Goal: Task Accomplishment & Management: Manage account settings

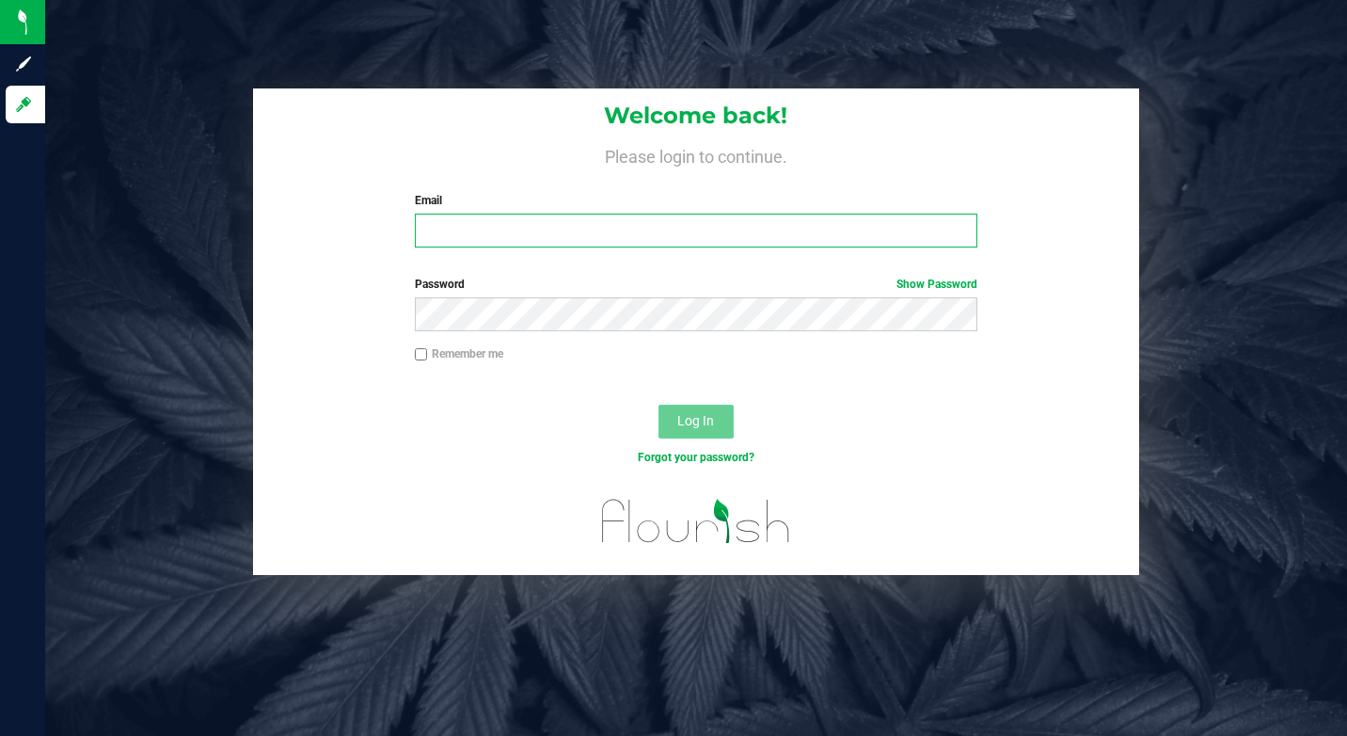
type input "[EMAIL_ADDRESS][DOMAIN_NAME]"
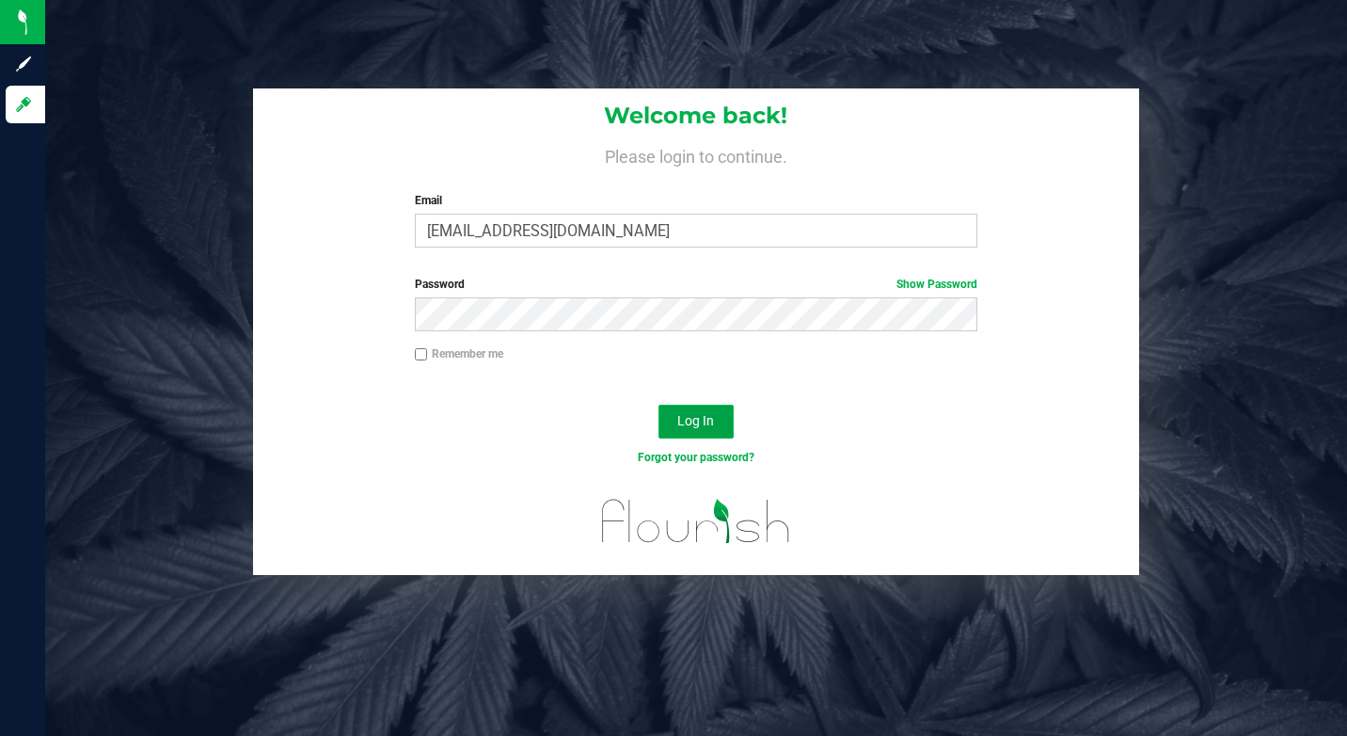
click at [707, 422] on span "Log In" at bounding box center [695, 420] width 37 height 15
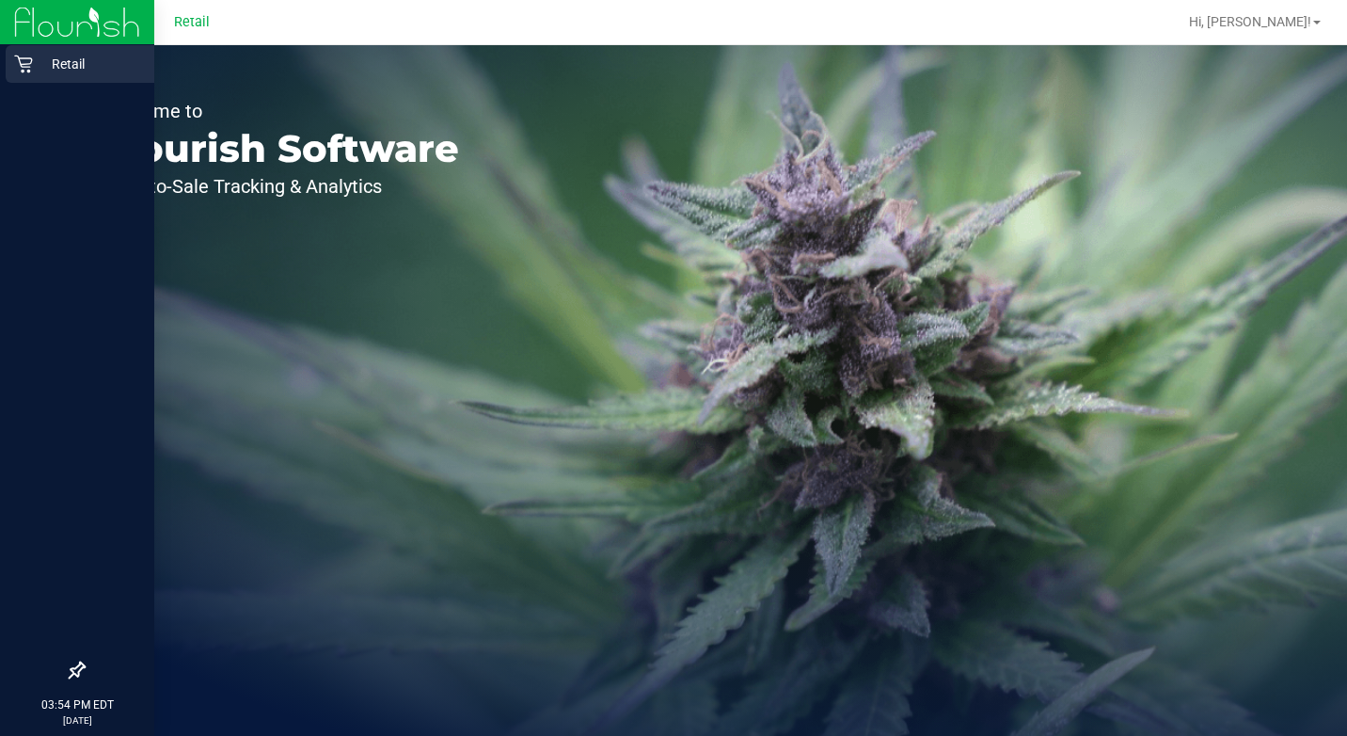
click at [32, 54] on div "Retail" at bounding box center [80, 64] width 149 height 38
click at [24, 72] on icon at bounding box center [23, 64] width 19 height 19
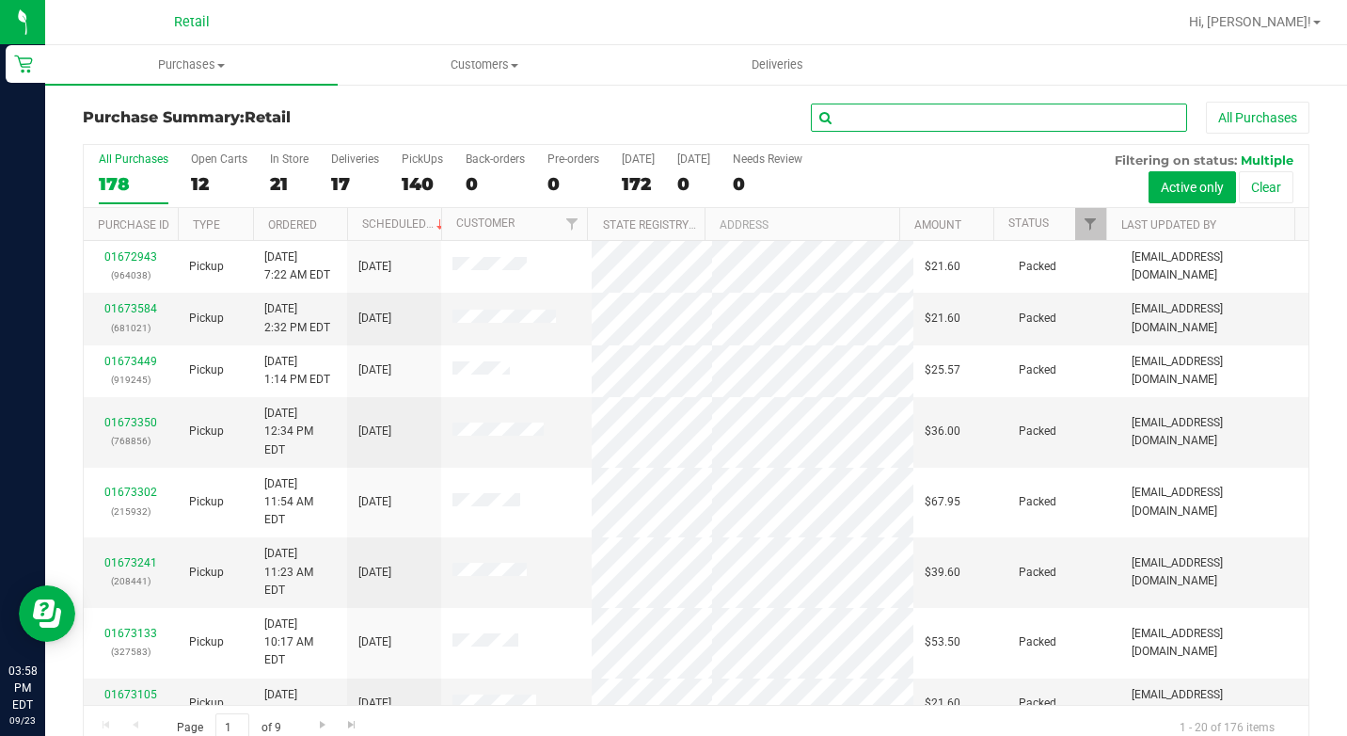
click at [874, 114] on input "text" at bounding box center [999, 117] width 376 height 28
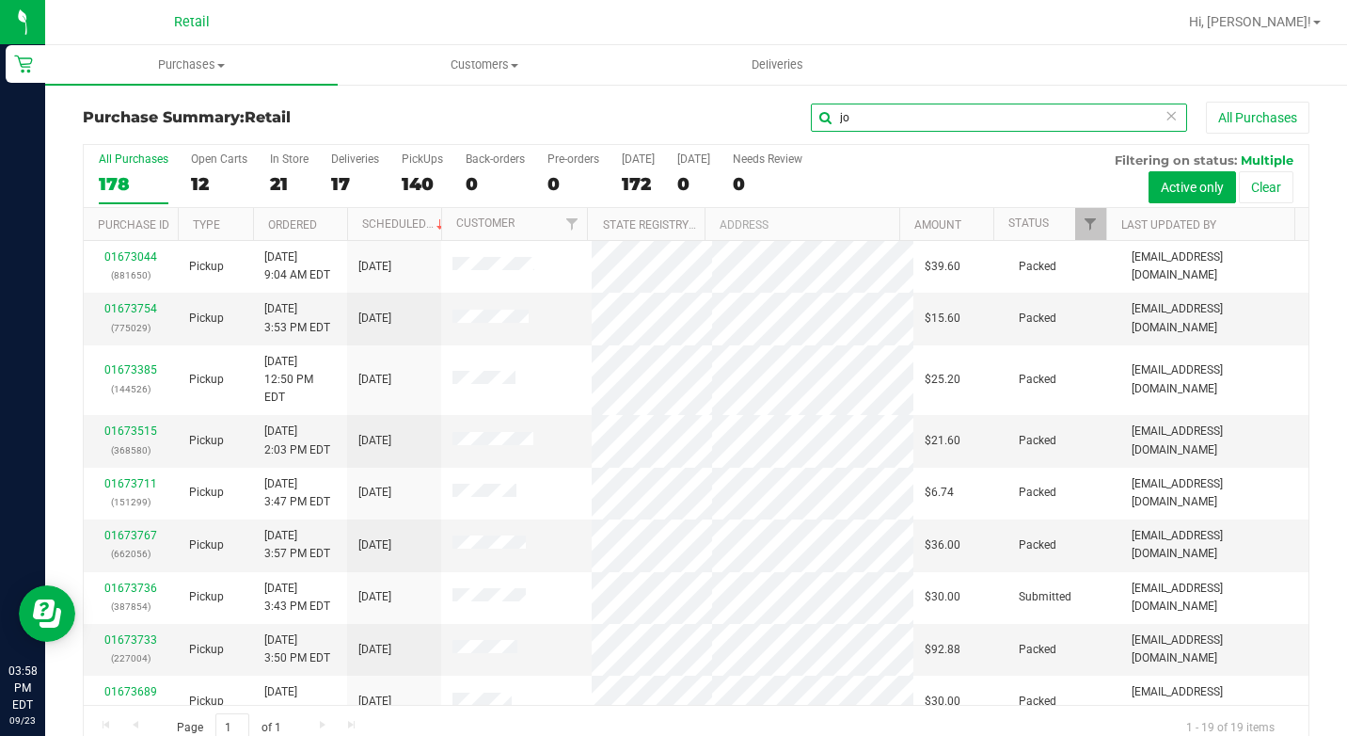
type input "j"
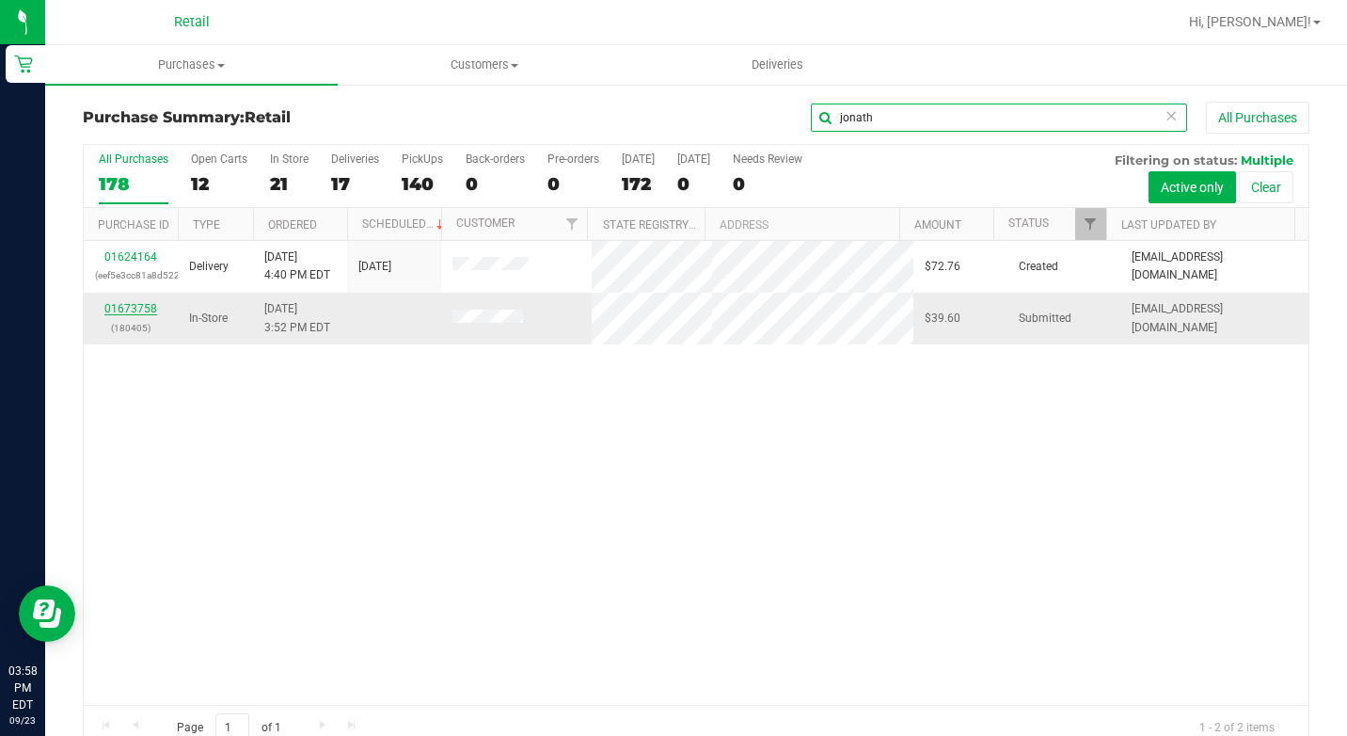
type input "jonath"
click at [127, 307] on link "01673758" at bounding box center [130, 308] width 53 height 13
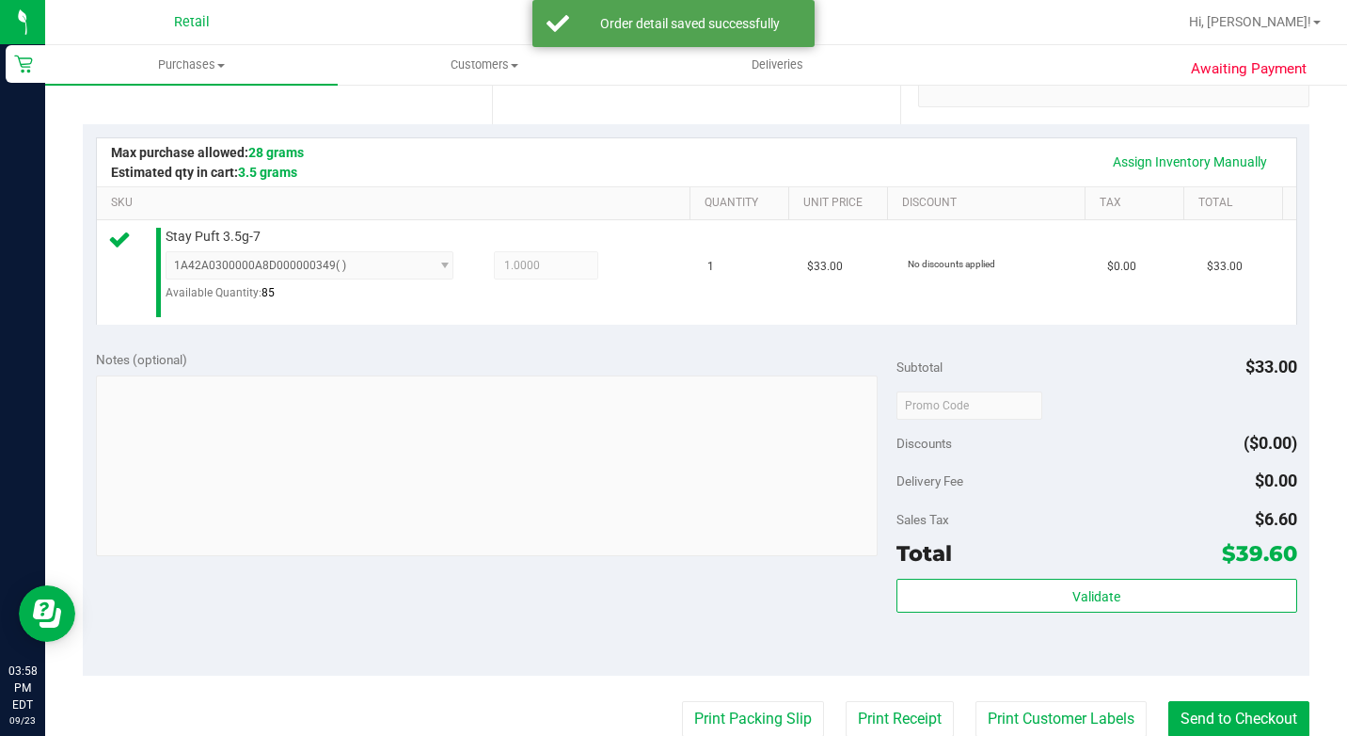
scroll to position [564, 0]
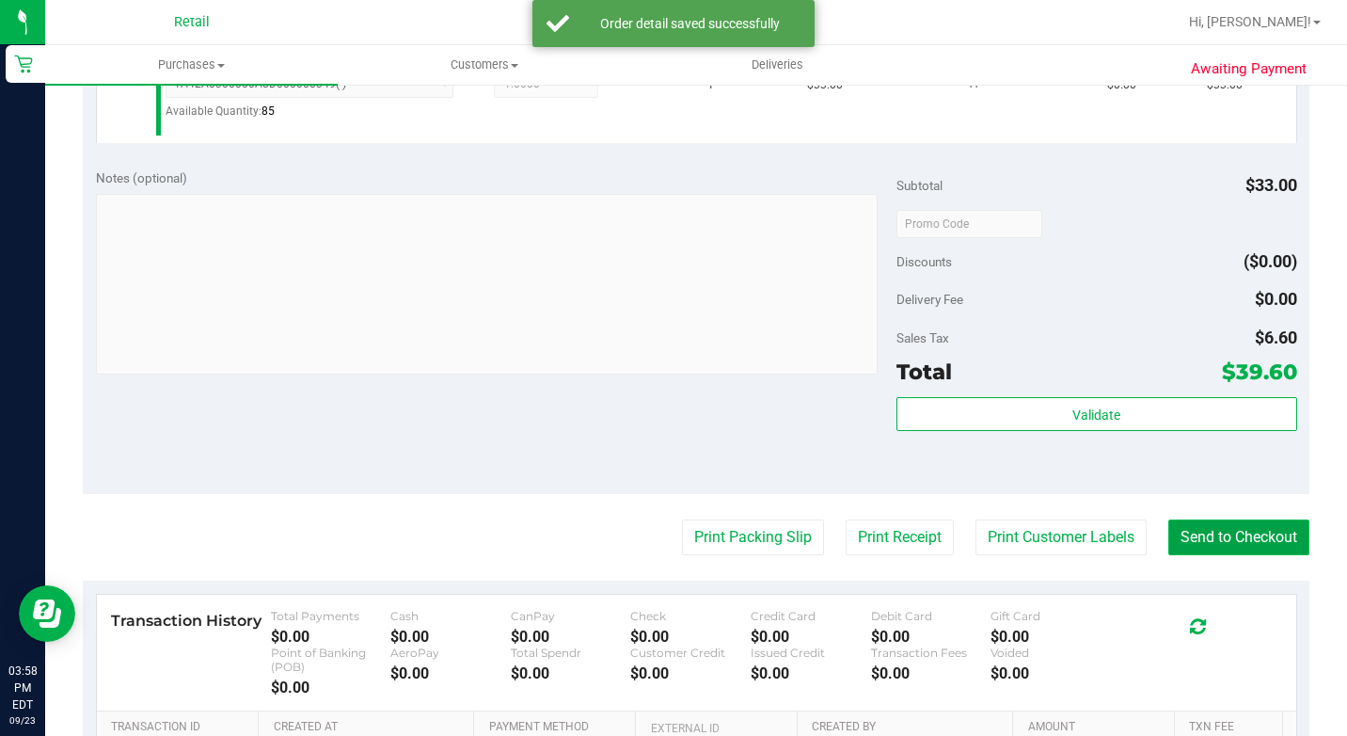
click at [1229, 555] on button "Send to Checkout" at bounding box center [1238, 537] width 141 height 36
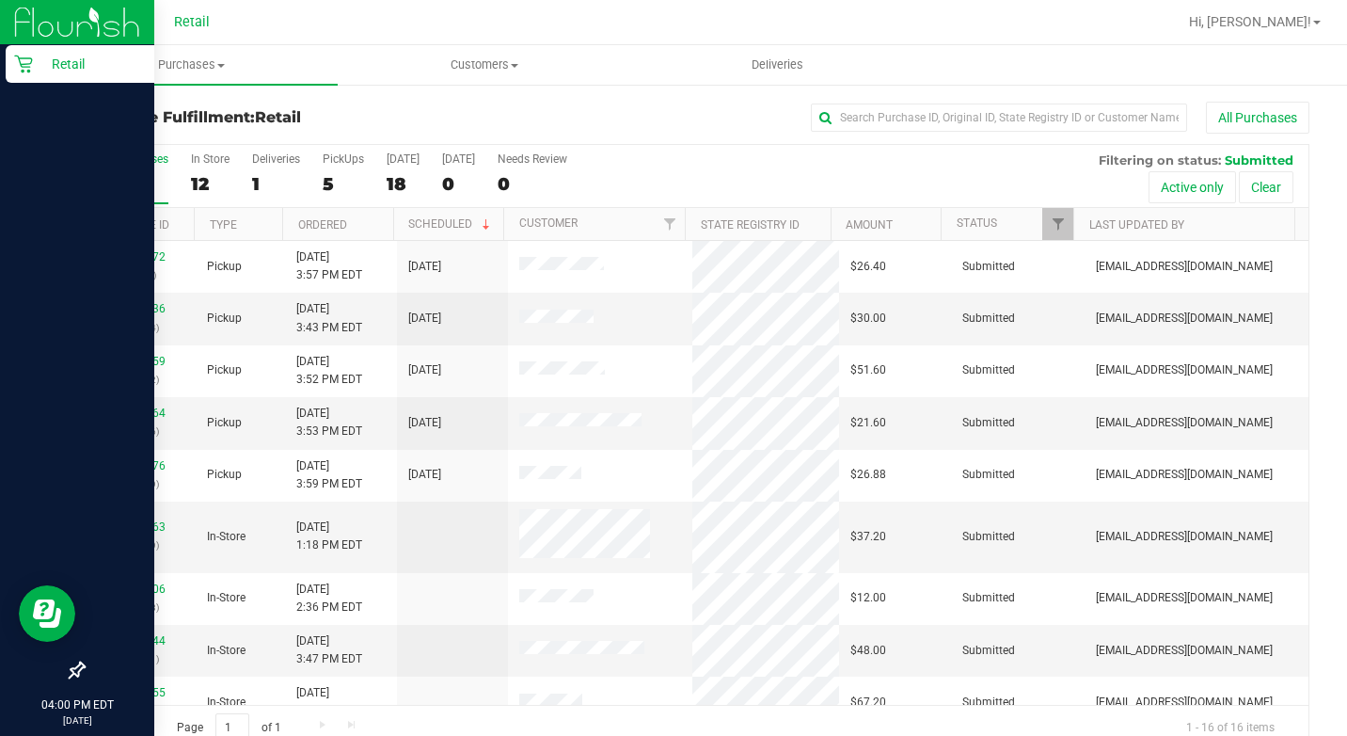
click at [23, 47] on div "Retail" at bounding box center [80, 64] width 149 height 38
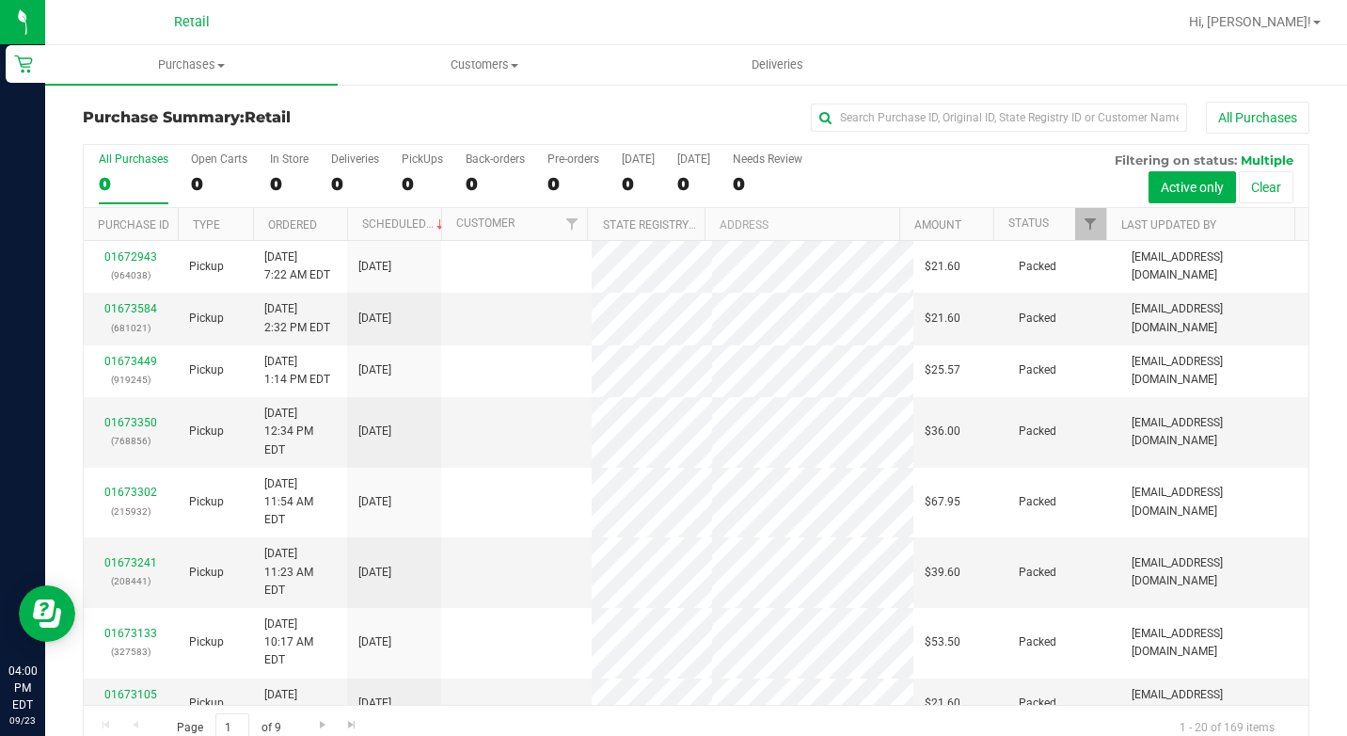
click at [941, 132] on div "All Purchases" at bounding box center [900, 118] width 817 height 32
click at [926, 95] on div "Purchase Summary: Retail All Purchases All Purchases 0 Open Carts 0 In Store 0 …" at bounding box center [696, 426] width 1302 height 687
click at [912, 108] on input "text" at bounding box center [999, 117] width 376 height 28
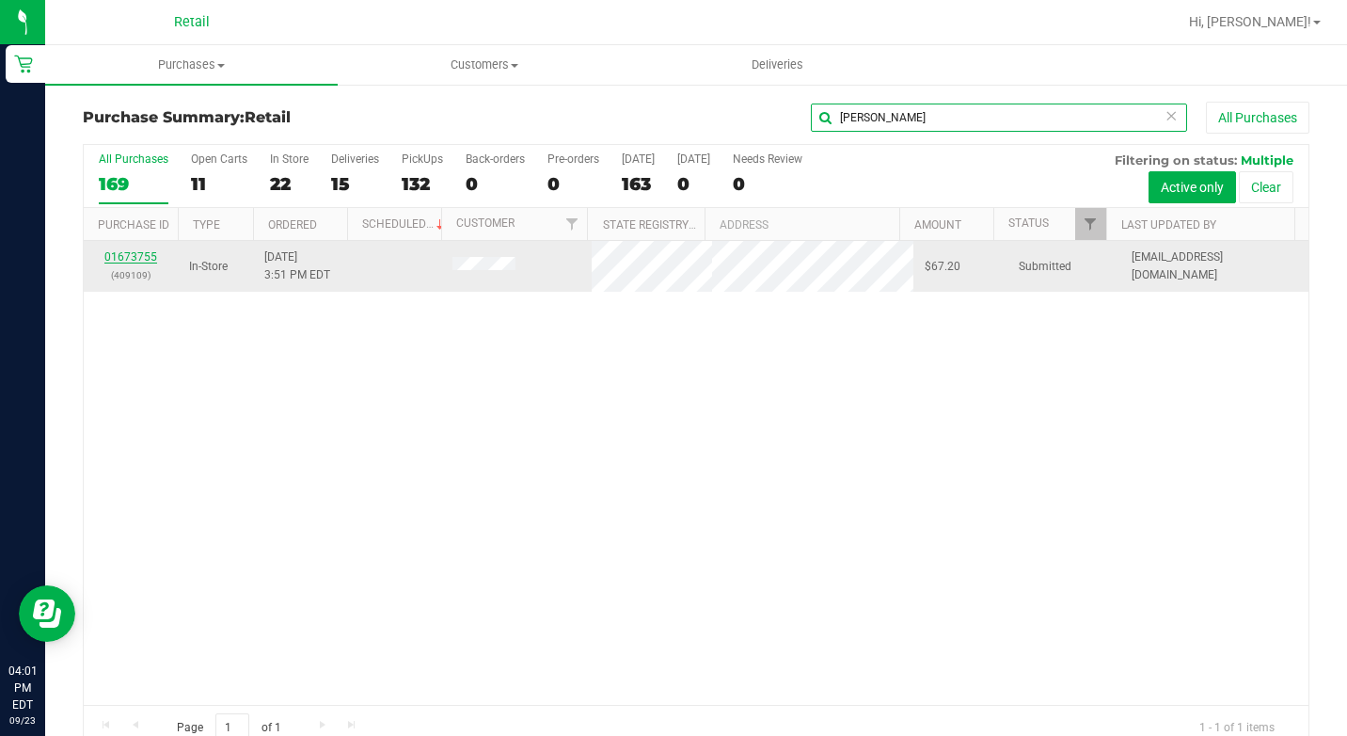
type input "cory"
click at [139, 261] on link "01673755" at bounding box center [130, 256] width 53 height 13
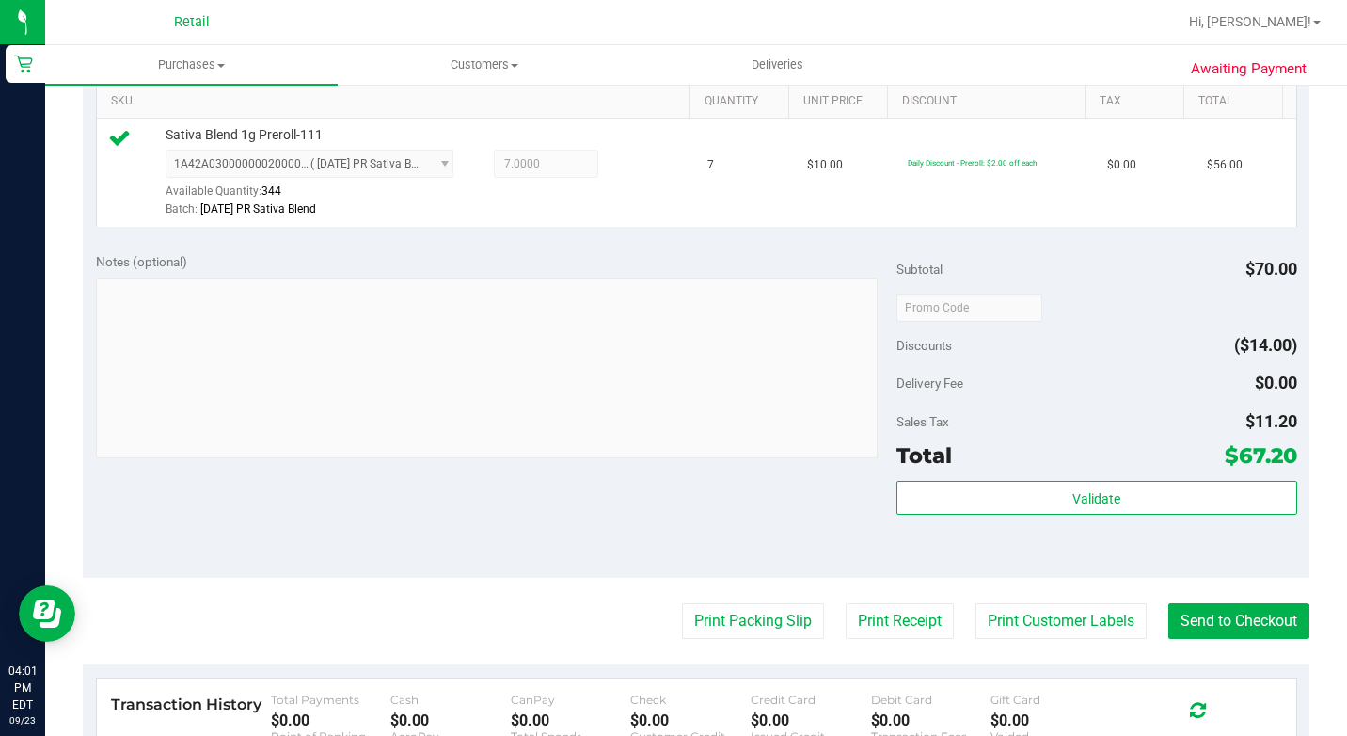
scroll to position [659, 0]
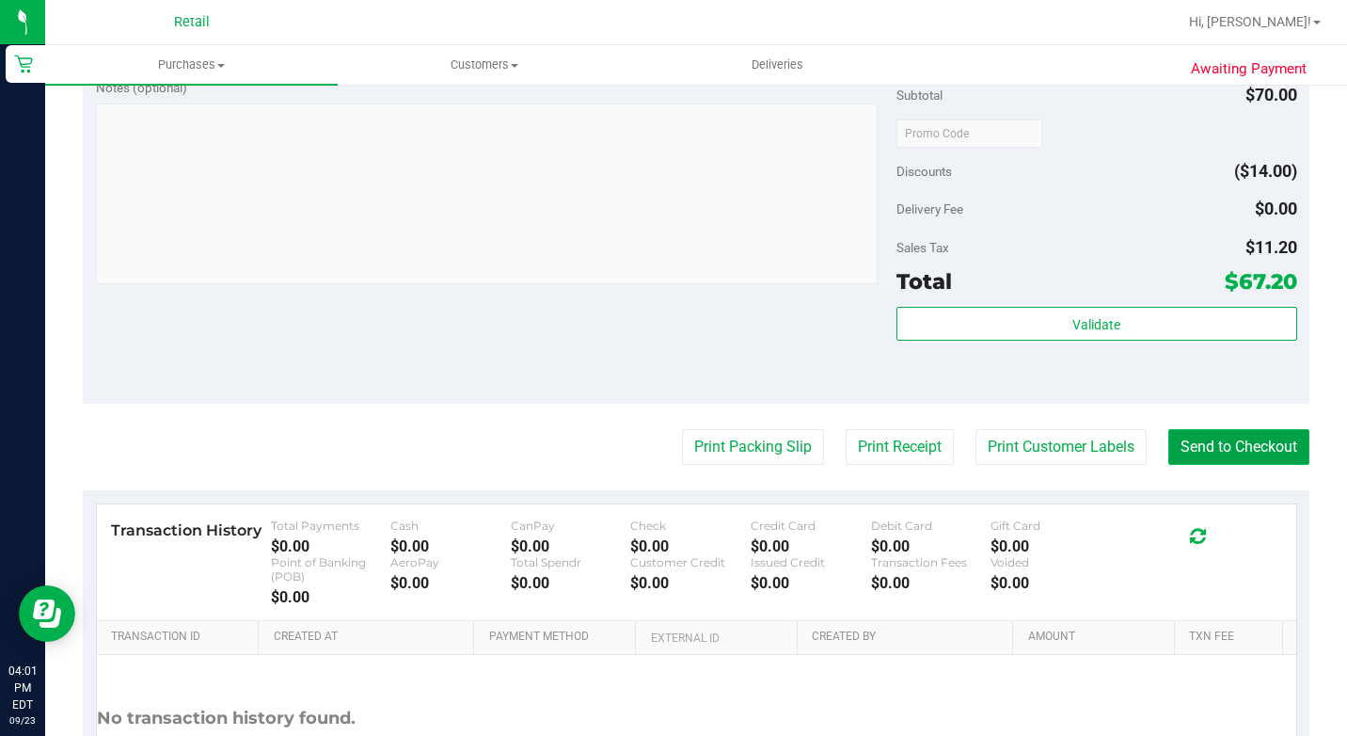
click at [1277, 454] on button "Send to Checkout" at bounding box center [1238, 447] width 141 height 36
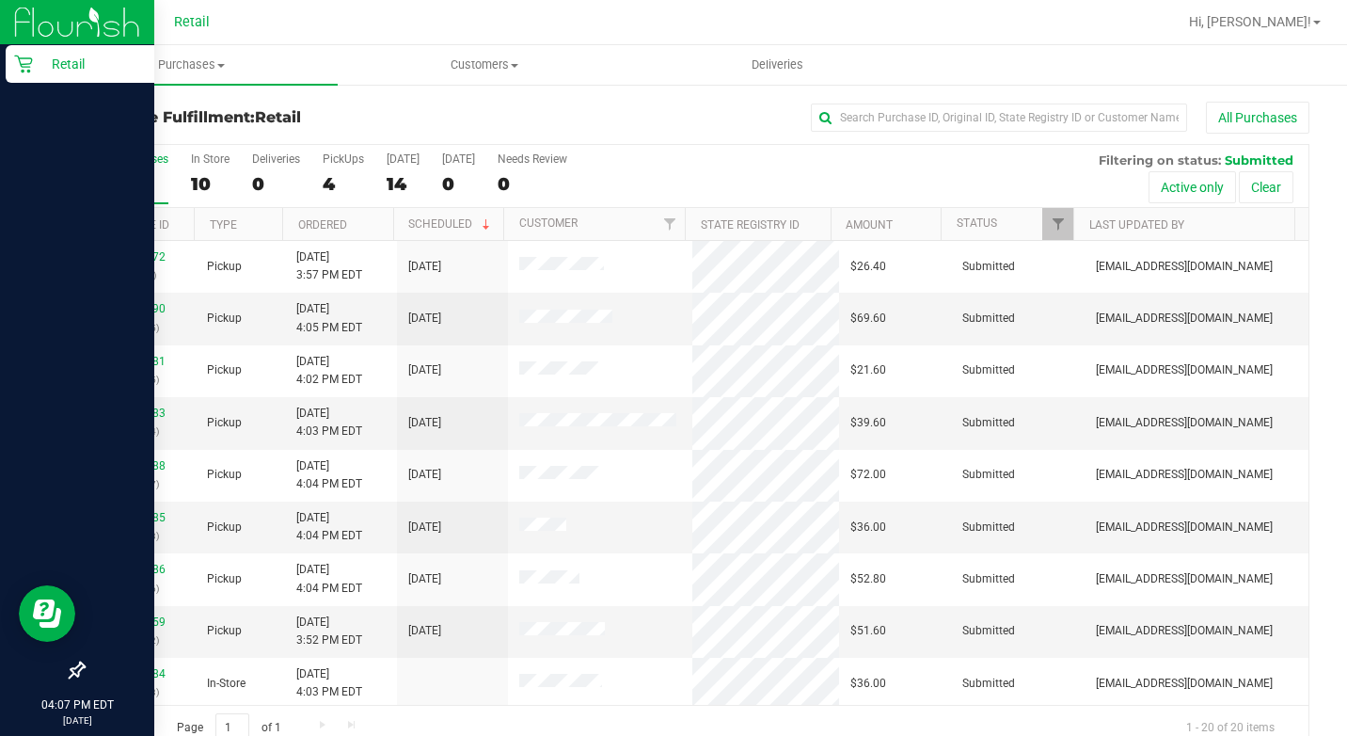
click at [42, 68] on p "Retail" at bounding box center [89, 64] width 113 height 23
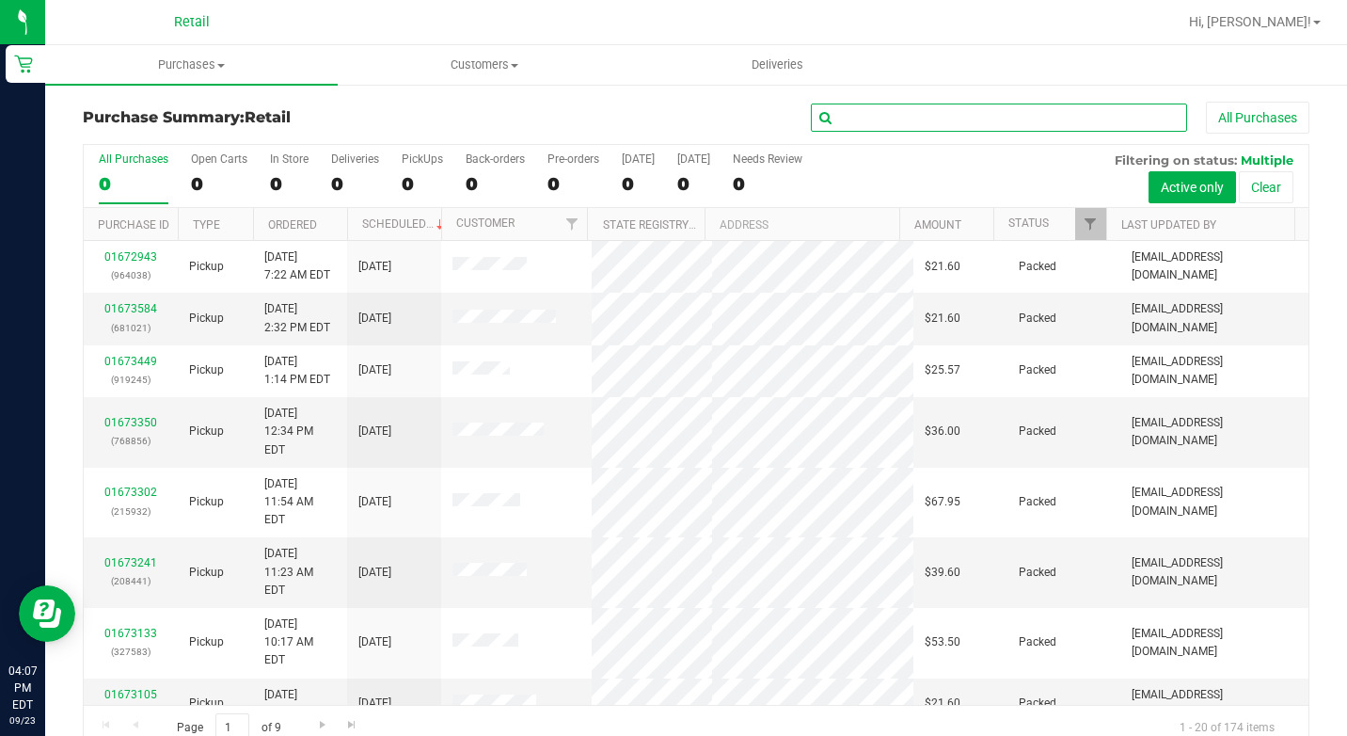
click at [853, 115] on input "text" at bounding box center [999, 117] width 376 height 28
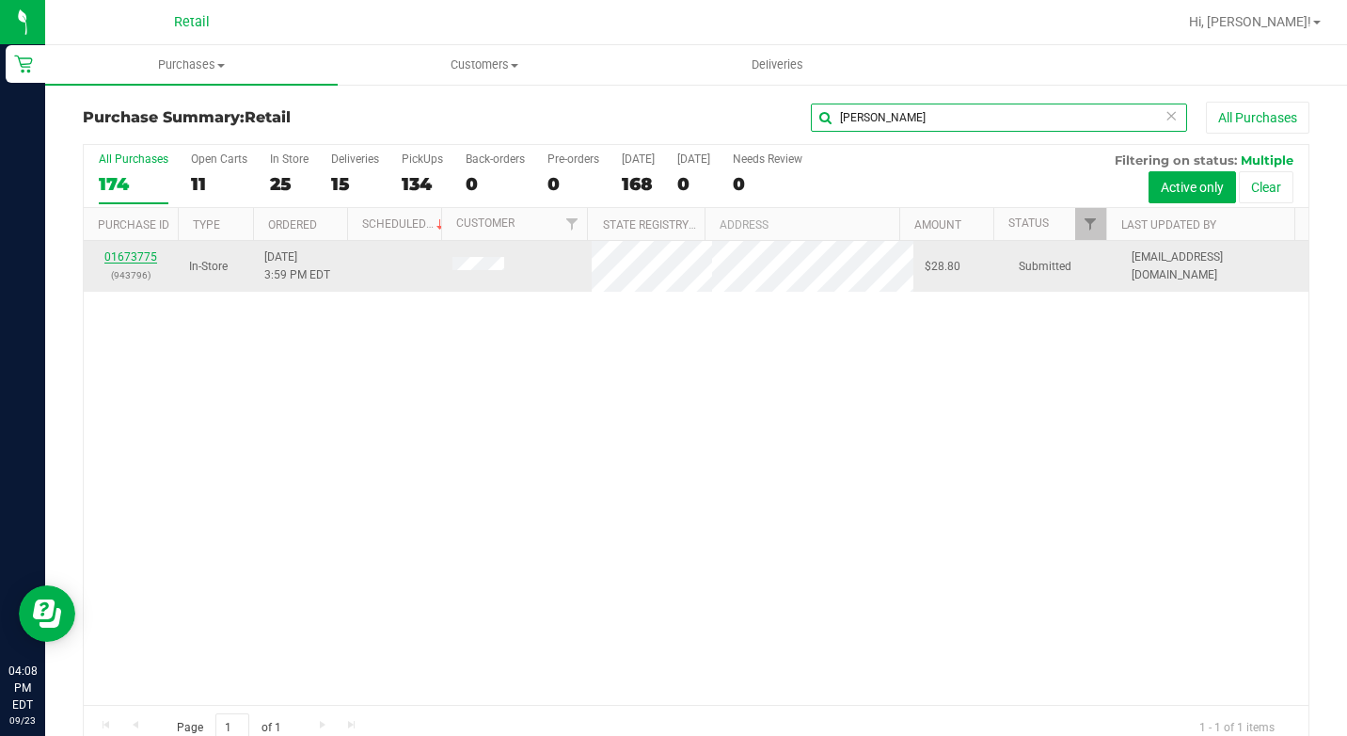
type input "mustafa"
click at [109, 253] on link "01673775" at bounding box center [130, 256] width 53 height 13
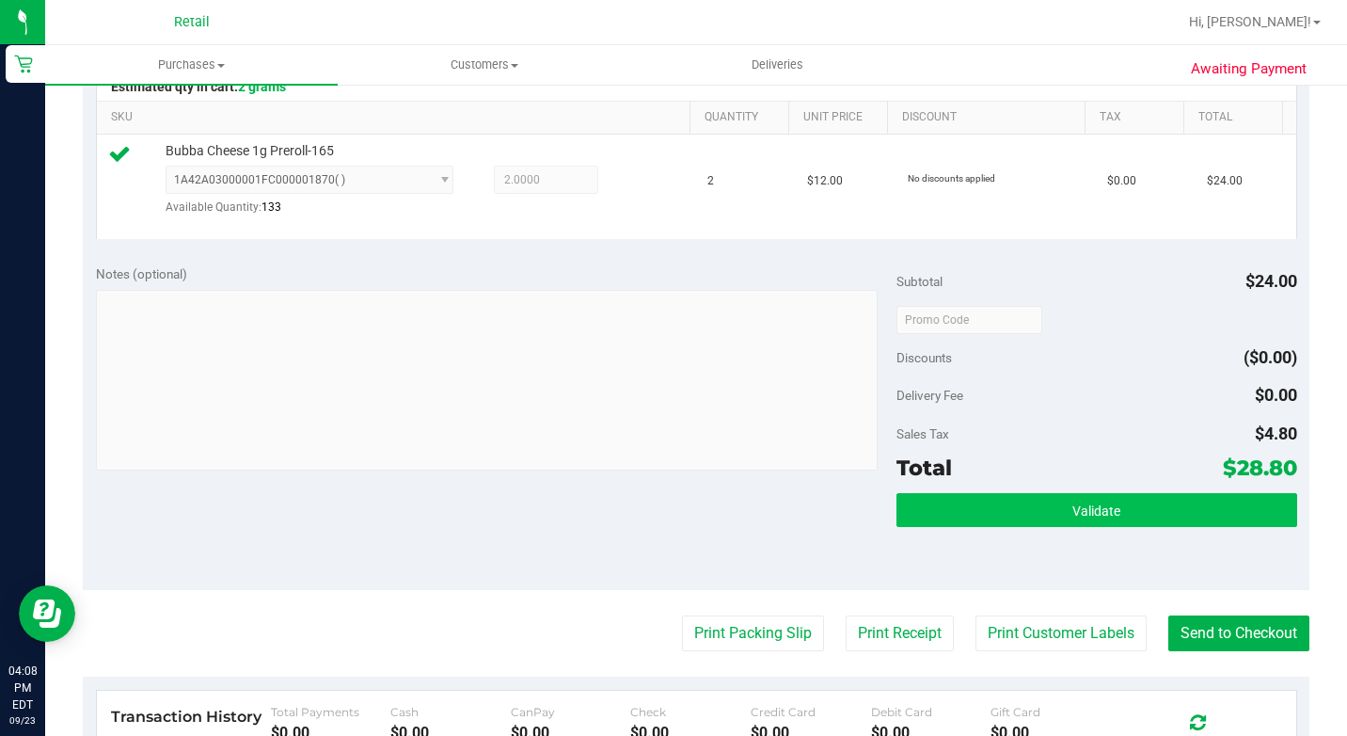
scroll to position [470, 0]
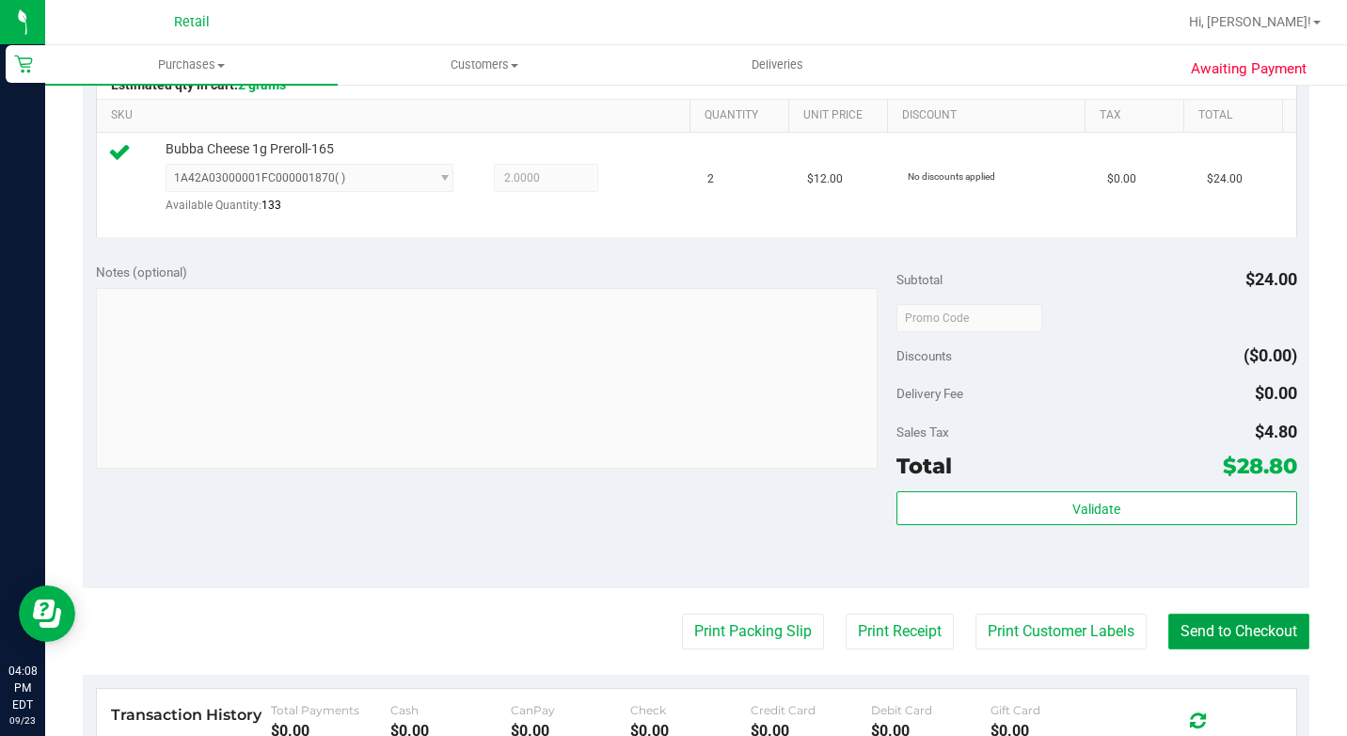
click at [1234, 649] on button "Send to Checkout" at bounding box center [1238, 631] width 141 height 36
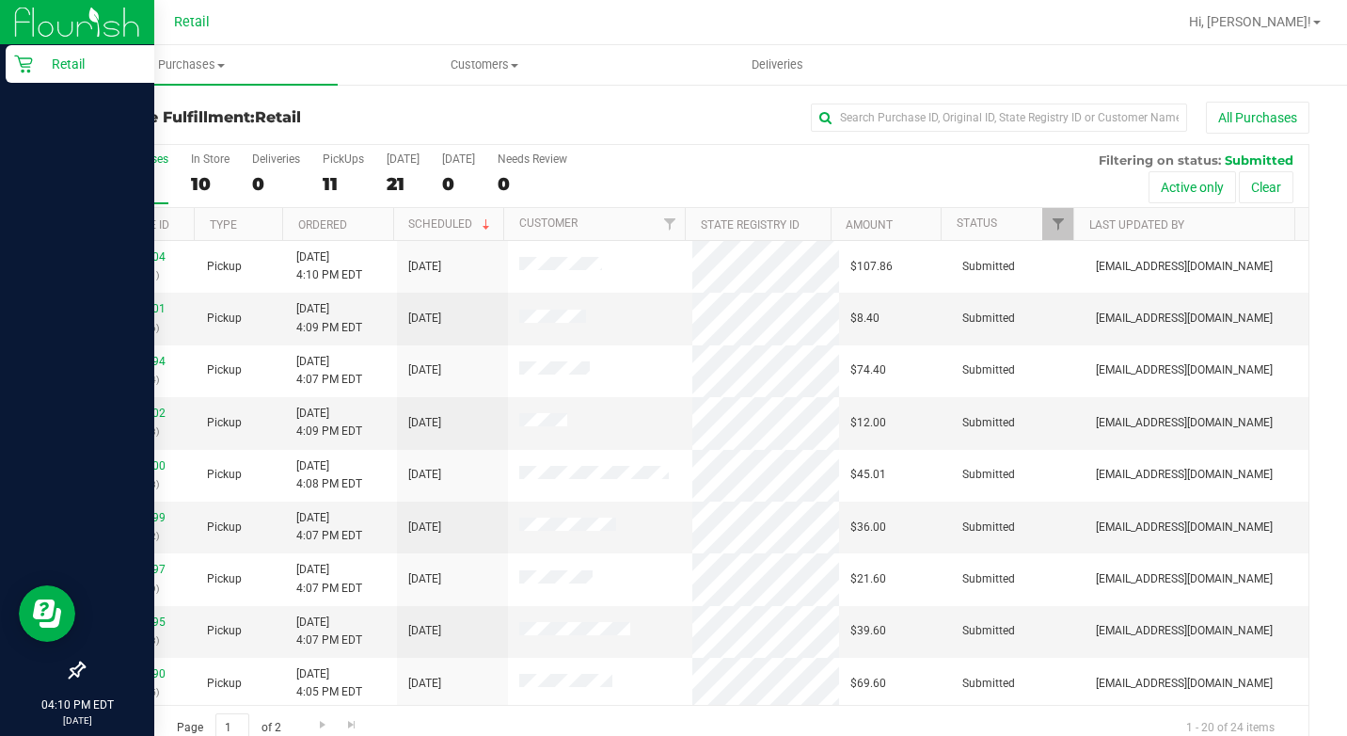
click at [27, 76] on div "Retail" at bounding box center [80, 64] width 149 height 38
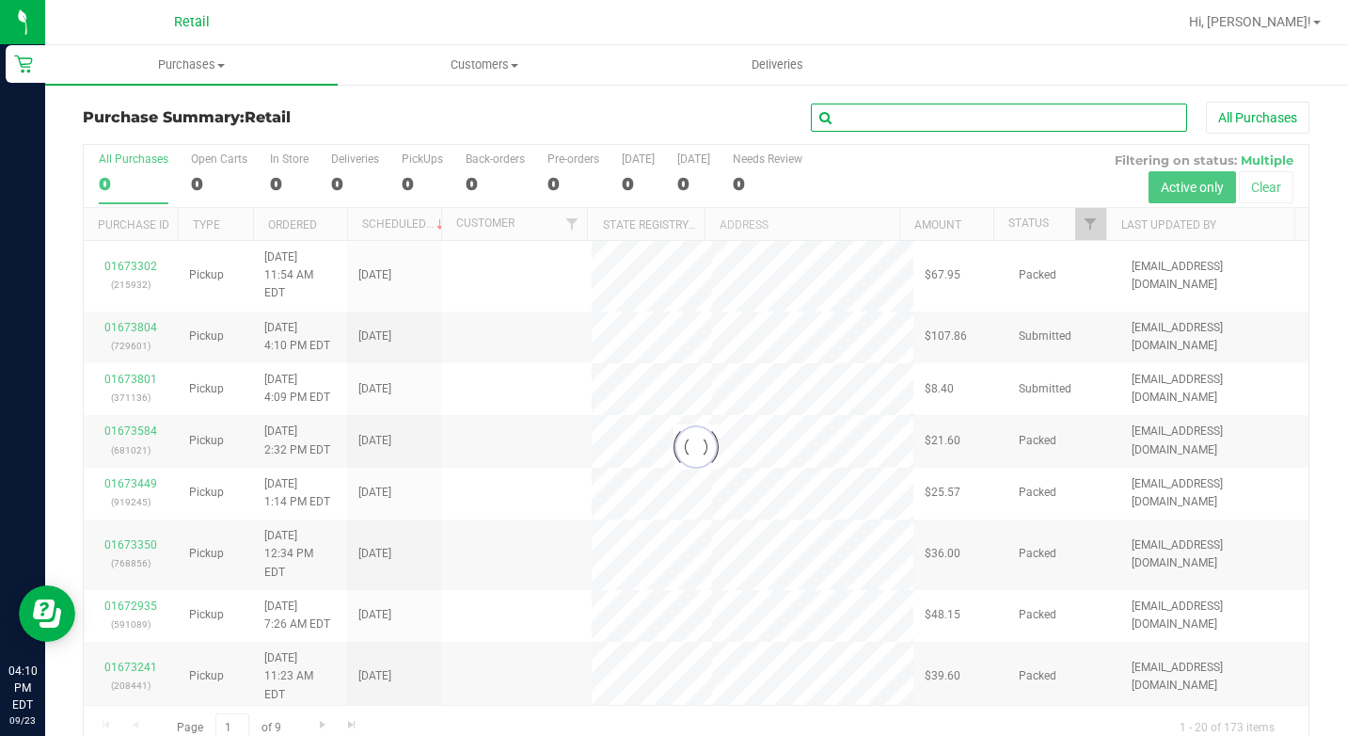
click at [878, 109] on input "text" at bounding box center [999, 117] width 376 height 28
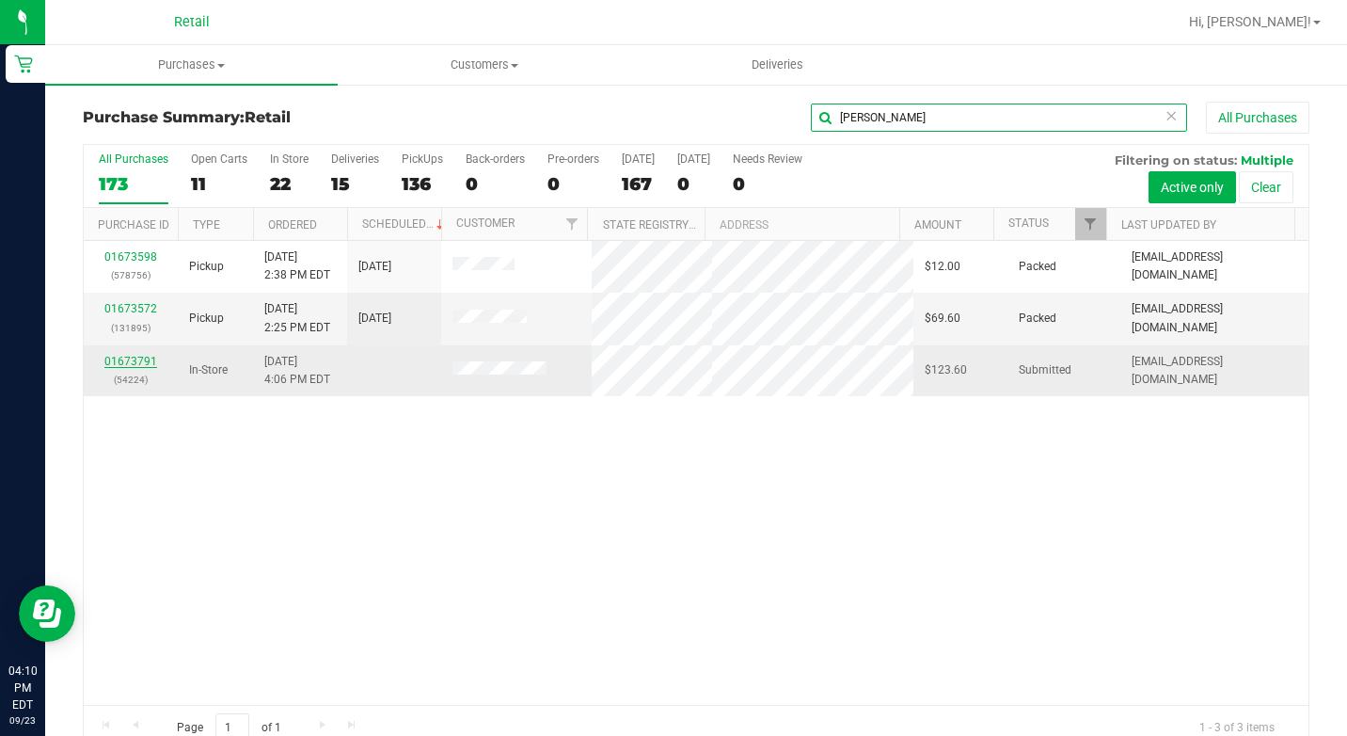
type input "david"
click at [119, 365] on link "01673791" at bounding box center [130, 361] width 53 height 13
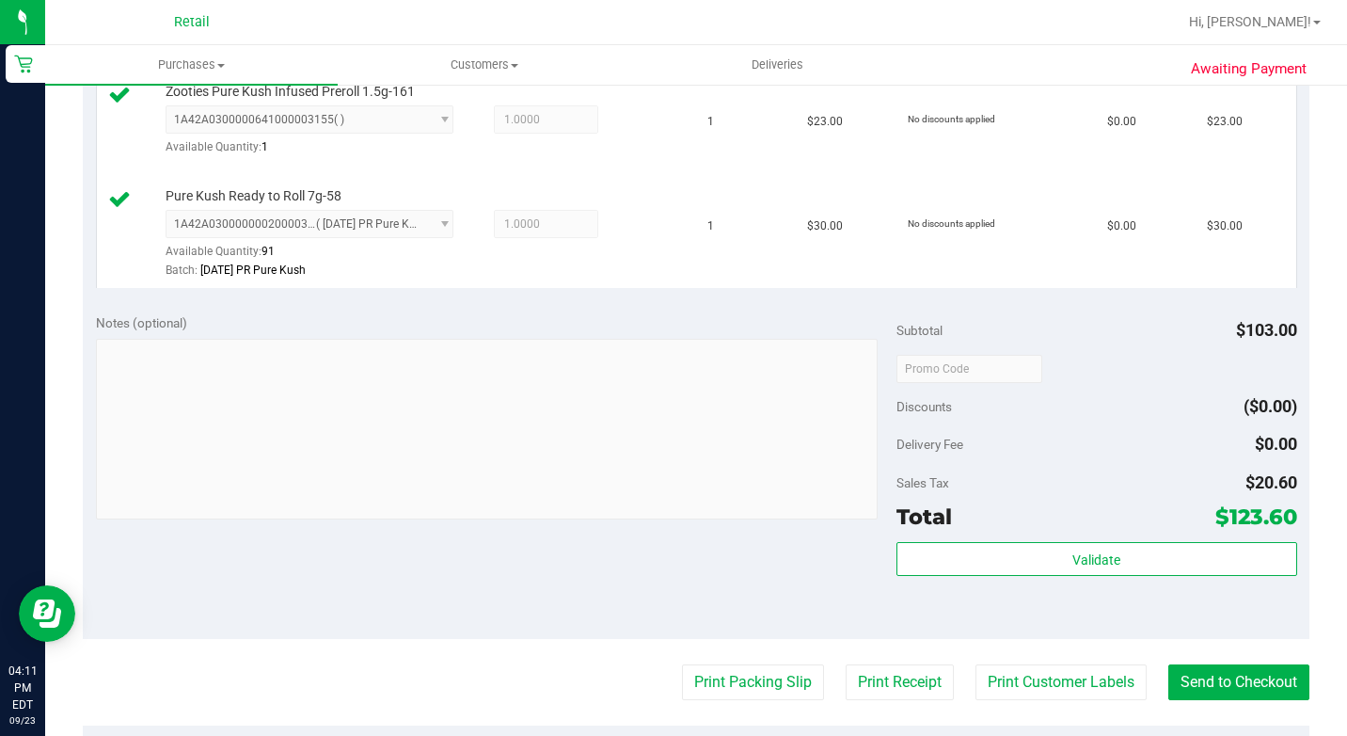
scroll to position [753, 0]
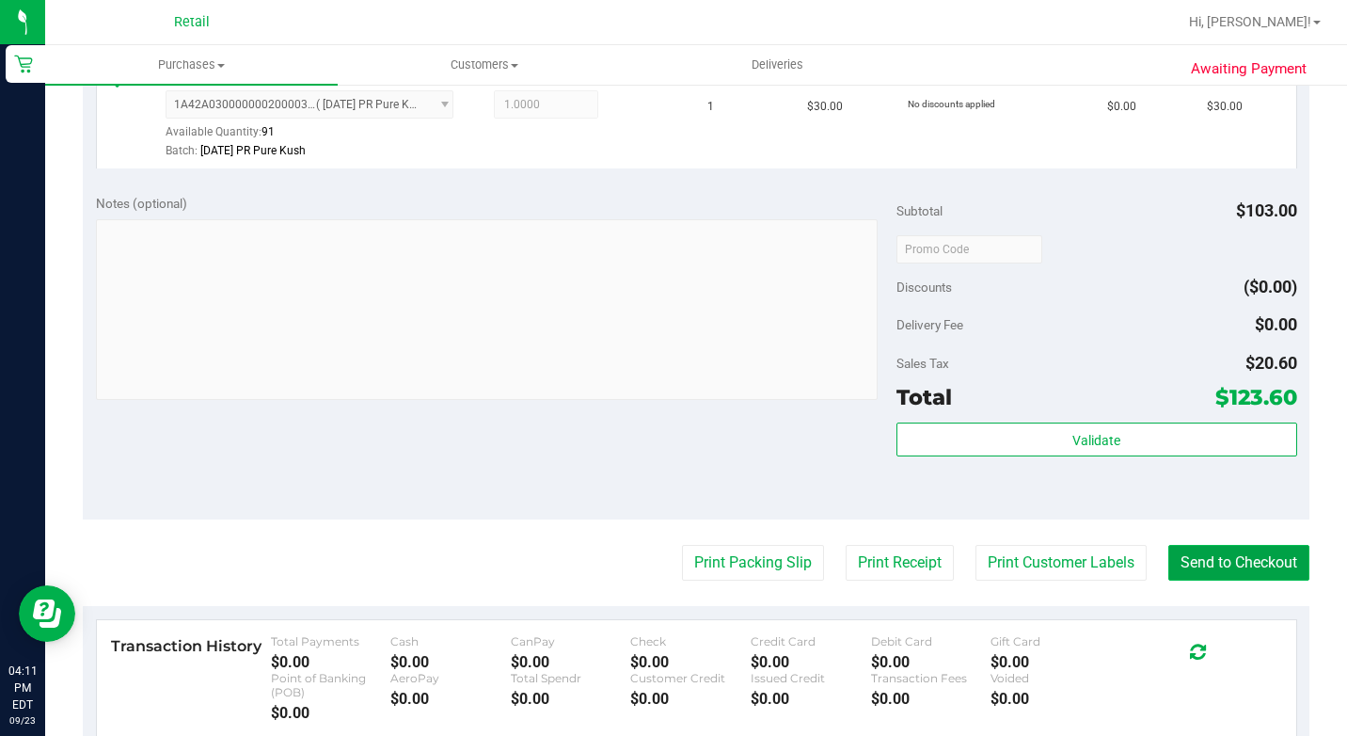
click at [1214, 580] on button "Send to Checkout" at bounding box center [1238, 563] width 141 height 36
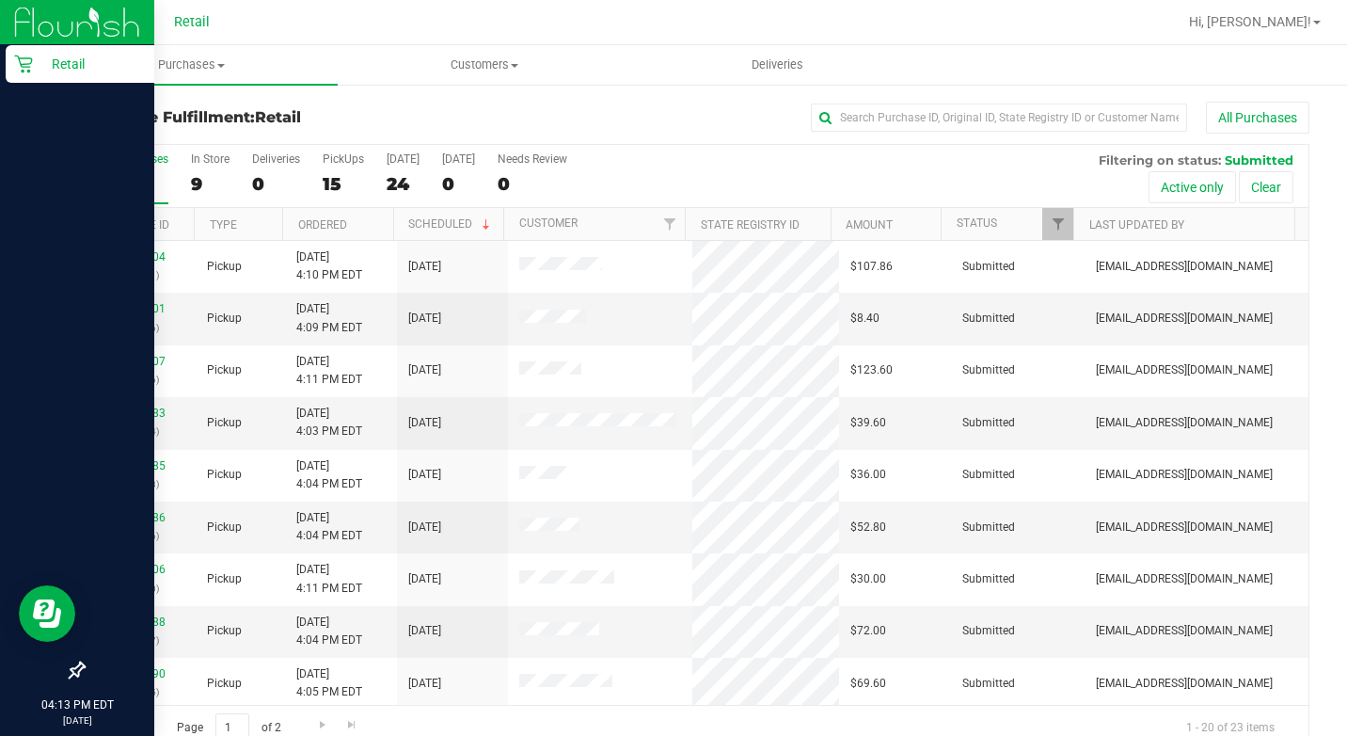
drag, startPoint x: 24, startPoint y: 68, endPoint x: 32, endPoint y: 74, distance: 10.7
click at [24, 69] on icon at bounding box center [23, 64] width 19 height 19
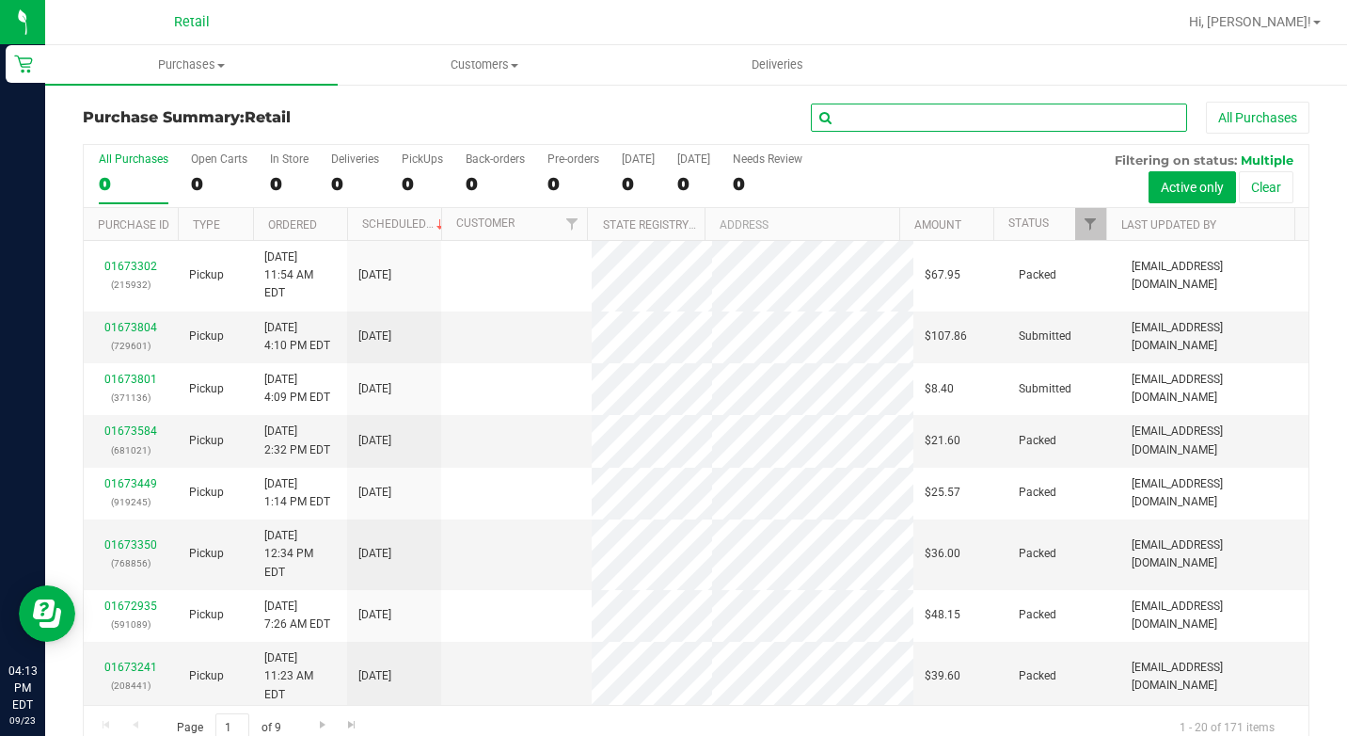
click at [849, 119] on input "text" at bounding box center [999, 117] width 376 height 28
click at [912, 118] on input "text" at bounding box center [999, 117] width 376 height 28
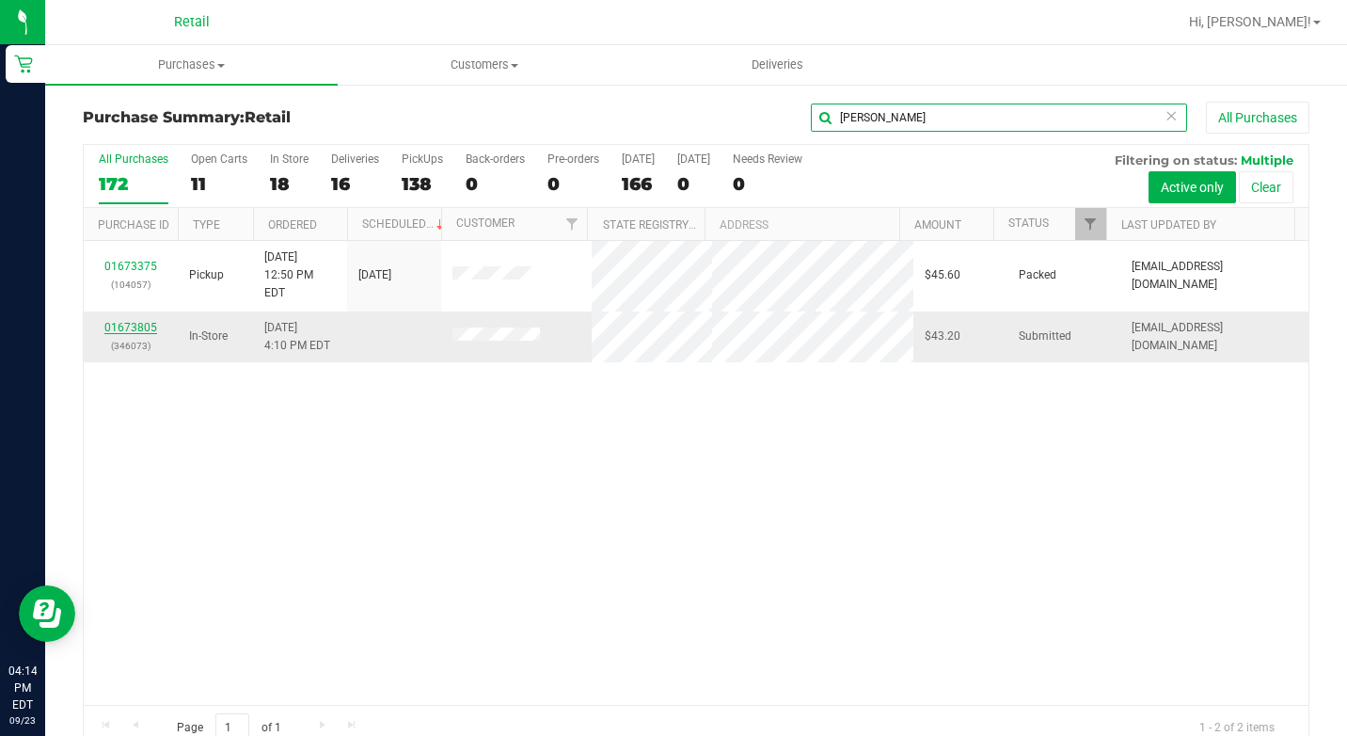
type input "juan"
click at [148, 321] on link "01673805" at bounding box center [130, 327] width 53 height 13
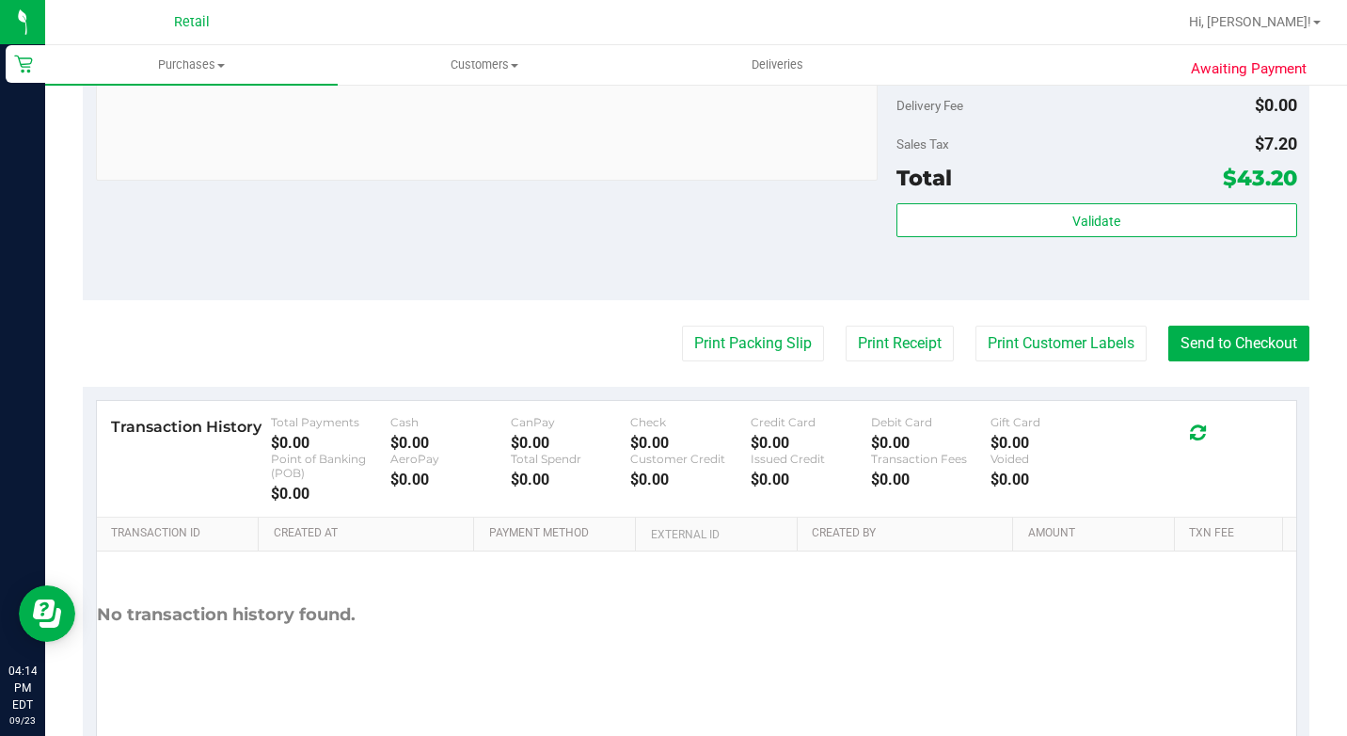
scroll to position [838, 0]
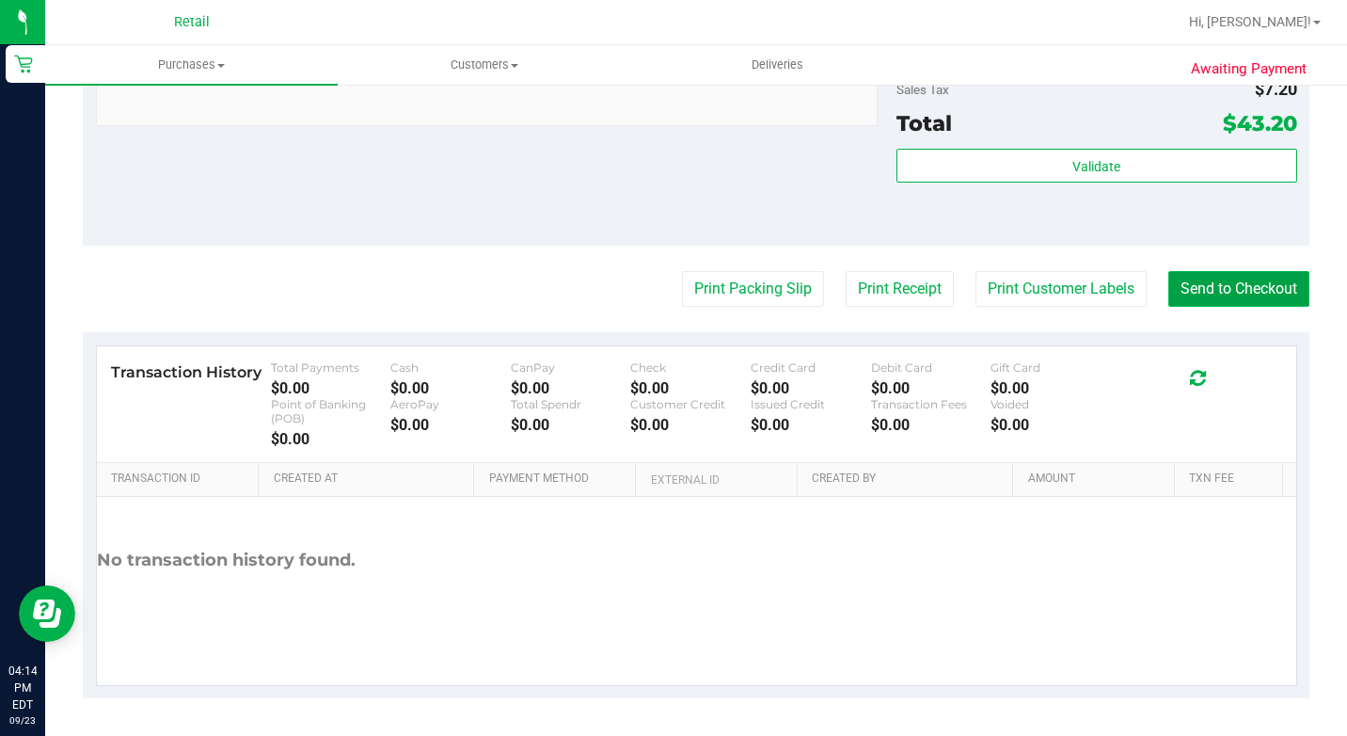
click at [1200, 293] on button "Send to Checkout" at bounding box center [1238, 289] width 141 height 36
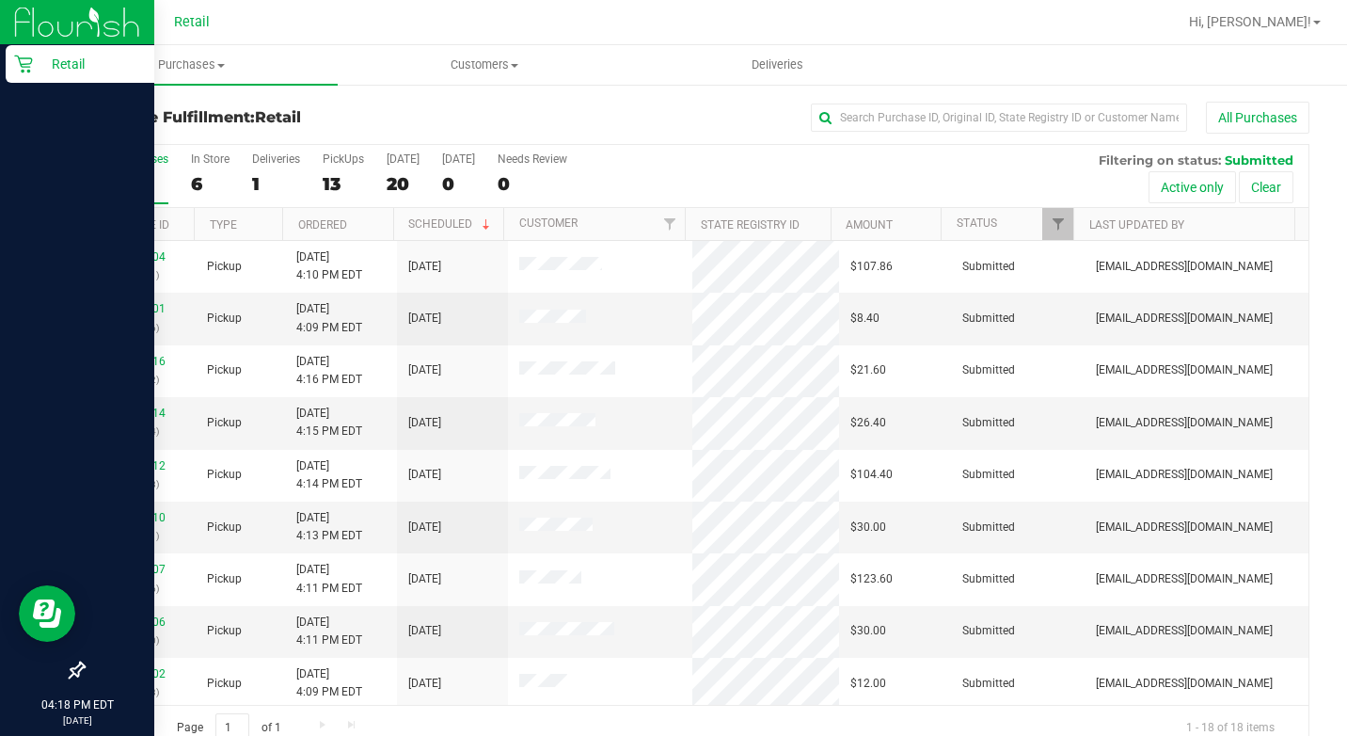
drag, startPoint x: 40, startPoint y: 62, endPoint x: 56, endPoint y: 75, distance: 20.7
click at [40, 63] on p "Retail" at bounding box center [89, 64] width 113 height 23
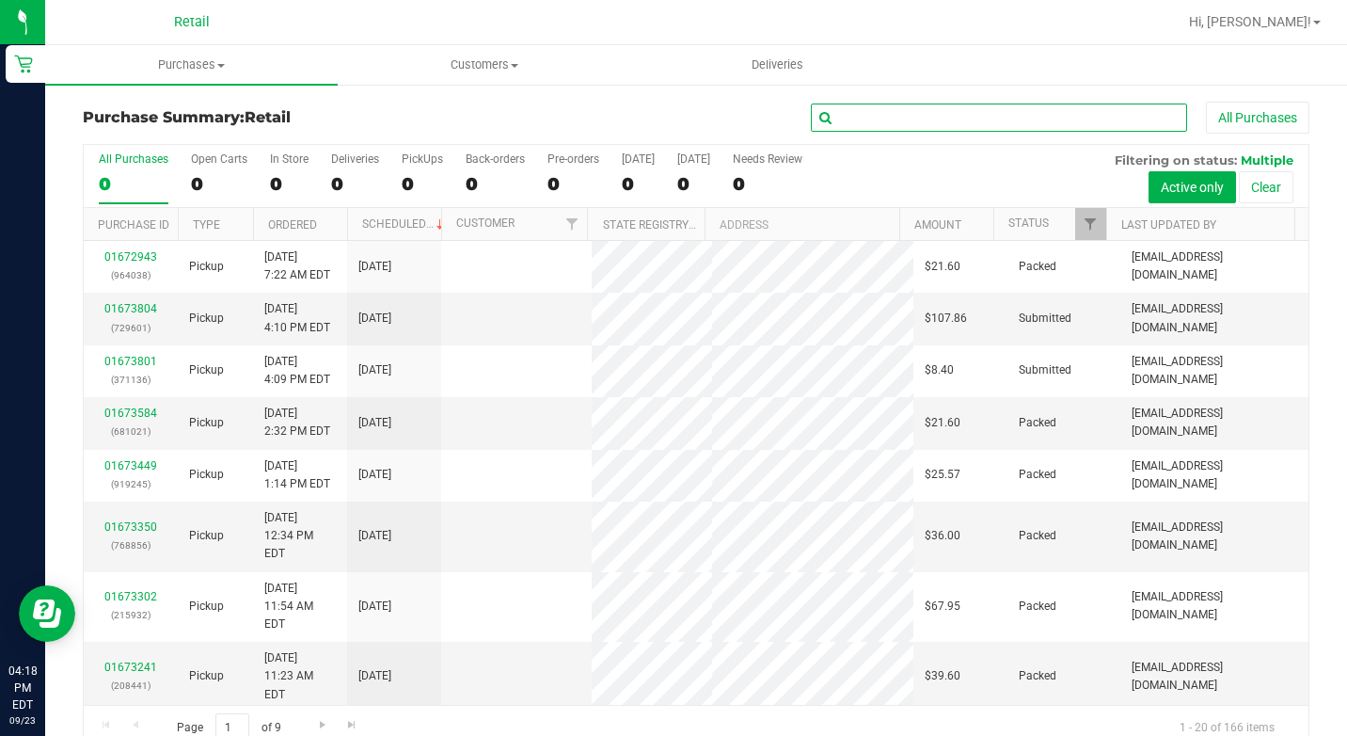
click at [966, 122] on input "text" at bounding box center [999, 117] width 376 height 28
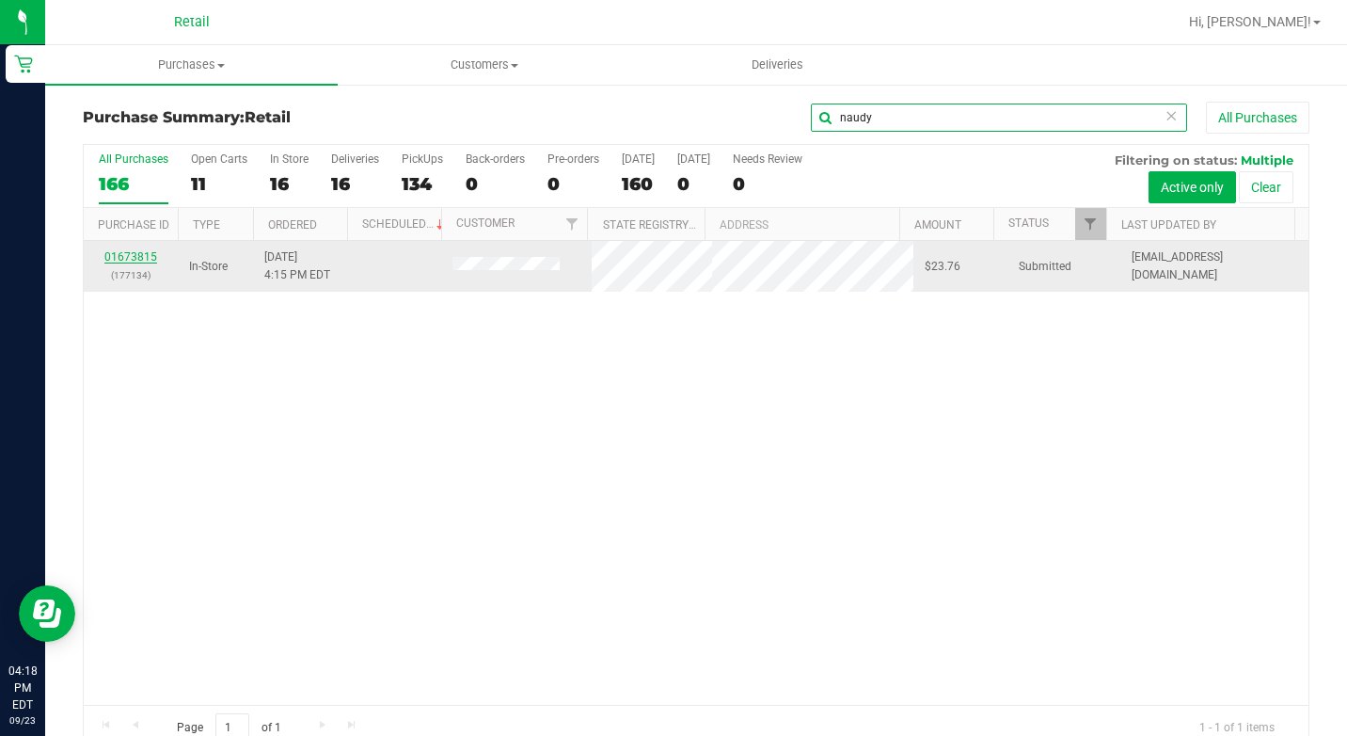
type input "naudy"
click at [134, 255] on link "01673815" at bounding box center [130, 256] width 53 height 13
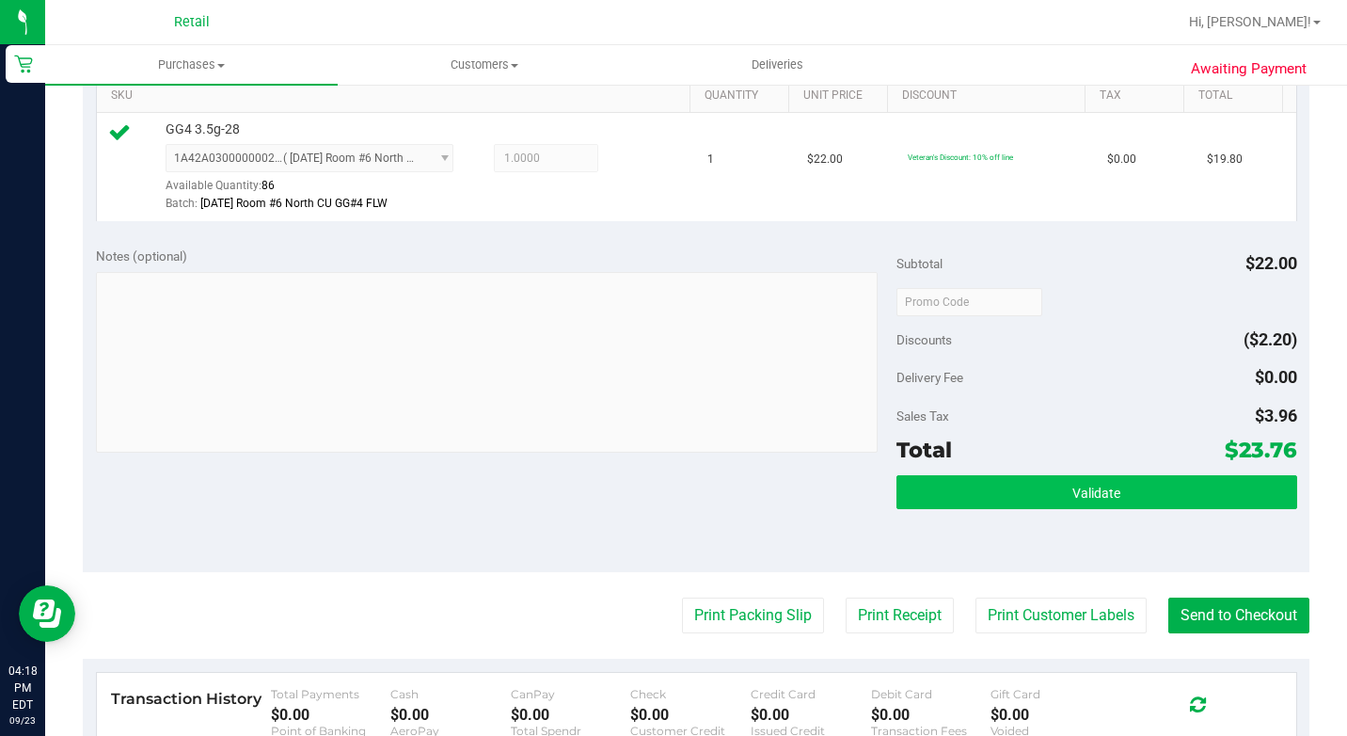
scroll to position [564, 0]
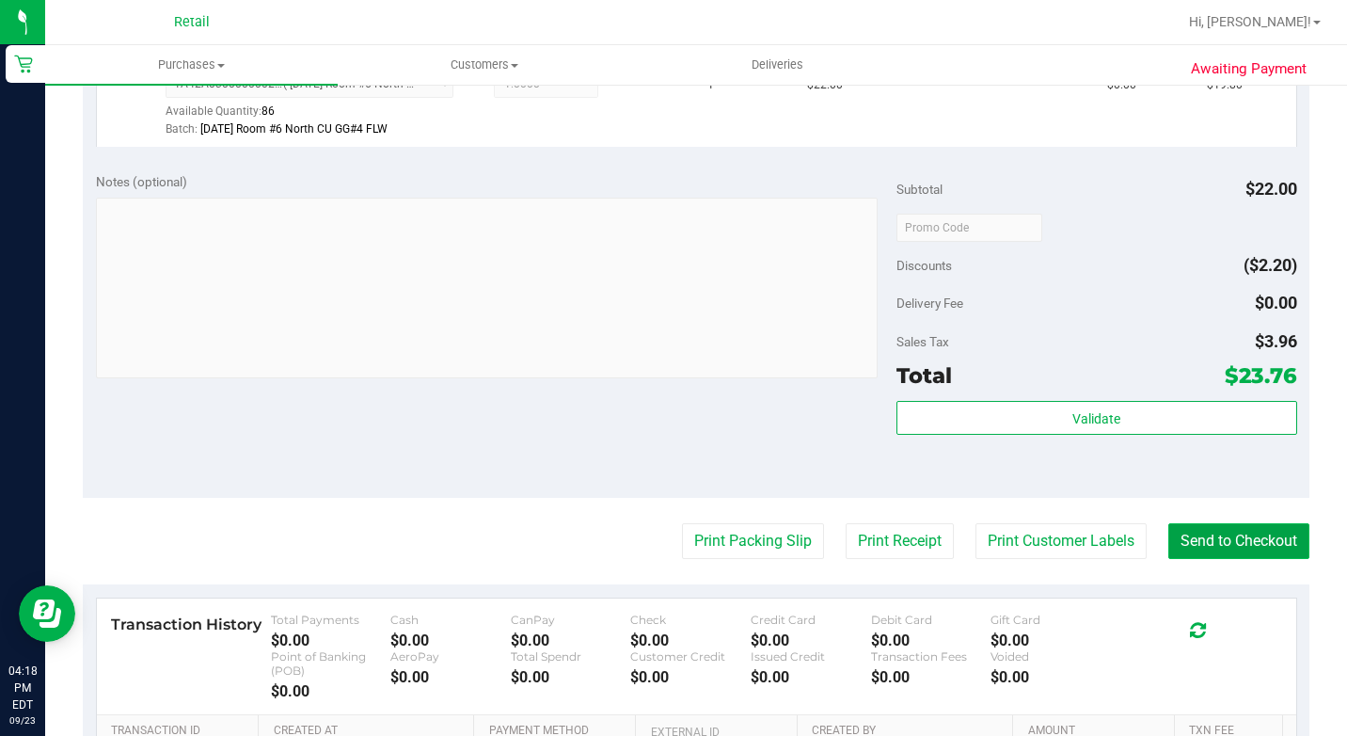
click at [1207, 559] on button "Send to Checkout" at bounding box center [1238, 541] width 141 height 36
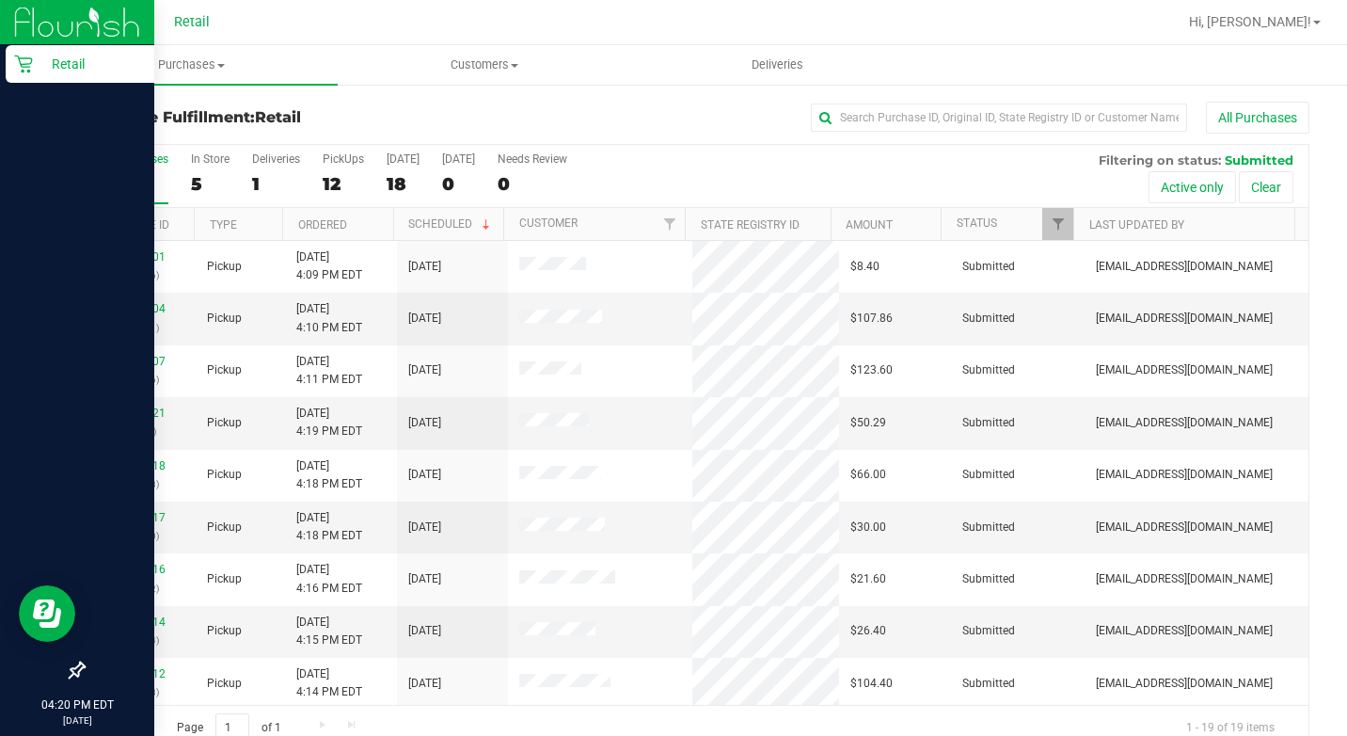
click at [28, 61] on icon at bounding box center [23, 64] width 19 height 19
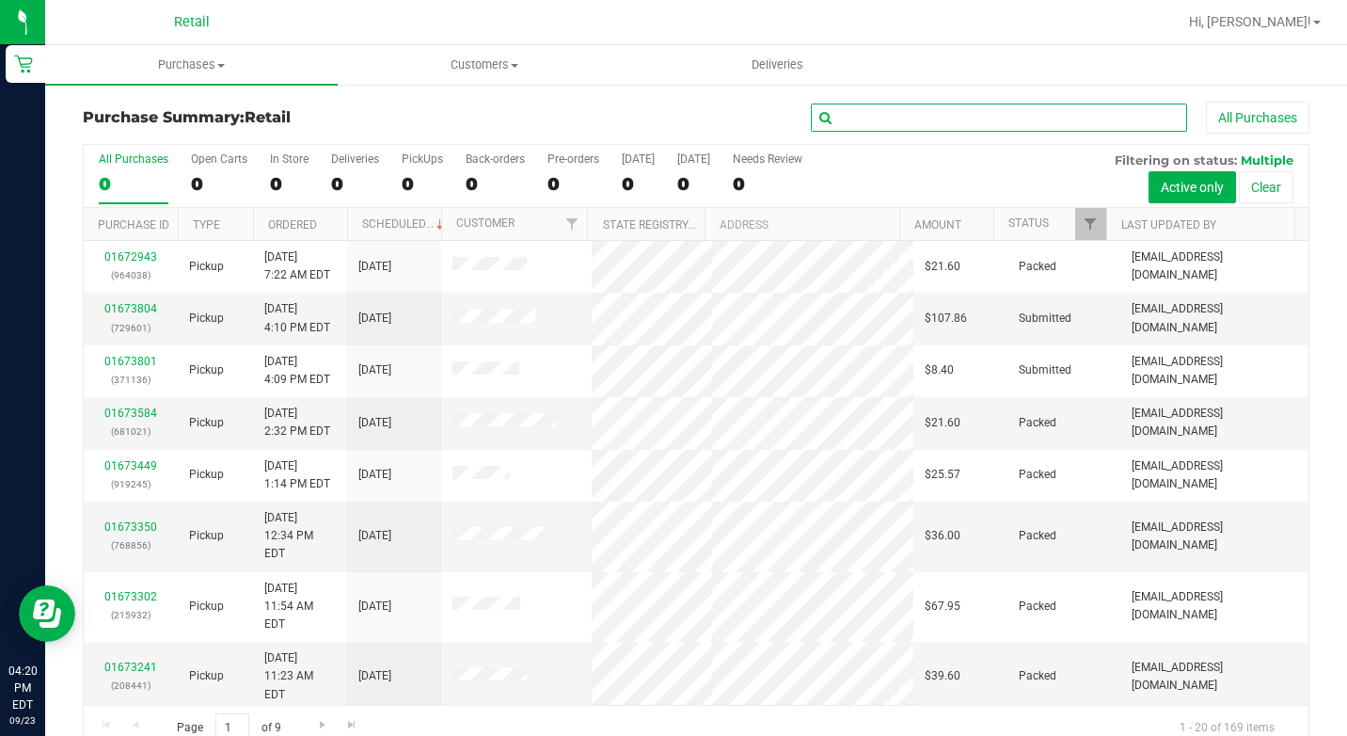
click at [918, 123] on input "text" at bounding box center [999, 117] width 376 height 28
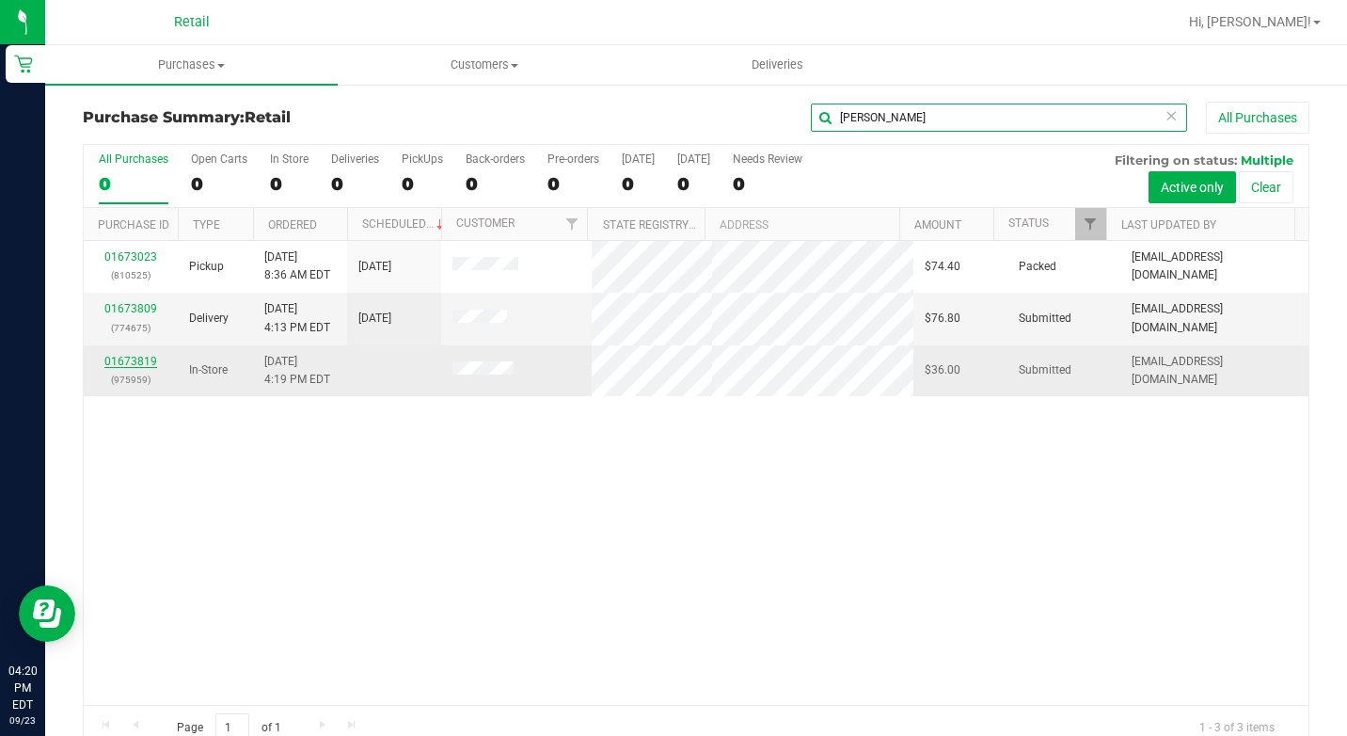
type input "nicole"
click at [130, 362] on link "01673819" at bounding box center [130, 361] width 53 height 13
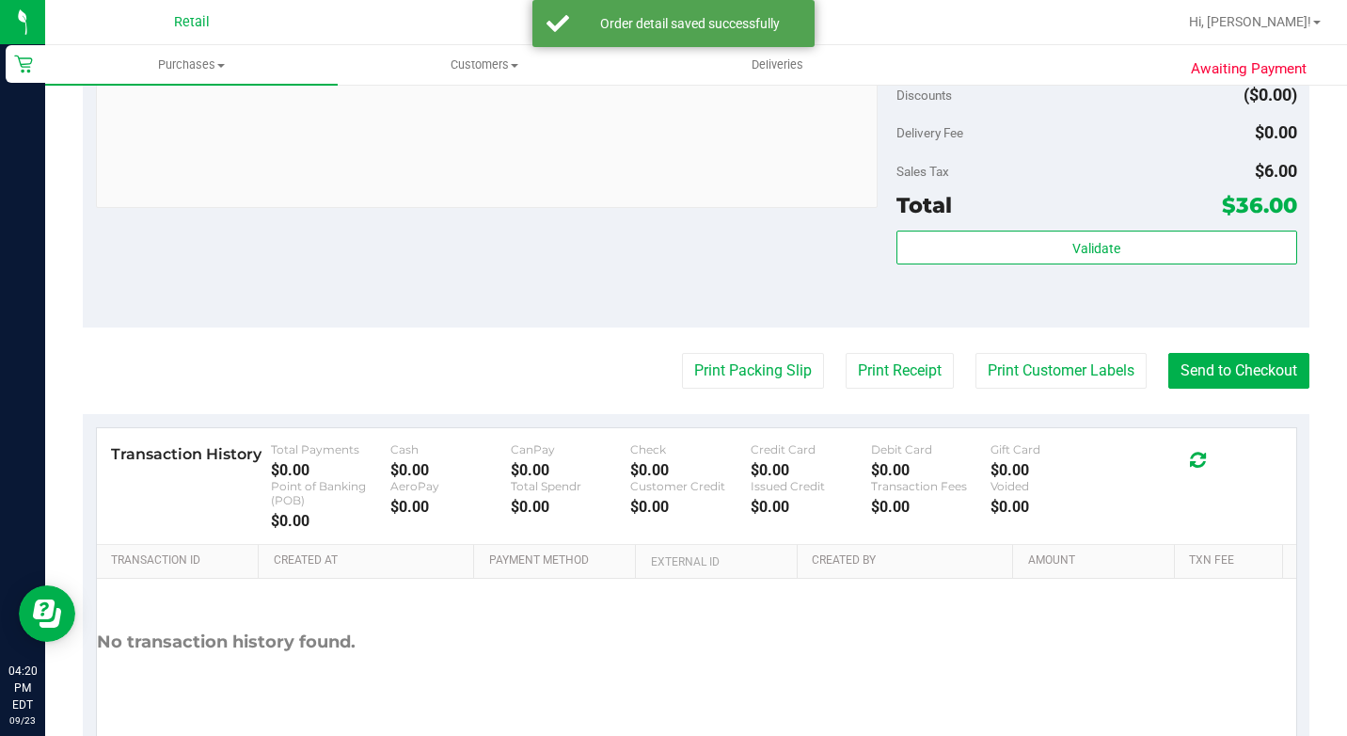
scroll to position [753, 0]
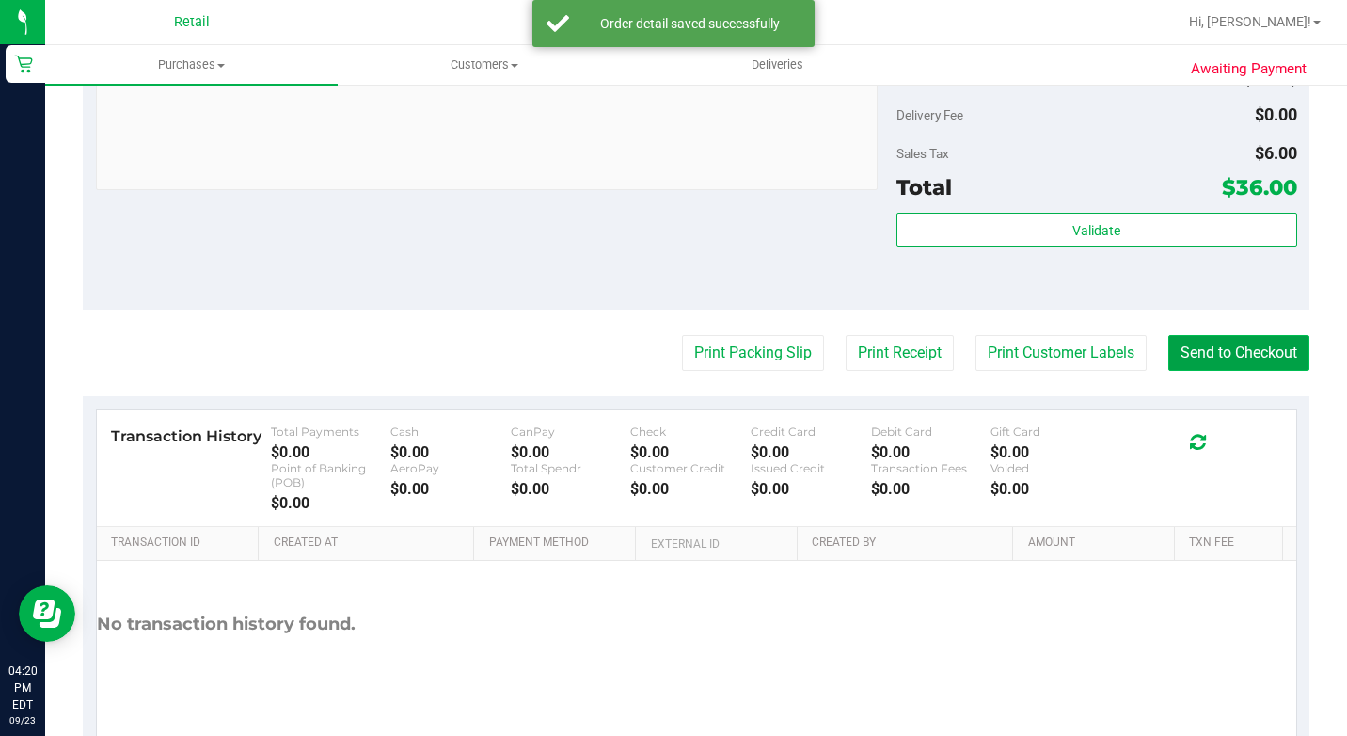
click at [1256, 366] on button "Send to Checkout" at bounding box center [1238, 353] width 141 height 36
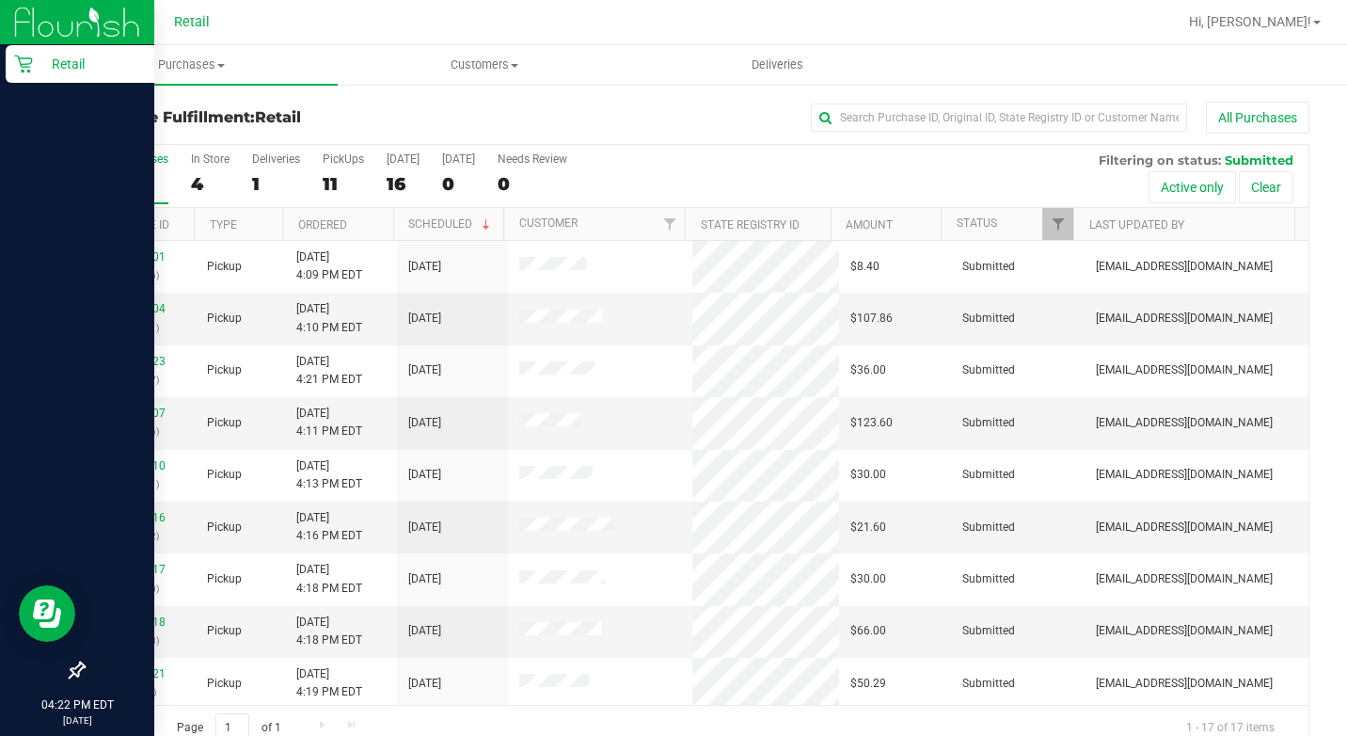
click at [17, 72] on icon at bounding box center [23, 64] width 19 height 19
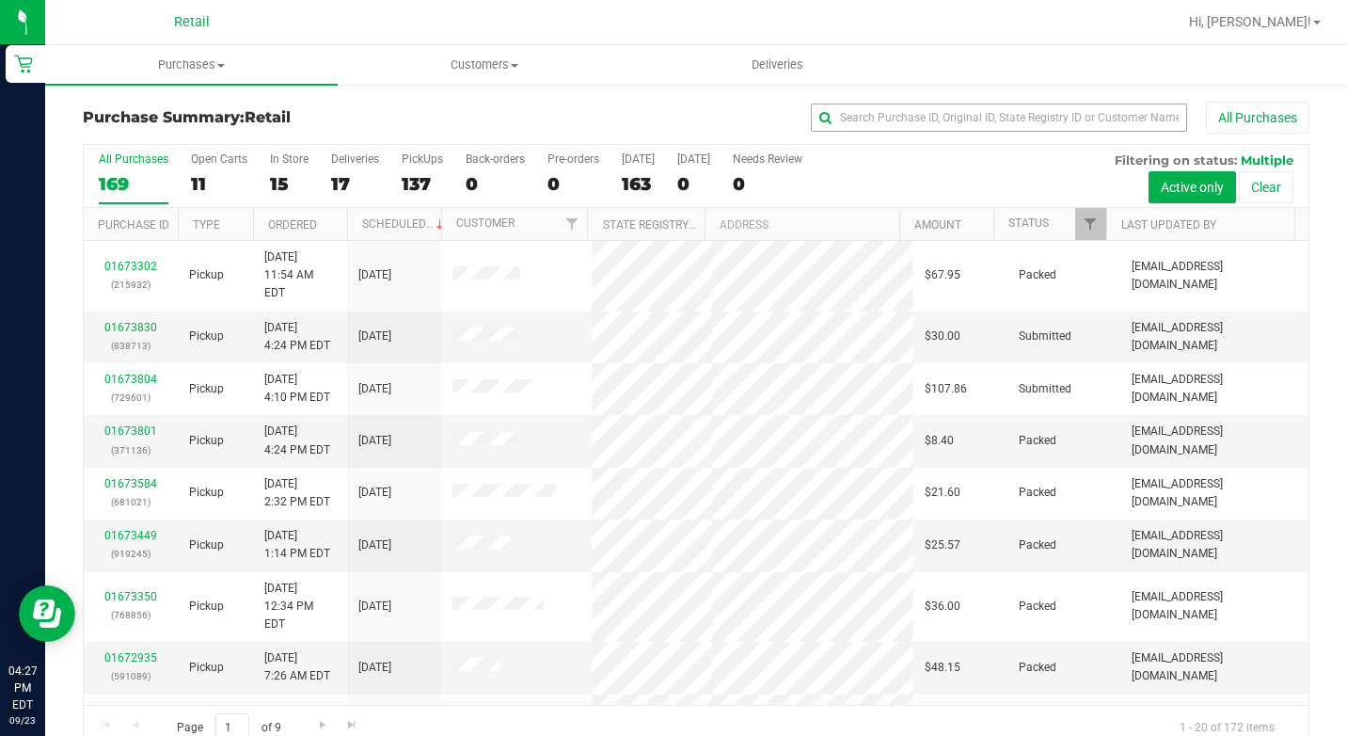
drag, startPoint x: 965, startPoint y: 102, endPoint x: 954, endPoint y: 114, distance: 16.6
click at [960, 111] on div "All Purchases" at bounding box center [900, 118] width 817 height 32
click at [953, 114] on input "text" at bounding box center [999, 117] width 376 height 28
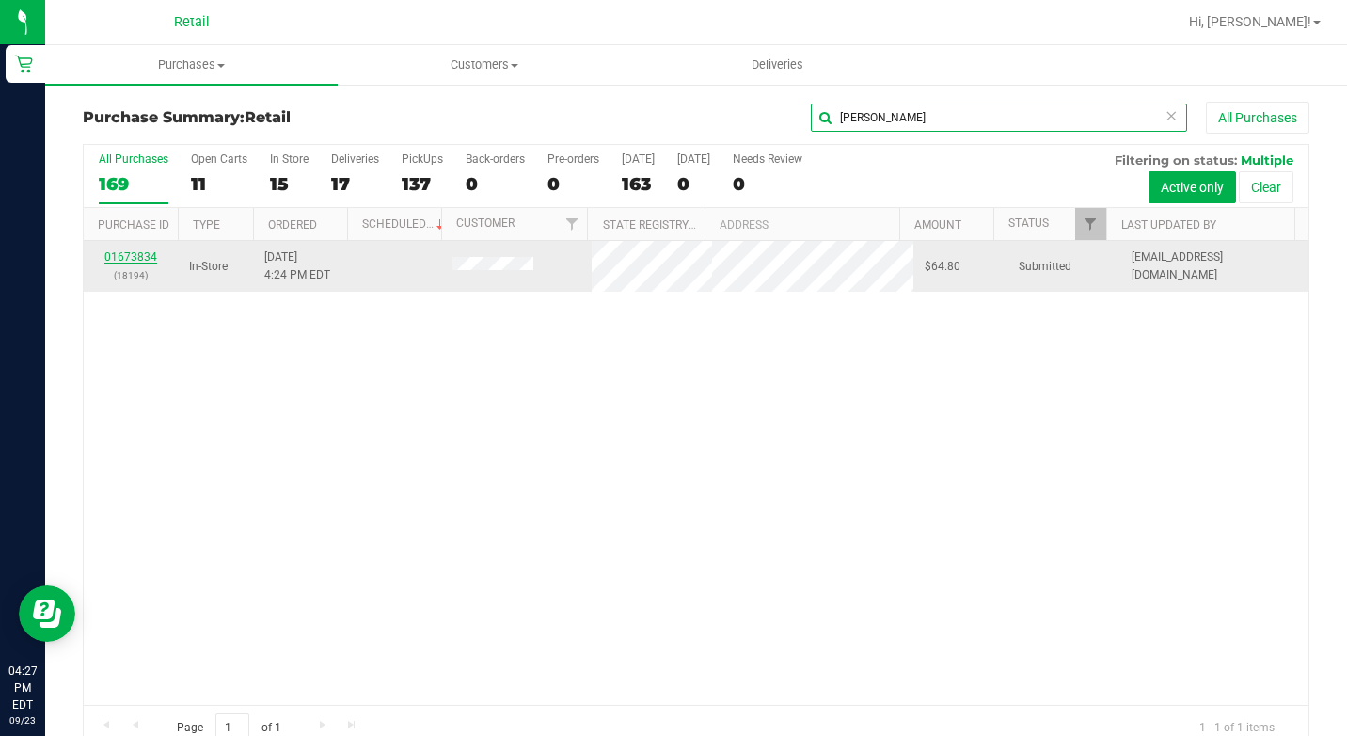
type input "regina"
click at [135, 258] on link "01673834" at bounding box center [130, 256] width 53 height 13
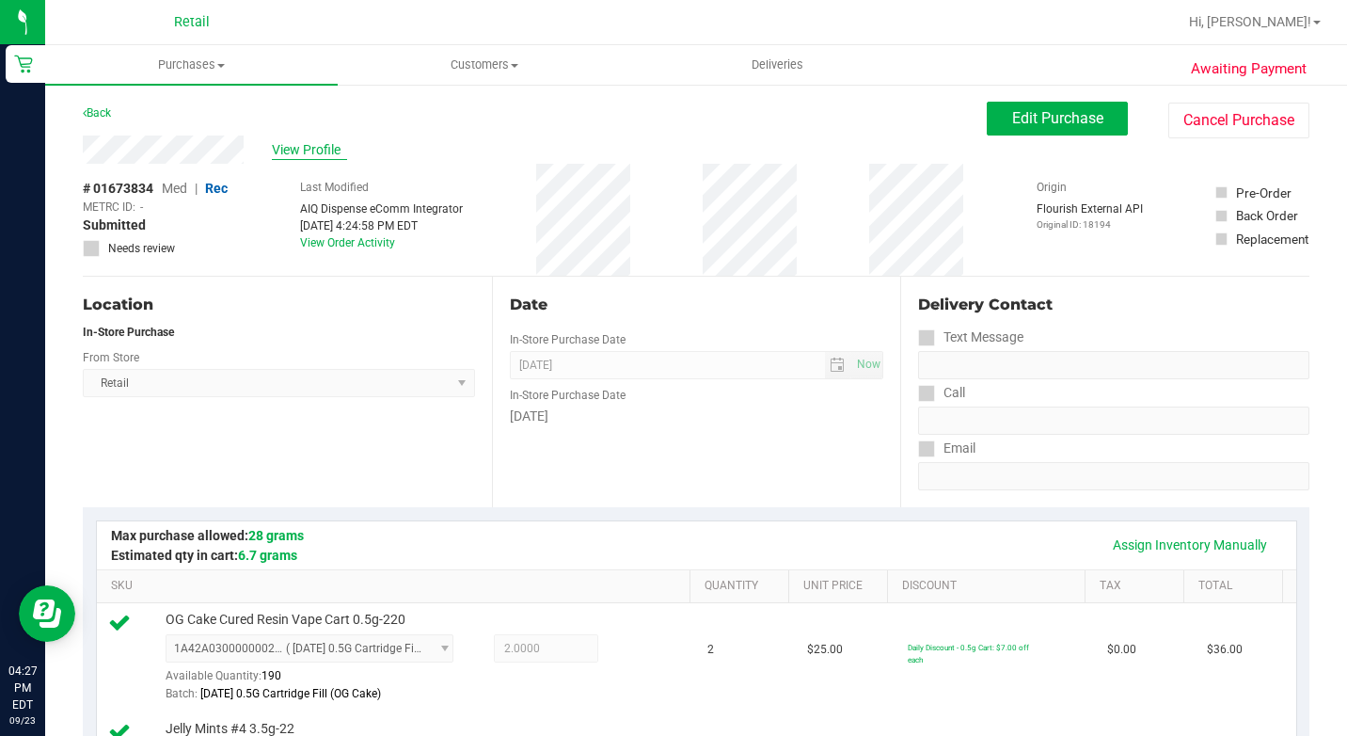
click at [275, 146] on span "View Profile" at bounding box center [309, 150] width 75 height 20
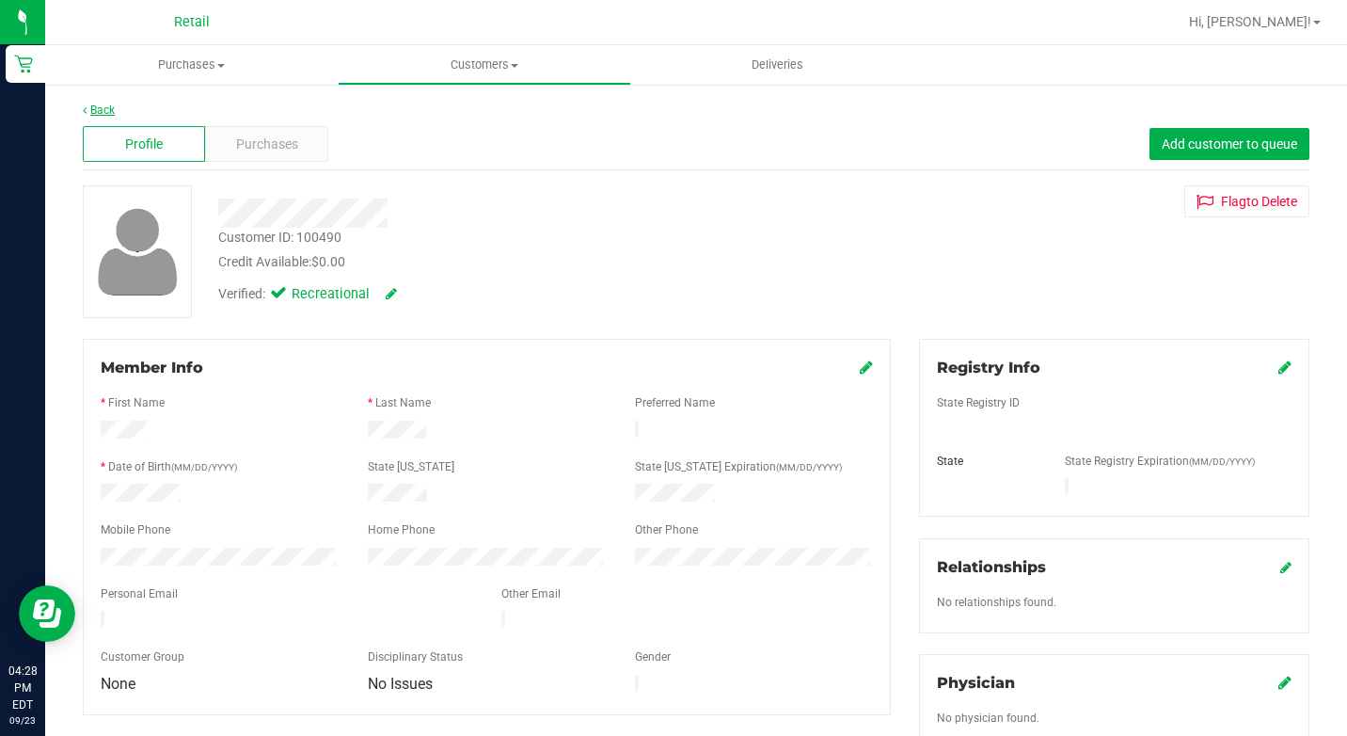
drag, startPoint x: 105, startPoint y: 99, endPoint x: 100, endPoint y: 107, distance: 10.2
click at [103, 103] on div "Back Profile Purchases Add customer to queue Customer ID: 100490 Credit Availab…" at bounding box center [696, 719] width 1302 height 1273
click at [97, 109] on link "Back" at bounding box center [99, 109] width 32 height 13
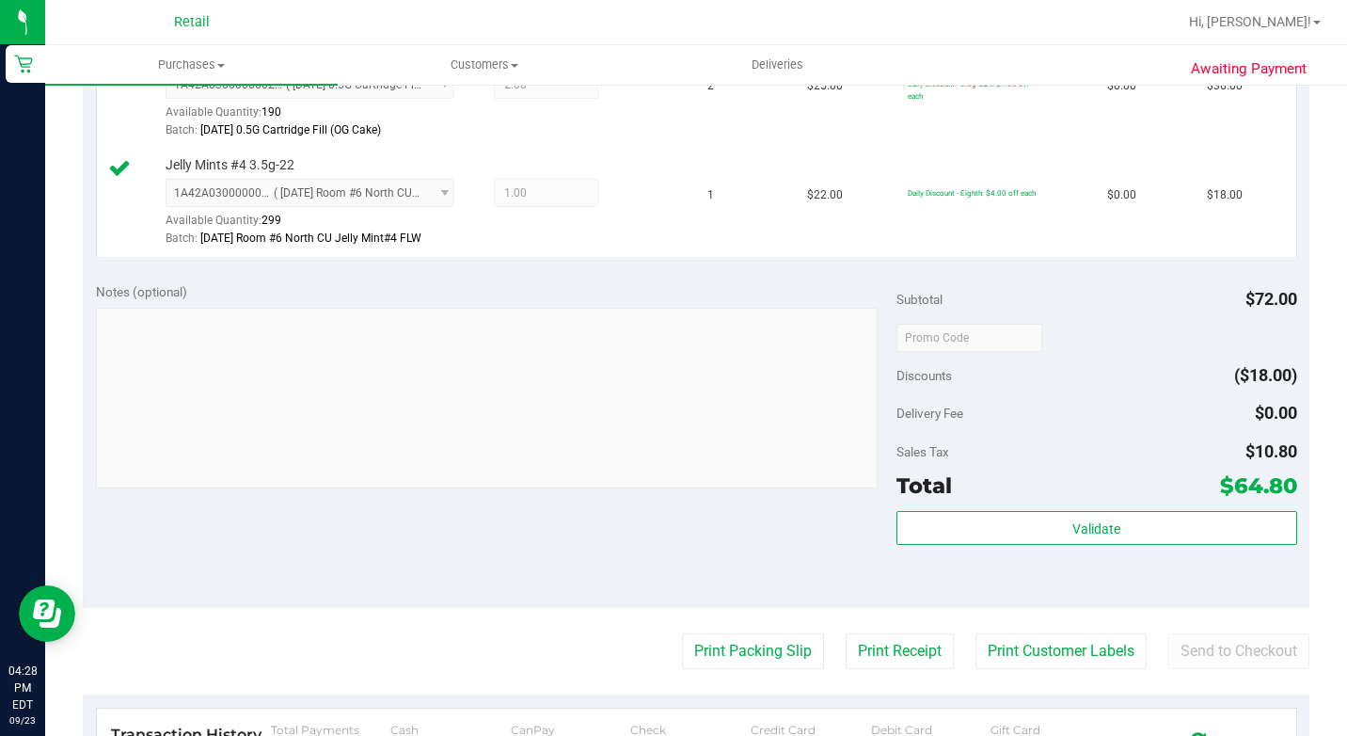
scroll to position [564, 0]
click at [1222, 668] on button "Send to Checkout" at bounding box center [1238, 650] width 141 height 36
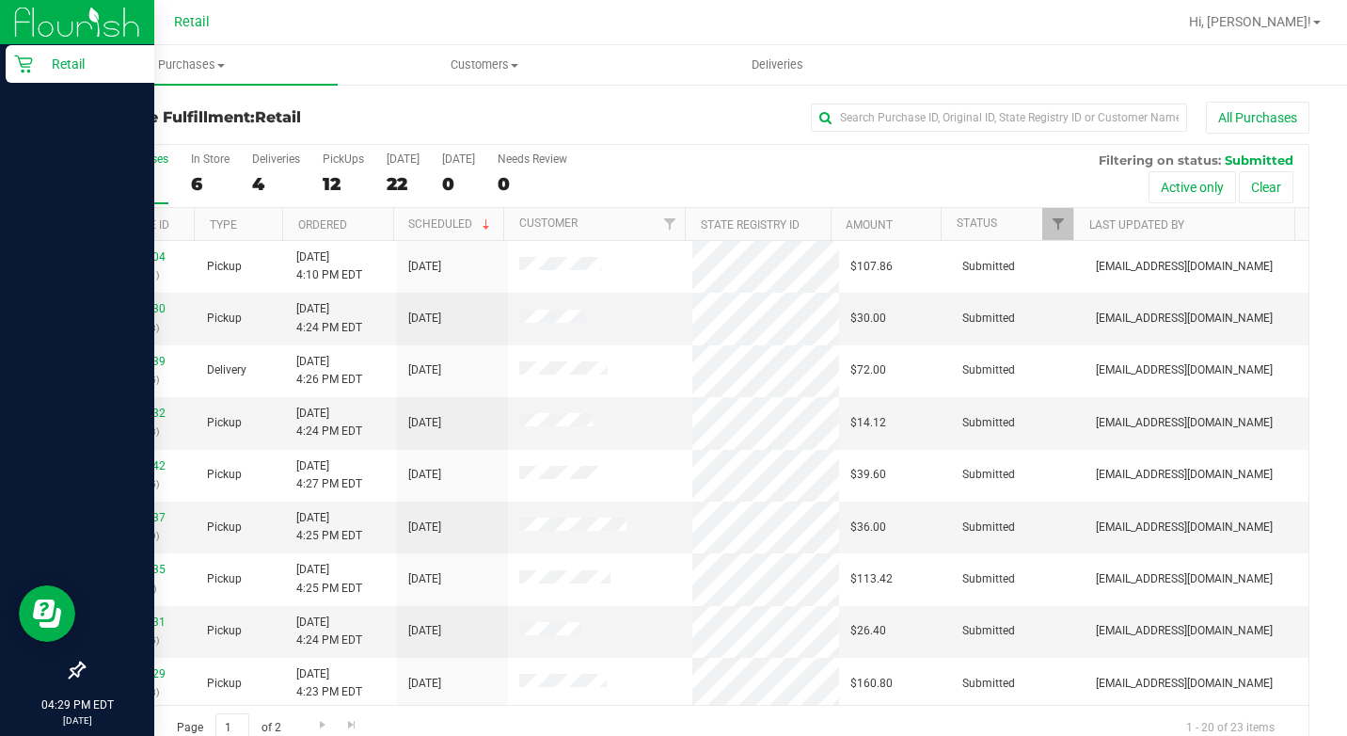
drag, startPoint x: 13, startPoint y: 41, endPoint x: 28, endPoint y: 75, distance: 37.1
click at [28, 75] on nav "Retail 04:29 PM EDT 09/23/2025 09/23" at bounding box center [77, 368] width 154 height 736
click at [32, 83] on link "Retail" at bounding box center [77, 65] width 154 height 40
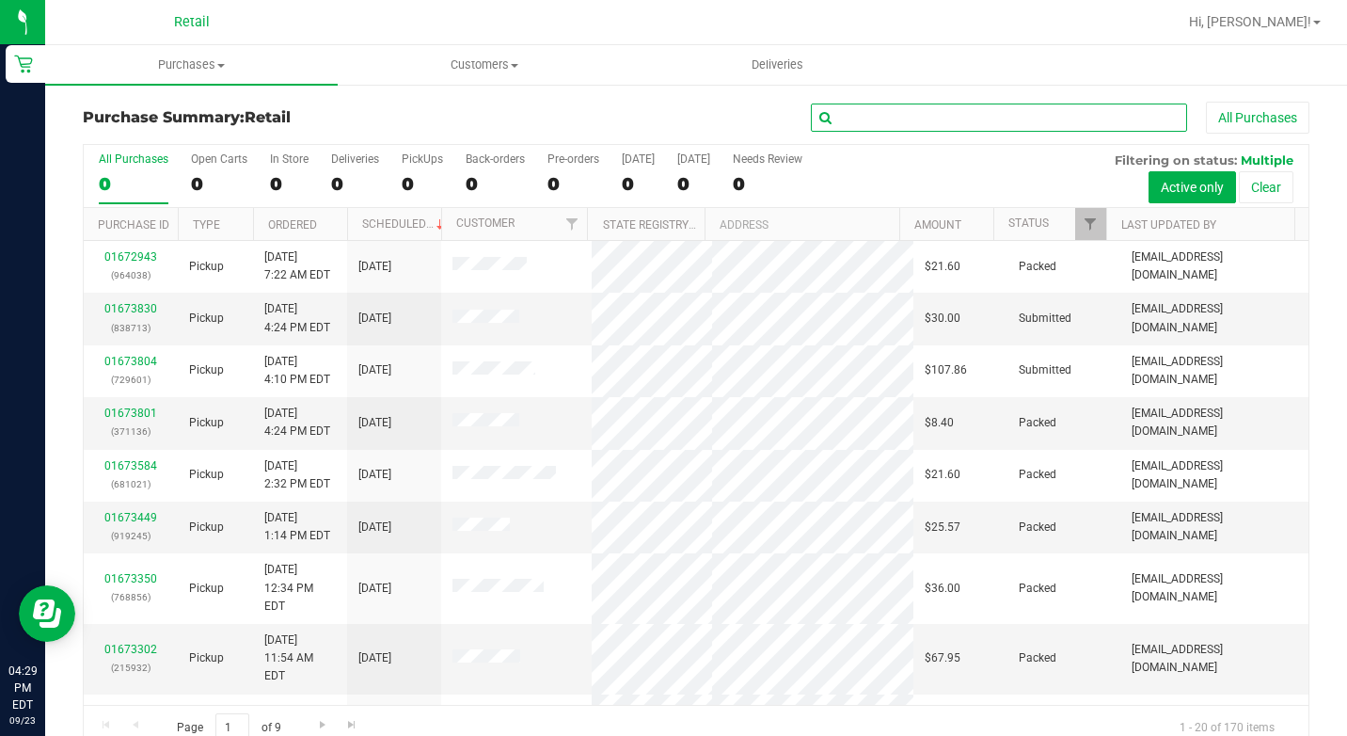
click at [962, 116] on input "text" at bounding box center [999, 117] width 376 height 28
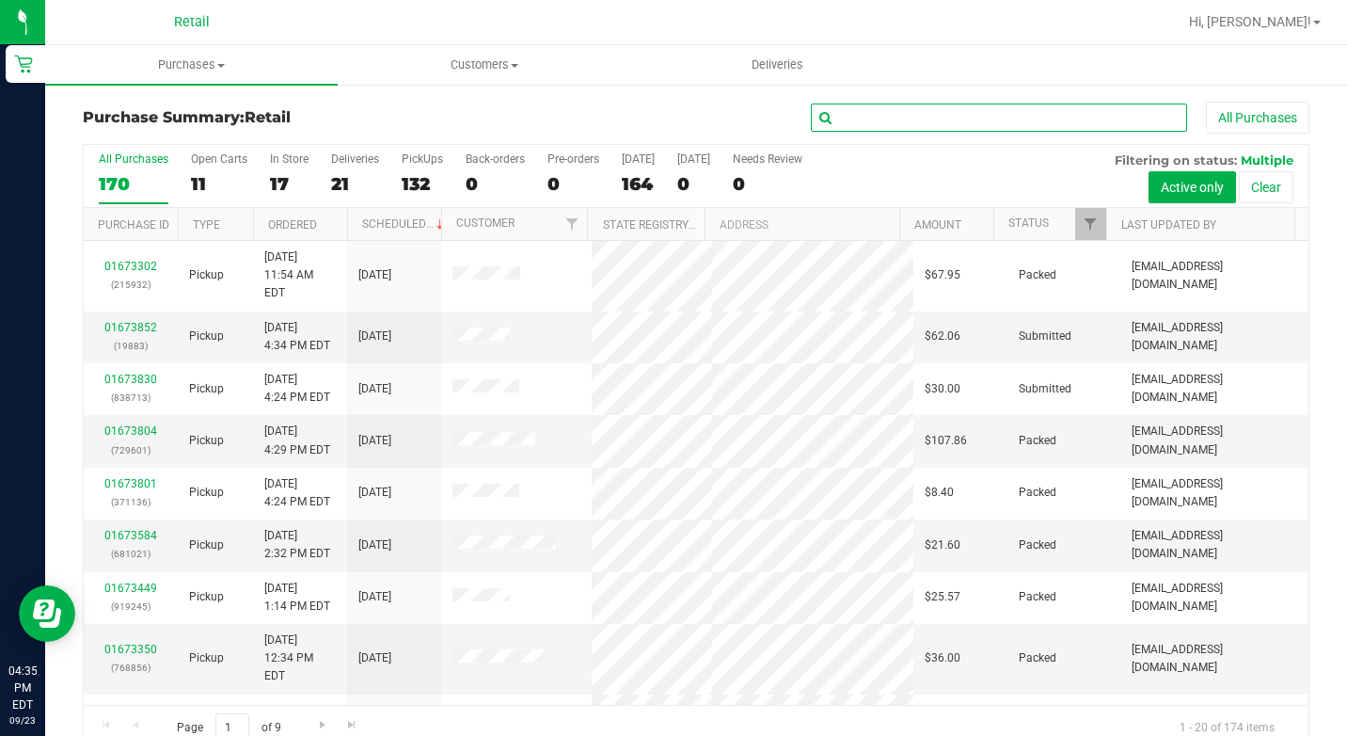
click at [895, 129] on input "text" at bounding box center [999, 117] width 376 height 28
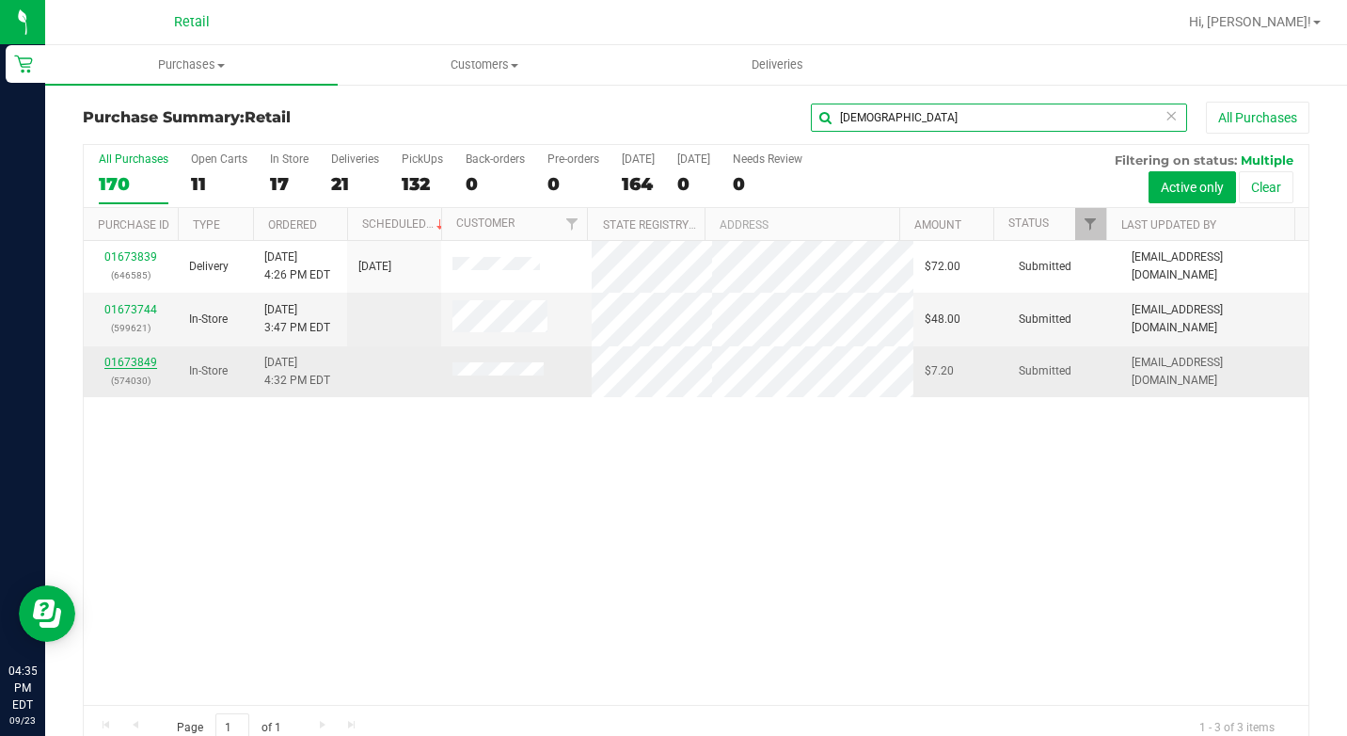
type input "christ"
click at [118, 359] on link "01673849" at bounding box center [130, 362] width 53 height 13
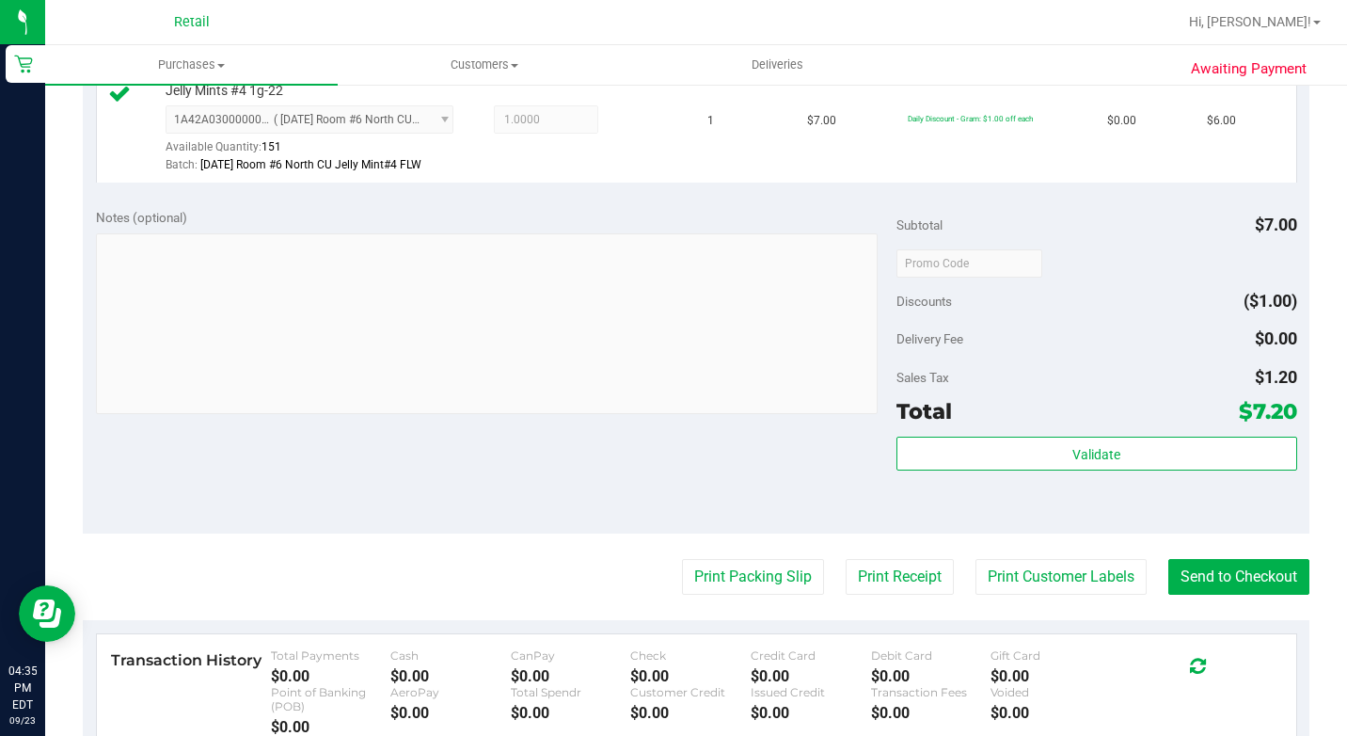
scroll to position [564, 0]
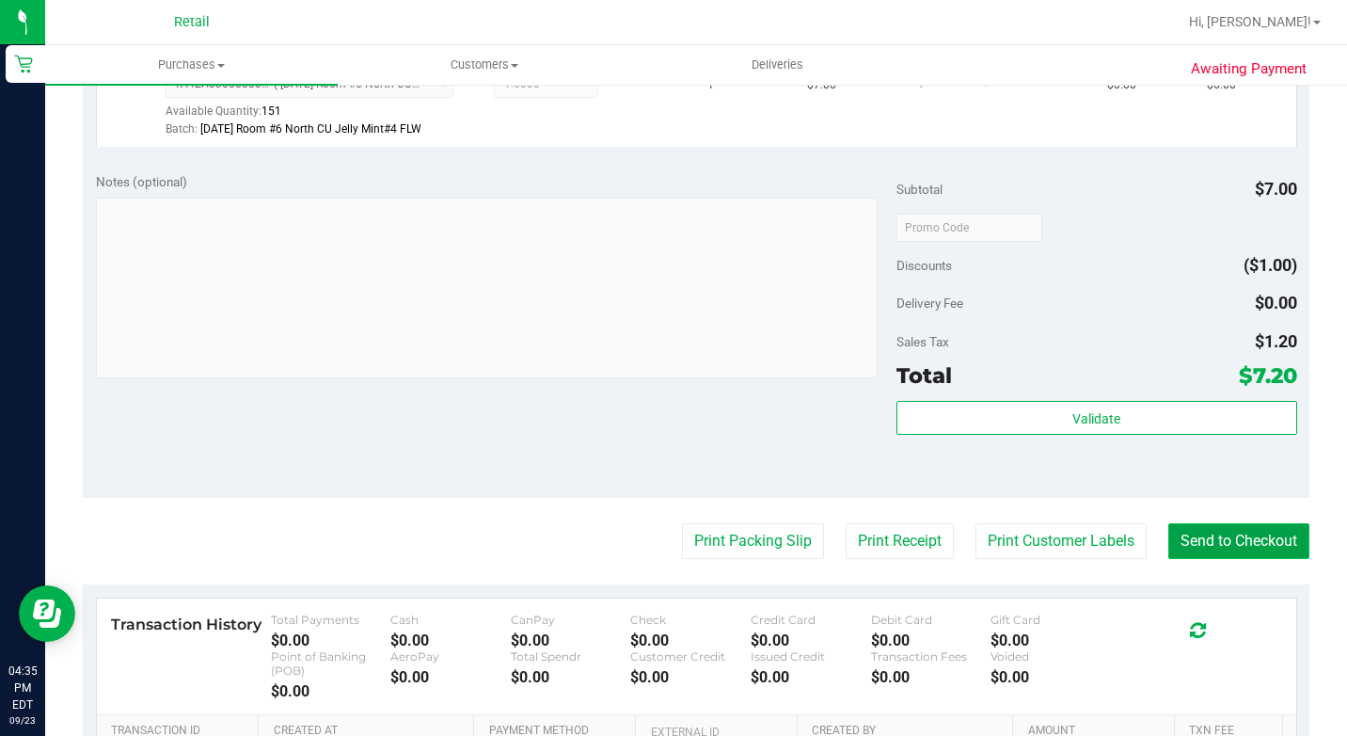
click at [1219, 553] on button "Send to Checkout" at bounding box center [1238, 541] width 141 height 36
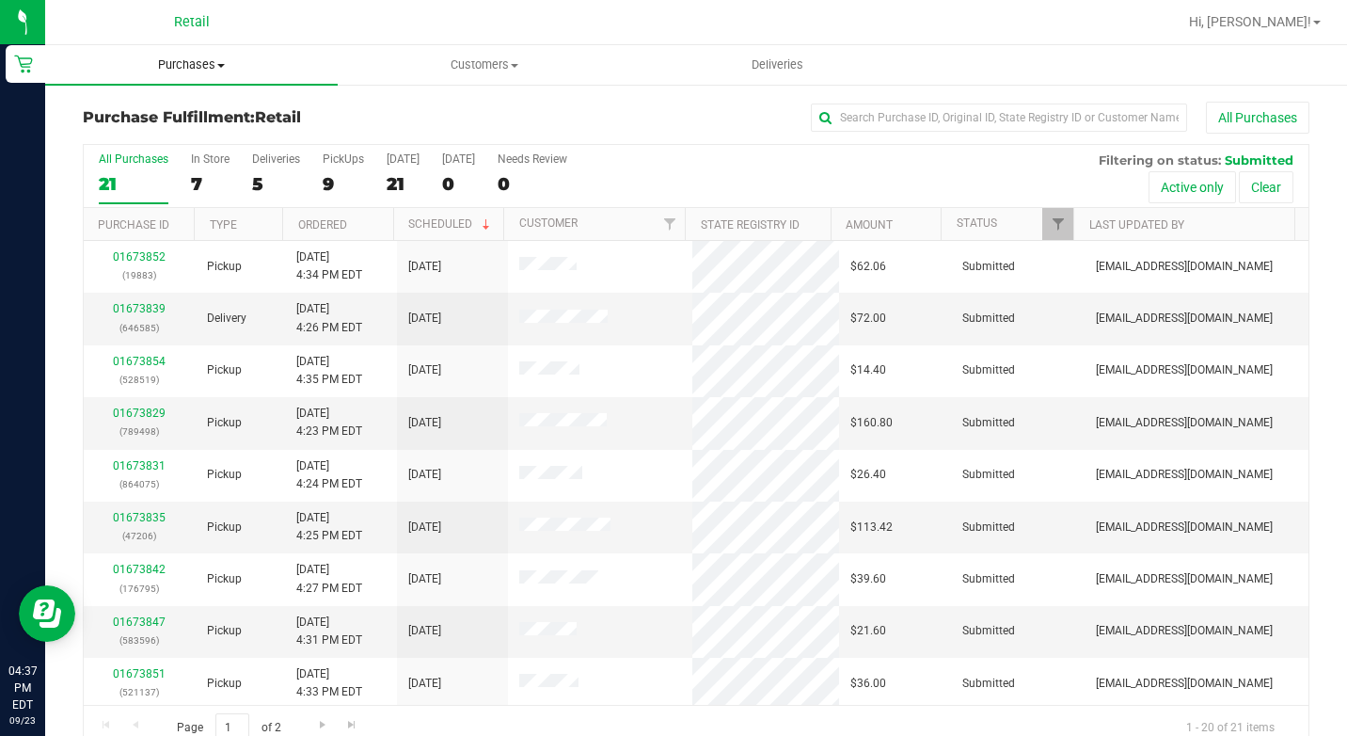
click at [183, 67] on span "Purchases" at bounding box center [191, 64] width 293 height 17
click at [151, 111] on span "Summary of purchases" at bounding box center [141, 113] width 193 height 16
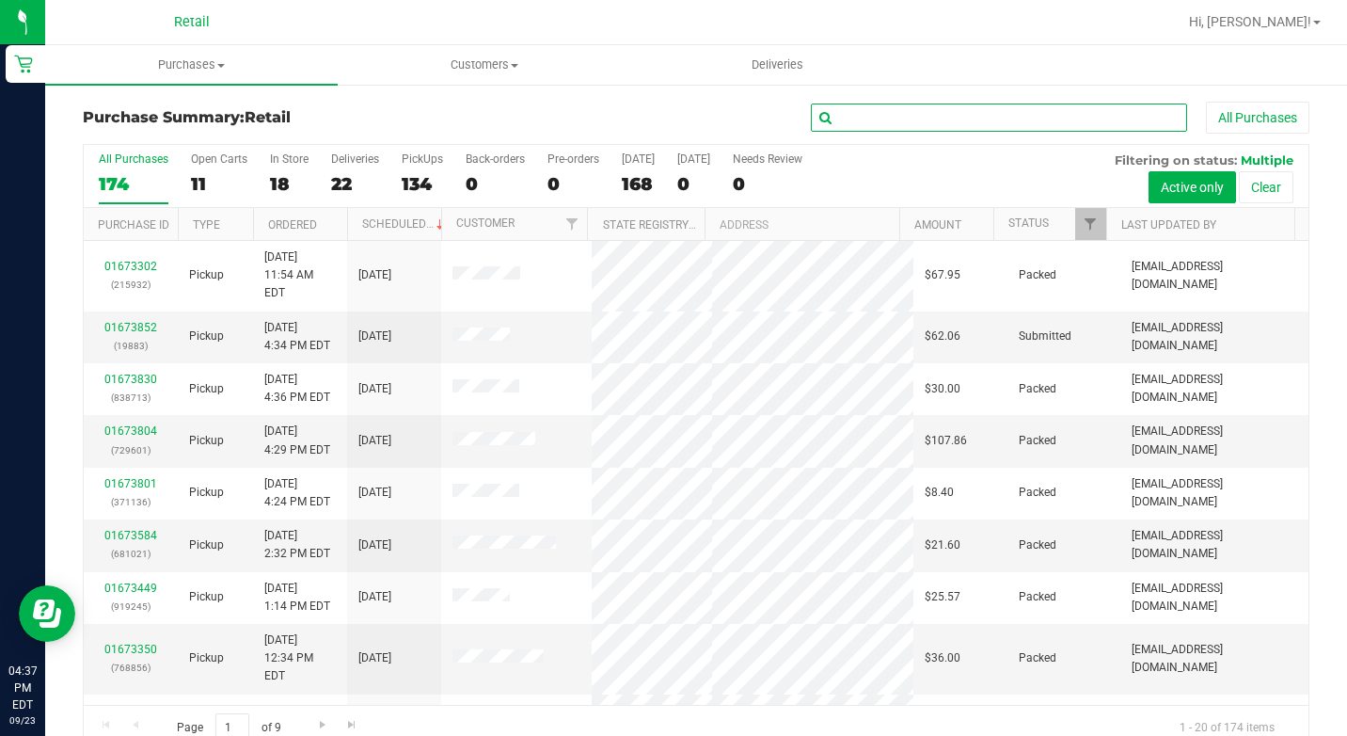
click at [889, 119] on input "text" at bounding box center [999, 117] width 376 height 28
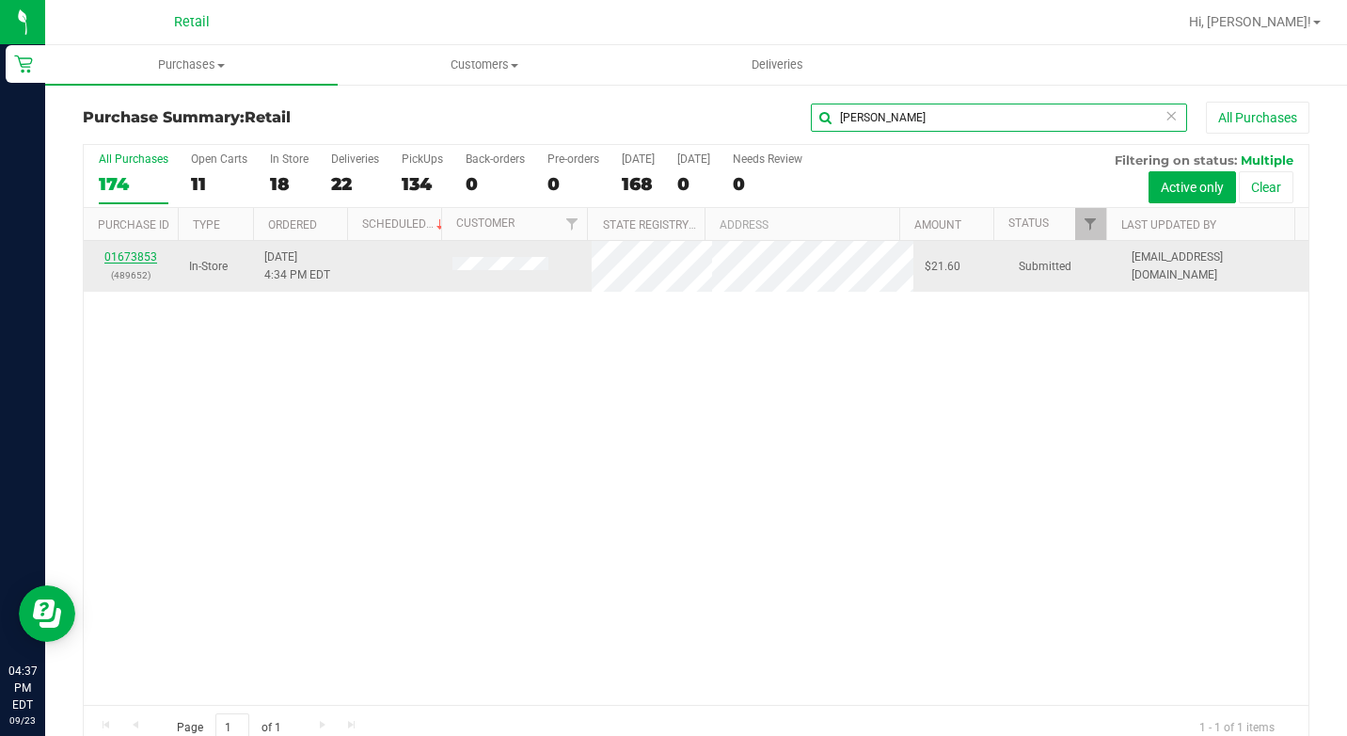
type input "marlon"
click at [142, 259] on link "01673853" at bounding box center [130, 256] width 53 height 13
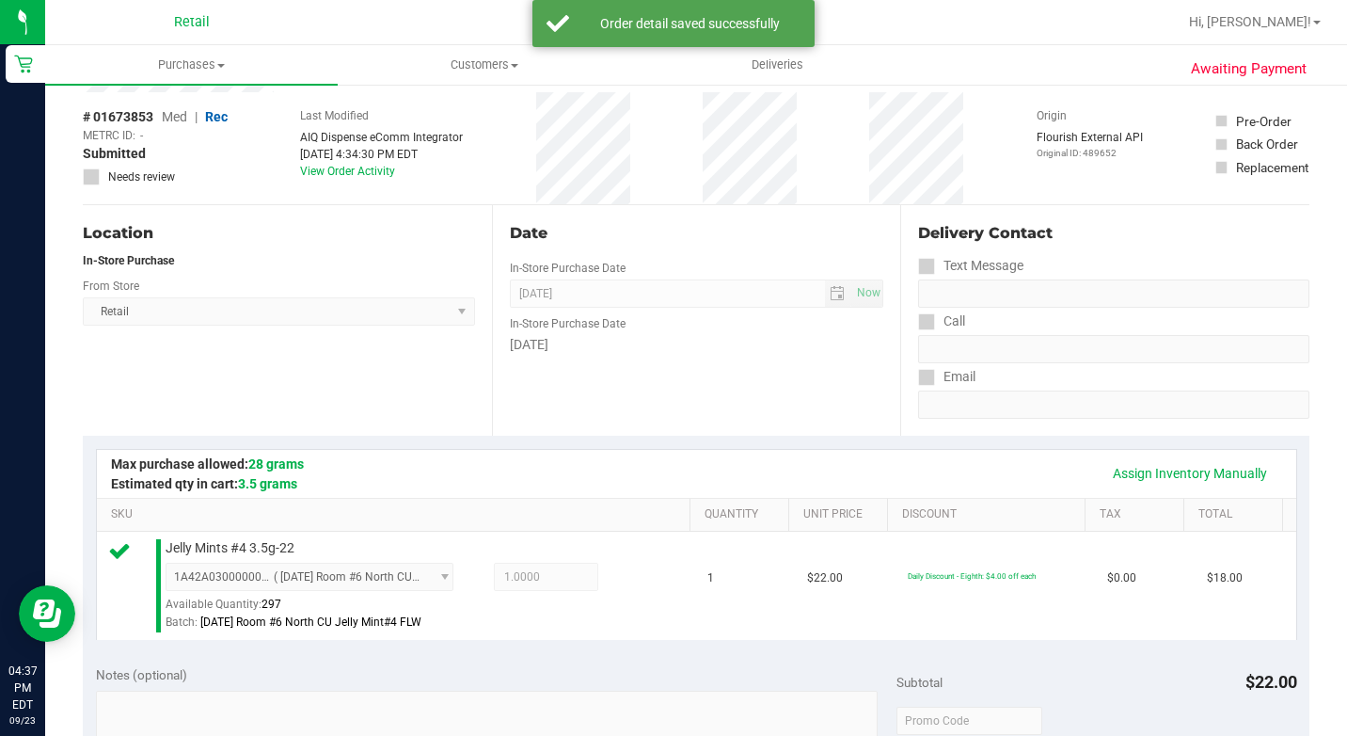
scroll to position [564, 0]
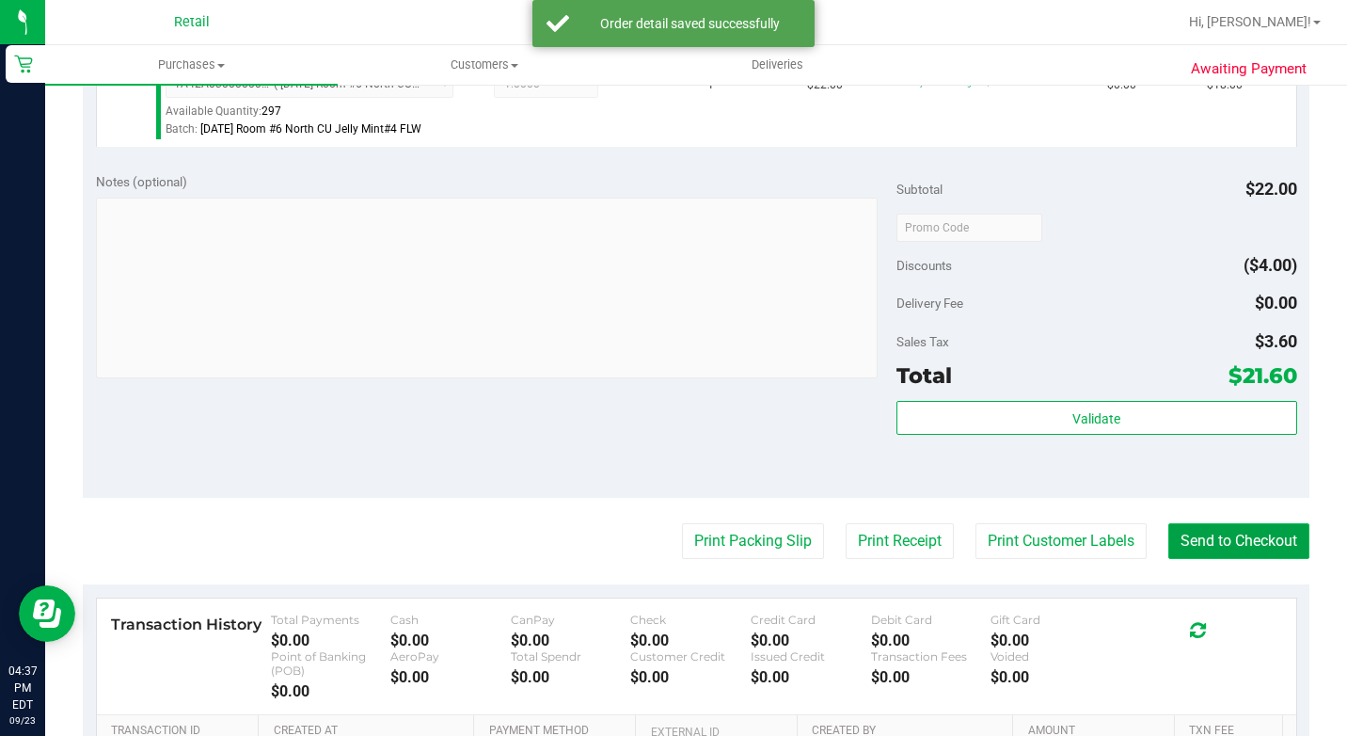
click at [1263, 559] on button "Send to Checkout" at bounding box center [1238, 541] width 141 height 36
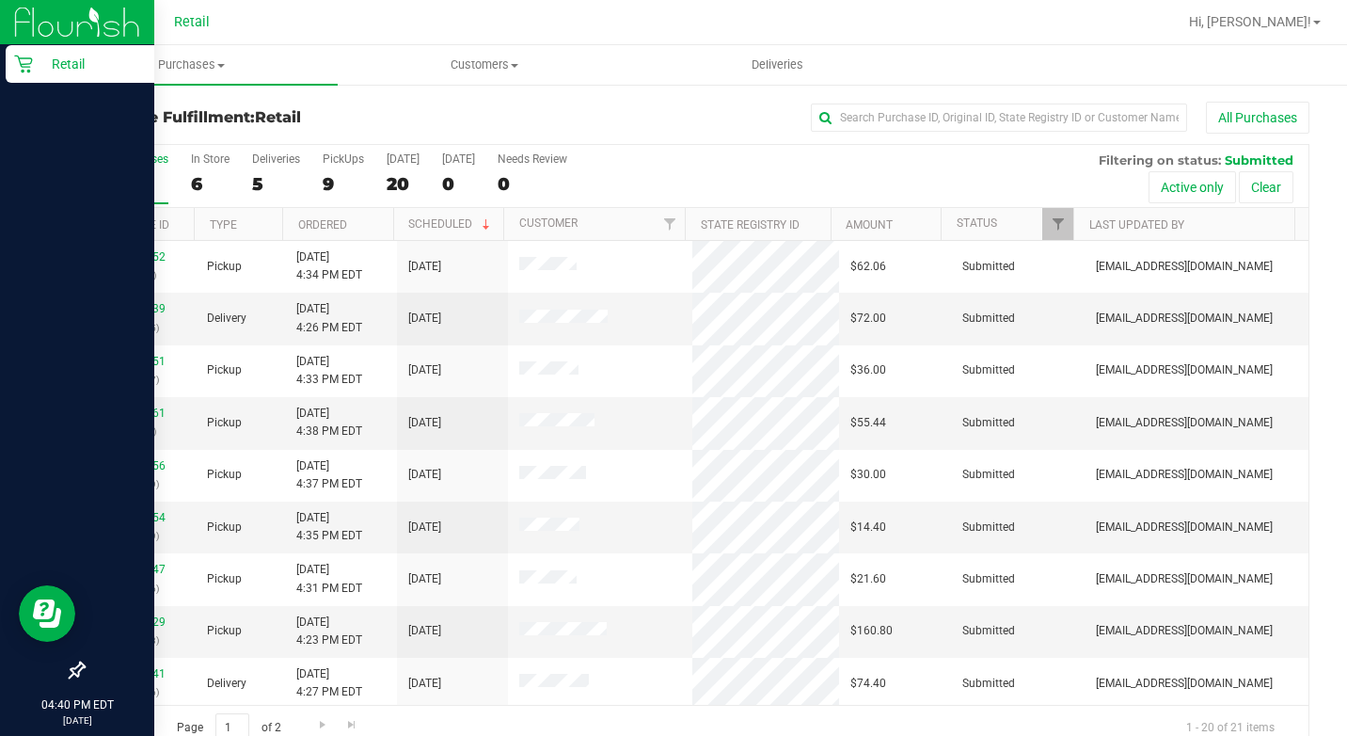
click at [23, 56] on icon at bounding box center [23, 64] width 19 height 19
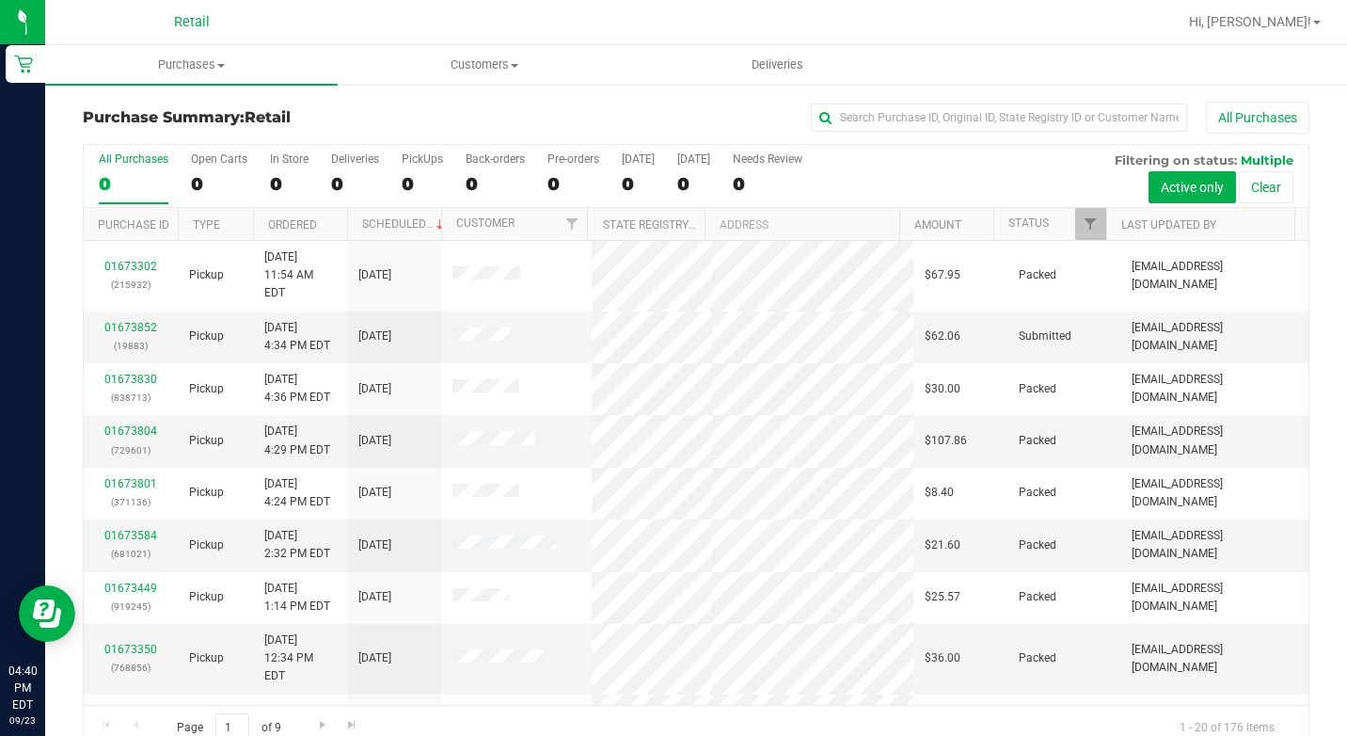
click at [1003, 89] on div "Purchase Summary: Retail All Purchases All Purchases 0 Open Carts 0 In Store 0 …" at bounding box center [696, 426] width 1302 height 687
click at [959, 108] on input "text" at bounding box center [999, 117] width 376 height 28
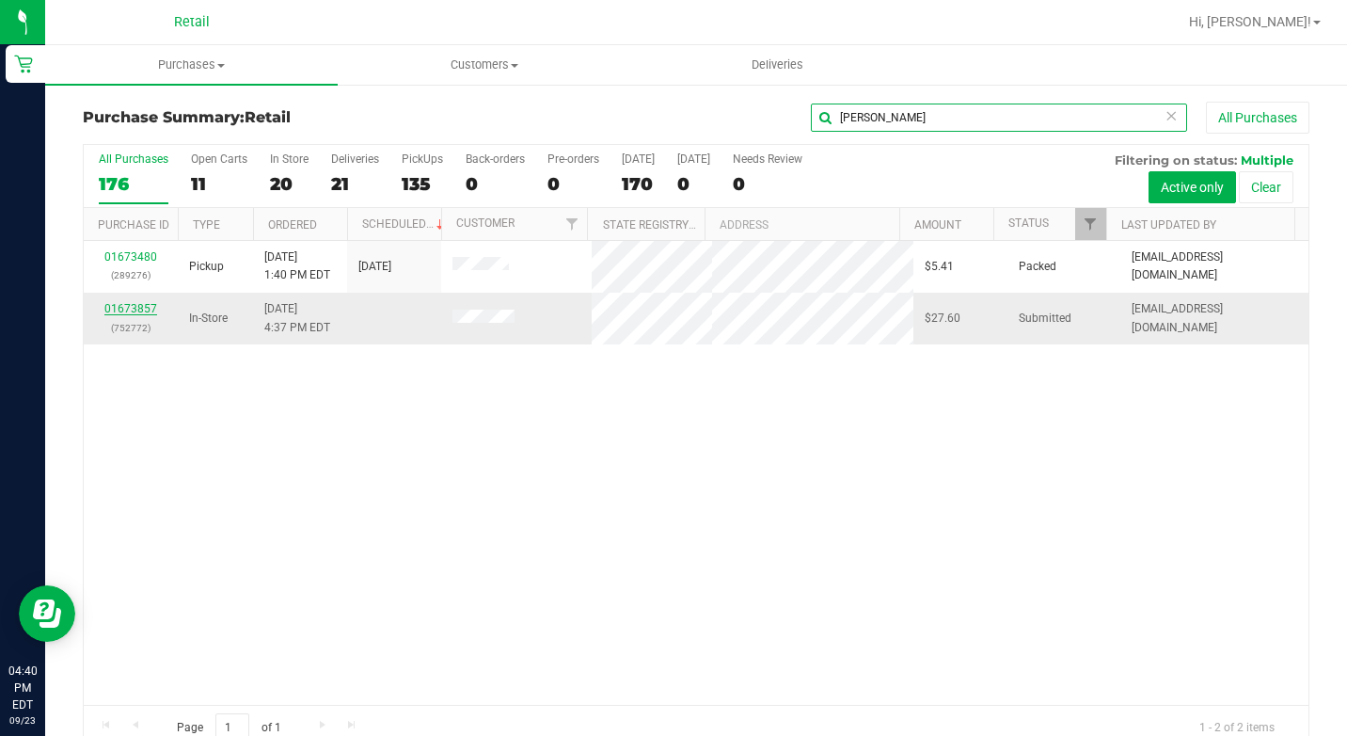
type input "kyle"
click at [138, 309] on link "01673857" at bounding box center [130, 308] width 53 height 13
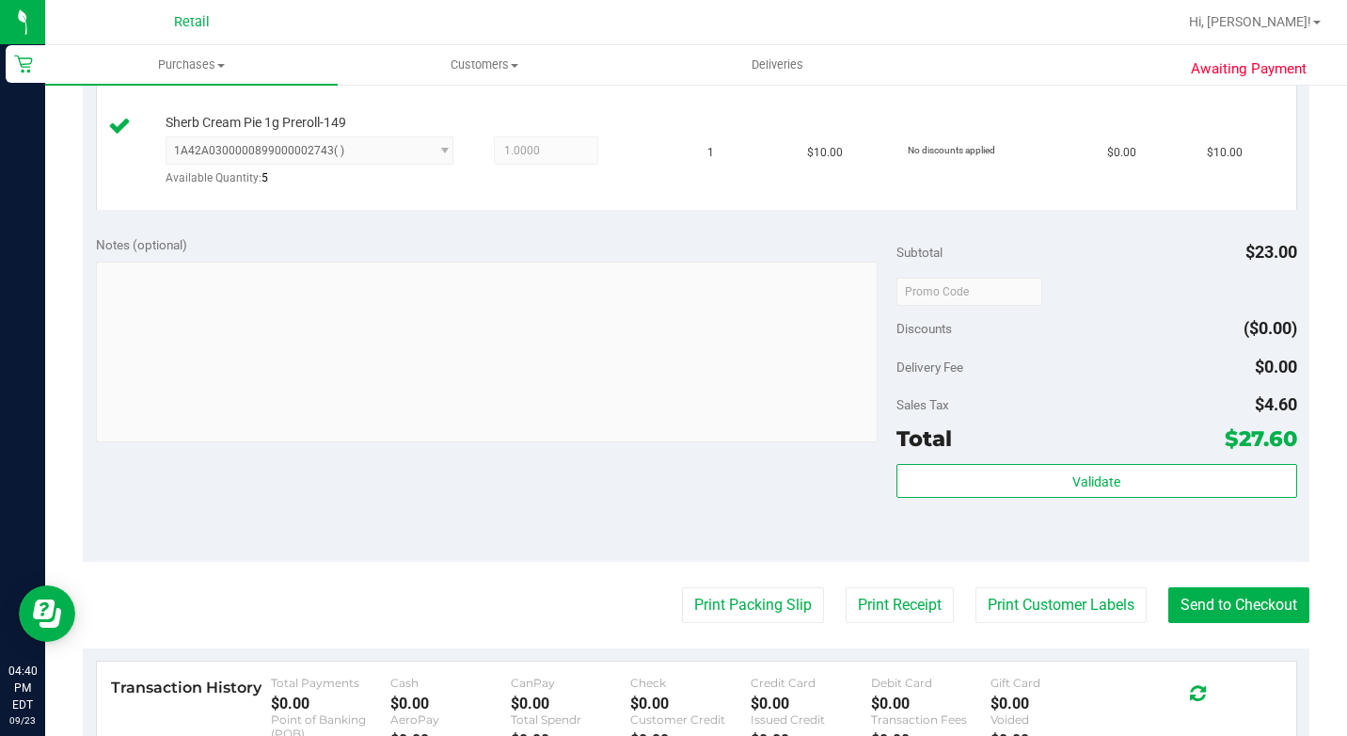
scroll to position [847, 0]
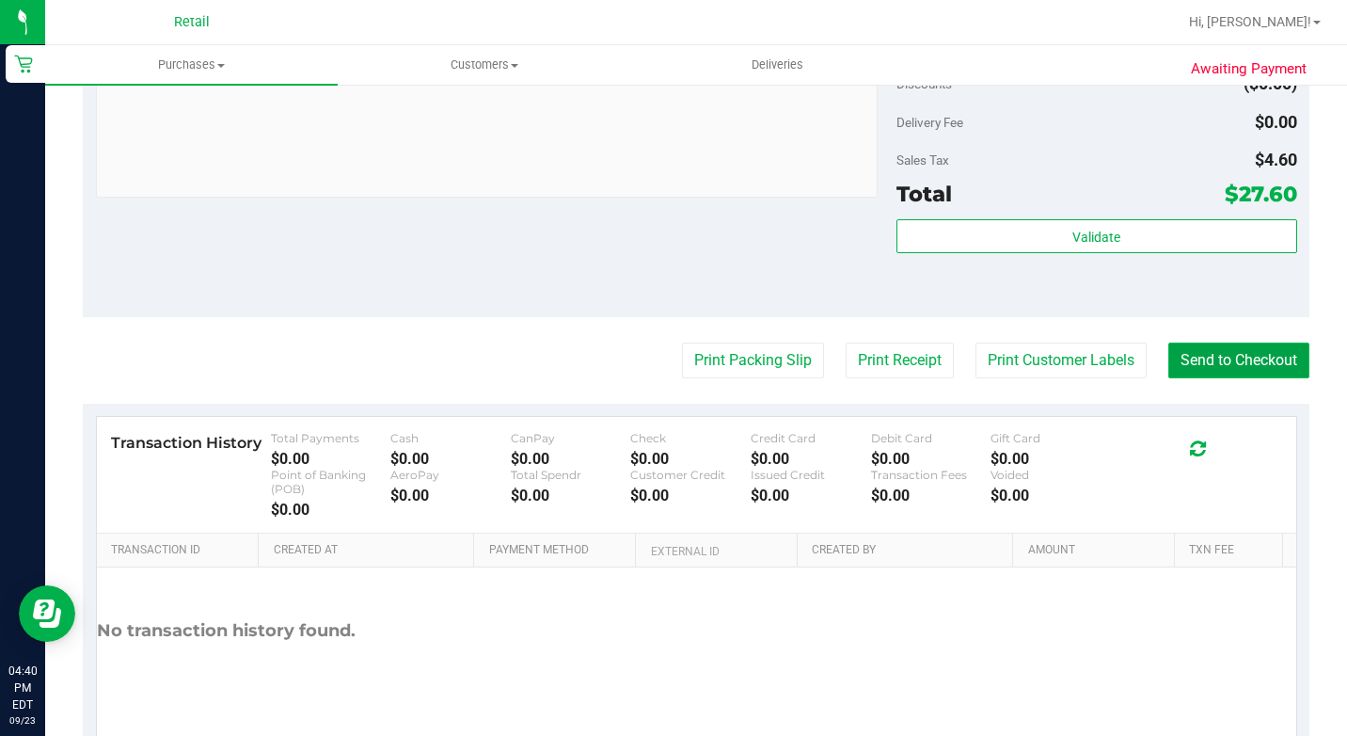
click at [1219, 378] on button "Send to Checkout" at bounding box center [1238, 360] width 141 height 36
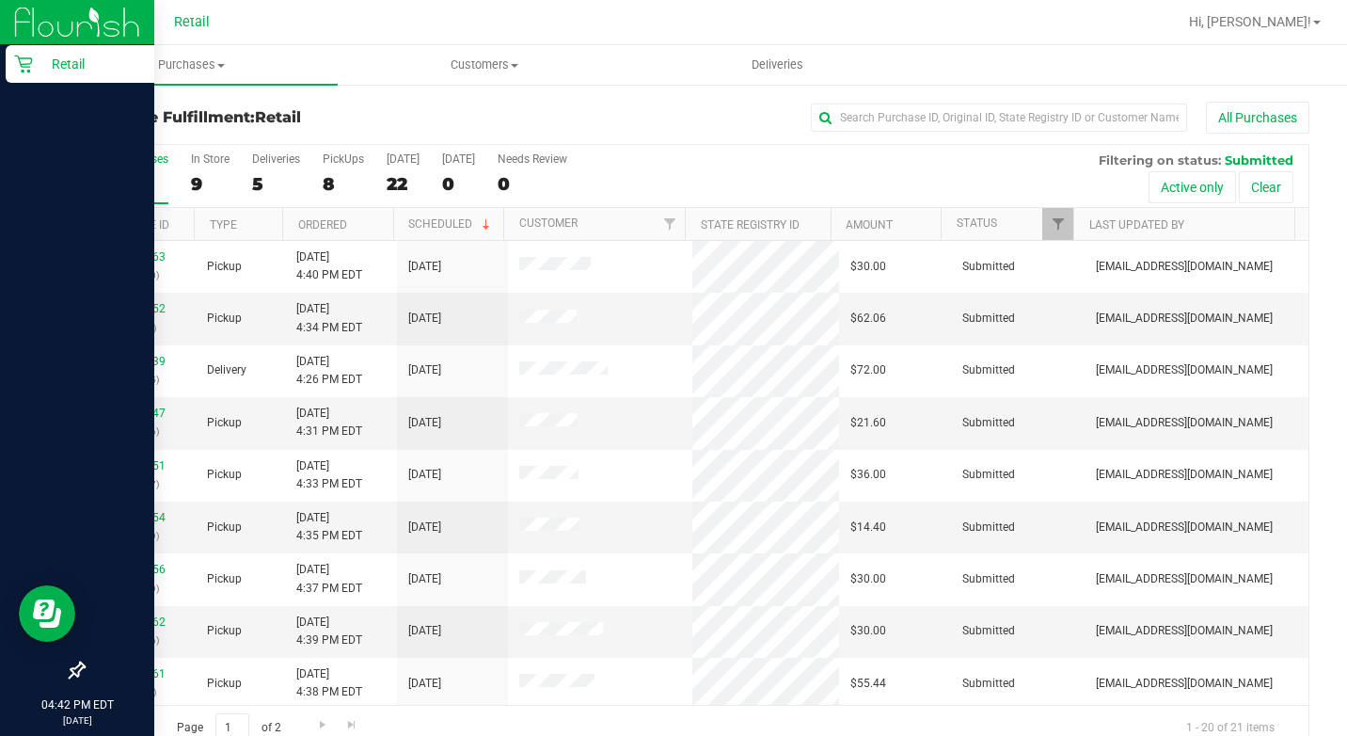
click at [19, 51] on div "Retail" at bounding box center [80, 64] width 149 height 38
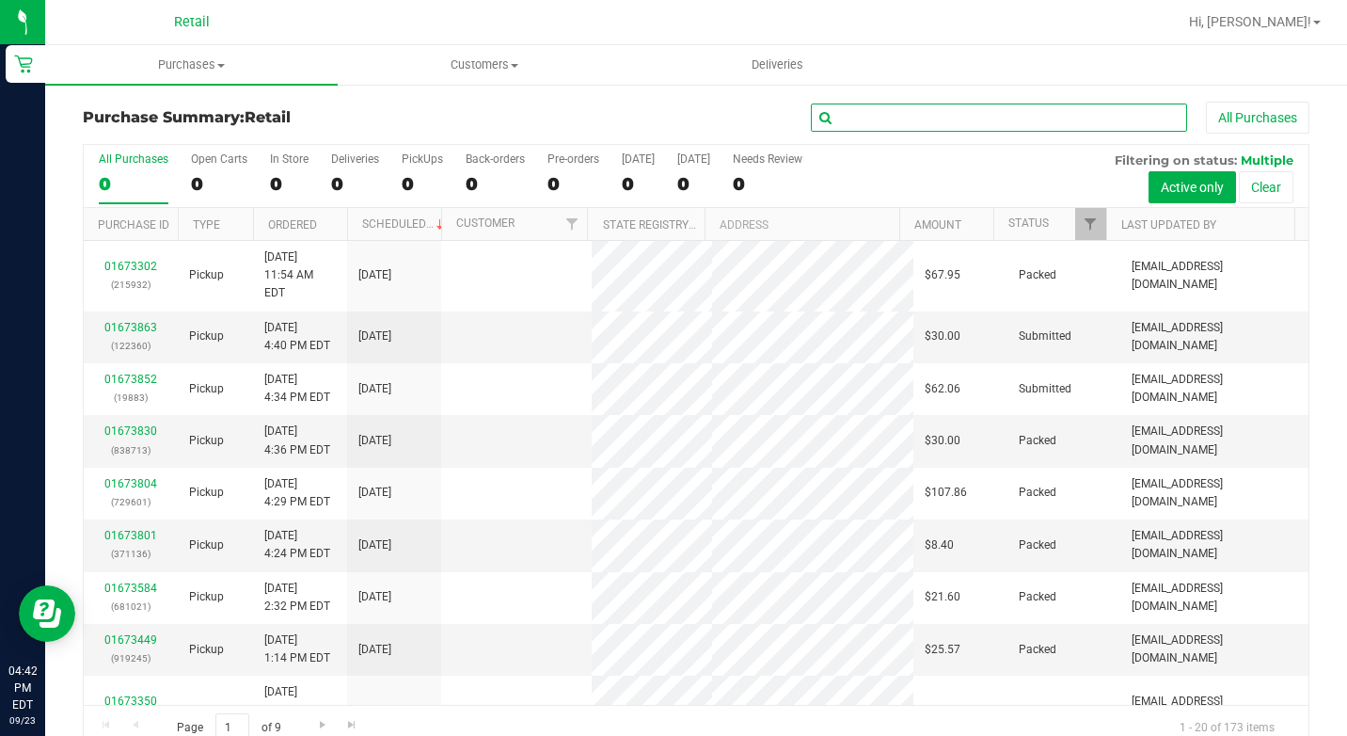
click at [849, 117] on input "text" at bounding box center [999, 117] width 376 height 28
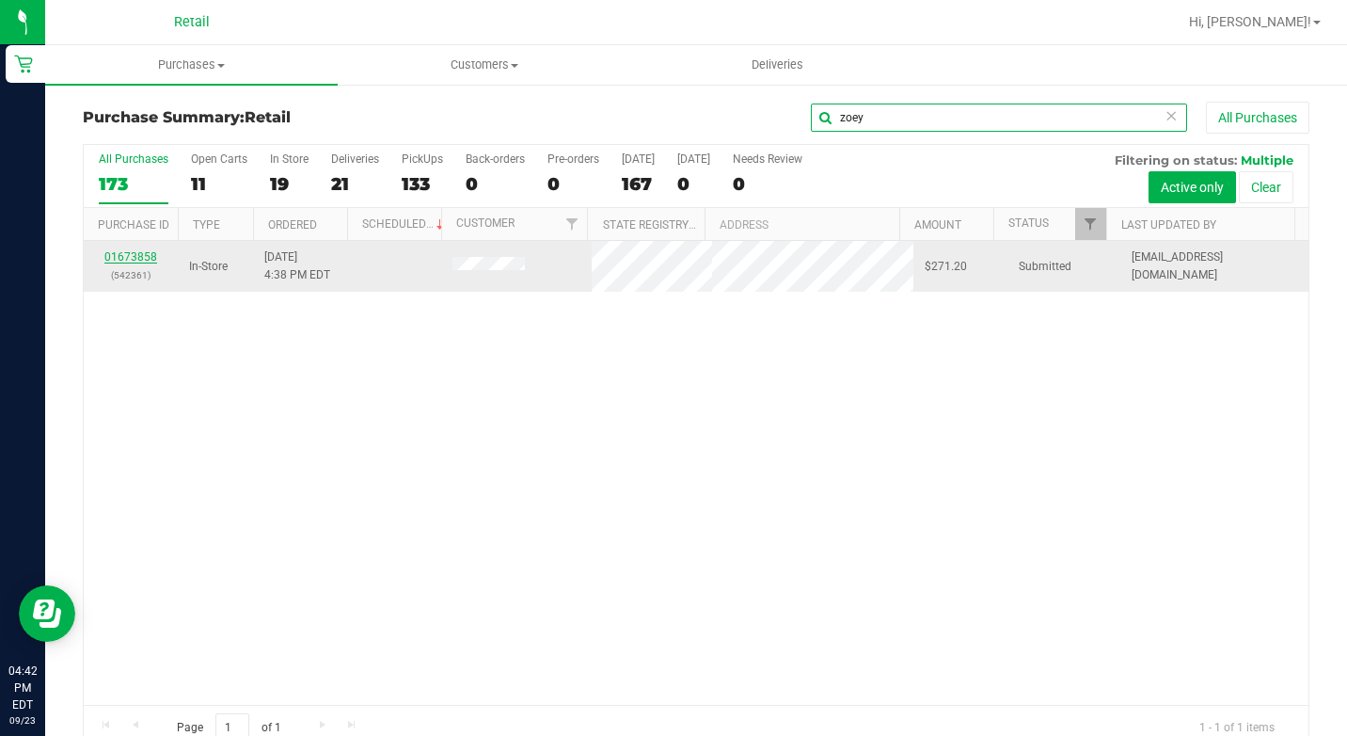
type input "zoey"
click at [132, 251] on link "01673858" at bounding box center [130, 256] width 53 height 13
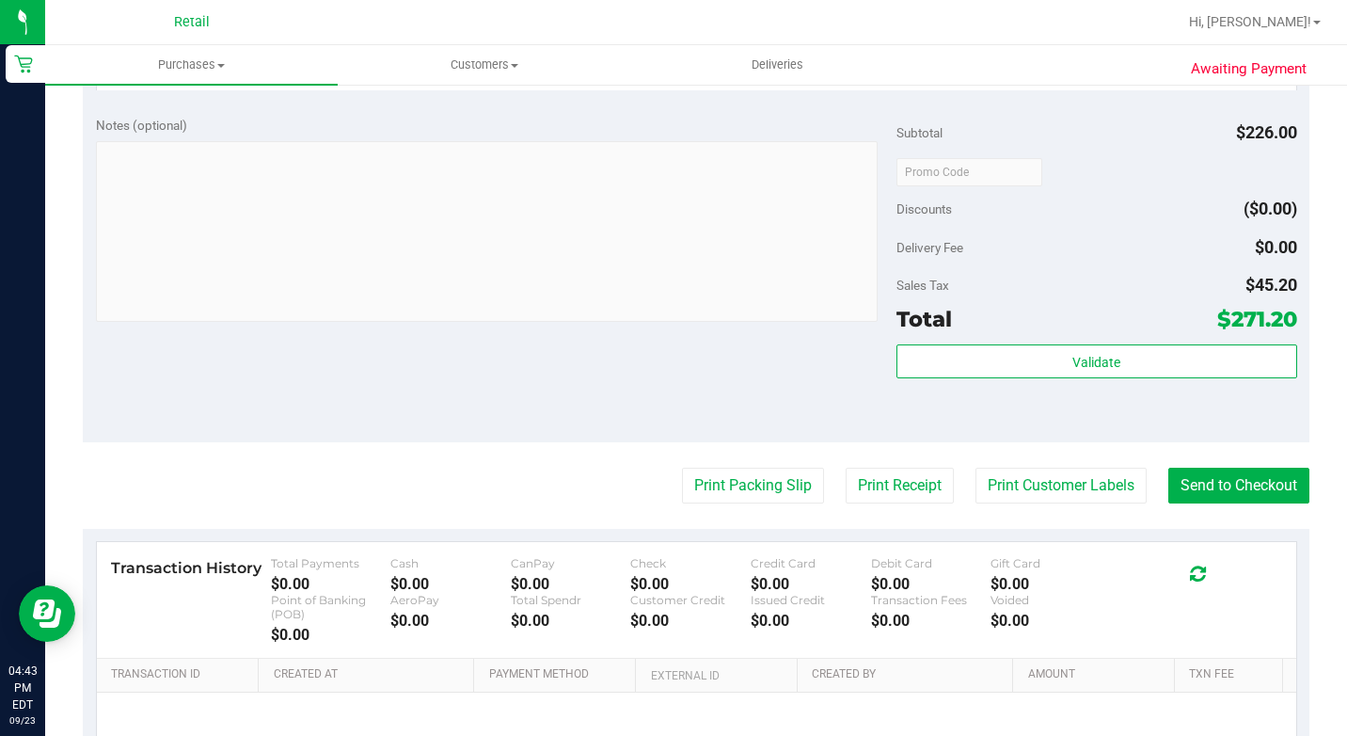
scroll to position [1505, 0]
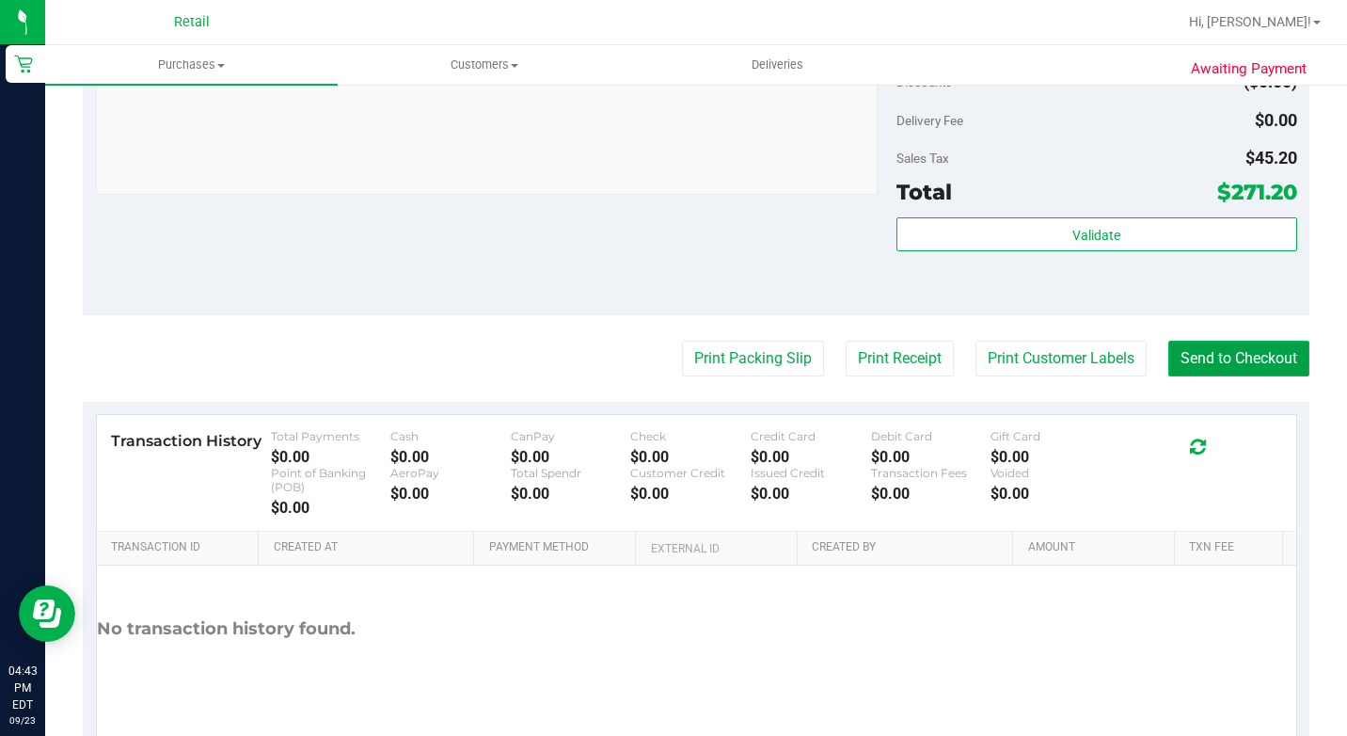
click at [1188, 376] on button "Send to Checkout" at bounding box center [1238, 359] width 141 height 36
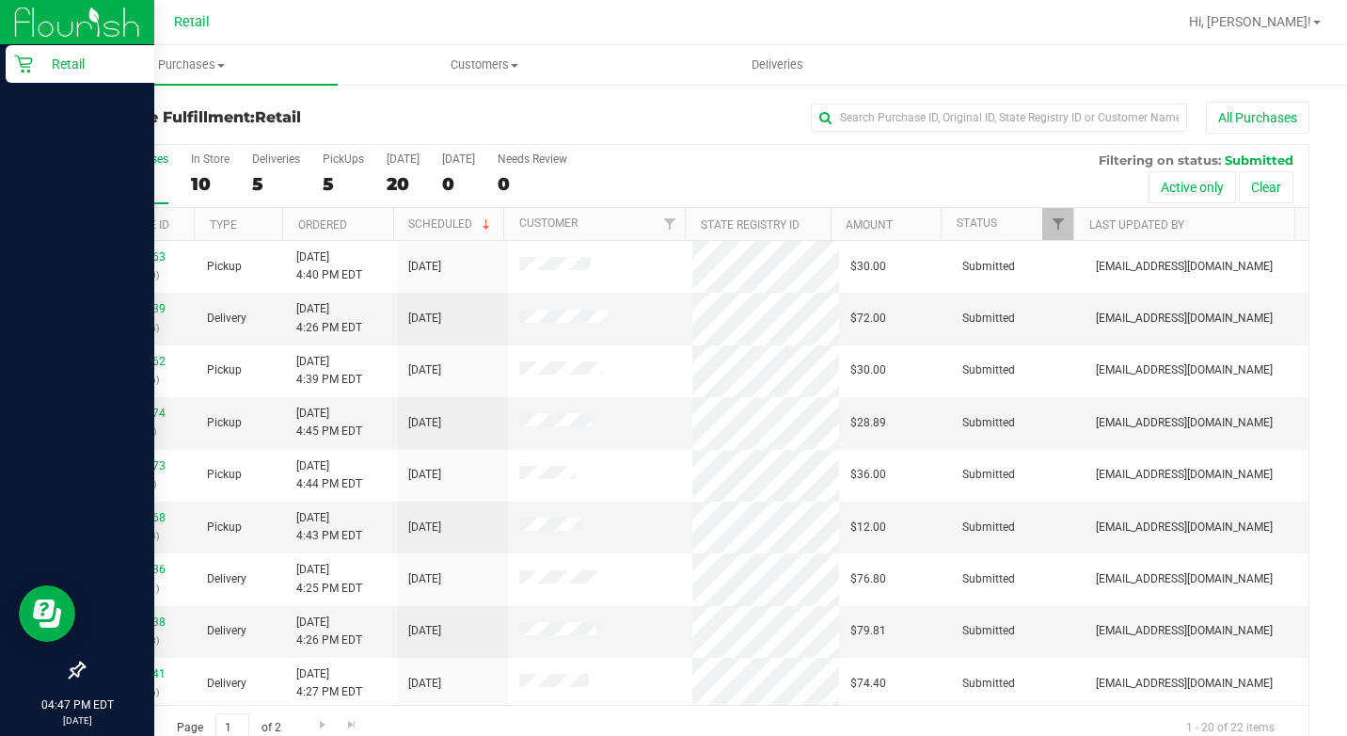
click at [26, 64] on icon at bounding box center [23, 65] width 18 height 18
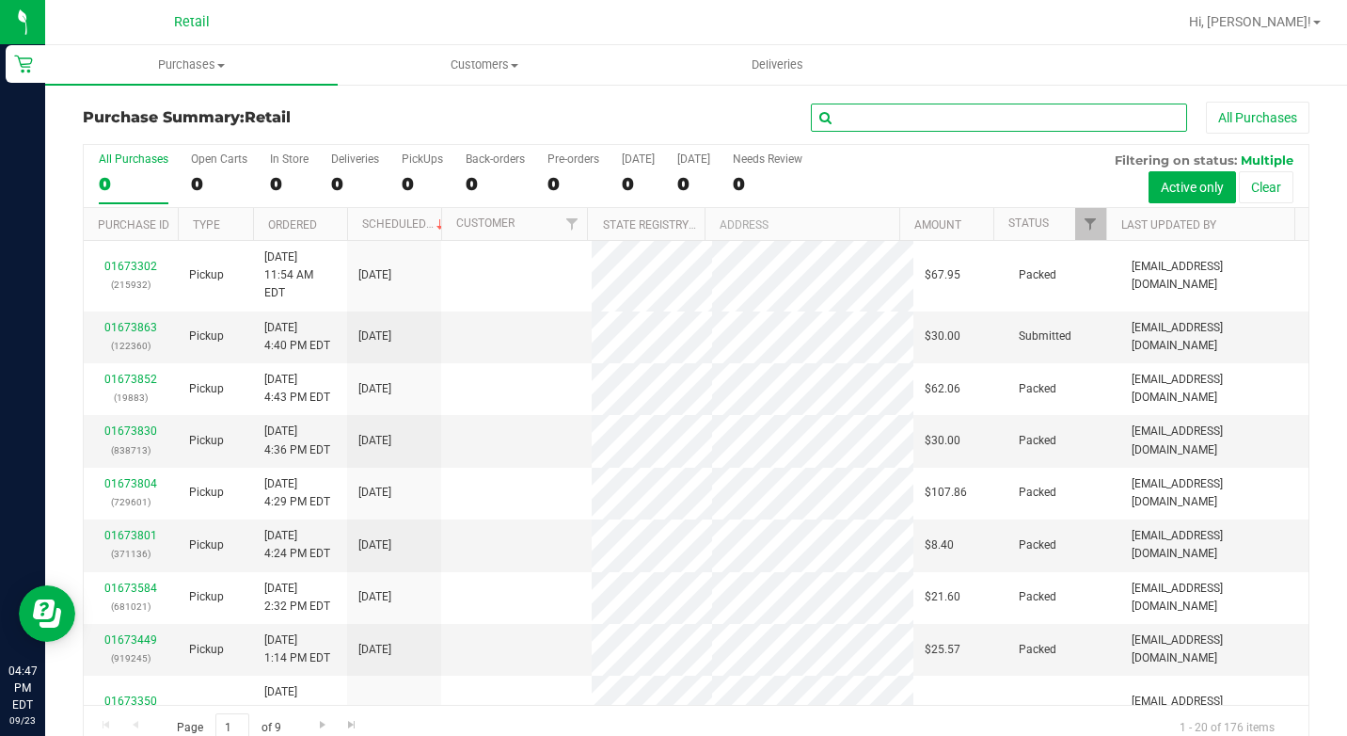
click at [897, 121] on input "text" at bounding box center [999, 117] width 376 height 28
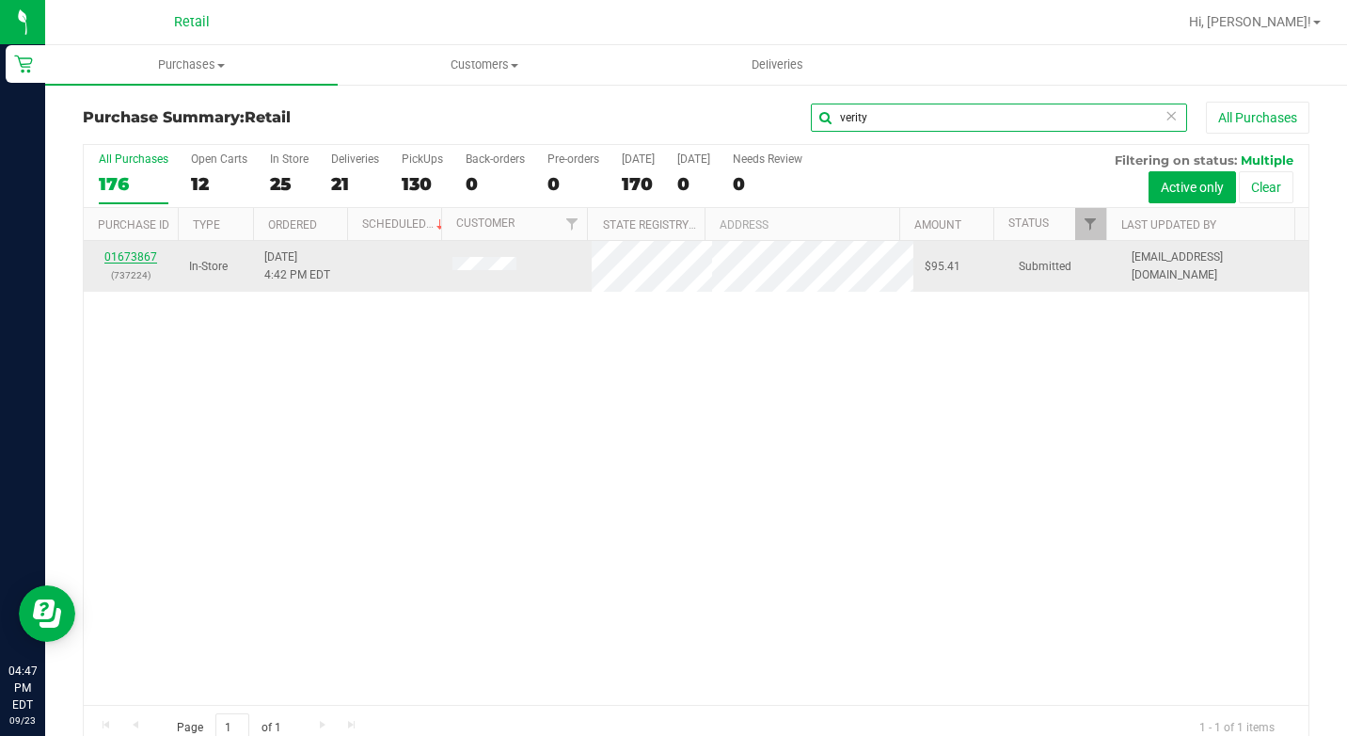
type input "verity"
click at [131, 259] on link "01673867" at bounding box center [130, 256] width 53 height 13
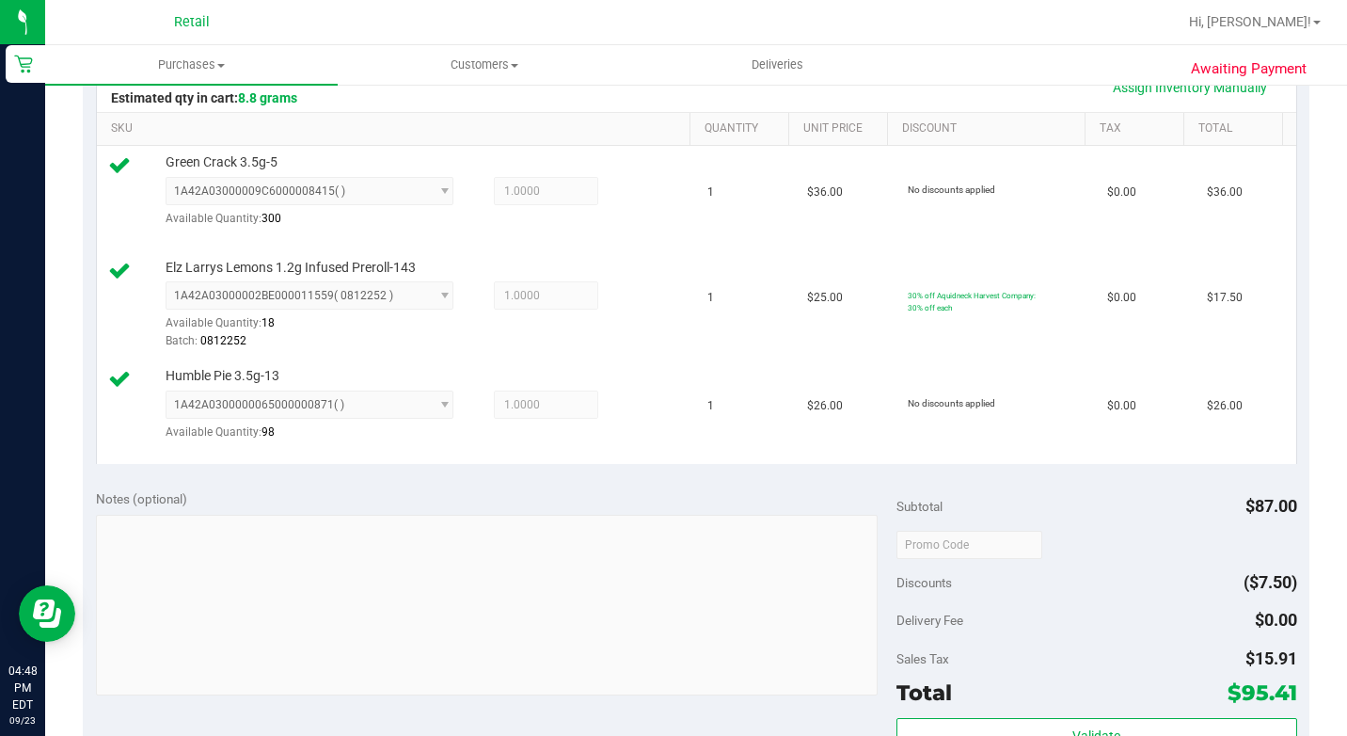
scroll to position [941, 0]
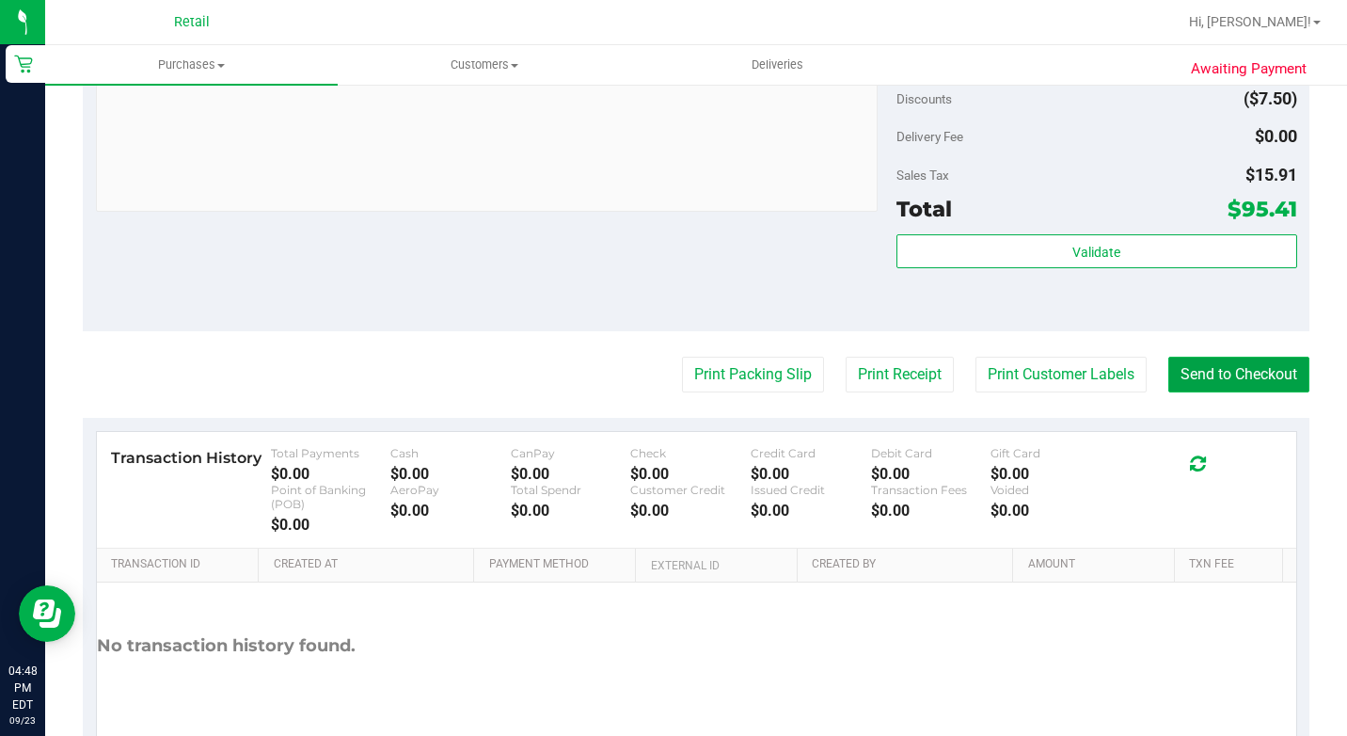
click at [1205, 392] on button "Send to Checkout" at bounding box center [1238, 375] width 141 height 36
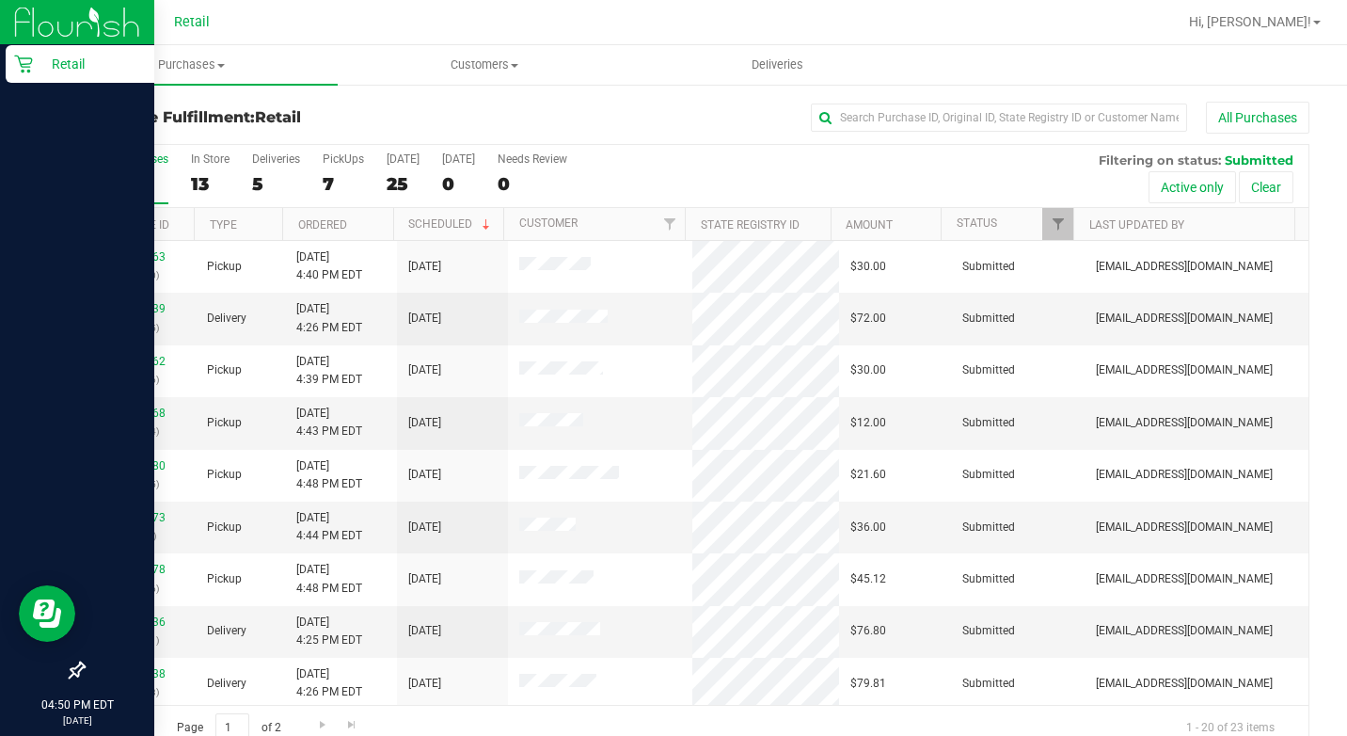
click at [6, 56] on div "Retail" at bounding box center [80, 64] width 149 height 38
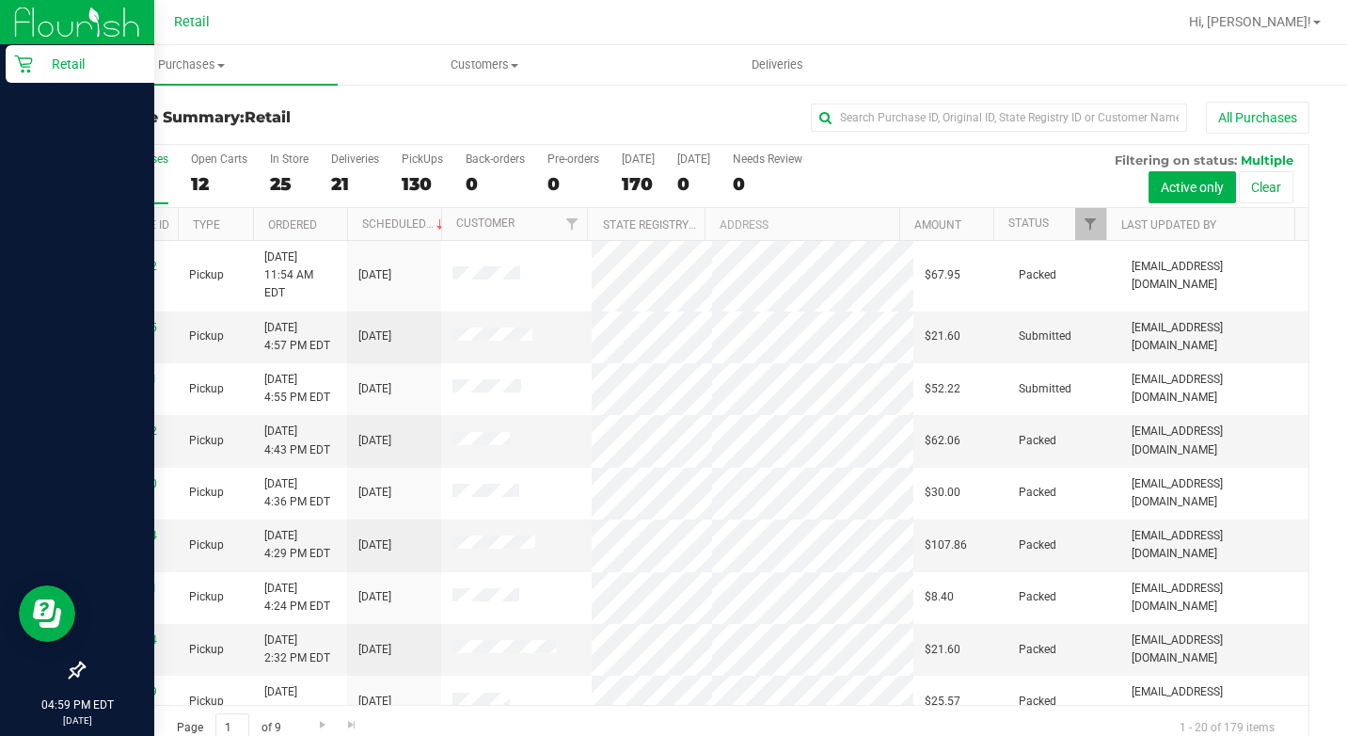
click at [43, 69] on p "Retail" at bounding box center [89, 64] width 113 height 23
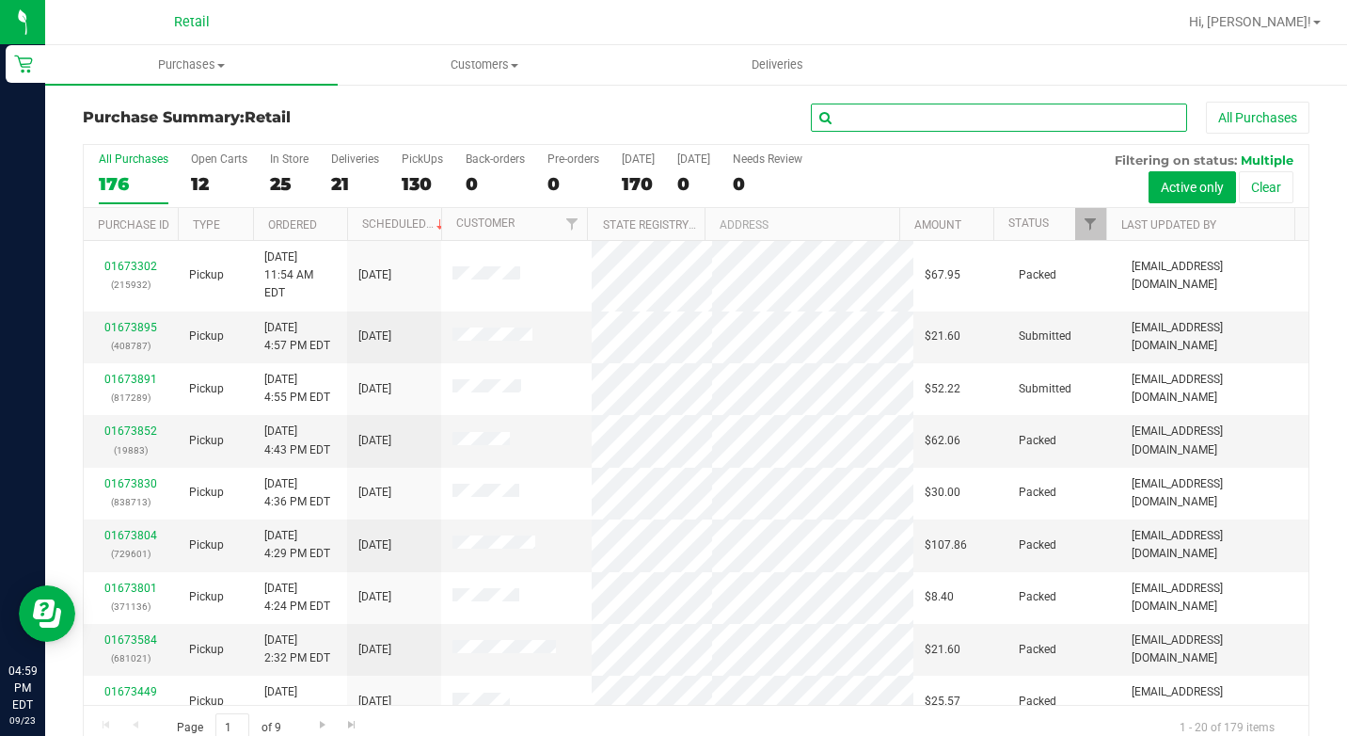
click at [907, 117] on input "text" at bounding box center [999, 117] width 376 height 28
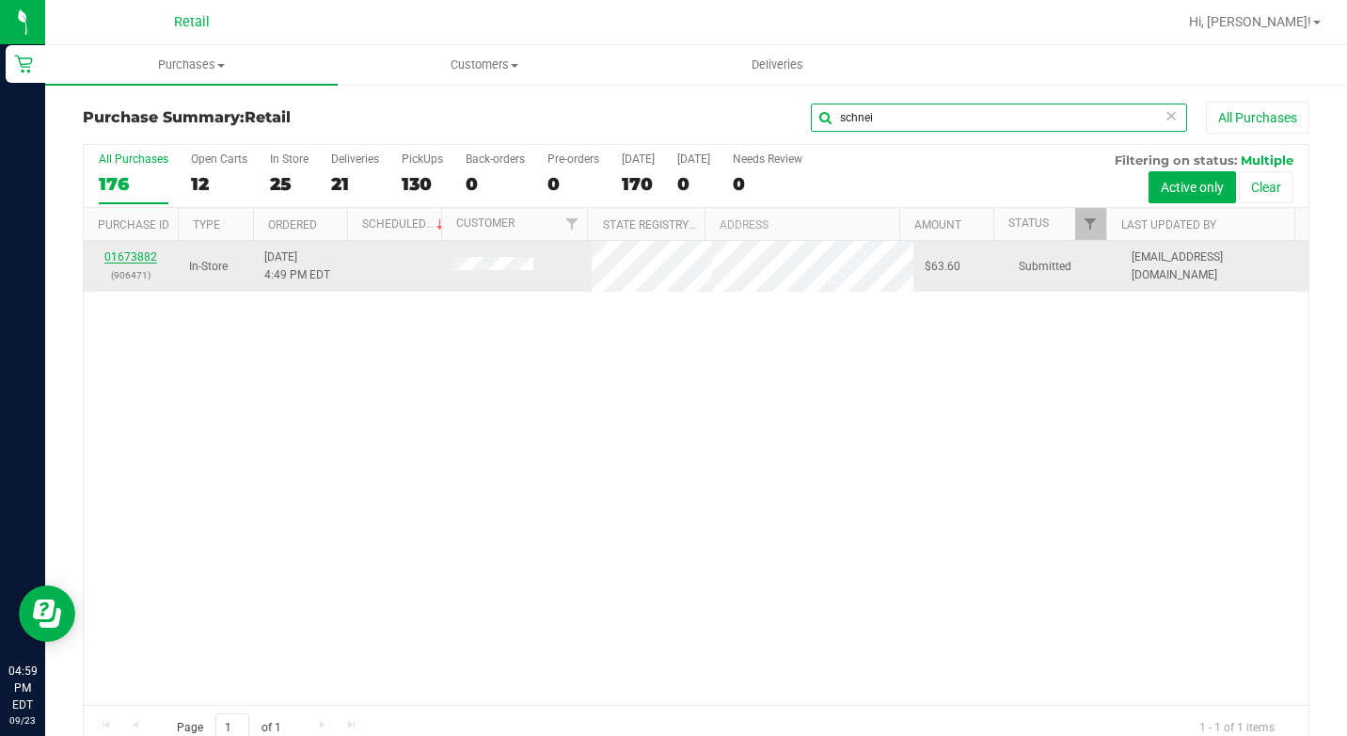
type input "schnei"
click at [131, 252] on link "01673882" at bounding box center [130, 256] width 53 height 13
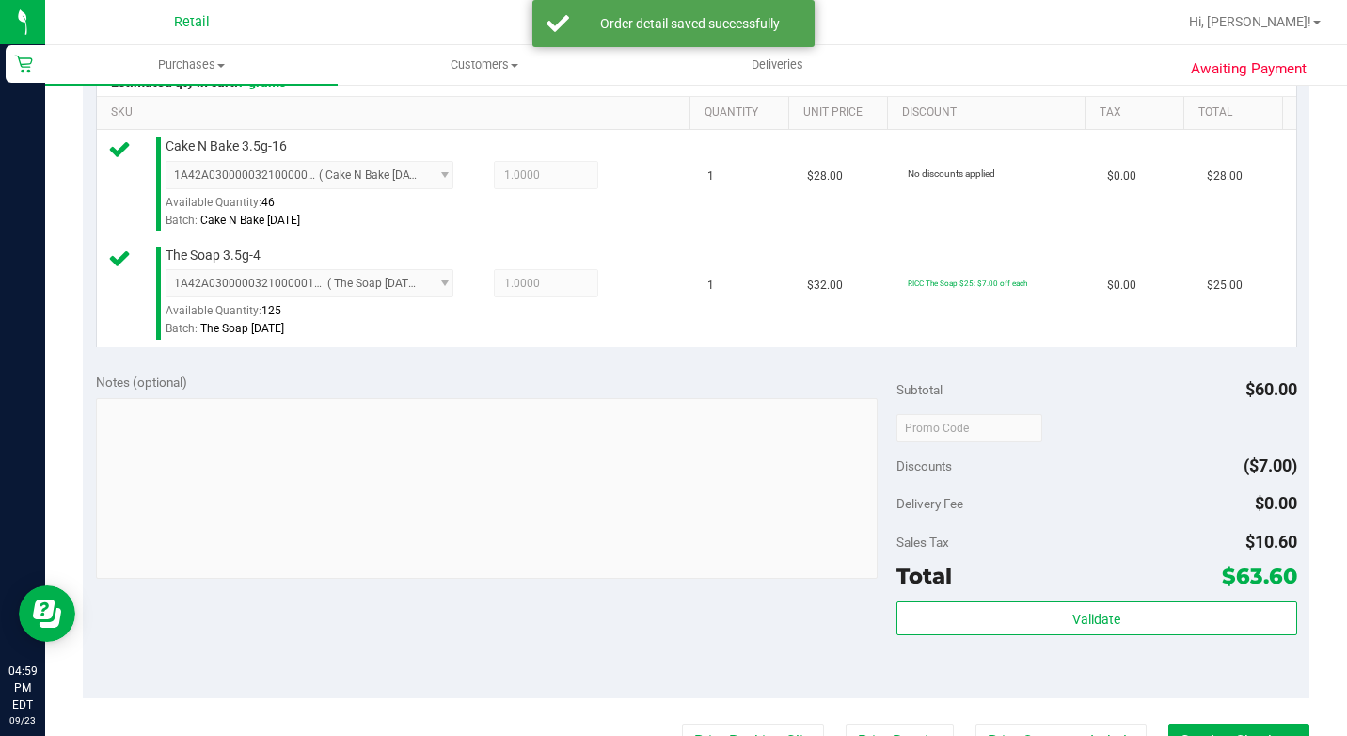
scroll to position [847, 0]
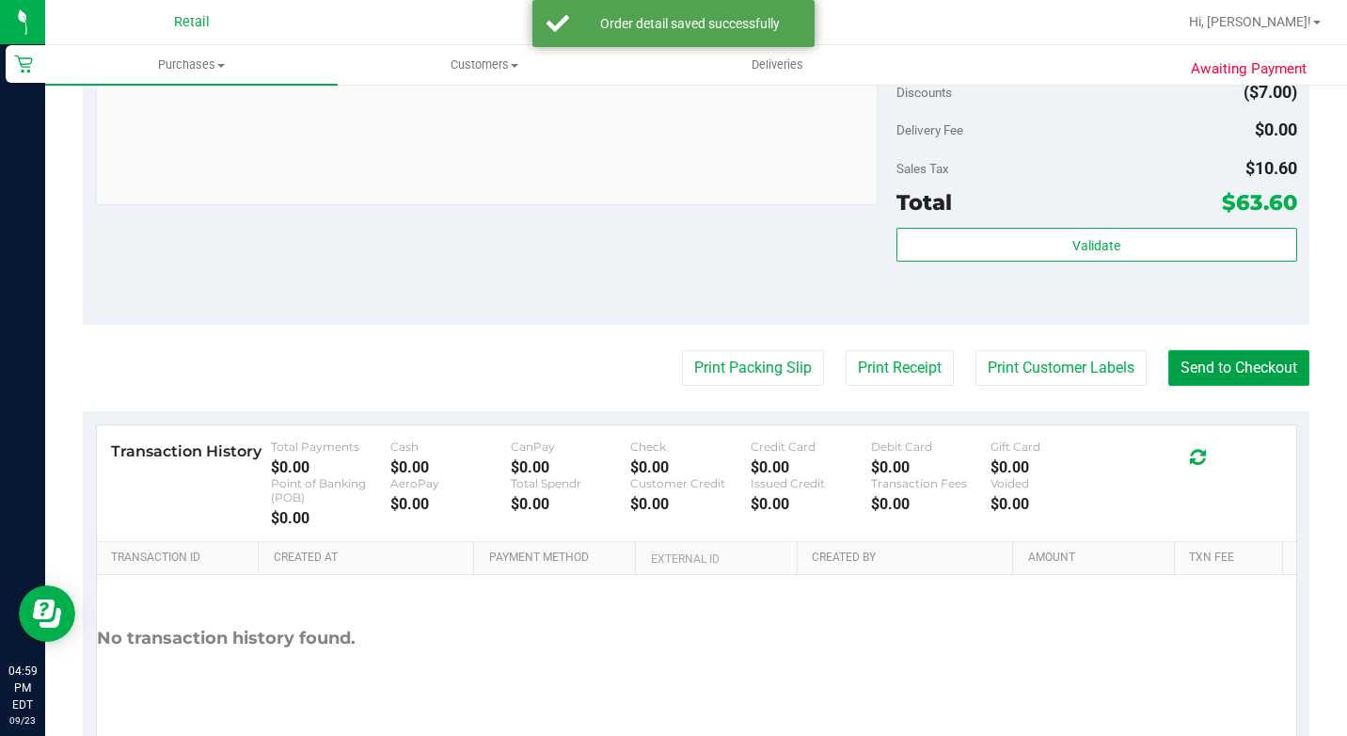
click at [1230, 386] on button "Send to Checkout" at bounding box center [1238, 368] width 141 height 36
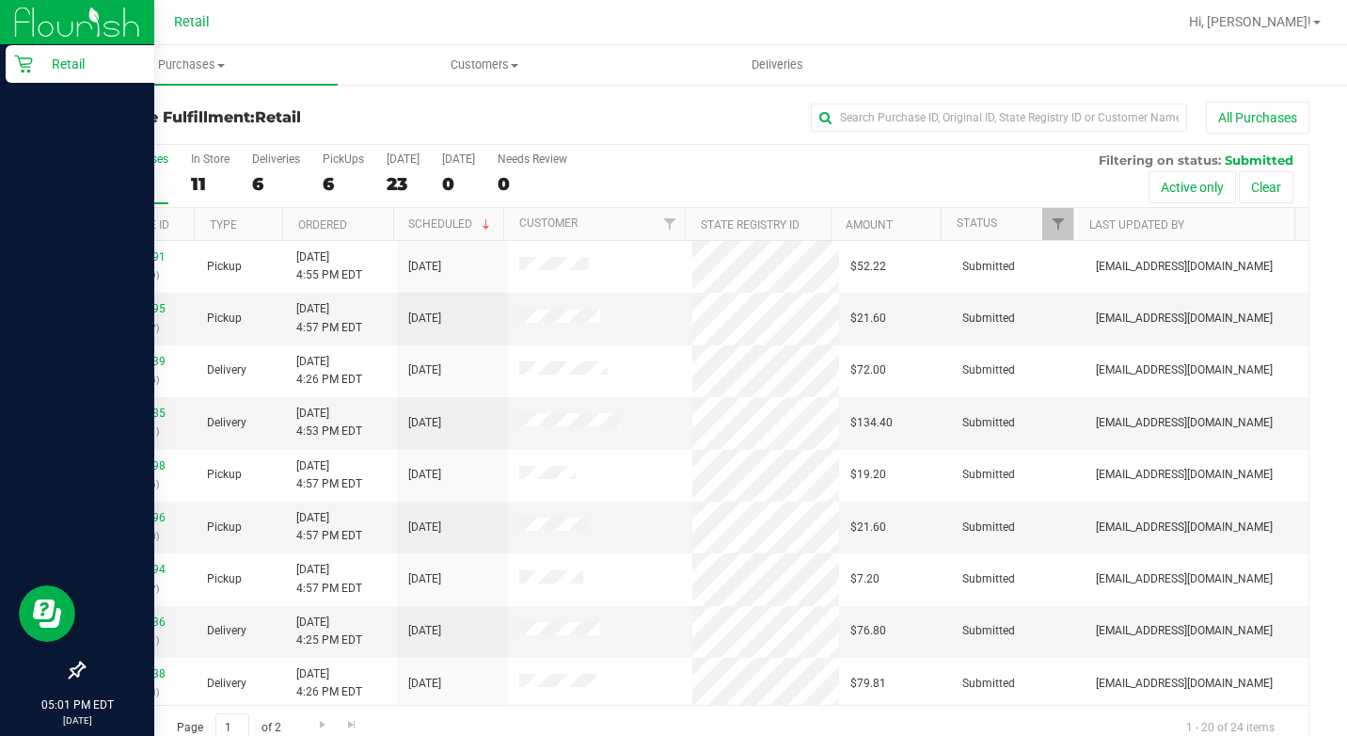
click at [56, 64] on p "Retail" at bounding box center [89, 64] width 113 height 23
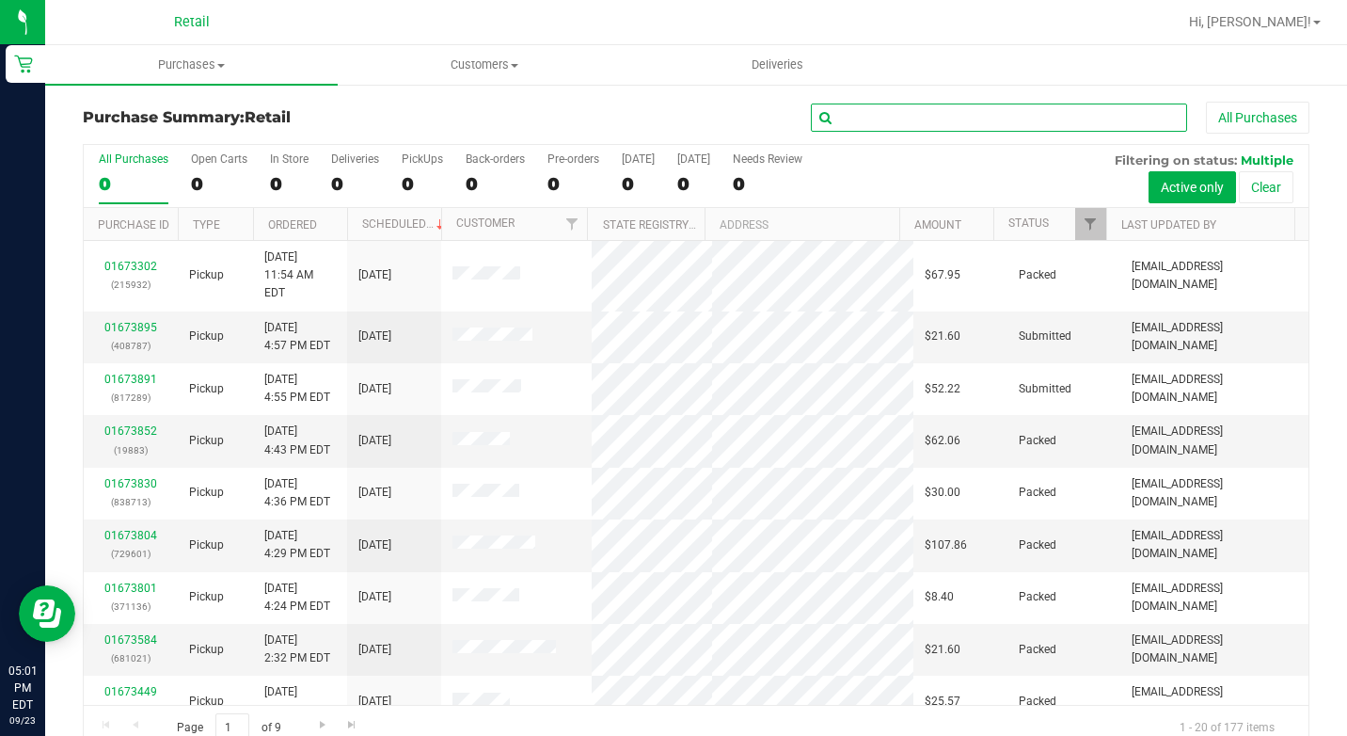
click at [941, 127] on input "text" at bounding box center [999, 117] width 376 height 28
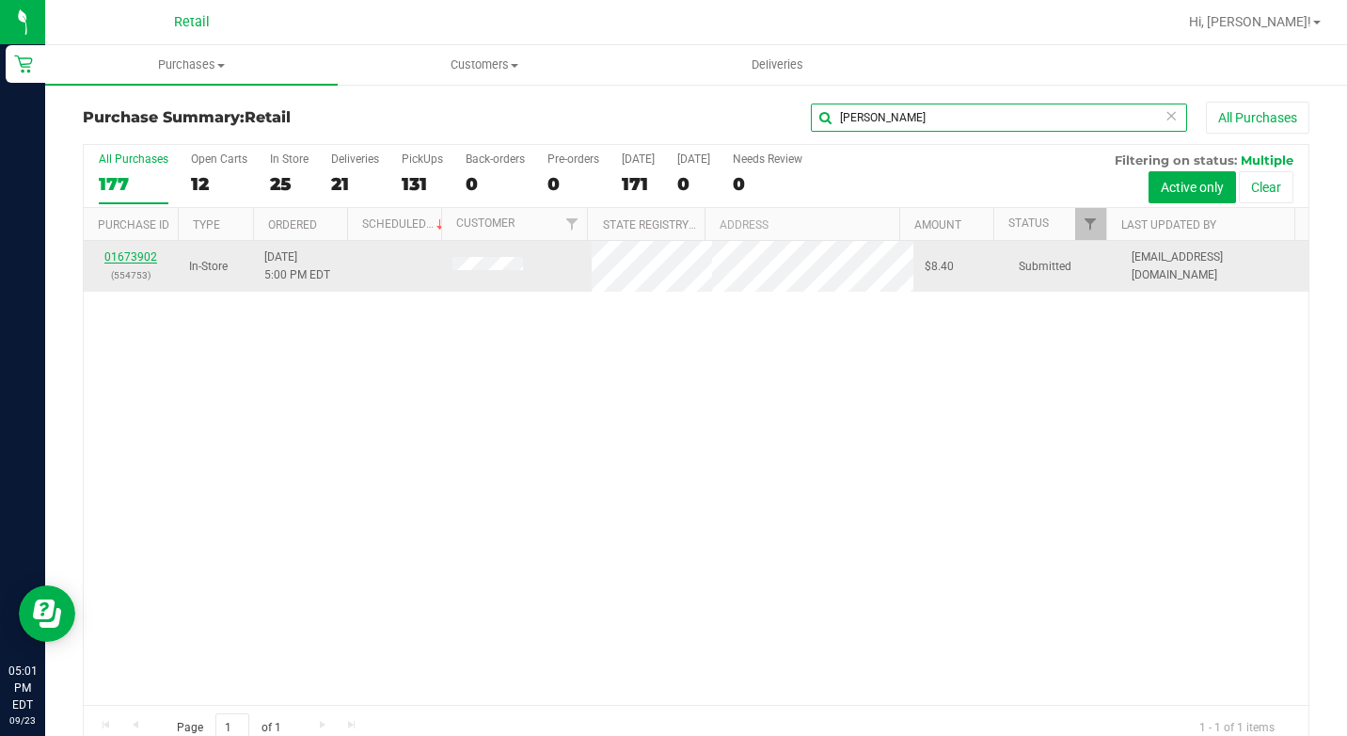
type input "roger"
click at [130, 262] on link "01673902" at bounding box center [130, 256] width 53 height 13
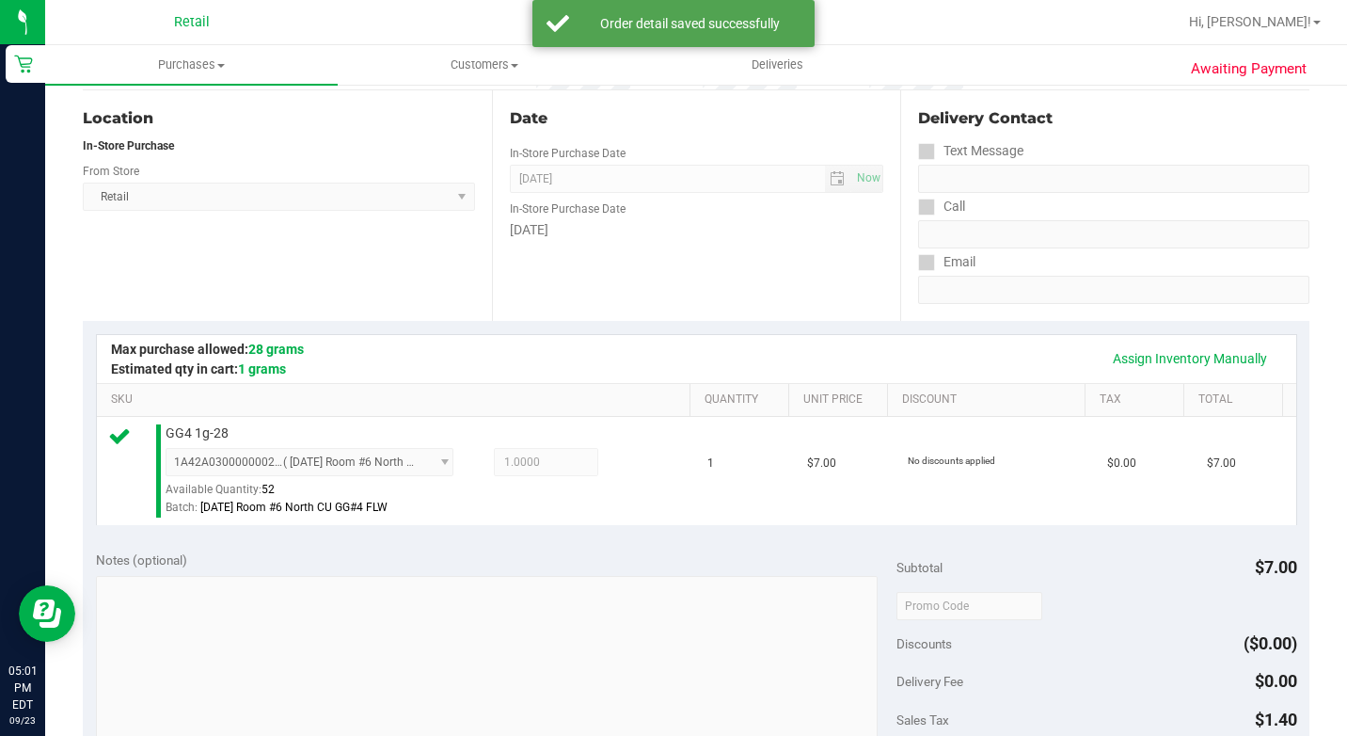
scroll to position [470, 0]
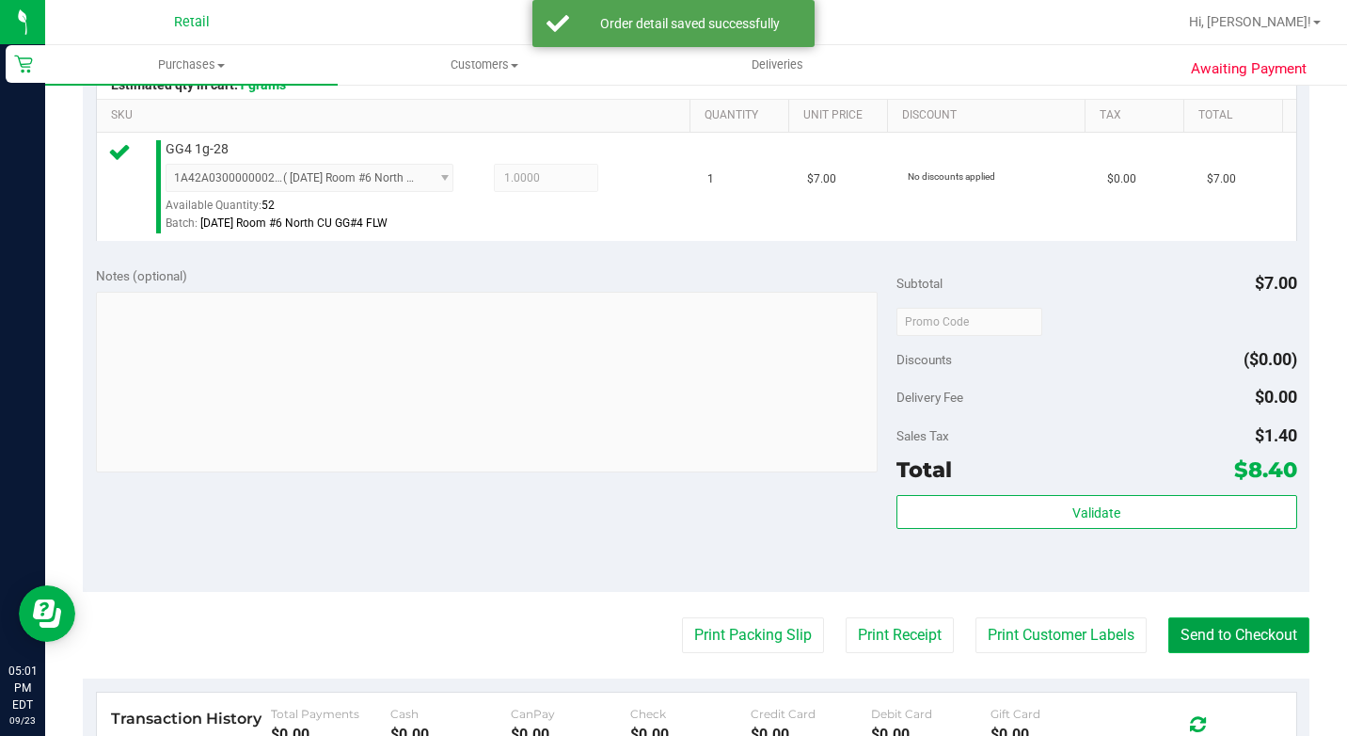
click at [1195, 653] on button "Send to Checkout" at bounding box center [1238, 635] width 141 height 36
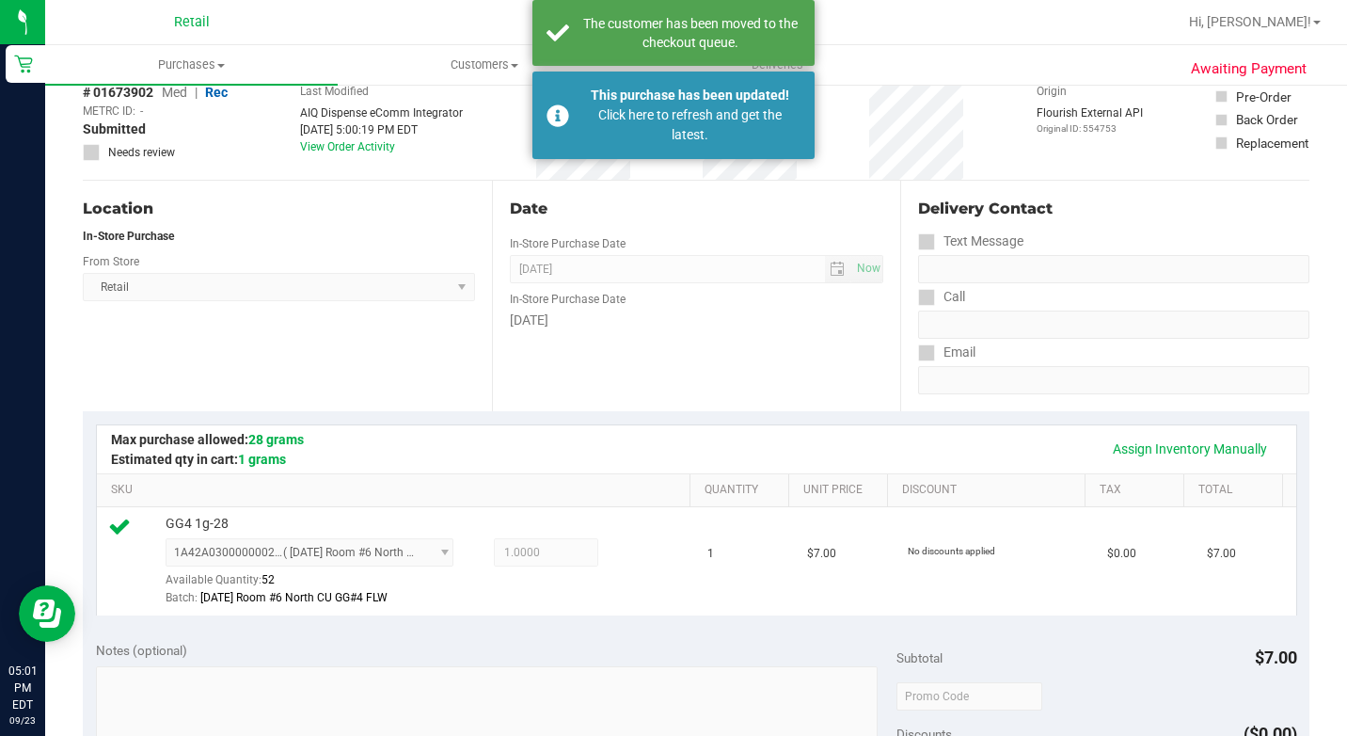
scroll to position [94, 0]
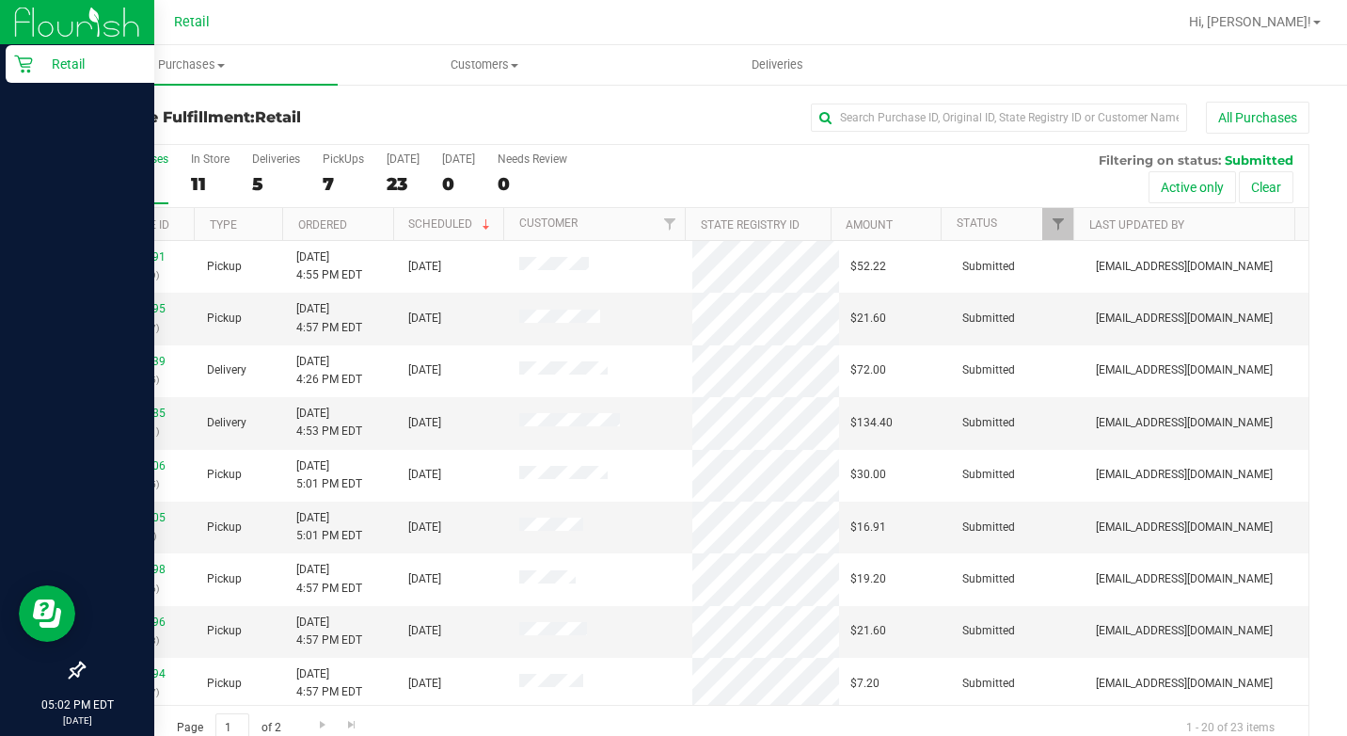
click at [41, 73] on p "Retail" at bounding box center [89, 64] width 113 height 23
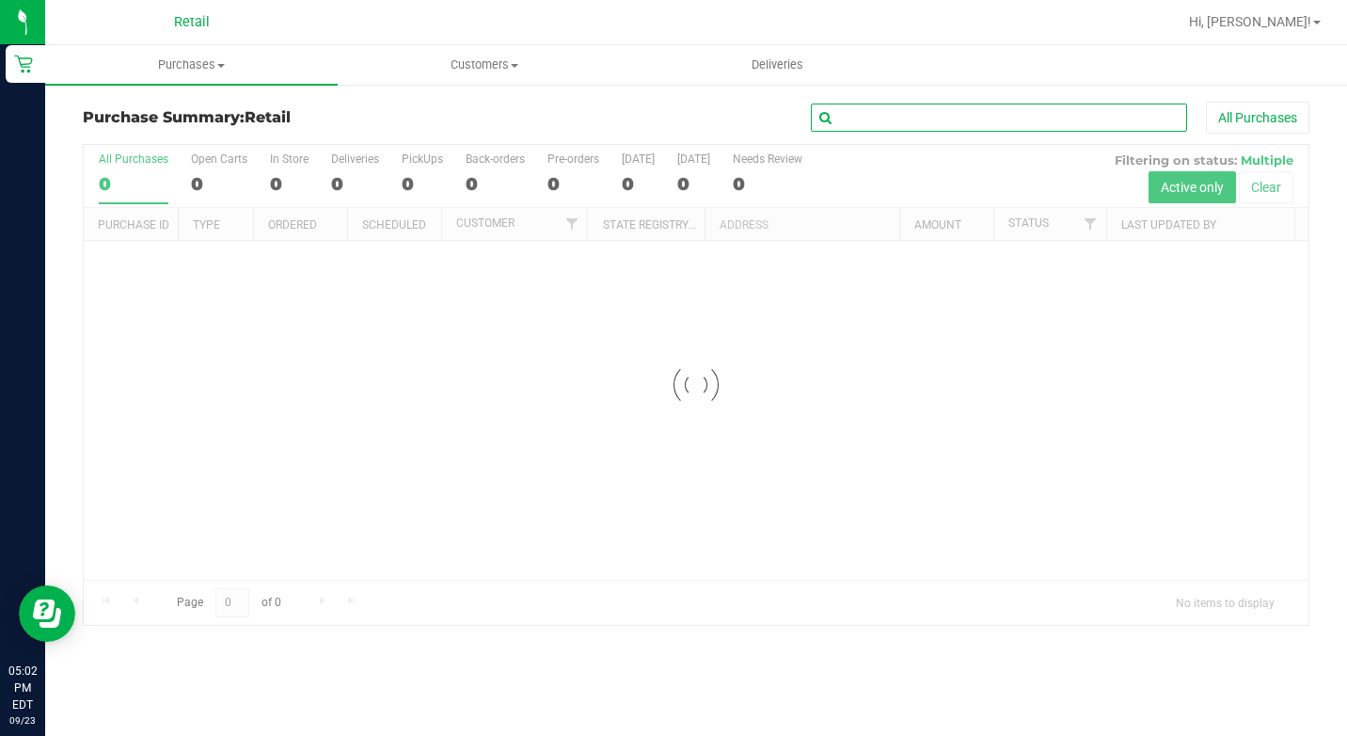
click at [940, 119] on input "text" at bounding box center [999, 117] width 376 height 28
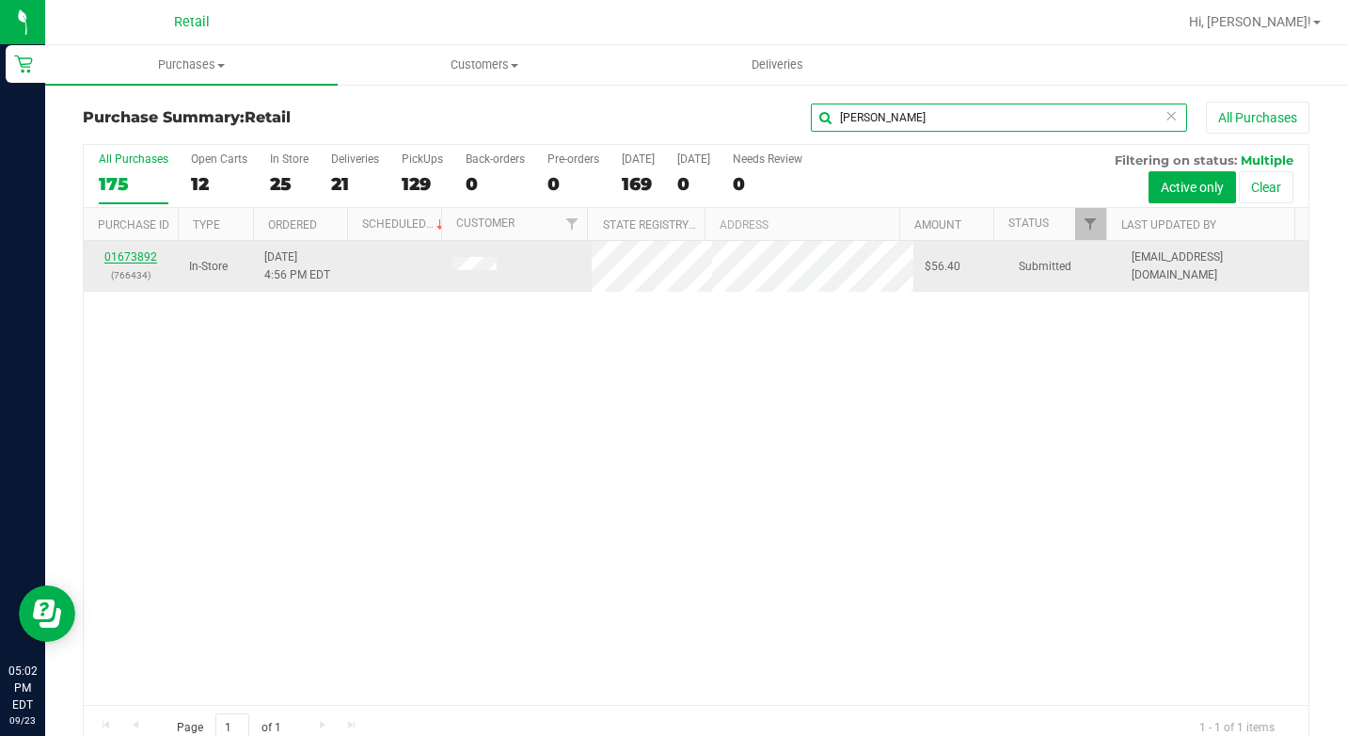
type input "hector"
click at [126, 259] on link "01673892" at bounding box center [130, 256] width 53 height 13
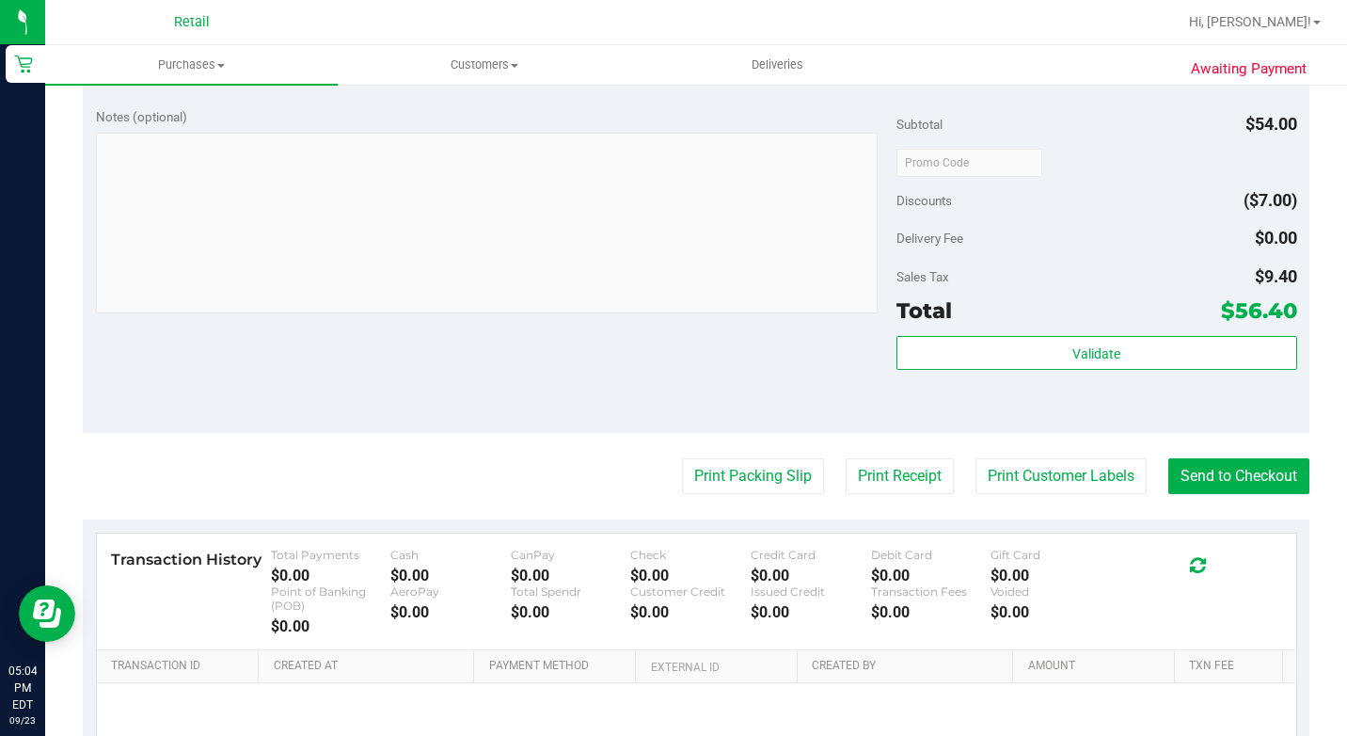
scroll to position [976, 0]
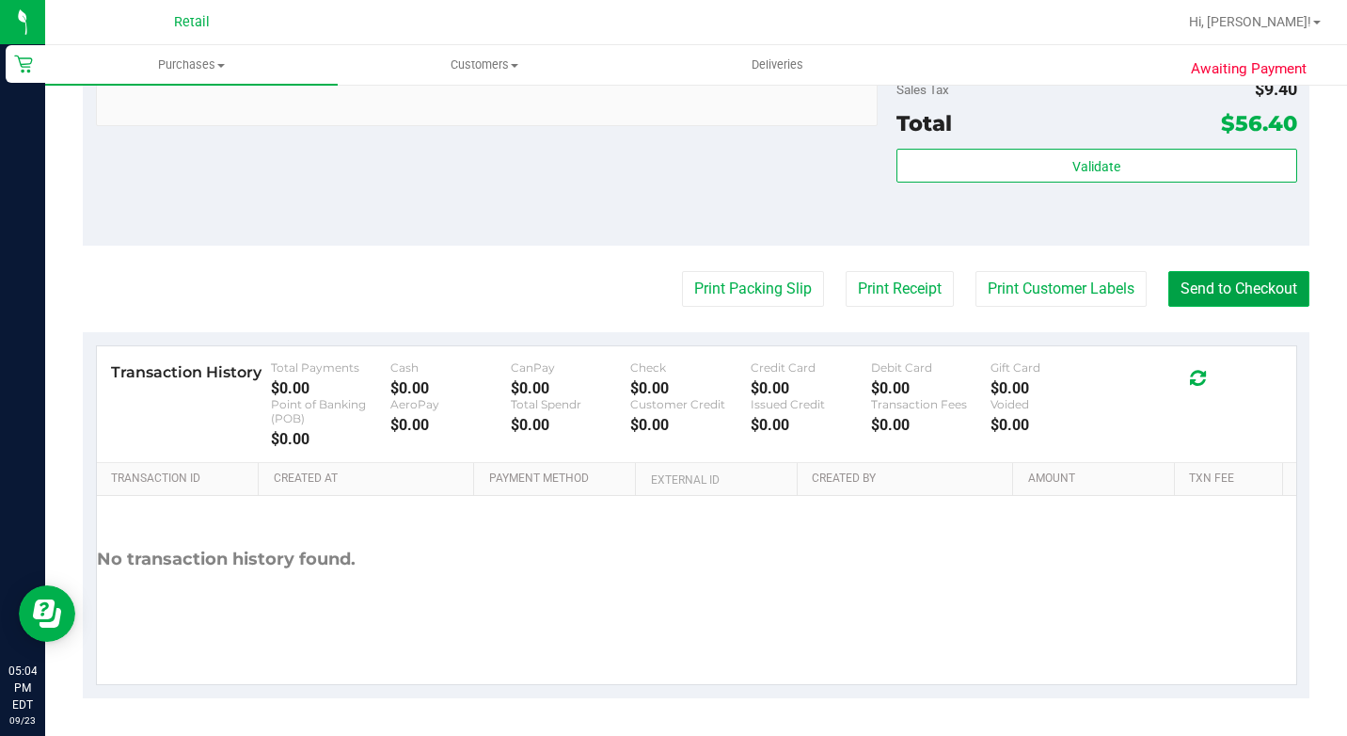
click at [1246, 302] on button "Send to Checkout" at bounding box center [1238, 289] width 141 height 36
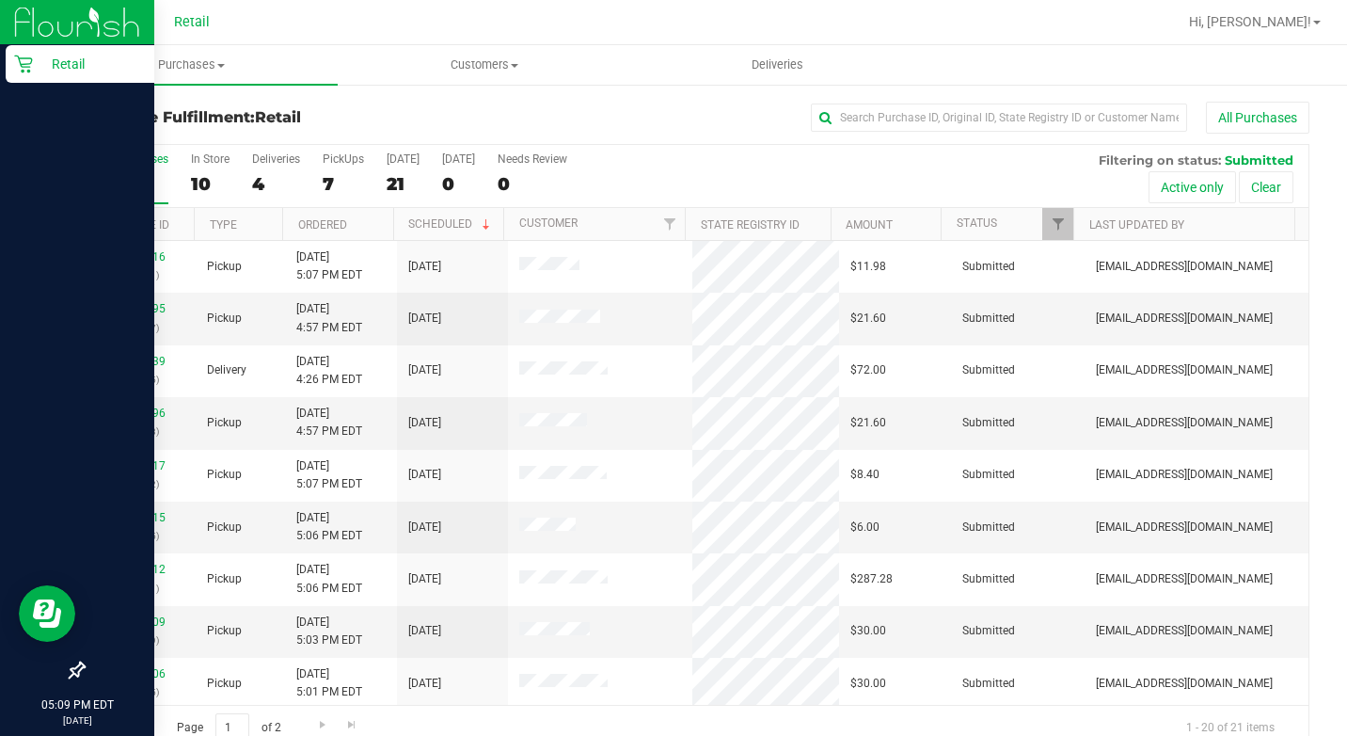
click at [28, 67] on icon at bounding box center [23, 65] width 18 height 18
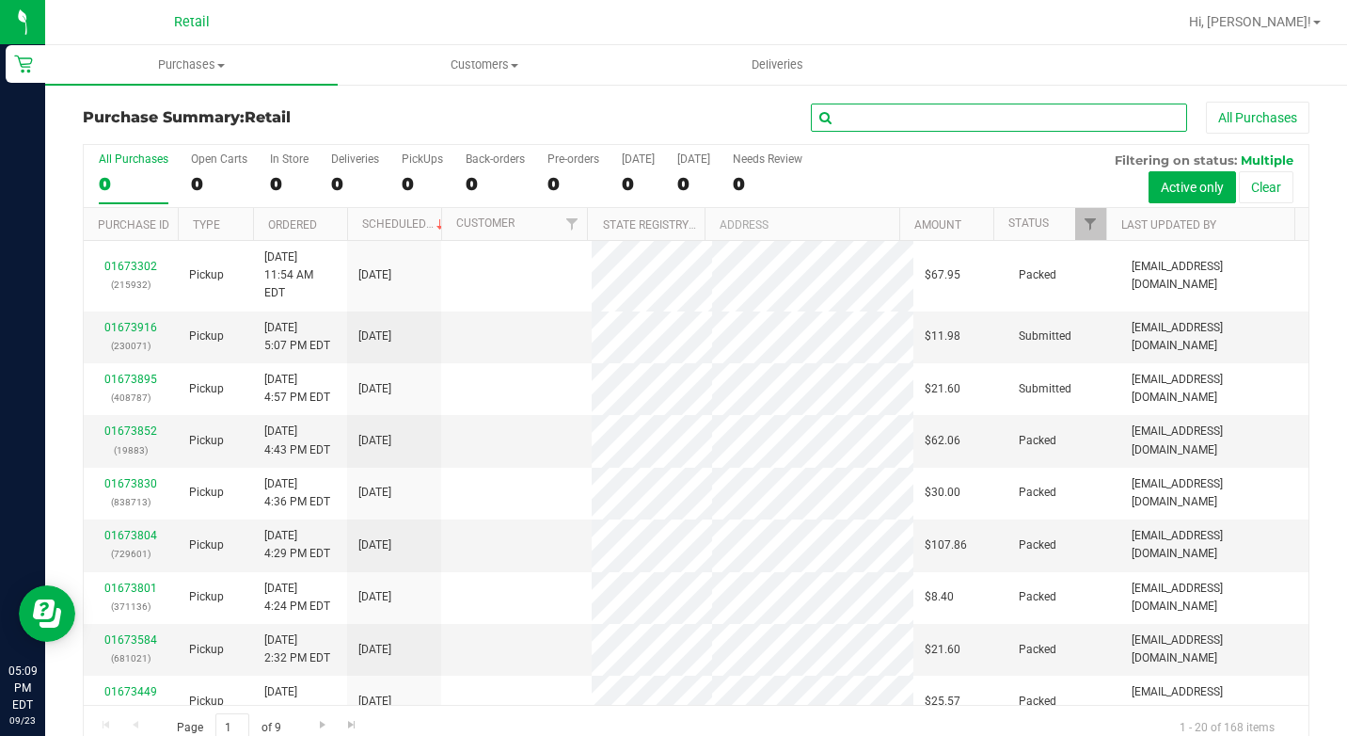
click at [933, 122] on input "text" at bounding box center [999, 117] width 376 height 28
drag, startPoint x: 532, startPoint y: 64, endPoint x: 502, endPoint y: 63, distance: 29.2
click at [532, 64] on span "Customers" at bounding box center [484, 64] width 291 height 17
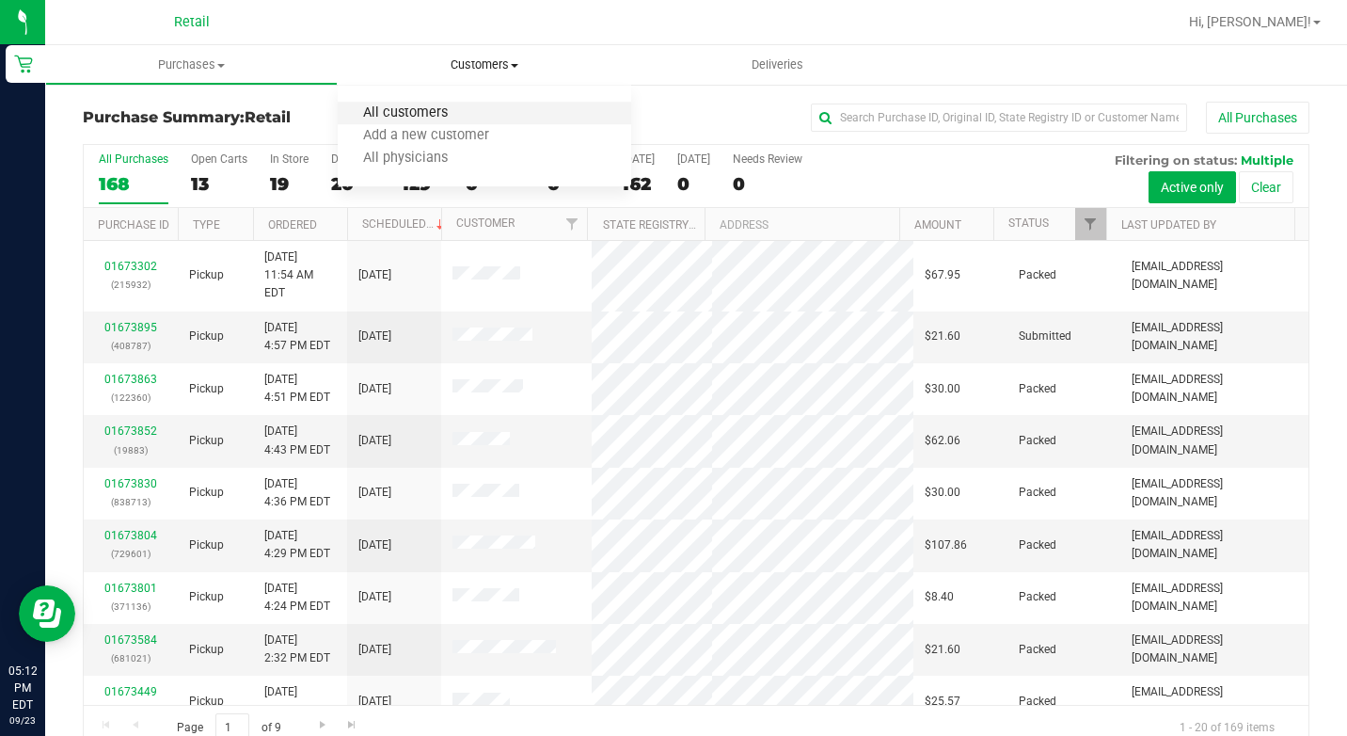
click at [383, 109] on span "All customers" at bounding box center [405, 113] width 135 height 16
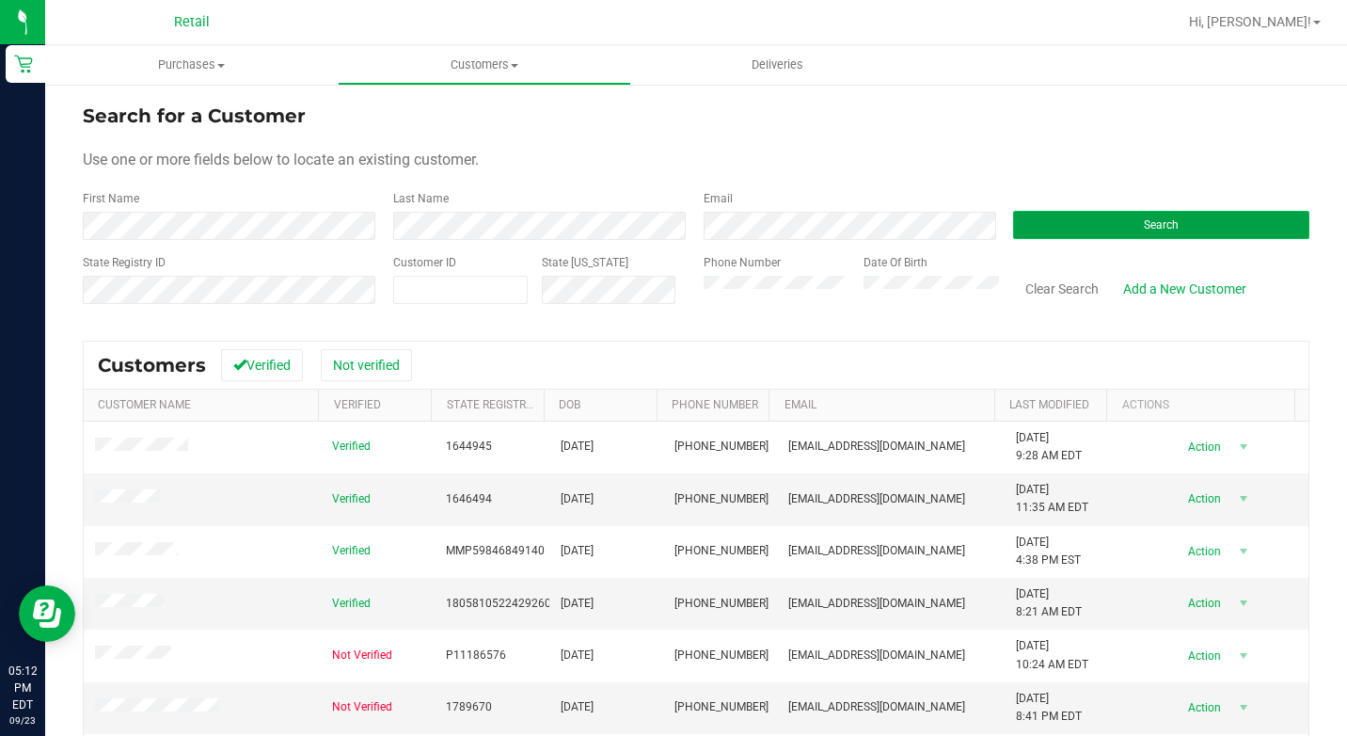
click at [1114, 218] on button "Search" at bounding box center [1161, 225] width 296 height 28
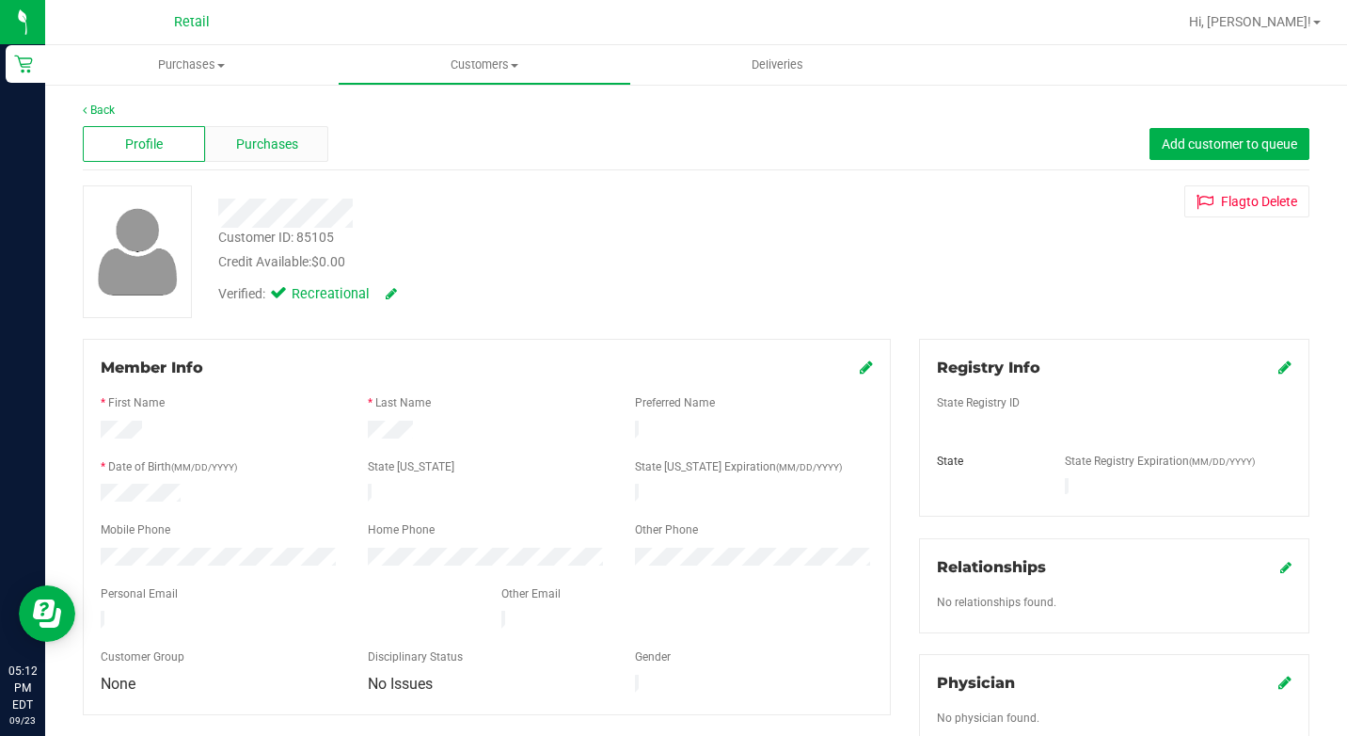
click at [274, 147] on span "Purchases" at bounding box center [267, 145] width 62 height 20
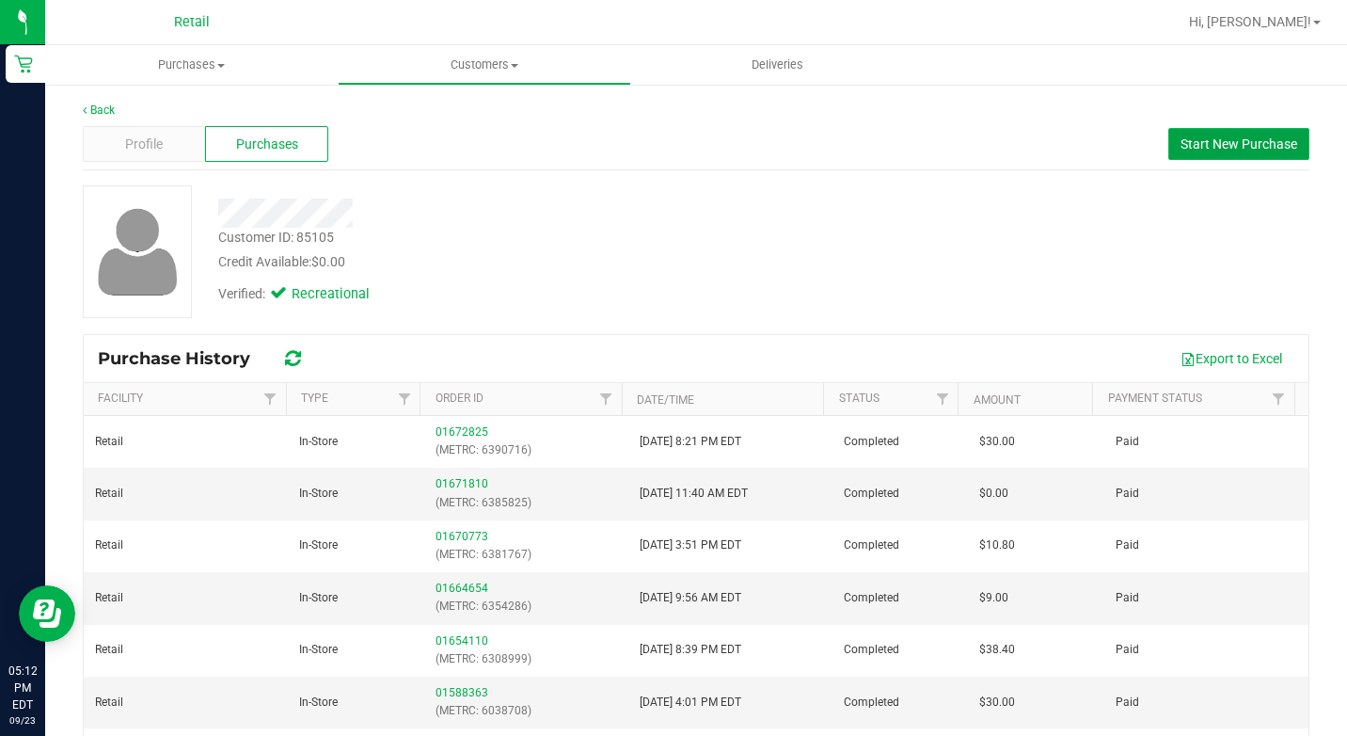
click at [1259, 138] on span "Start New Purchase" at bounding box center [1239, 143] width 117 height 15
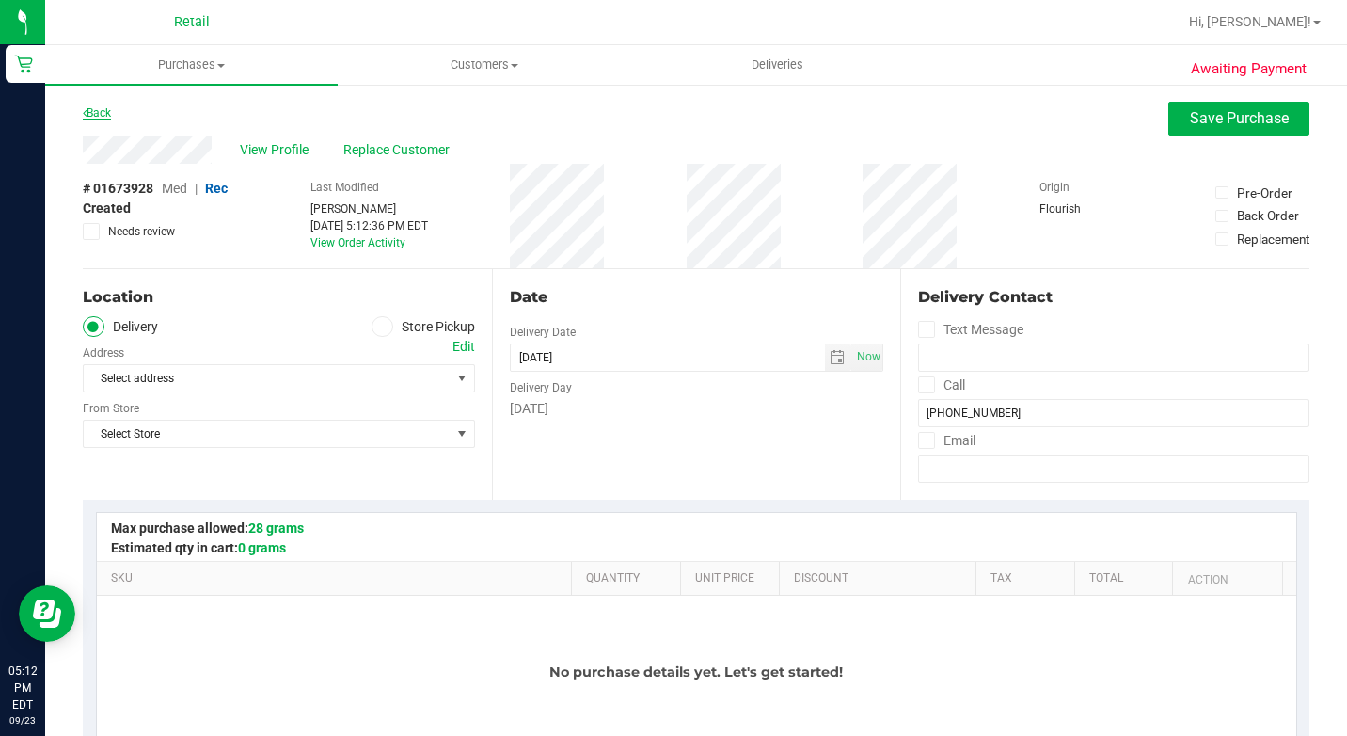
click at [94, 113] on link "Back" at bounding box center [97, 112] width 28 height 13
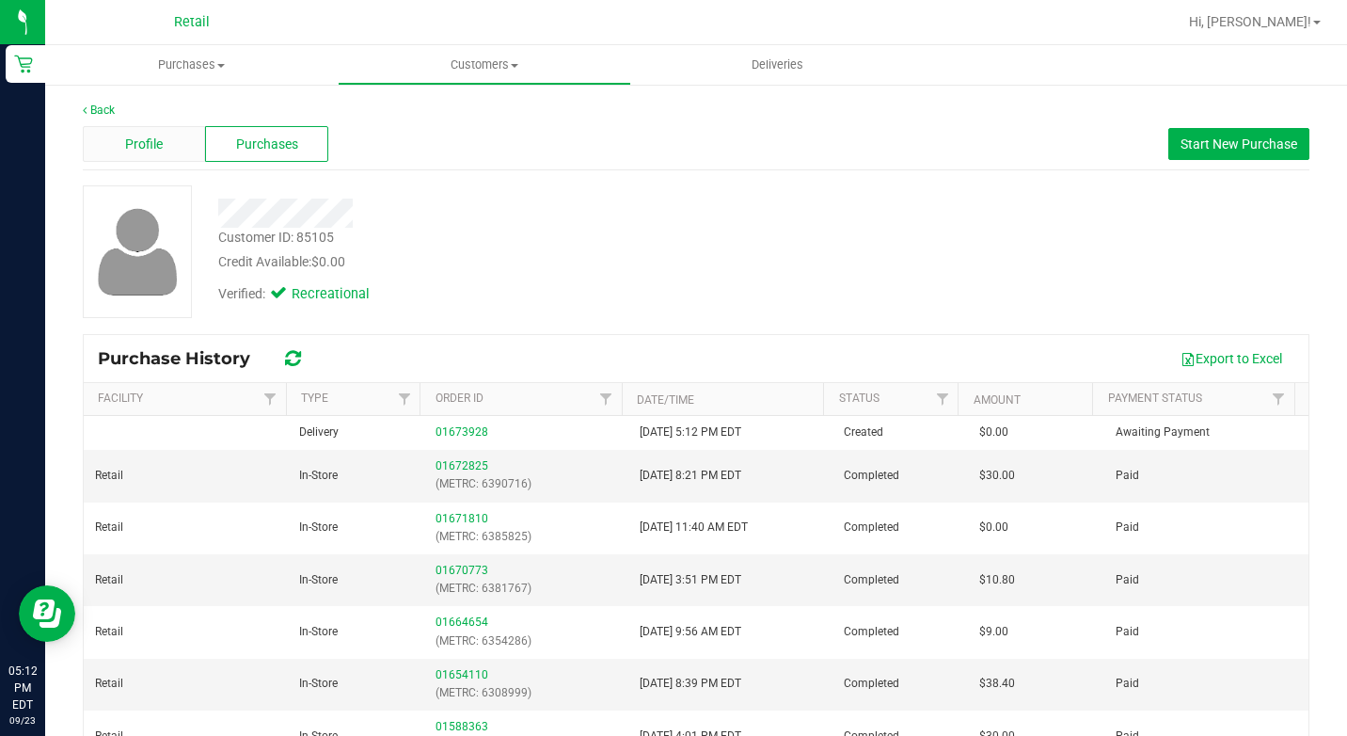
click at [146, 151] on span "Profile" at bounding box center [144, 145] width 38 height 20
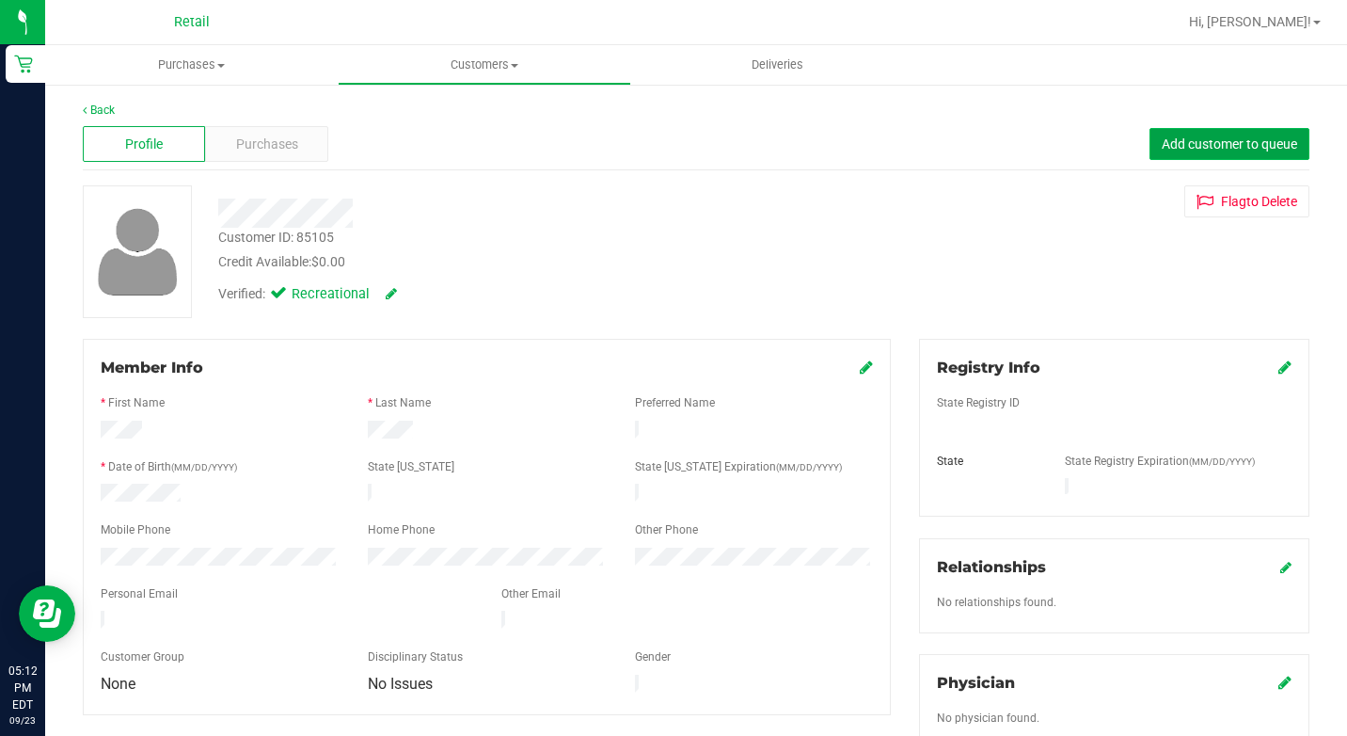
click at [1224, 143] on span "Add customer to queue" at bounding box center [1229, 143] width 135 height 15
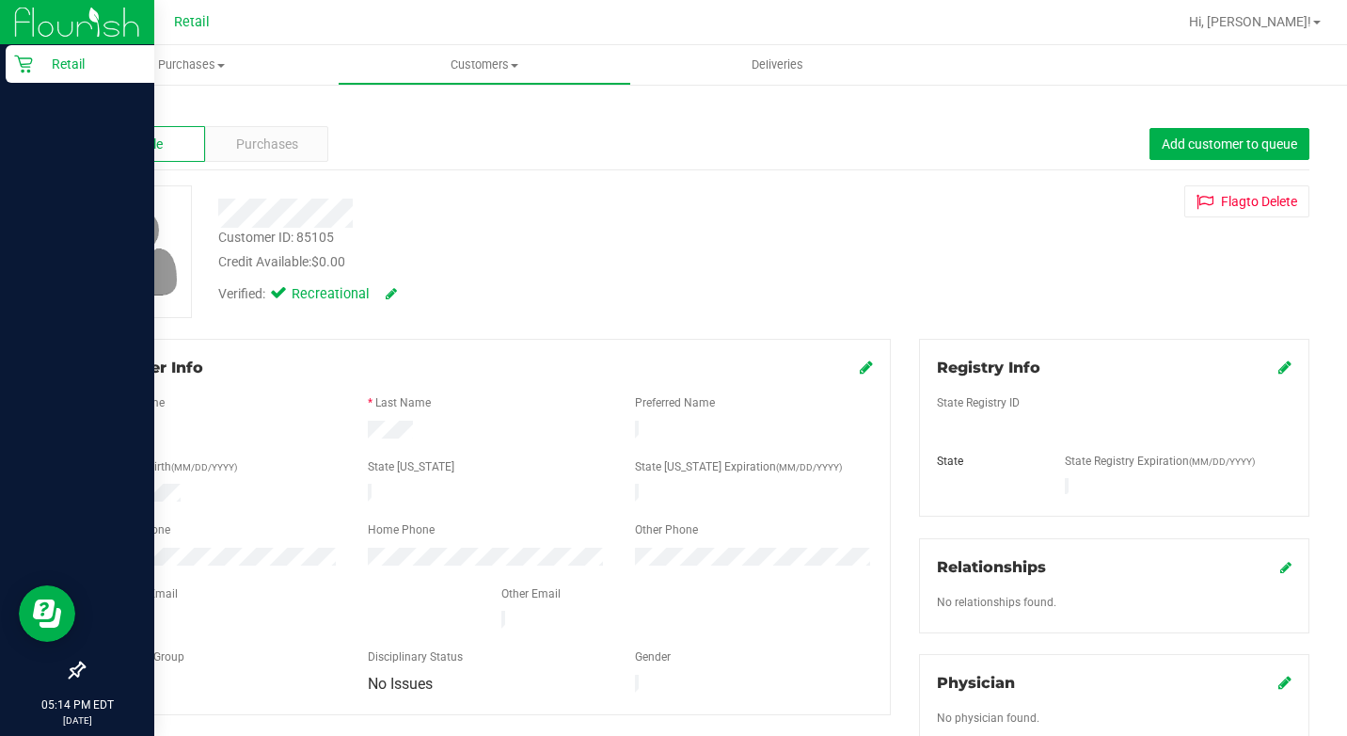
click at [34, 57] on p "Retail" at bounding box center [89, 64] width 113 height 23
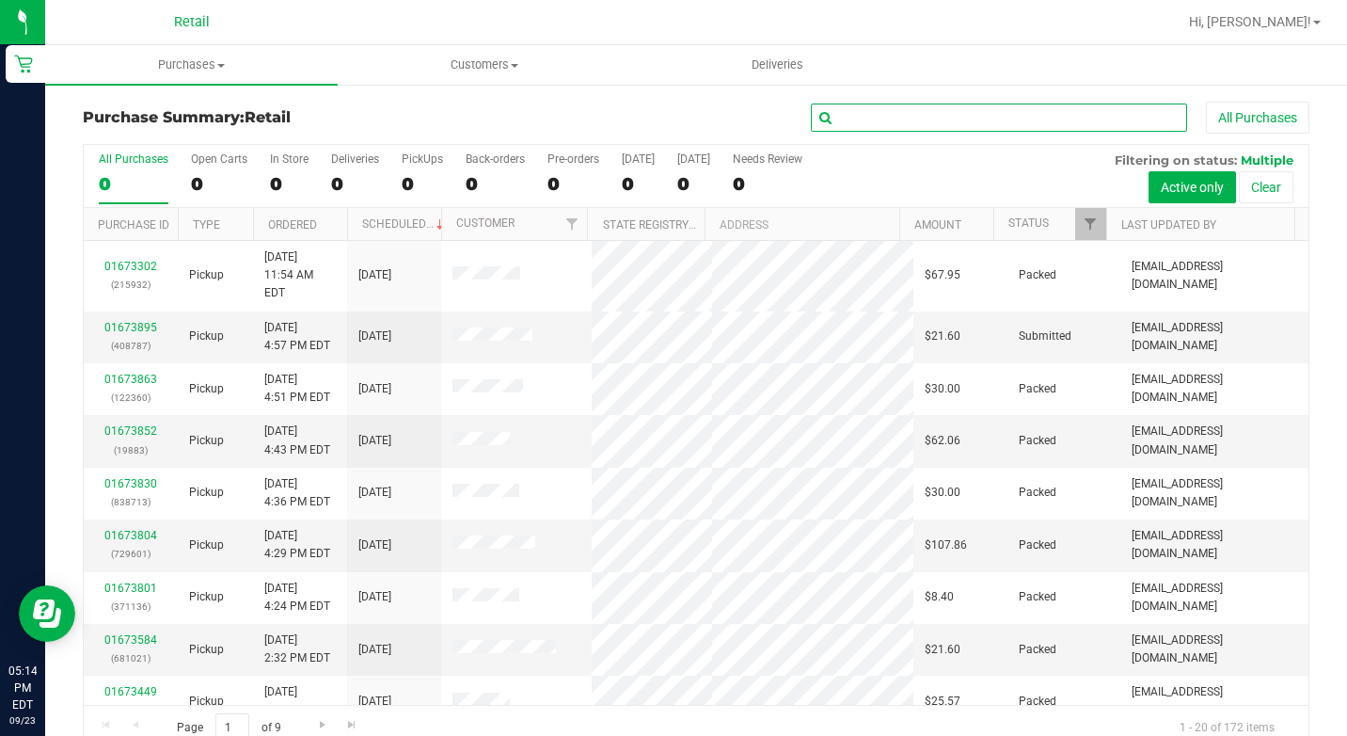
click at [985, 130] on input "text" at bounding box center [999, 117] width 376 height 28
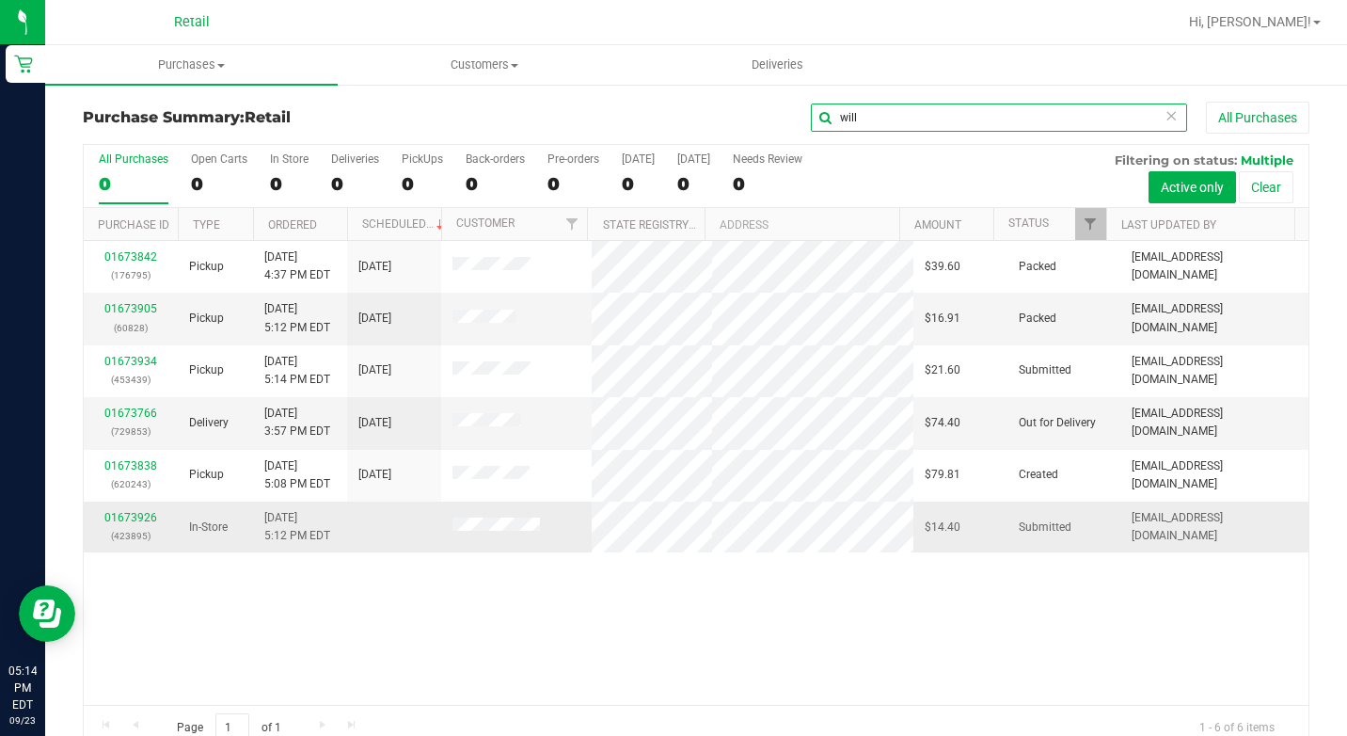
type input "will"
click at [124, 509] on div "01673926 (423895)" at bounding box center [130, 527] width 71 height 36
click at [126, 515] on link "01673926" at bounding box center [130, 517] width 53 height 13
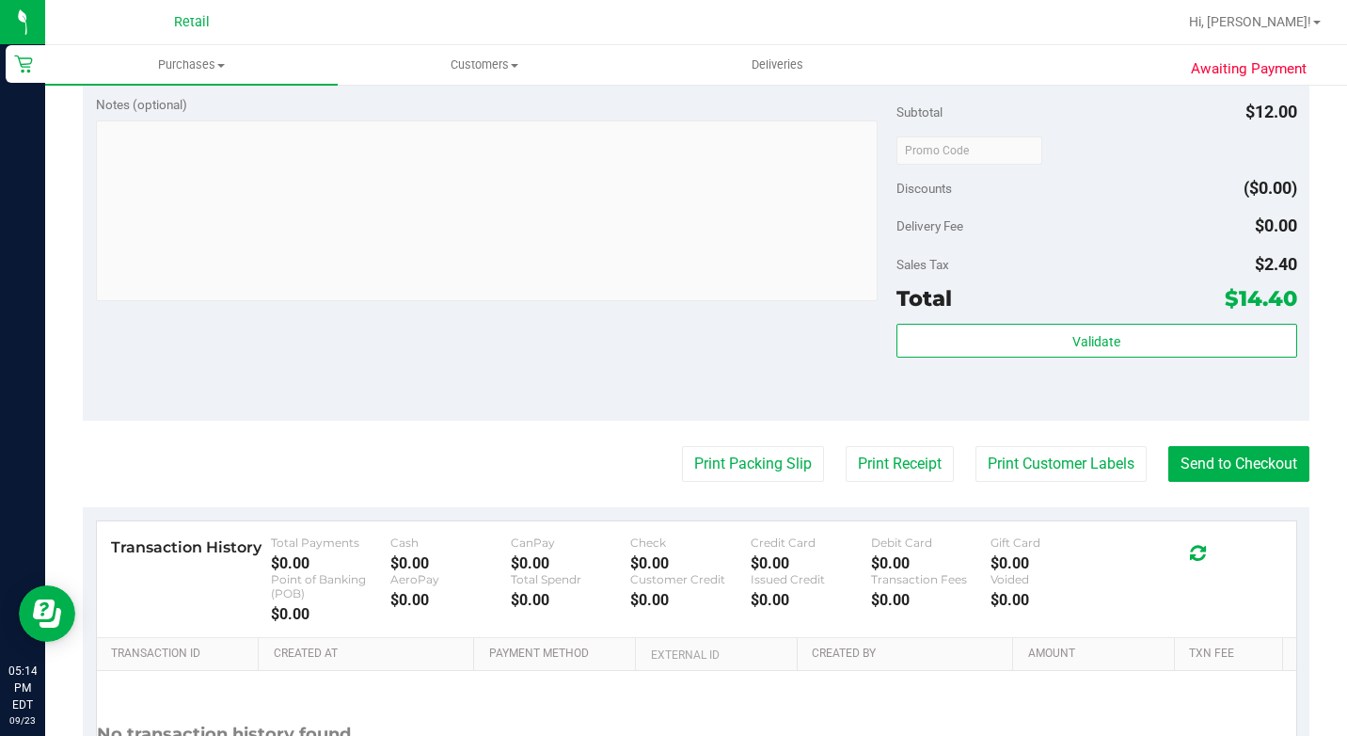
scroll to position [753, 0]
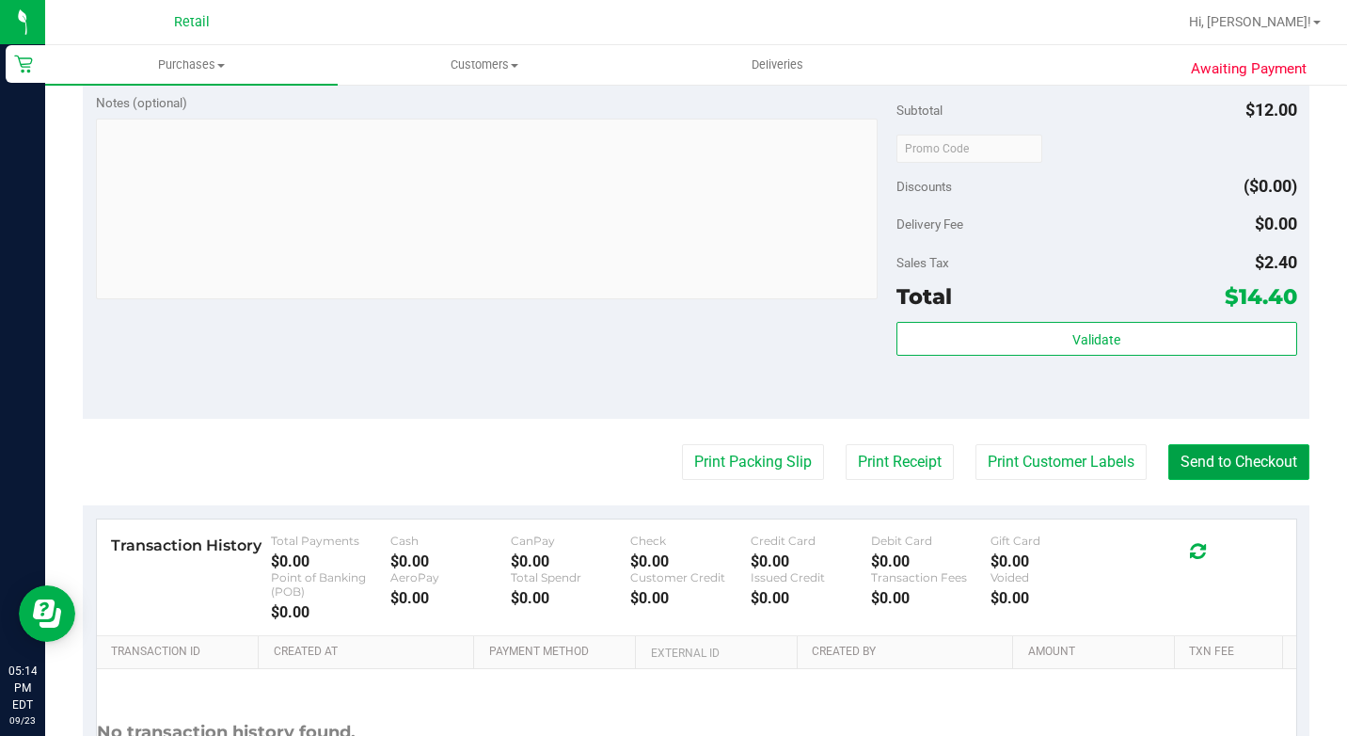
click at [1218, 480] on button "Send to Checkout" at bounding box center [1238, 462] width 141 height 36
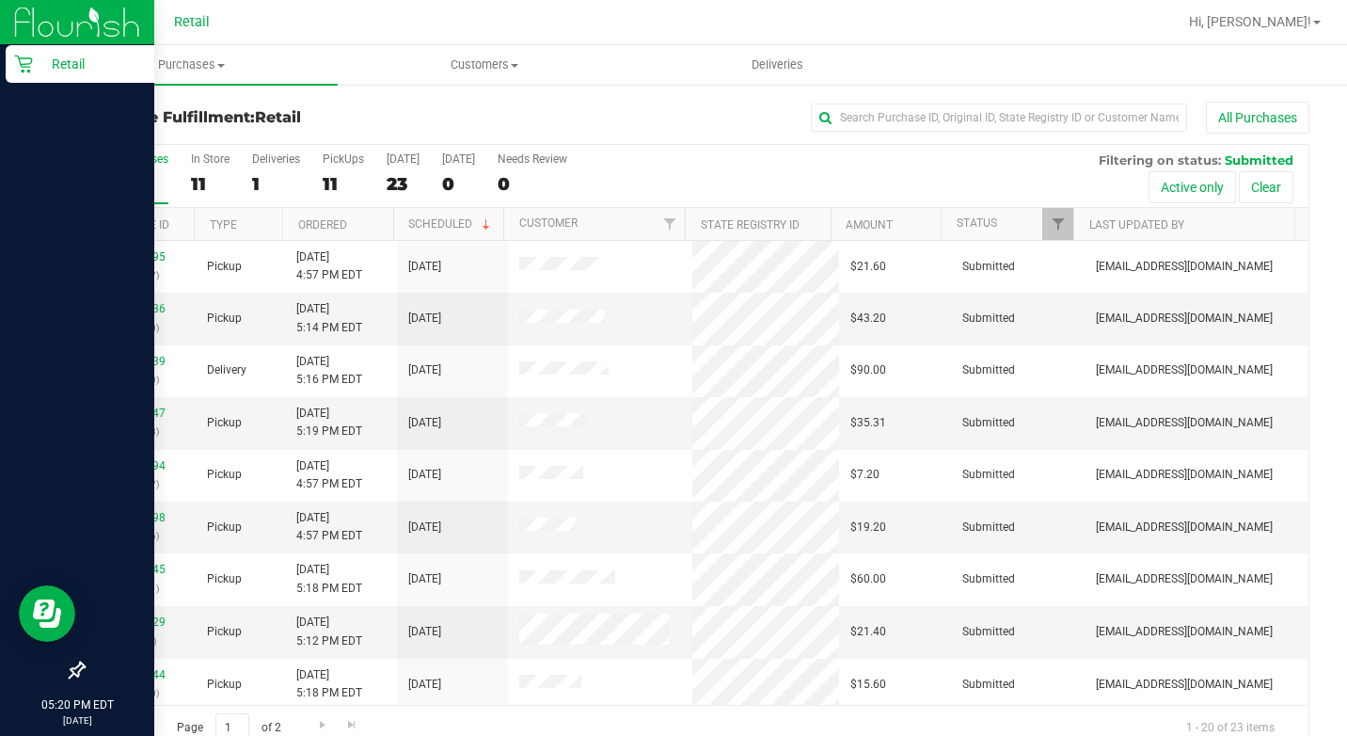
drag, startPoint x: 29, startPoint y: 76, endPoint x: 44, endPoint y: 76, distance: 15.1
click at [29, 76] on div "Retail" at bounding box center [80, 64] width 149 height 38
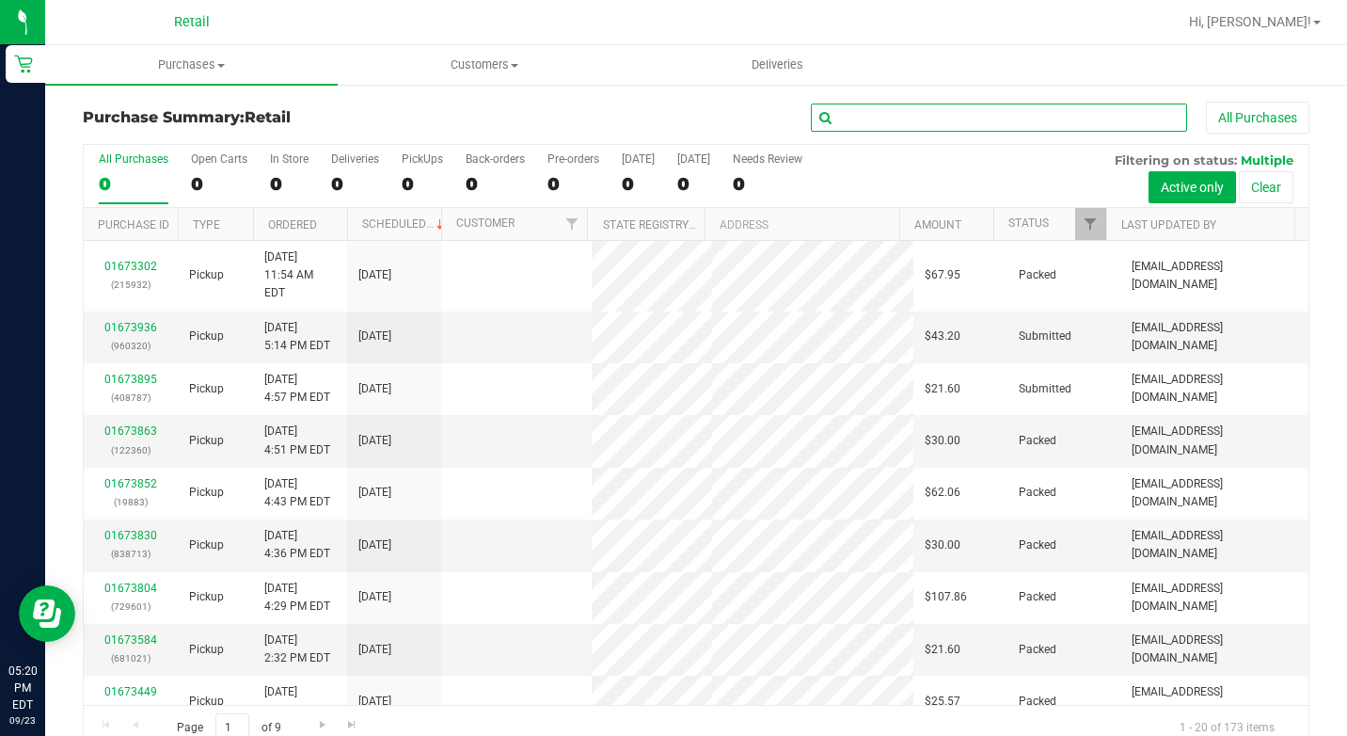
click at [916, 109] on input "text" at bounding box center [999, 117] width 376 height 28
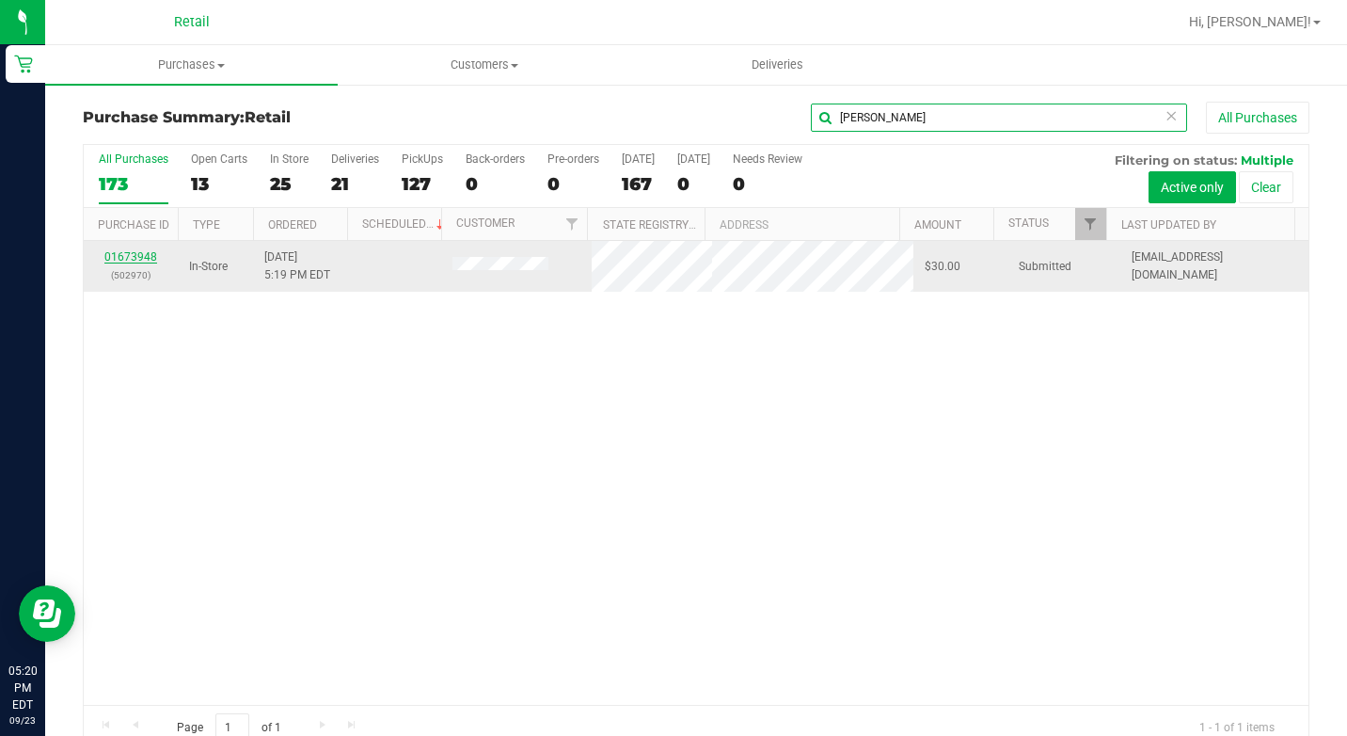
type input "roy"
click at [155, 255] on link "01673948" at bounding box center [130, 256] width 53 height 13
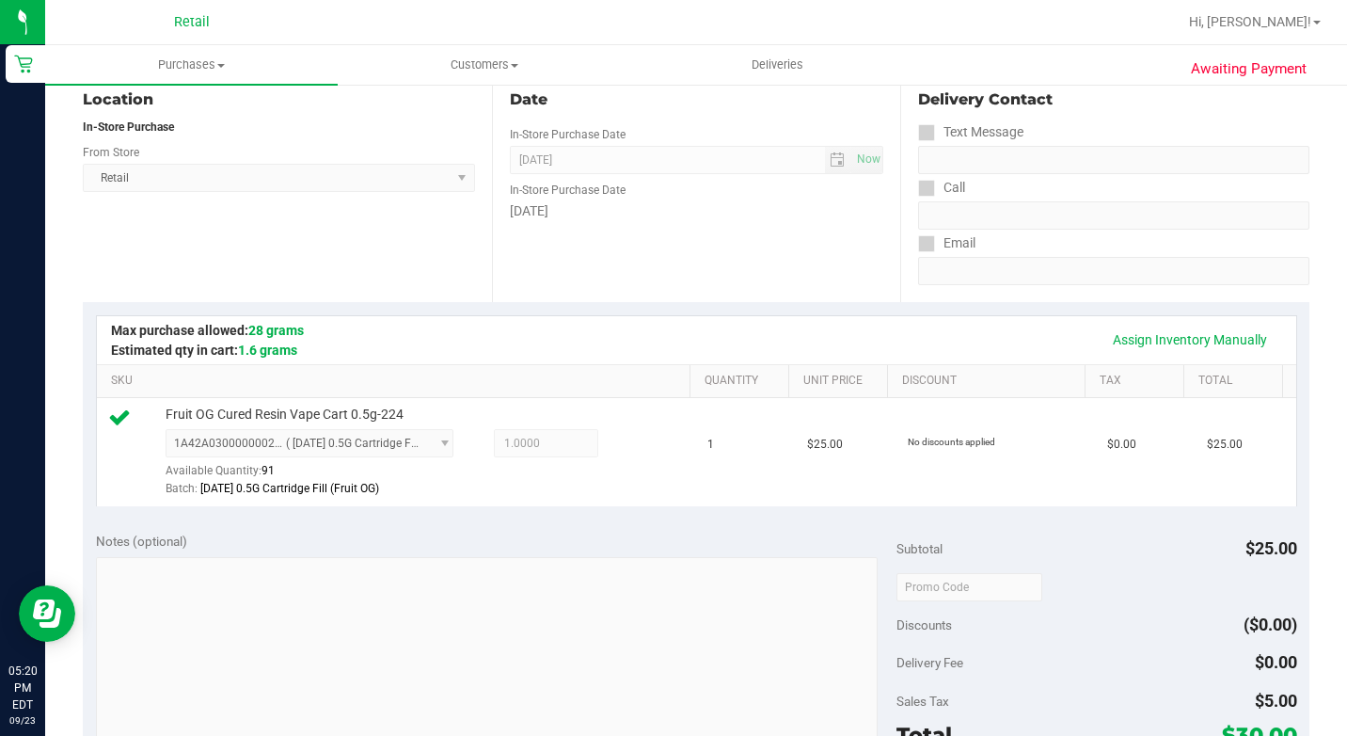
scroll to position [659, 0]
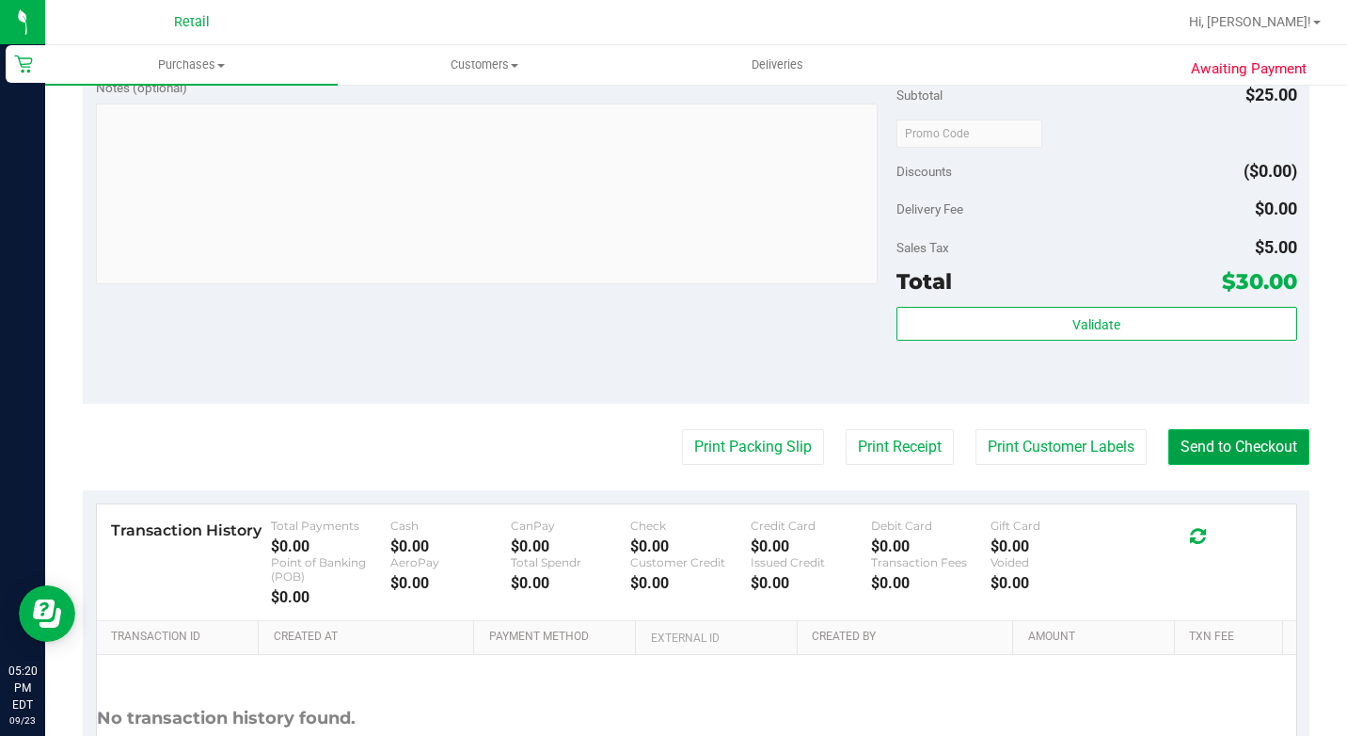
click at [1242, 465] on button "Send to Checkout" at bounding box center [1238, 447] width 141 height 36
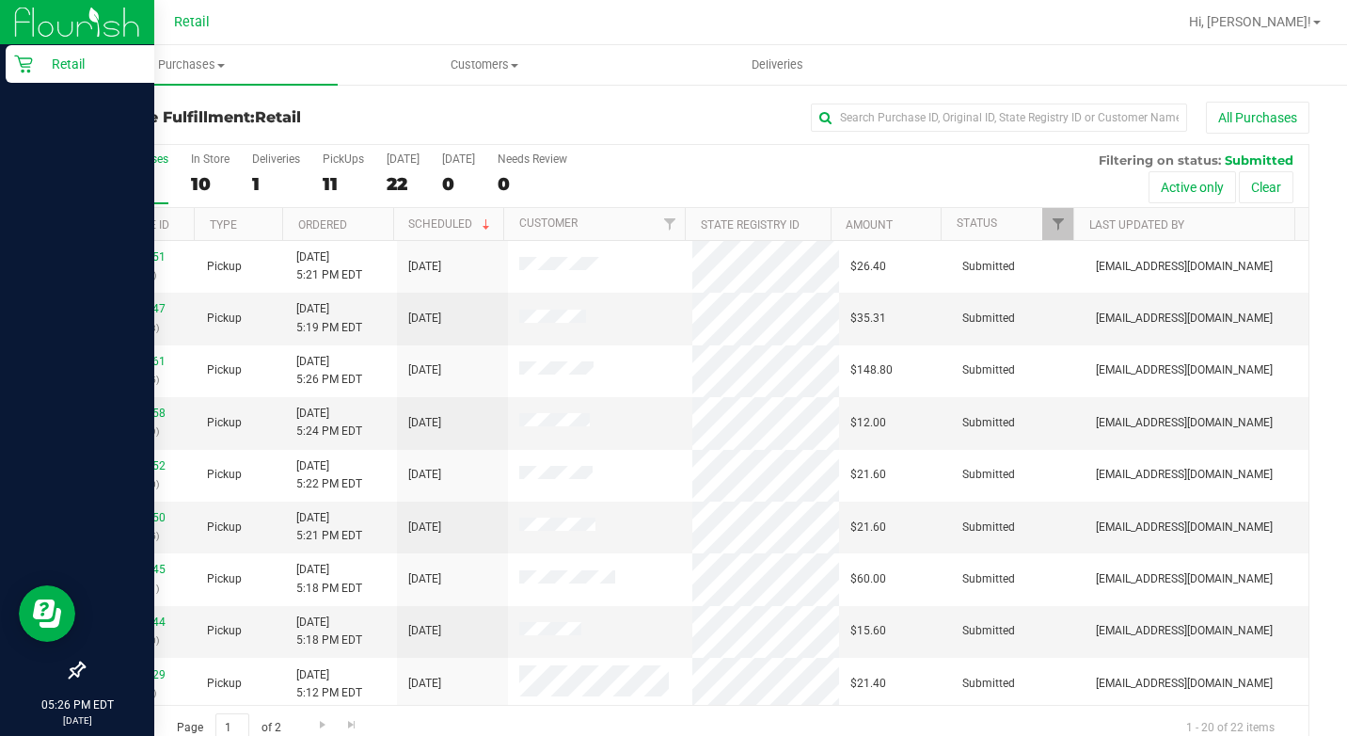
click at [40, 65] on p "Retail" at bounding box center [89, 64] width 113 height 23
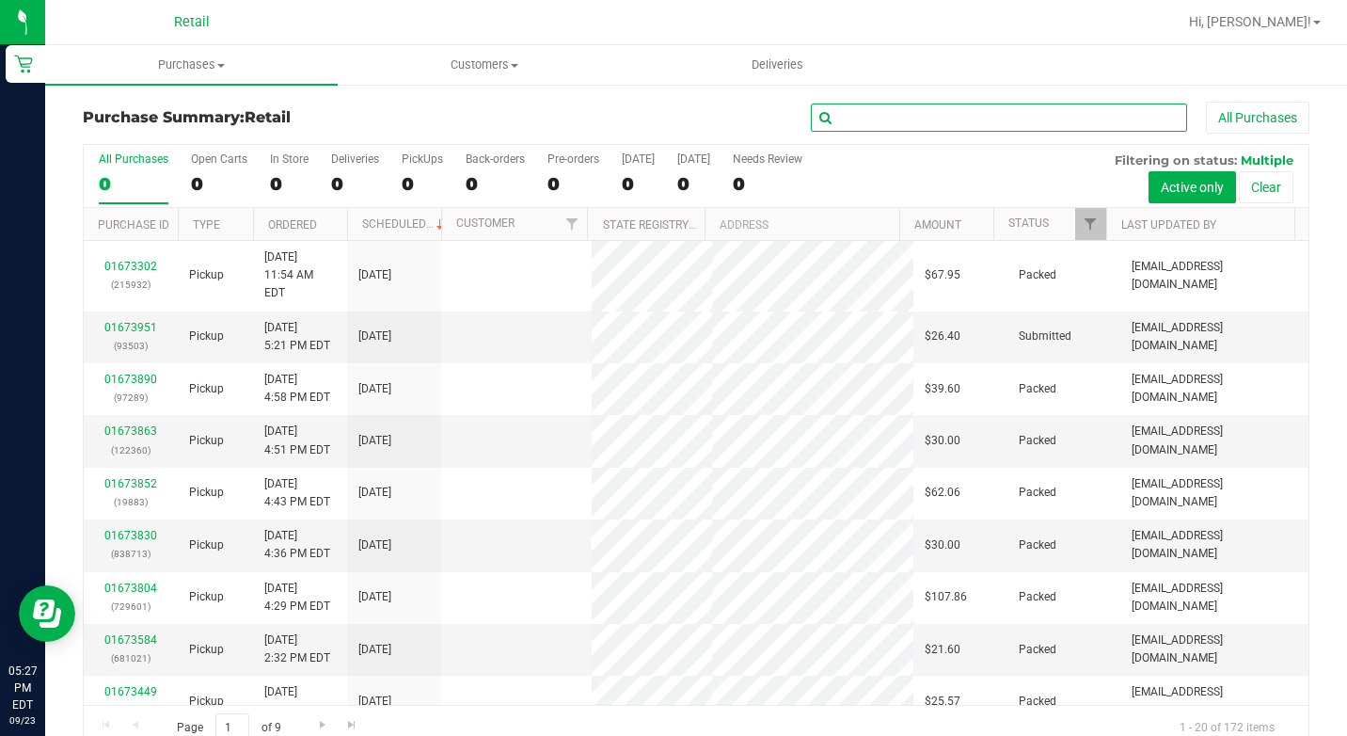
click at [954, 131] on input "text" at bounding box center [999, 117] width 376 height 28
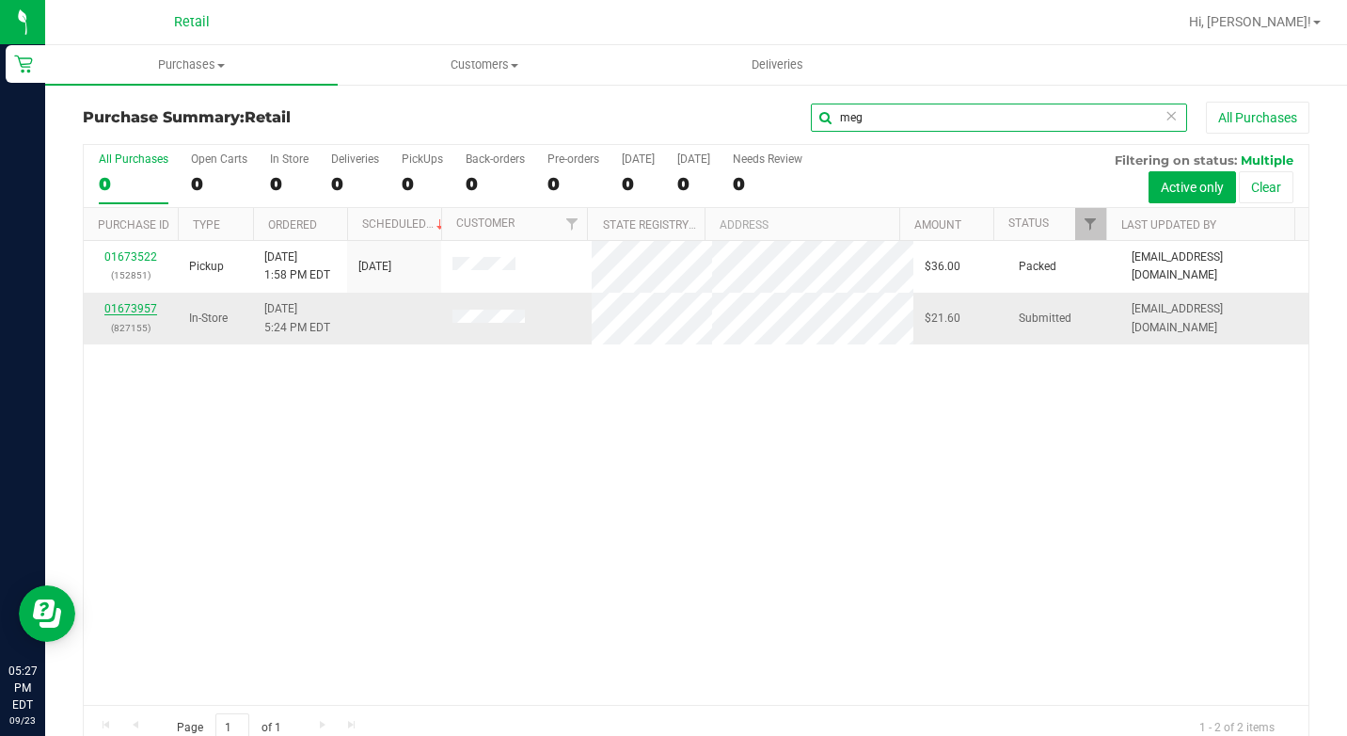
type input "meg"
click at [117, 311] on link "01673957" at bounding box center [130, 308] width 53 height 13
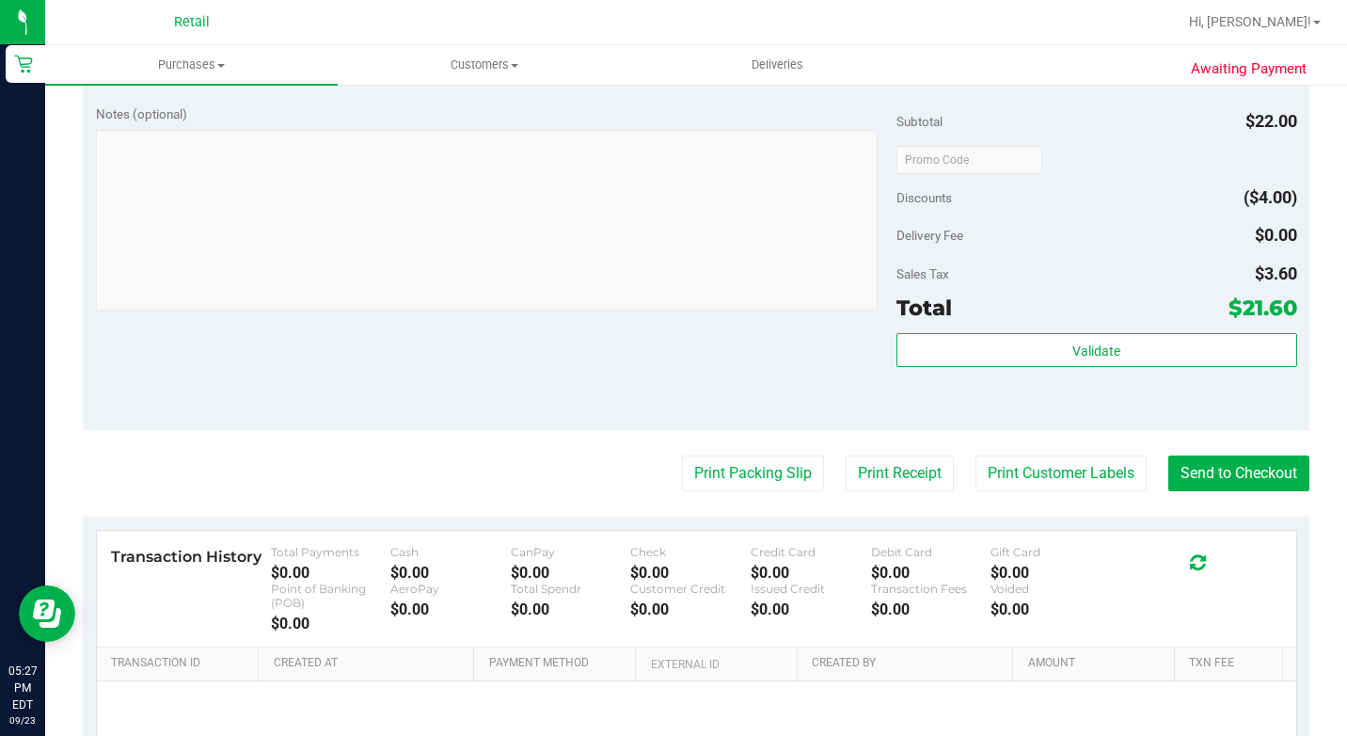
scroll to position [843, 0]
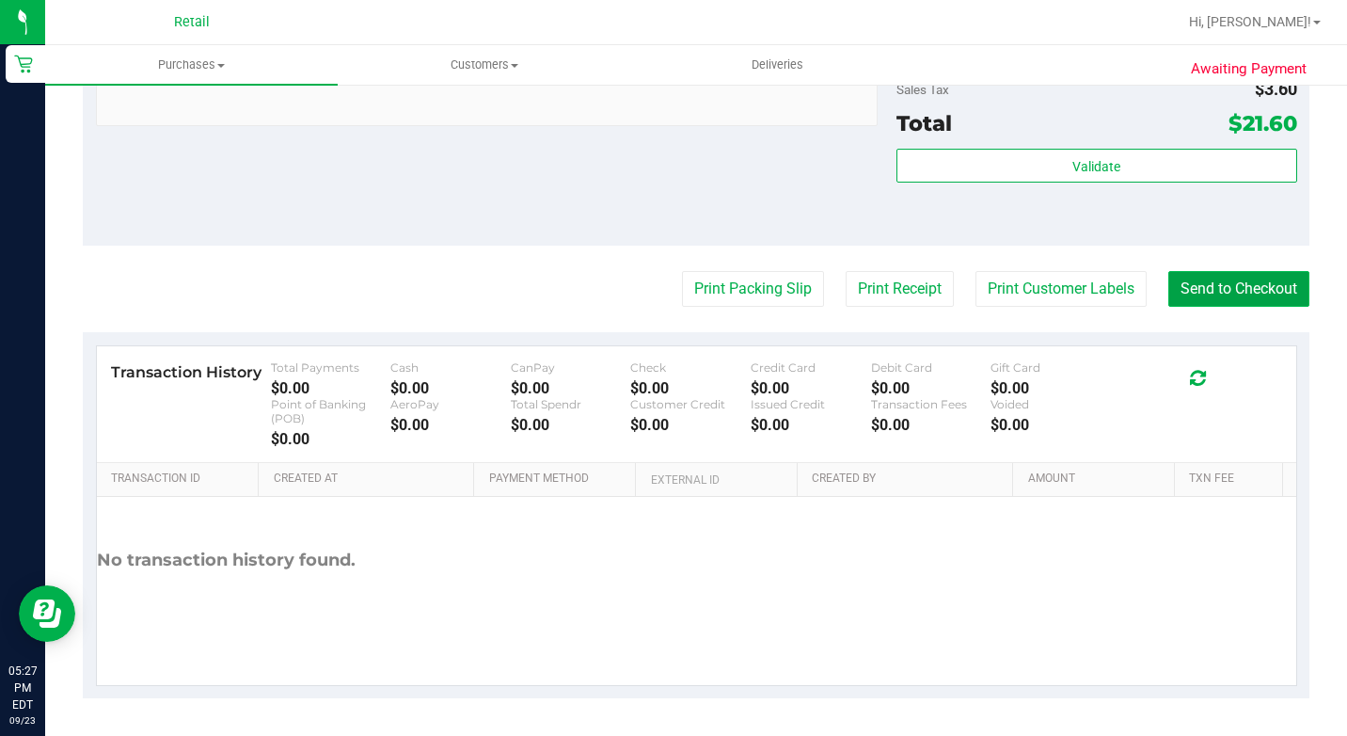
click at [1231, 280] on button "Send to Checkout" at bounding box center [1238, 289] width 141 height 36
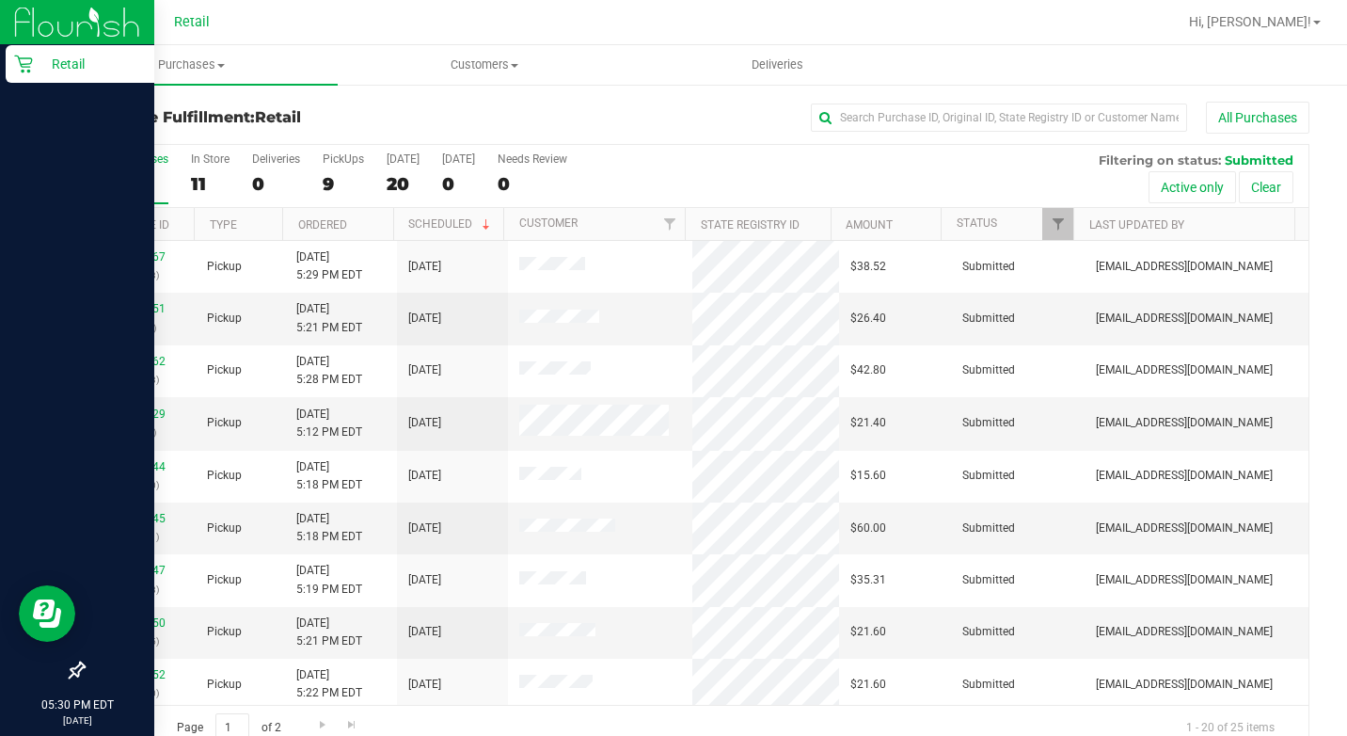
click at [38, 61] on p "Retail" at bounding box center [89, 64] width 113 height 23
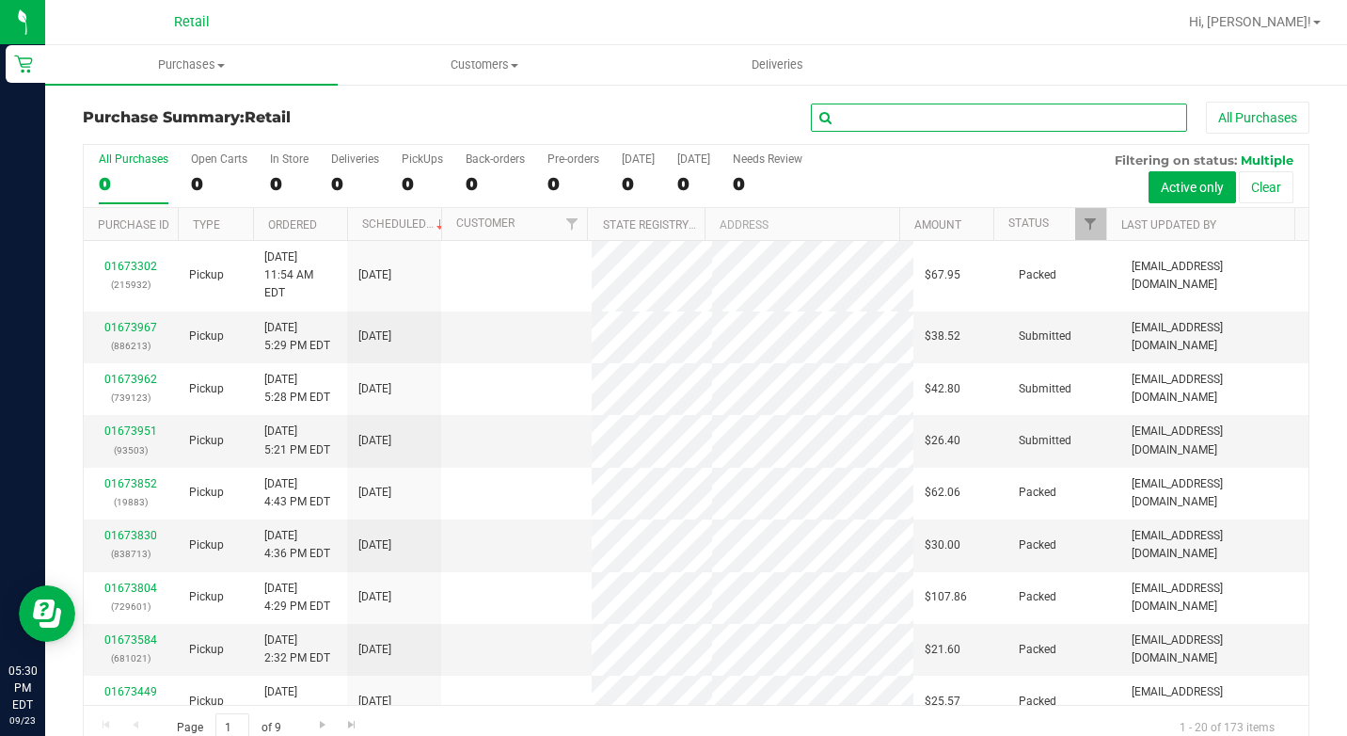
click at [906, 116] on input "text" at bounding box center [999, 117] width 376 height 28
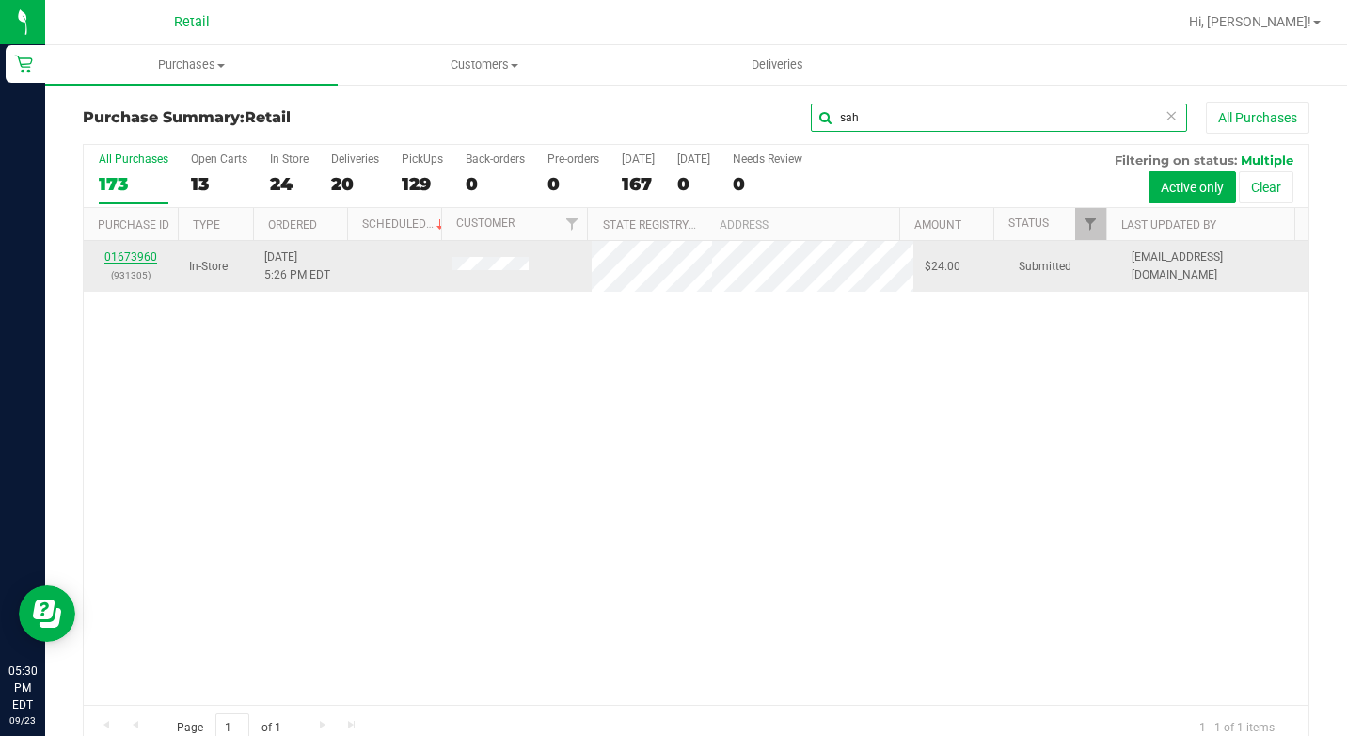
type input "sah"
click at [146, 255] on link "01673960" at bounding box center [130, 256] width 53 height 13
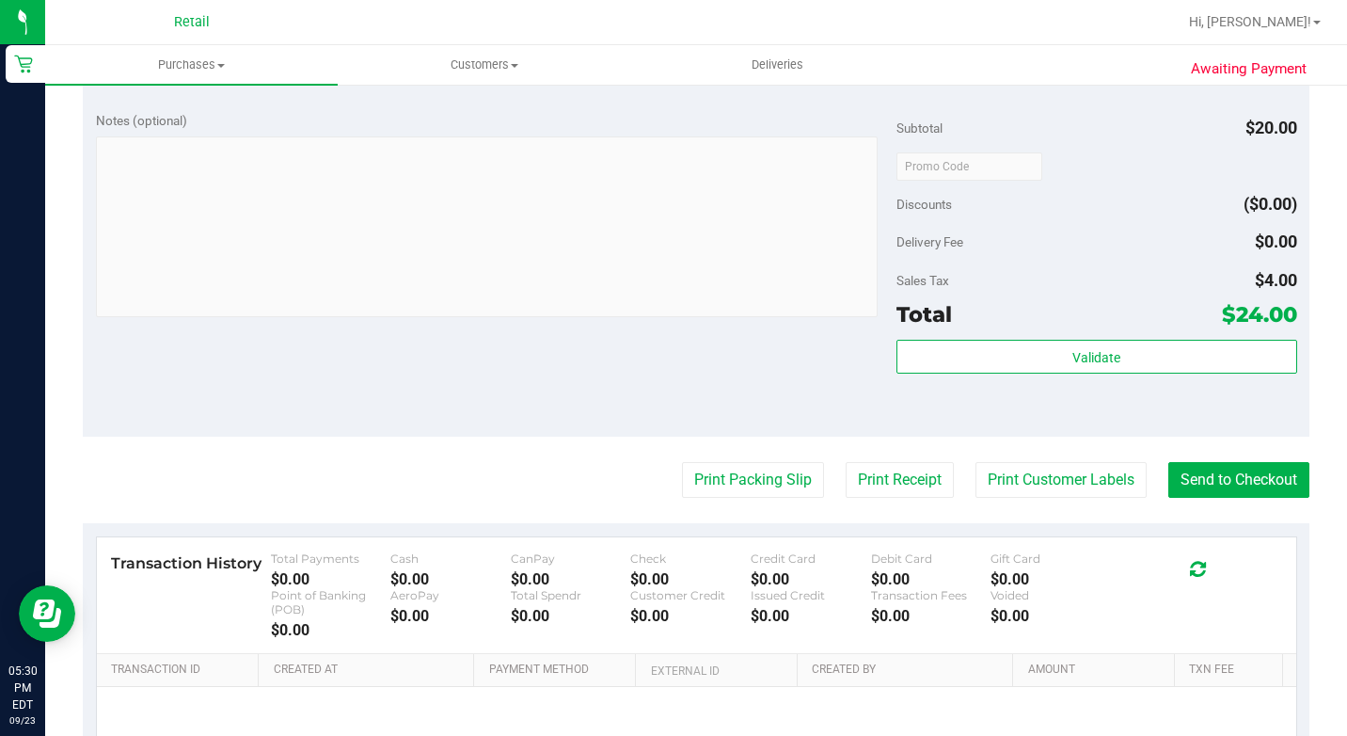
scroll to position [941, 0]
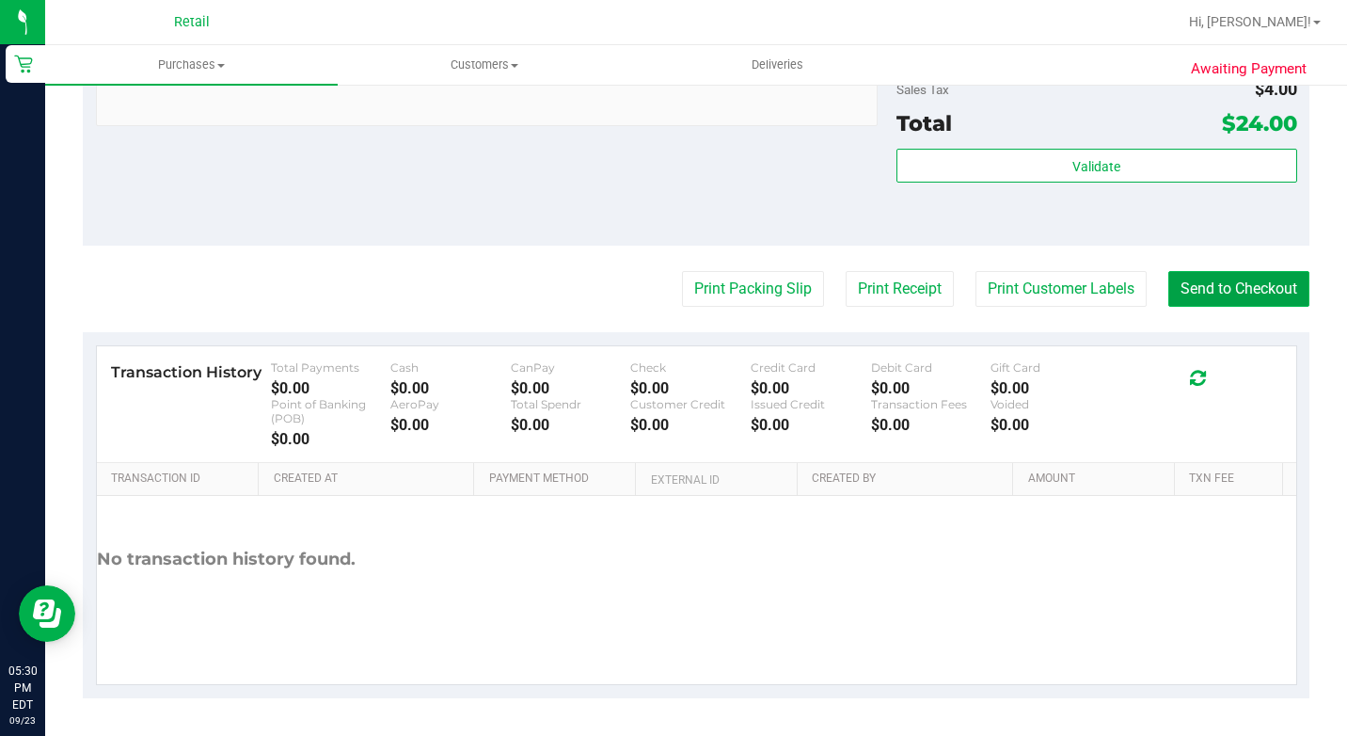
click at [1275, 307] on button "Send to Checkout" at bounding box center [1238, 289] width 141 height 36
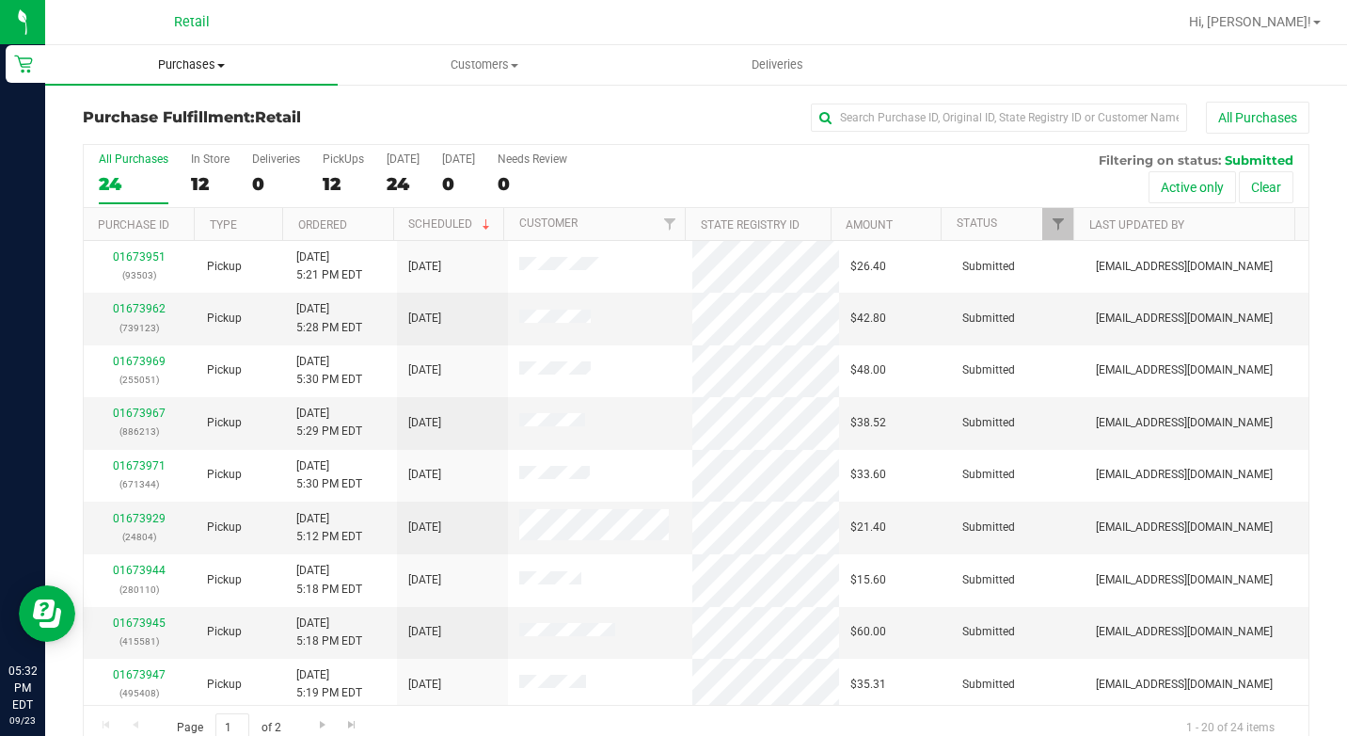
click at [185, 53] on uib-tab-heading "Purchases Summary of purchases Fulfillment All purchases" at bounding box center [191, 65] width 293 height 40
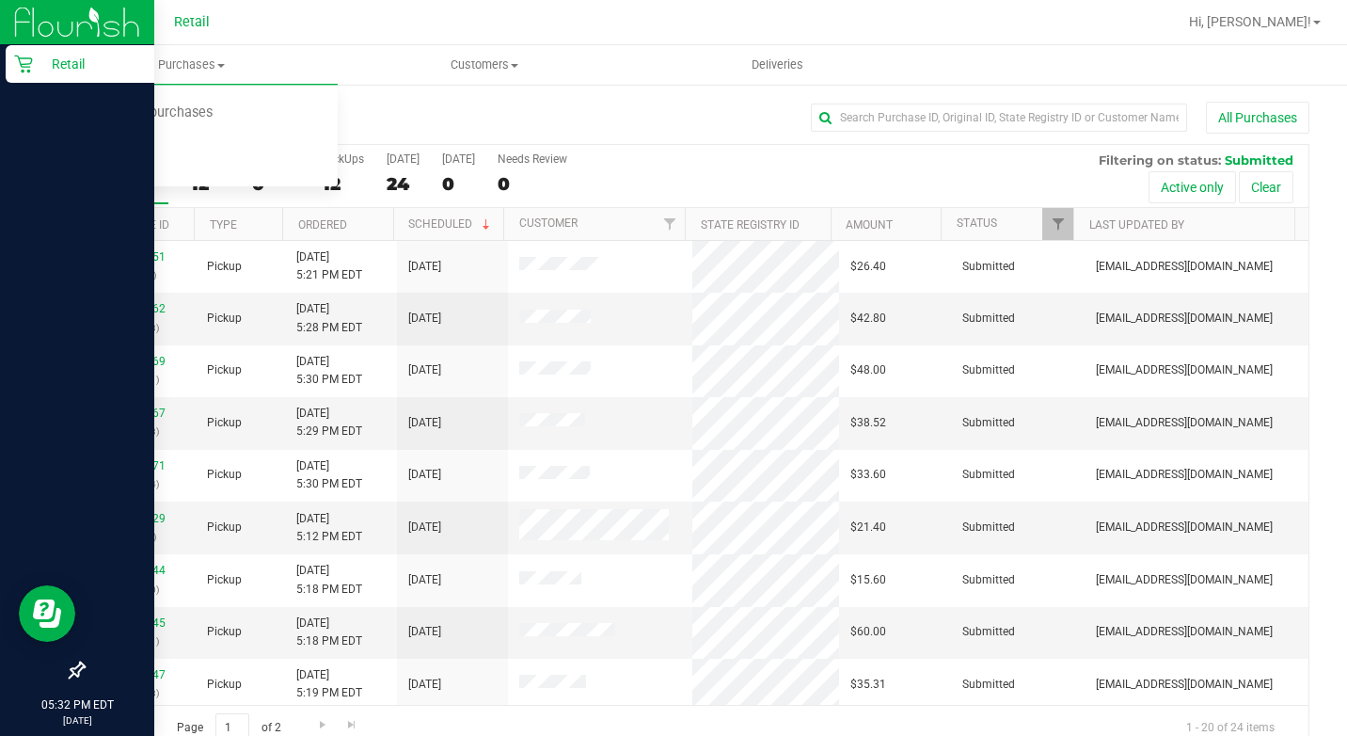
click at [17, 58] on icon at bounding box center [23, 64] width 19 height 19
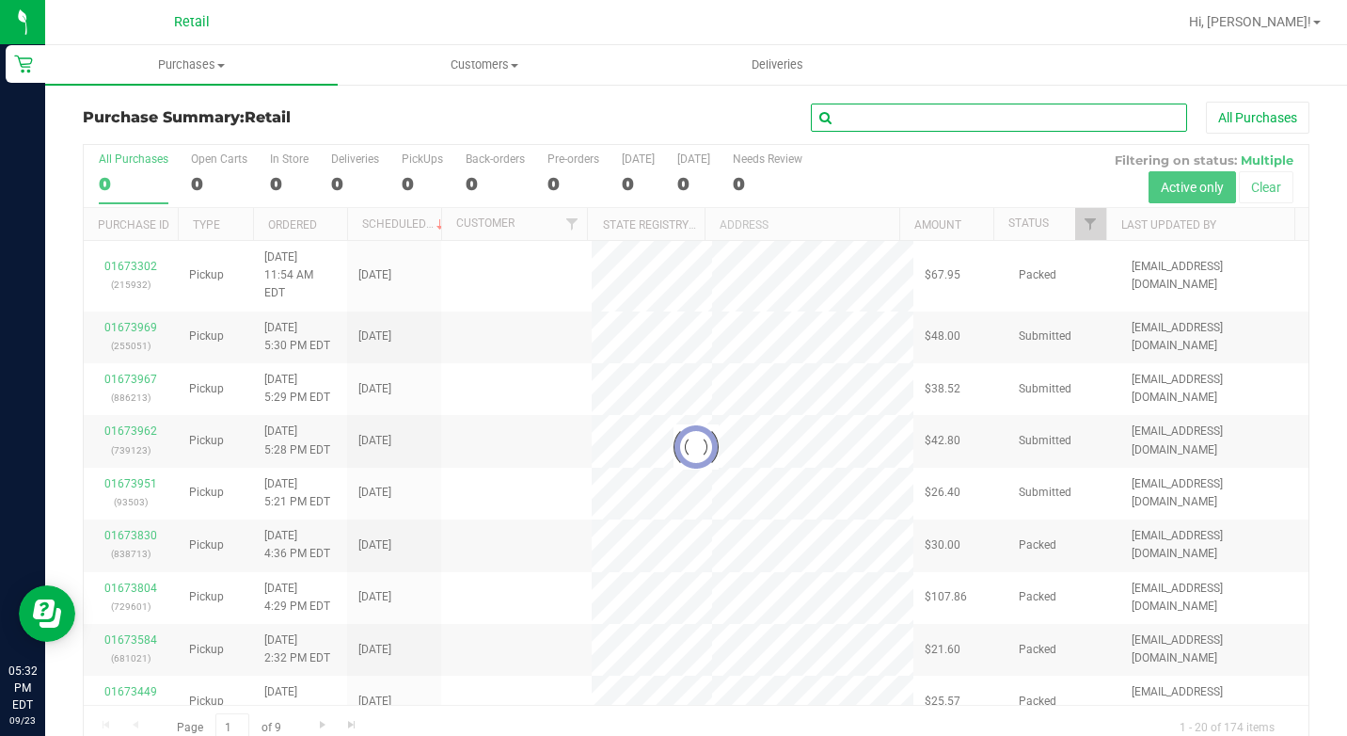
click at [884, 119] on input "text" at bounding box center [999, 117] width 376 height 28
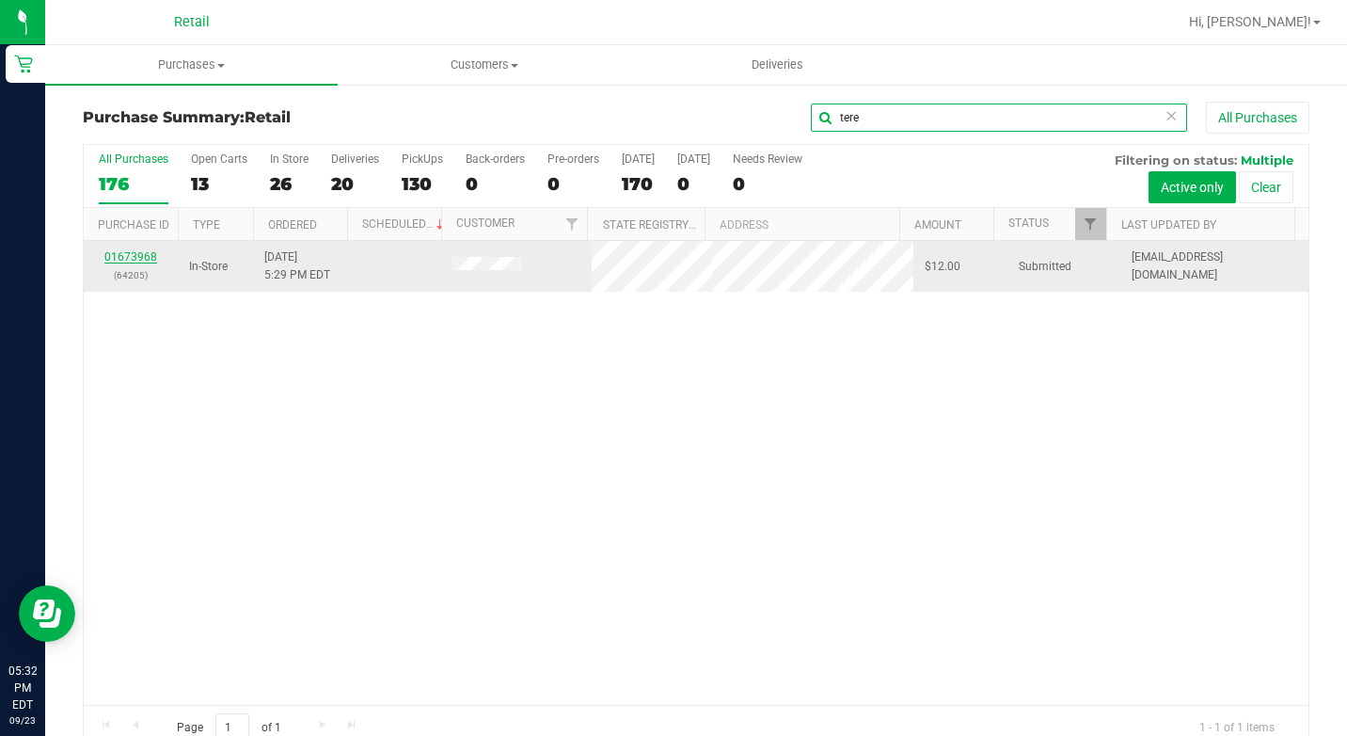
type input "tere"
click at [153, 253] on link "01673968" at bounding box center [130, 256] width 53 height 13
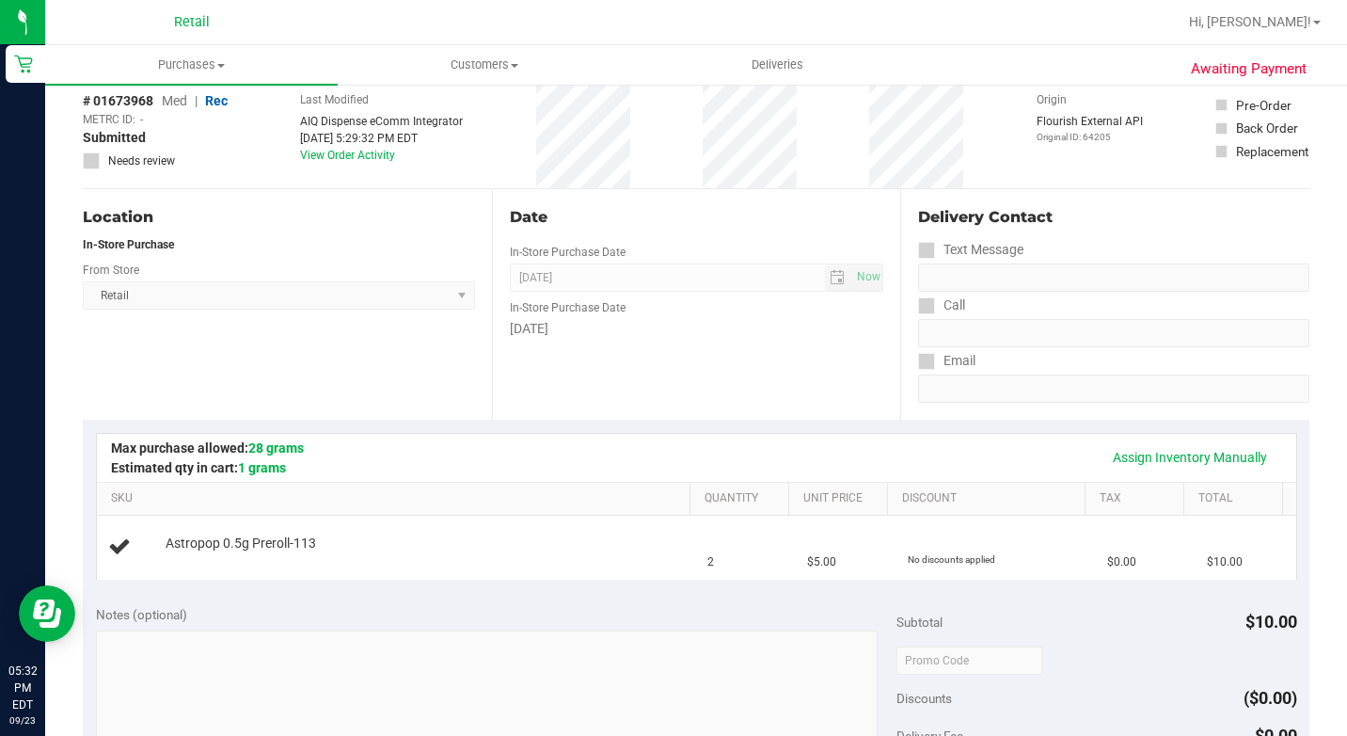
scroll to position [188, 0]
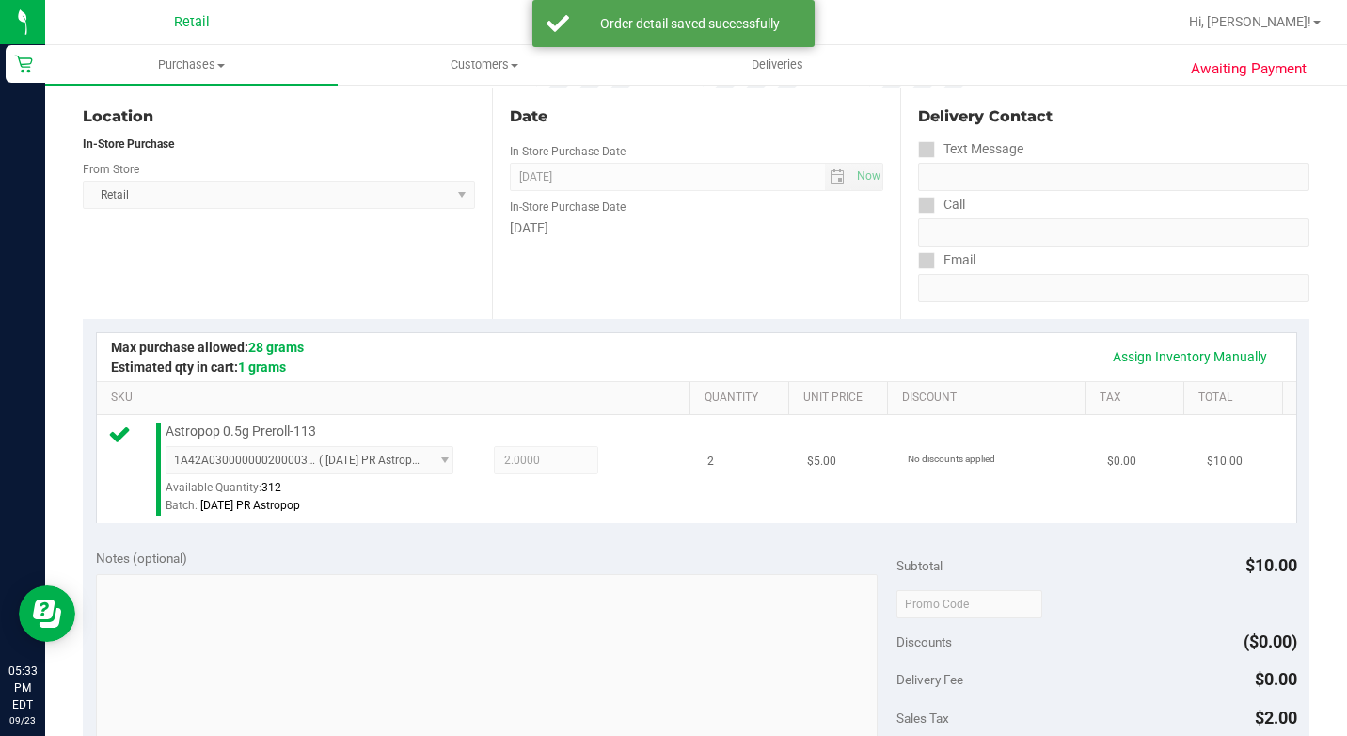
drag, startPoint x: 738, startPoint y: 320, endPoint x: 744, endPoint y: 491, distance: 171.3
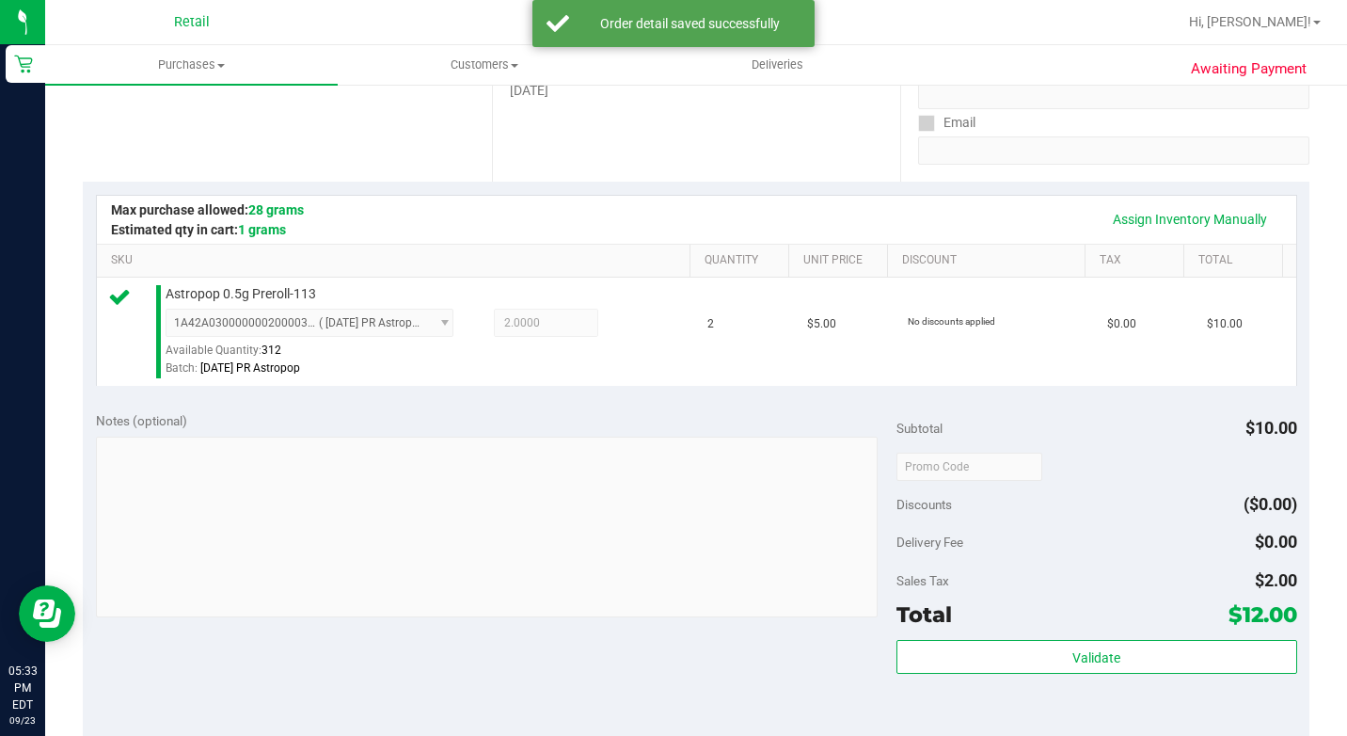
scroll to position [659, 0]
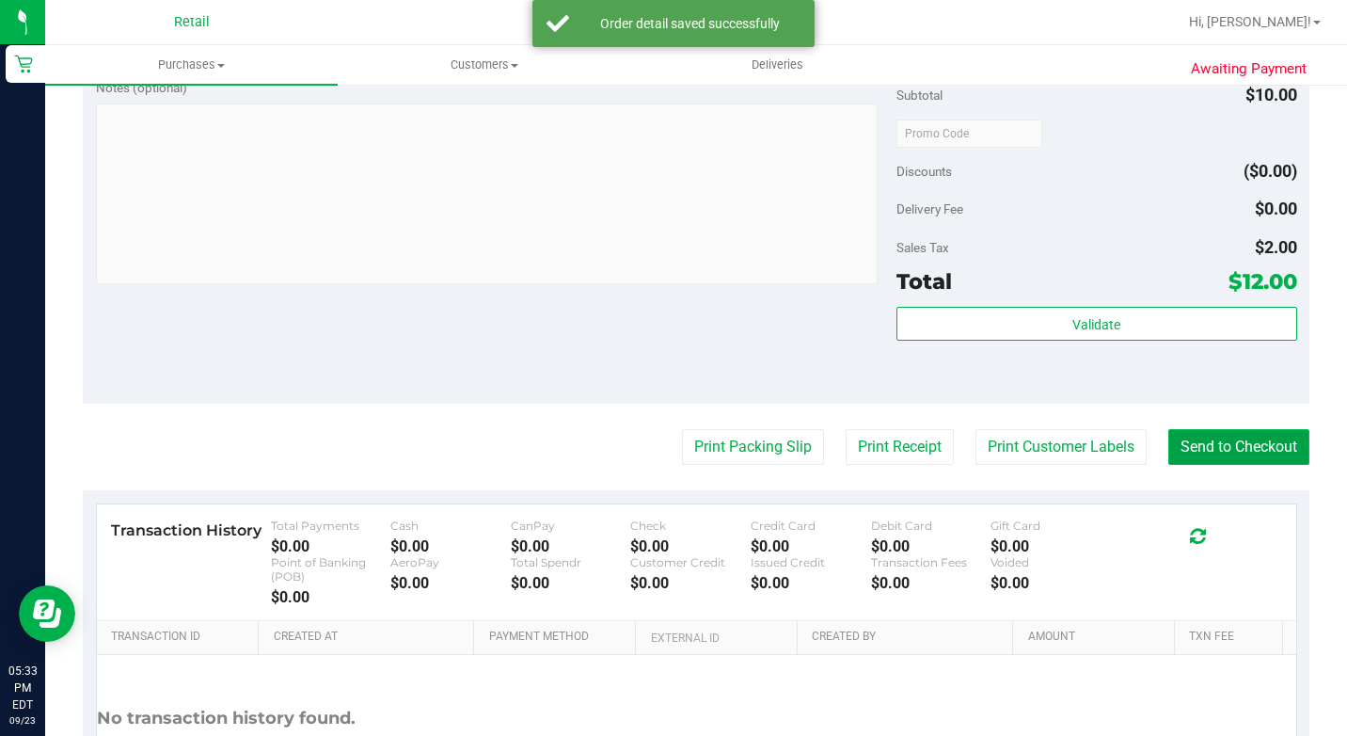
click at [1232, 465] on button "Send to Checkout" at bounding box center [1238, 447] width 141 height 36
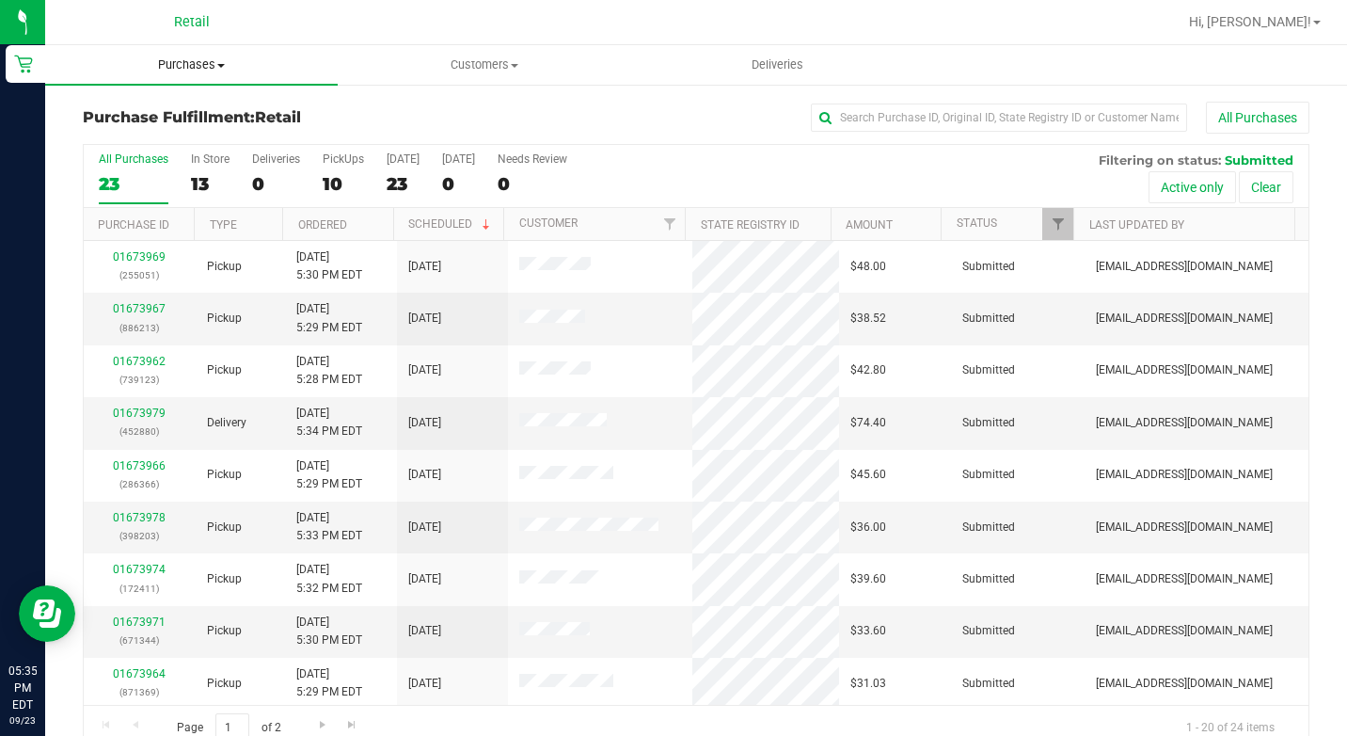
drag, startPoint x: 187, startPoint y: 67, endPoint x: 124, endPoint y: 78, distance: 64.0
click at [187, 67] on span "Purchases" at bounding box center [191, 64] width 293 height 17
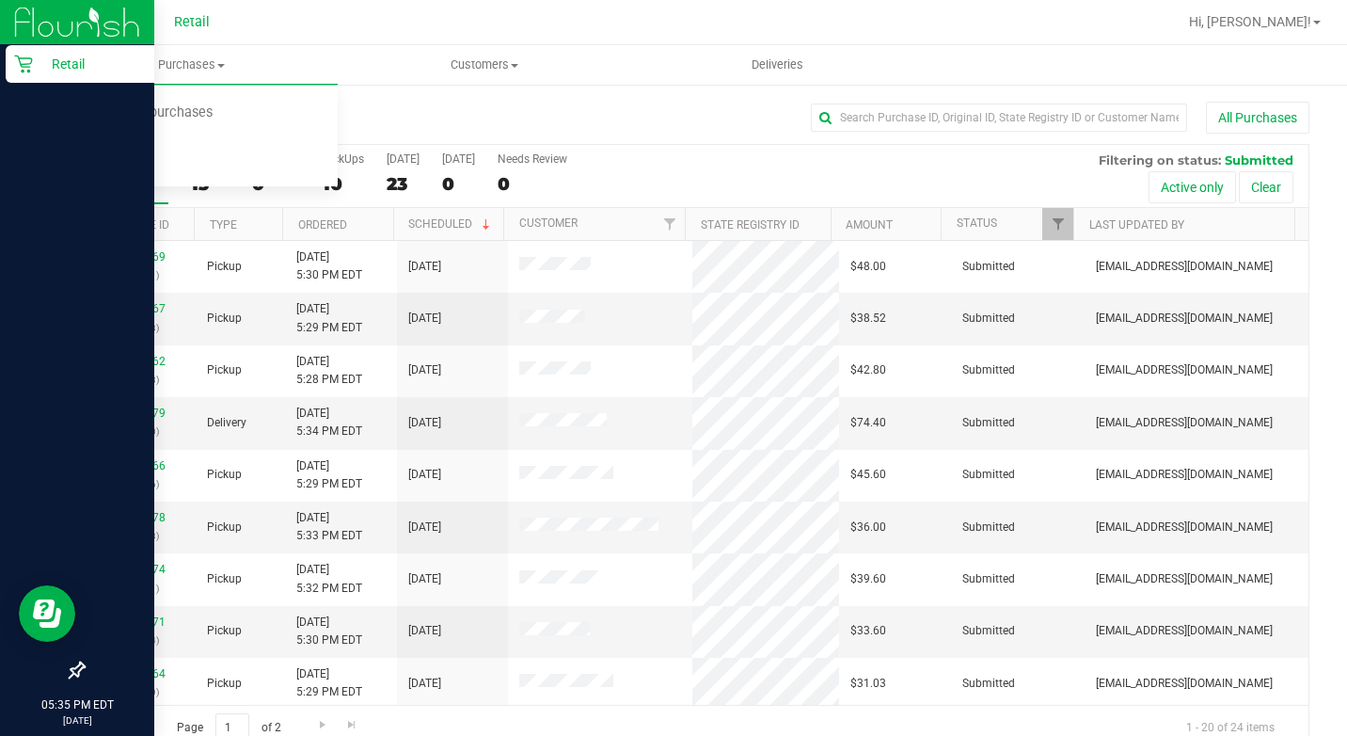
click at [8, 53] on div "Retail" at bounding box center [80, 64] width 149 height 38
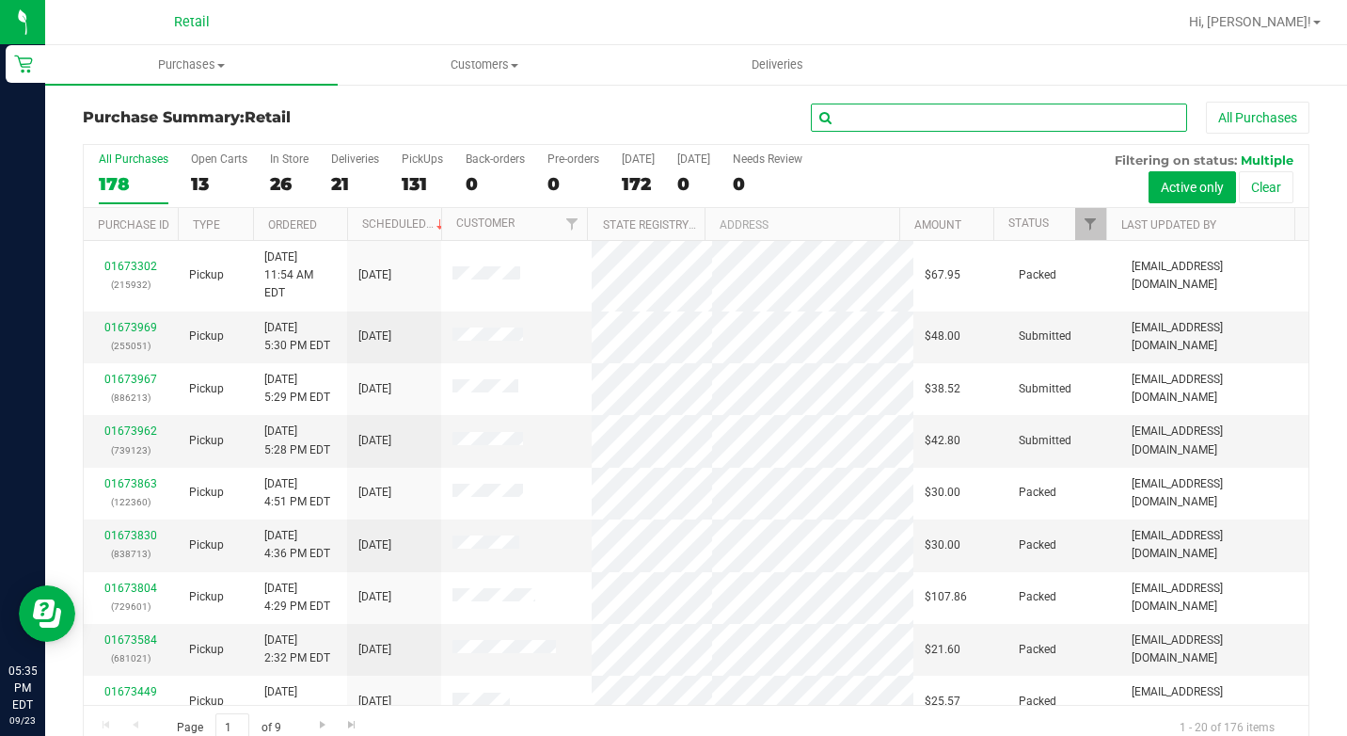
click at [944, 123] on input "text" at bounding box center [999, 117] width 376 height 28
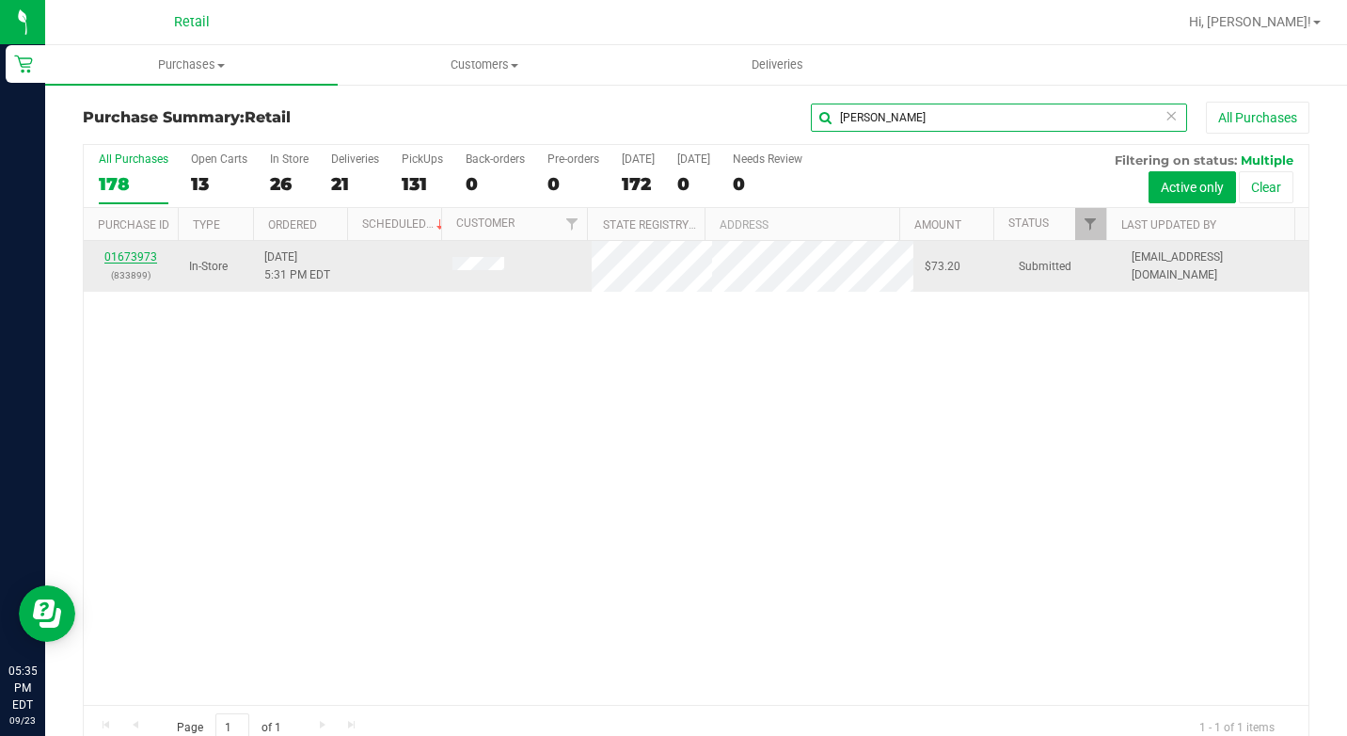
type input "sean"
click at [143, 253] on link "01673973" at bounding box center [130, 256] width 53 height 13
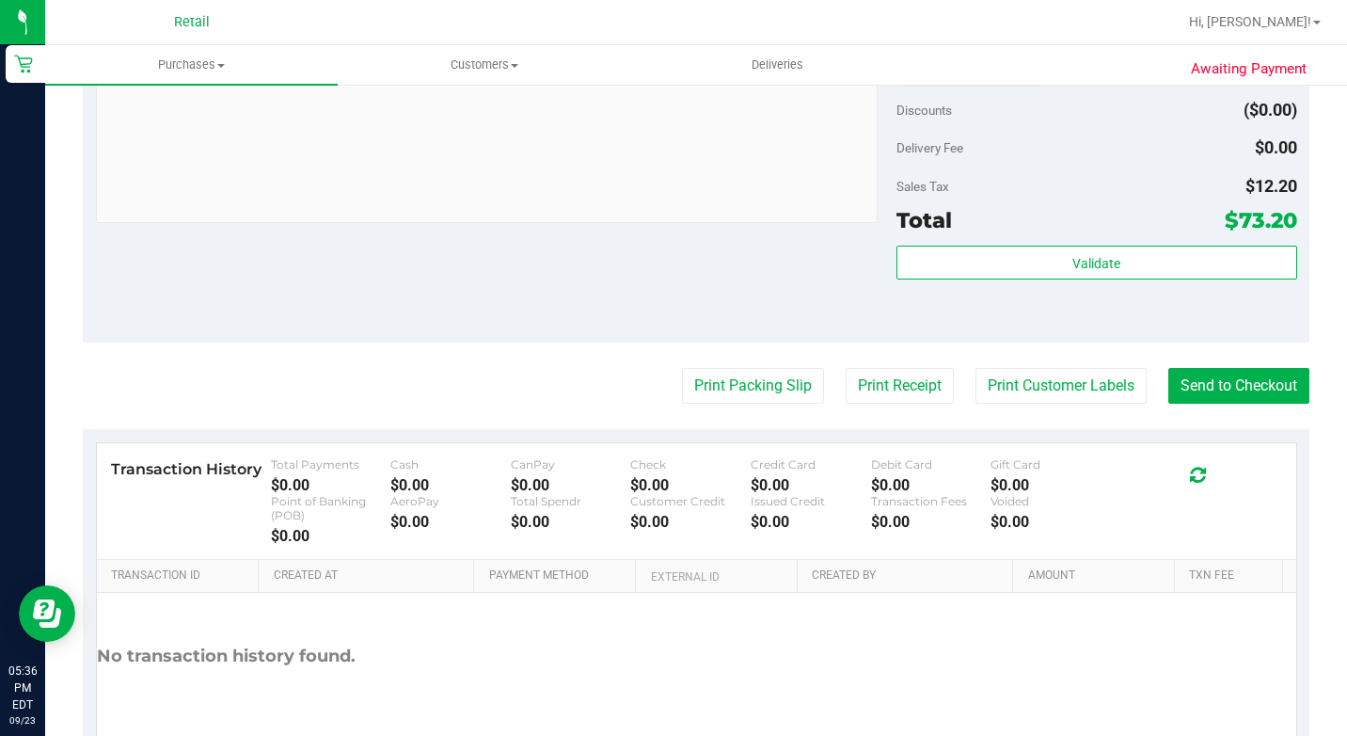
scroll to position [847, 0]
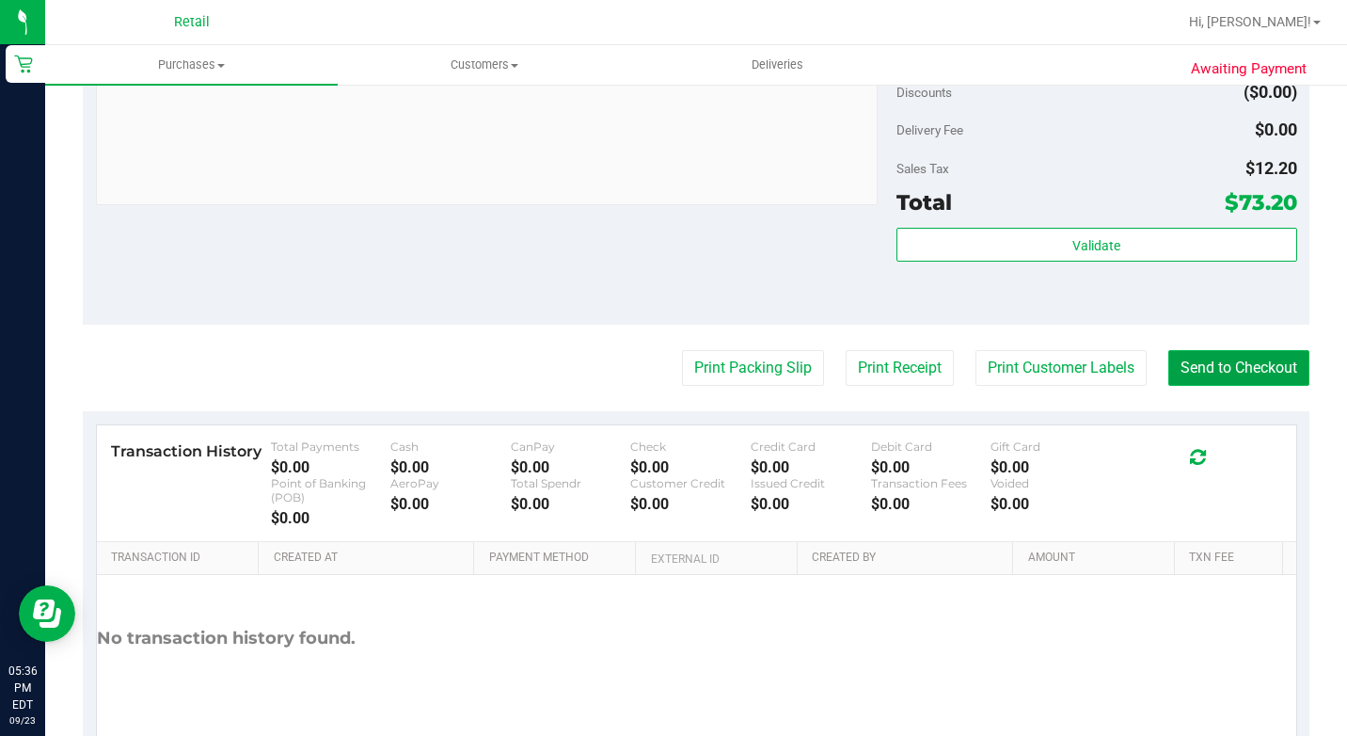
click at [1190, 386] on button "Send to Checkout" at bounding box center [1238, 368] width 141 height 36
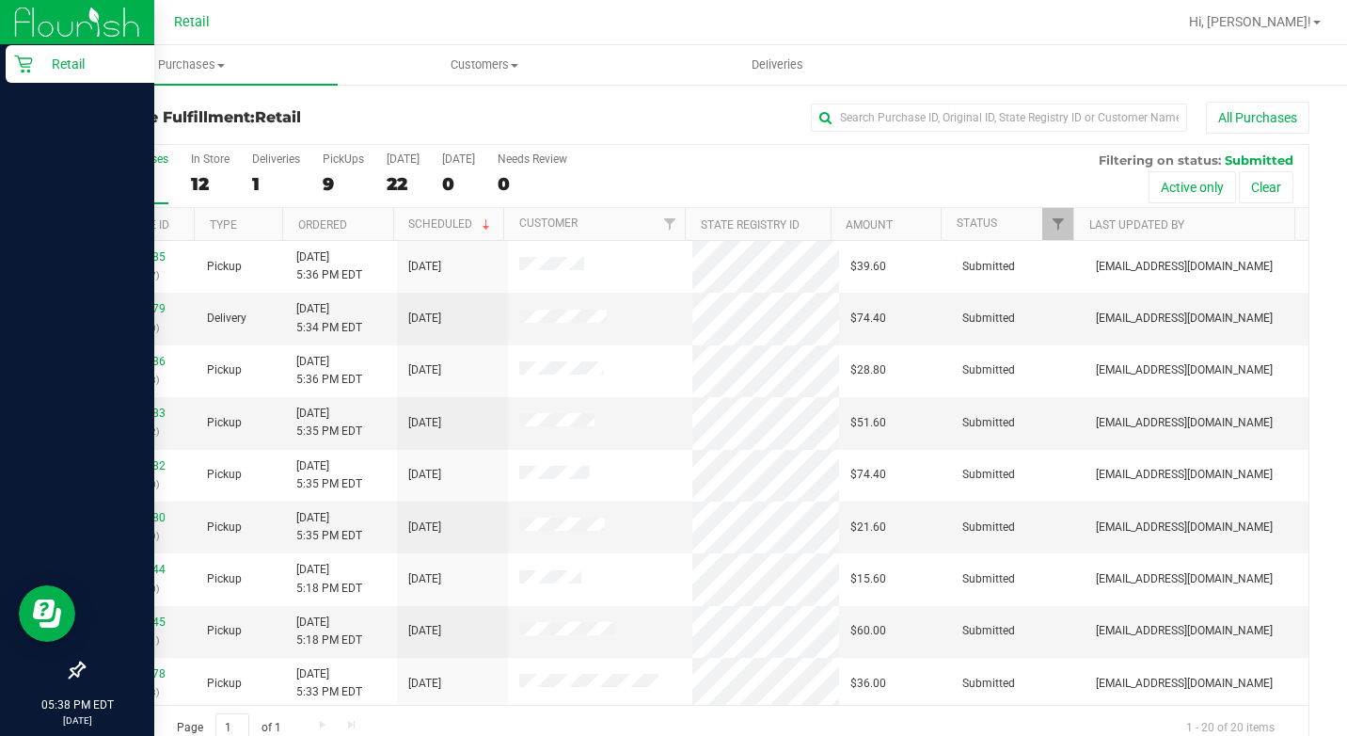
drag, startPoint x: 8, startPoint y: 70, endPoint x: 32, endPoint y: 76, distance: 25.3
click at [8, 70] on div "Retail" at bounding box center [80, 64] width 149 height 38
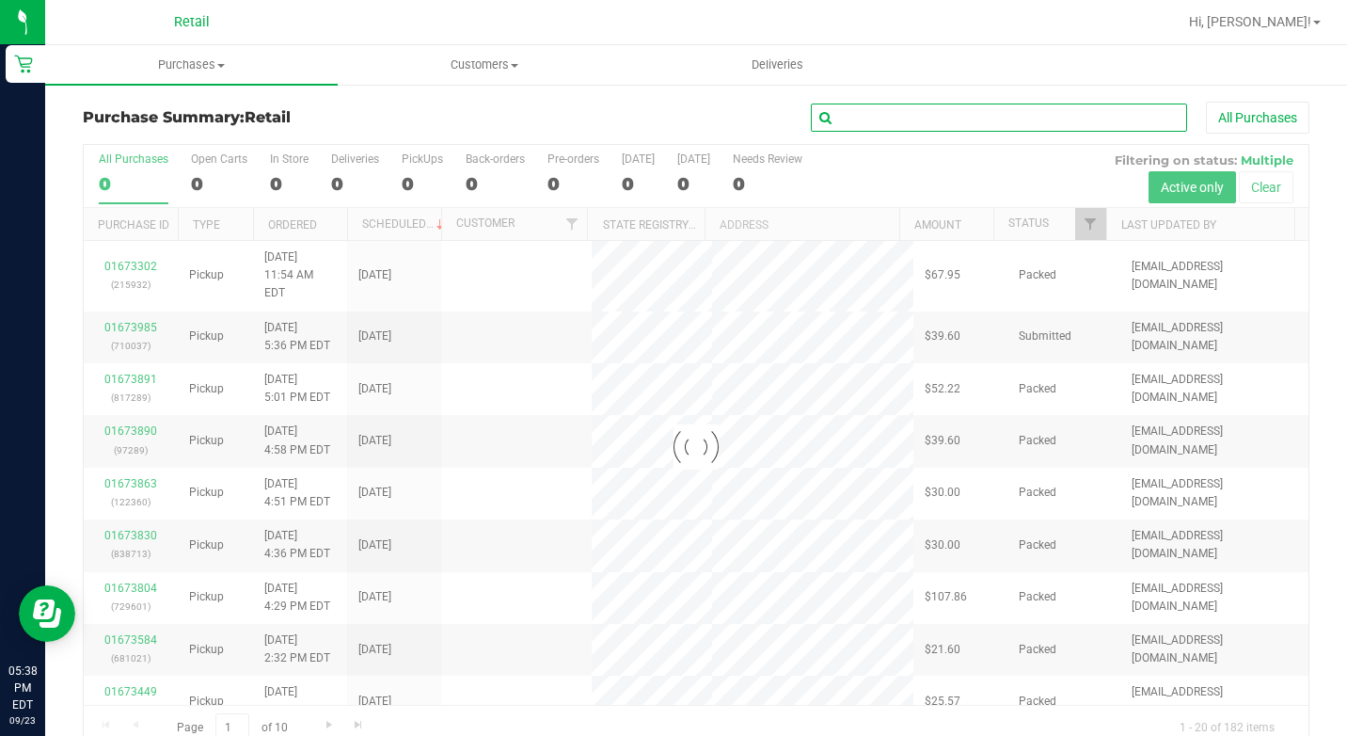
click at [917, 127] on input "text" at bounding box center [999, 117] width 376 height 28
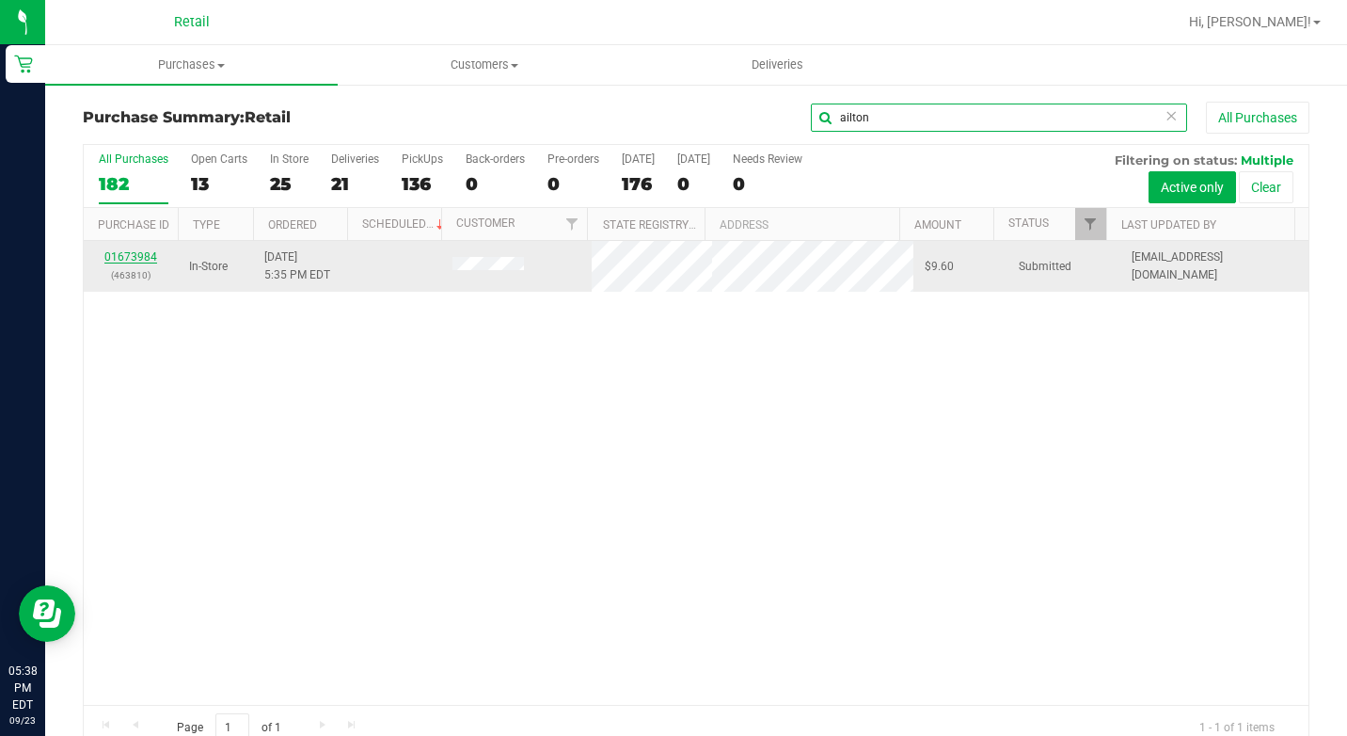
type input "ailton"
click at [146, 257] on link "01673984" at bounding box center [130, 256] width 53 height 13
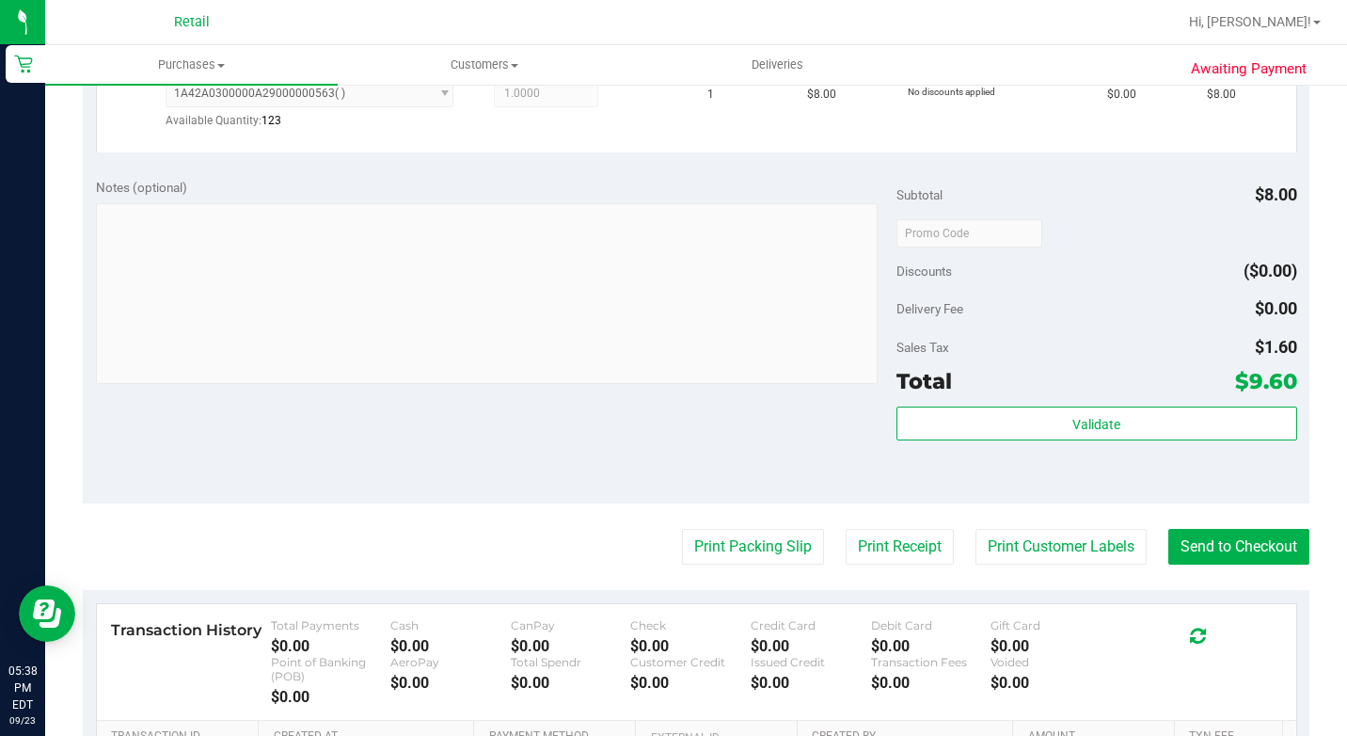
scroll to position [564, 0]
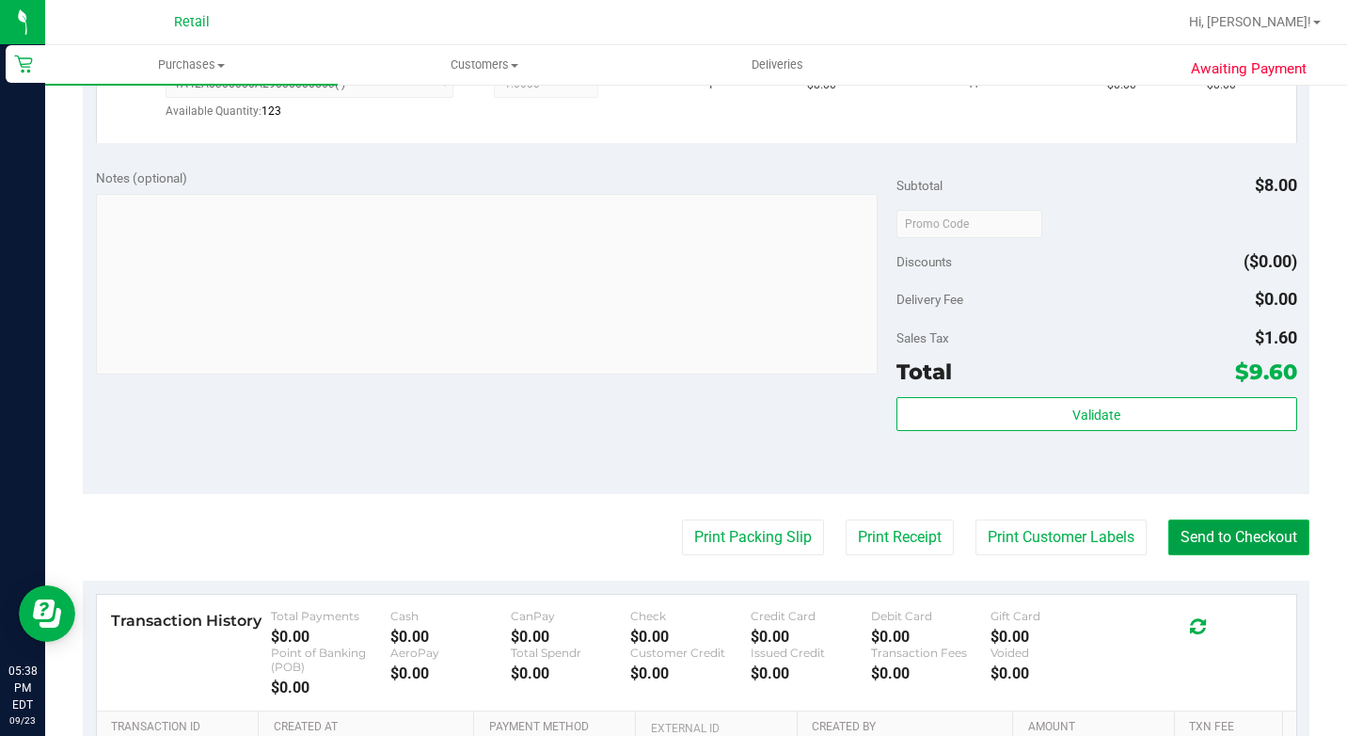
click at [1257, 555] on button "Send to Checkout" at bounding box center [1238, 537] width 141 height 36
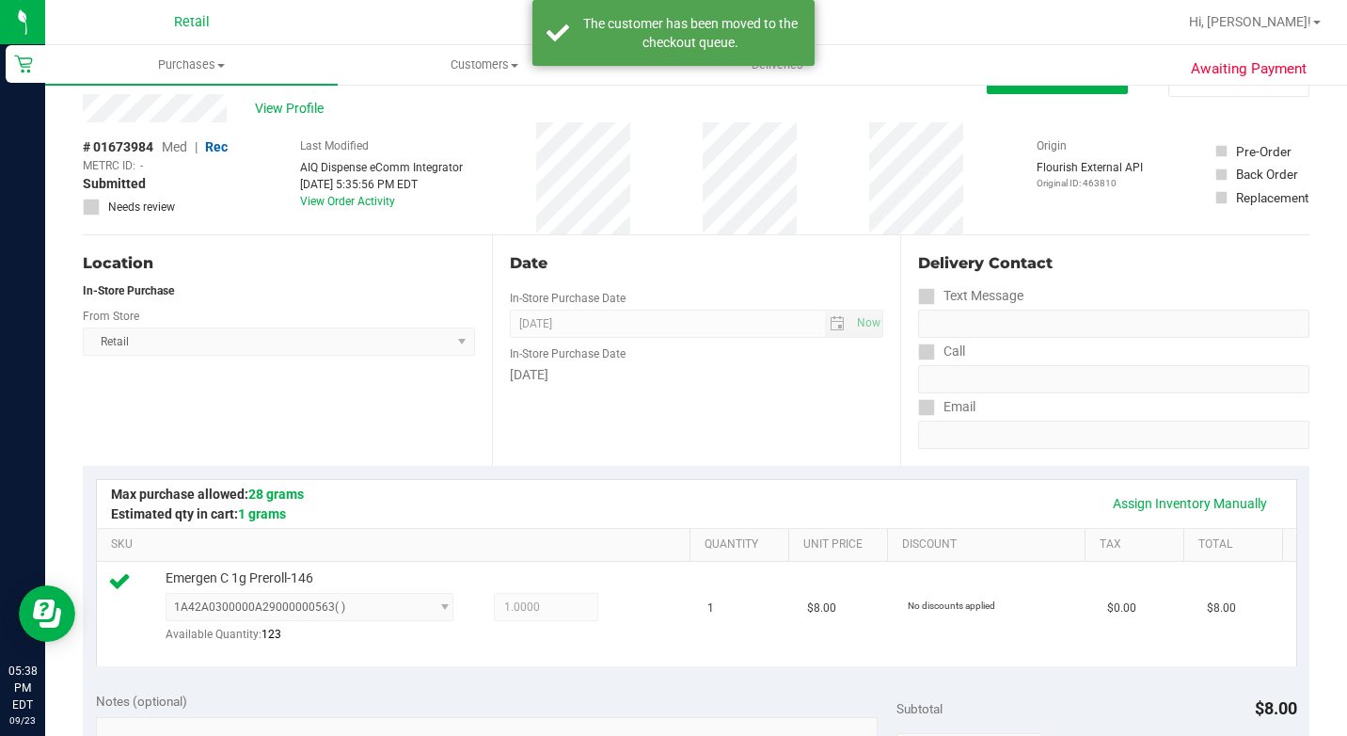
scroll to position [0, 0]
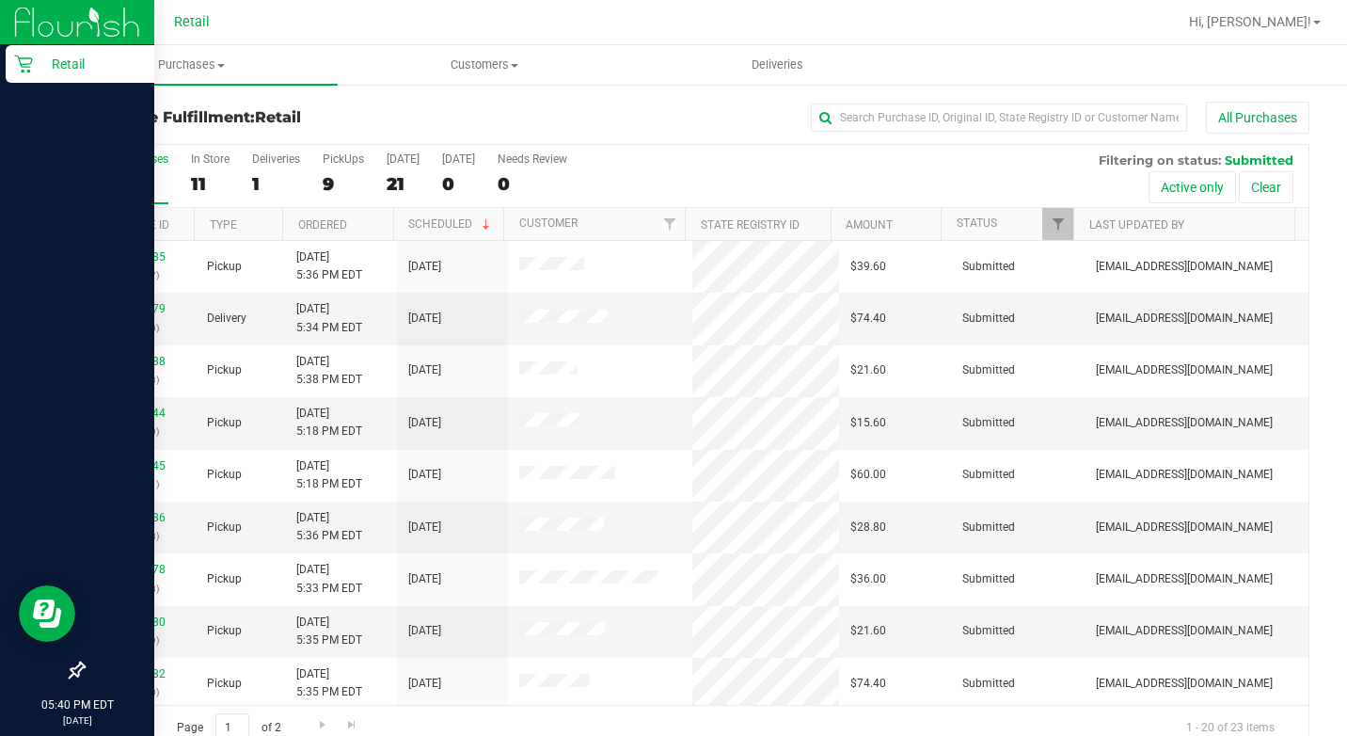
drag, startPoint x: 12, startPoint y: 65, endPoint x: 49, endPoint y: 65, distance: 36.7
click at [12, 65] on div "Retail" at bounding box center [80, 64] width 149 height 38
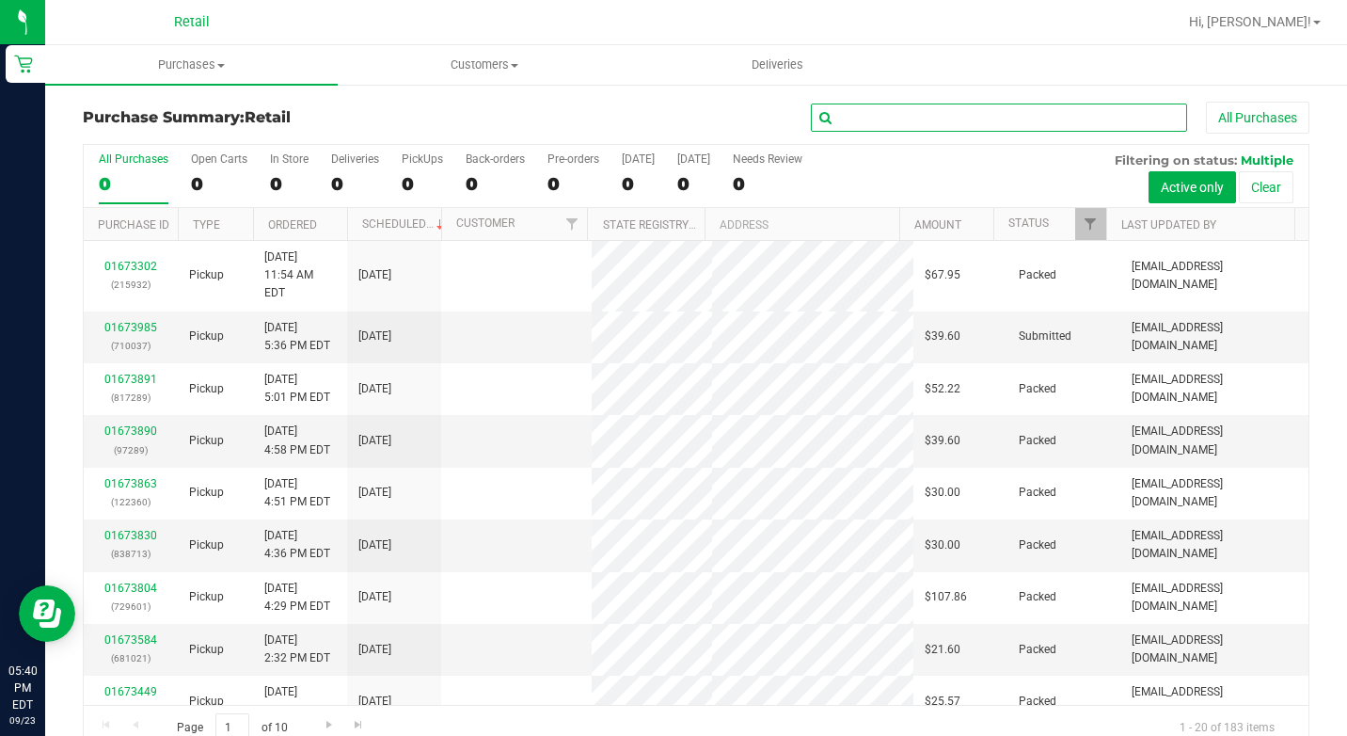
click at [899, 125] on input "text" at bounding box center [999, 117] width 376 height 28
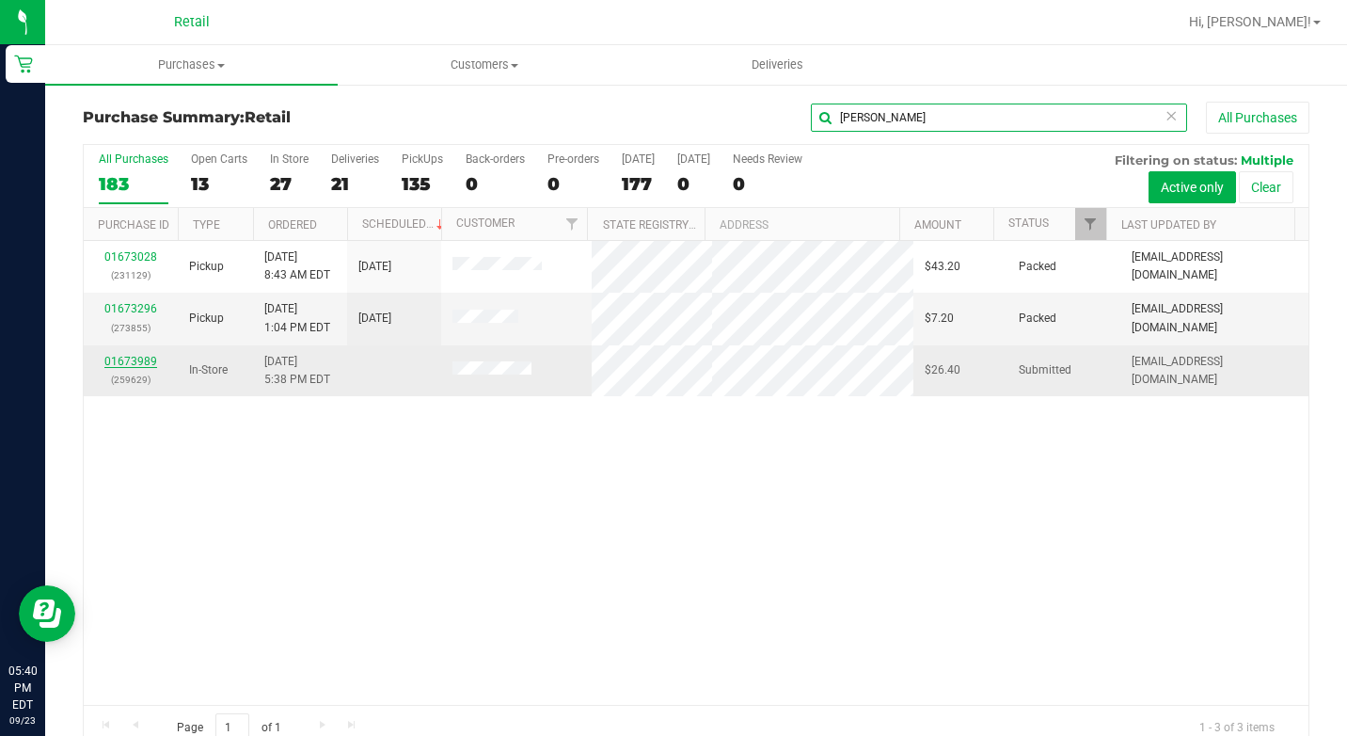
type input "carlos"
click at [147, 365] on link "01673989" at bounding box center [130, 361] width 53 height 13
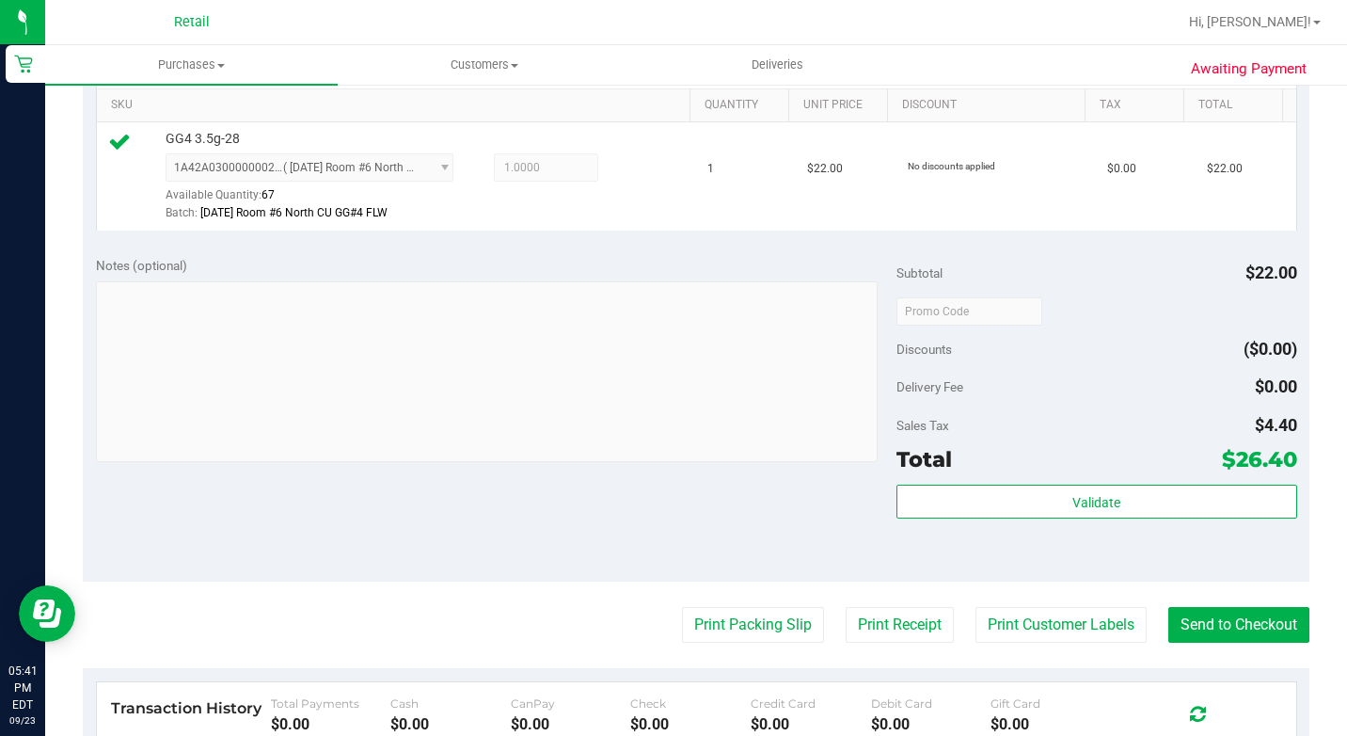
scroll to position [753, 0]
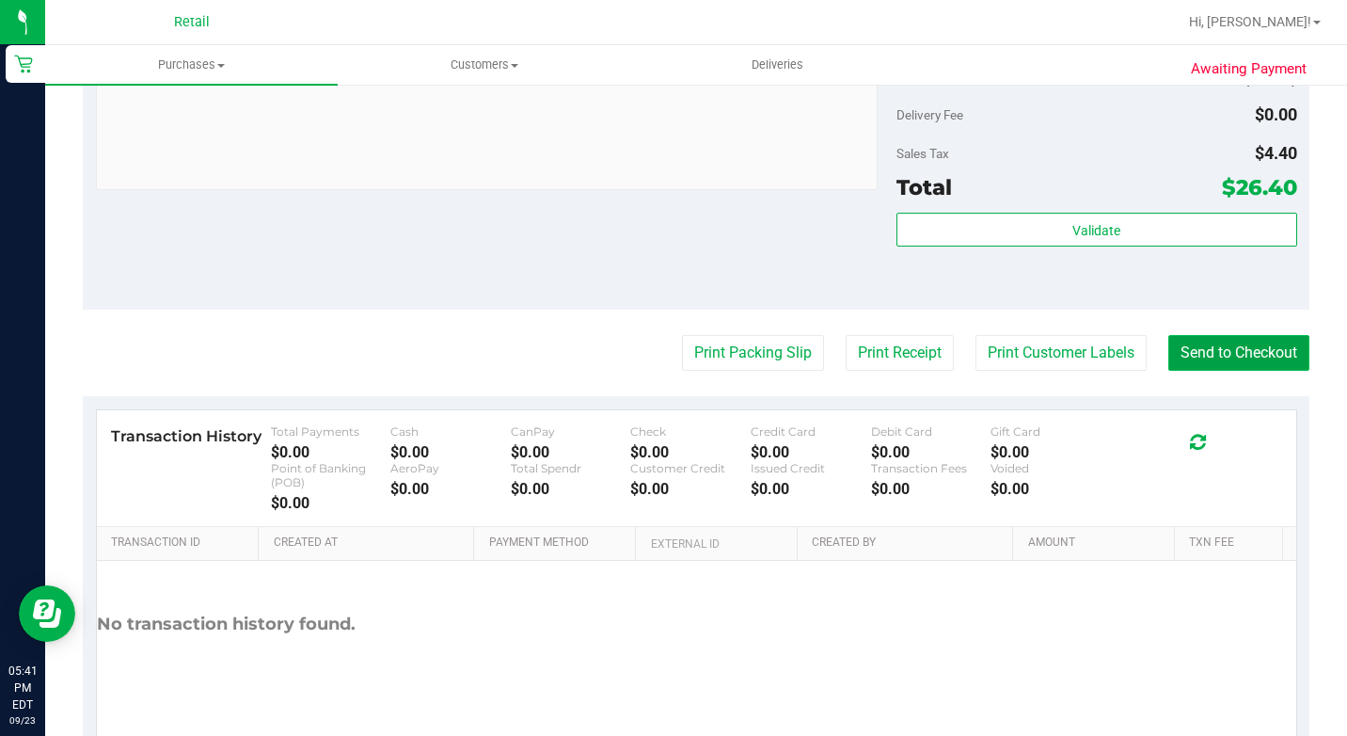
click at [1204, 371] on button "Send to Checkout" at bounding box center [1238, 353] width 141 height 36
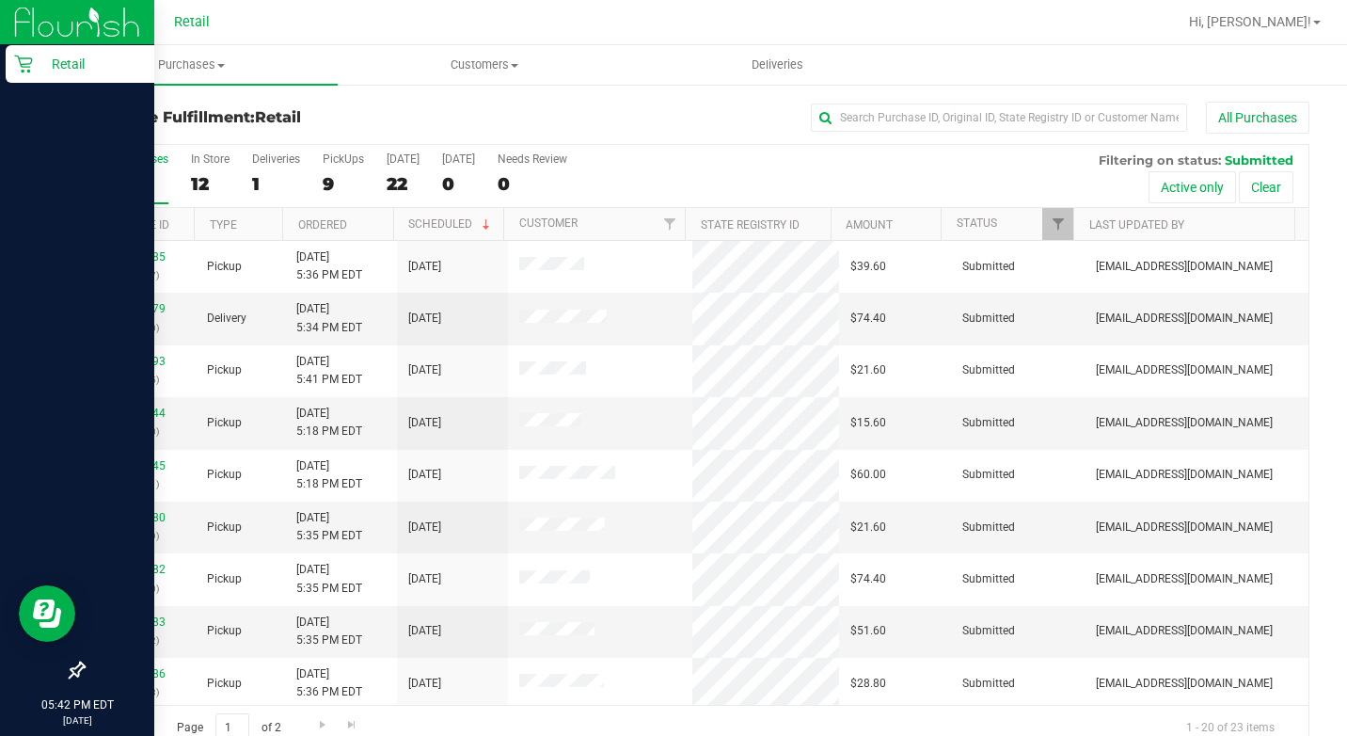
click at [17, 69] on icon at bounding box center [23, 64] width 19 height 19
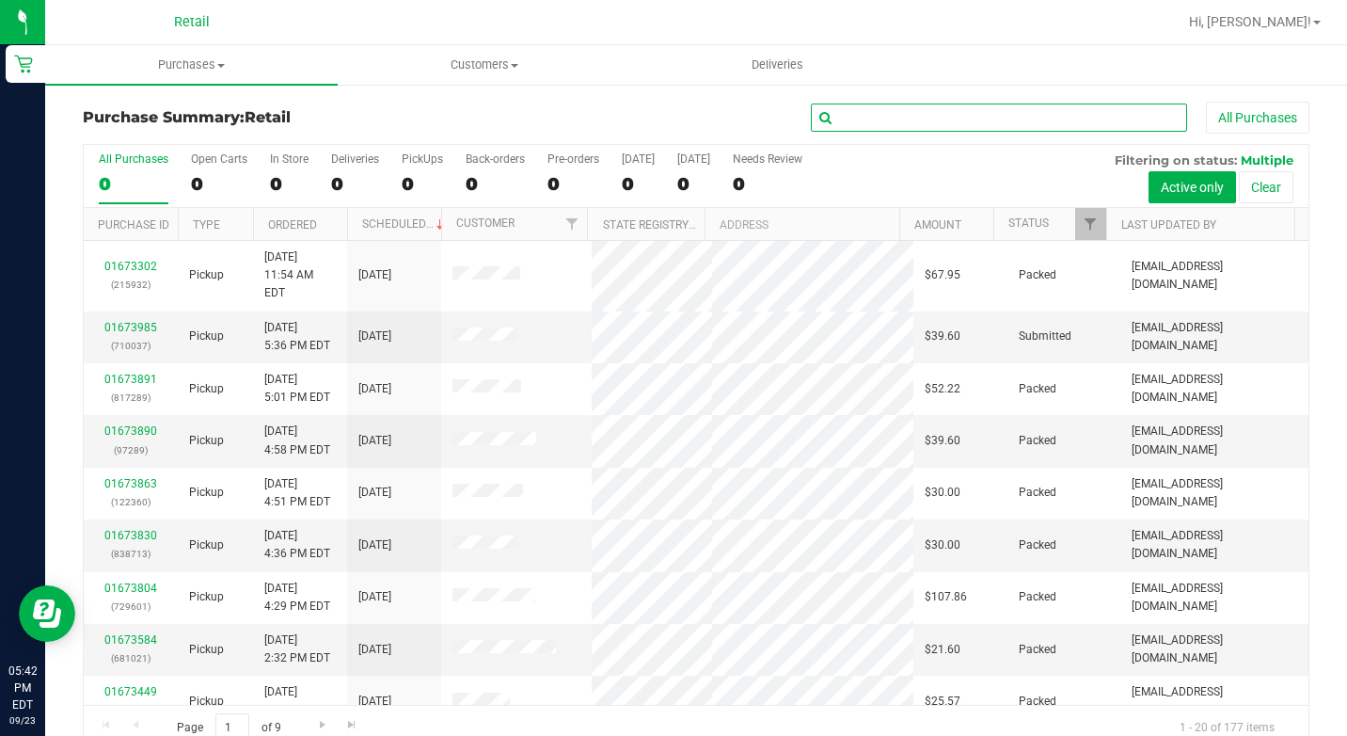
click at [879, 106] on input "text" at bounding box center [999, 117] width 376 height 28
type input "a"
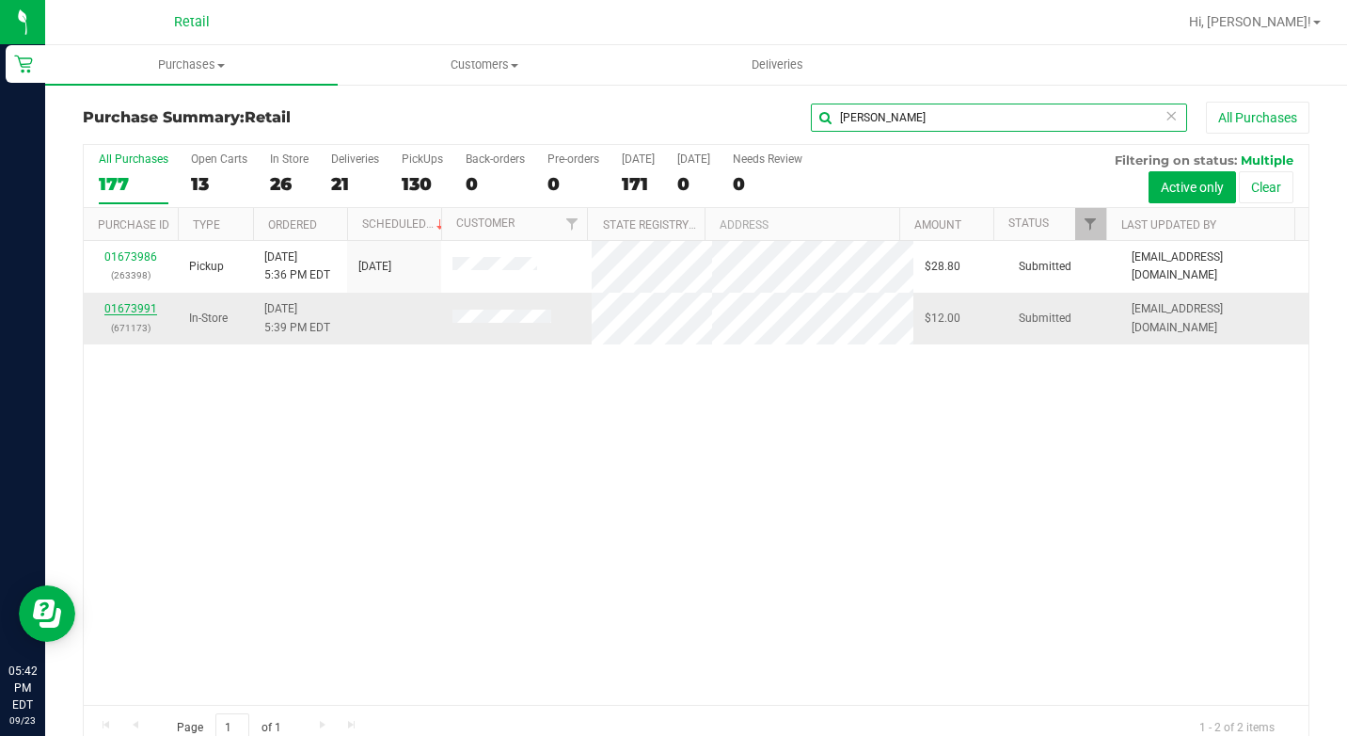
type input "anthony"
click at [148, 307] on link "01673991" at bounding box center [130, 308] width 53 height 13
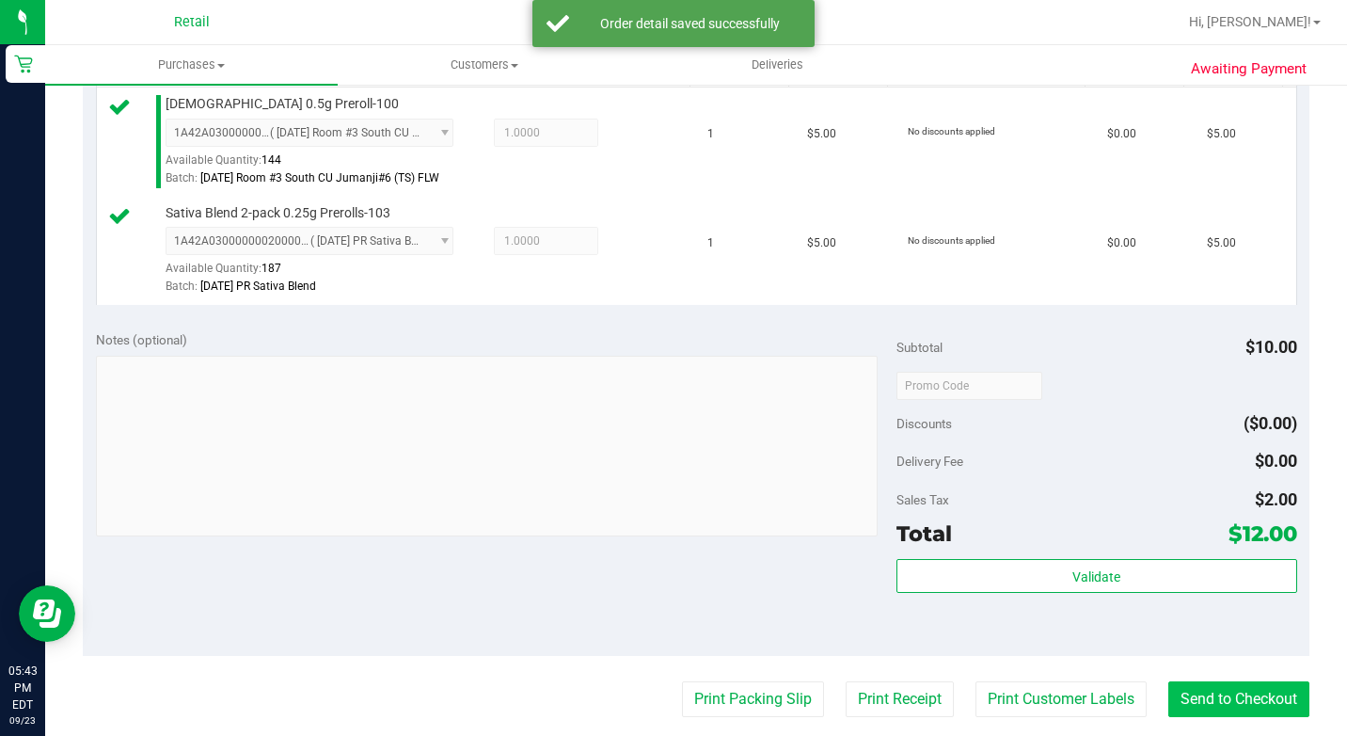
scroll to position [790, 0]
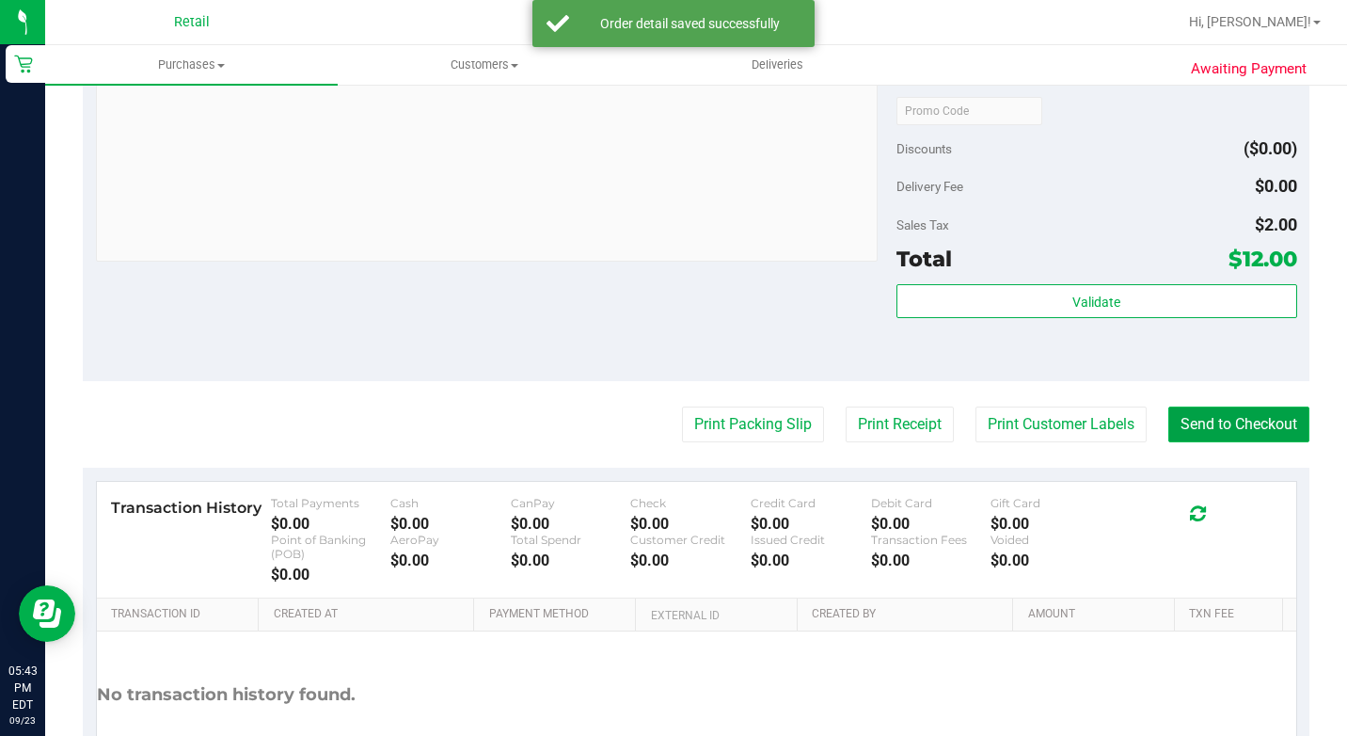
click at [1206, 442] on button "Send to Checkout" at bounding box center [1238, 424] width 141 height 36
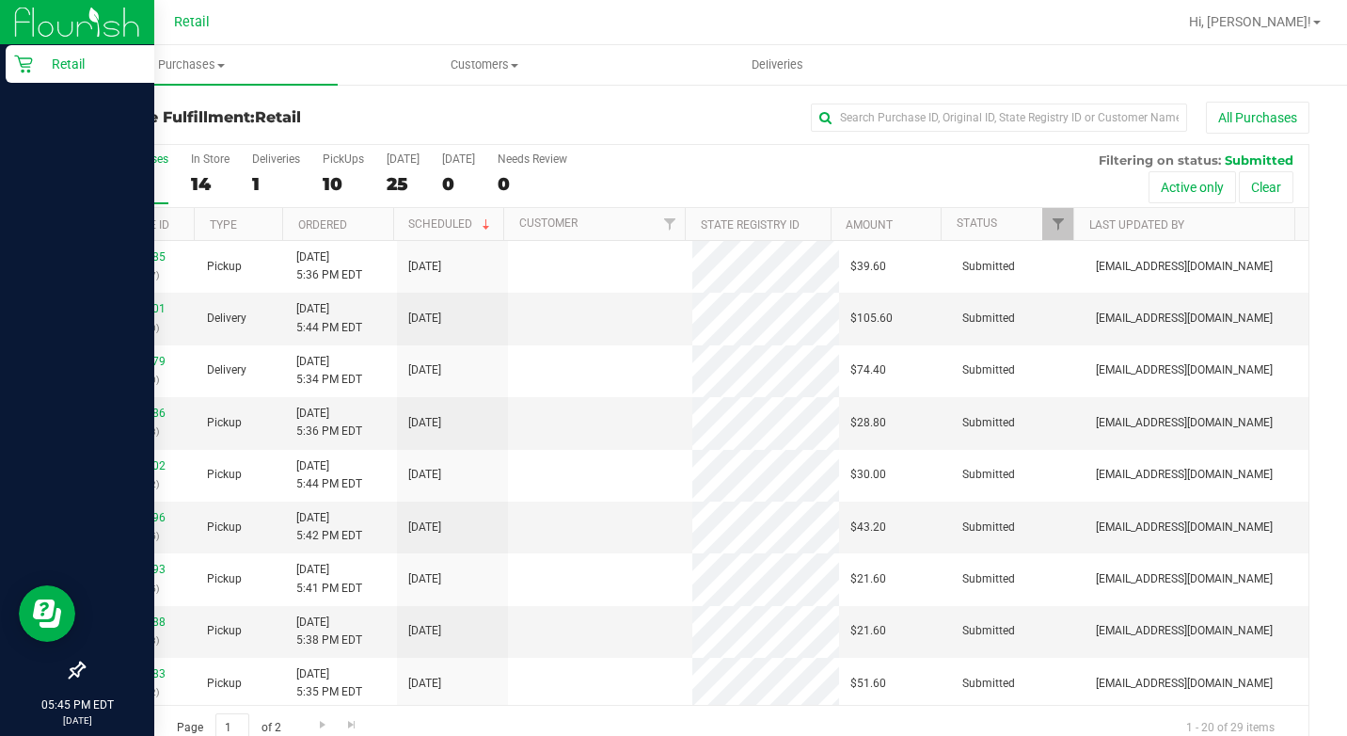
click at [28, 76] on div "Retail" at bounding box center [80, 64] width 149 height 38
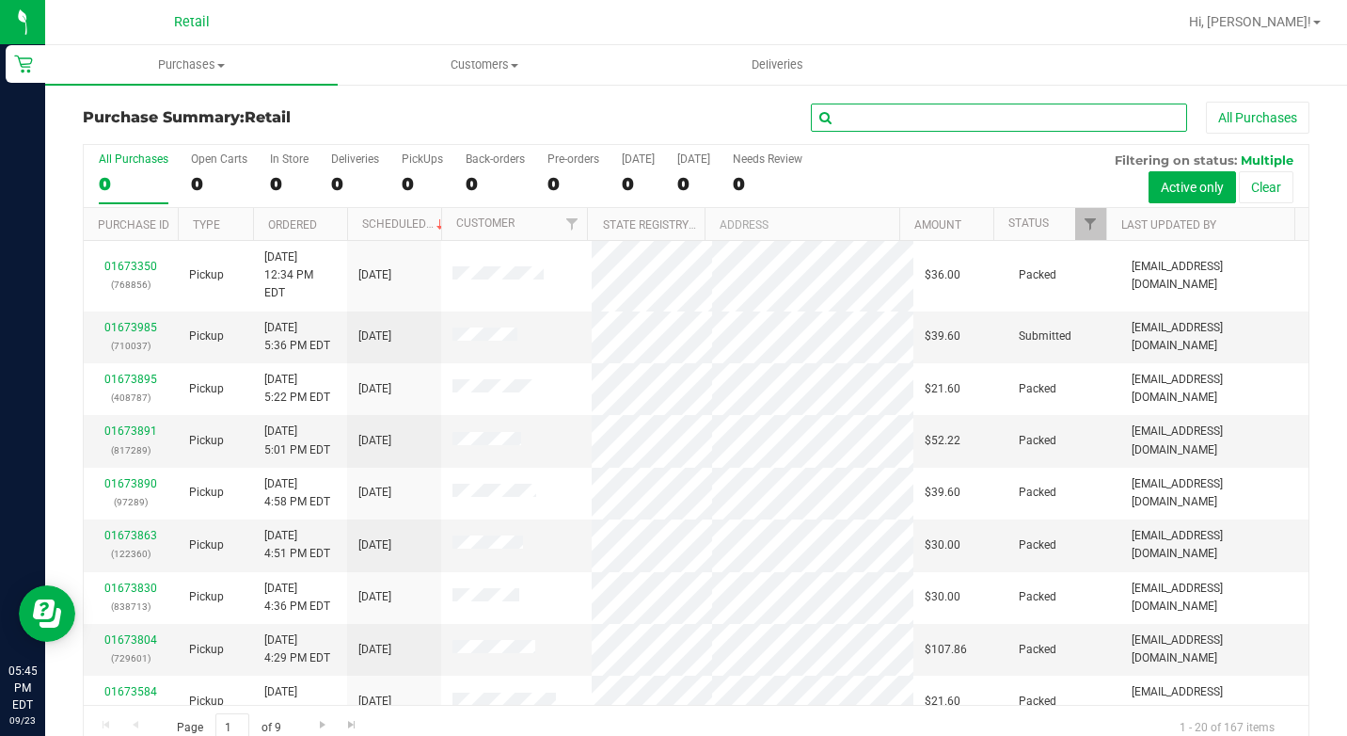
click at [940, 113] on input "text" at bounding box center [999, 117] width 376 height 28
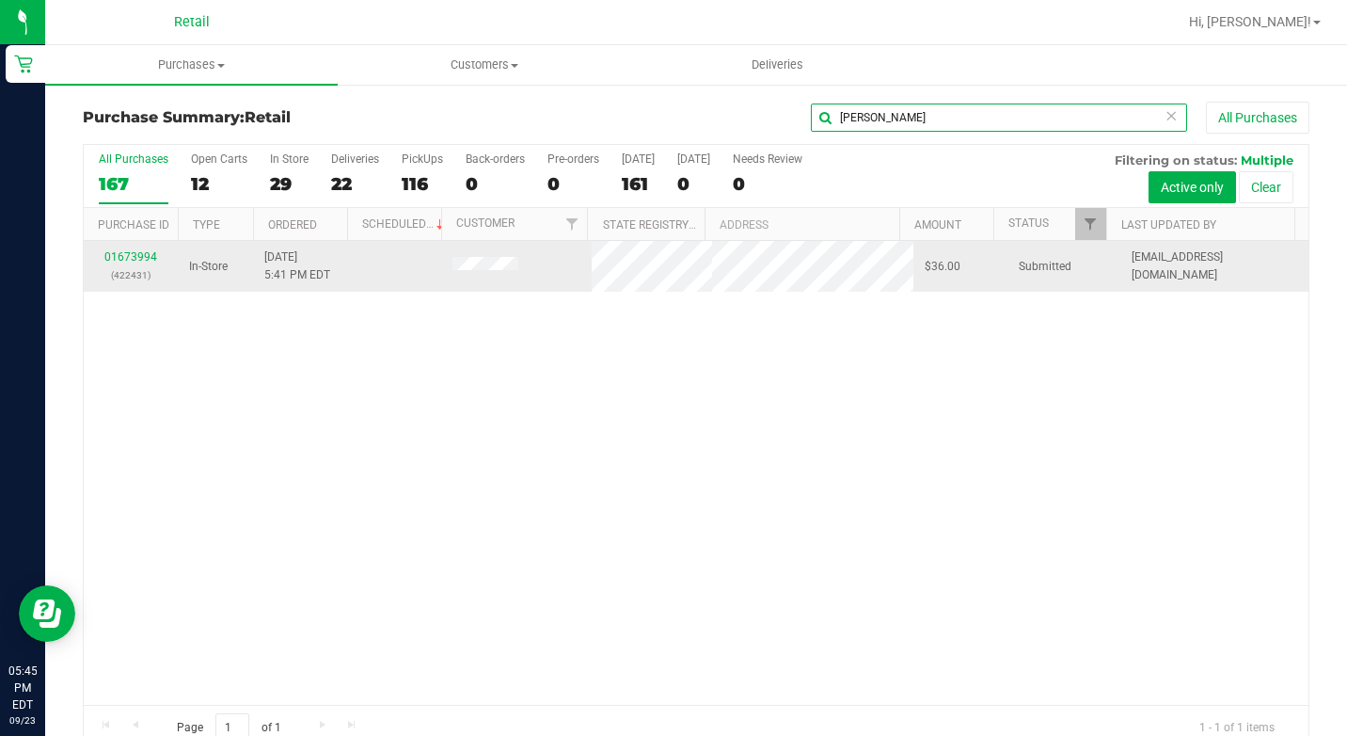
type input "cody"
click at [145, 246] on td "01673994 (422431)" at bounding box center [131, 266] width 94 height 51
click at [144, 262] on link "01673994" at bounding box center [130, 256] width 53 height 13
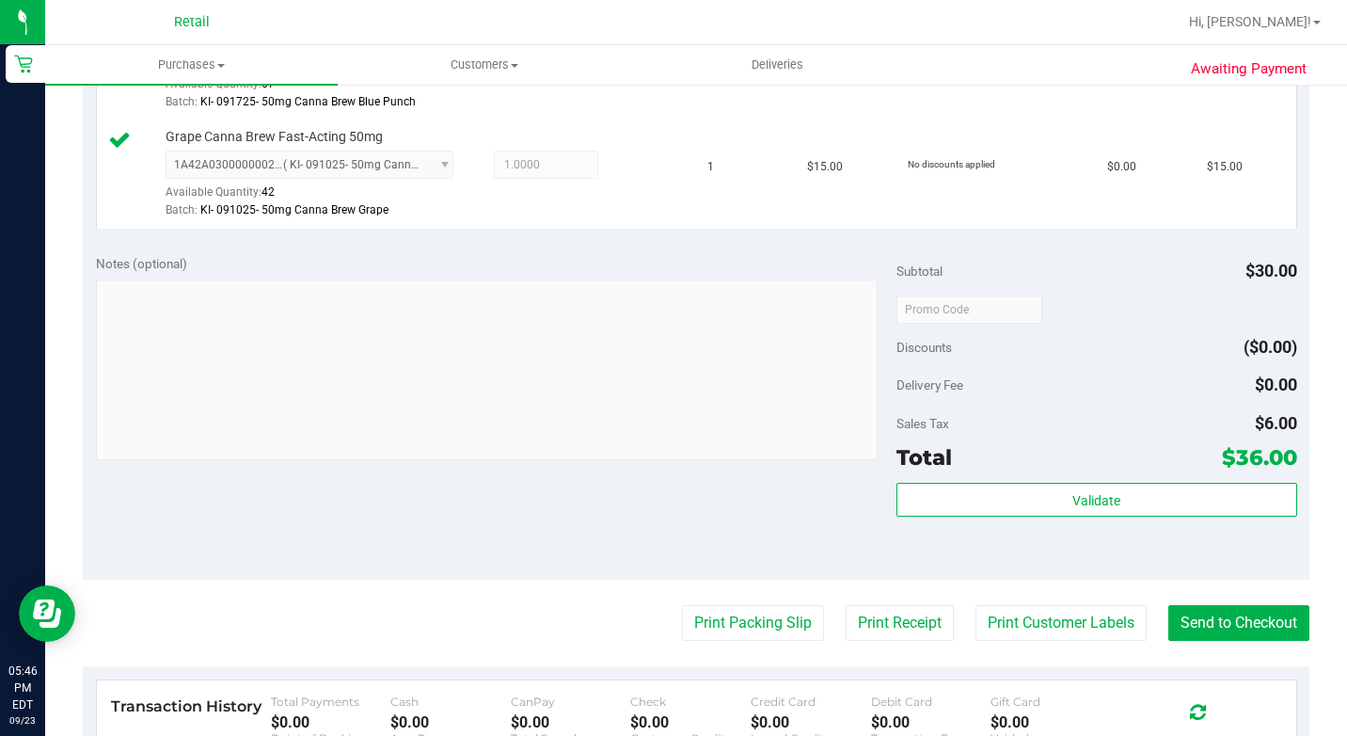
scroll to position [847, 0]
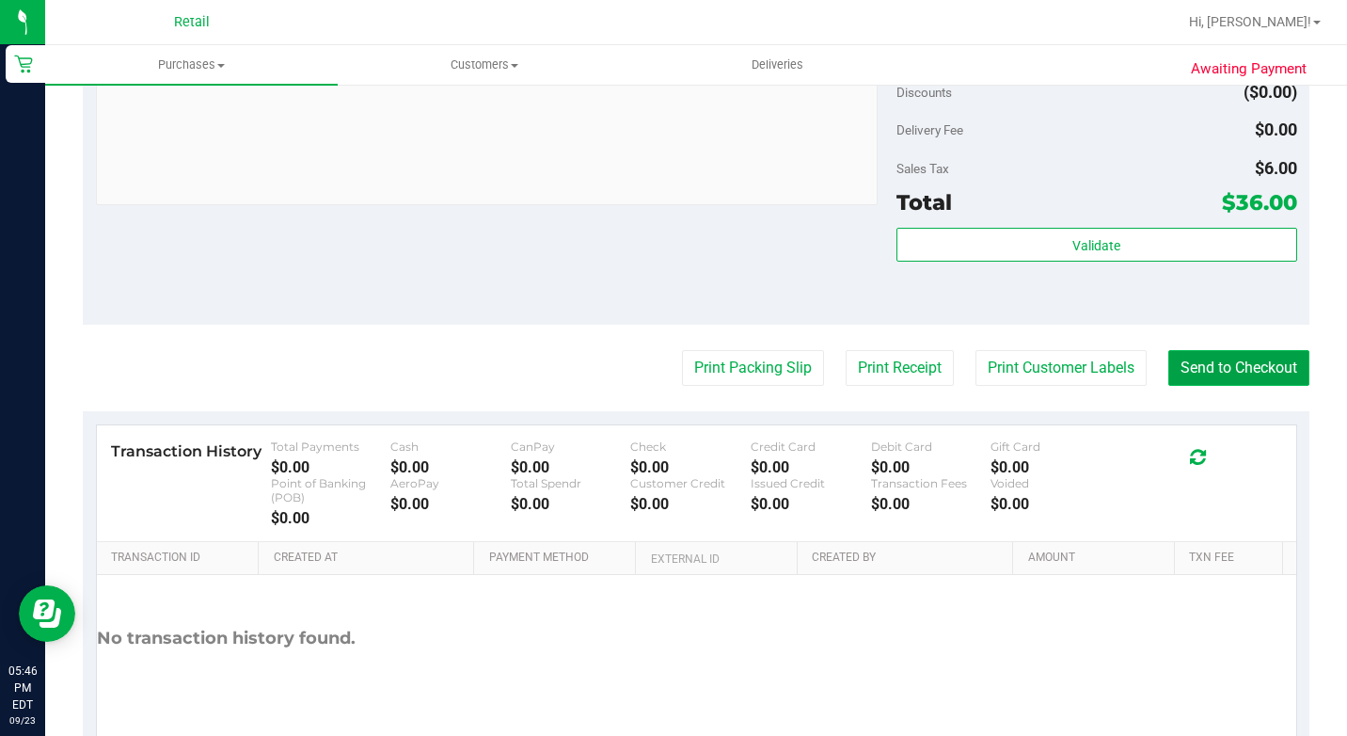
click at [1192, 386] on button "Send to Checkout" at bounding box center [1238, 368] width 141 height 36
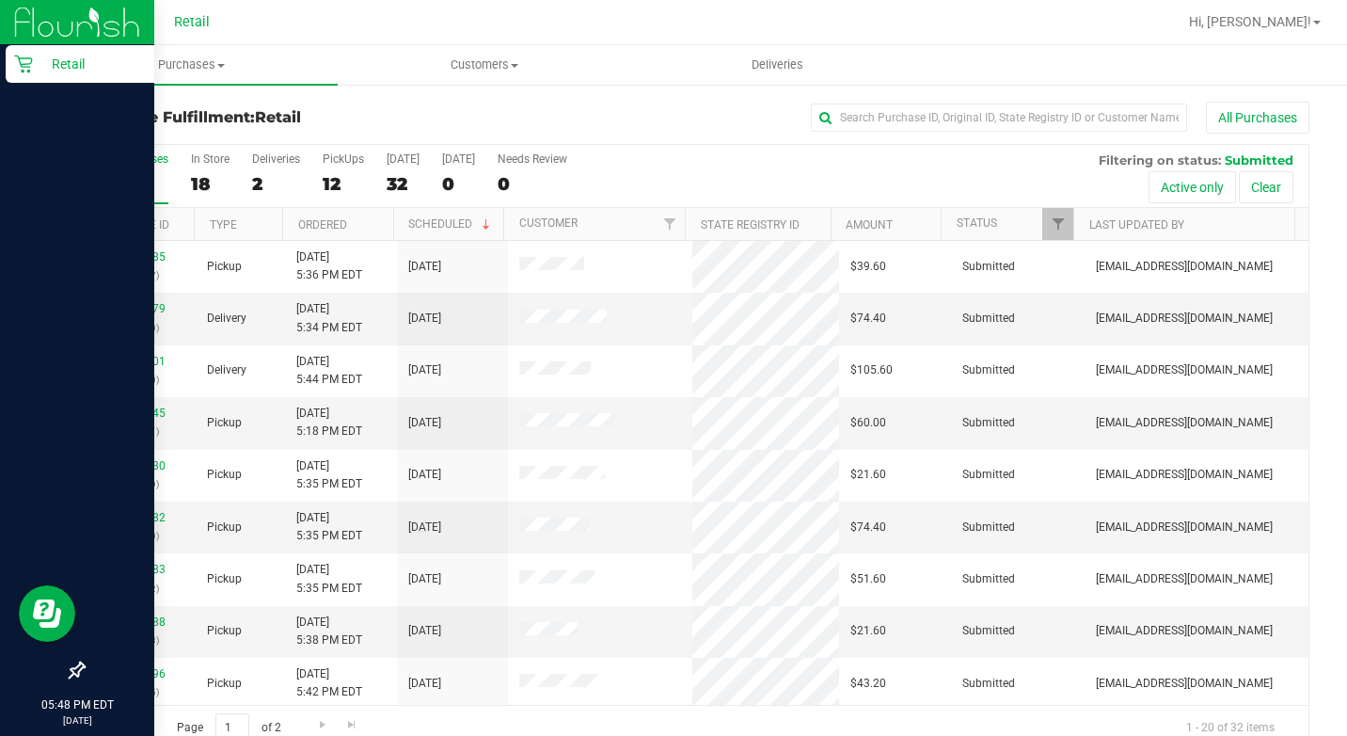
click at [36, 71] on p "Retail" at bounding box center [89, 64] width 113 height 23
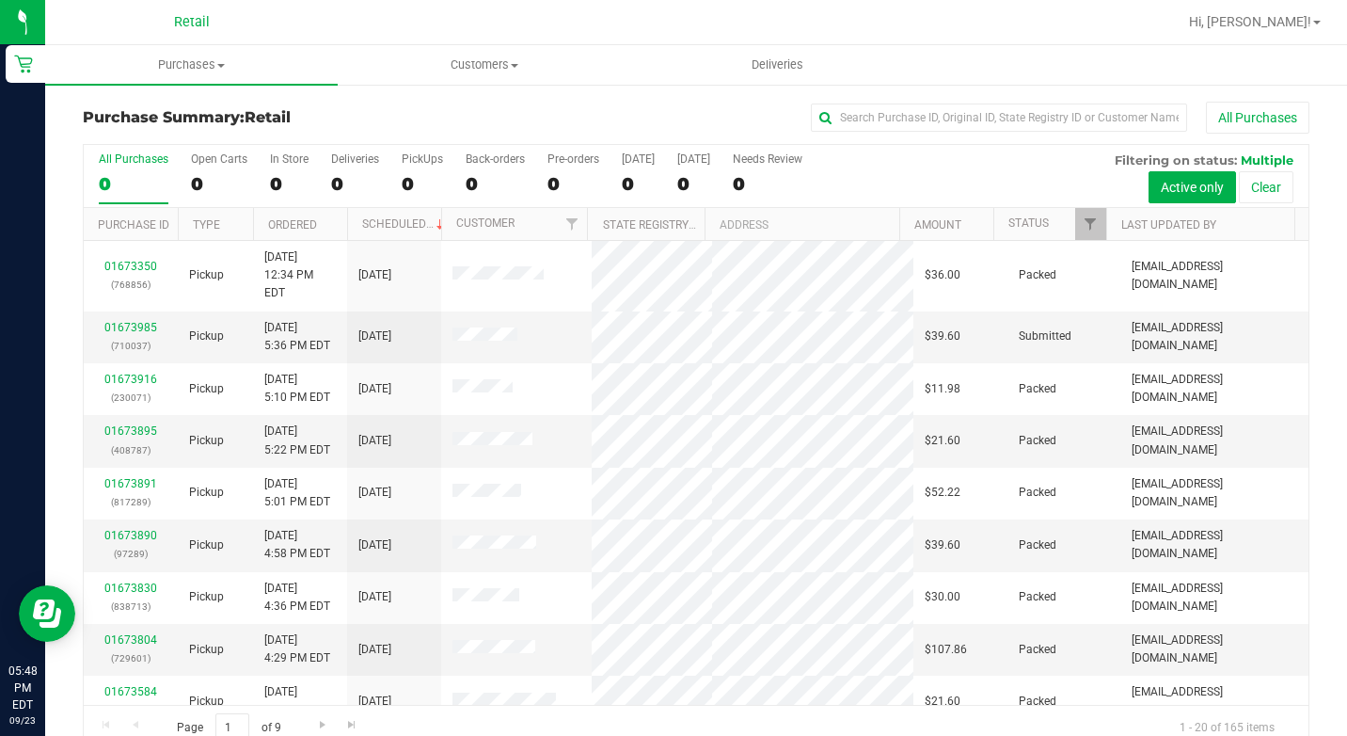
click at [959, 132] on div "All Purchases" at bounding box center [900, 118] width 817 height 32
click at [959, 121] on input "text" at bounding box center [999, 117] width 376 height 28
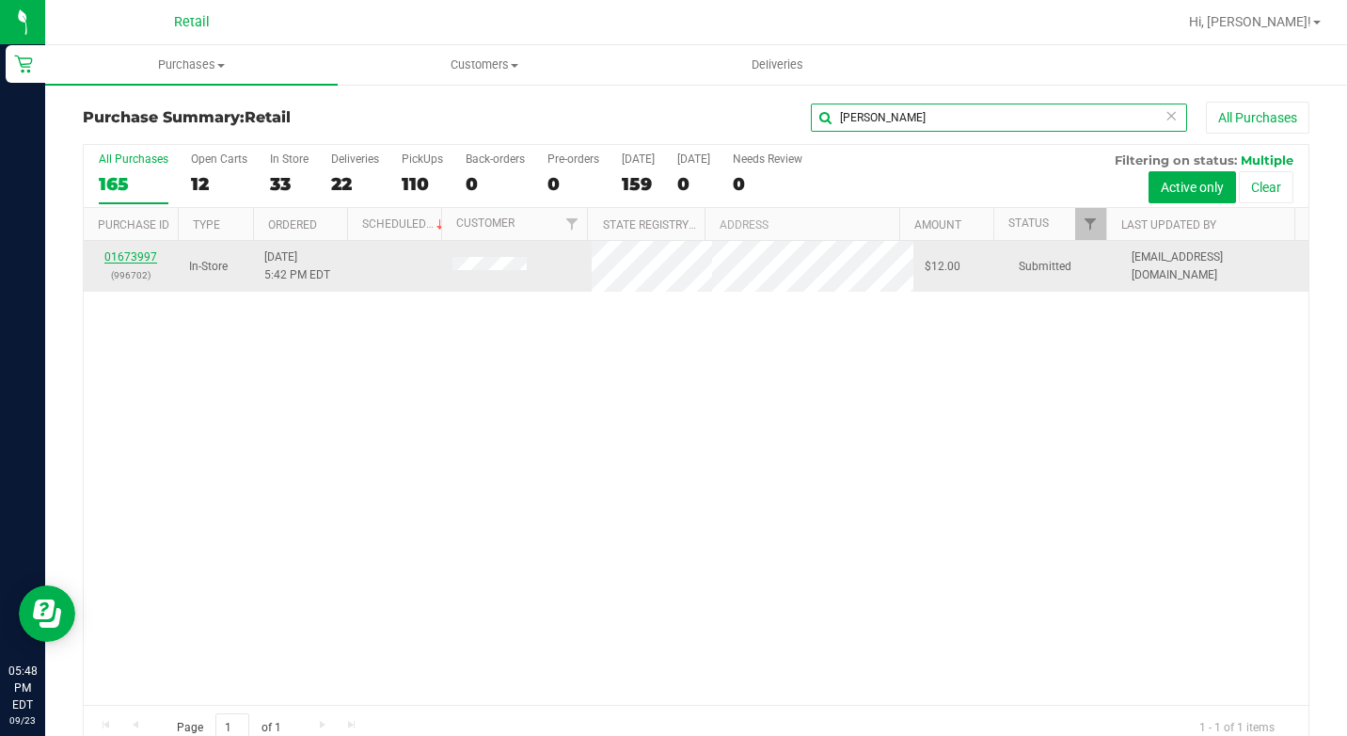
type input "lou"
click at [139, 255] on link "01673997" at bounding box center [130, 256] width 53 height 13
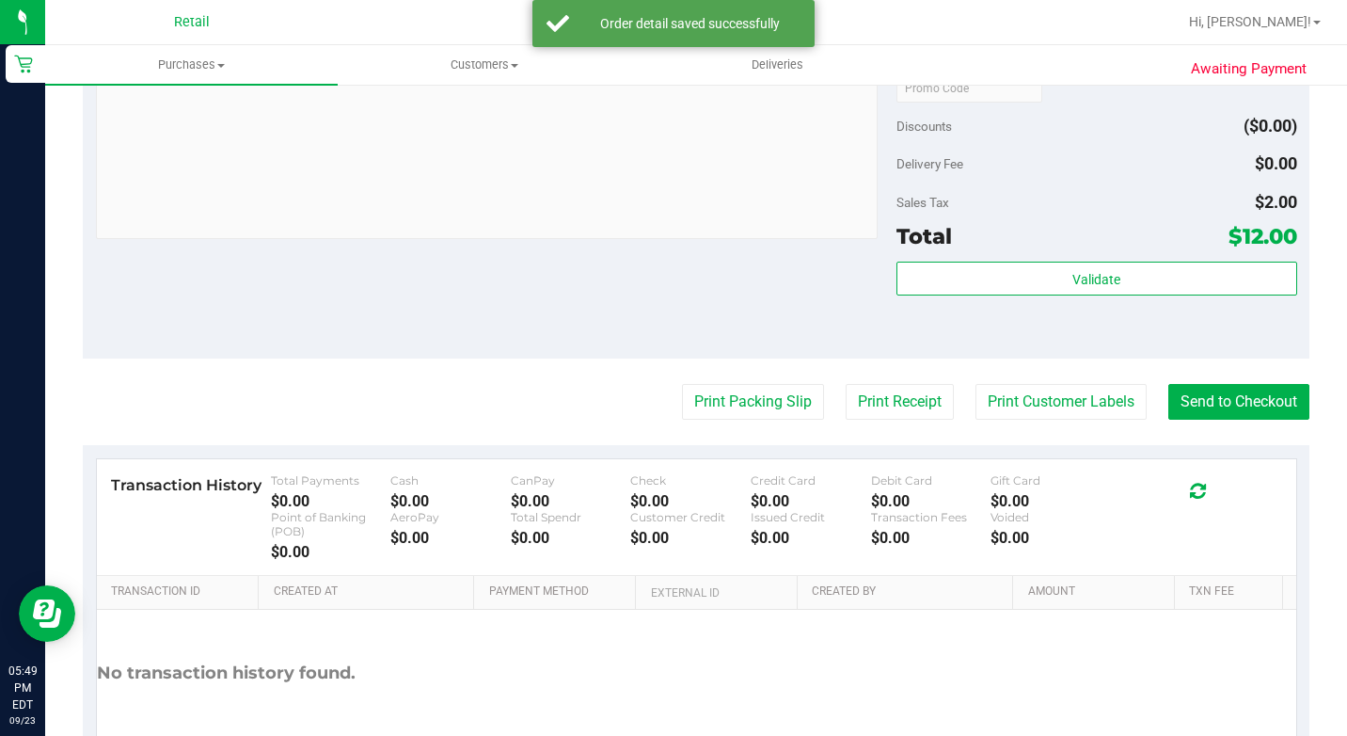
scroll to position [707, 0]
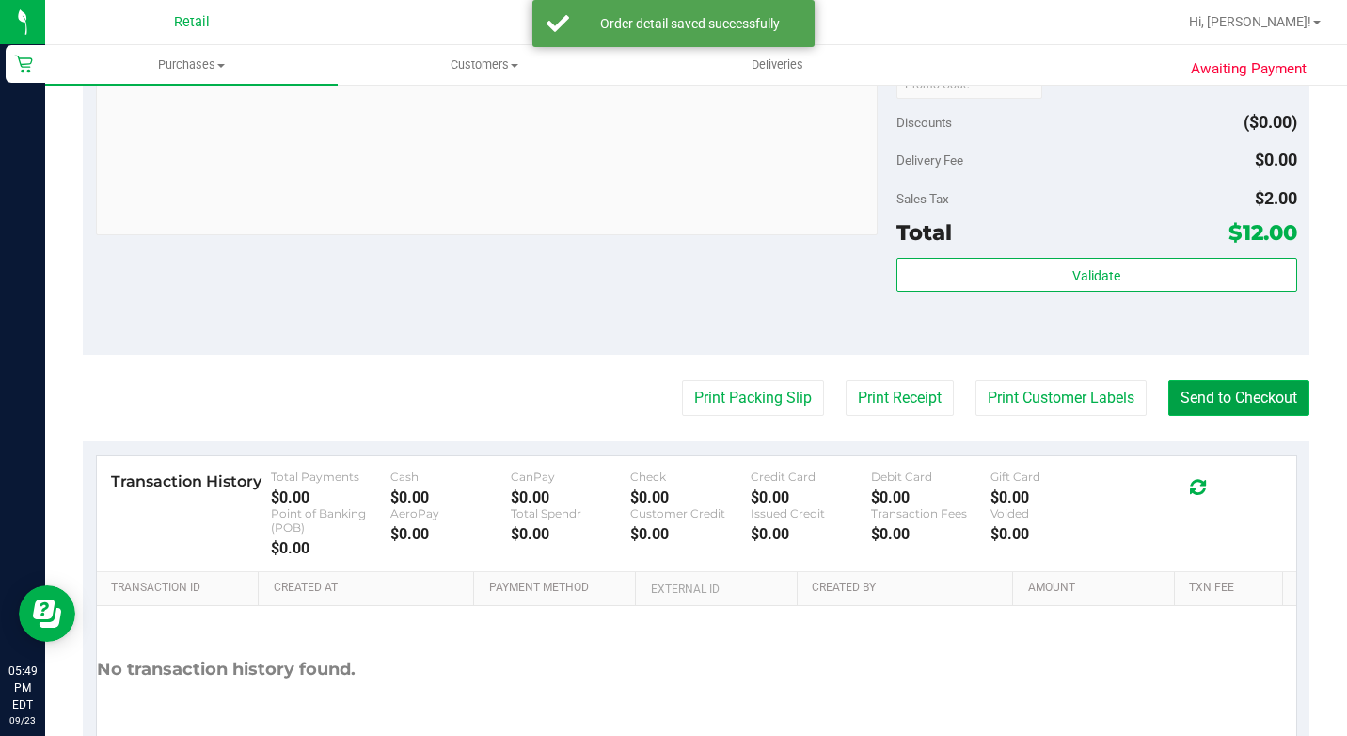
click at [1234, 416] on button "Send to Checkout" at bounding box center [1238, 398] width 141 height 36
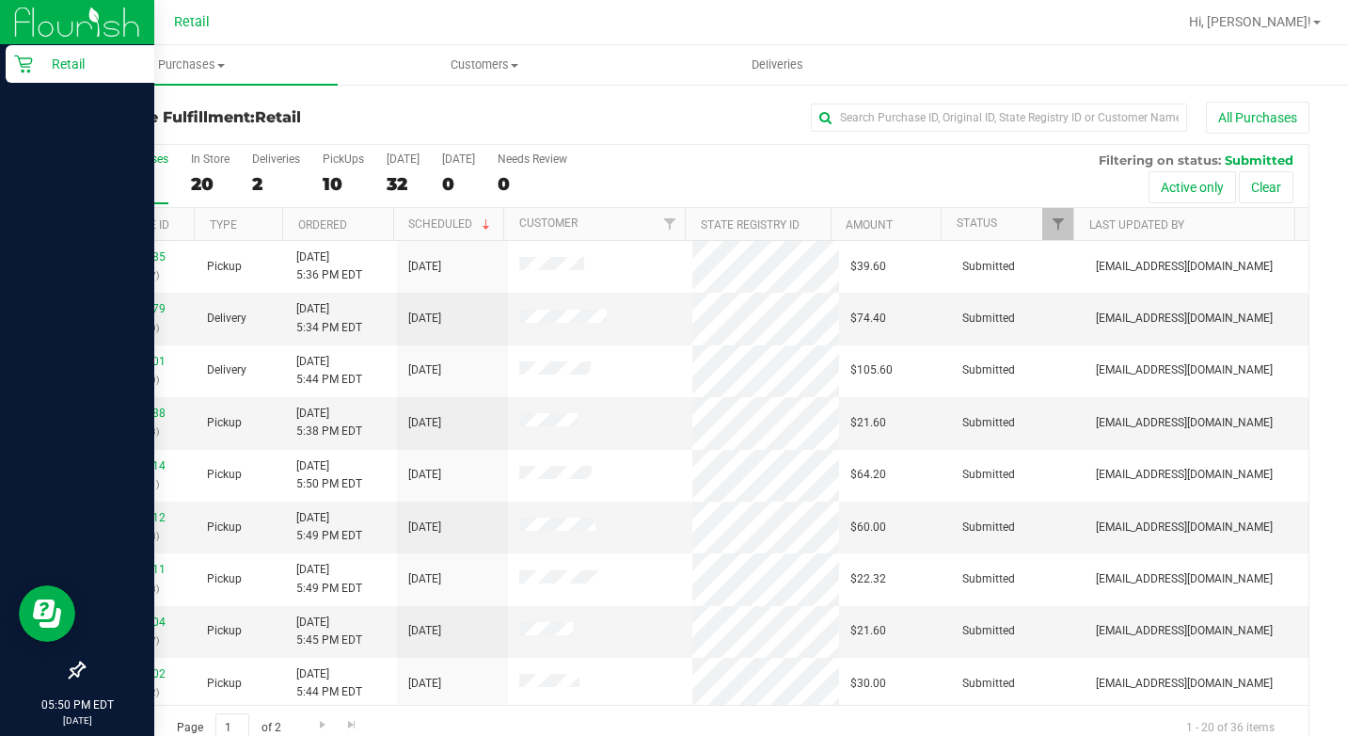
click at [40, 63] on p "Retail" at bounding box center [89, 64] width 113 height 23
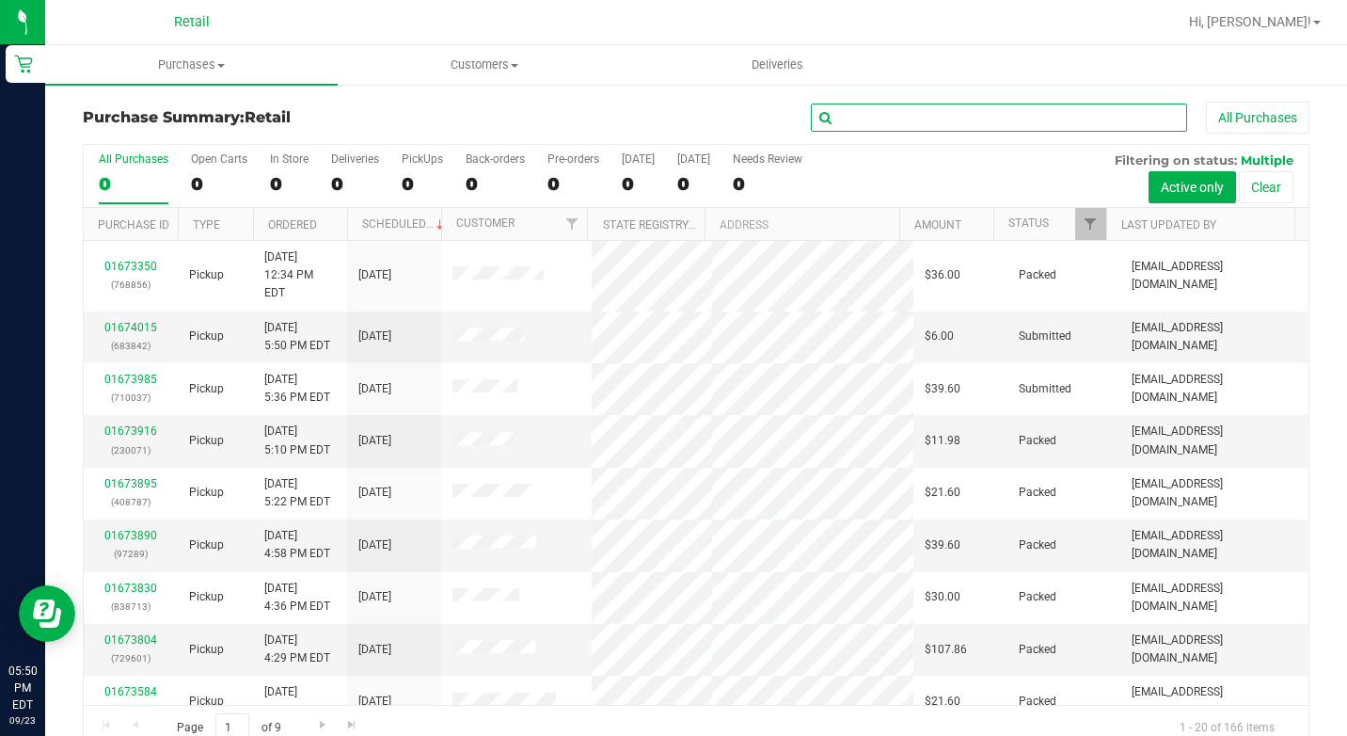
drag, startPoint x: 859, startPoint y: 117, endPoint x: 872, endPoint y: 127, distance: 16.7
click at [861, 117] on input "text" at bounding box center [999, 117] width 376 height 28
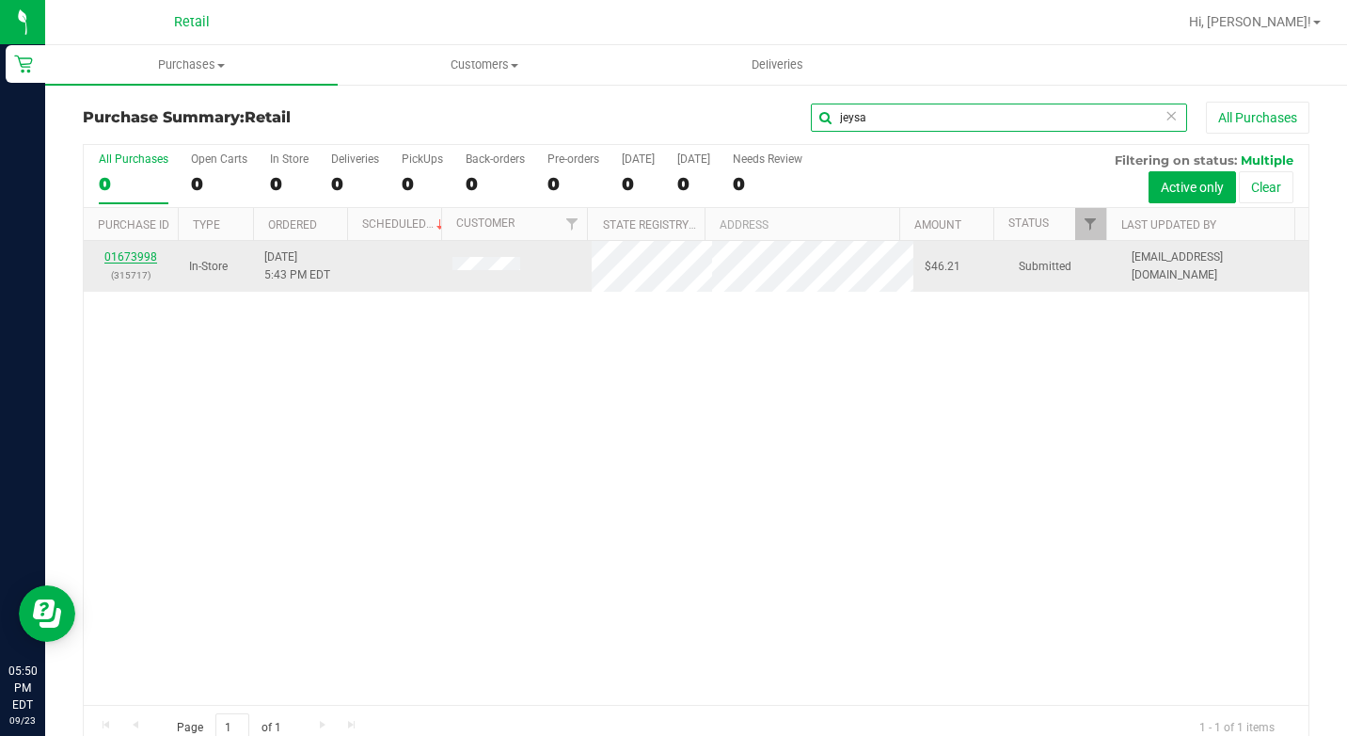
type input "jeysa"
click at [117, 251] on link "01673998" at bounding box center [130, 256] width 53 height 13
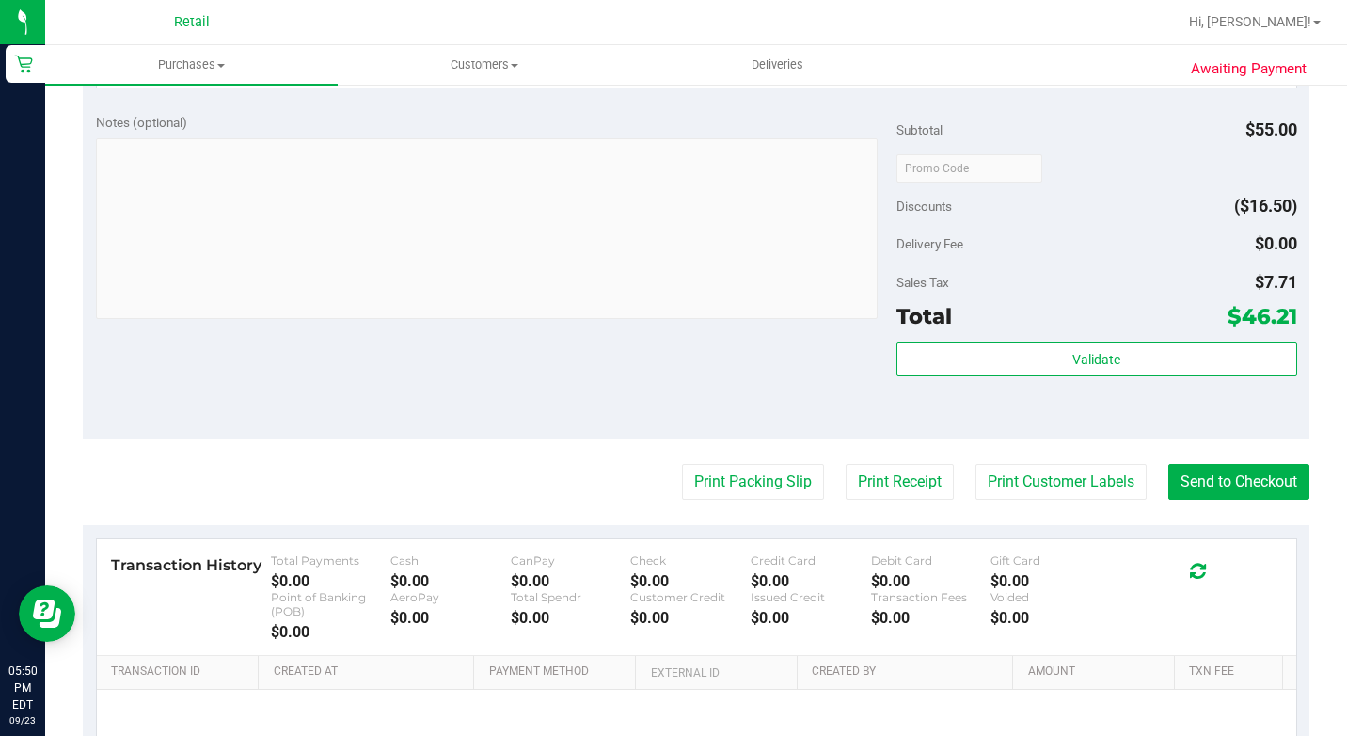
scroll to position [753, 0]
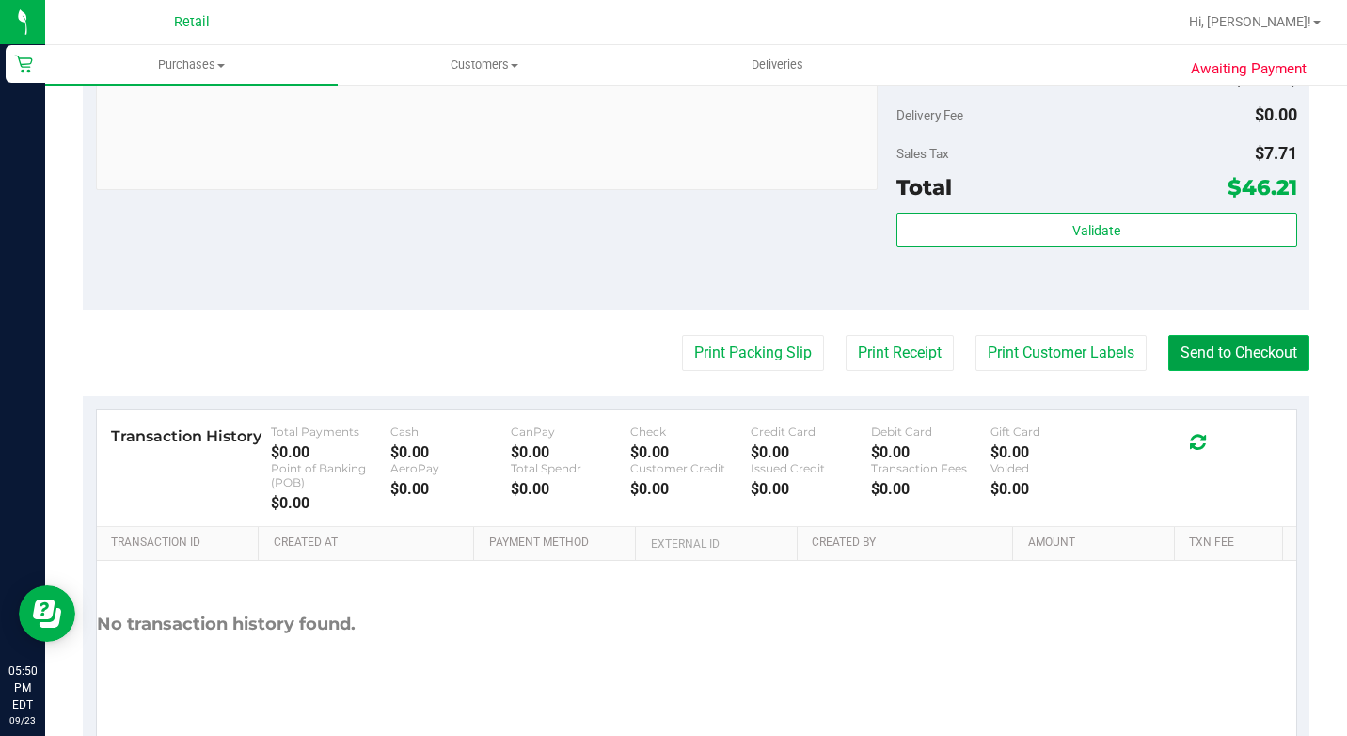
click at [1190, 371] on button "Send to Checkout" at bounding box center [1238, 353] width 141 height 36
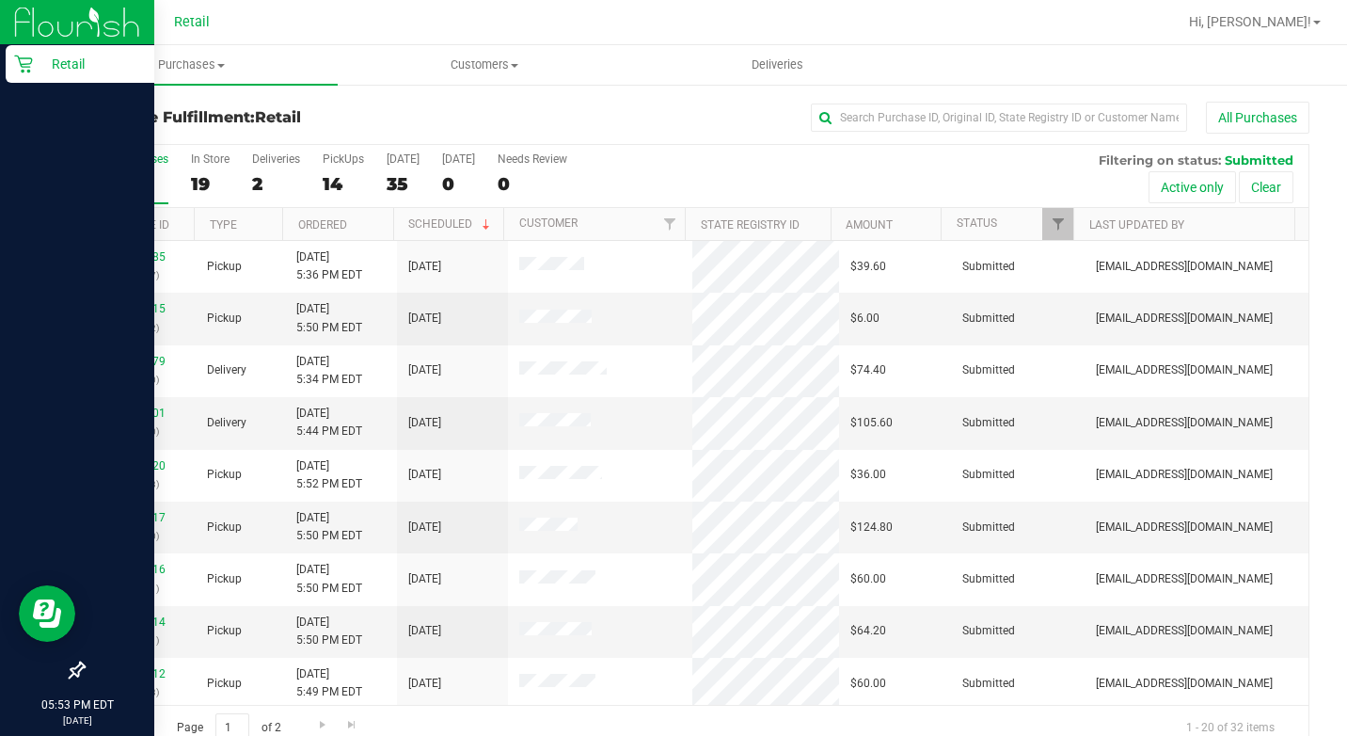
click at [40, 71] on p "Retail" at bounding box center [89, 64] width 113 height 23
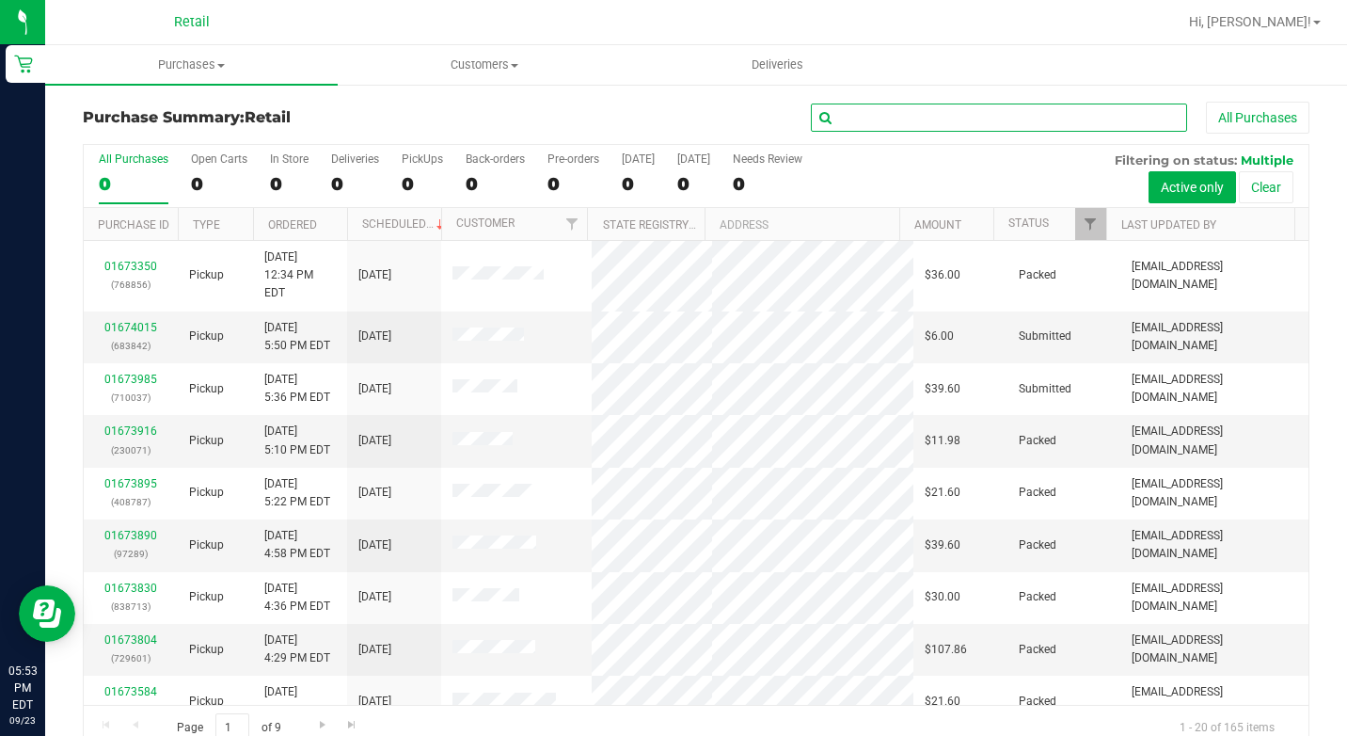
click at [884, 130] on input "text" at bounding box center [999, 117] width 376 height 28
click at [893, 105] on input "text" at bounding box center [999, 117] width 376 height 28
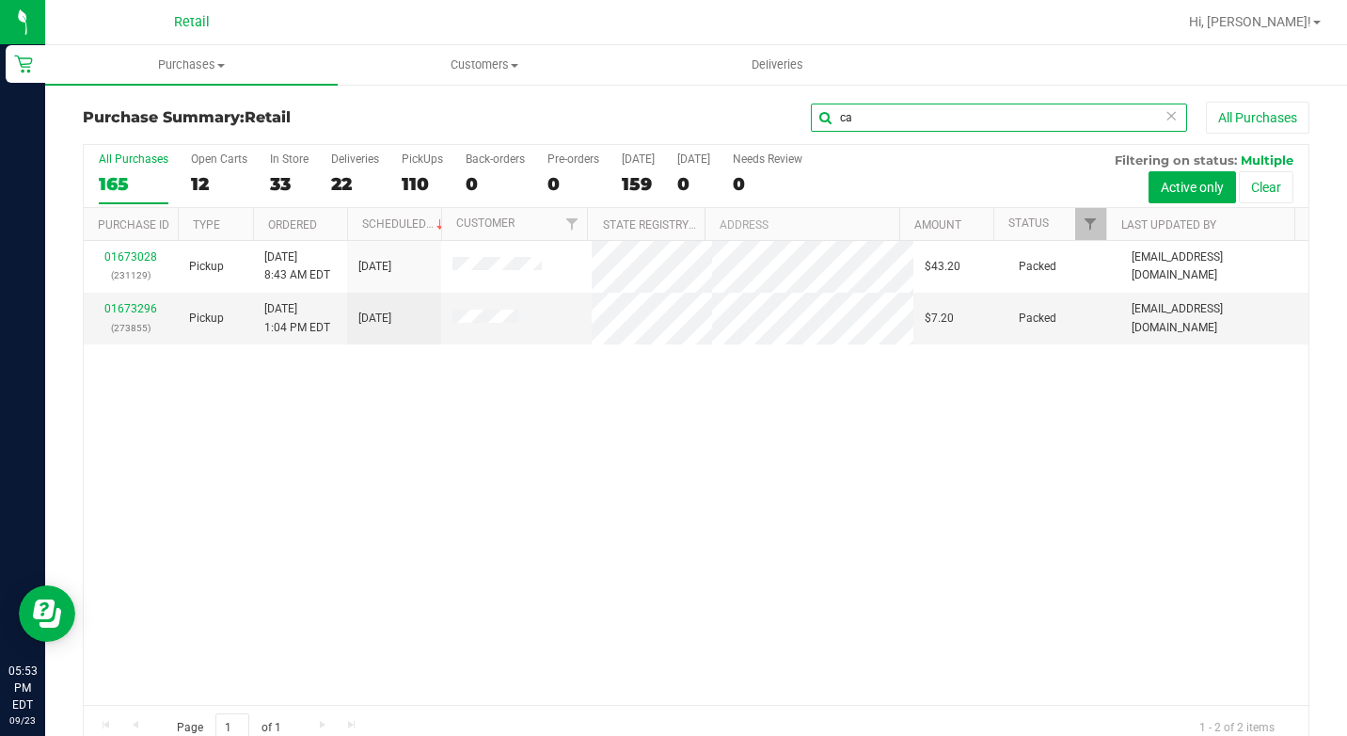
type input "c"
type input "293"
click at [140, 307] on link "01674006" at bounding box center [130, 308] width 53 height 13
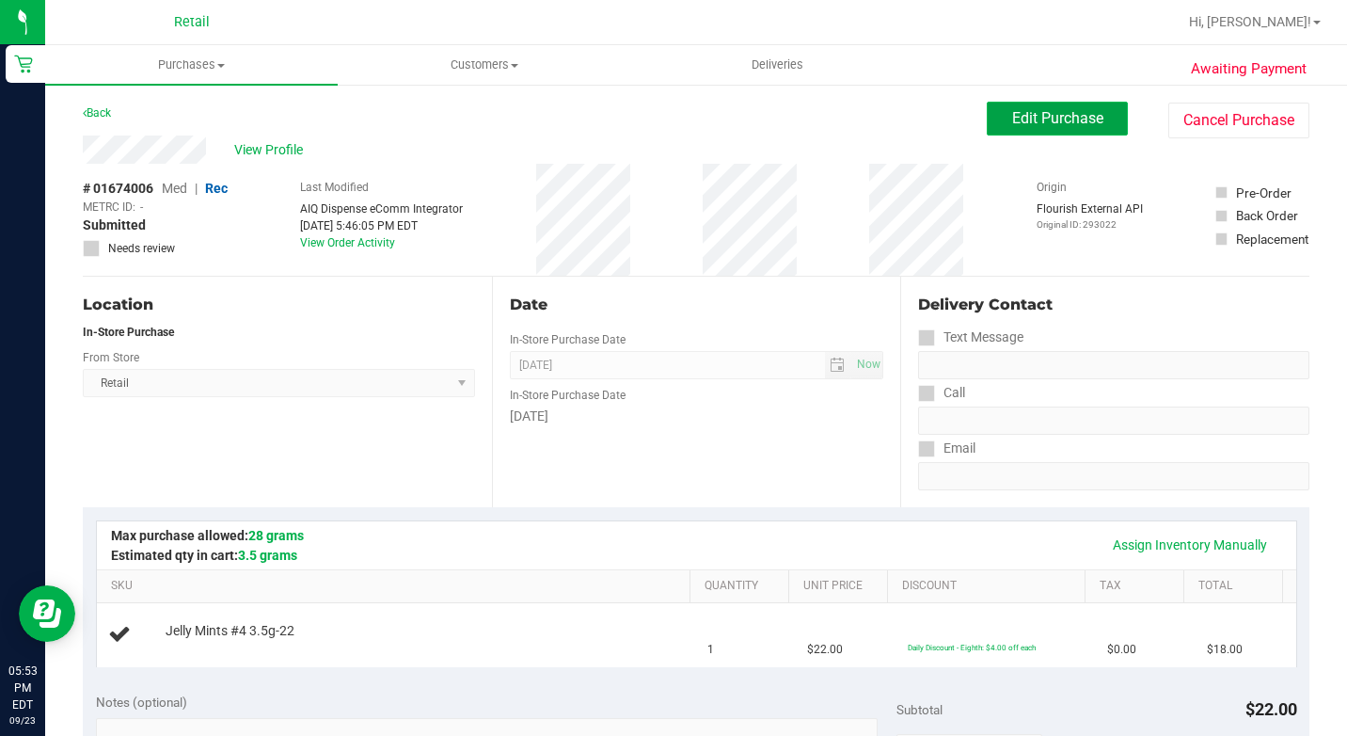
click at [1085, 128] on button "Edit Purchase" at bounding box center [1057, 119] width 141 height 34
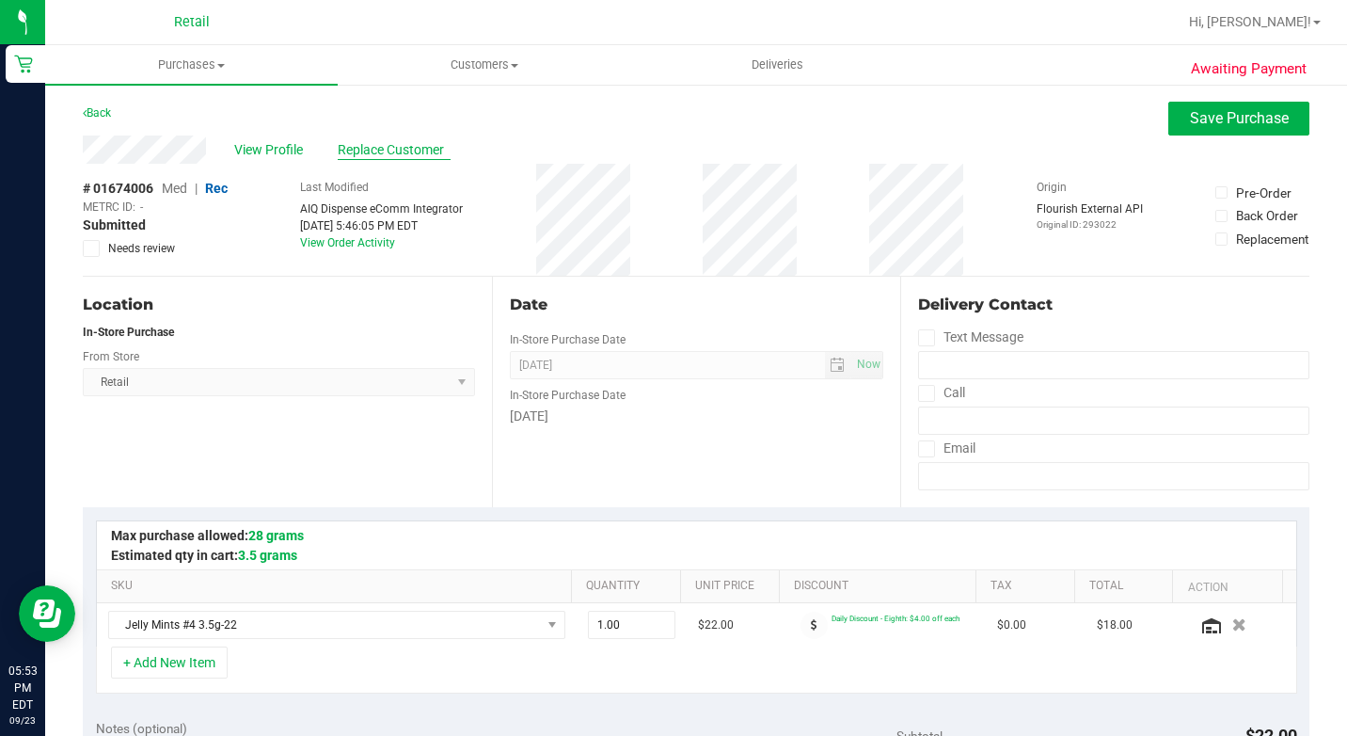
click at [416, 147] on span "Replace Customer" at bounding box center [394, 150] width 113 height 20
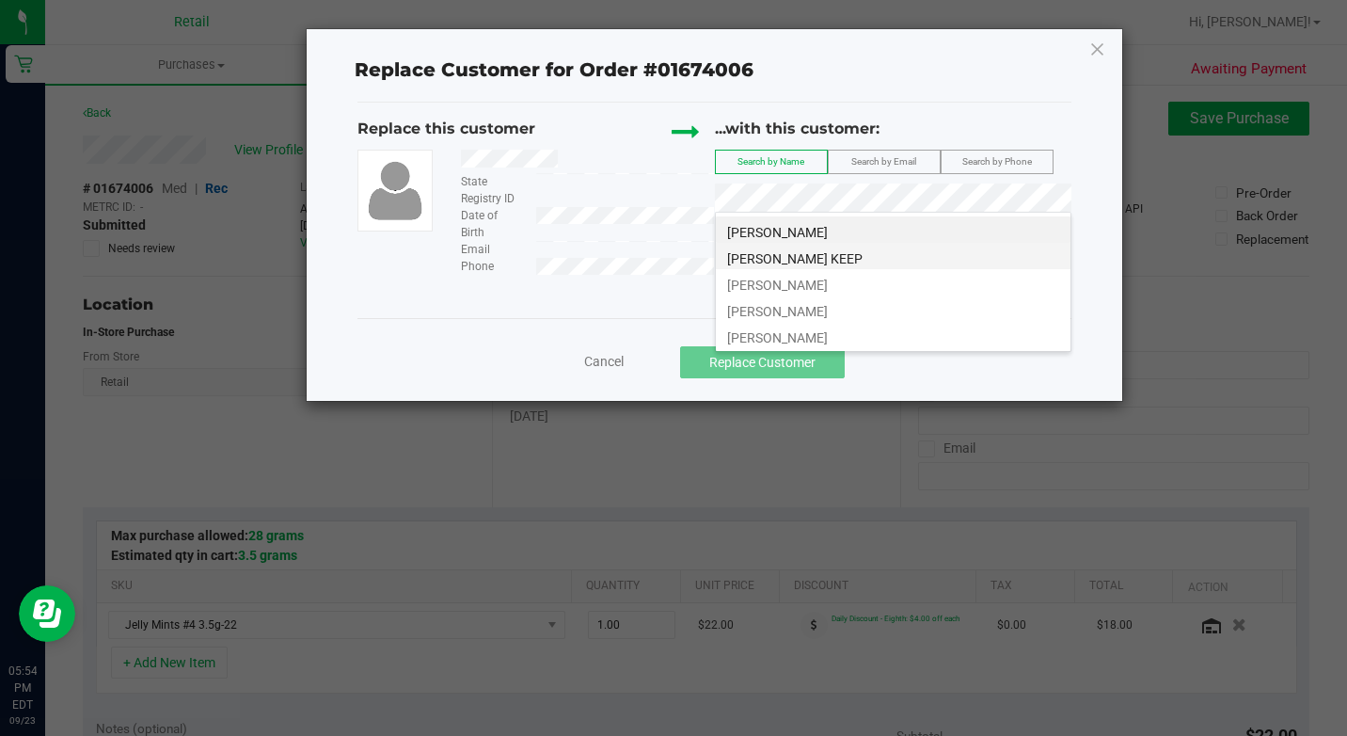
click at [802, 253] on span "Carlos Medina KEEP" at bounding box center [794, 258] width 135 height 15
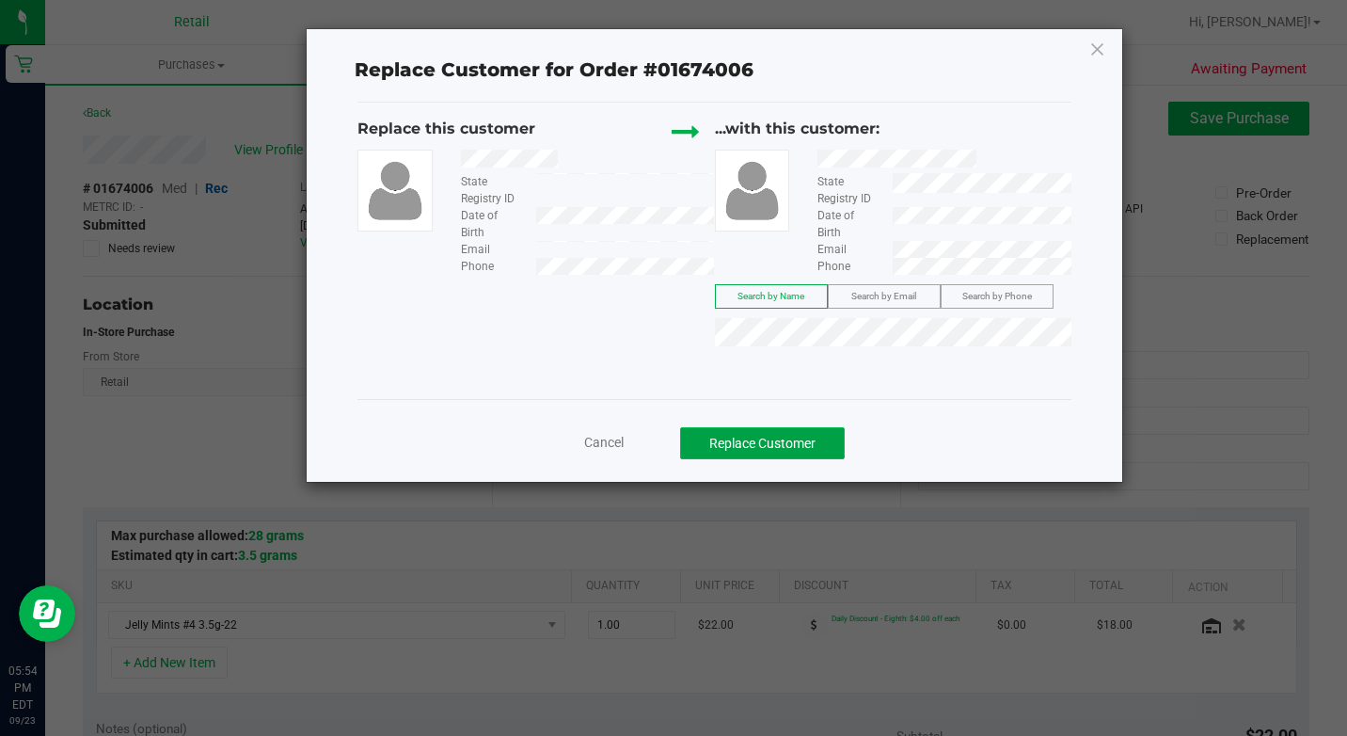
click at [802, 445] on button "Replace Customer" at bounding box center [762, 443] width 165 height 32
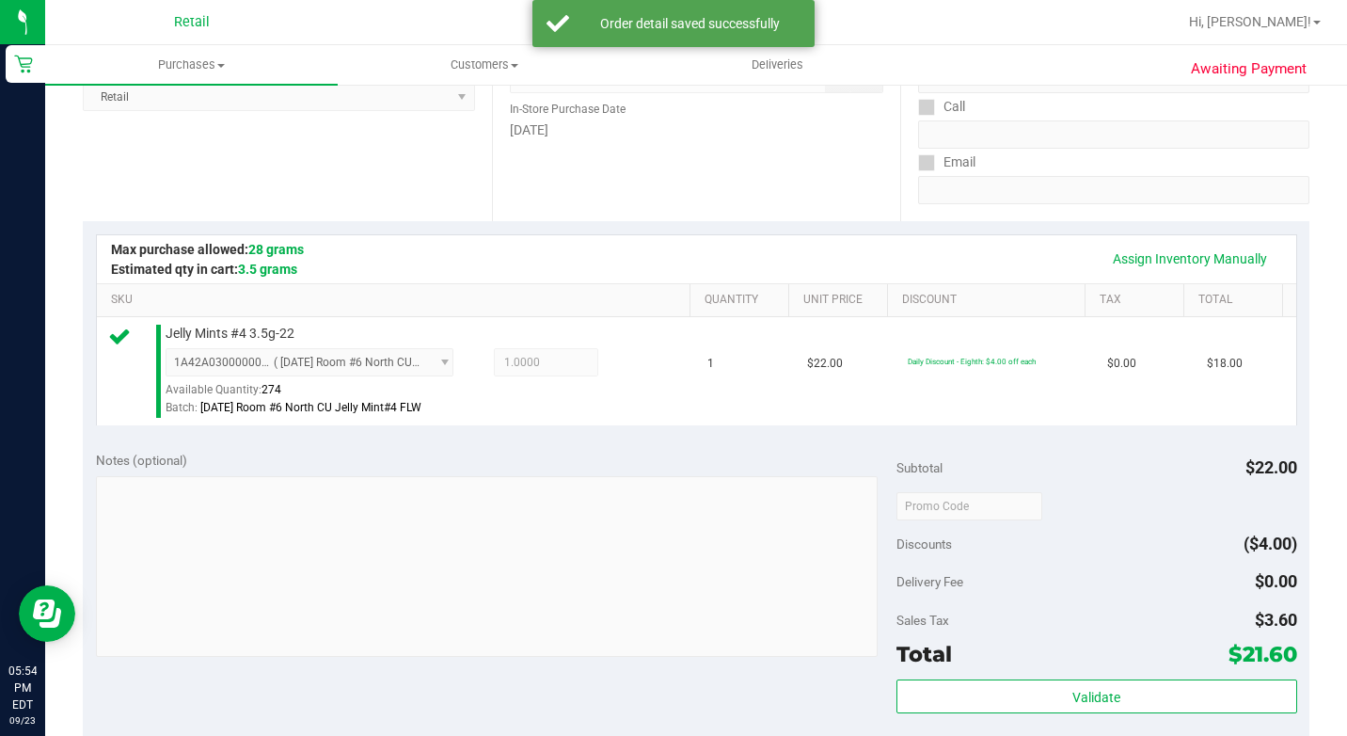
scroll to position [564, 0]
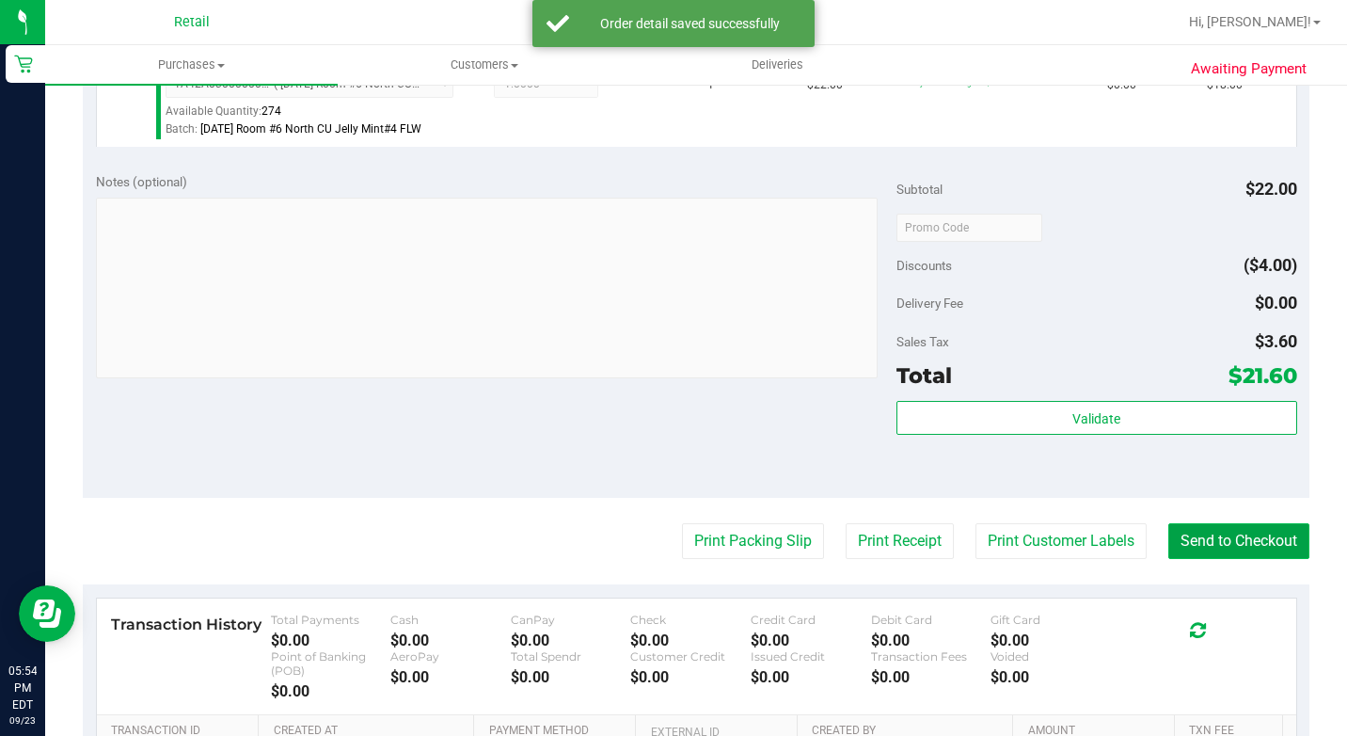
click at [1232, 552] on button "Send to Checkout" at bounding box center [1238, 541] width 141 height 36
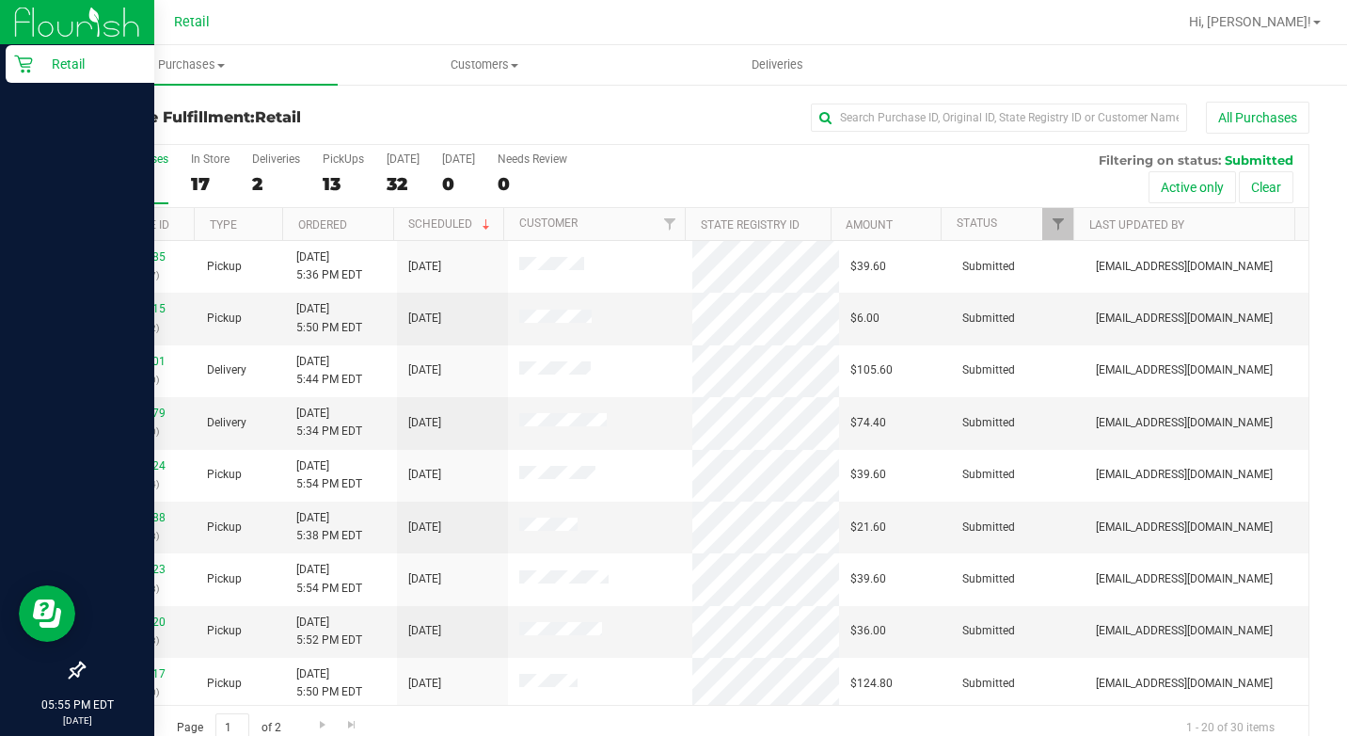
click at [16, 63] on icon at bounding box center [23, 64] width 19 height 19
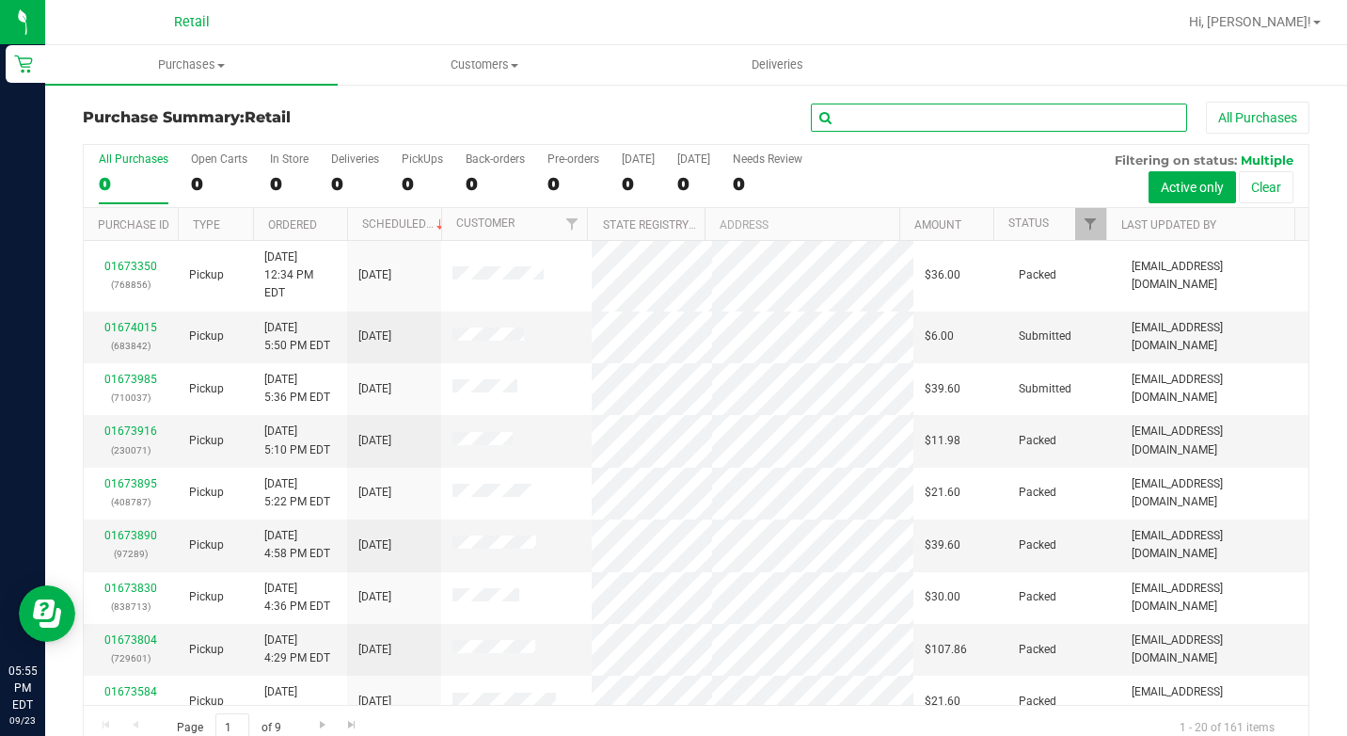
click at [904, 128] on input "text" at bounding box center [999, 117] width 376 height 28
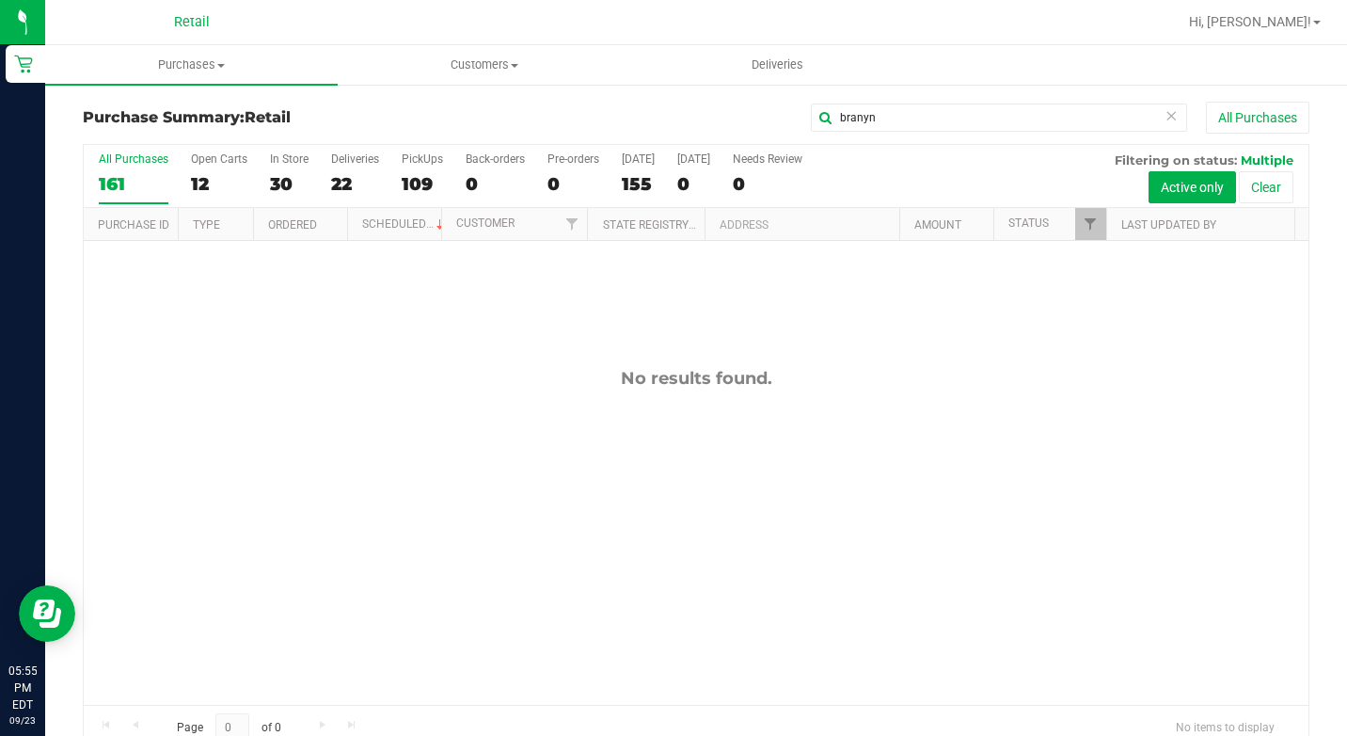
click at [944, 89] on div "Purchase Summary: Retail branyn All Purchases All Purchases 161 Open Carts 12 I…" at bounding box center [696, 426] width 1302 height 687
click at [936, 116] on input "branyn" at bounding box center [999, 117] width 376 height 28
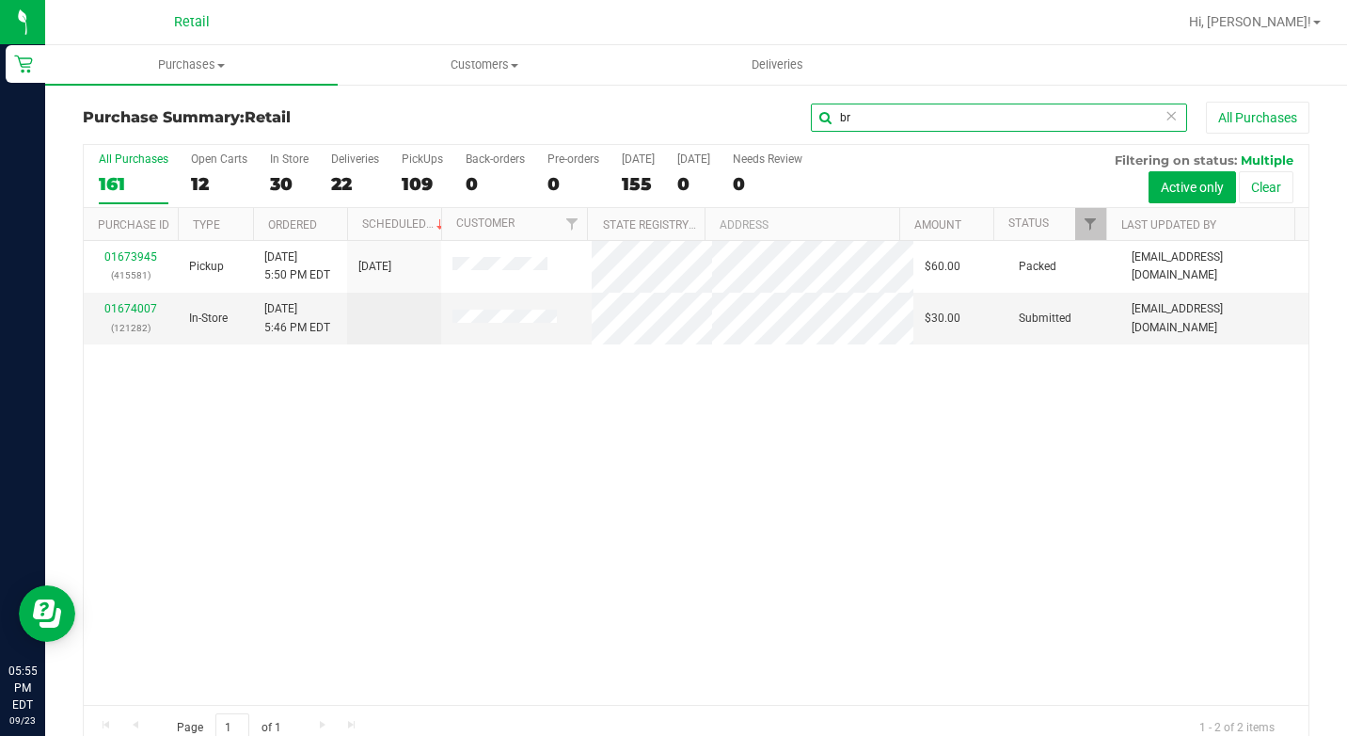
type input "b"
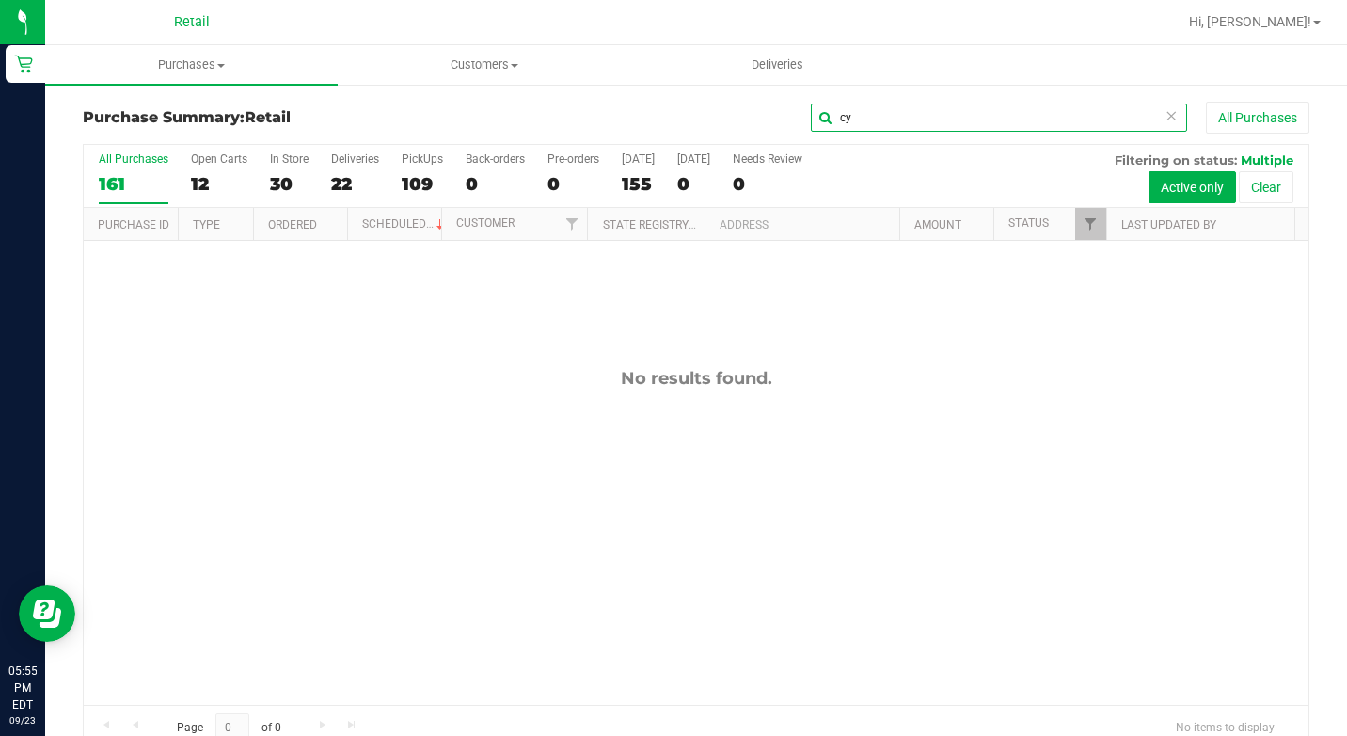
type input "c"
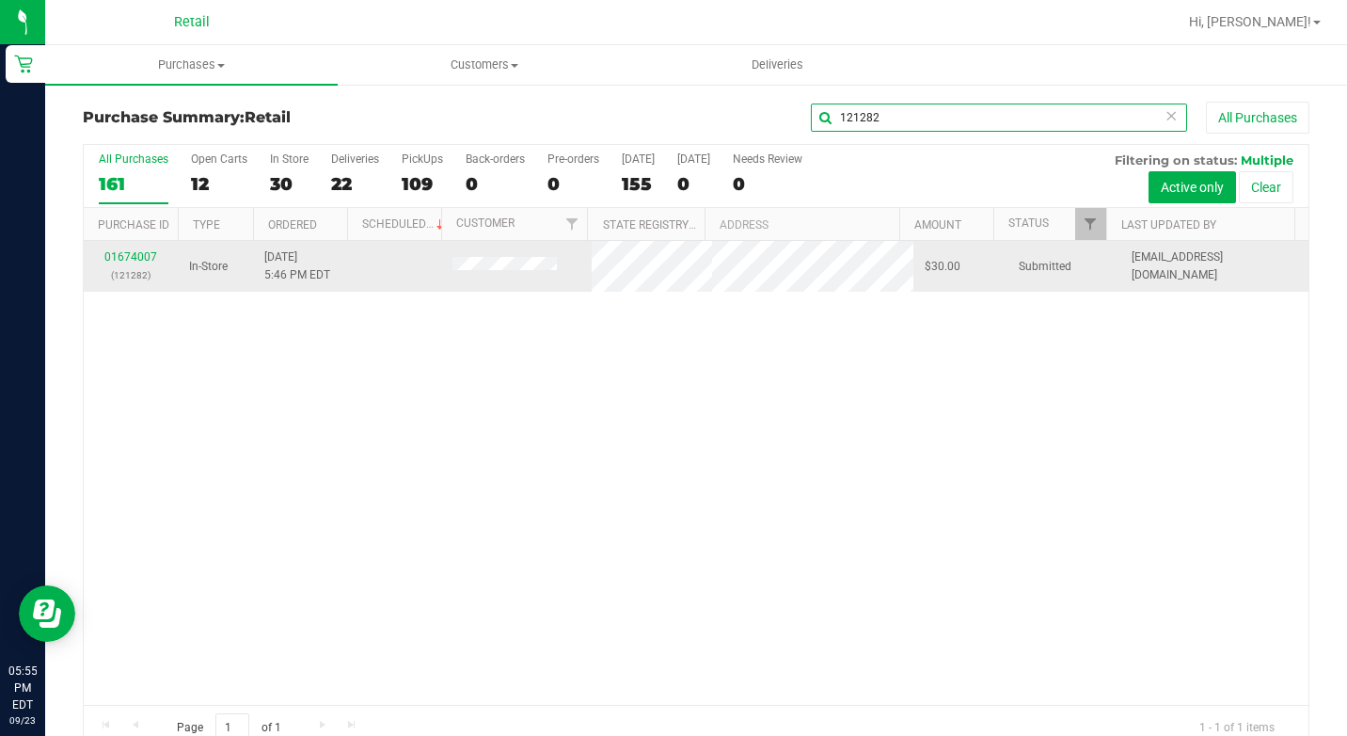
type input "121282"
click at [121, 251] on div "01674007 (121282)" at bounding box center [130, 266] width 71 height 36
click at [122, 260] on link "01674007" at bounding box center [130, 256] width 53 height 13
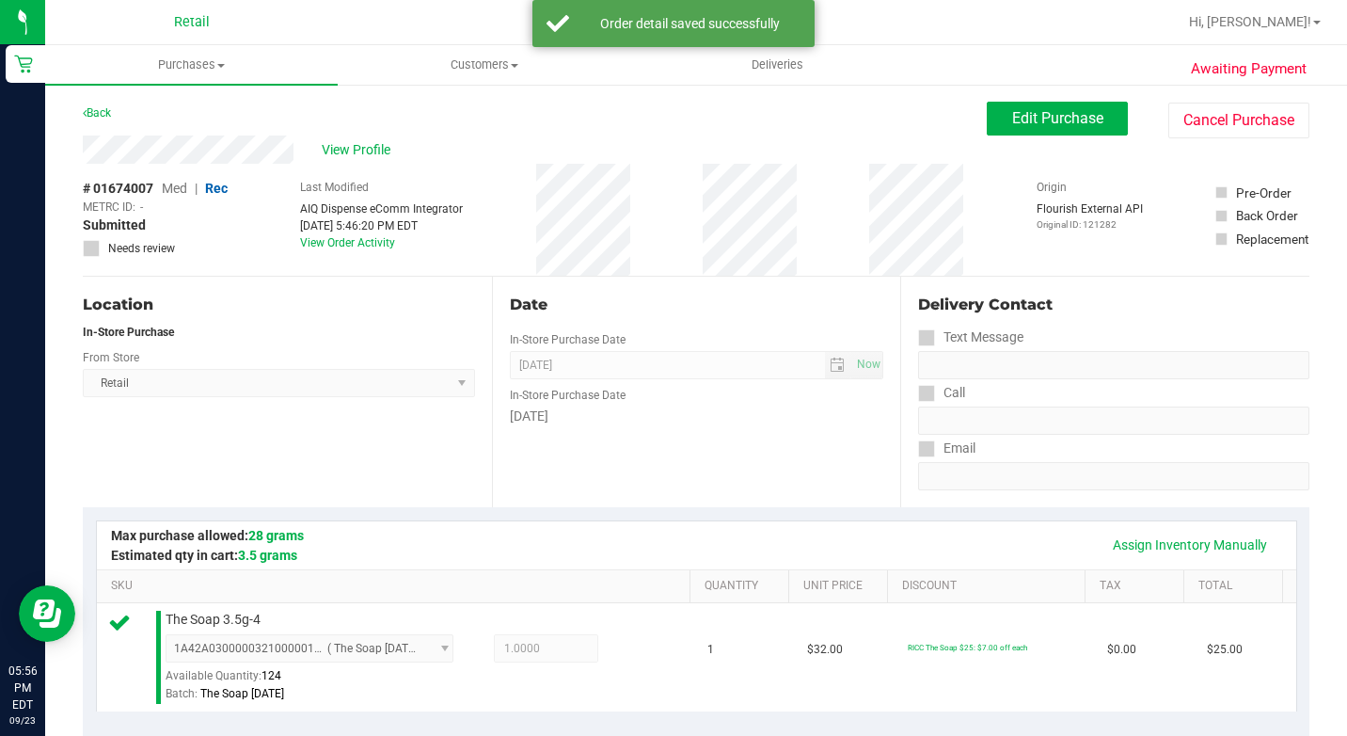
scroll to position [470, 0]
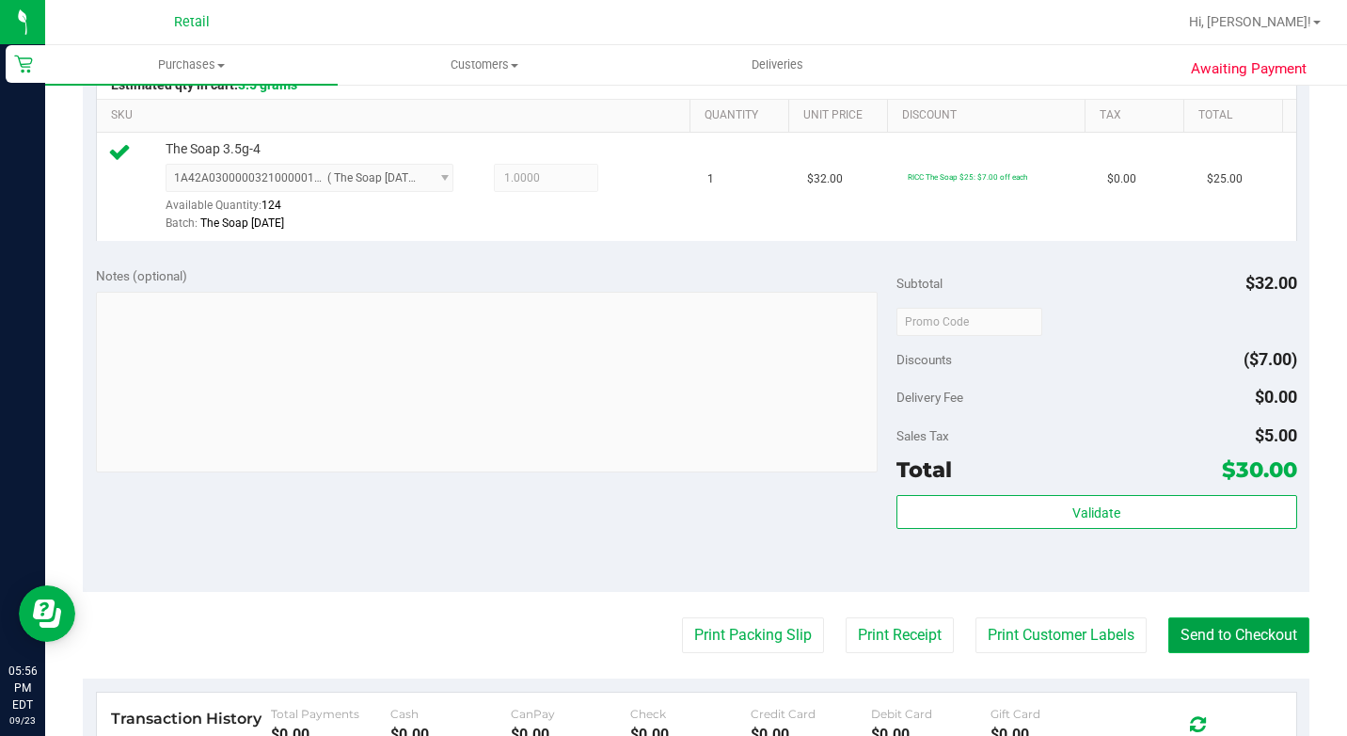
click at [1237, 653] on button "Send to Checkout" at bounding box center [1238, 635] width 141 height 36
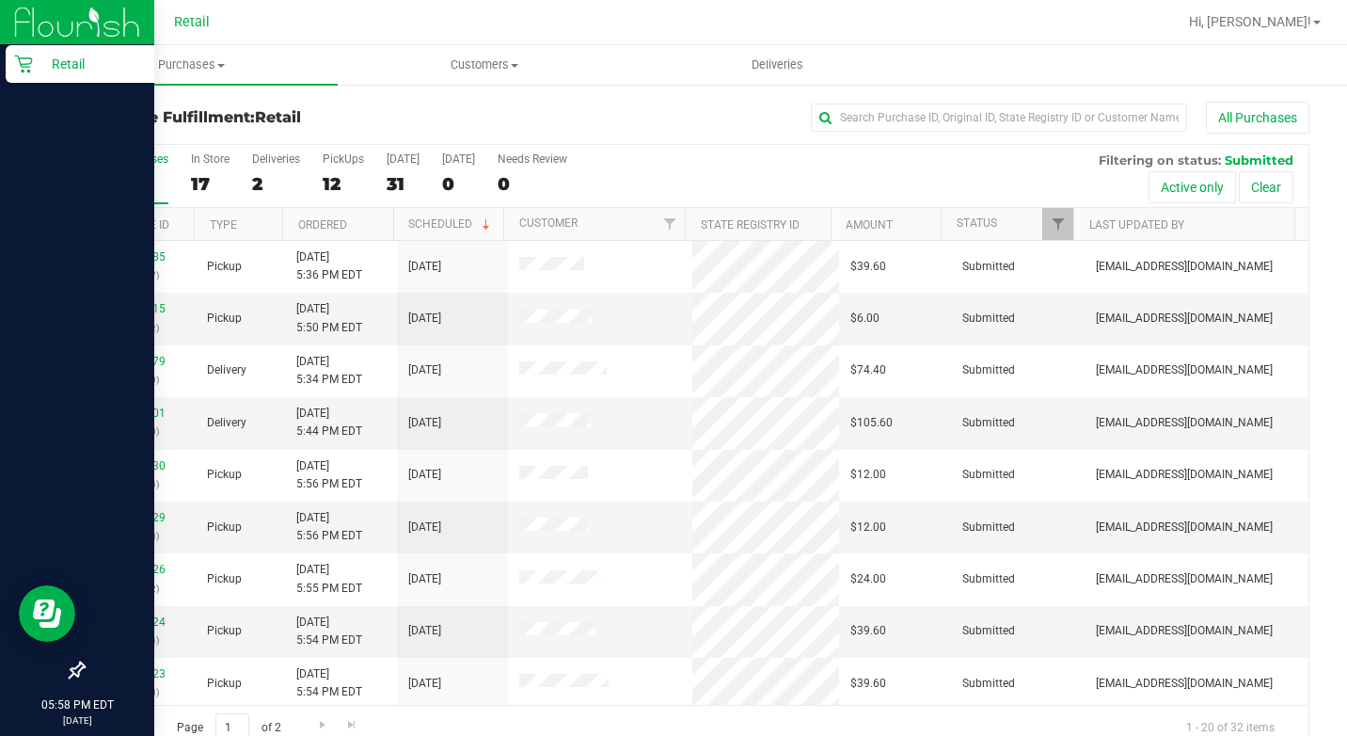
click at [35, 69] on p "Retail" at bounding box center [89, 64] width 113 height 23
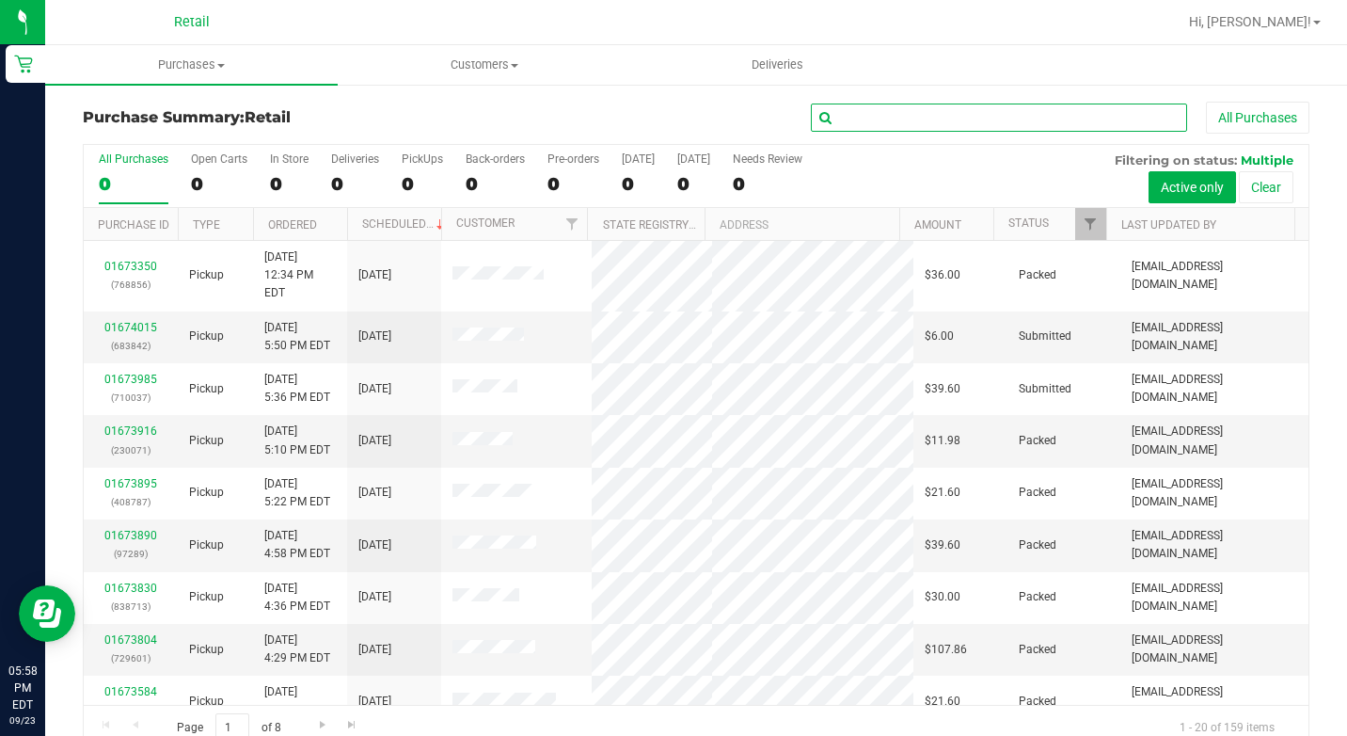
click at [939, 123] on input "text" at bounding box center [999, 117] width 376 height 28
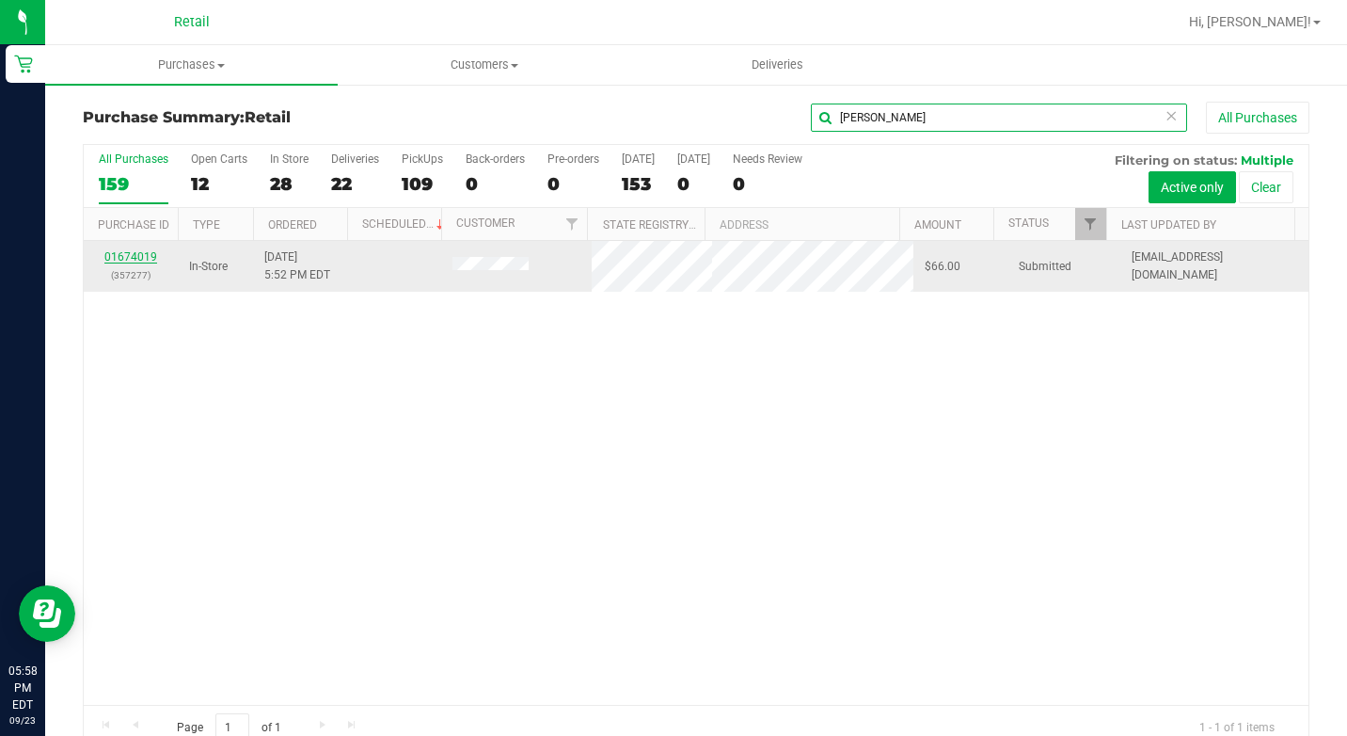
type input "derek"
click at [135, 259] on link "01674019" at bounding box center [130, 256] width 53 height 13
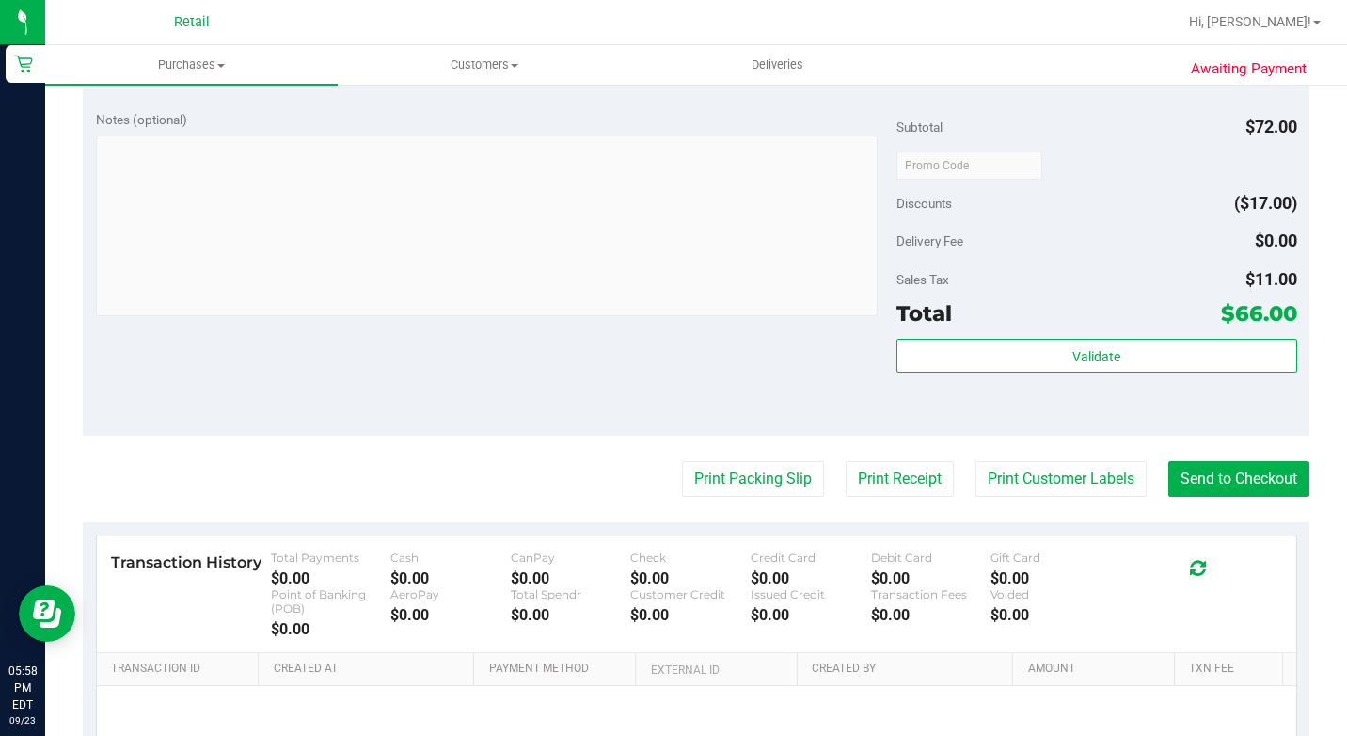
scroll to position [753, 0]
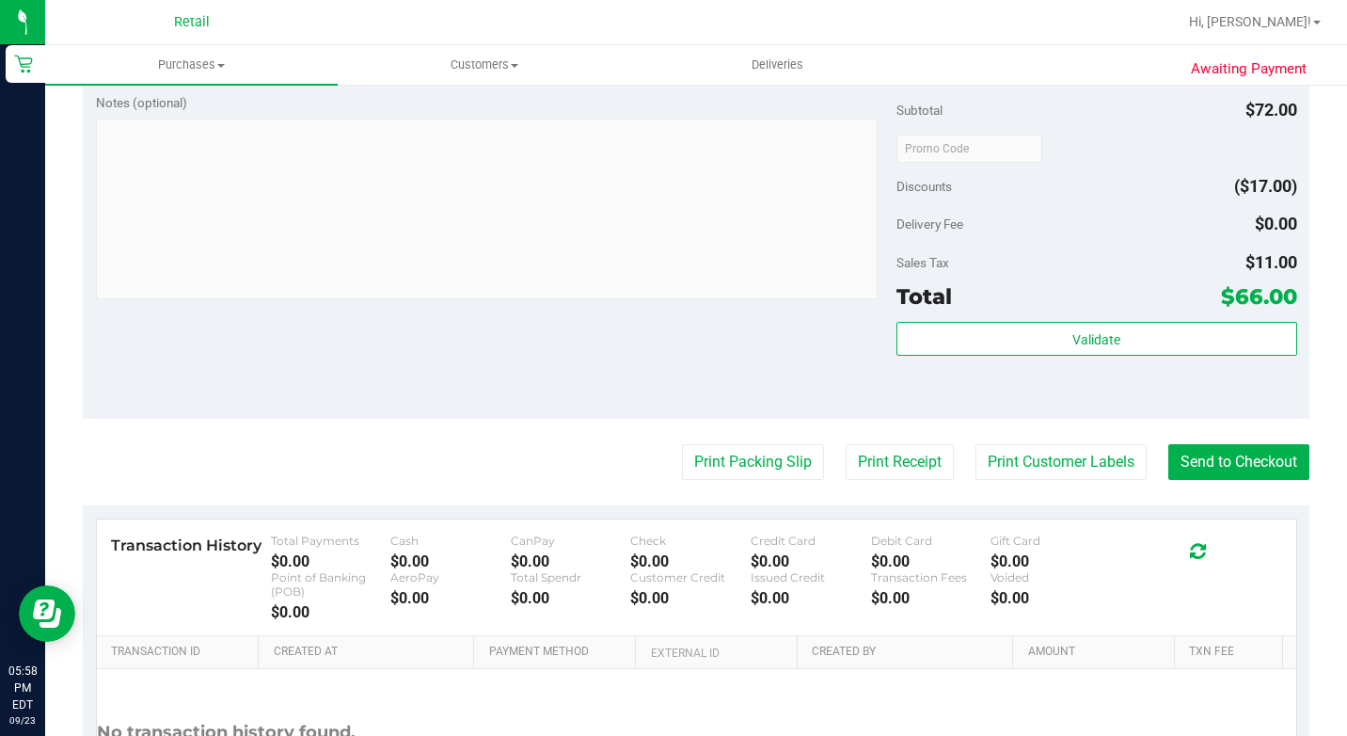
click at [1227, 491] on purchase-details "Back Edit Purchase Cancel Purchase View Profile # 01674019 Med | Rec METRC ID: …" at bounding box center [696, 110] width 1227 height 1522
click at [1229, 480] on button "Send to Checkout" at bounding box center [1238, 462] width 141 height 36
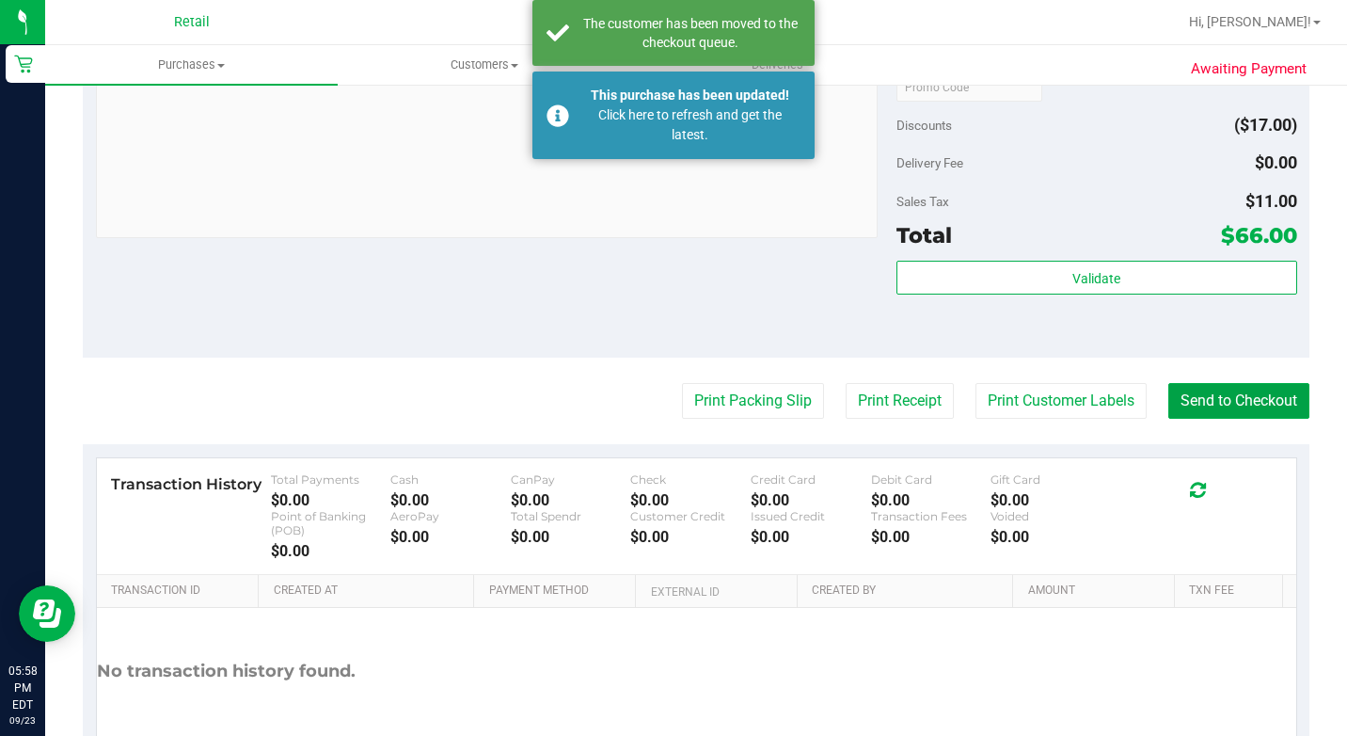
scroll to position [847, 0]
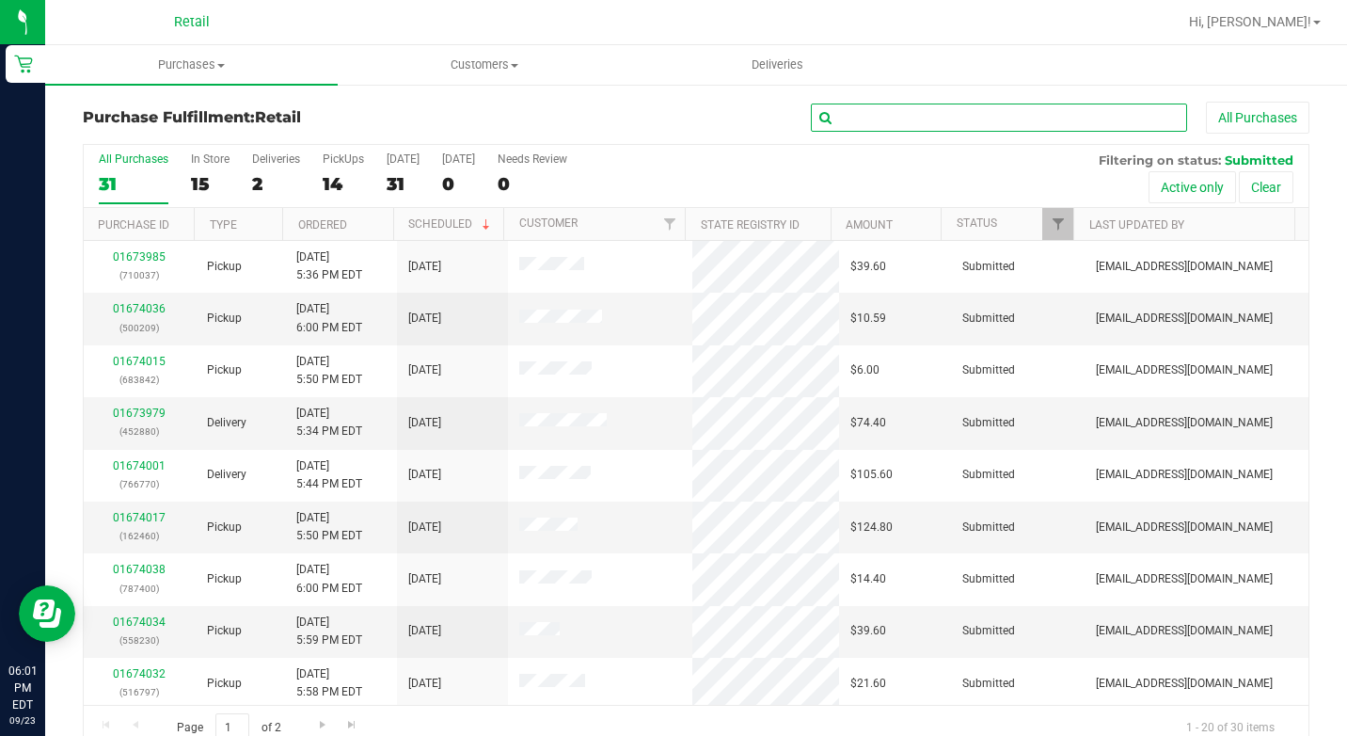
click at [935, 119] on input "text" at bounding box center [999, 117] width 376 height 28
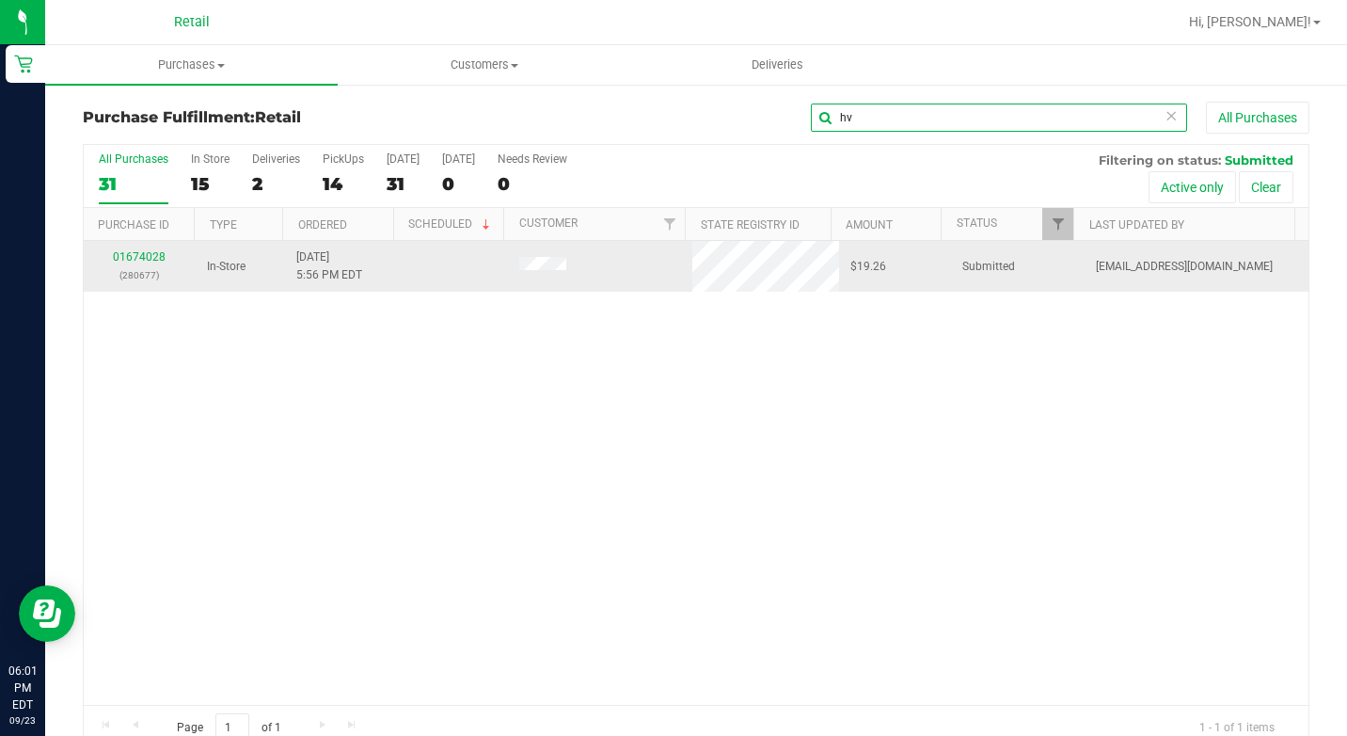
type input "hv"
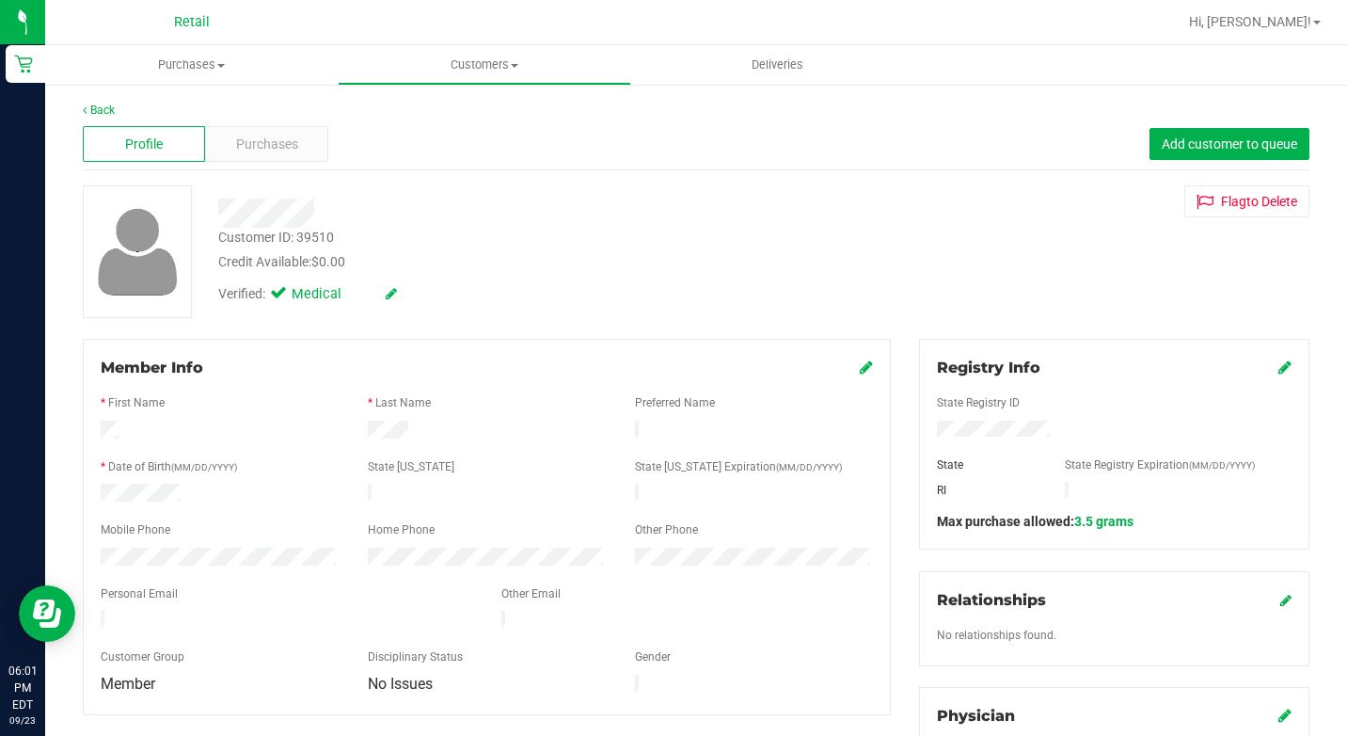
click at [98, 110] on link "Back" at bounding box center [99, 109] width 32 height 13
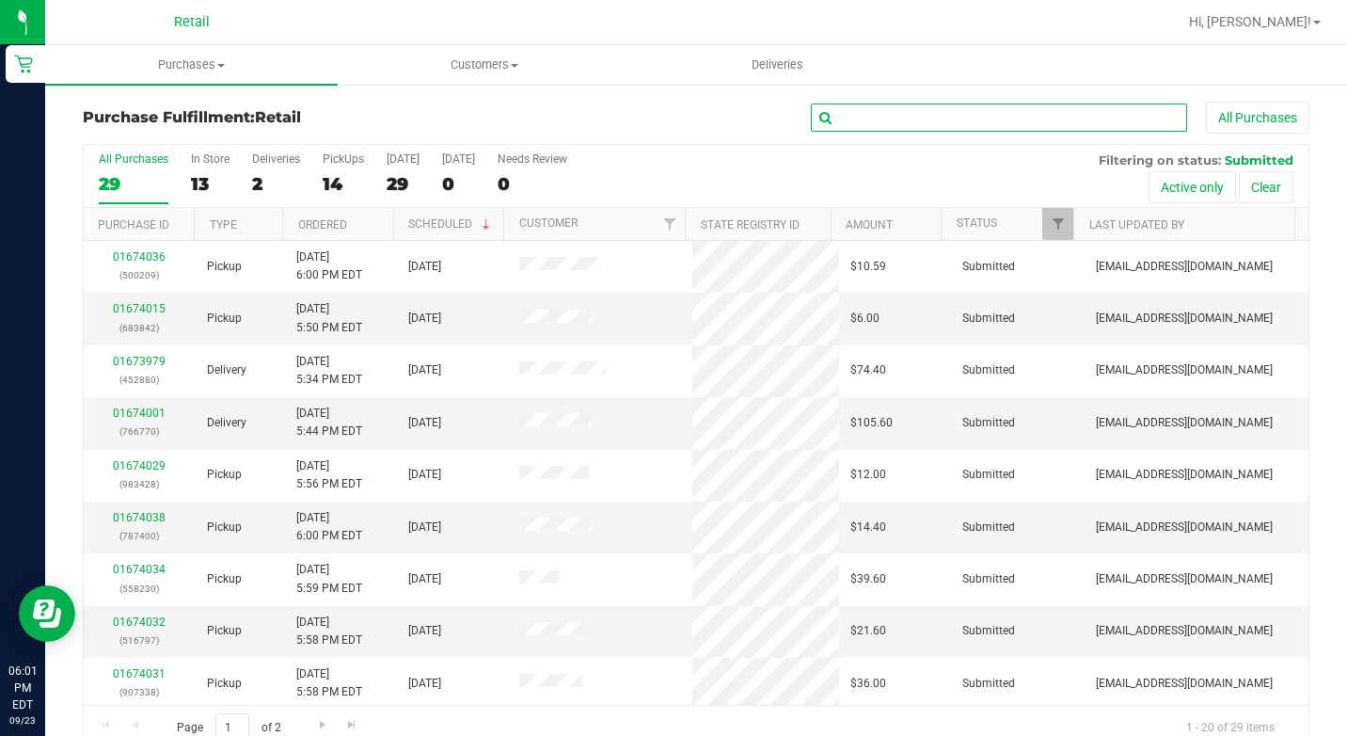
click at [926, 128] on input "text" at bounding box center [999, 117] width 376 height 28
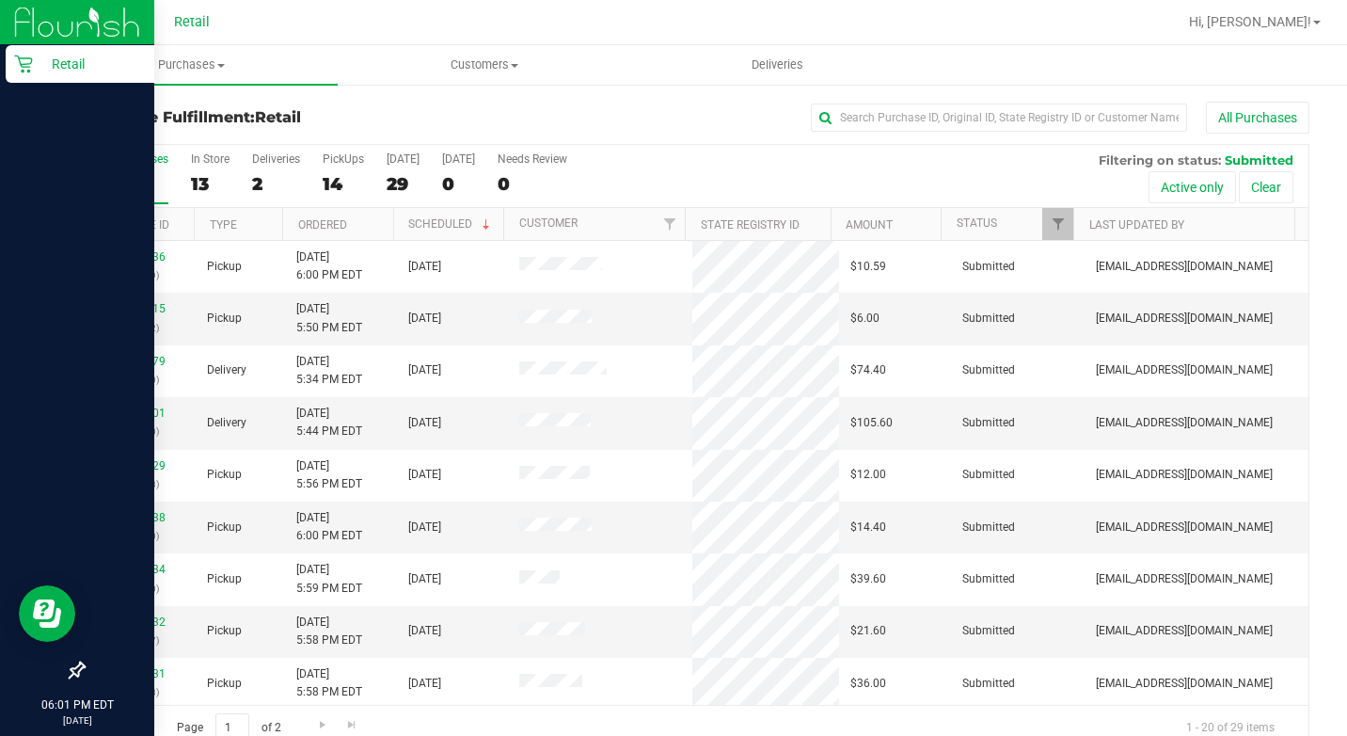
click at [33, 70] on p "Retail" at bounding box center [89, 64] width 113 height 23
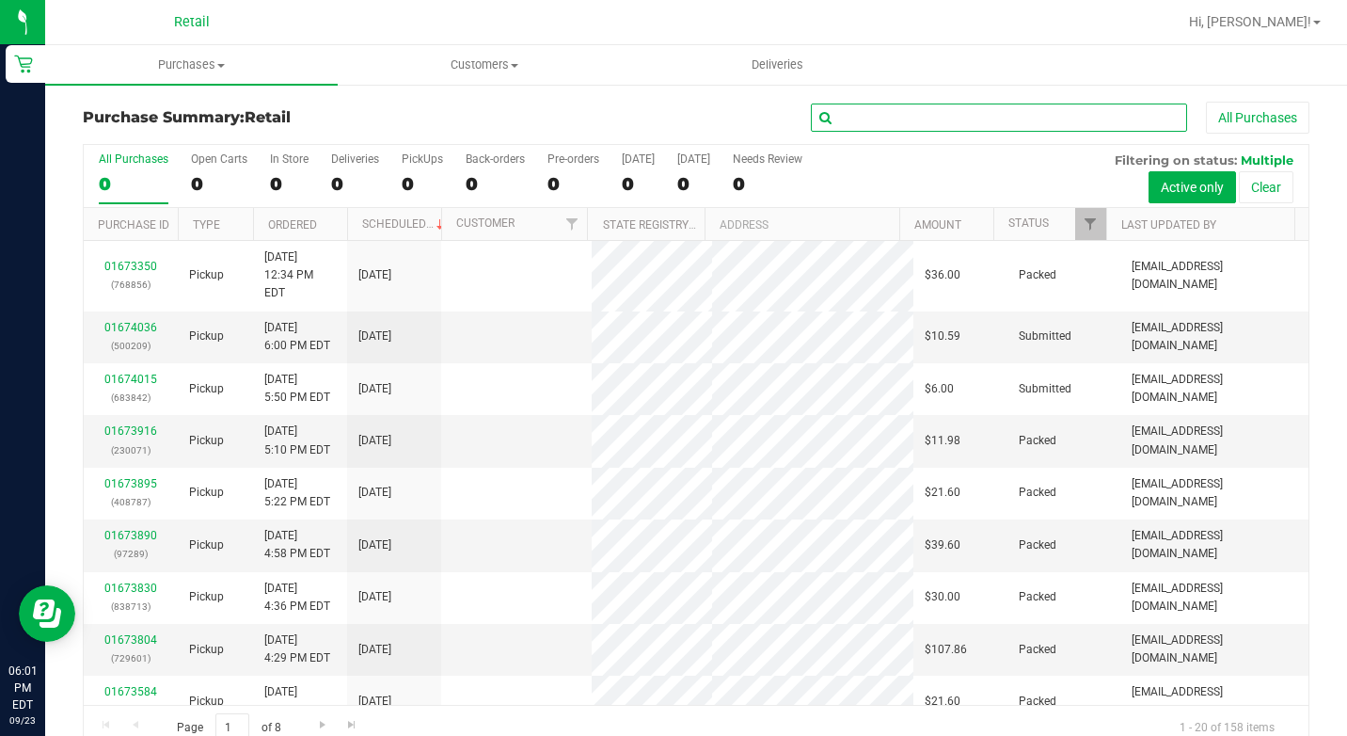
click at [941, 112] on input "text" at bounding box center [999, 117] width 376 height 28
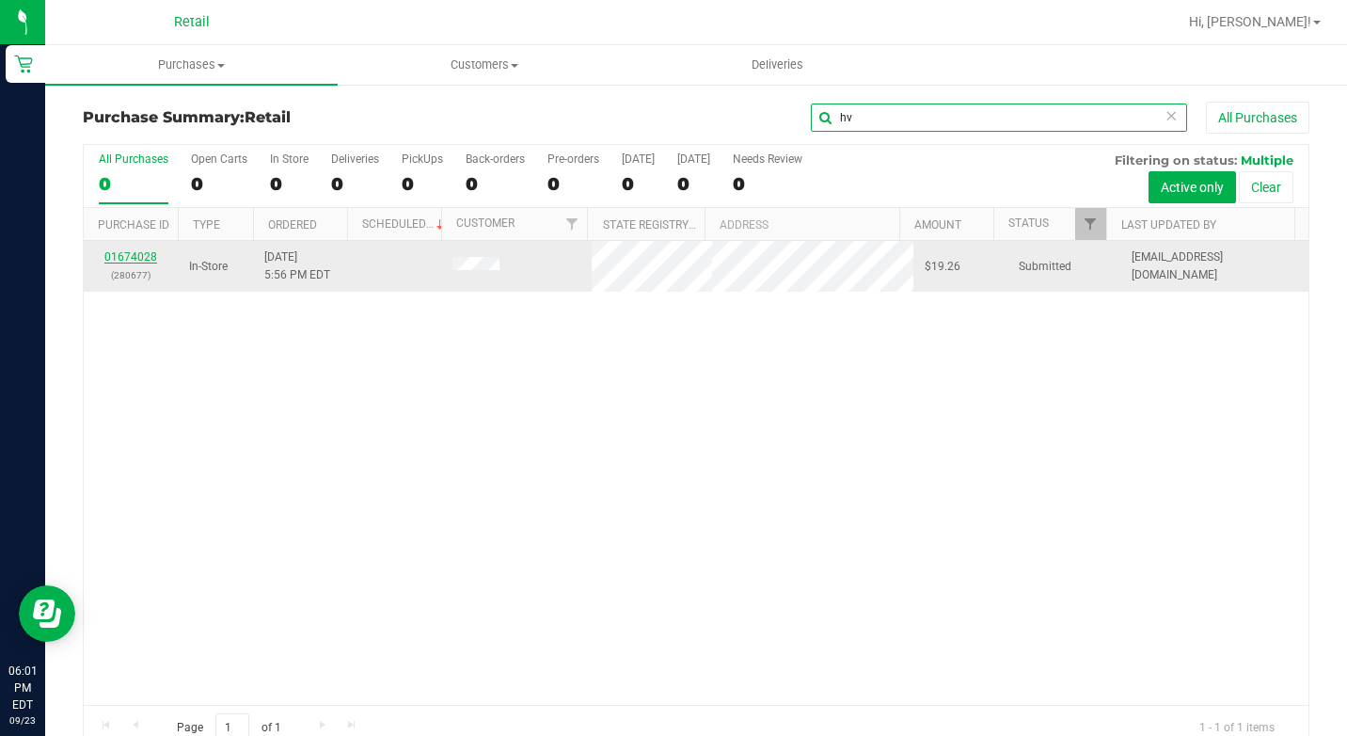
type input "hv"
click at [146, 255] on link "01674028" at bounding box center [130, 256] width 53 height 13
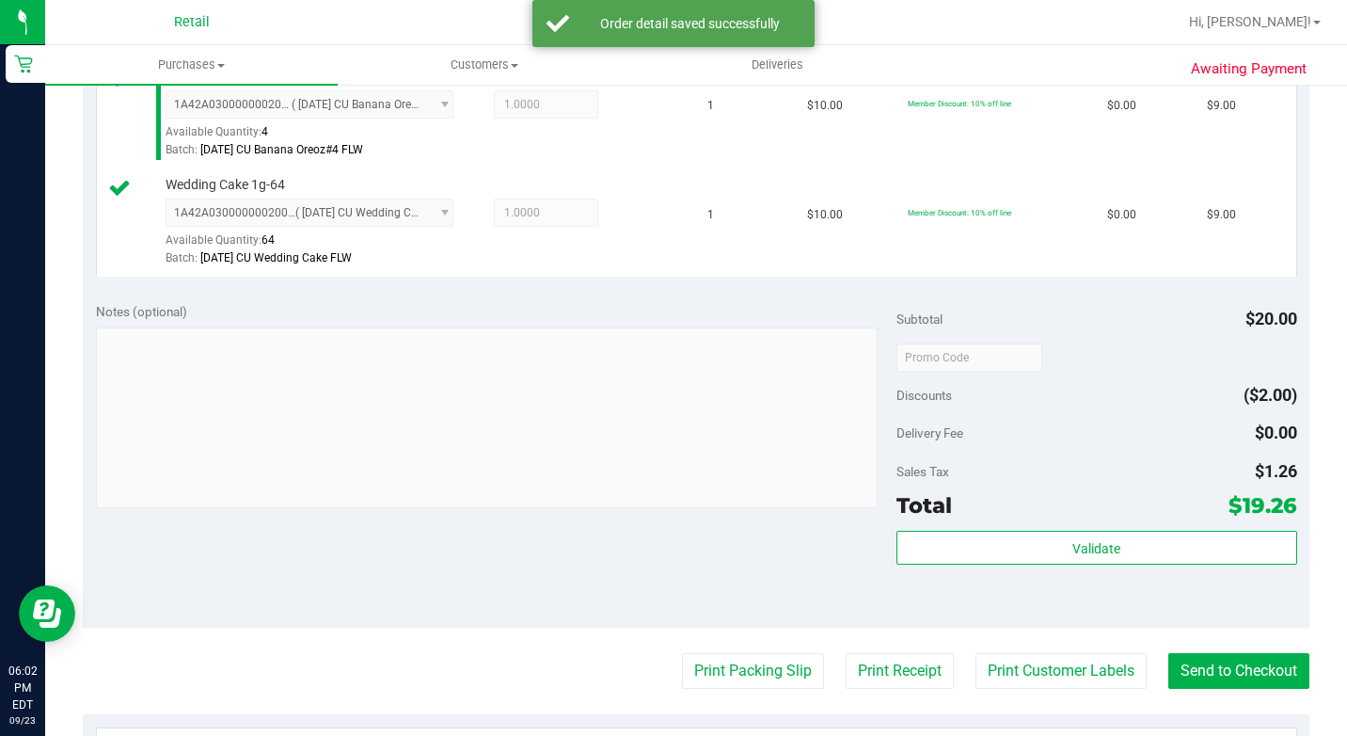
scroll to position [753, 0]
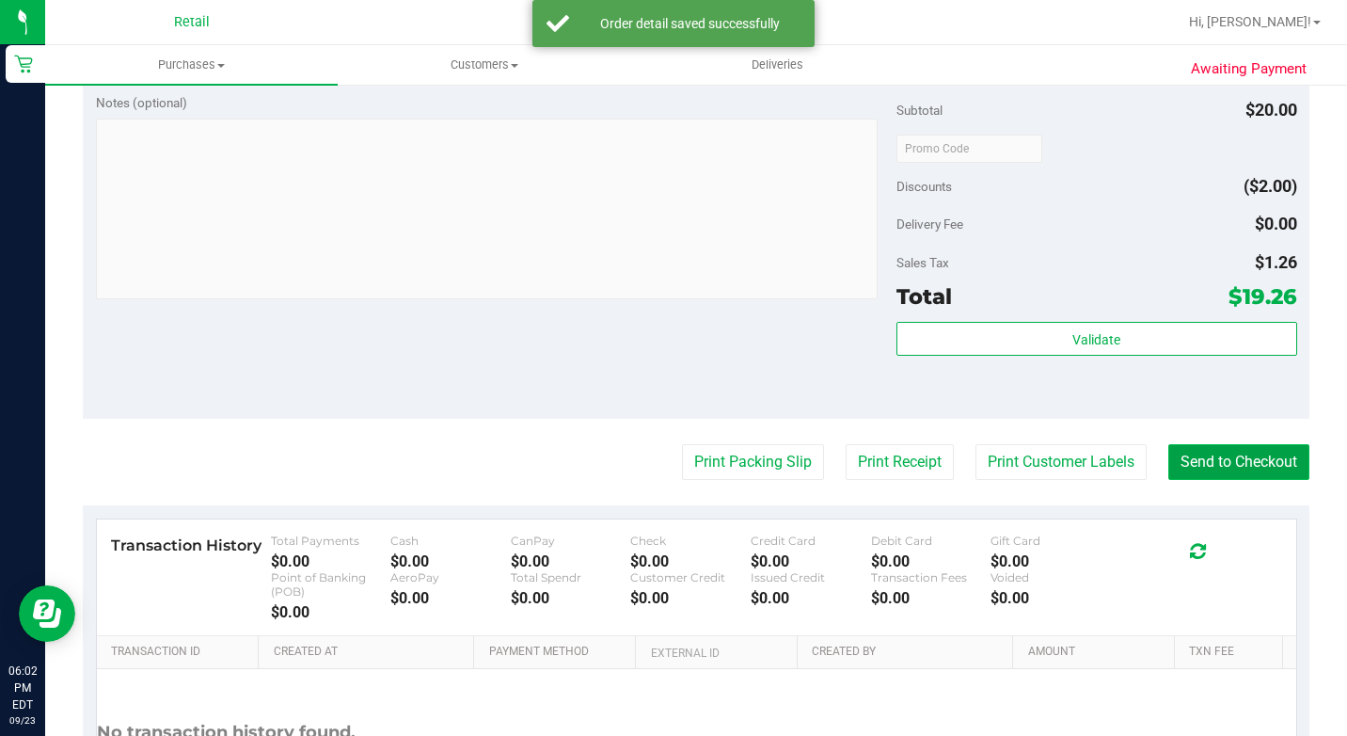
click at [1232, 480] on button "Send to Checkout" at bounding box center [1238, 462] width 141 height 36
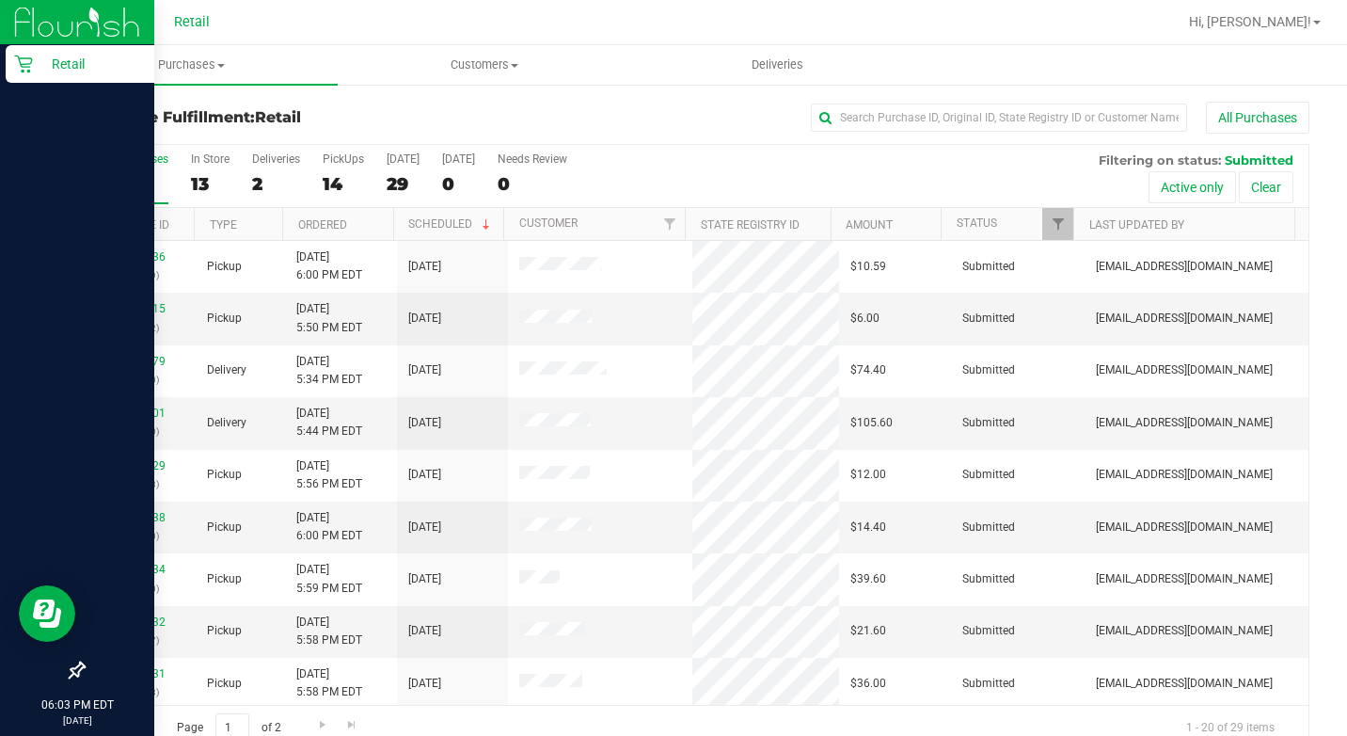
click at [30, 58] on icon at bounding box center [23, 65] width 18 height 18
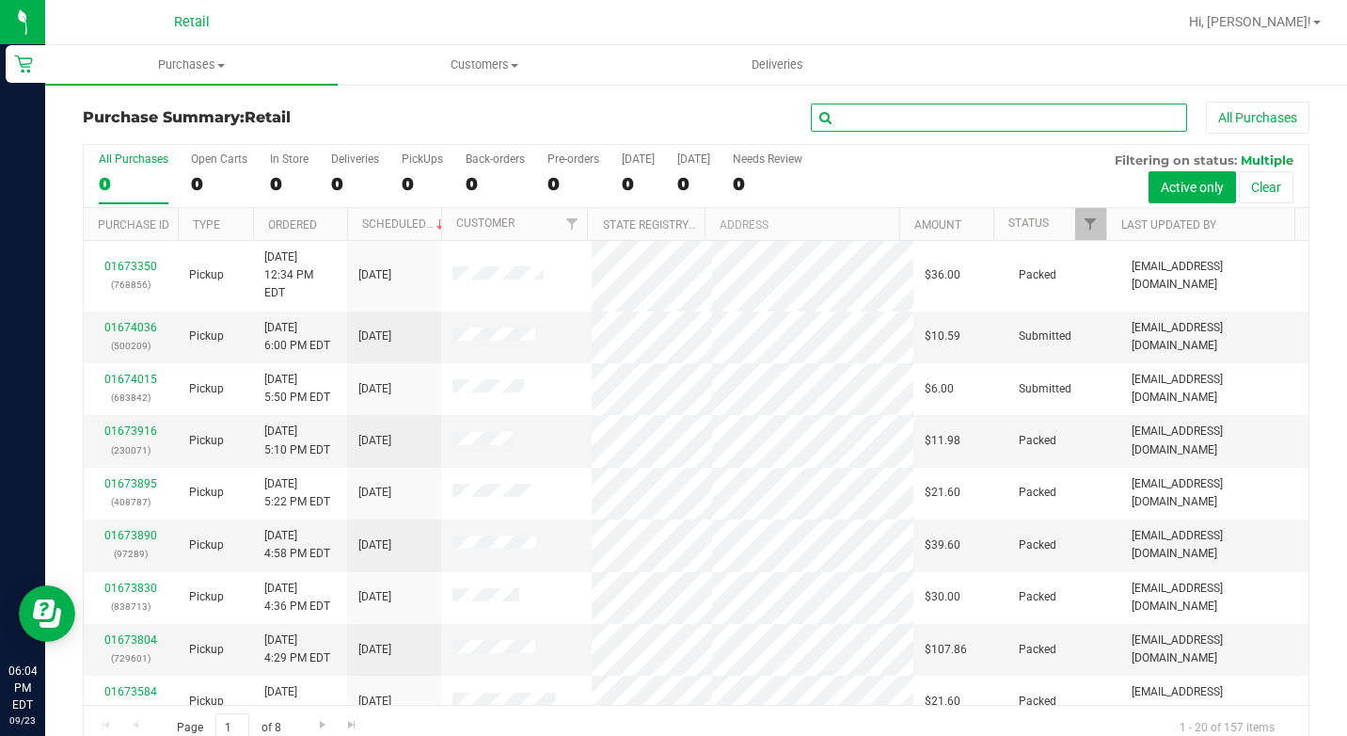
click at [926, 119] on input "text" at bounding box center [999, 117] width 376 height 28
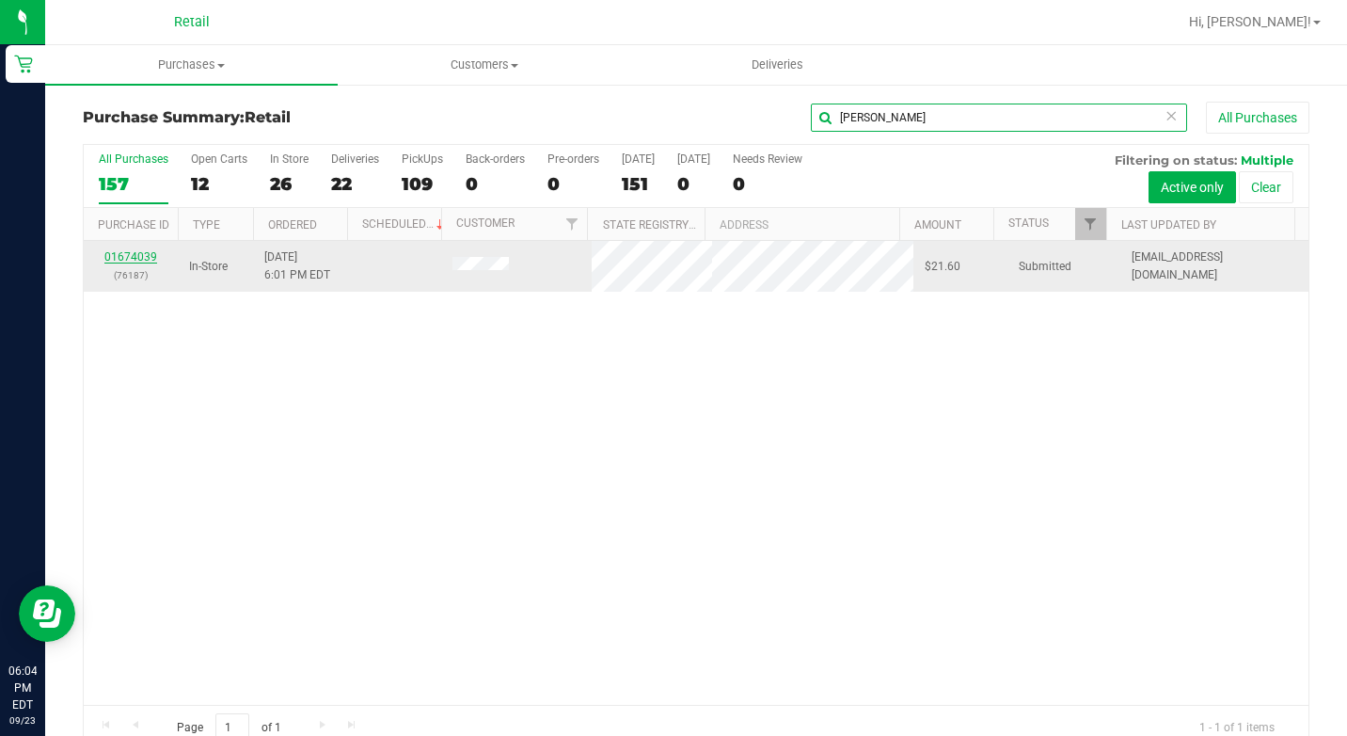
type input "[PERSON_NAME]"
click at [122, 256] on link "01674039" at bounding box center [130, 256] width 53 height 13
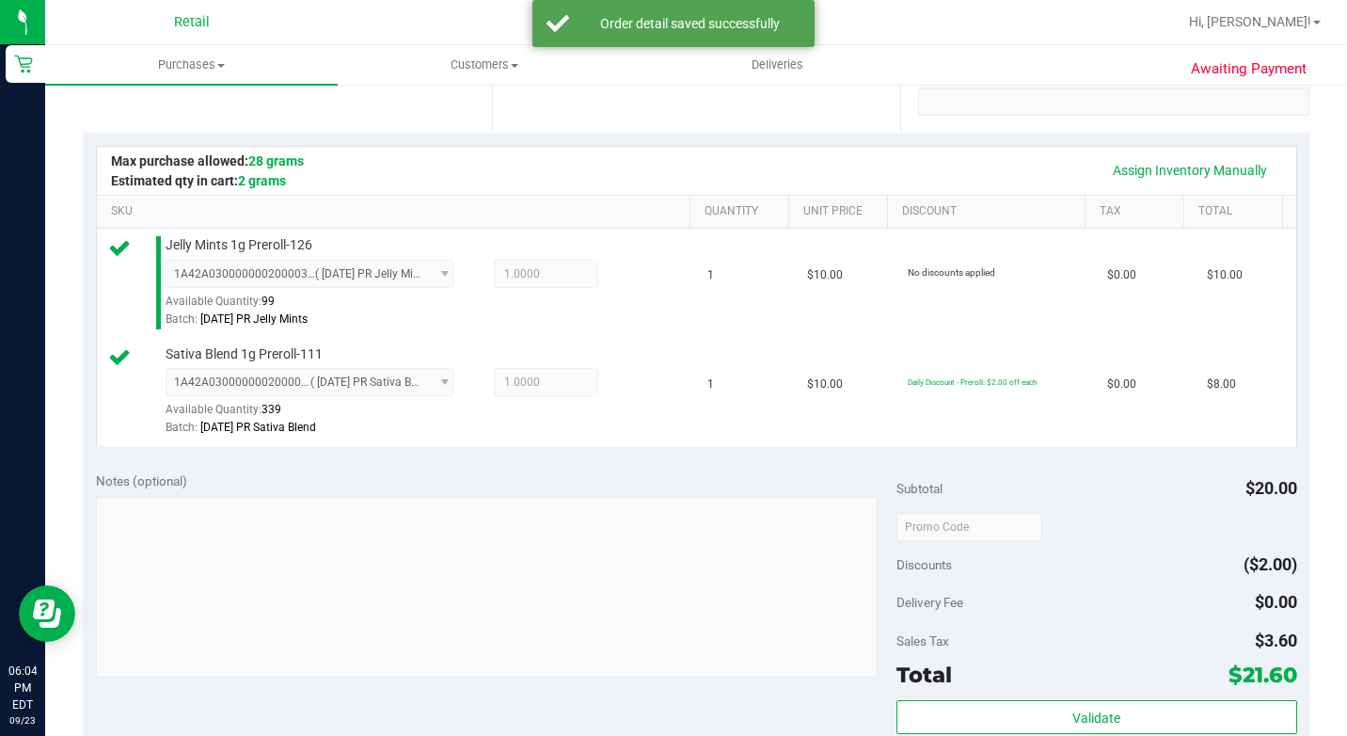
scroll to position [941, 0]
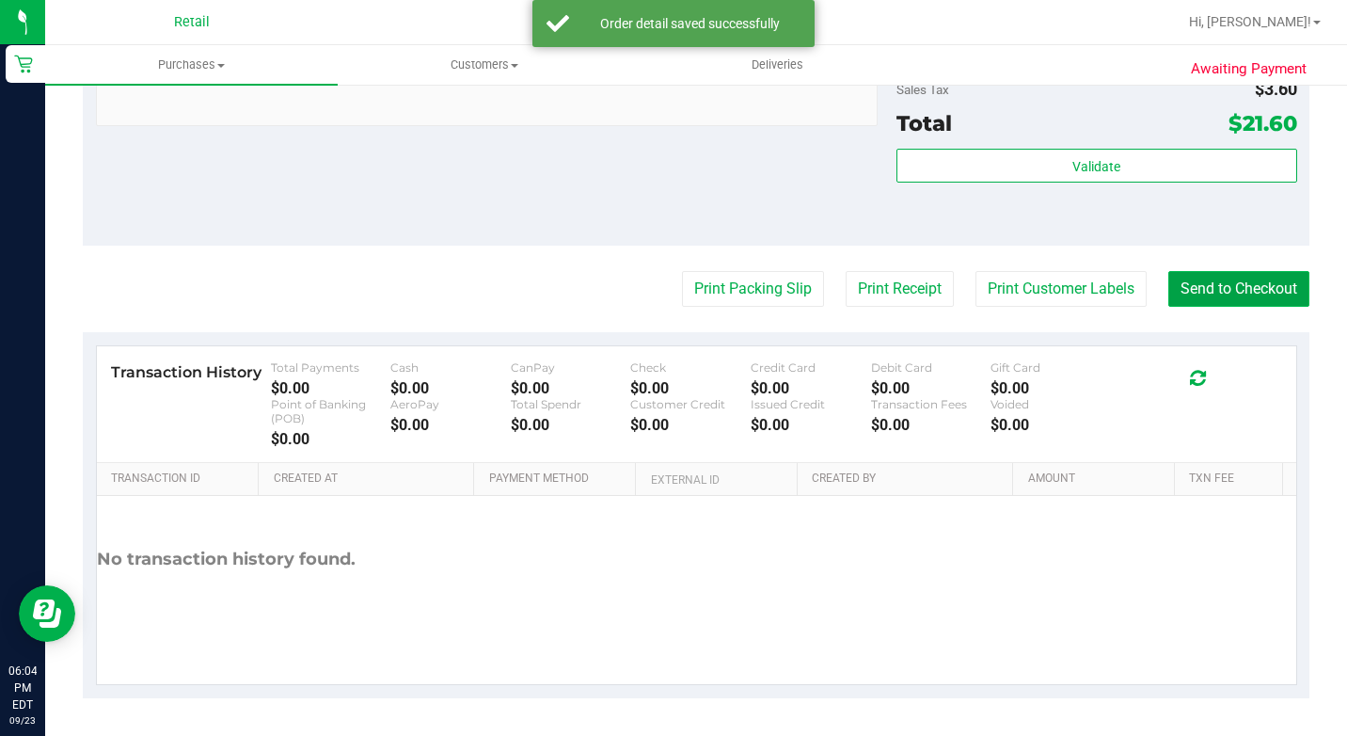
click at [1206, 307] on button "Send to Checkout" at bounding box center [1238, 289] width 141 height 36
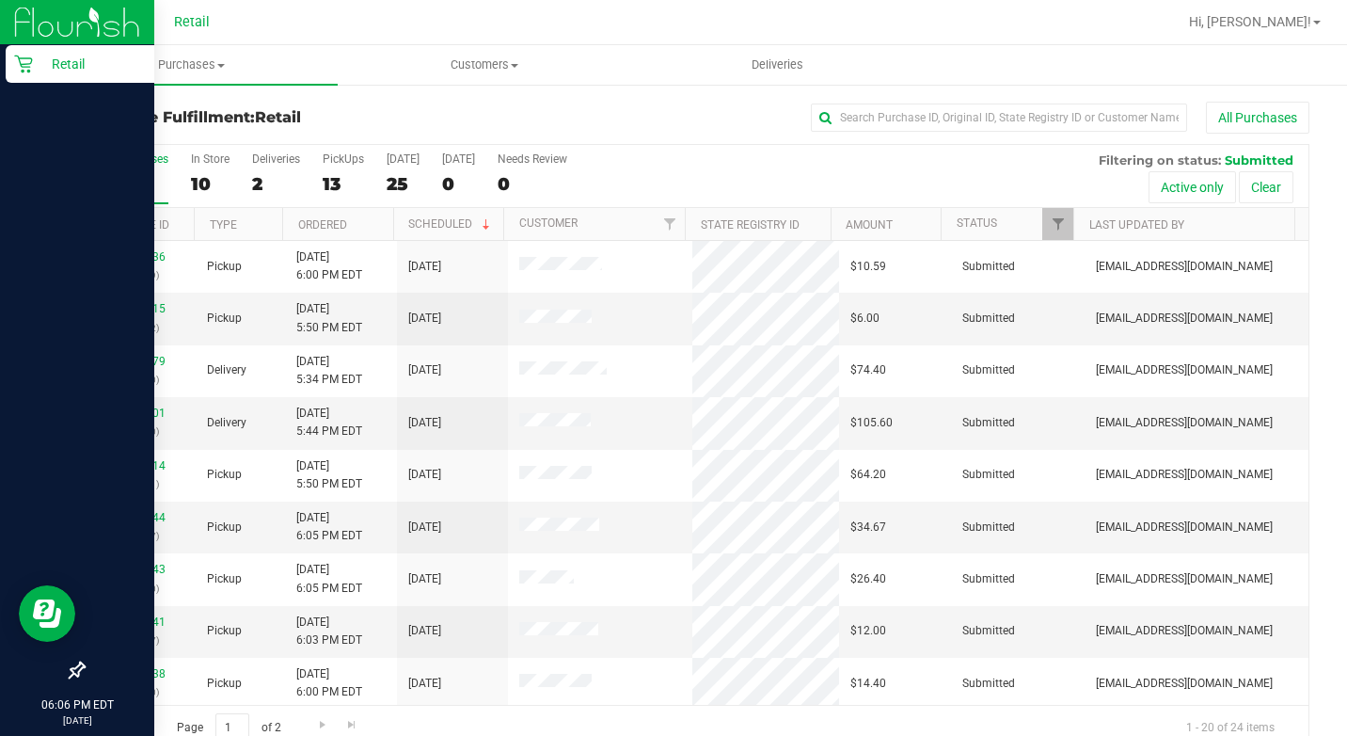
click at [58, 62] on p "Retail" at bounding box center [89, 64] width 113 height 23
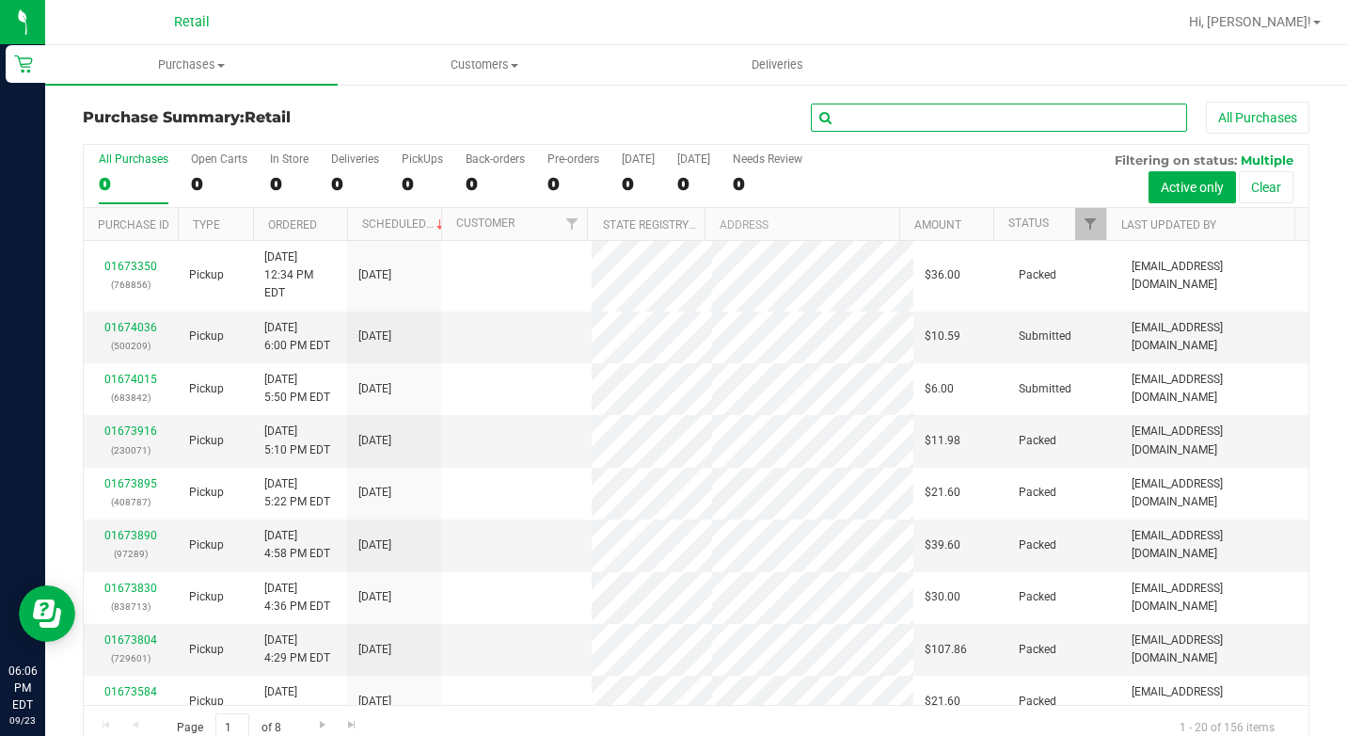
click at [1011, 115] on input "text" at bounding box center [999, 117] width 376 height 28
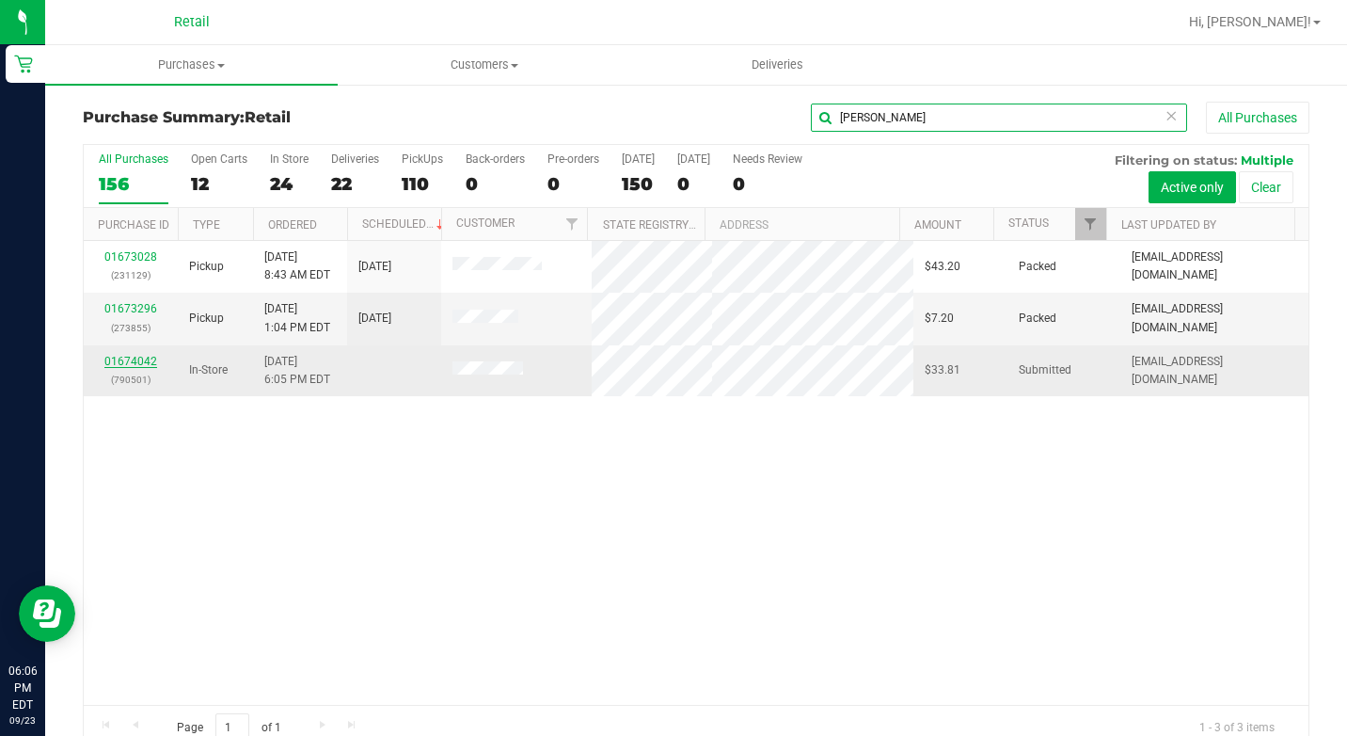
type input "carlos"
click at [134, 365] on link "01674042" at bounding box center [130, 361] width 53 height 13
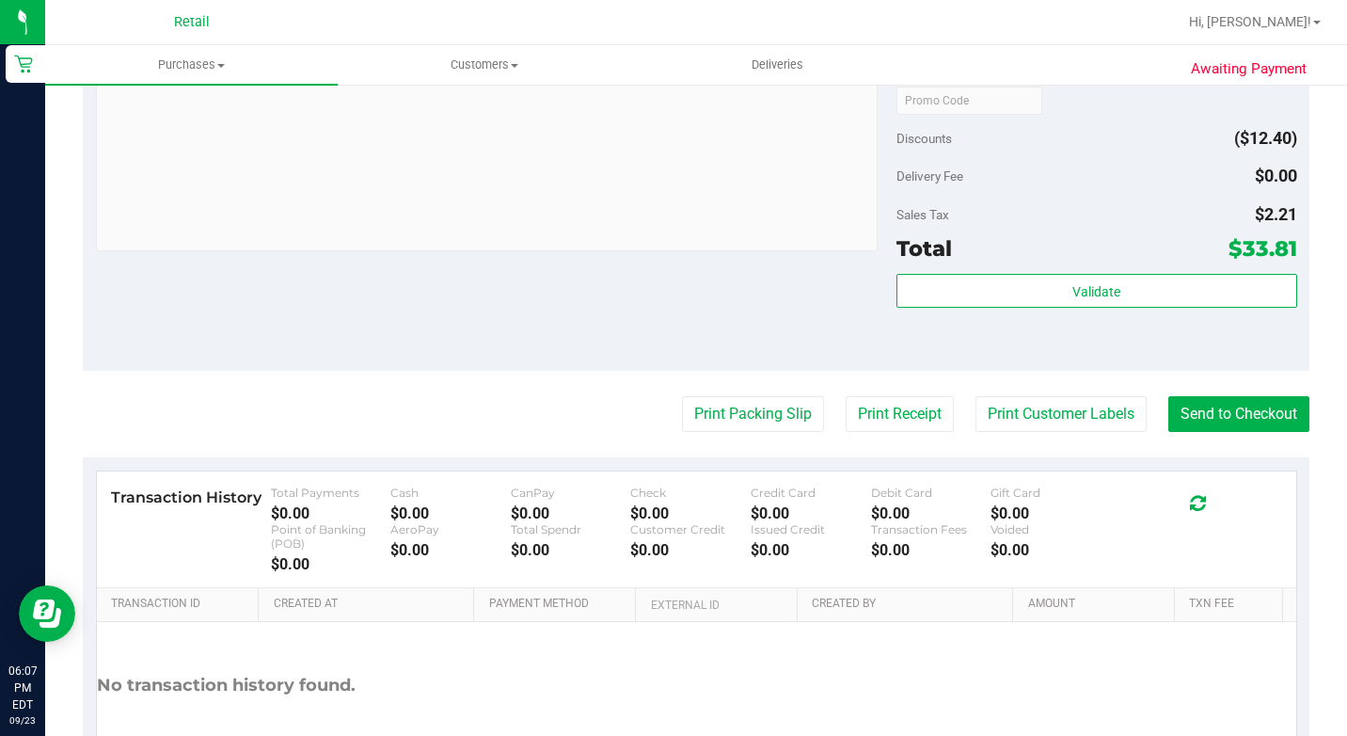
scroll to position [843, 0]
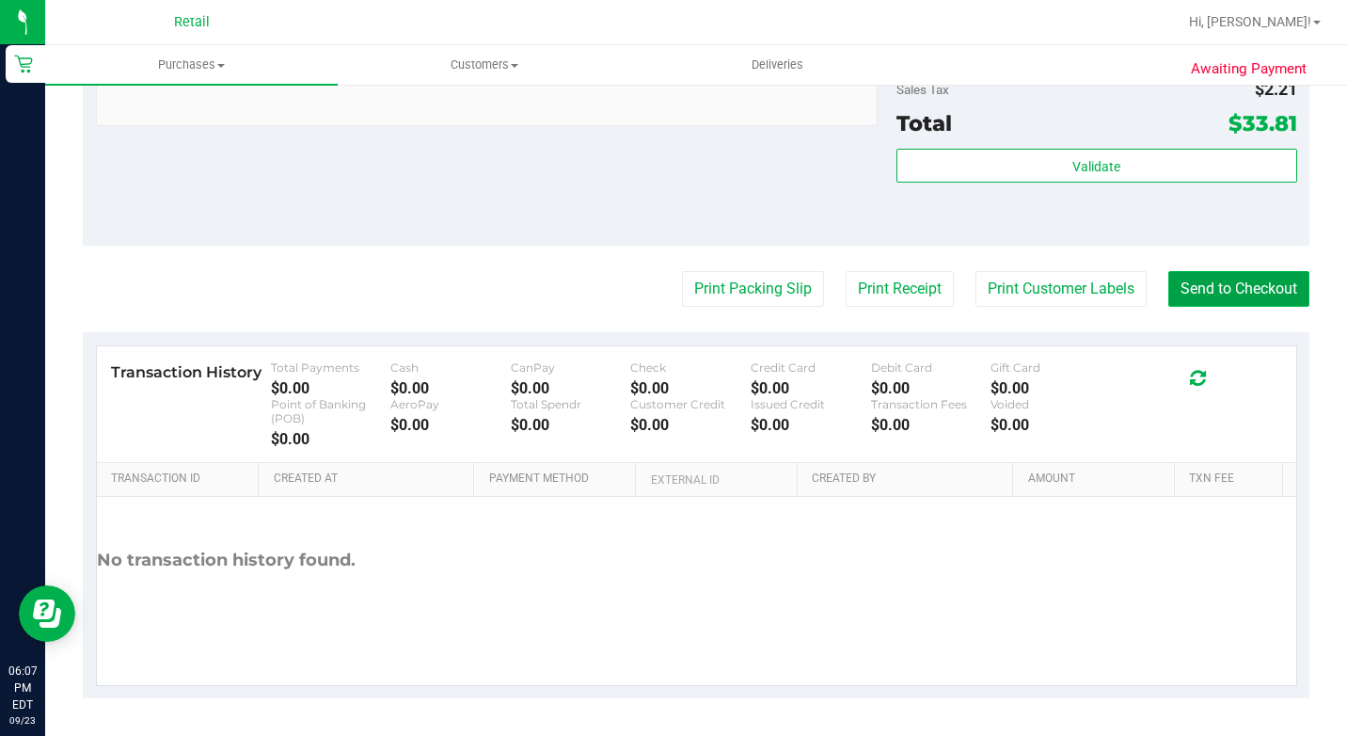
drag, startPoint x: 1212, startPoint y: 280, endPoint x: 1198, endPoint y: 292, distance: 17.3
click at [1210, 281] on button "Send to Checkout" at bounding box center [1238, 289] width 141 height 36
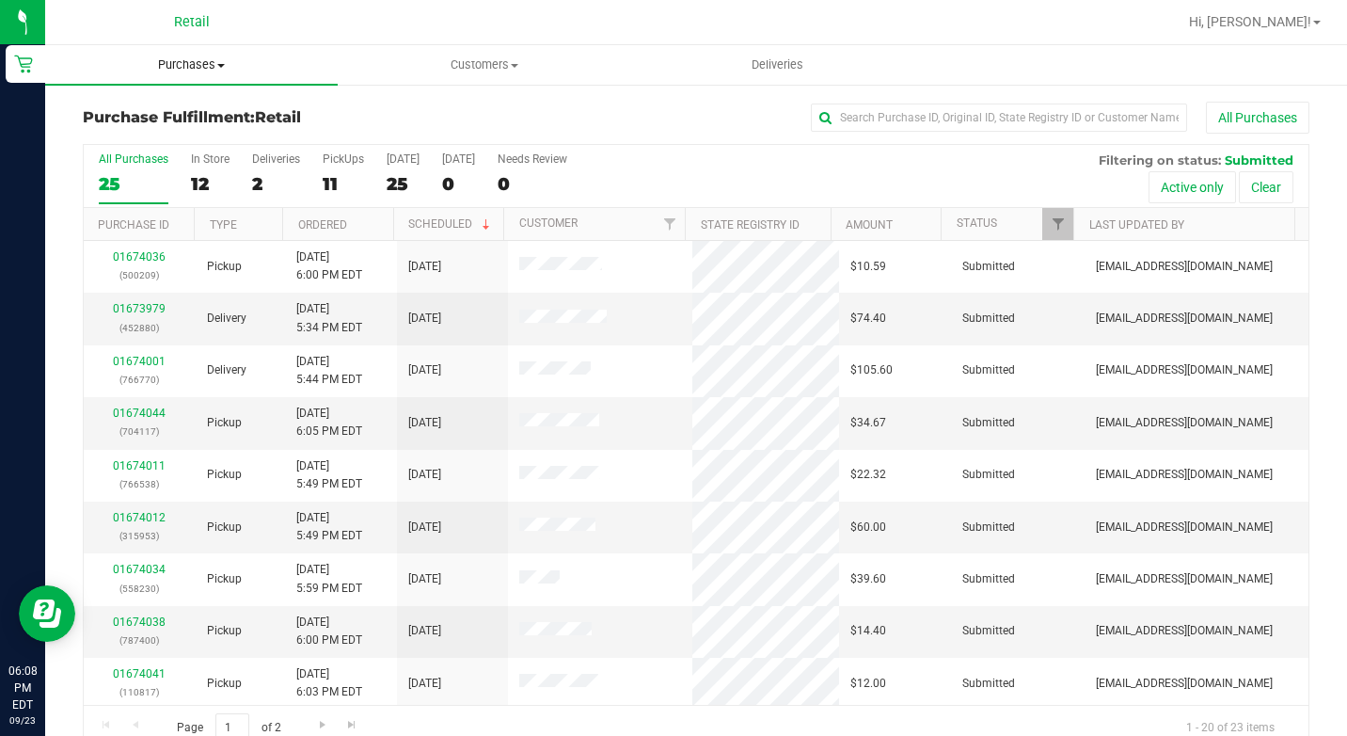
click at [45, 57] on span "Purchases" at bounding box center [191, 64] width 293 height 17
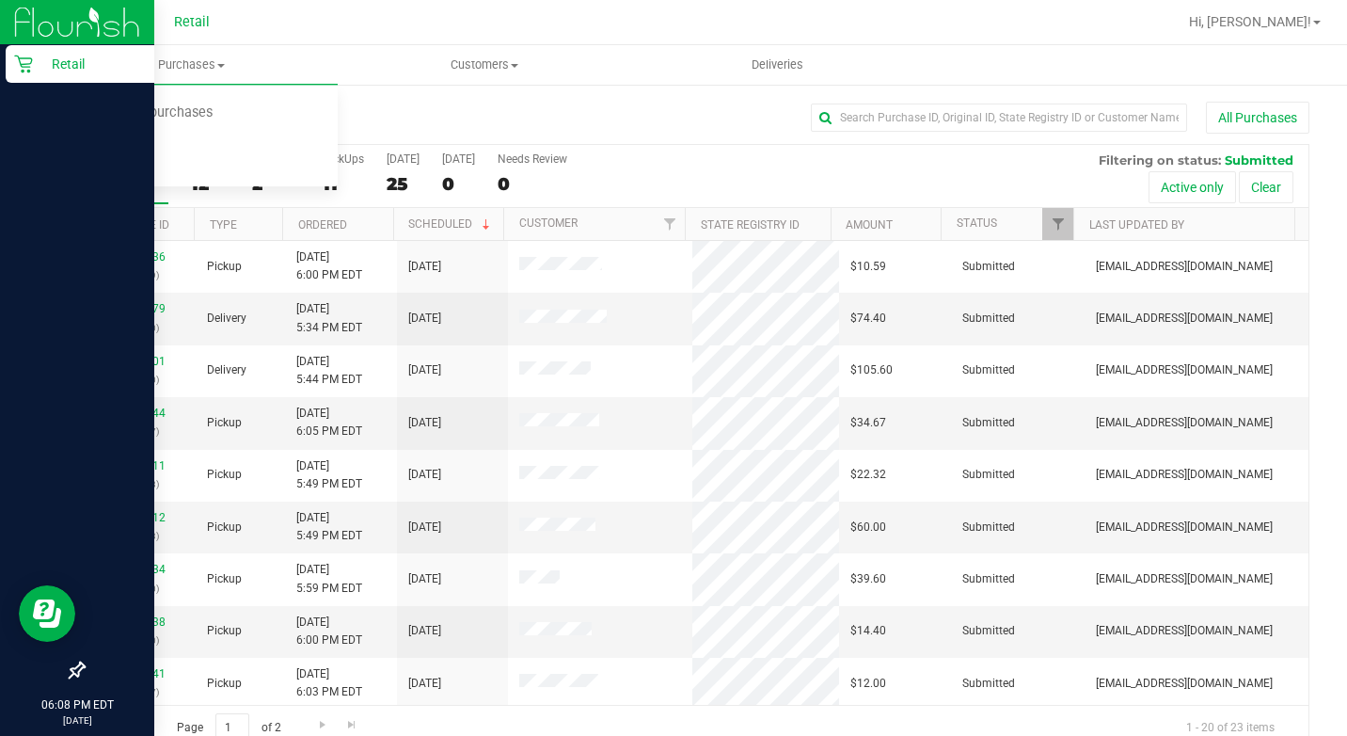
click at [30, 61] on icon at bounding box center [23, 64] width 19 height 19
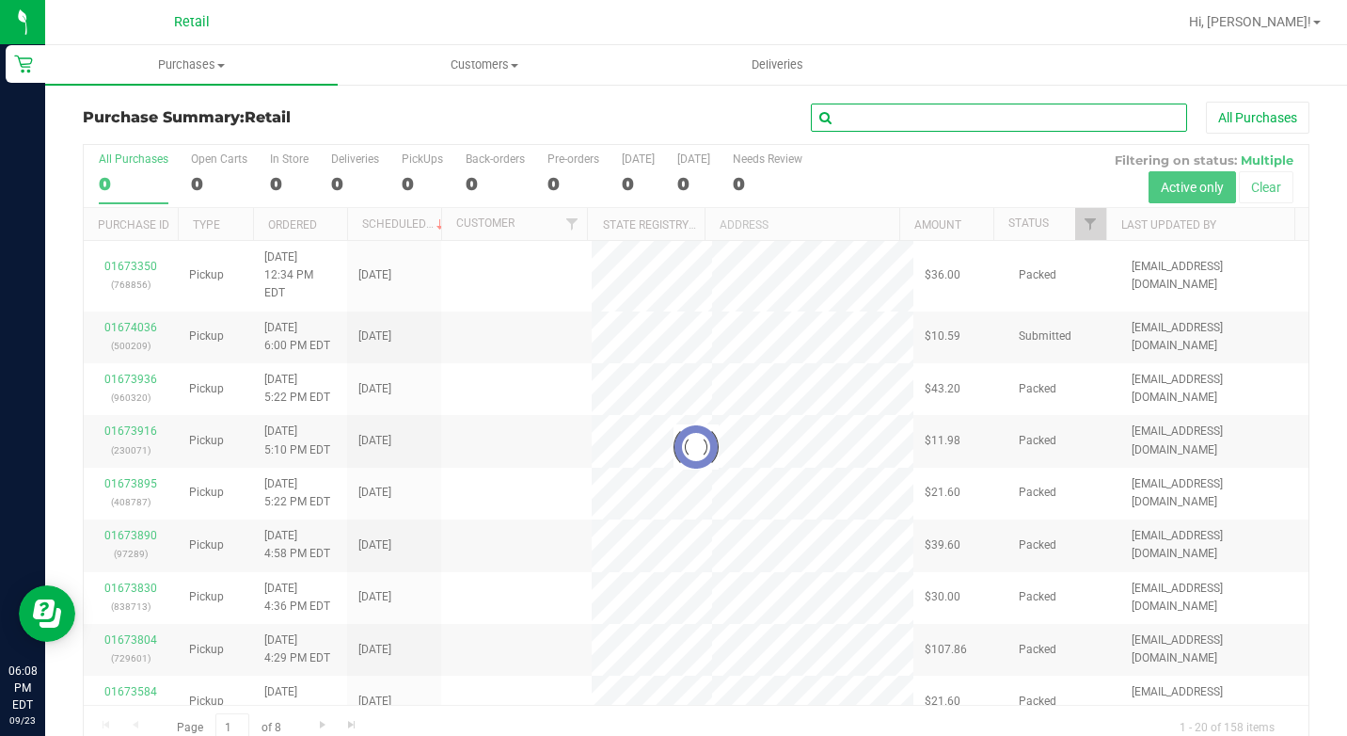
click at [974, 128] on input "text" at bounding box center [999, 117] width 376 height 28
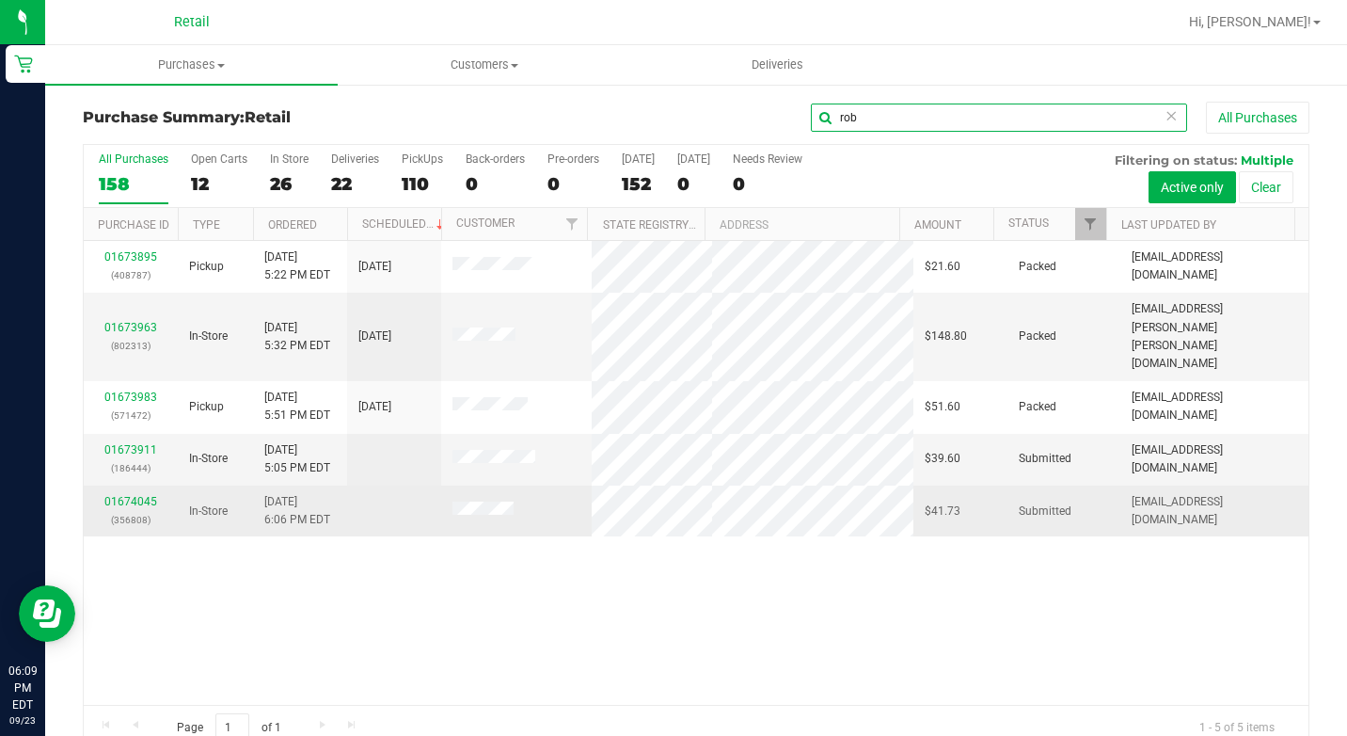
type input "rob"
click at [157, 493] on div "01674045 (356808)" at bounding box center [130, 511] width 71 height 36
click at [158, 493] on div "01674045 (356808)" at bounding box center [130, 511] width 71 height 36
click at [146, 495] on link "01674045" at bounding box center [130, 501] width 53 height 13
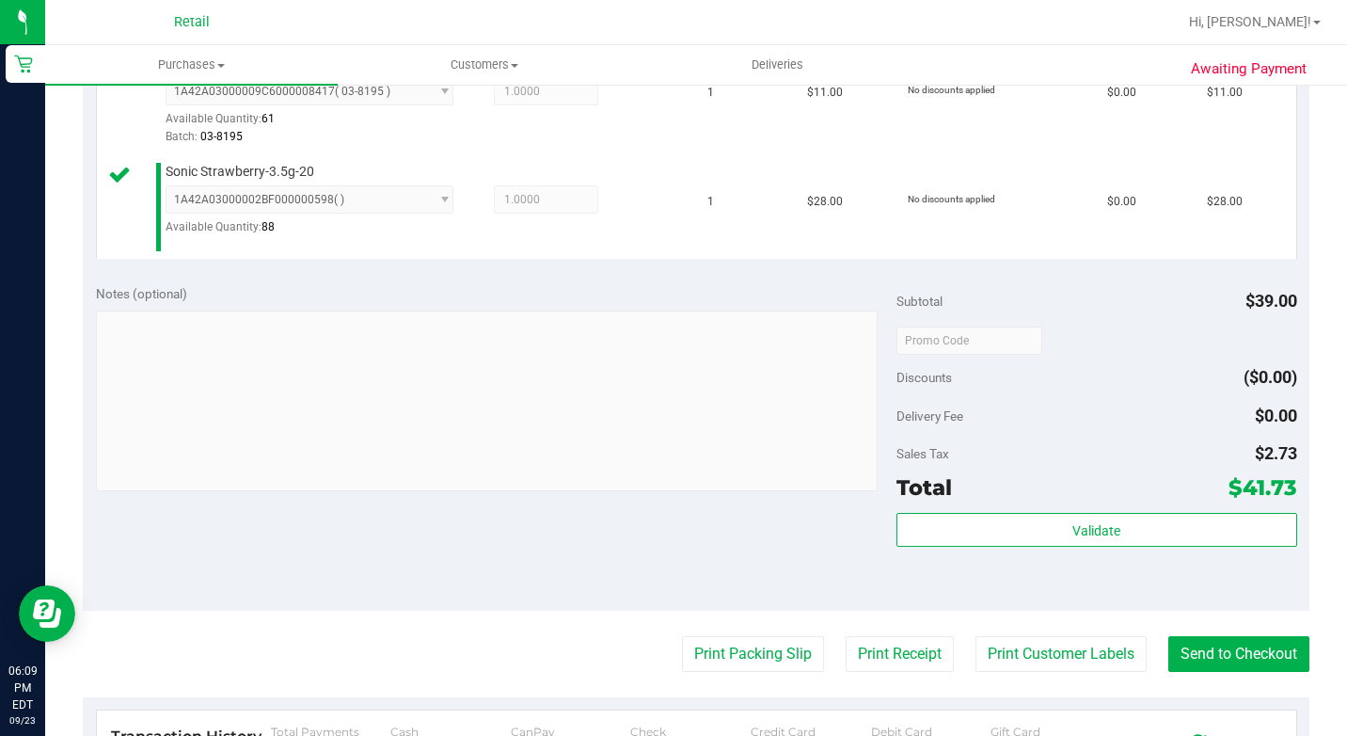
scroll to position [564, 0]
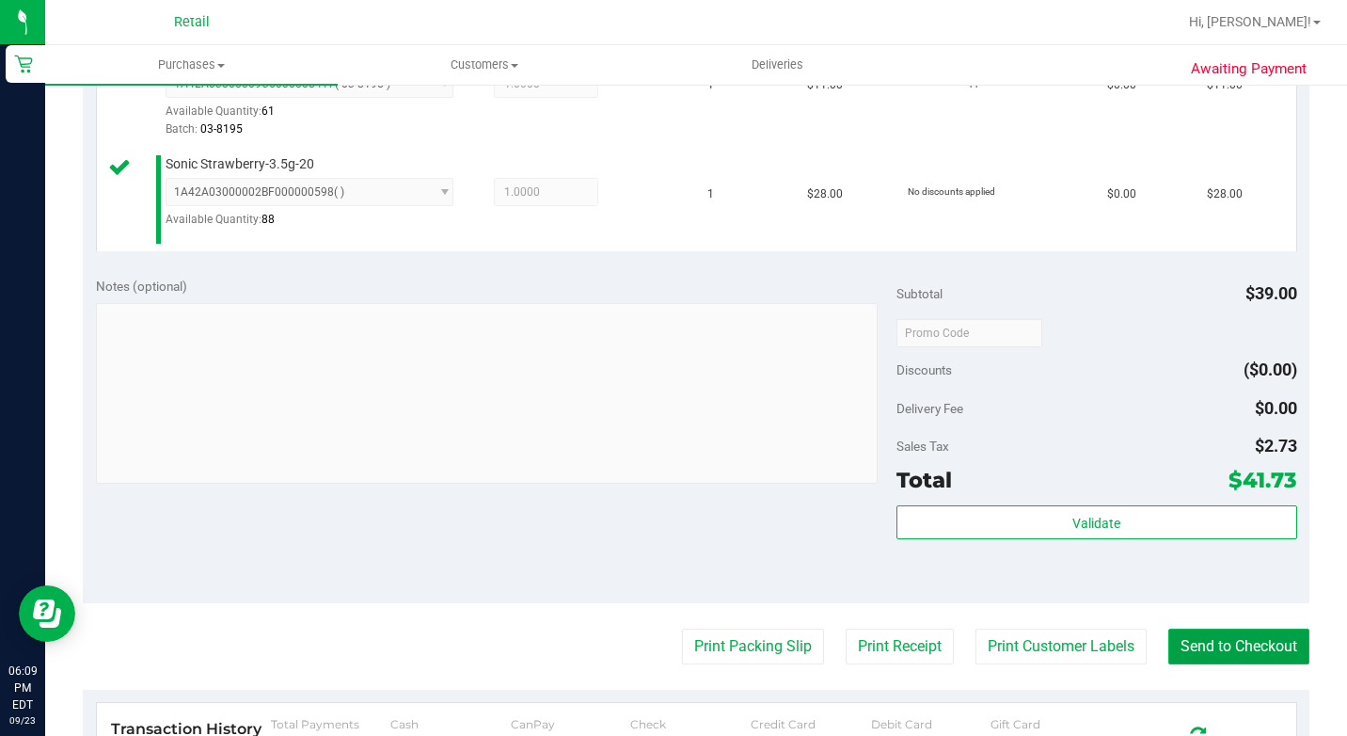
click at [1203, 664] on button "Send to Checkout" at bounding box center [1238, 646] width 141 height 36
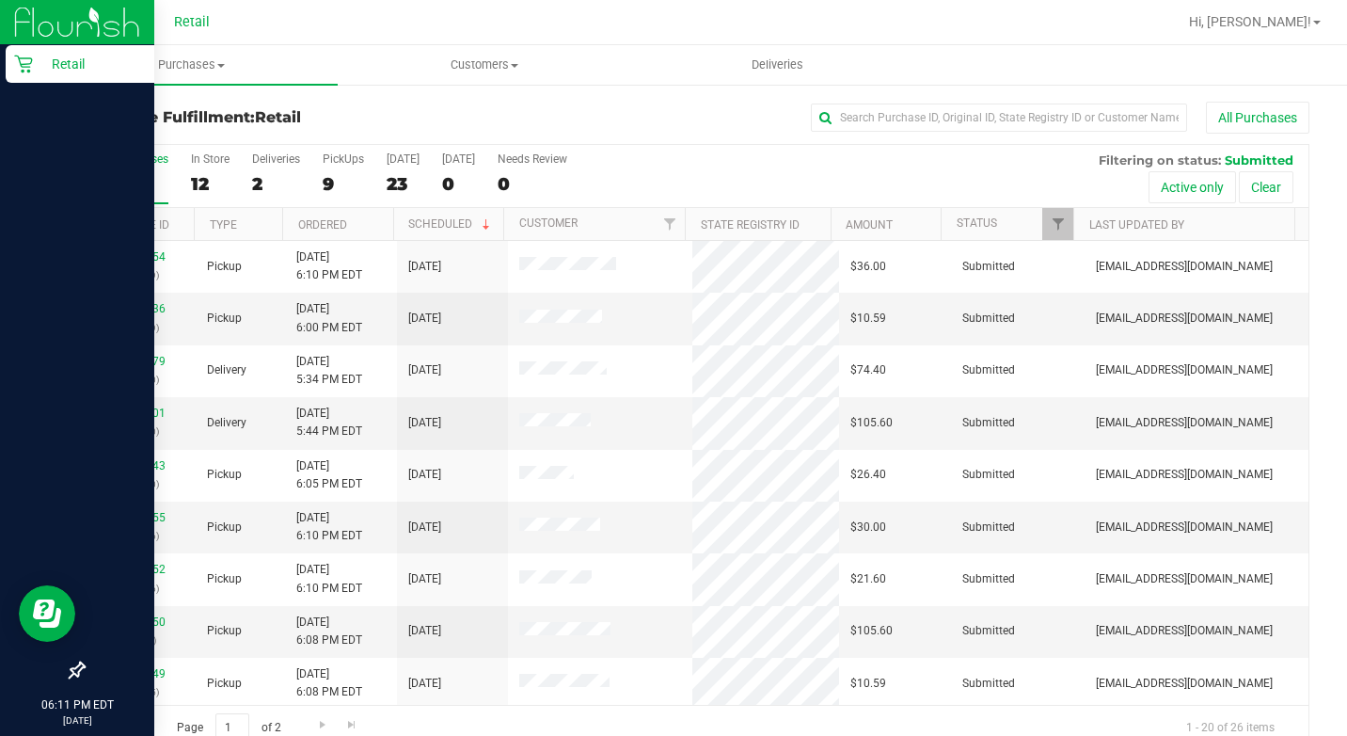
drag, startPoint x: 19, startPoint y: 53, endPoint x: 28, endPoint y: 52, distance: 9.5
click at [19, 53] on div "Retail" at bounding box center [80, 64] width 149 height 38
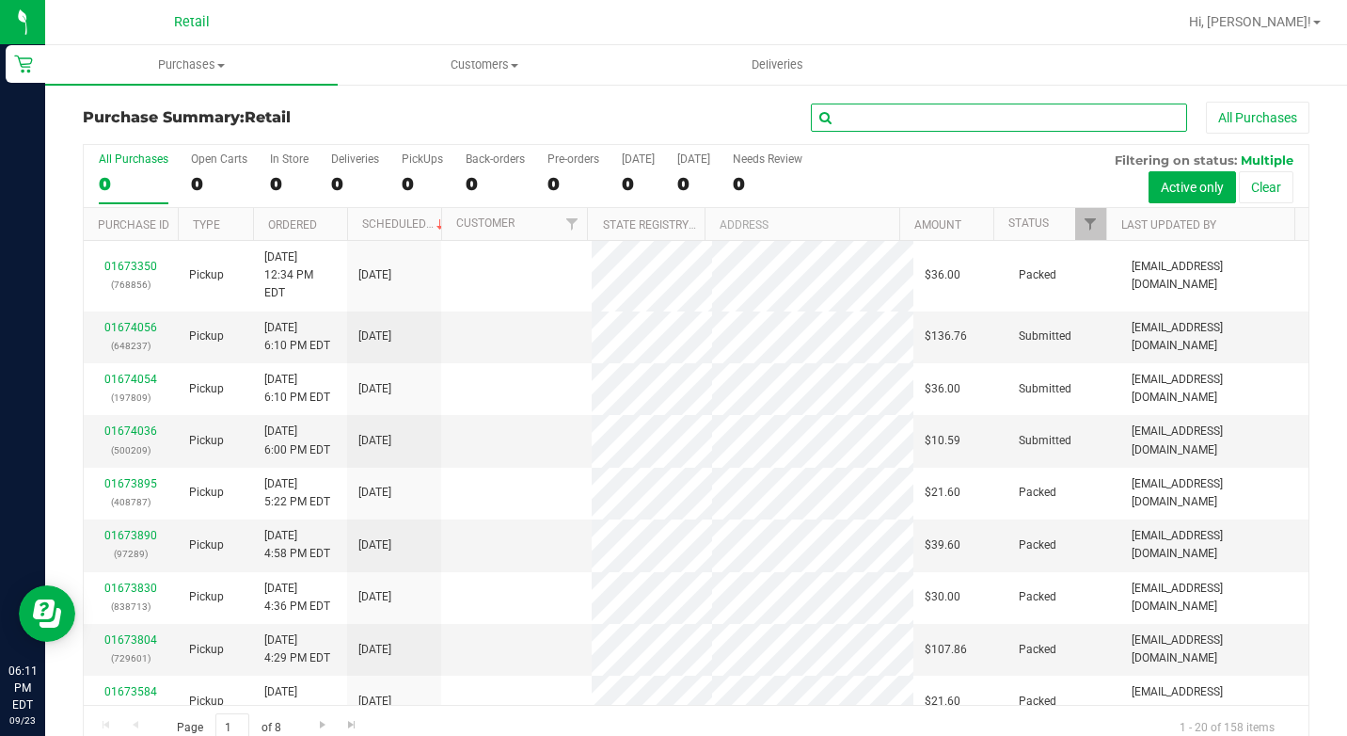
click at [885, 112] on input "text" at bounding box center [999, 117] width 376 height 28
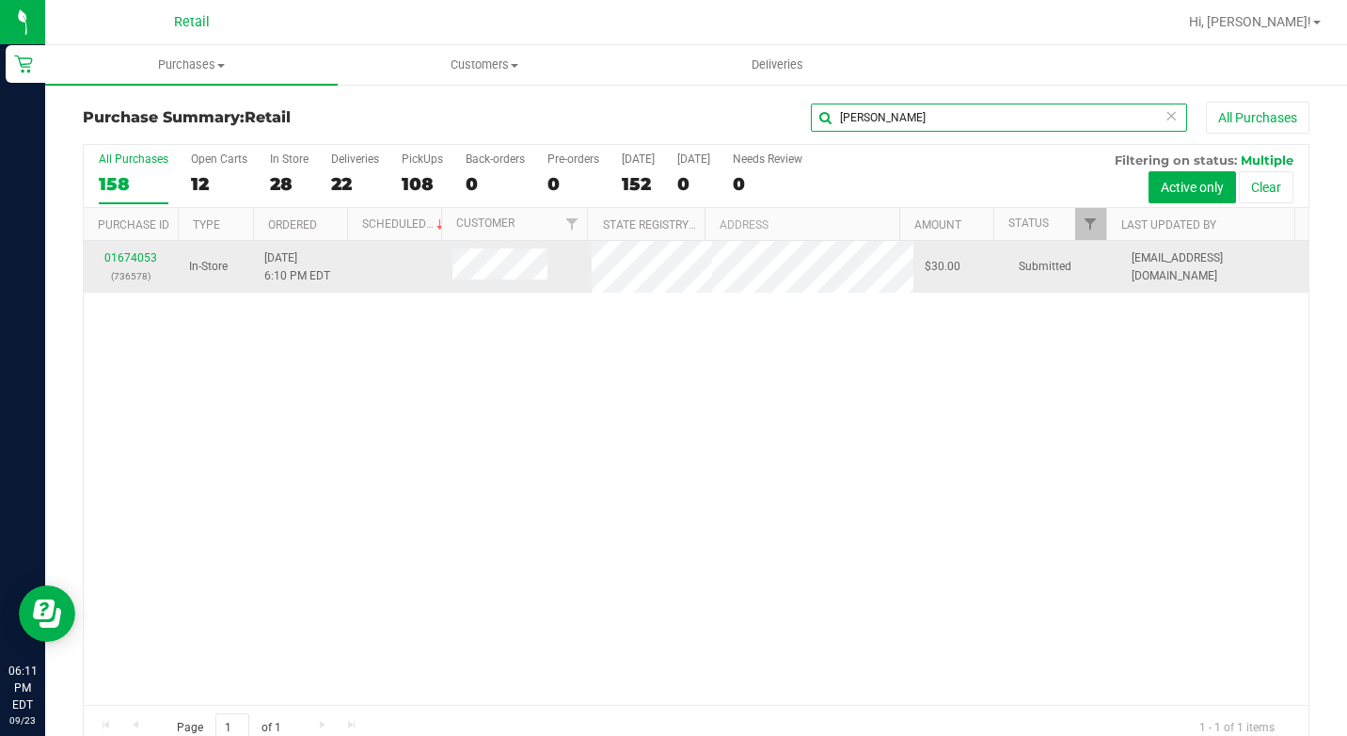
type input "jason"
click at [113, 246] on td "01674053 (736578)" at bounding box center [131, 267] width 94 height 52
click at [123, 253] on link "01674053" at bounding box center [130, 257] width 53 height 13
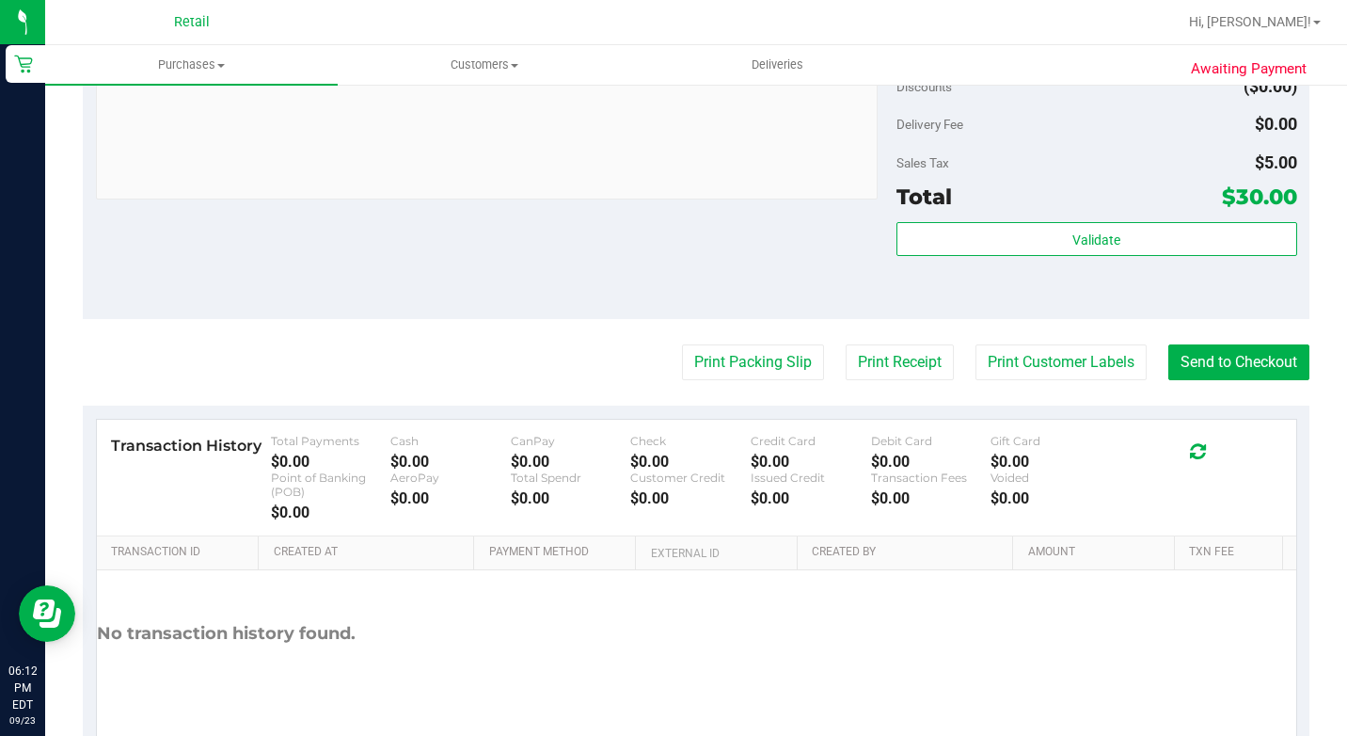
scroll to position [753, 0]
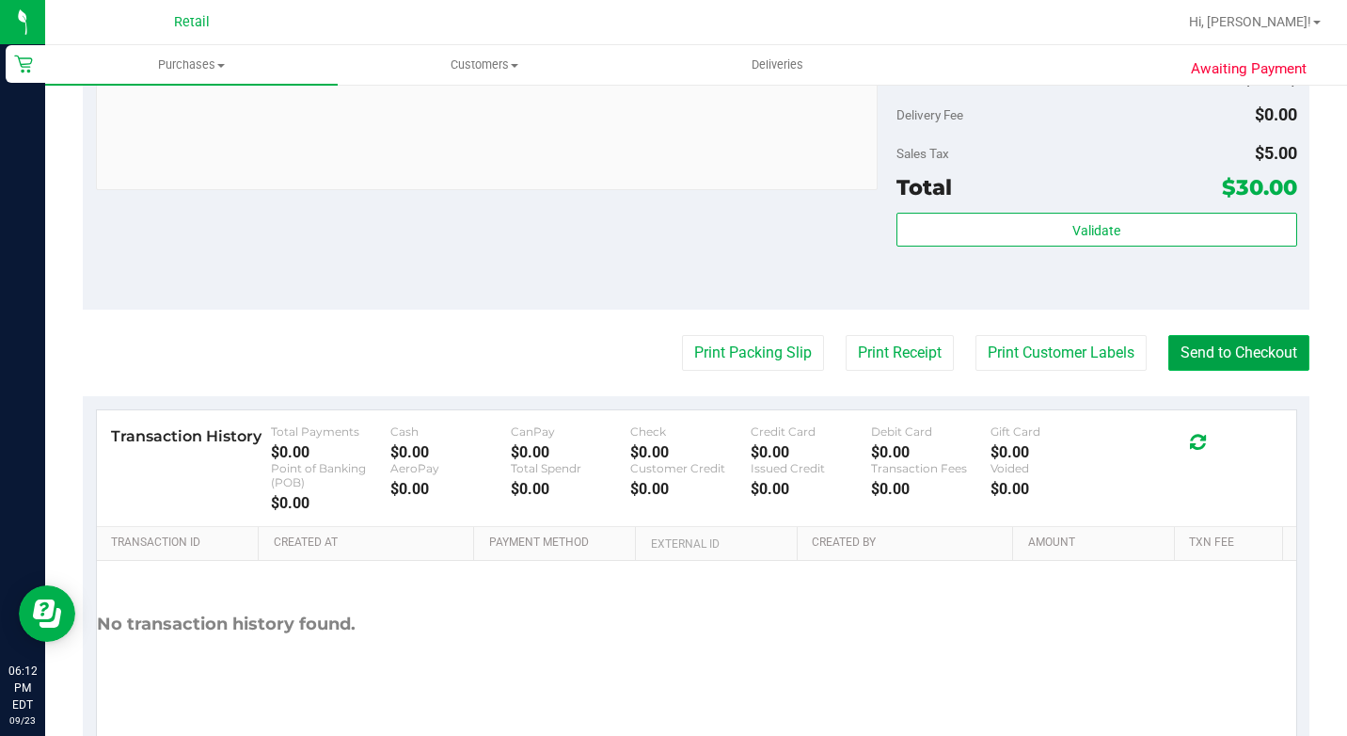
click at [1222, 371] on button "Send to Checkout" at bounding box center [1238, 353] width 141 height 36
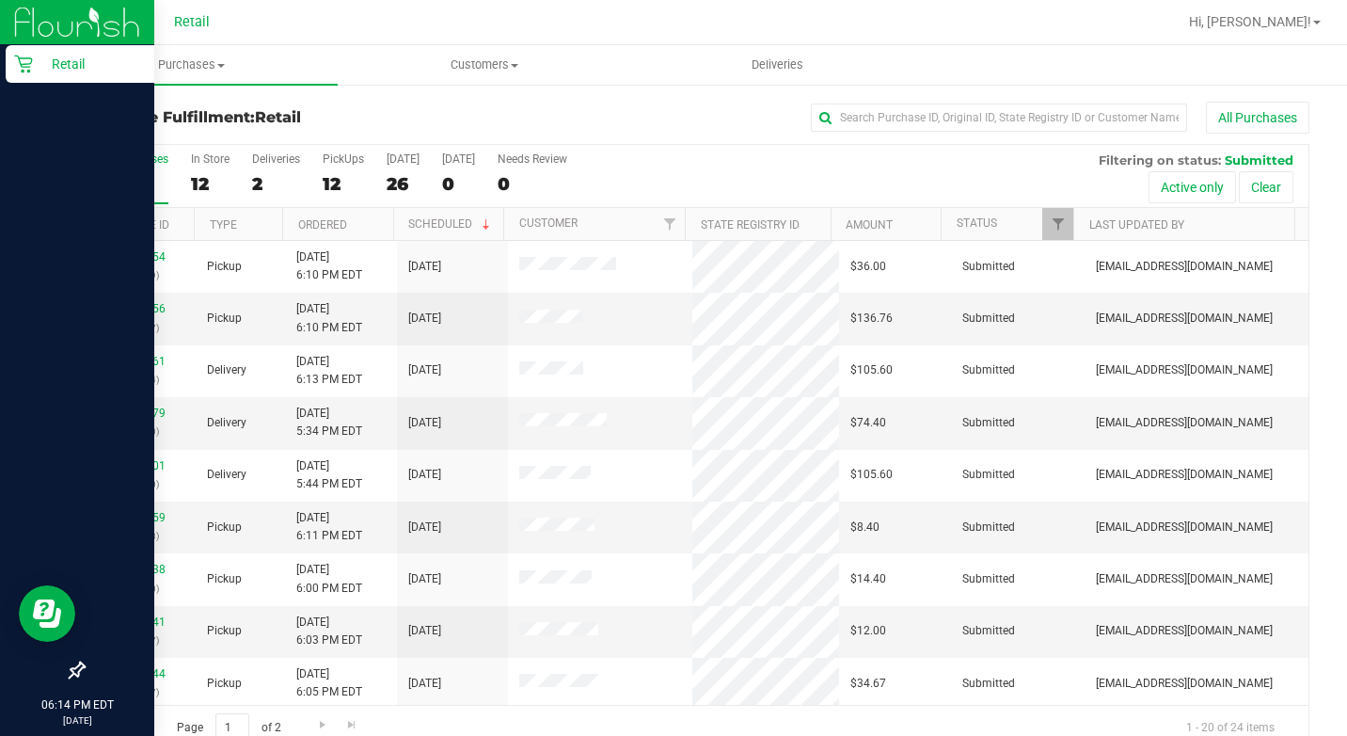
click at [44, 63] on p "Retail" at bounding box center [89, 64] width 113 height 23
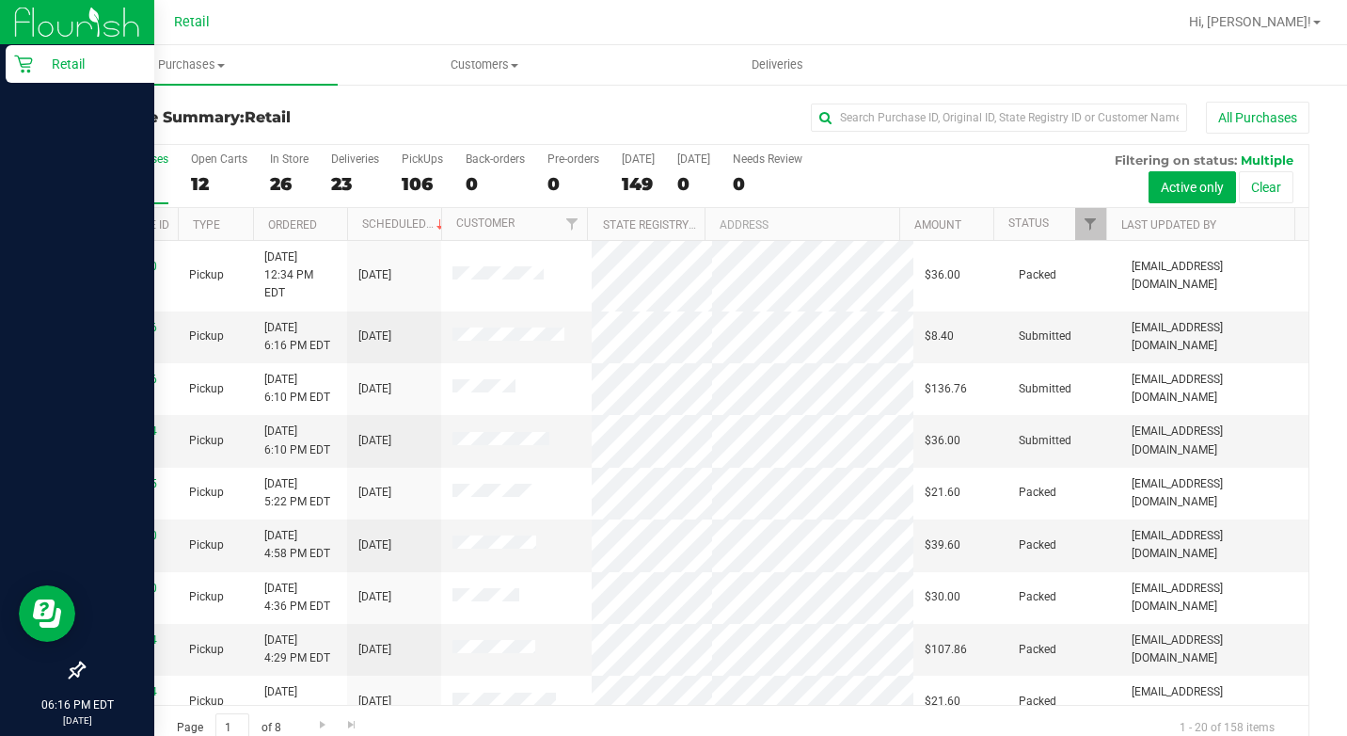
click at [25, 63] on icon at bounding box center [23, 64] width 19 height 19
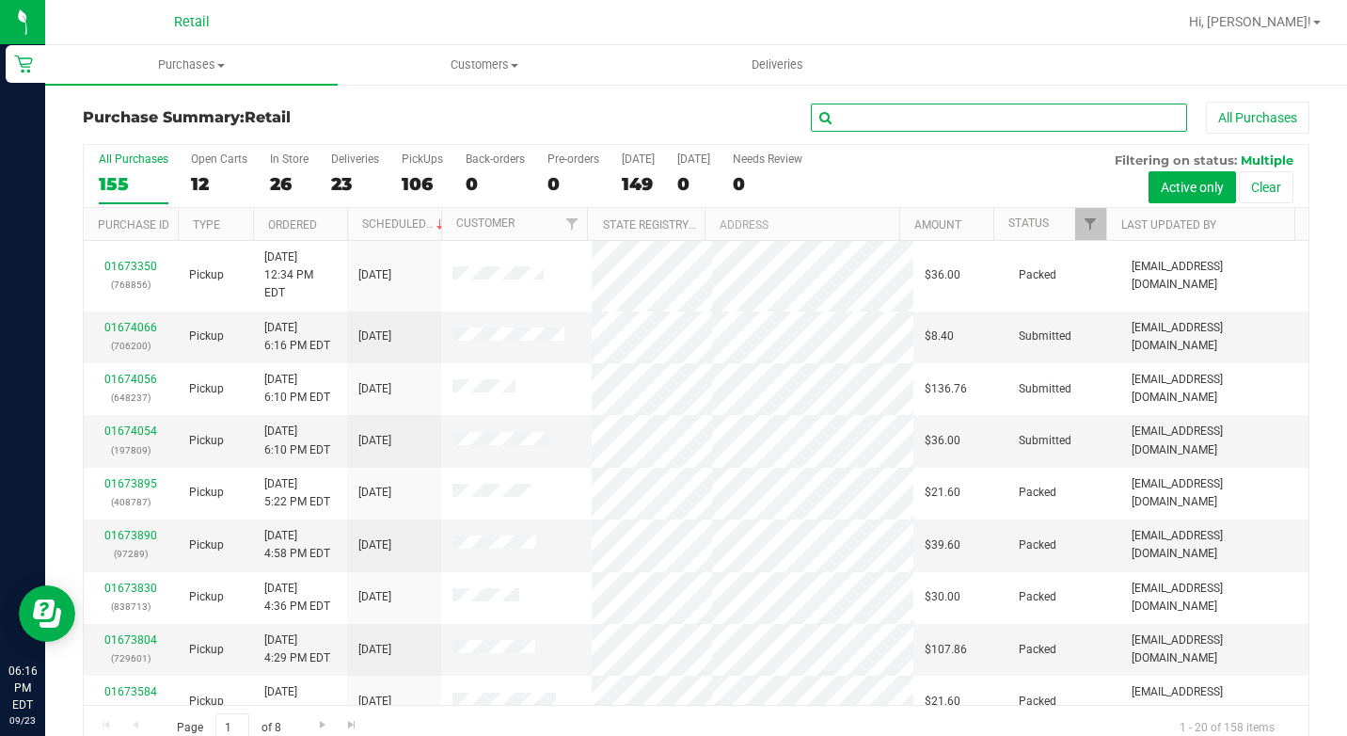
click at [876, 113] on input "text" at bounding box center [999, 117] width 376 height 28
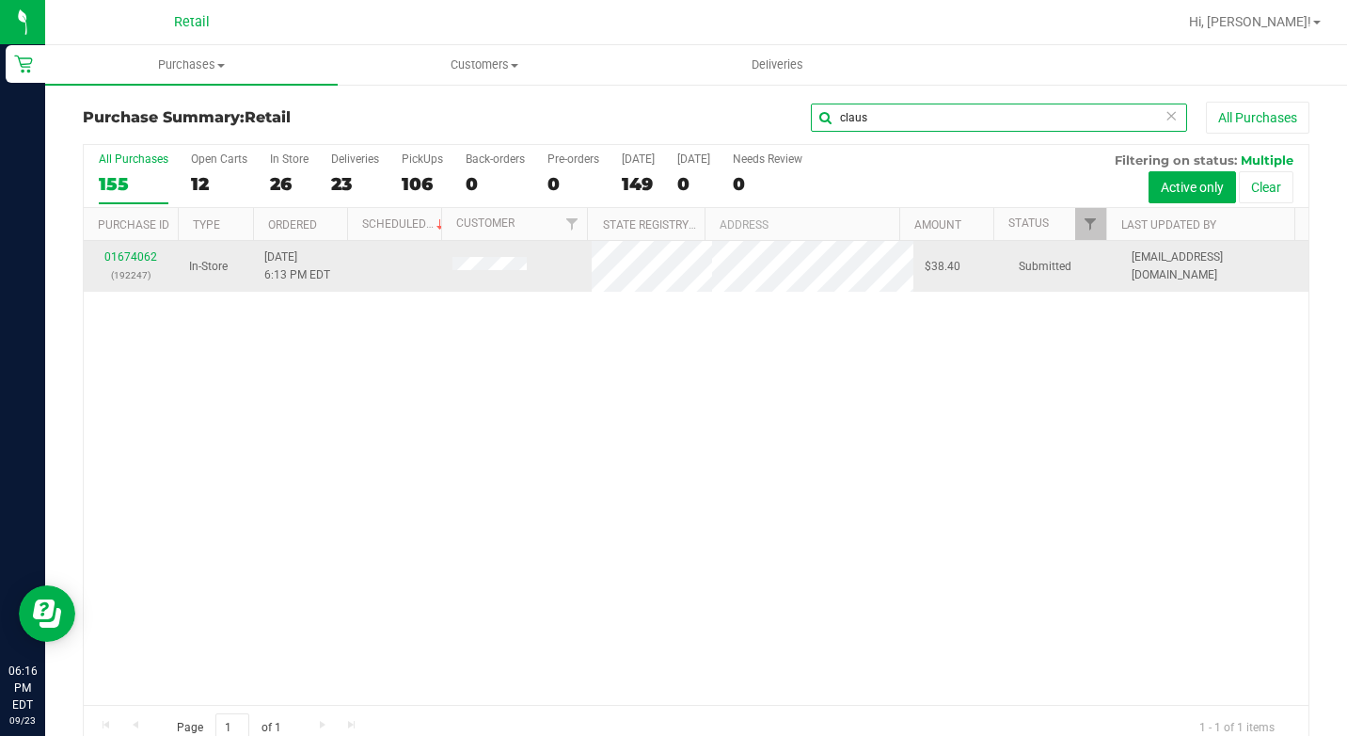
type input "claus"
click at [156, 258] on div "01674062 (192247)" at bounding box center [130, 266] width 71 height 36
click at [145, 260] on link "01674062" at bounding box center [130, 256] width 53 height 13
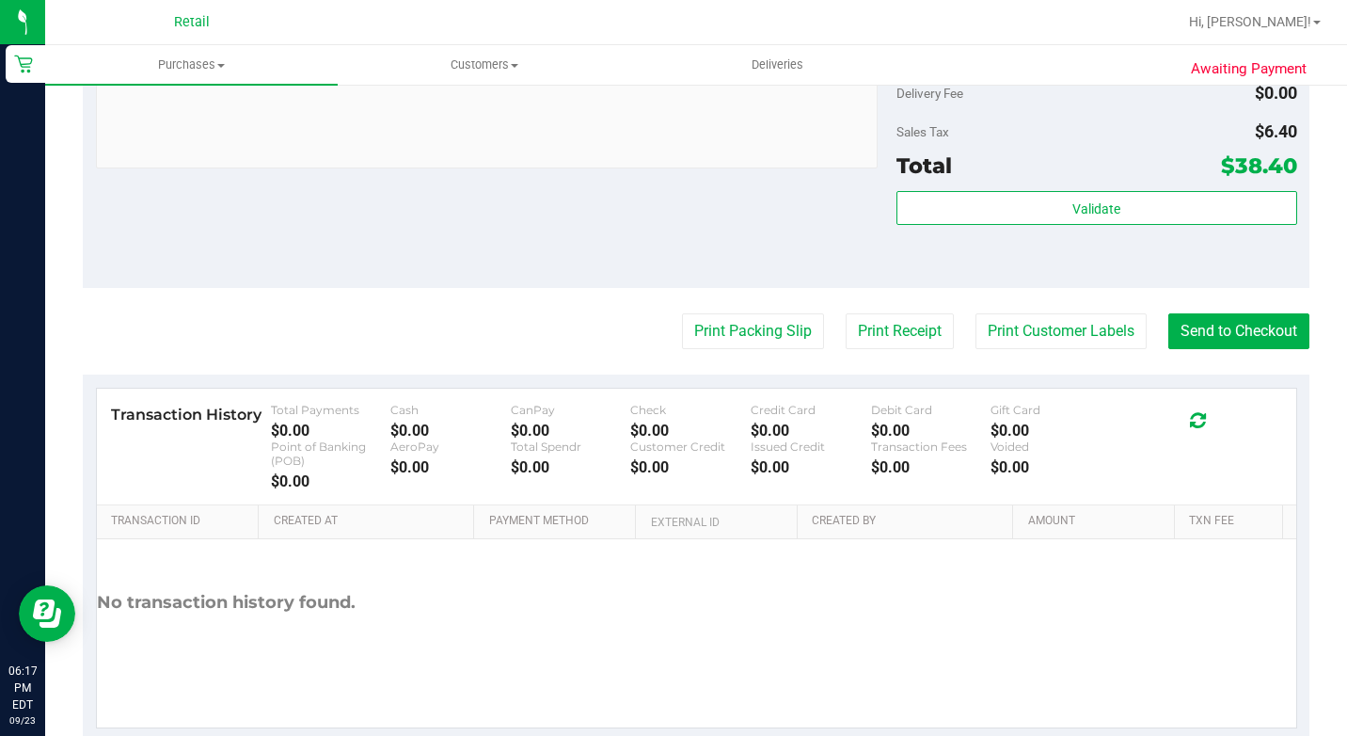
scroll to position [843, 0]
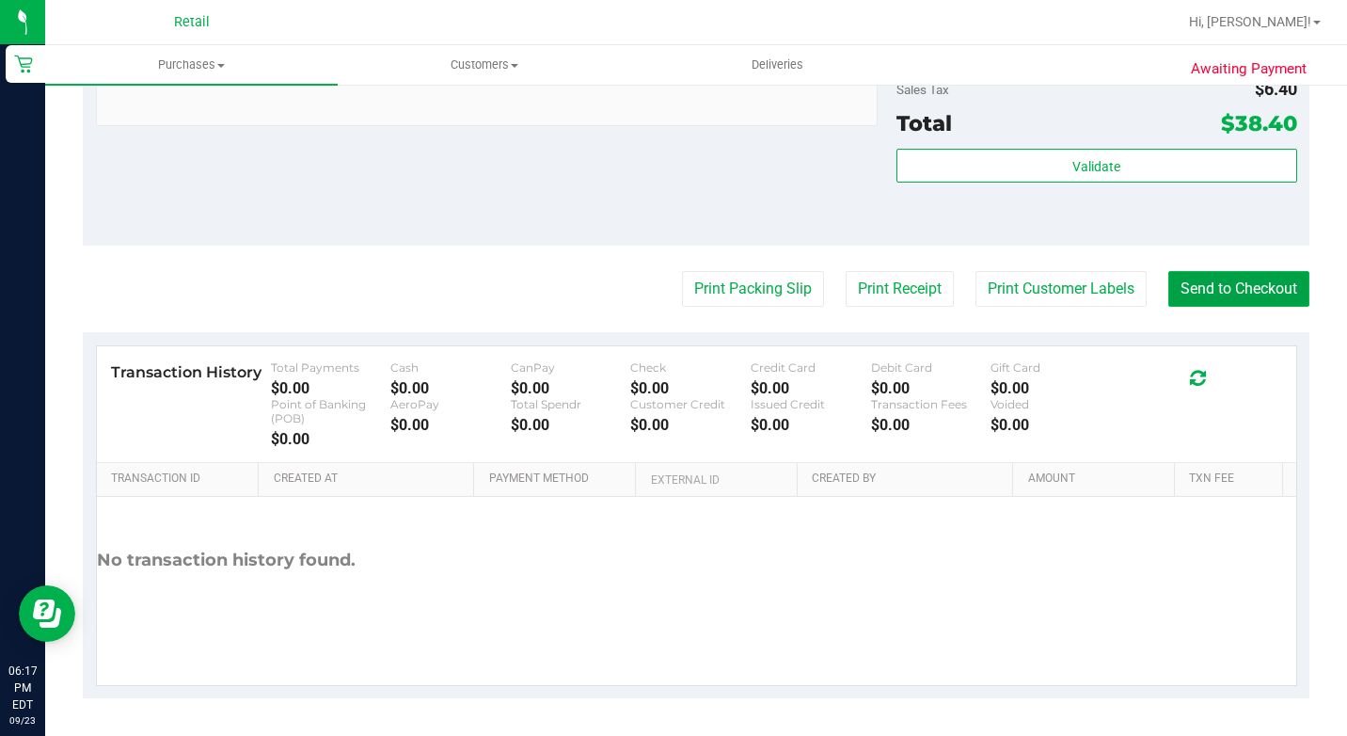
click at [1235, 271] on button "Send to Checkout" at bounding box center [1238, 289] width 141 height 36
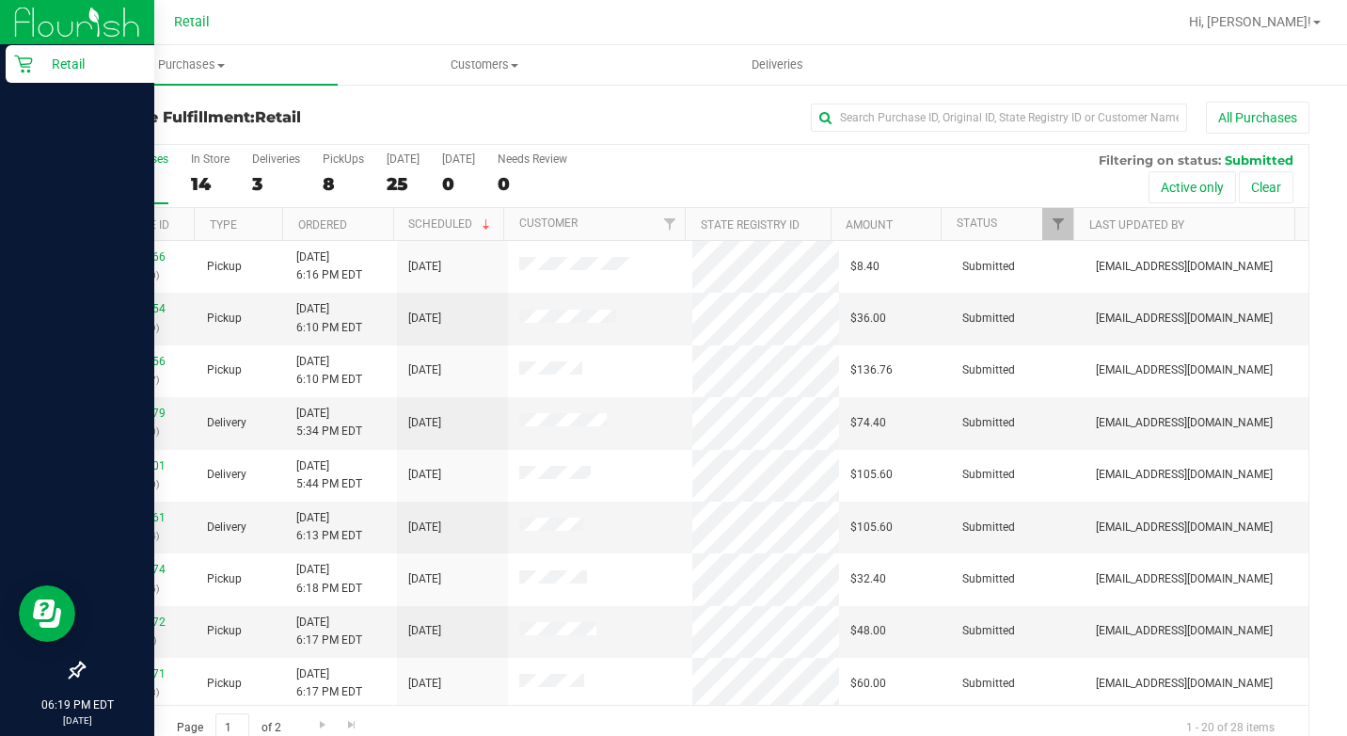
click at [35, 72] on p "Retail" at bounding box center [89, 64] width 113 height 23
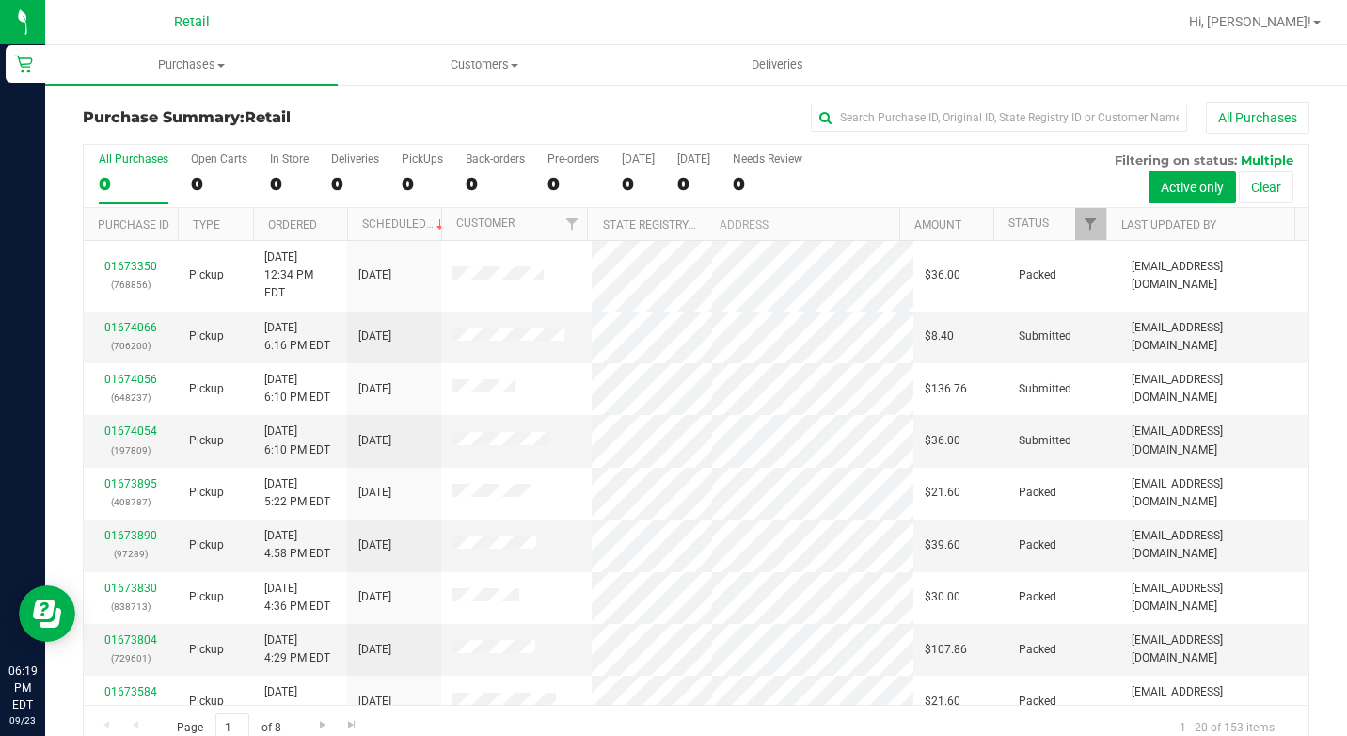
click at [936, 132] on div "All Purchases" at bounding box center [900, 118] width 817 height 32
click at [942, 127] on input "text" at bounding box center [999, 117] width 376 height 28
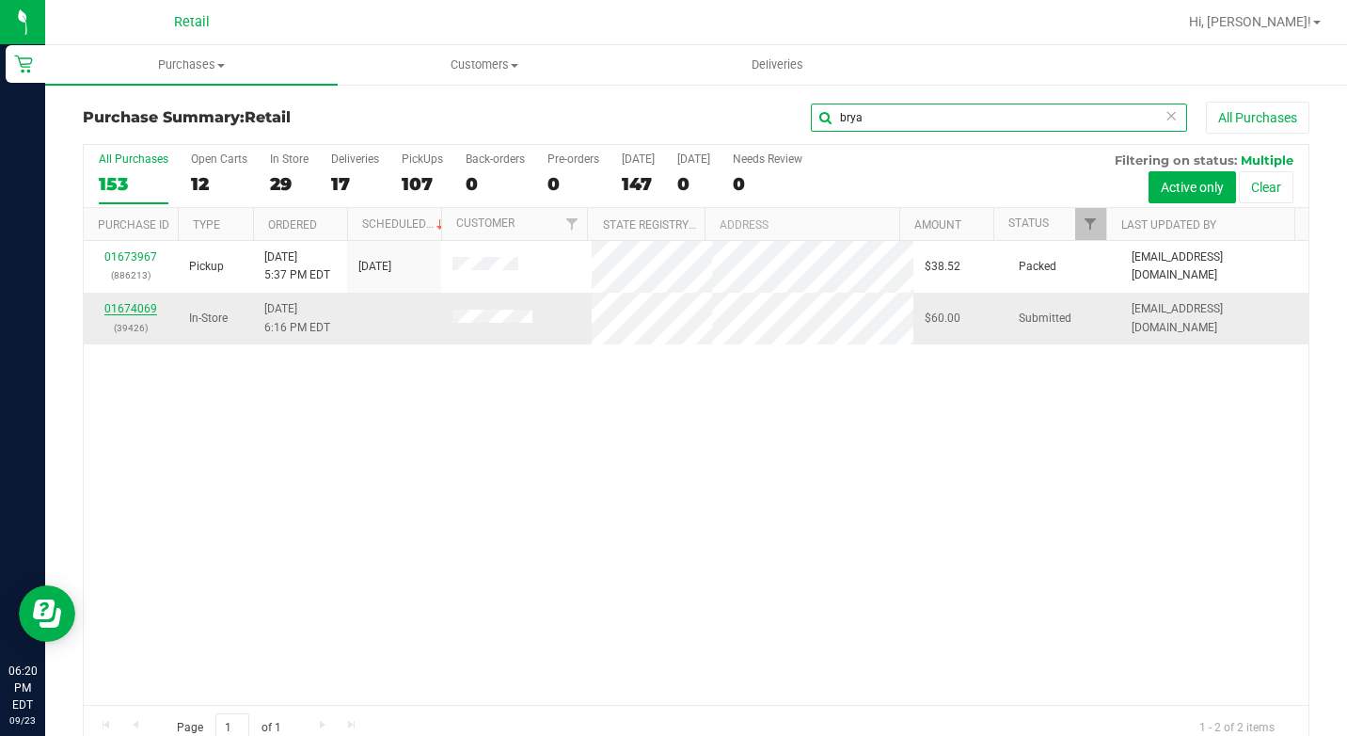
type input "brya"
click at [114, 307] on link "01674069" at bounding box center [130, 308] width 53 height 13
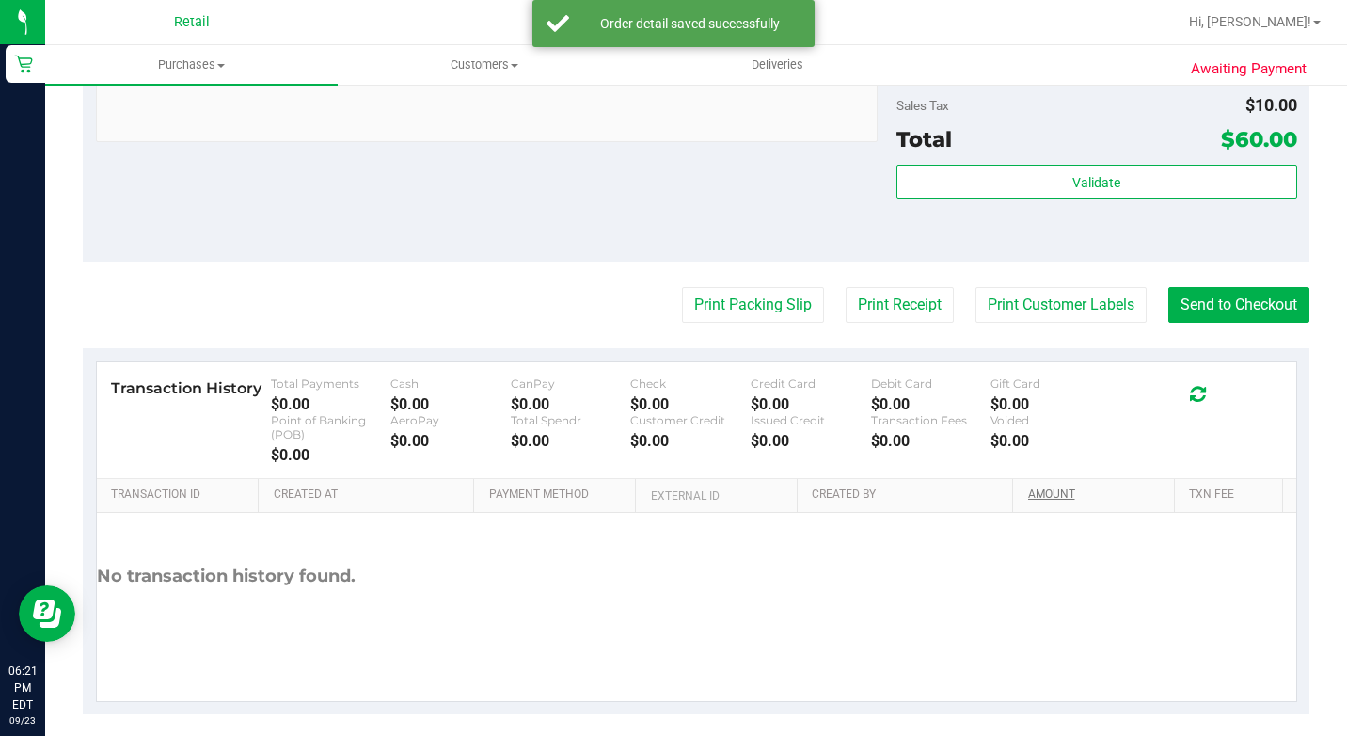
scroll to position [843, 0]
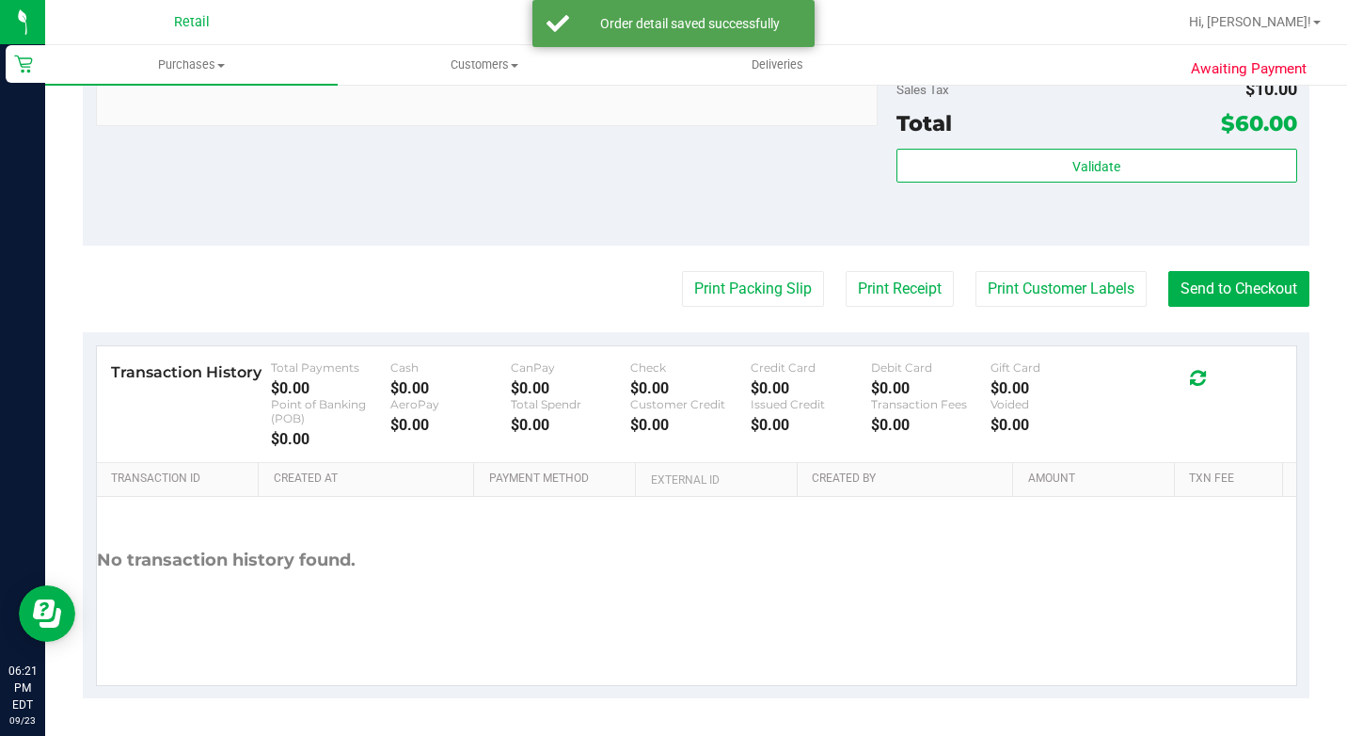
click at [1250, 279] on button "Send to Checkout" at bounding box center [1238, 289] width 141 height 36
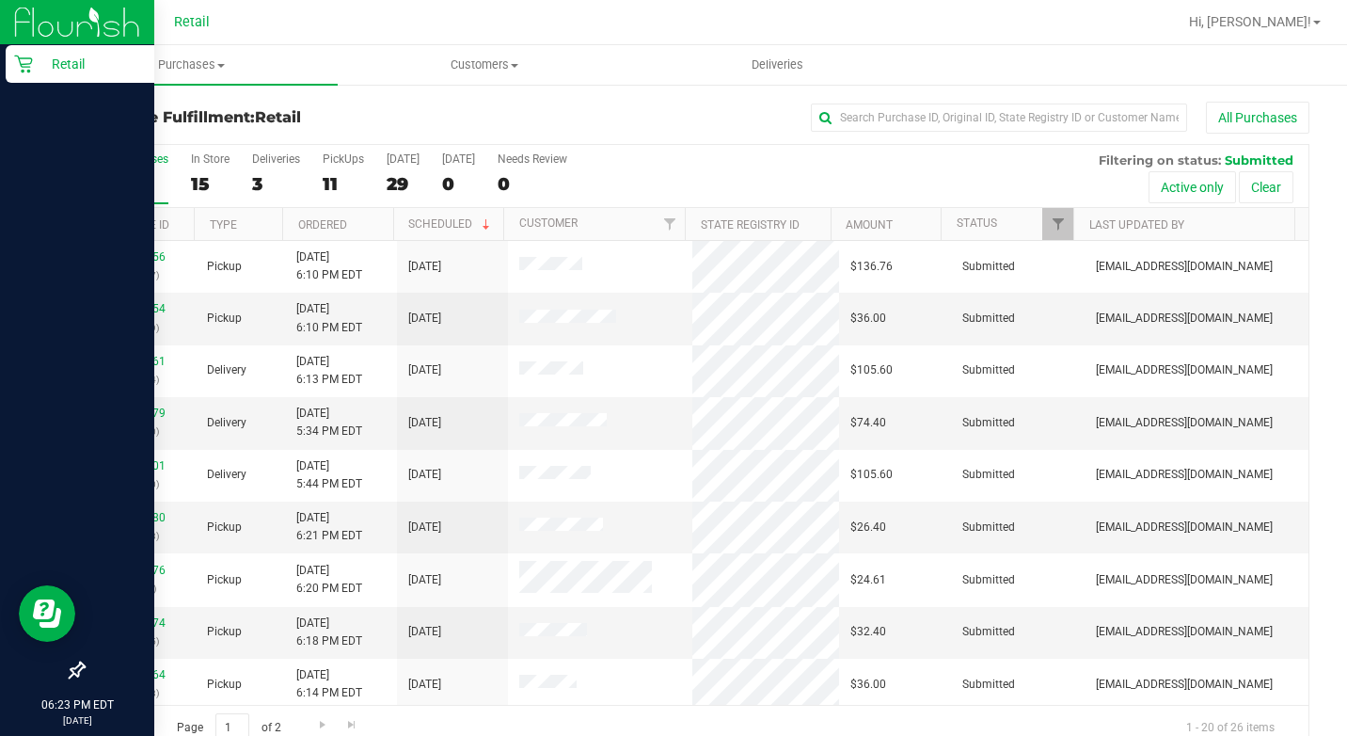
click at [11, 62] on div "Retail" at bounding box center [80, 64] width 149 height 38
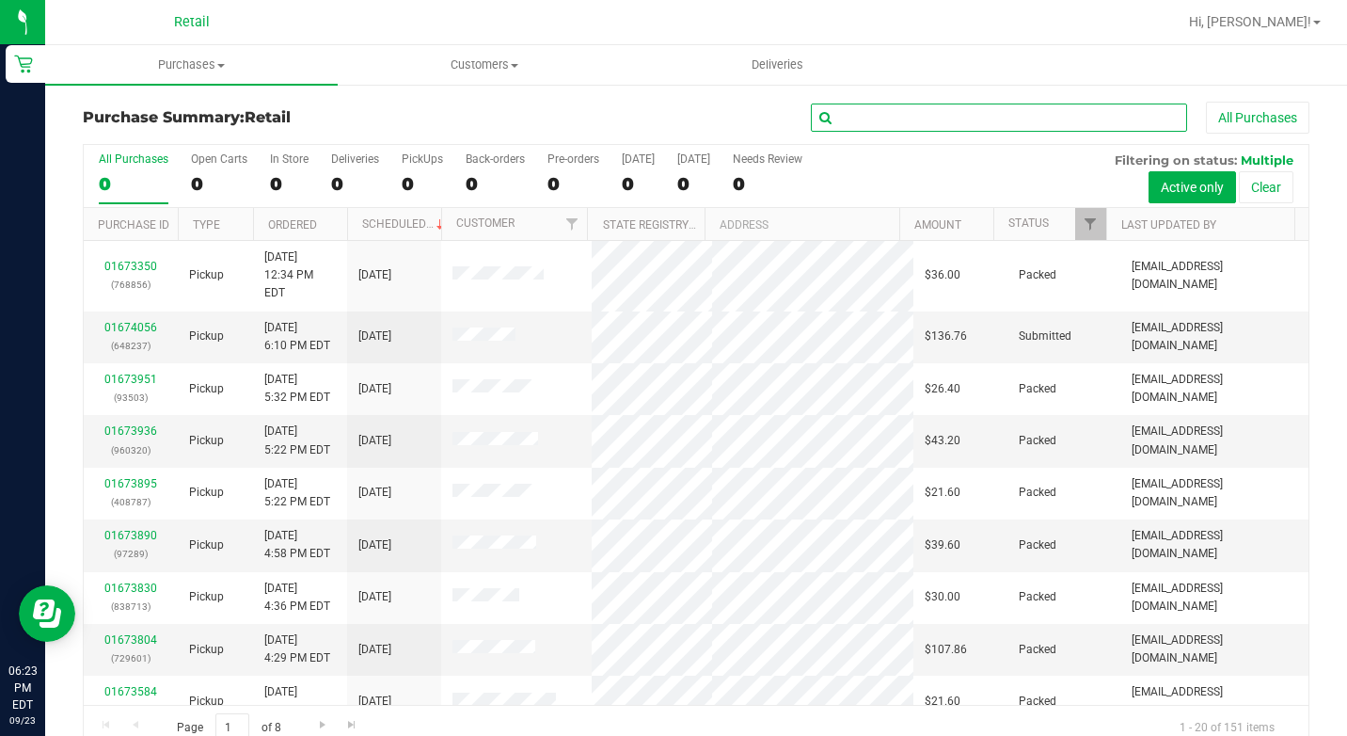
click at [935, 126] on input "text" at bounding box center [999, 117] width 376 height 28
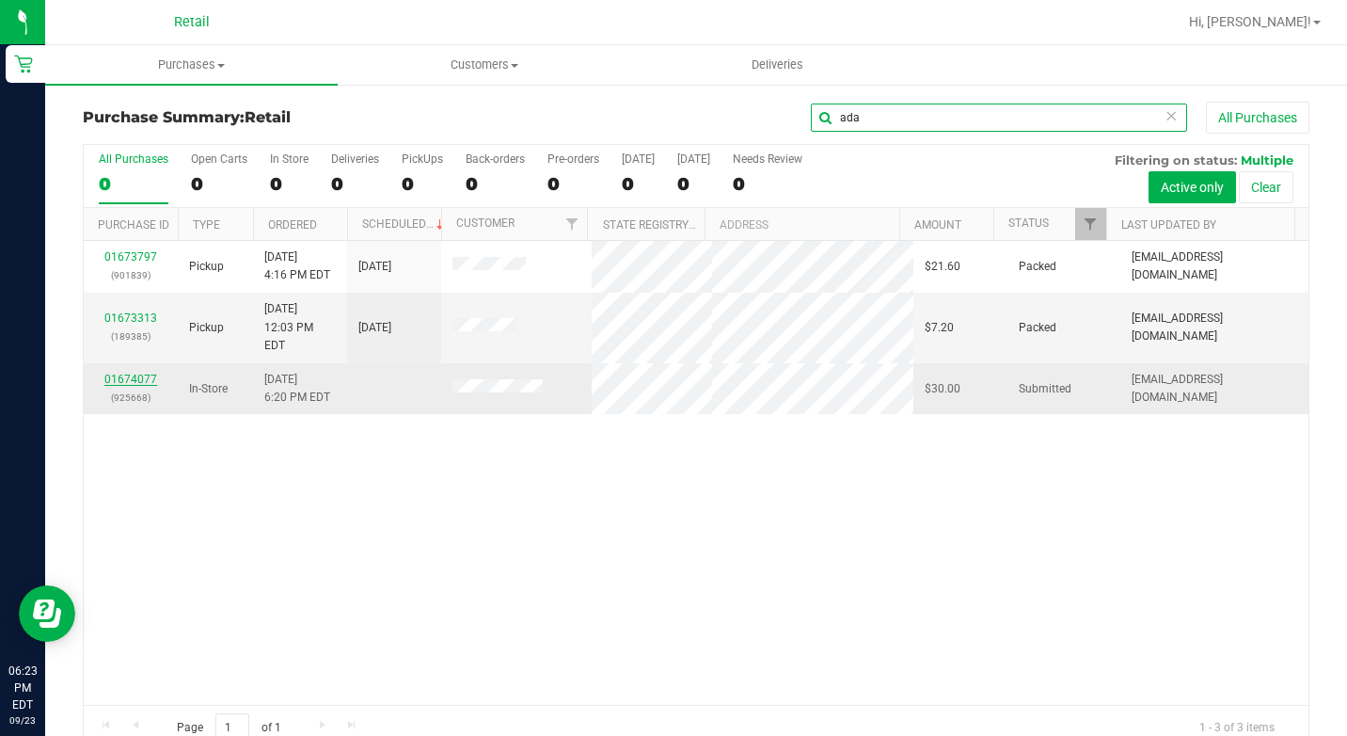
type input "ada"
click at [142, 373] on link "01674077" at bounding box center [130, 379] width 53 height 13
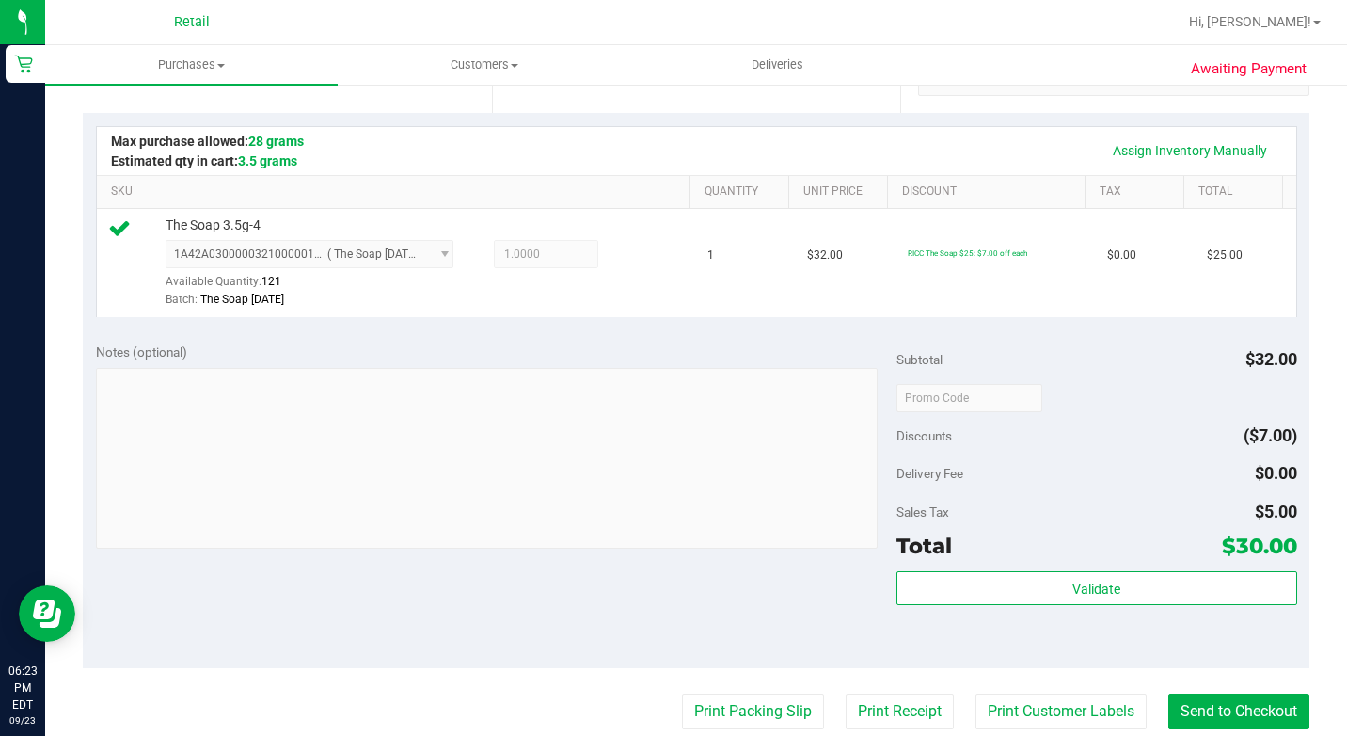
scroll to position [470, 0]
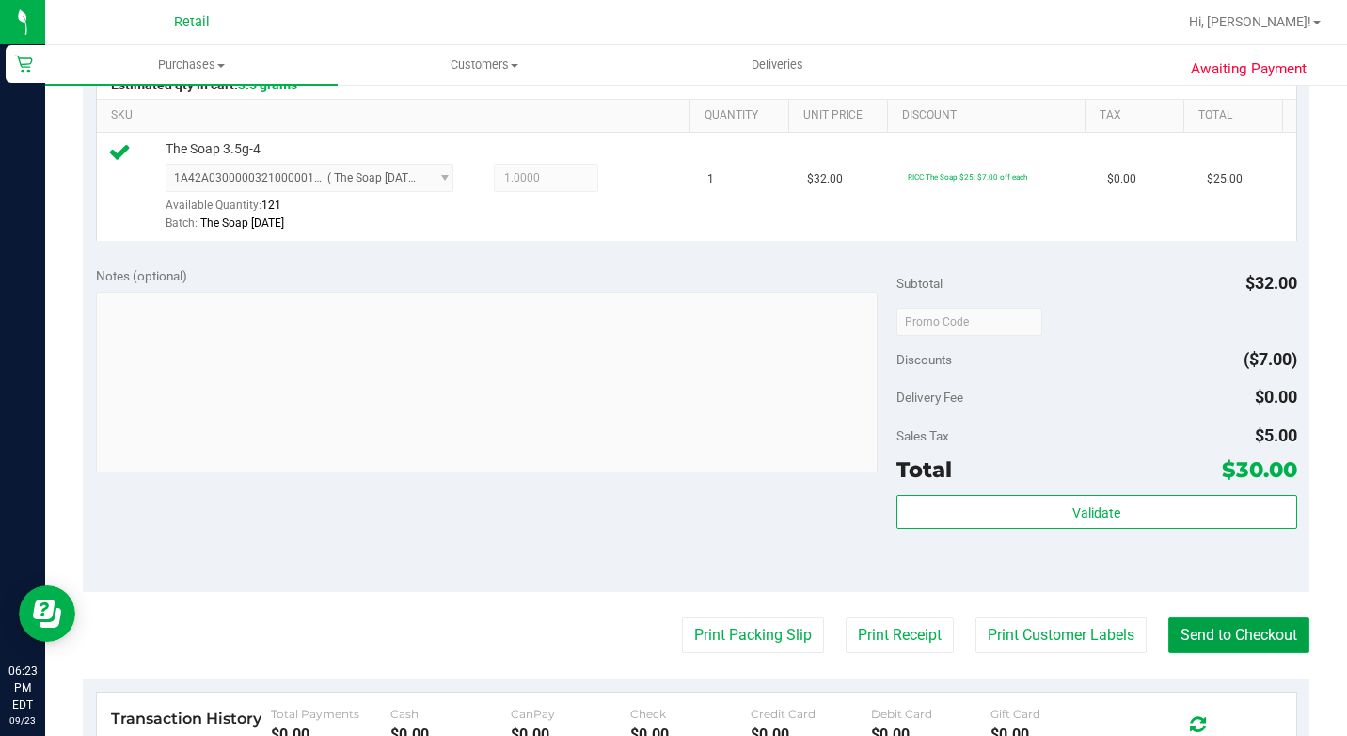
click at [1220, 653] on button "Send to Checkout" at bounding box center [1238, 635] width 141 height 36
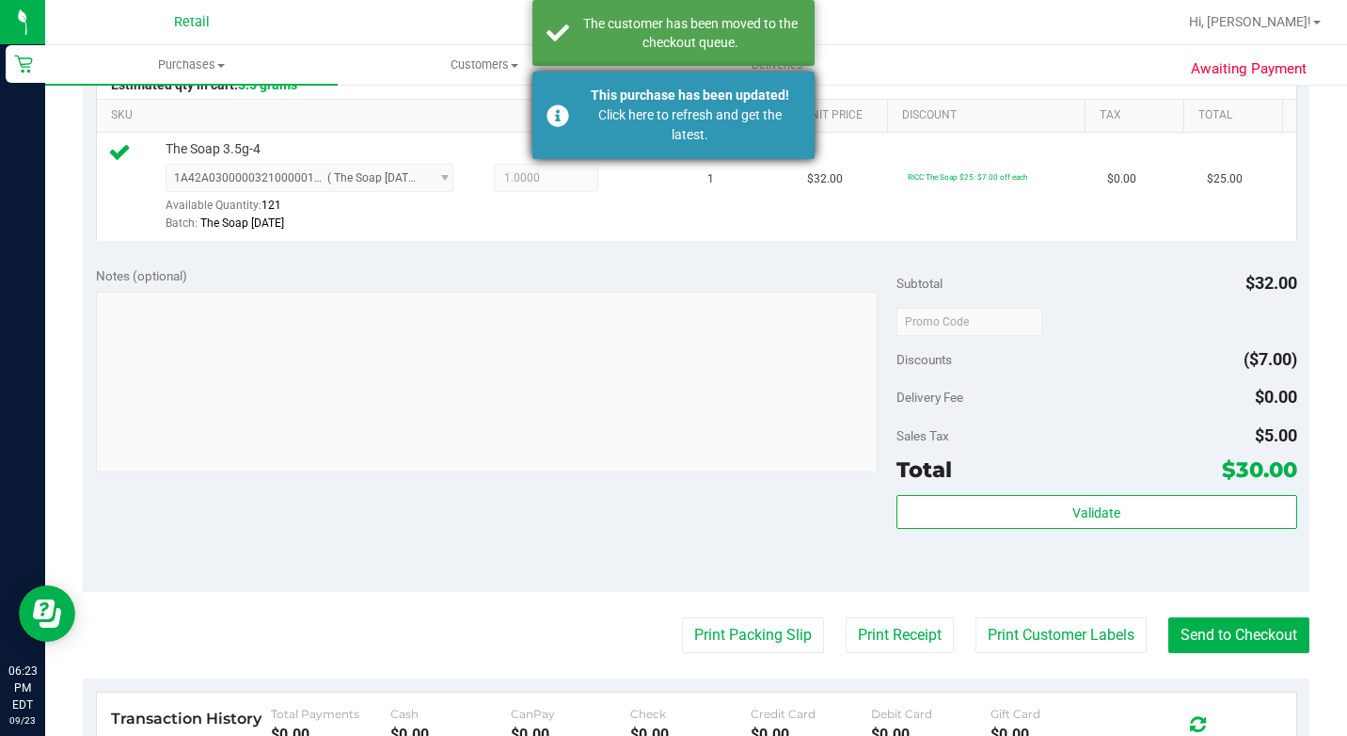
click at [753, 125] on div "Click here to refresh and get the latest." at bounding box center [689, 125] width 221 height 40
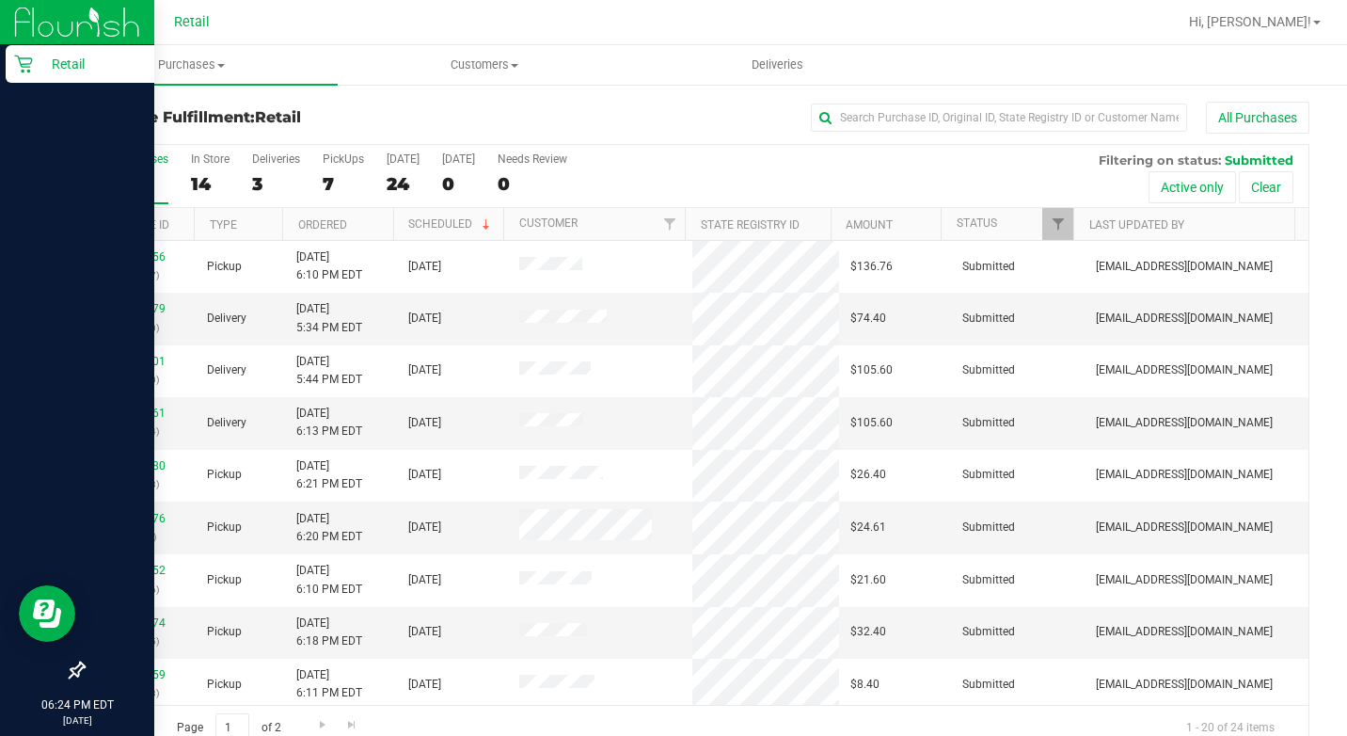
click at [24, 60] on icon at bounding box center [23, 64] width 19 height 19
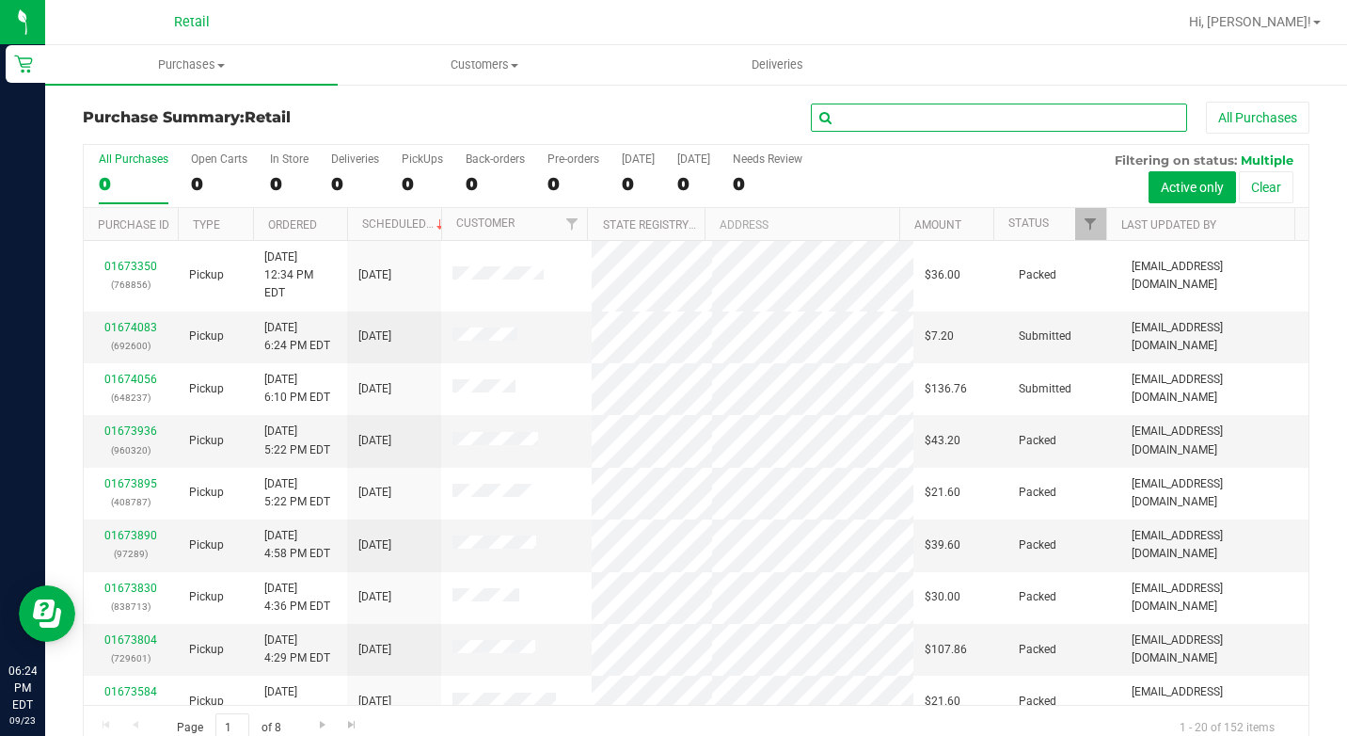
click at [931, 125] on input "text" at bounding box center [999, 117] width 376 height 28
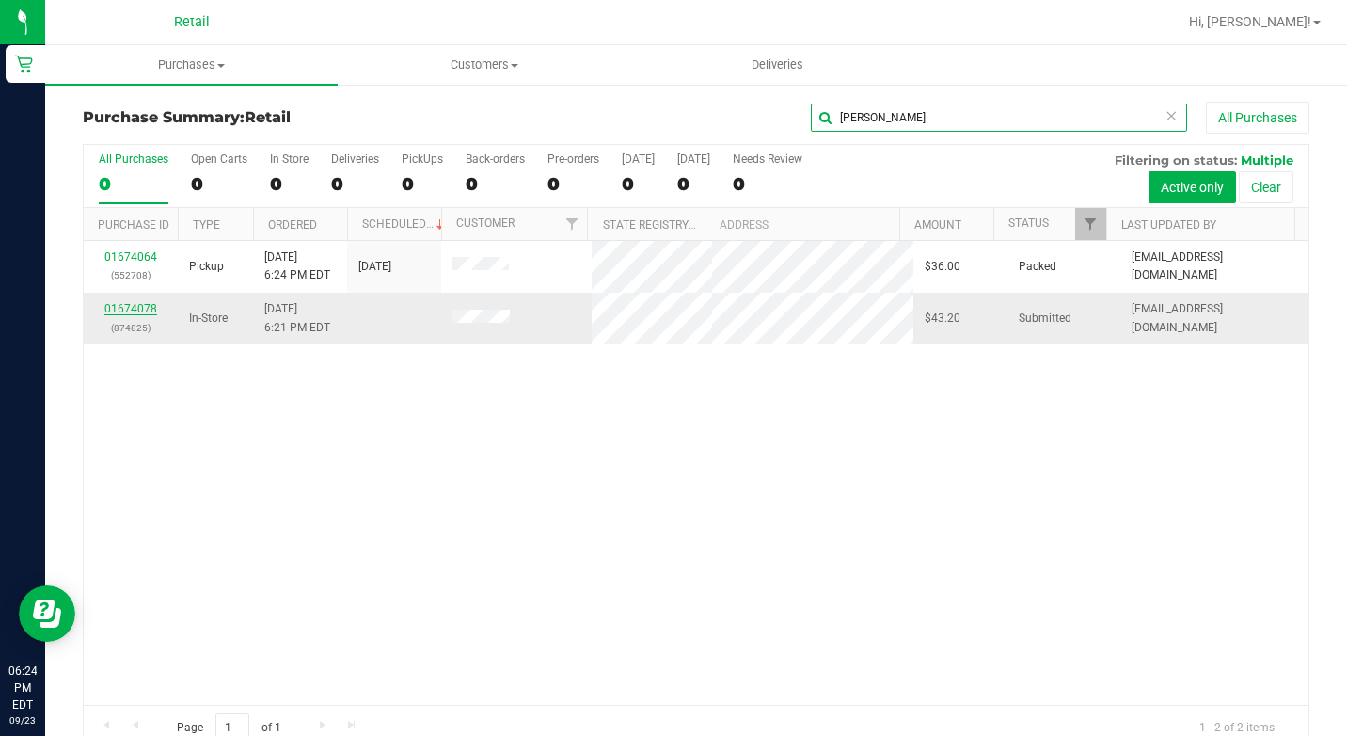
type input "brian"
click at [139, 313] on link "01674078" at bounding box center [130, 308] width 53 height 13
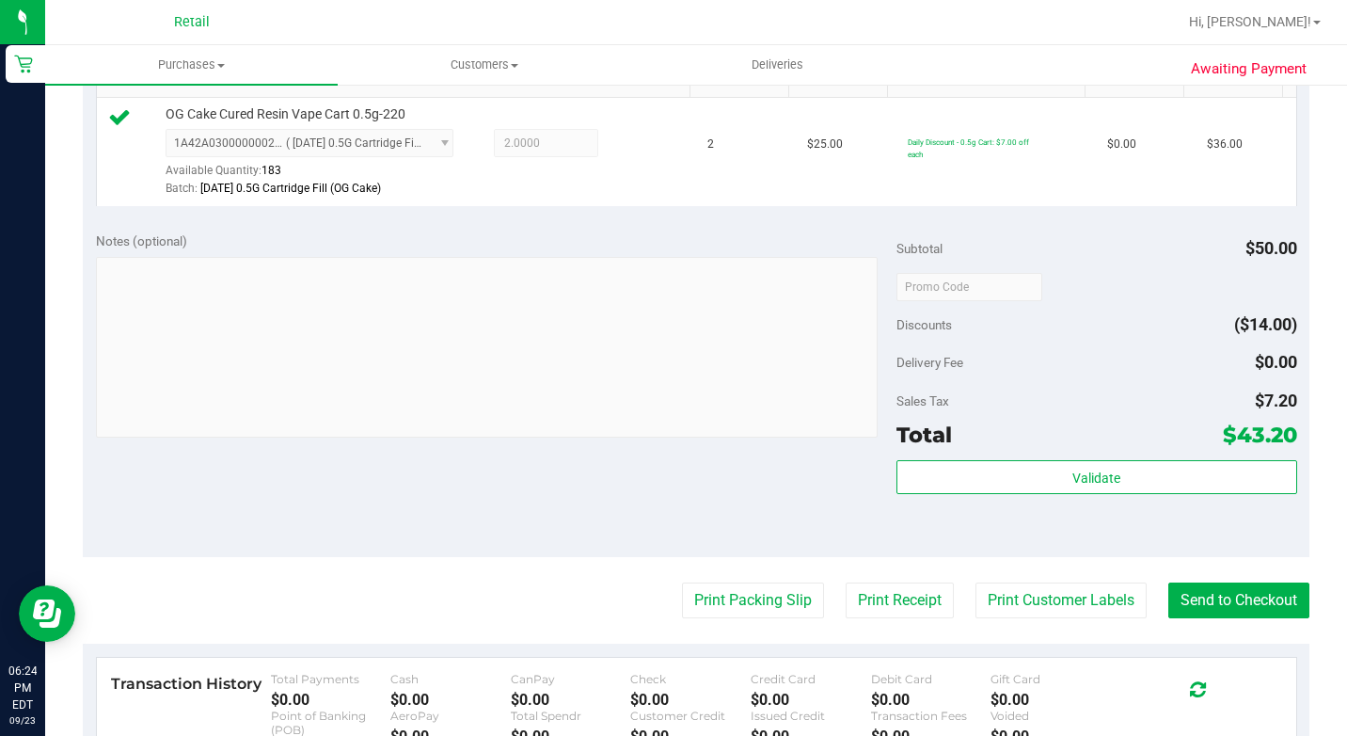
scroll to position [753, 0]
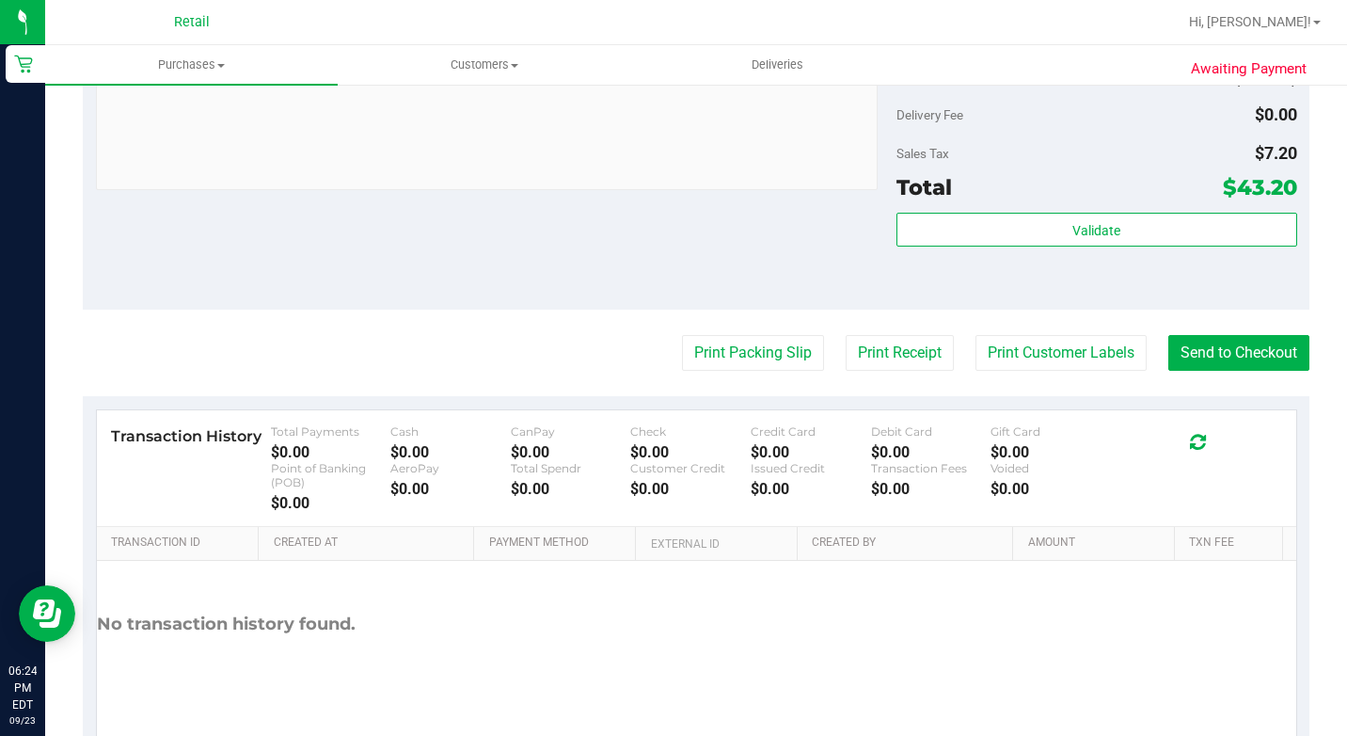
click at [1200, 397] on purchase-details "Back Edit Purchase Cancel Purchase View Profile # 01674078 Med | Rec METRC ID: …" at bounding box center [696, 55] width 1227 height 1413
click at [1202, 371] on button "Send to Checkout" at bounding box center [1238, 353] width 141 height 36
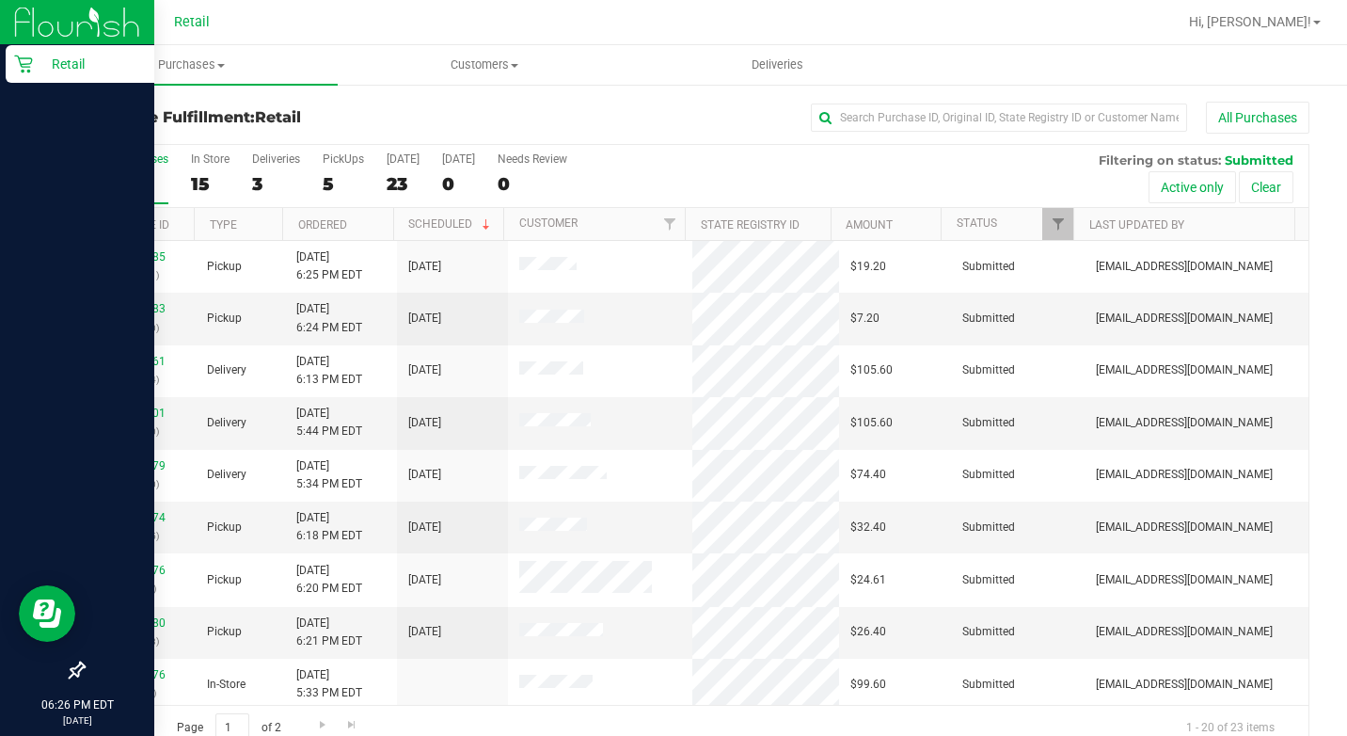
click at [11, 73] on div "Retail" at bounding box center [80, 64] width 149 height 38
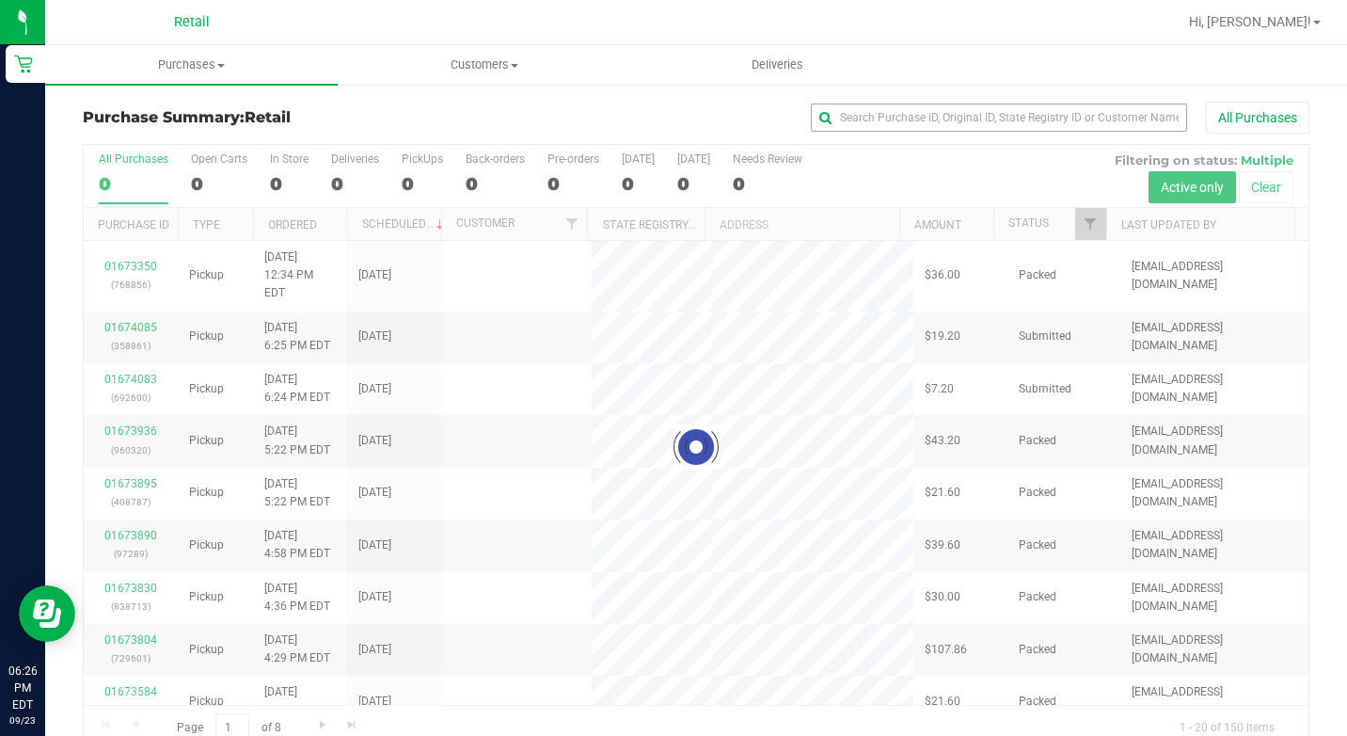
drag, startPoint x: 852, startPoint y: 96, endPoint x: 857, endPoint y: 108, distance: 13.1
click at [856, 108] on div "Purchase Summary: Retail All Purchases Loading... All Purchases 0 Open Carts 0 …" at bounding box center [696, 426] width 1302 height 687
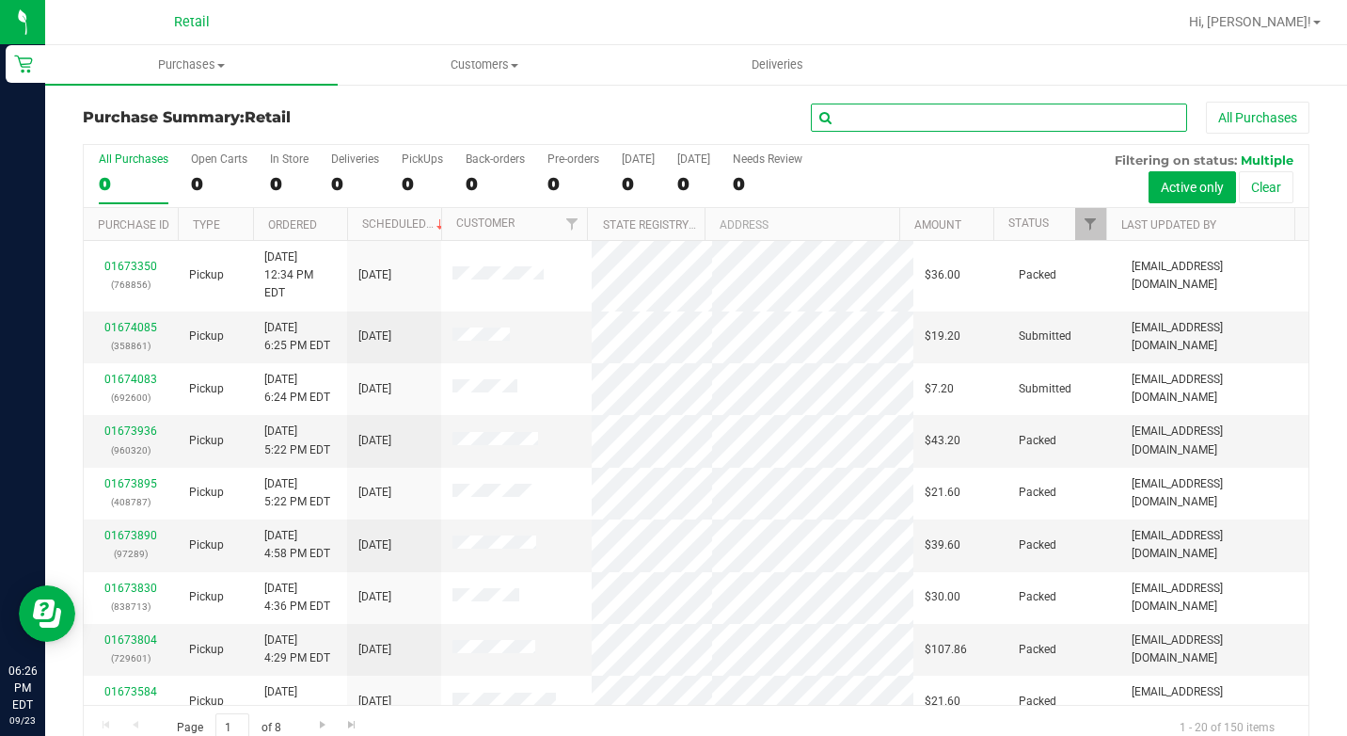
click at [859, 117] on input "text" at bounding box center [999, 117] width 376 height 28
type input ","
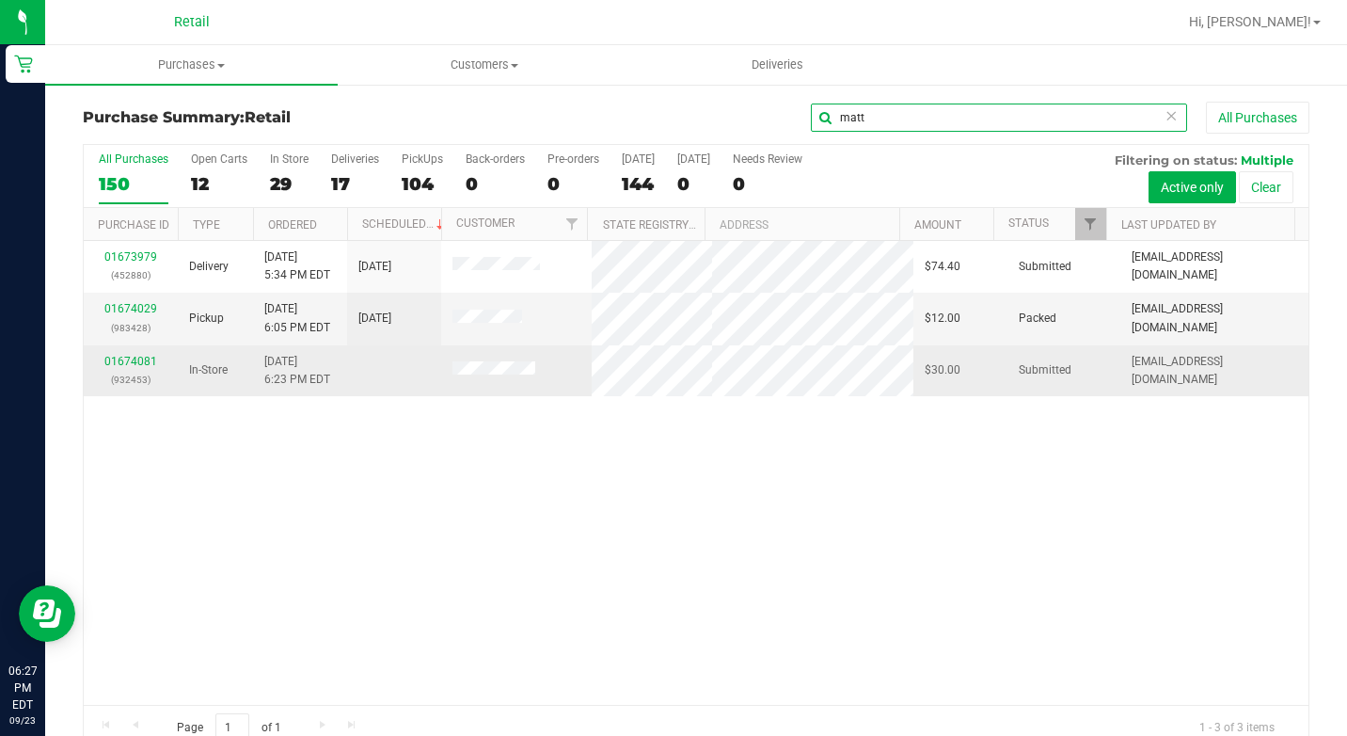
type input "matt"
click at [130, 373] on p "(932453)" at bounding box center [130, 380] width 71 height 18
click at [136, 363] on link "01674081" at bounding box center [130, 361] width 53 height 13
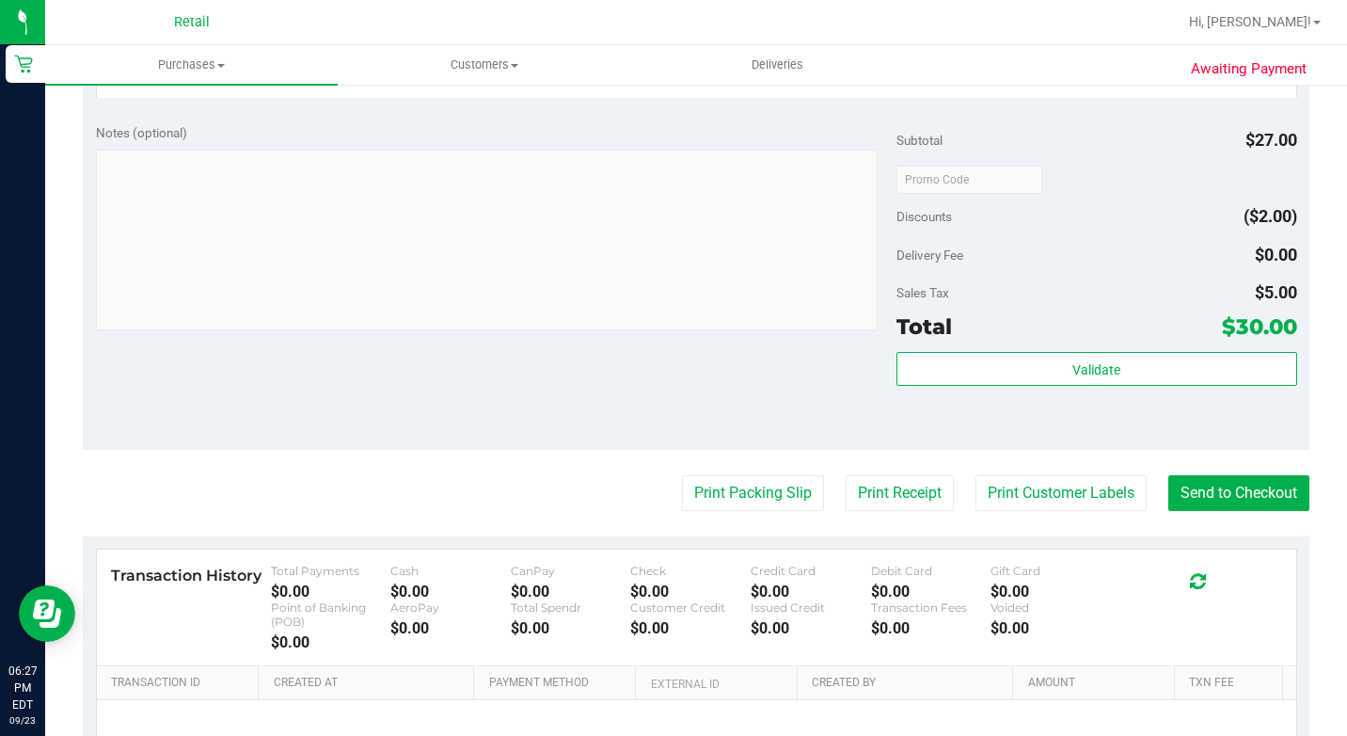
scroll to position [847, 0]
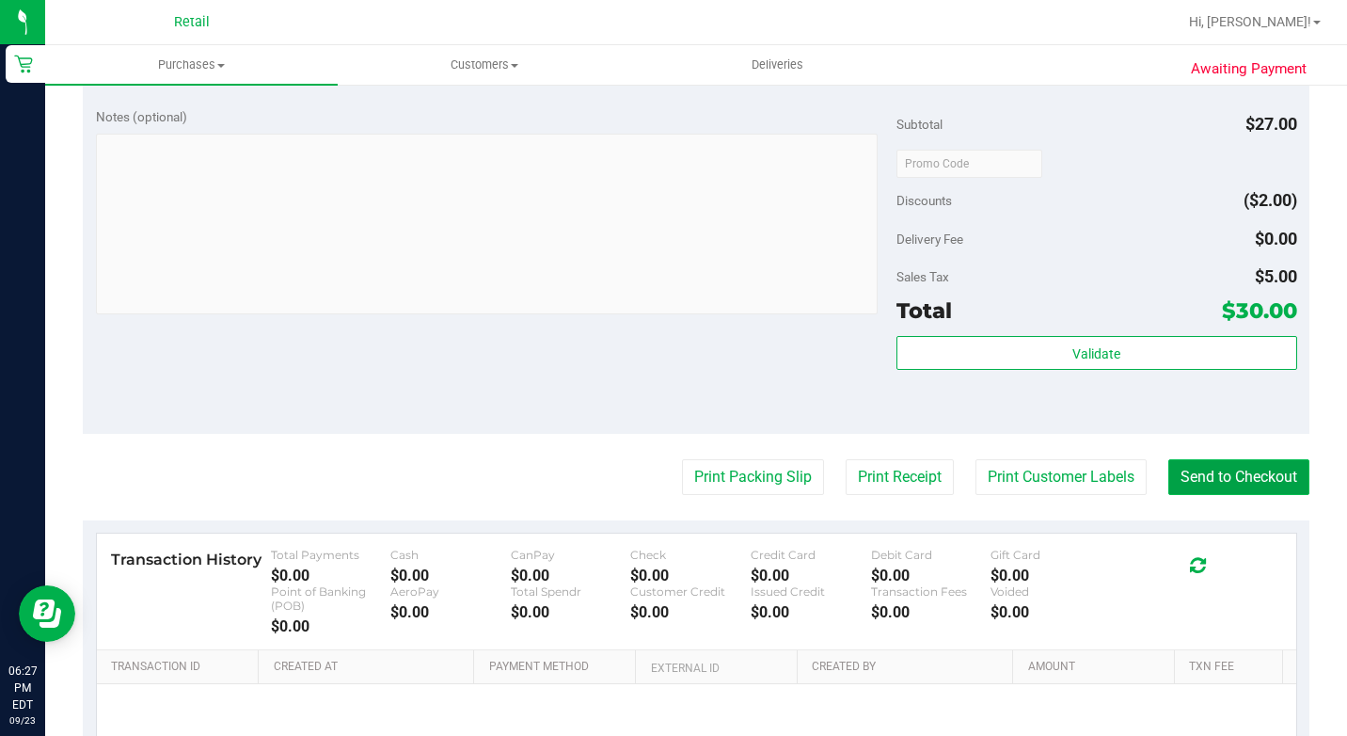
click at [1209, 495] on button "Send to Checkout" at bounding box center [1238, 477] width 141 height 36
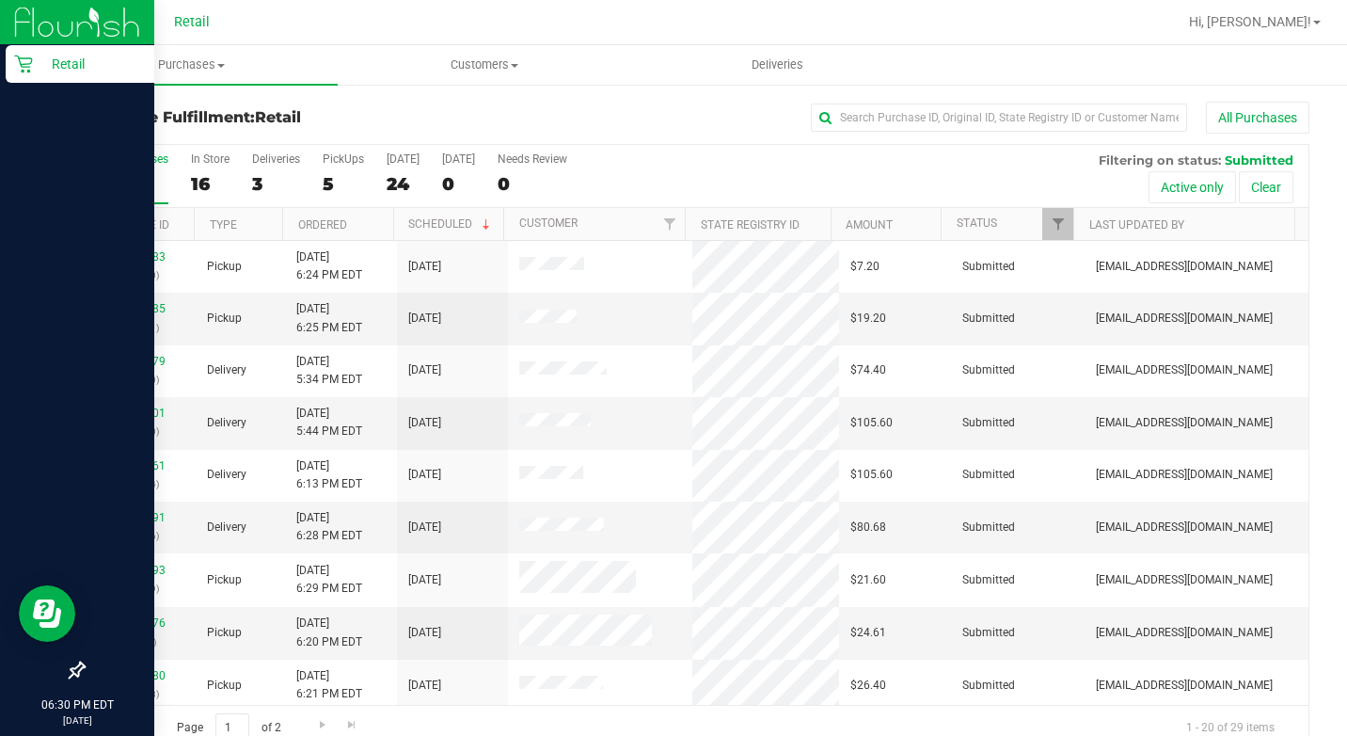
click at [8, 63] on div "Retail" at bounding box center [80, 64] width 149 height 38
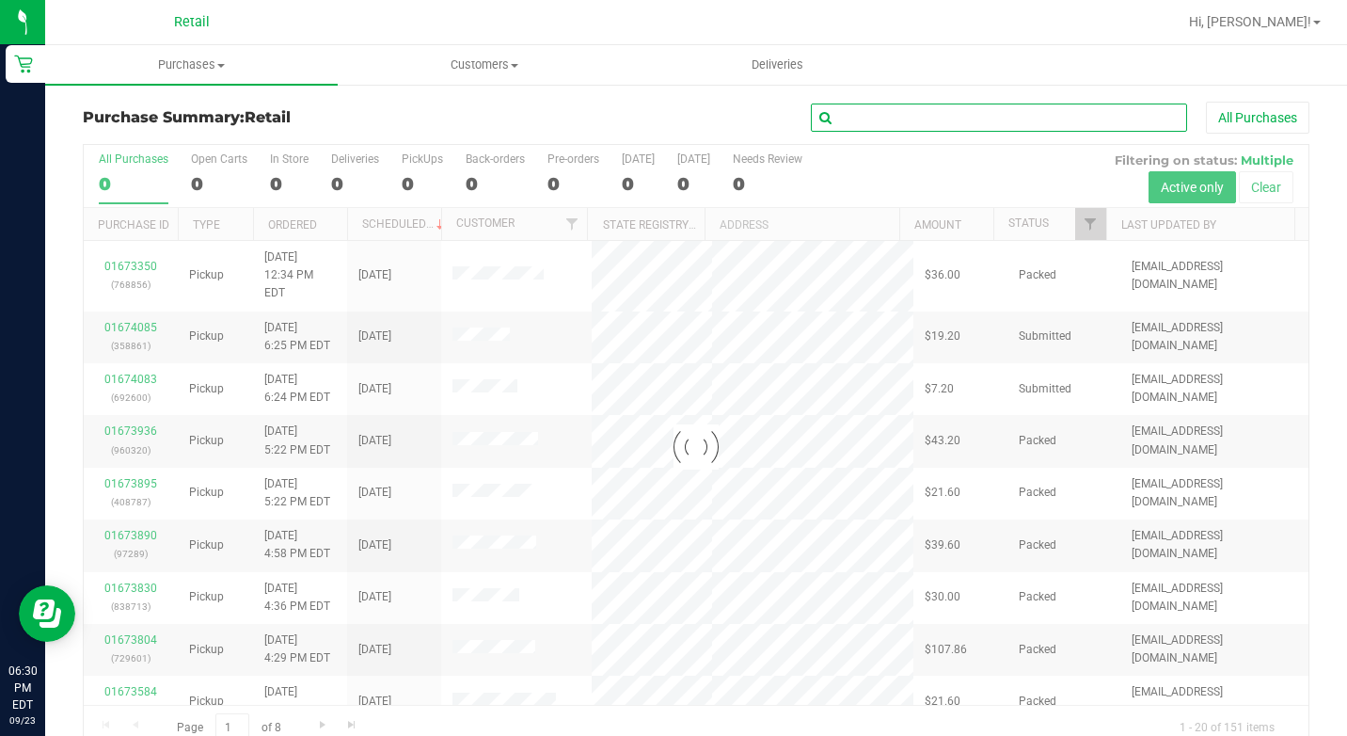
click at [907, 123] on input "text" at bounding box center [999, 117] width 376 height 28
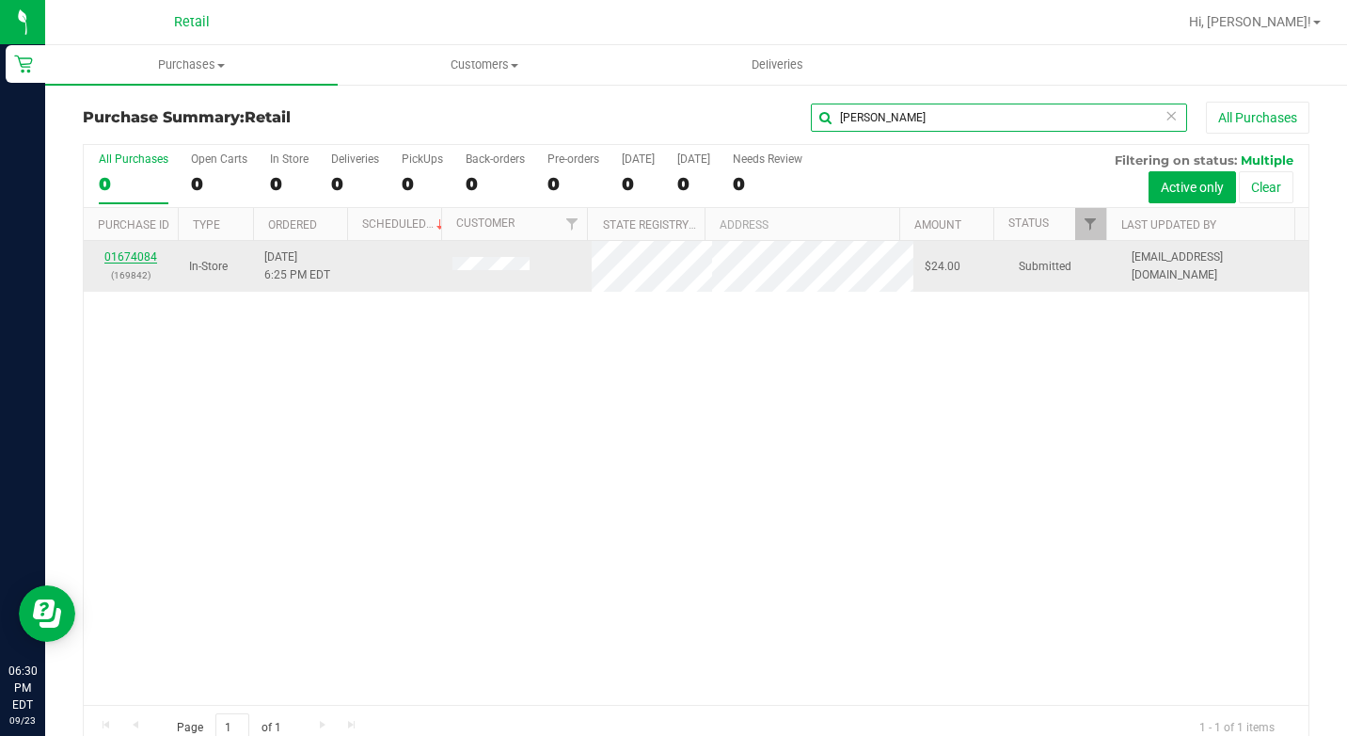
type input "ethan"
click at [122, 253] on link "01674084" at bounding box center [130, 256] width 53 height 13
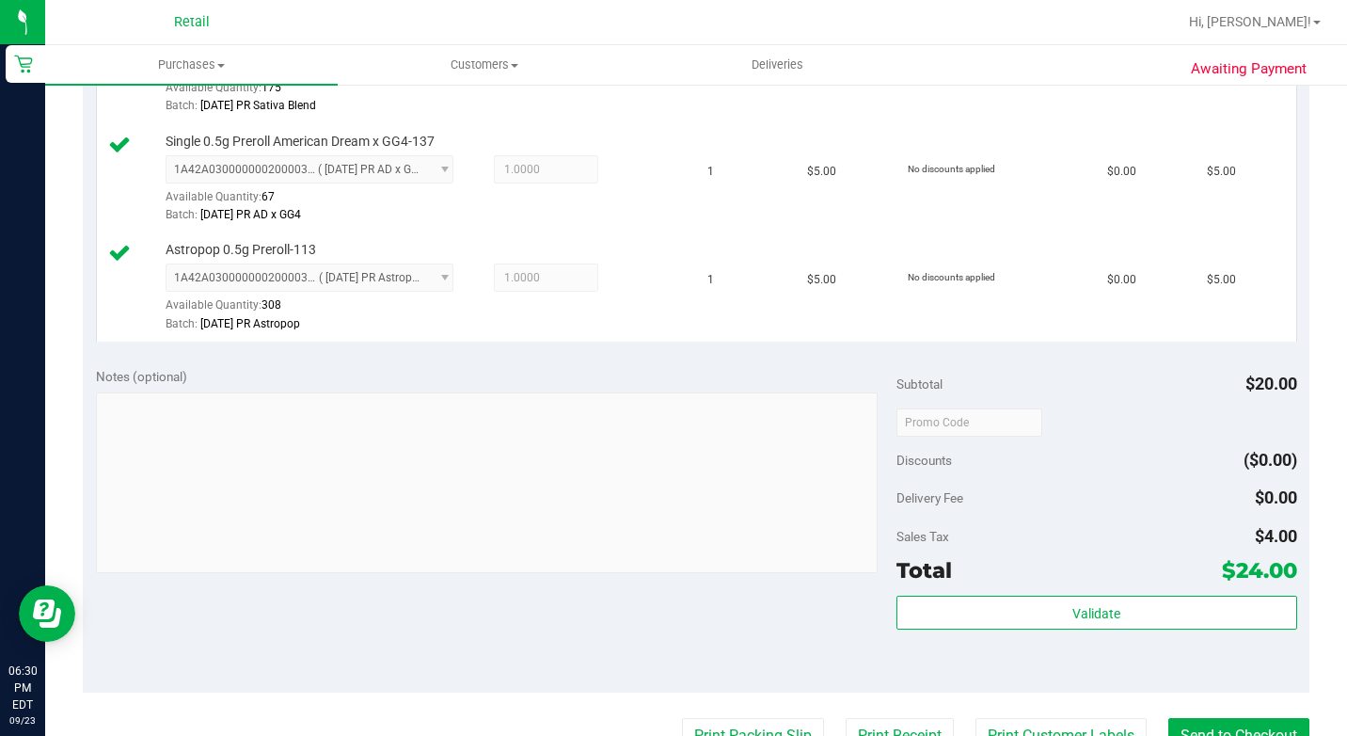
scroll to position [1072, 0]
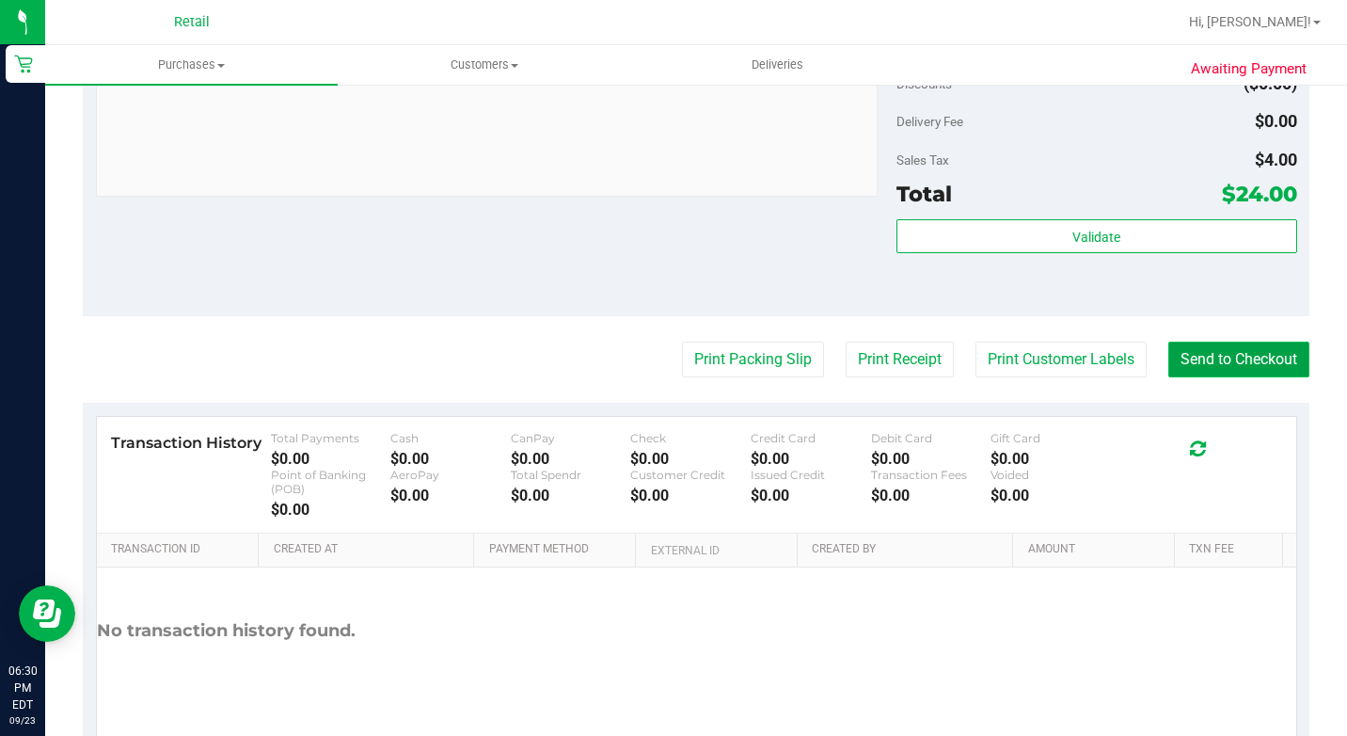
click at [1194, 377] on button "Send to Checkout" at bounding box center [1238, 359] width 141 height 36
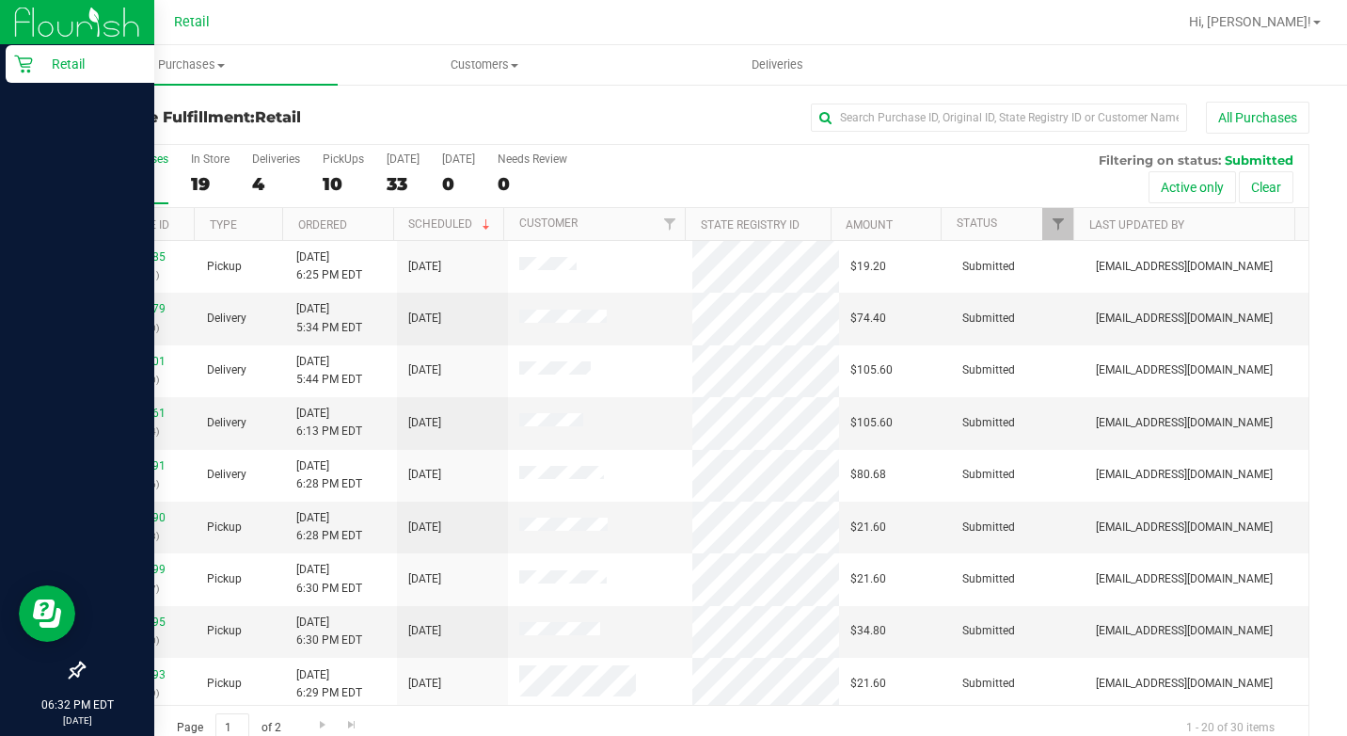
drag, startPoint x: 34, startPoint y: 72, endPoint x: 70, endPoint y: 72, distance: 35.7
click at [34, 72] on p "Retail" at bounding box center [89, 64] width 113 height 23
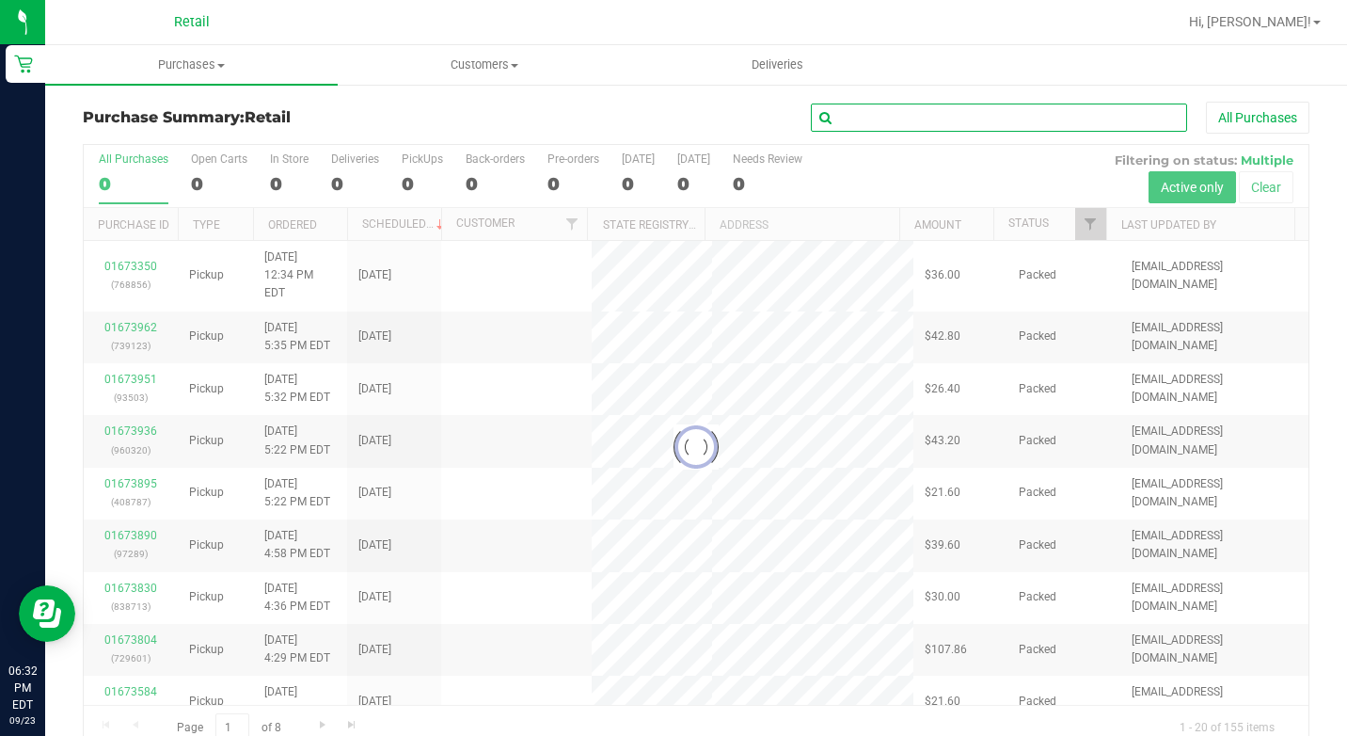
click at [933, 126] on input "text" at bounding box center [999, 117] width 376 height 28
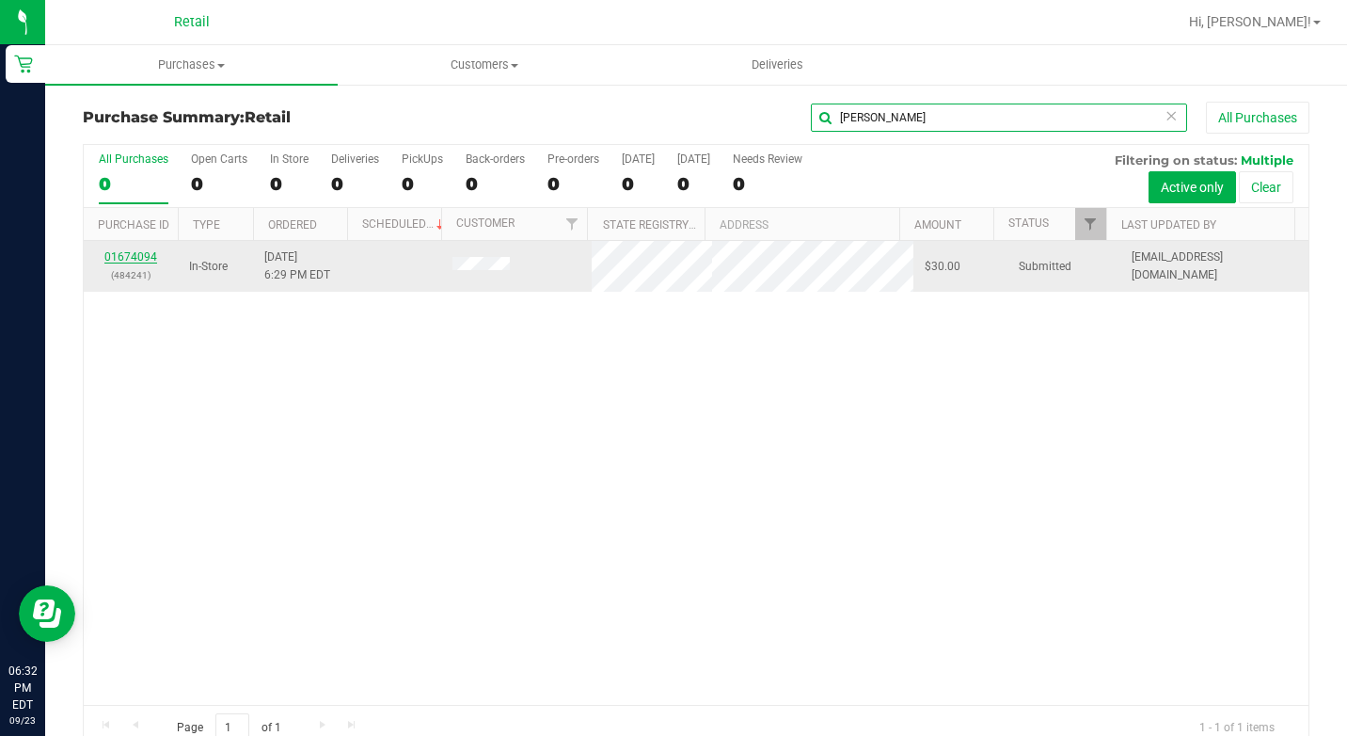
type input "david"
click at [135, 261] on link "01674094" at bounding box center [130, 256] width 53 height 13
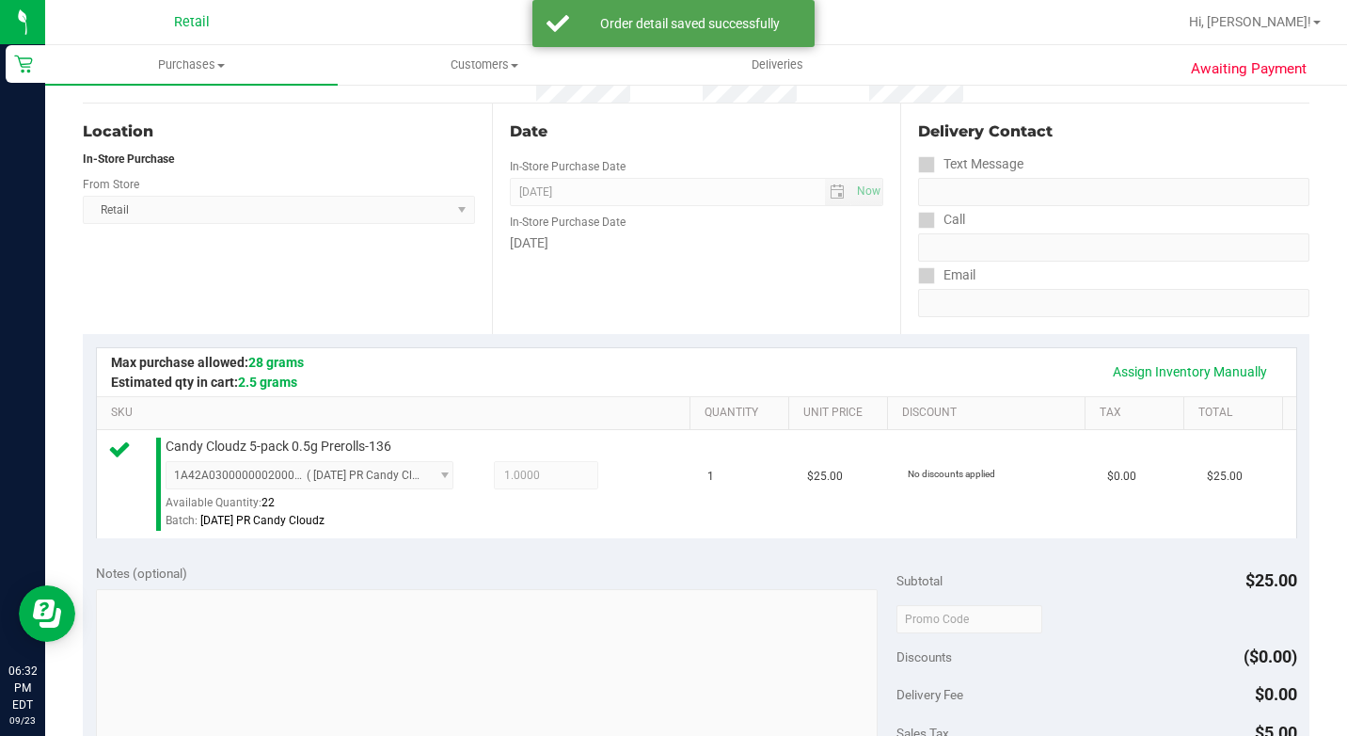
scroll to position [564, 0]
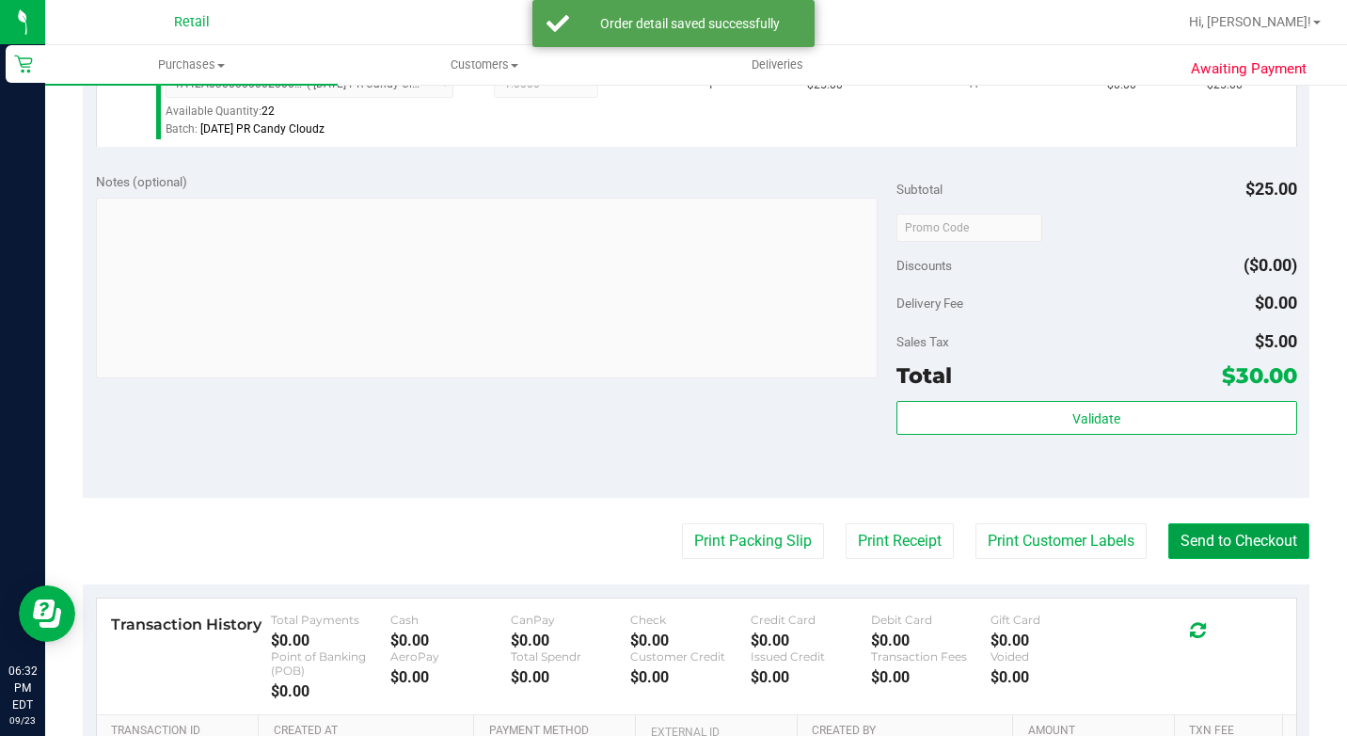
drag, startPoint x: 1215, startPoint y: 556, endPoint x: 1228, endPoint y: 563, distance: 13.9
click at [1220, 559] on button "Send to Checkout" at bounding box center [1238, 541] width 141 height 36
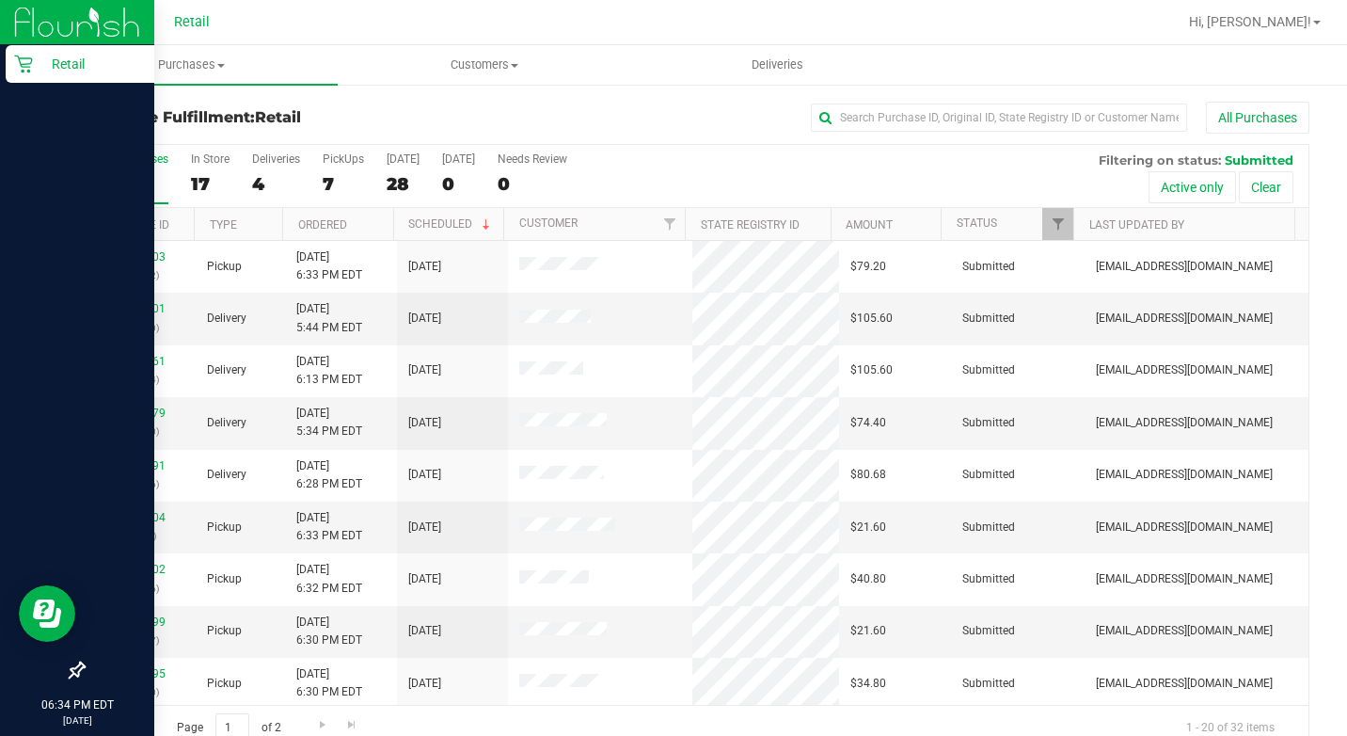
click at [29, 58] on icon at bounding box center [23, 65] width 18 height 18
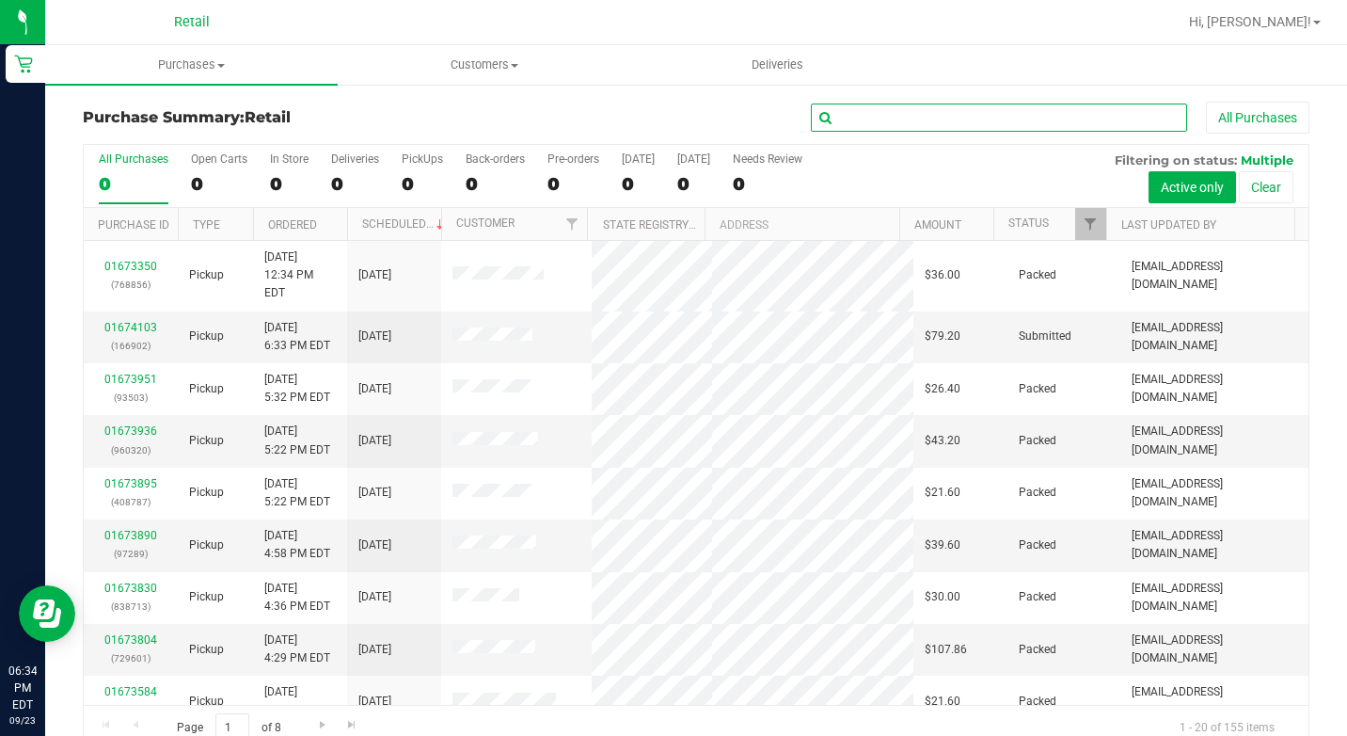
click at [900, 111] on input "text" at bounding box center [999, 117] width 376 height 28
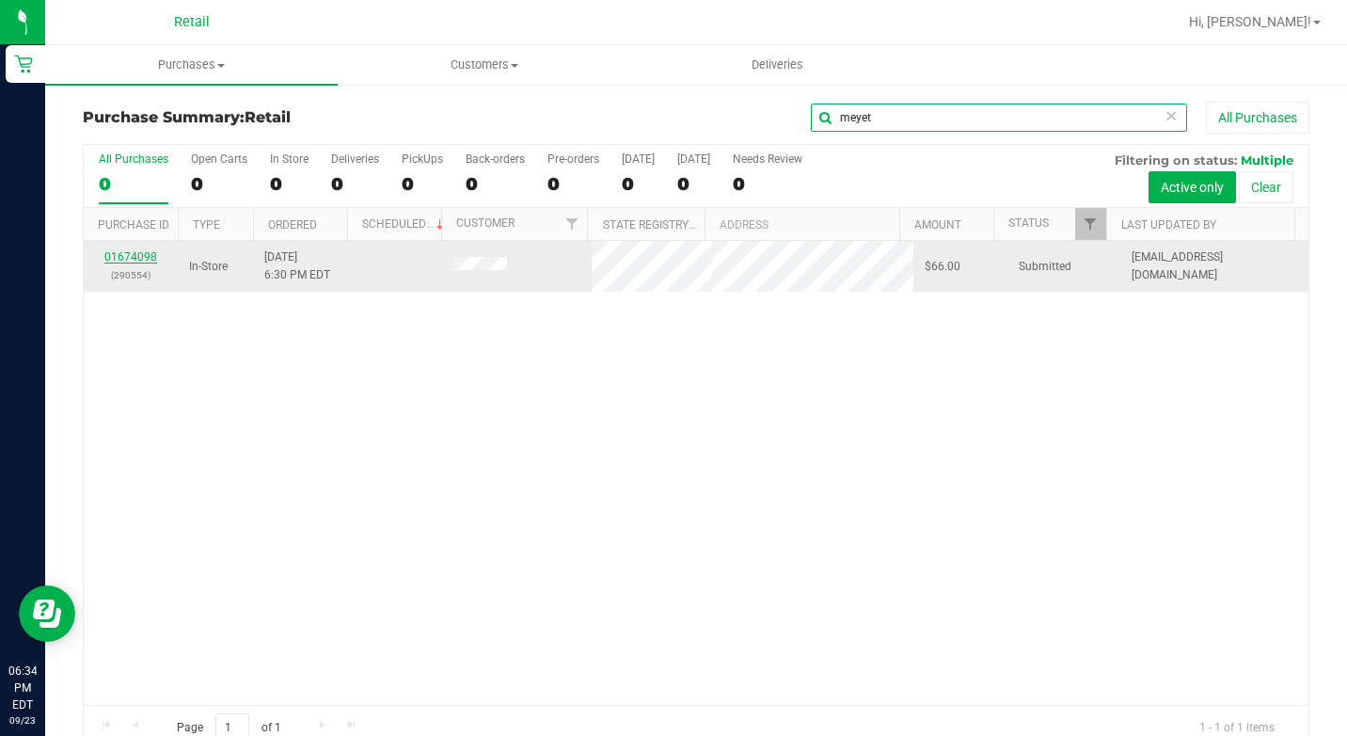
type input "meyet"
click at [120, 256] on link "01674098" at bounding box center [130, 256] width 53 height 13
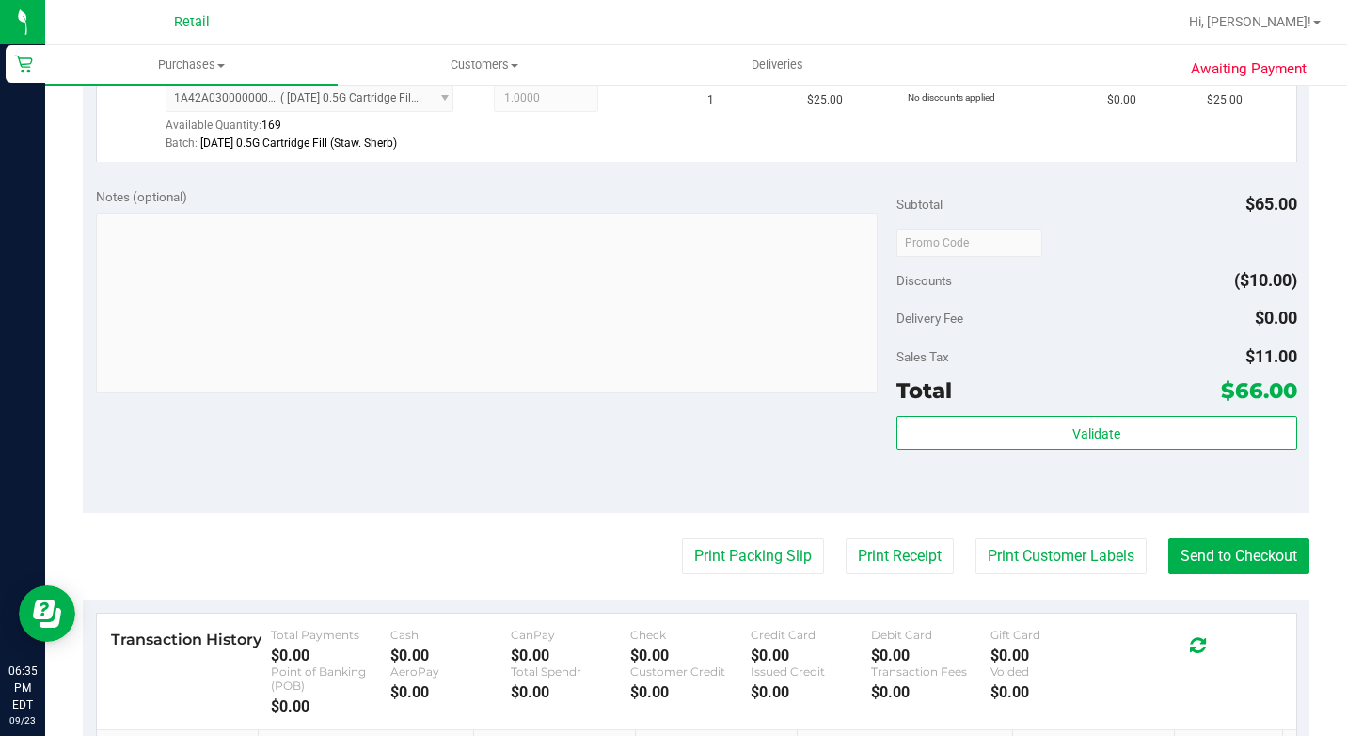
scroll to position [753, 0]
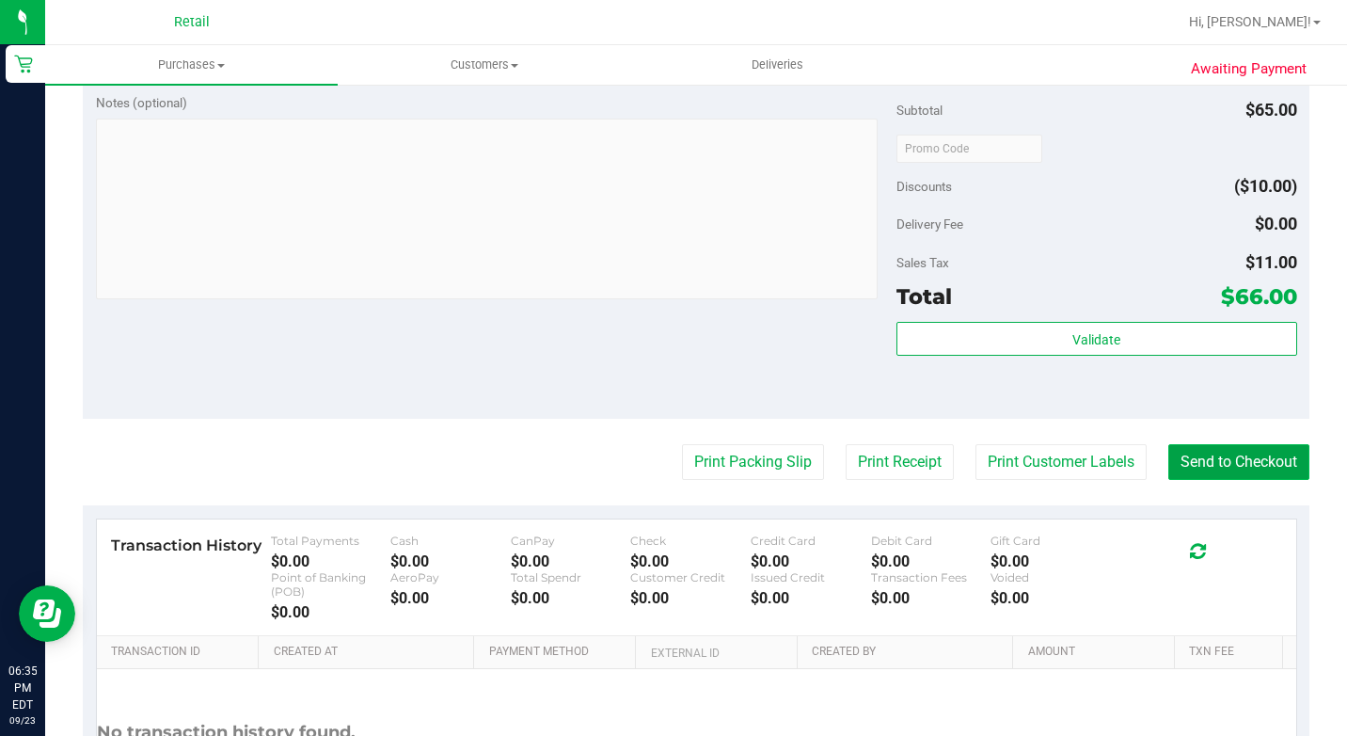
click at [1227, 480] on button "Send to Checkout" at bounding box center [1238, 462] width 141 height 36
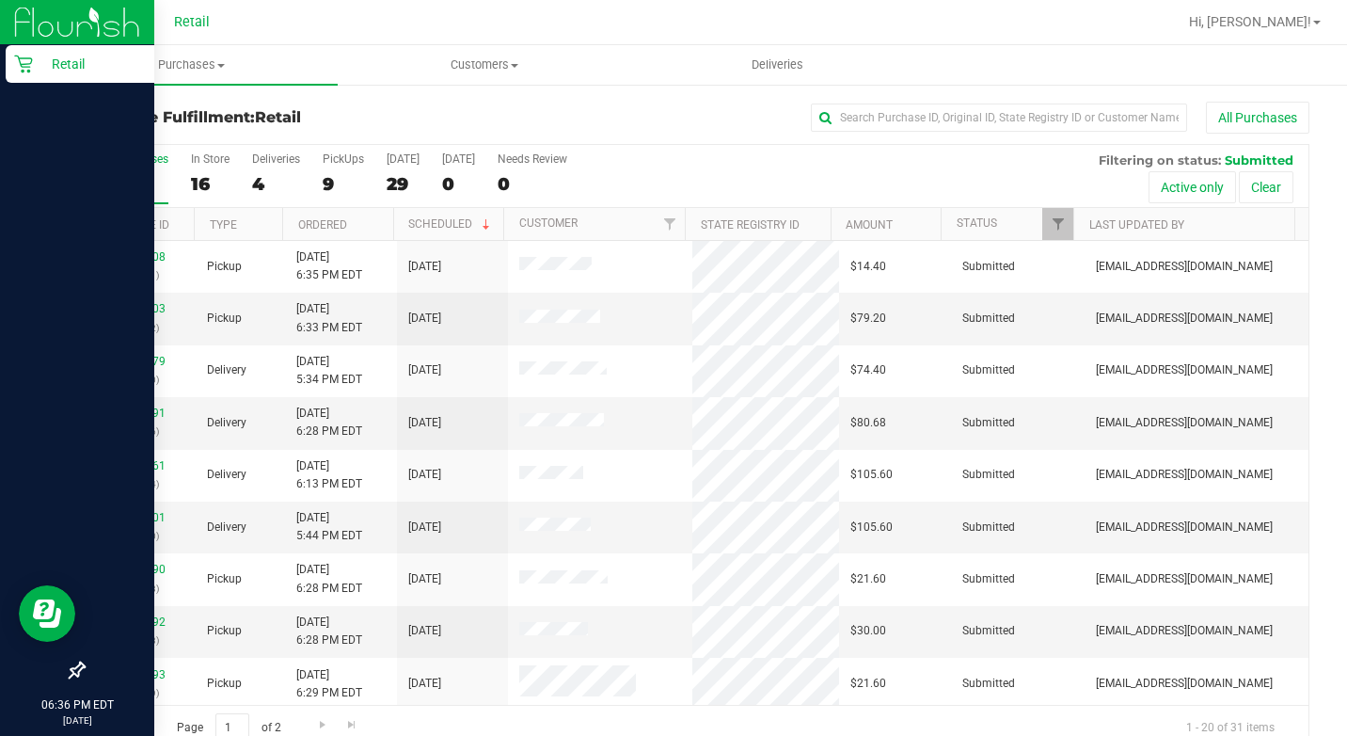
click at [34, 69] on p "Retail" at bounding box center [89, 64] width 113 height 23
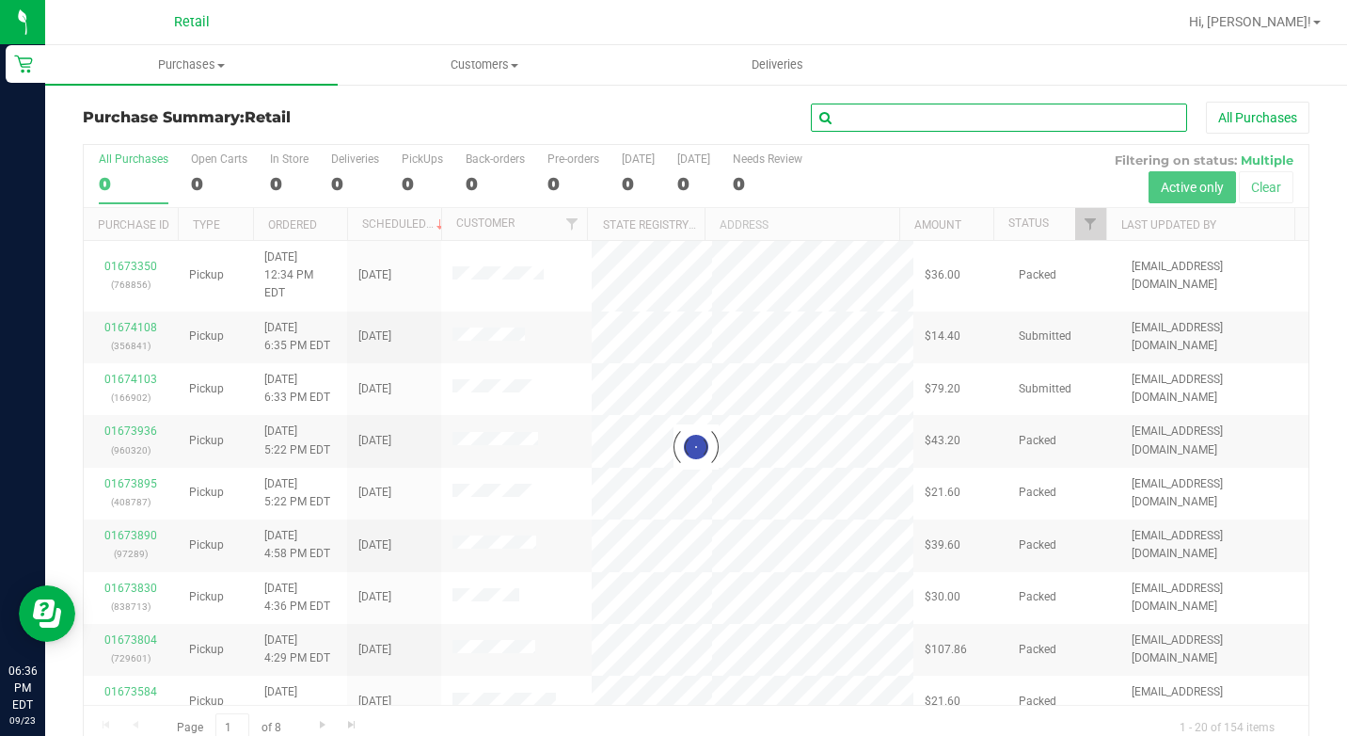
click at [1058, 122] on input "text" at bounding box center [999, 117] width 376 height 28
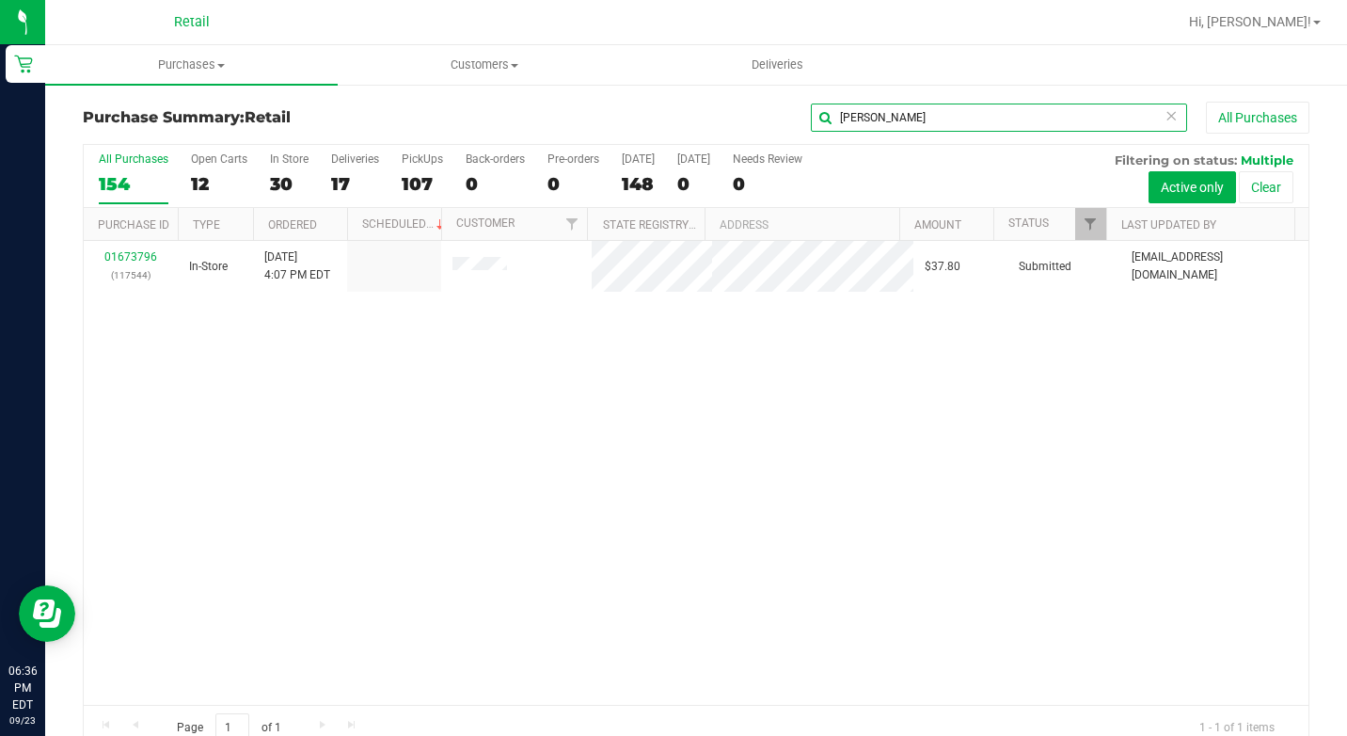
click at [918, 115] on input "mike" at bounding box center [999, 117] width 376 height 28
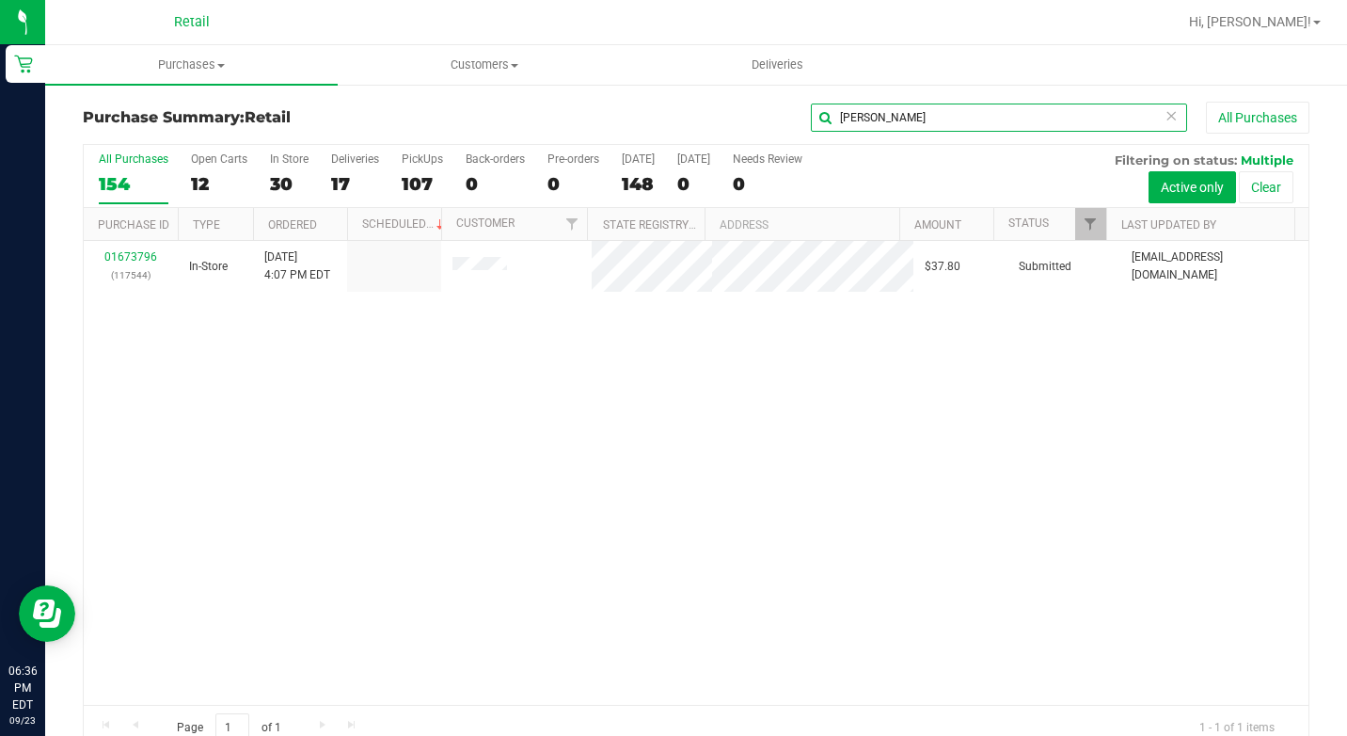
click at [944, 114] on input "mike" at bounding box center [999, 117] width 376 height 28
click at [960, 114] on input "mike" at bounding box center [999, 117] width 376 height 28
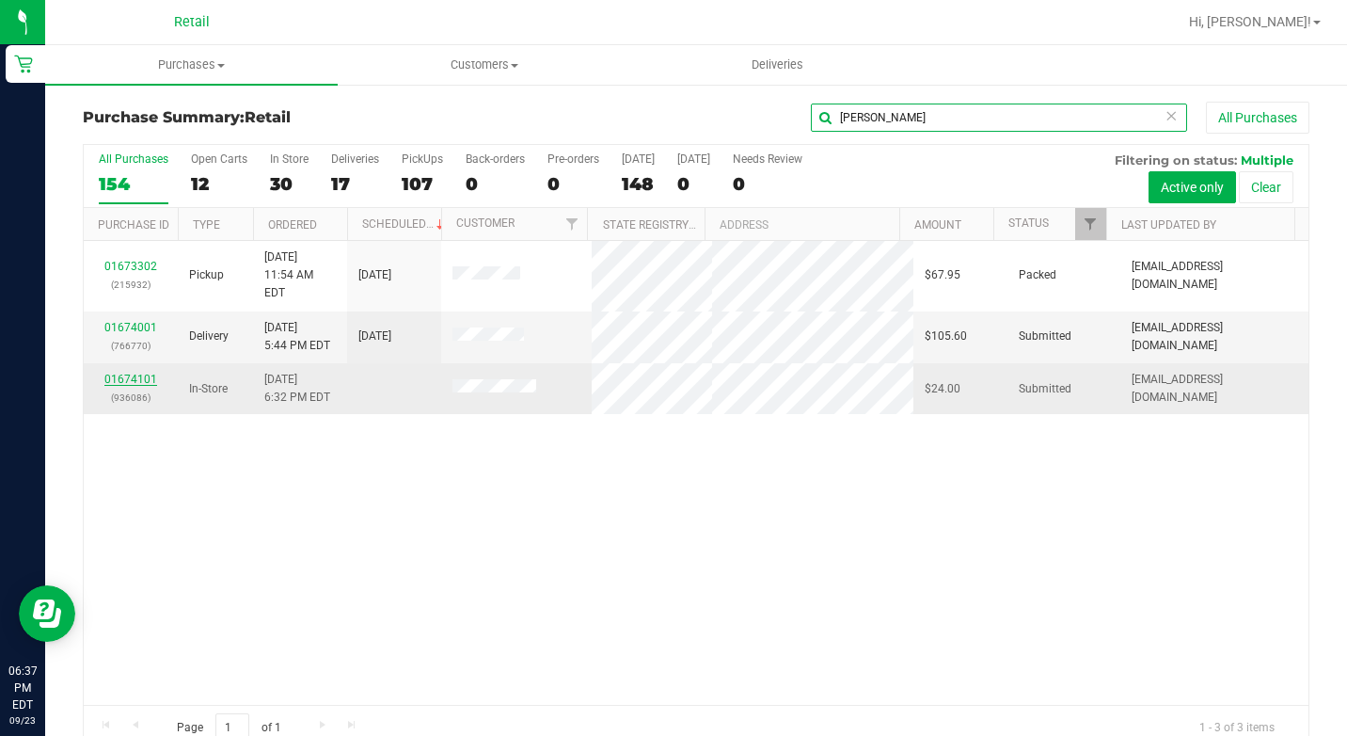
type input "michael"
click at [129, 373] on link "01674101" at bounding box center [130, 379] width 53 height 13
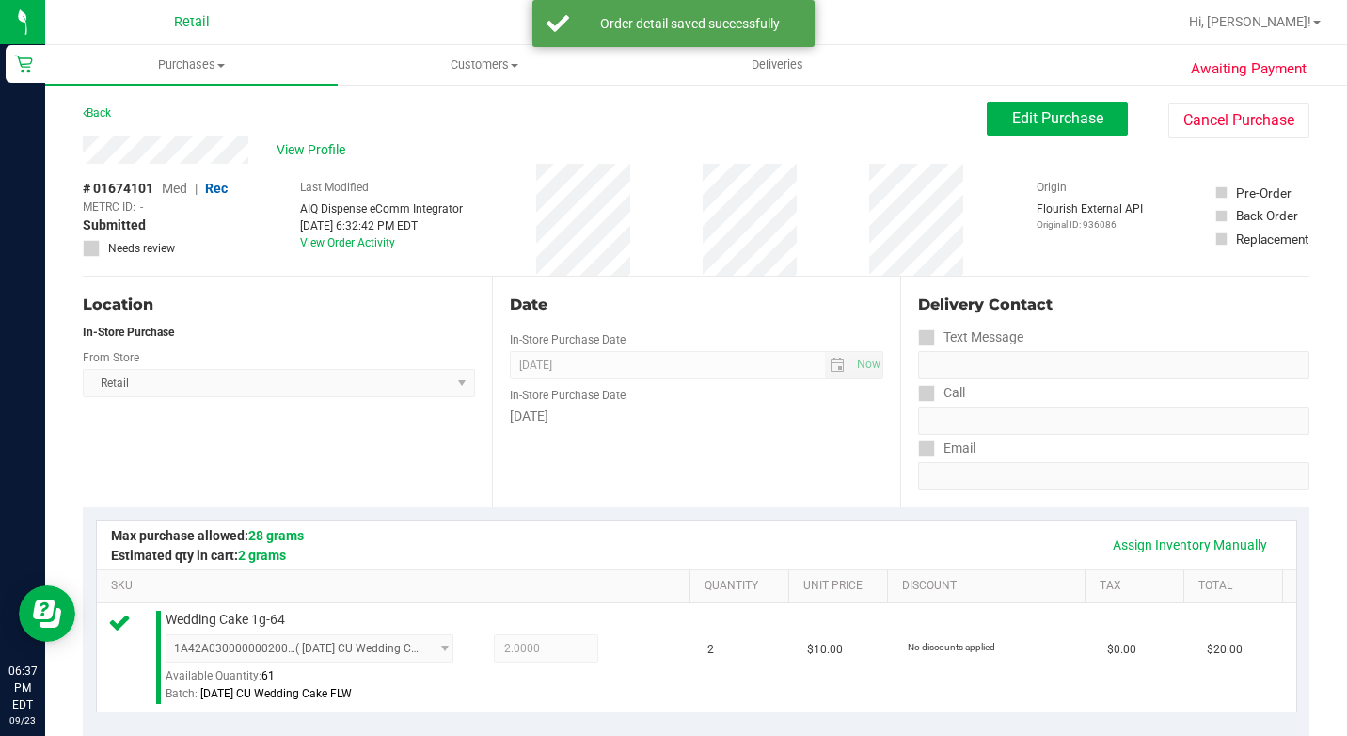
scroll to position [470, 0]
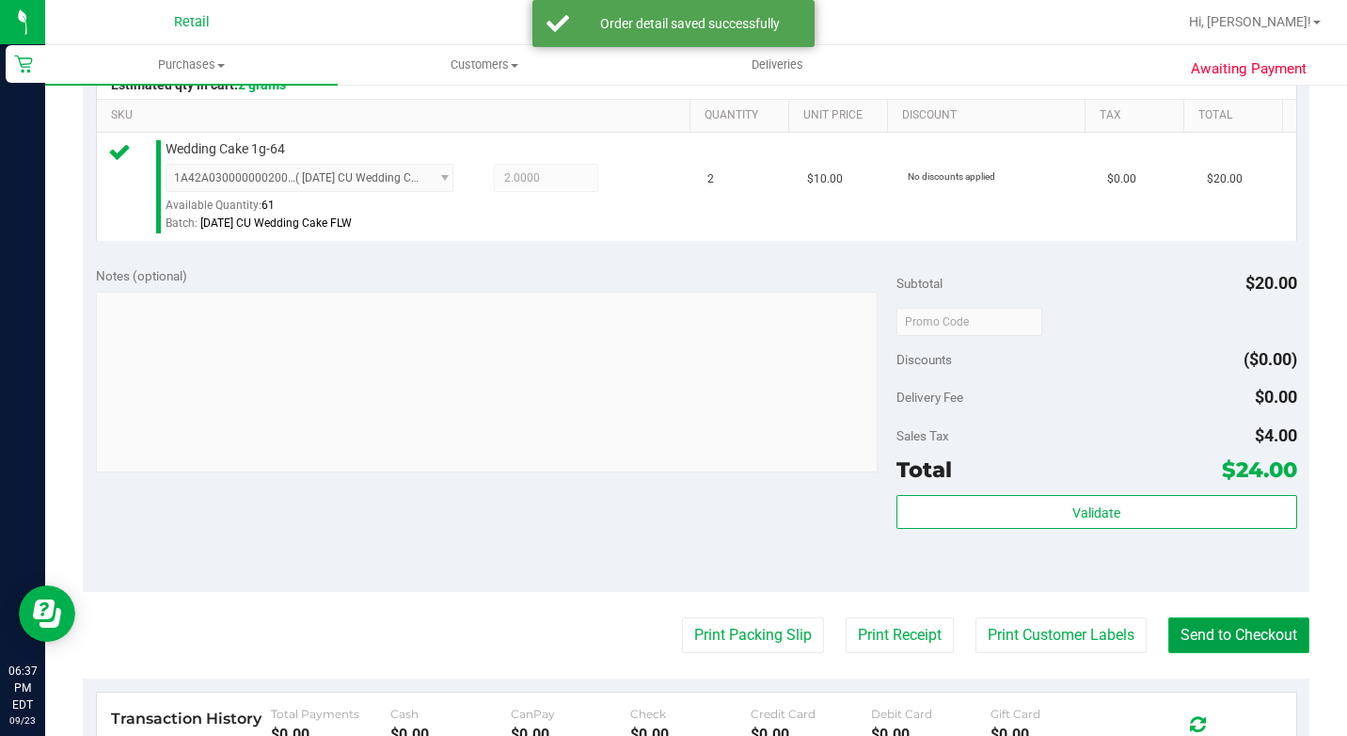
click at [1168, 653] on button "Send to Checkout" at bounding box center [1238, 635] width 141 height 36
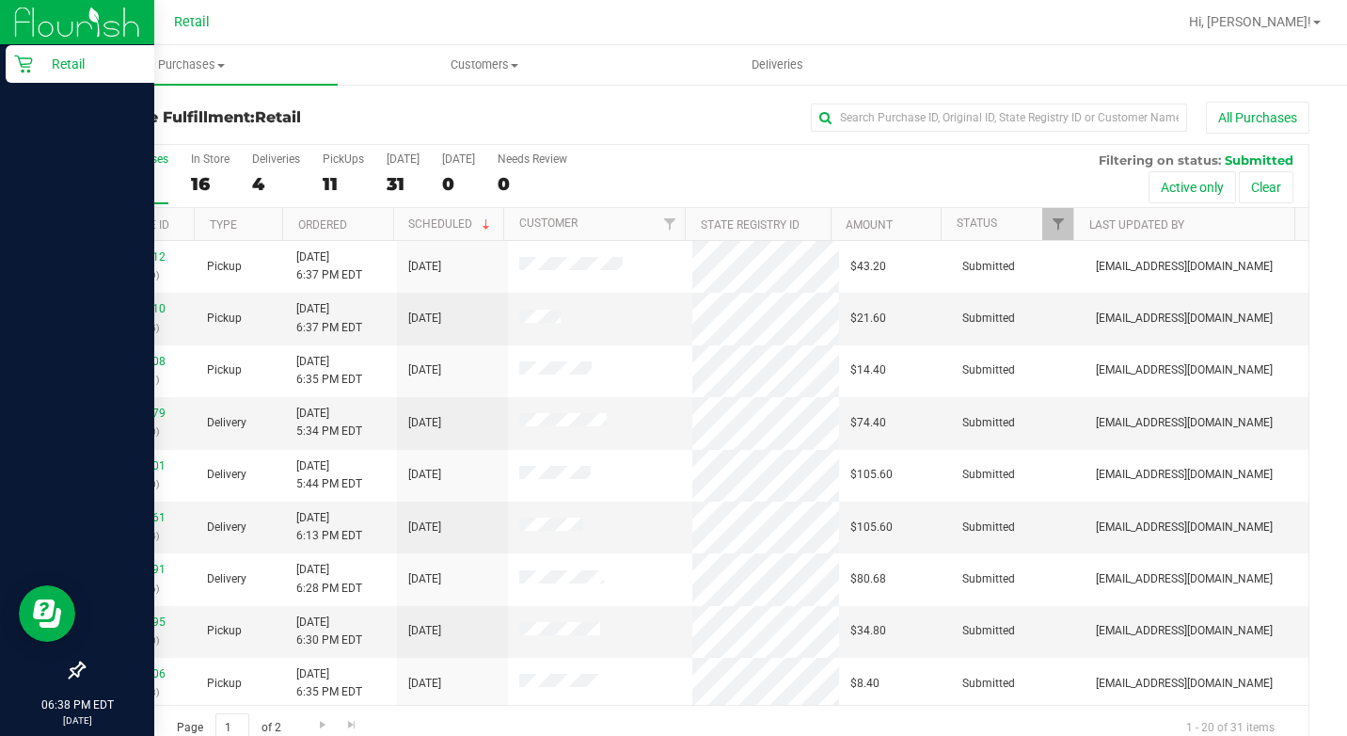
click at [23, 76] on div "Retail" at bounding box center [80, 64] width 149 height 38
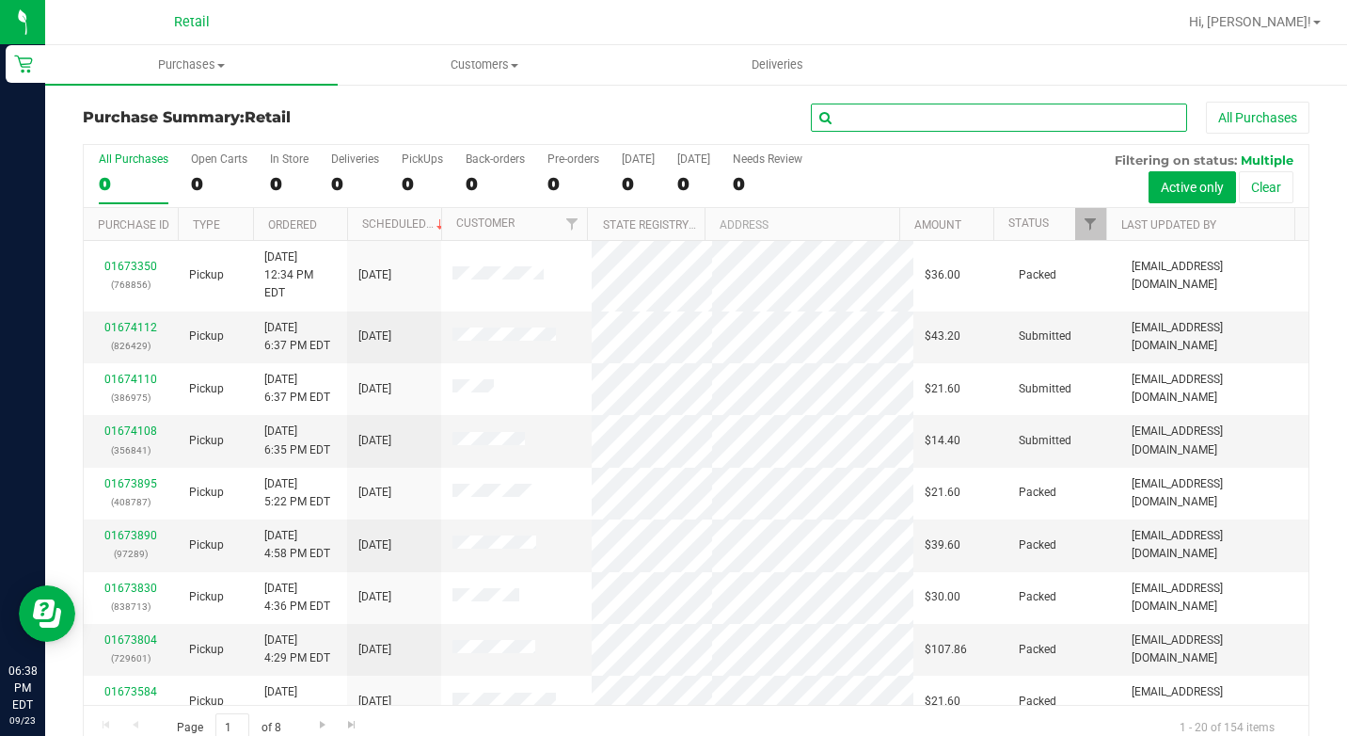
click at [971, 123] on input "text" at bounding box center [999, 117] width 376 height 28
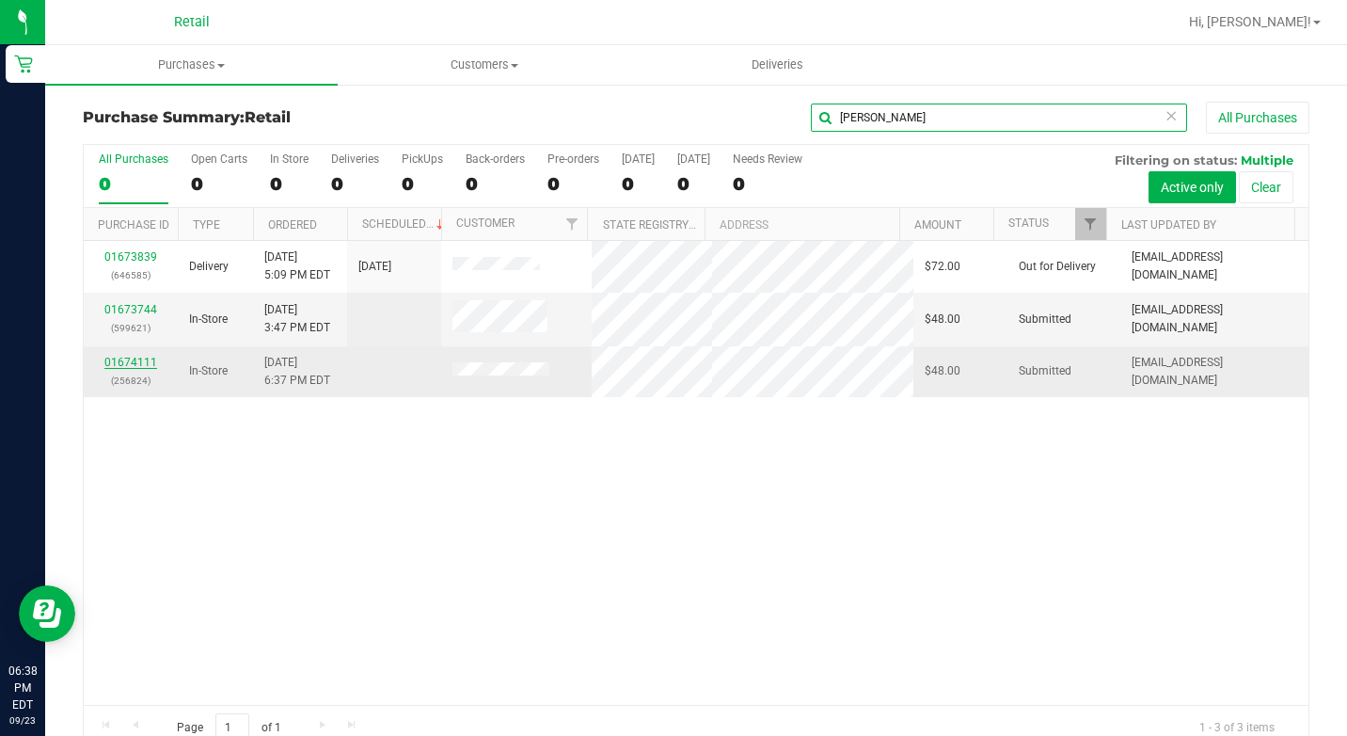
type input "chris"
click at [122, 361] on link "01674111" at bounding box center [130, 362] width 53 height 13
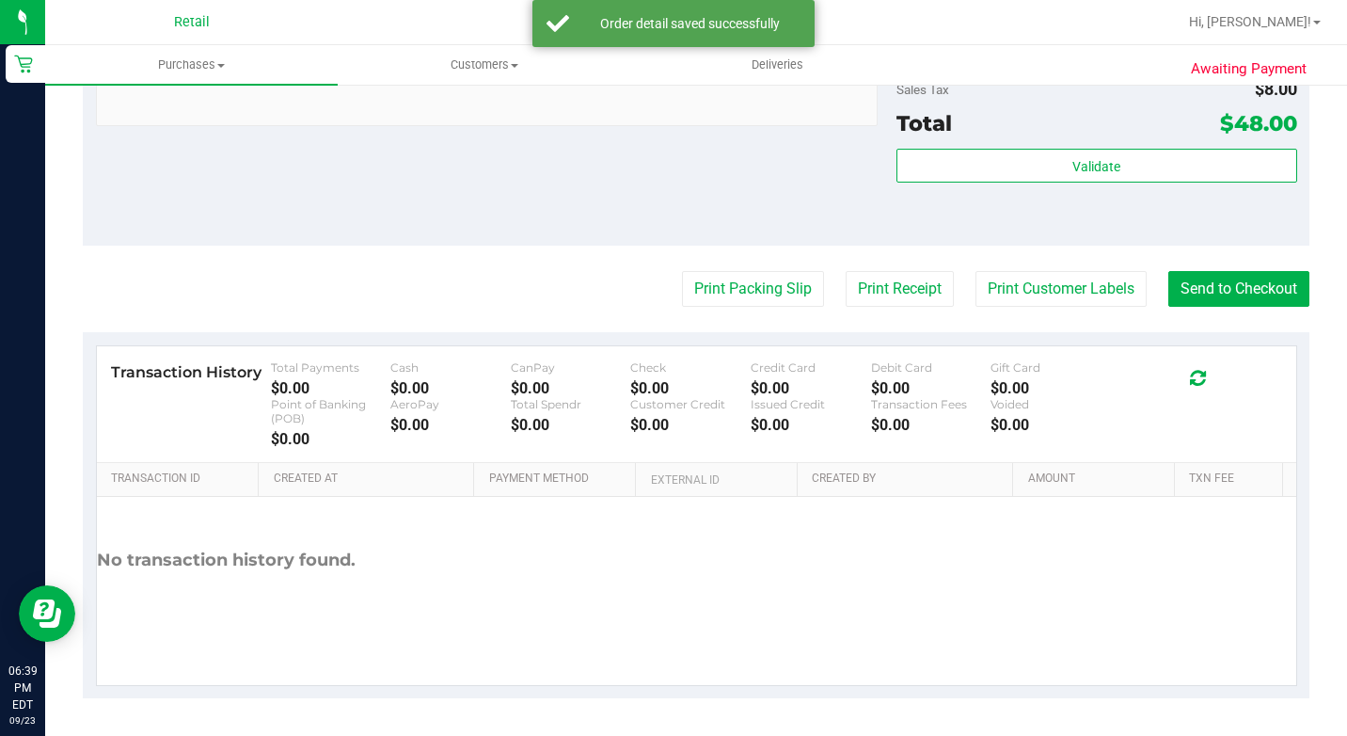
scroll to position [843, 0]
click at [1189, 279] on button "Send to Checkout" at bounding box center [1238, 289] width 141 height 36
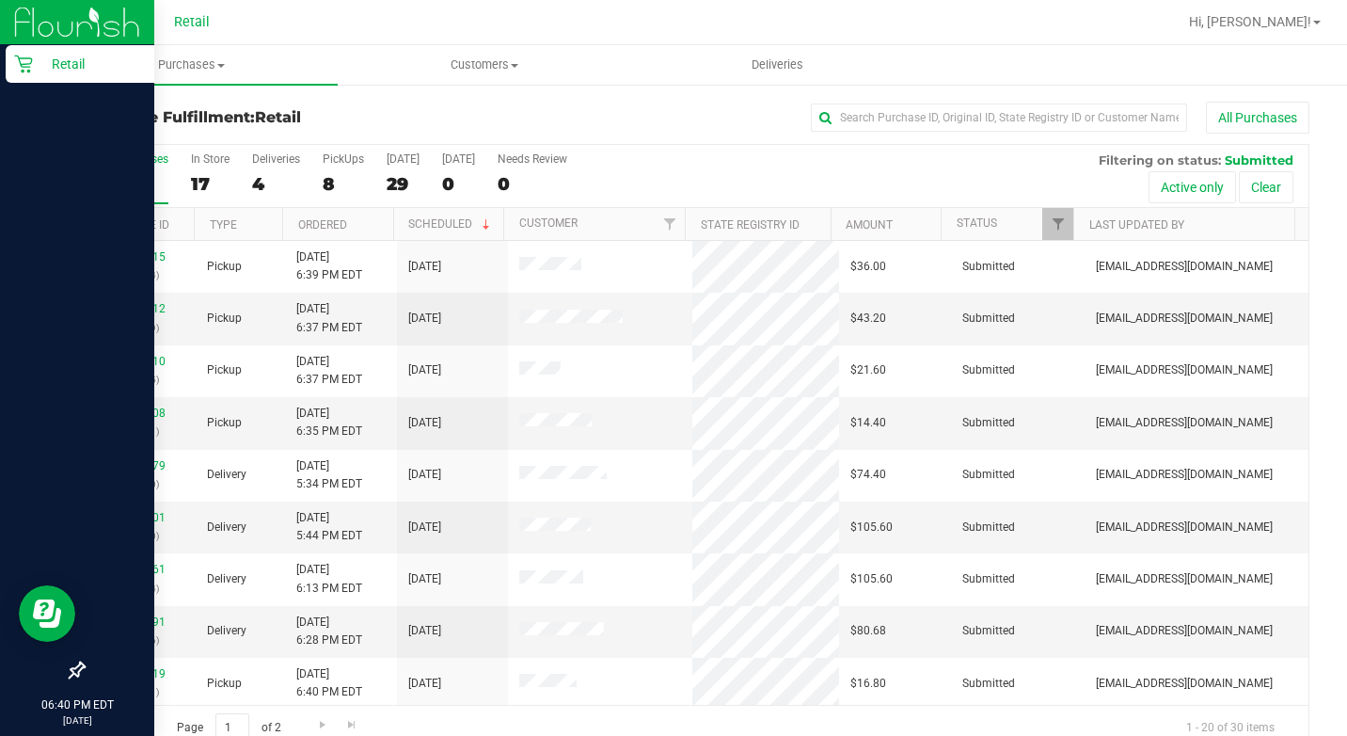
click at [21, 55] on icon at bounding box center [23, 64] width 19 height 19
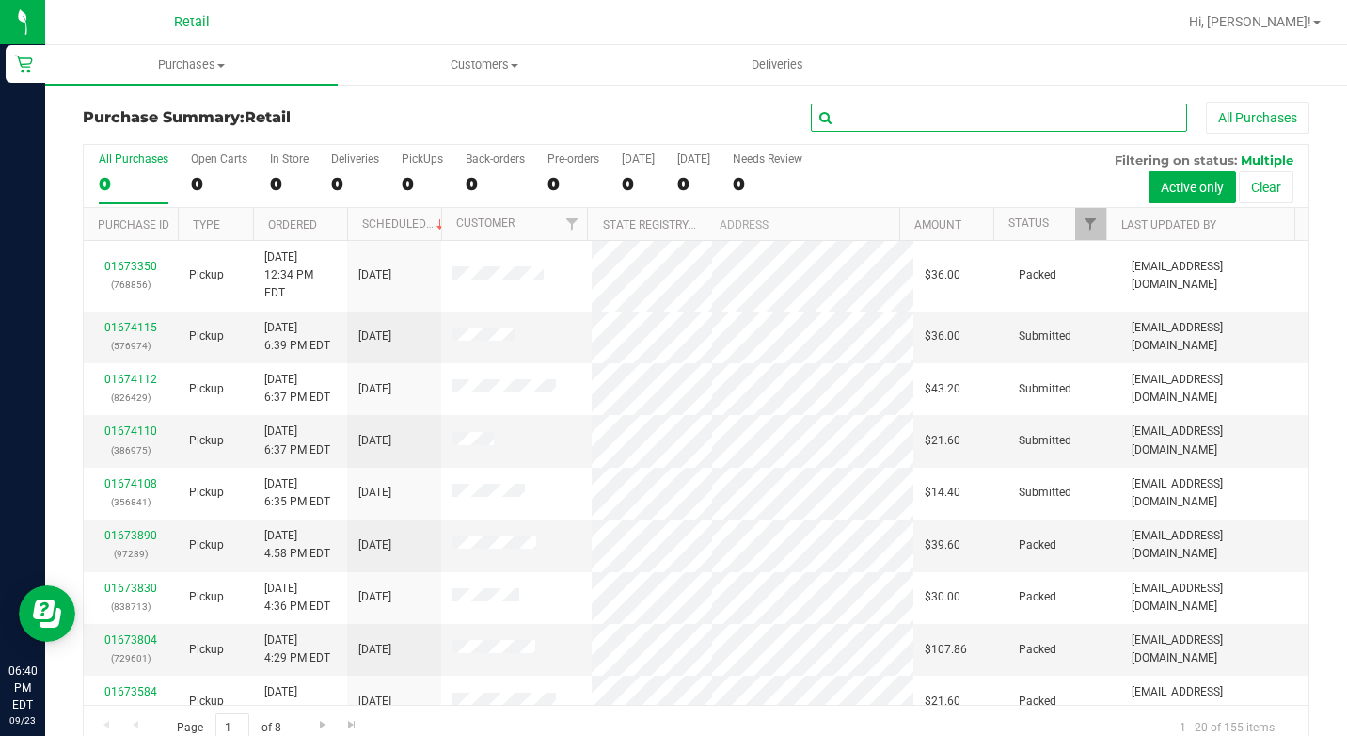
click at [892, 127] on input "text" at bounding box center [999, 117] width 376 height 28
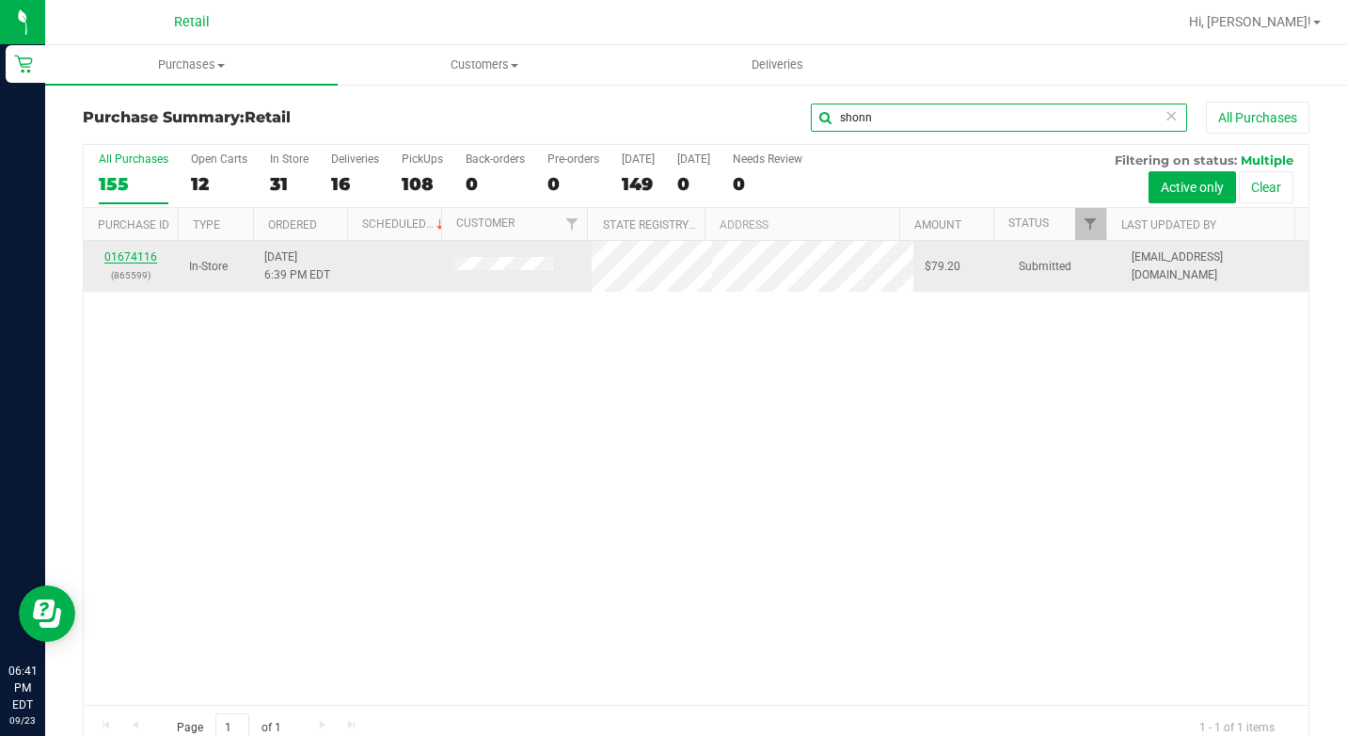
type input "shonn"
click at [154, 255] on link "01674116" at bounding box center [130, 256] width 53 height 13
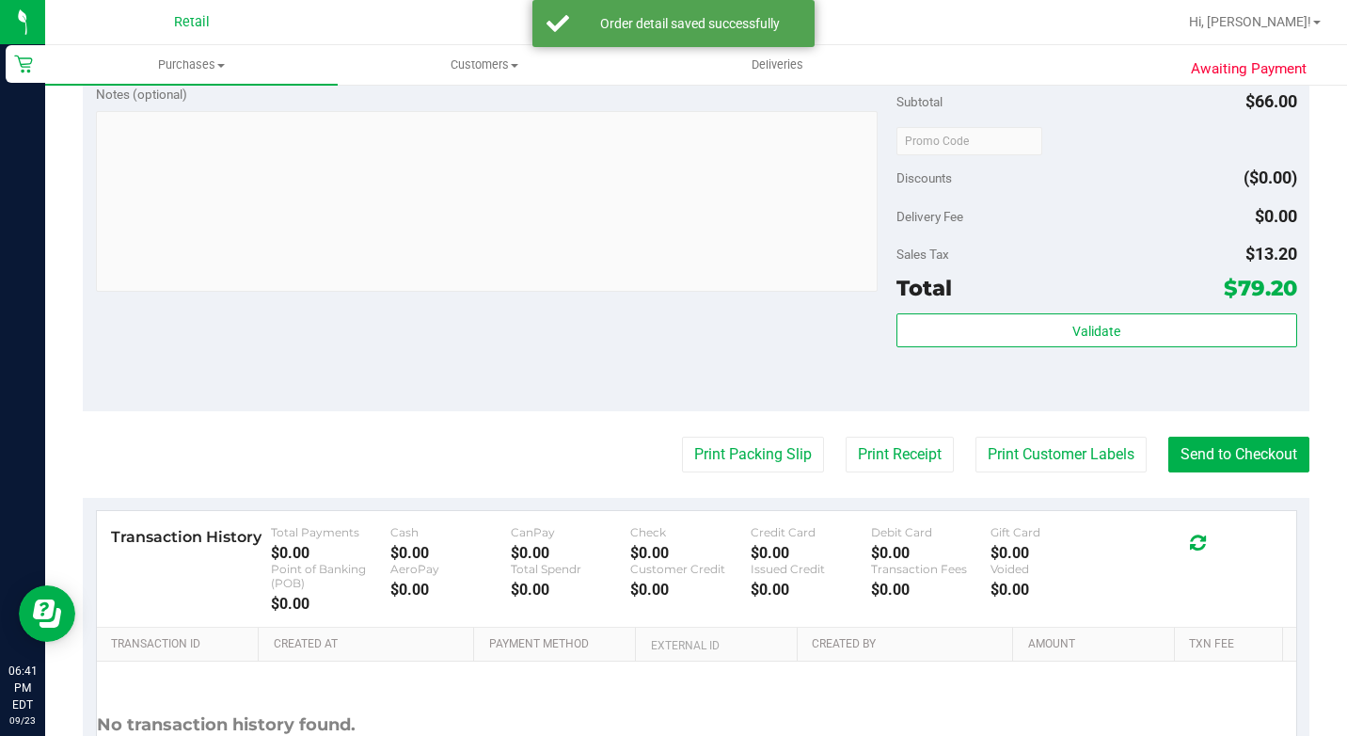
scroll to position [941, 0]
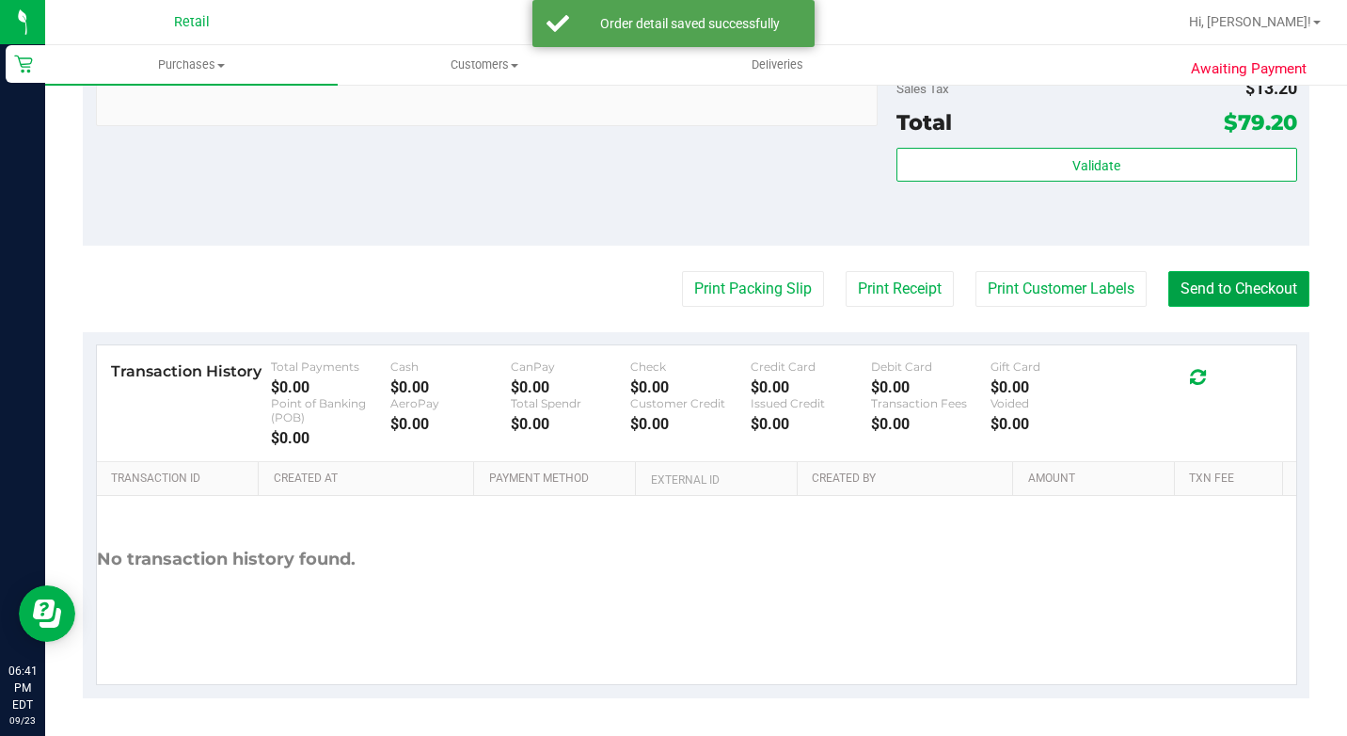
click at [1227, 307] on button "Send to Checkout" at bounding box center [1238, 289] width 141 height 36
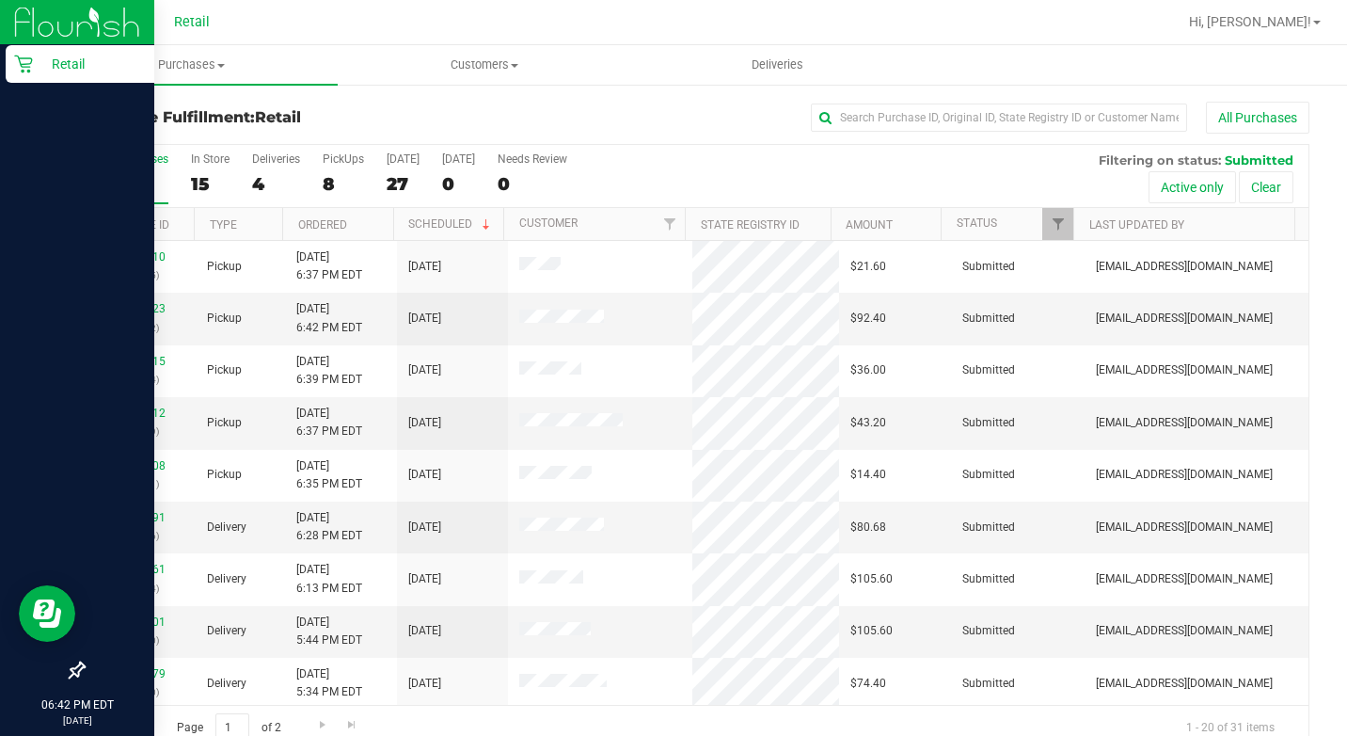
click at [31, 63] on icon at bounding box center [23, 65] width 18 height 18
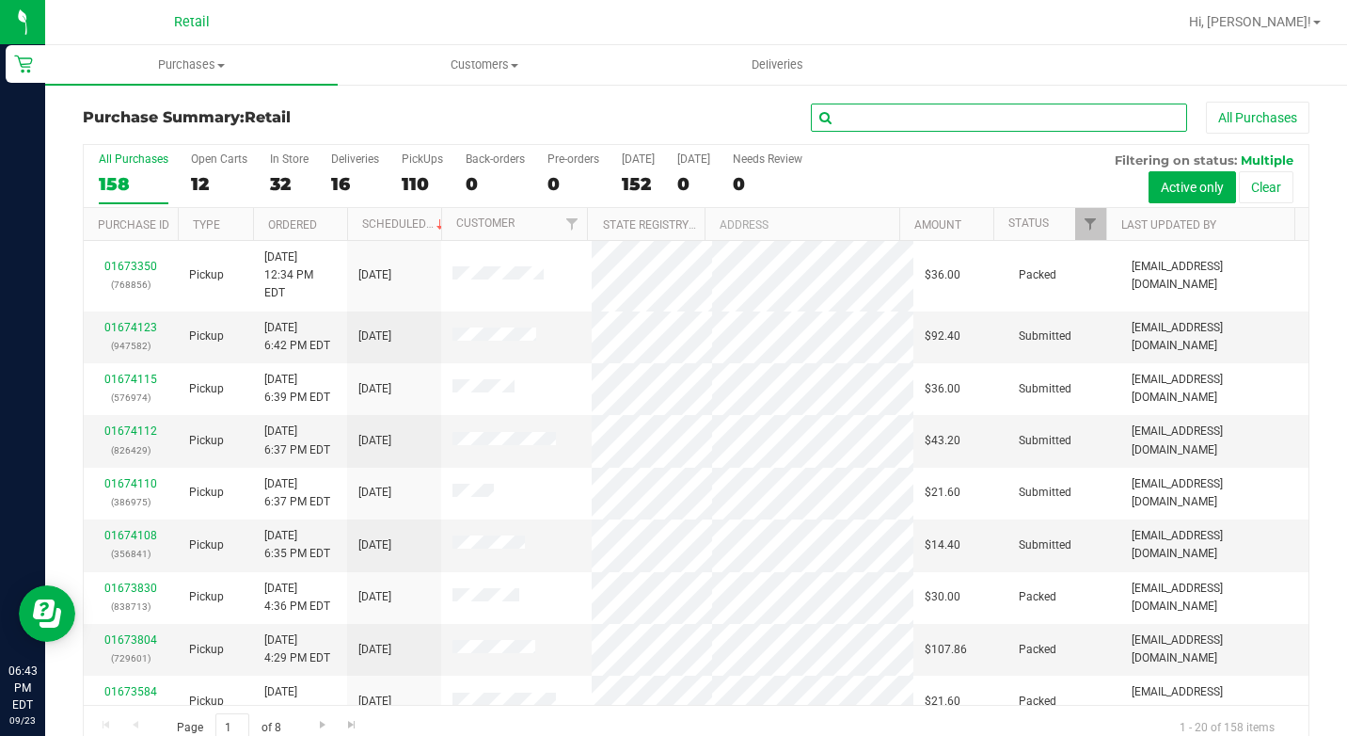
click at [870, 112] on input "text" at bounding box center [999, 117] width 376 height 28
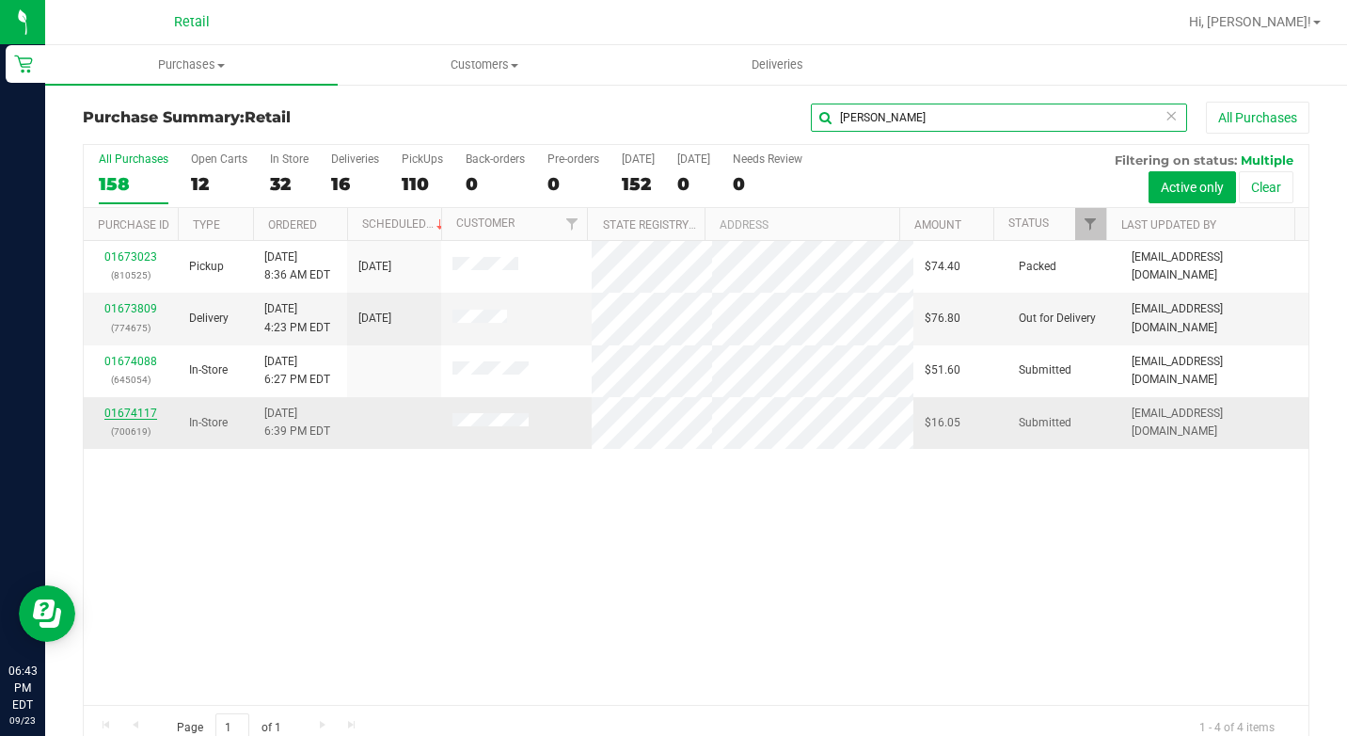
type input "nicole"
click at [137, 414] on link "01674117" at bounding box center [130, 412] width 53 height 13
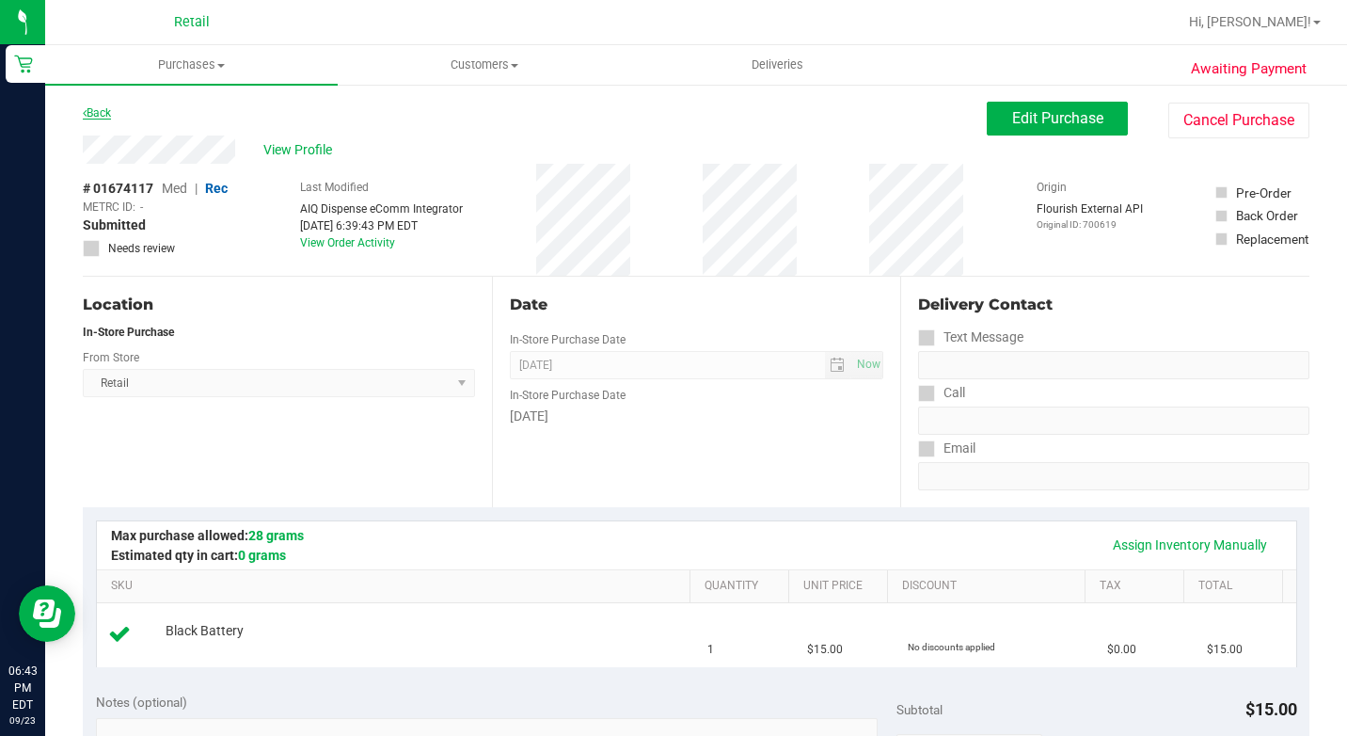
click at [91, 118] on link "Back" at bounding box center [97, 112] width 28 height 13
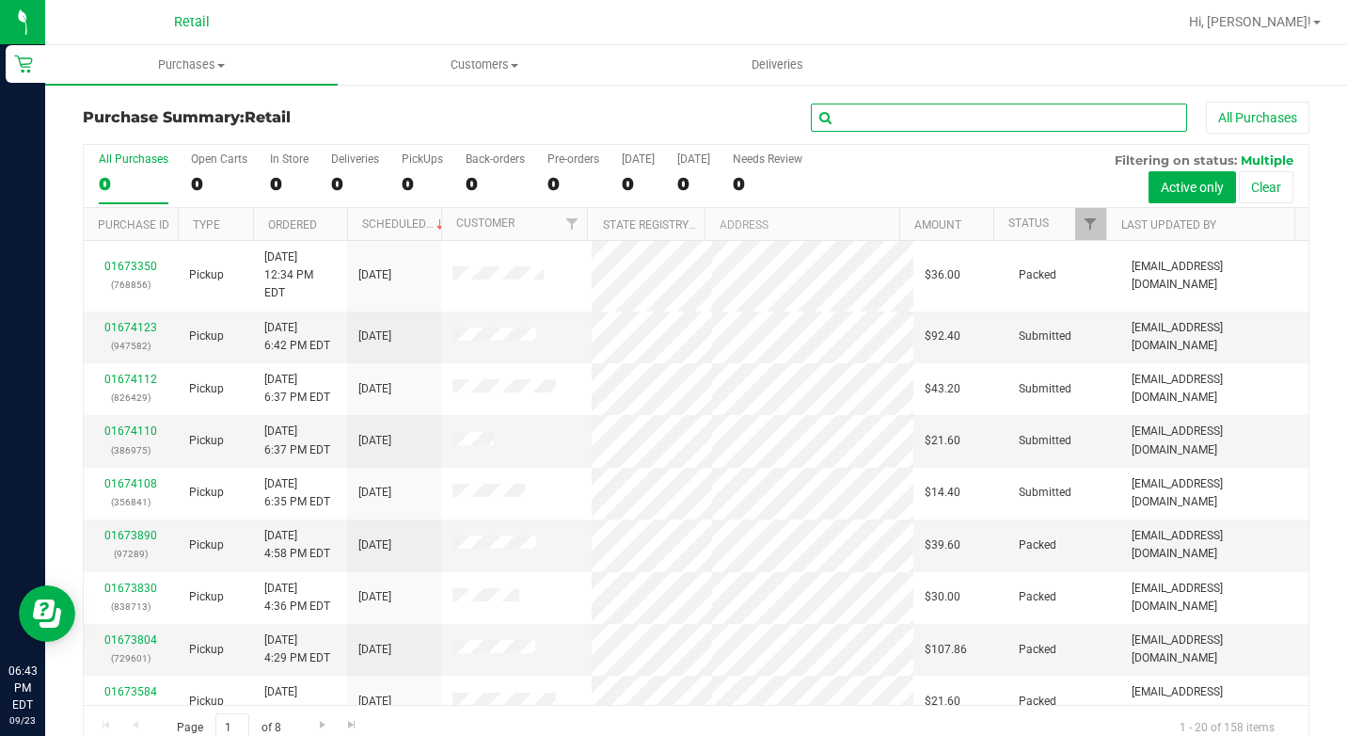
click at [849, 108] on input "text" at bounding box center [999, 117] width 376 height 28
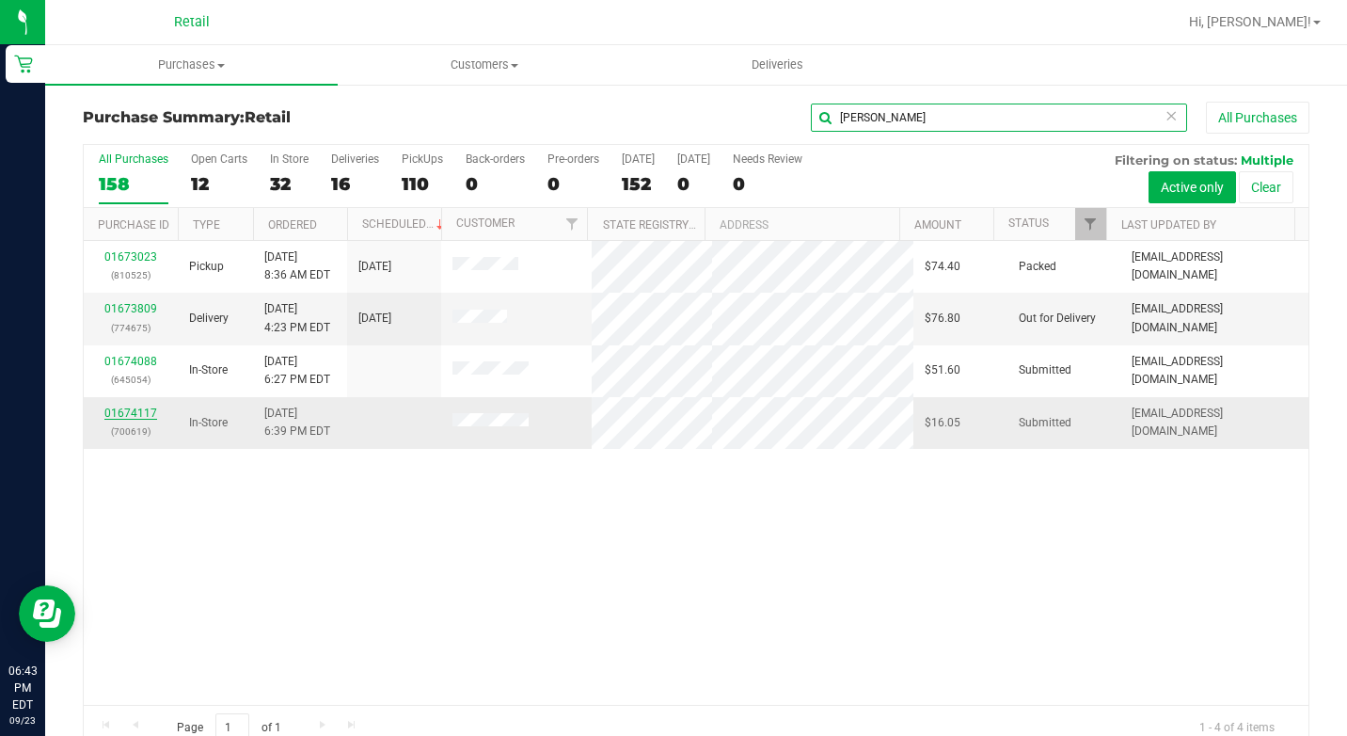
type input "nicole"
click at [121, 415] on link "01674117" at bounding box center [130, 412] width 53 height 13
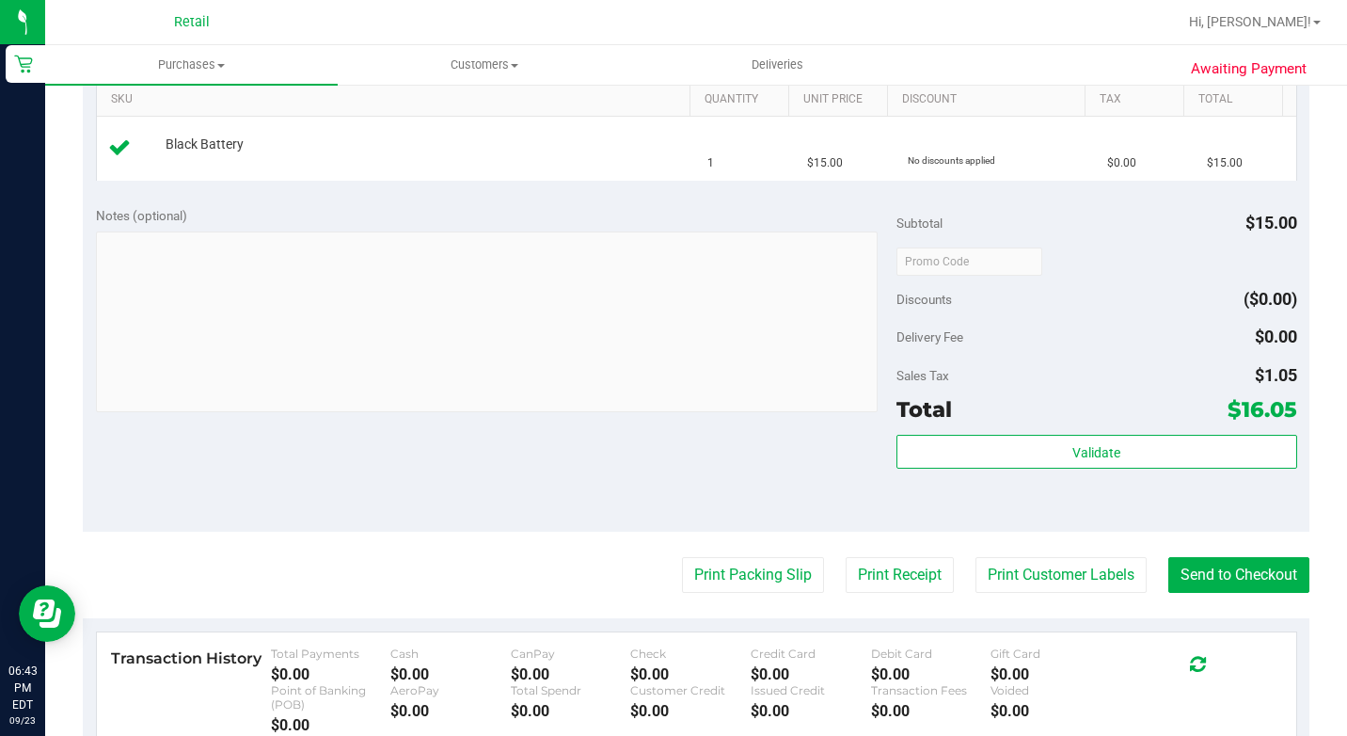
scroll to position [564, 0]
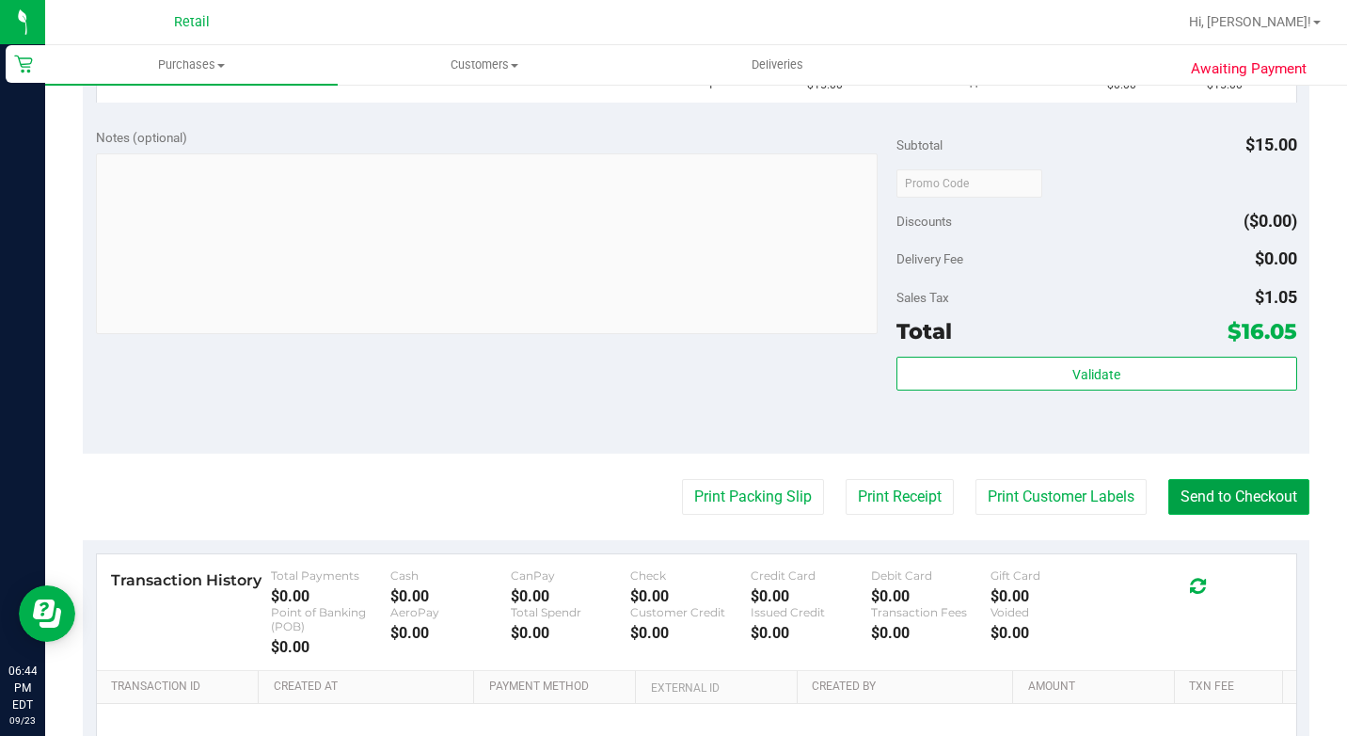
click at [1191, 496] on button "Send to Checkout" at bounding box center [1238, 497] width 141 height 36
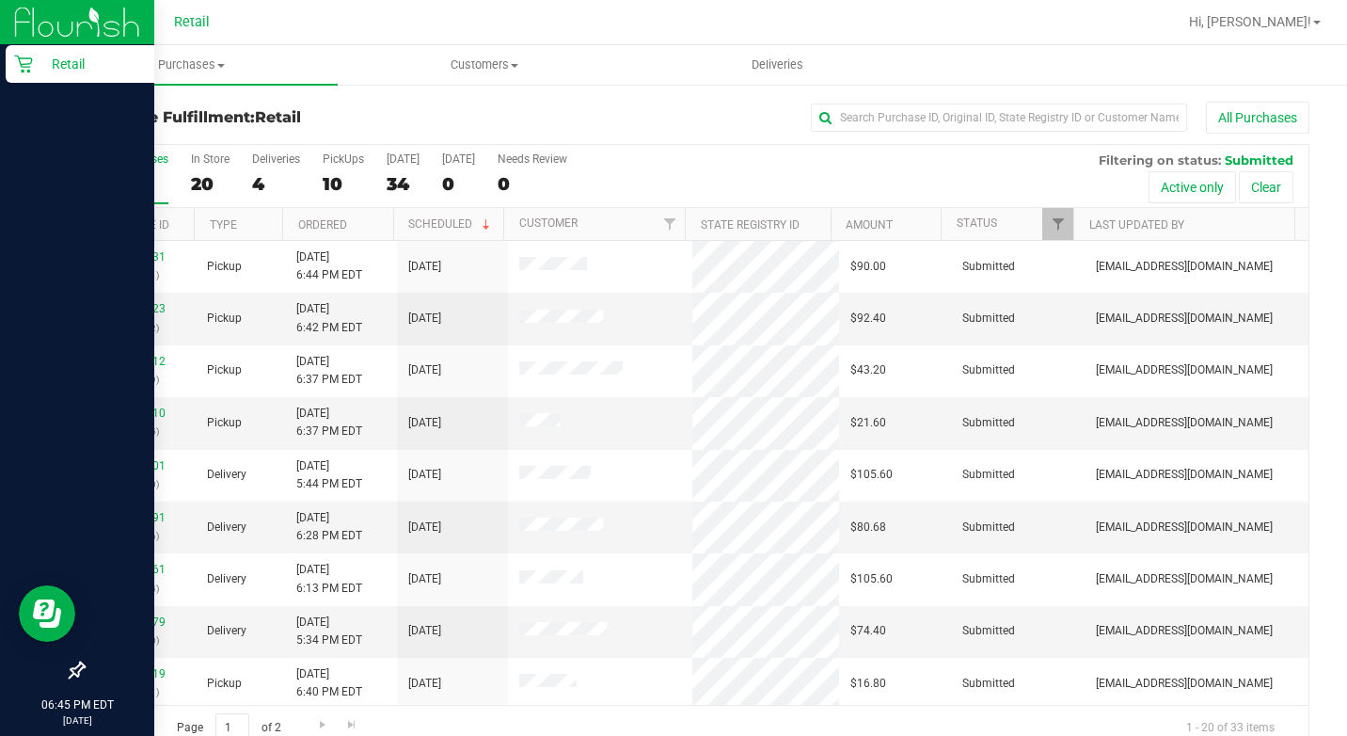
click at [28, 61] on icon at bounding box center [23, 64] width 19 height 19
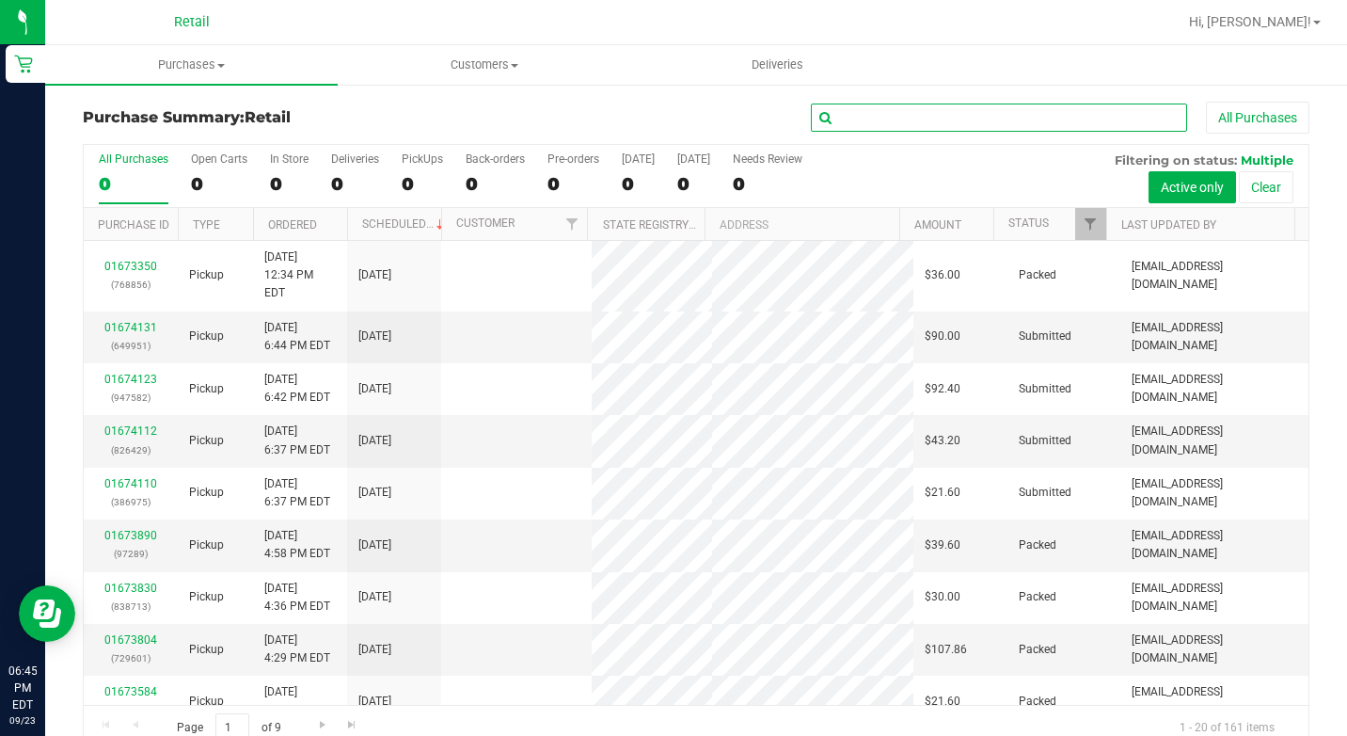
click at [939, 125] on input "text" at bounding box center [999, 117] width 376 height 28
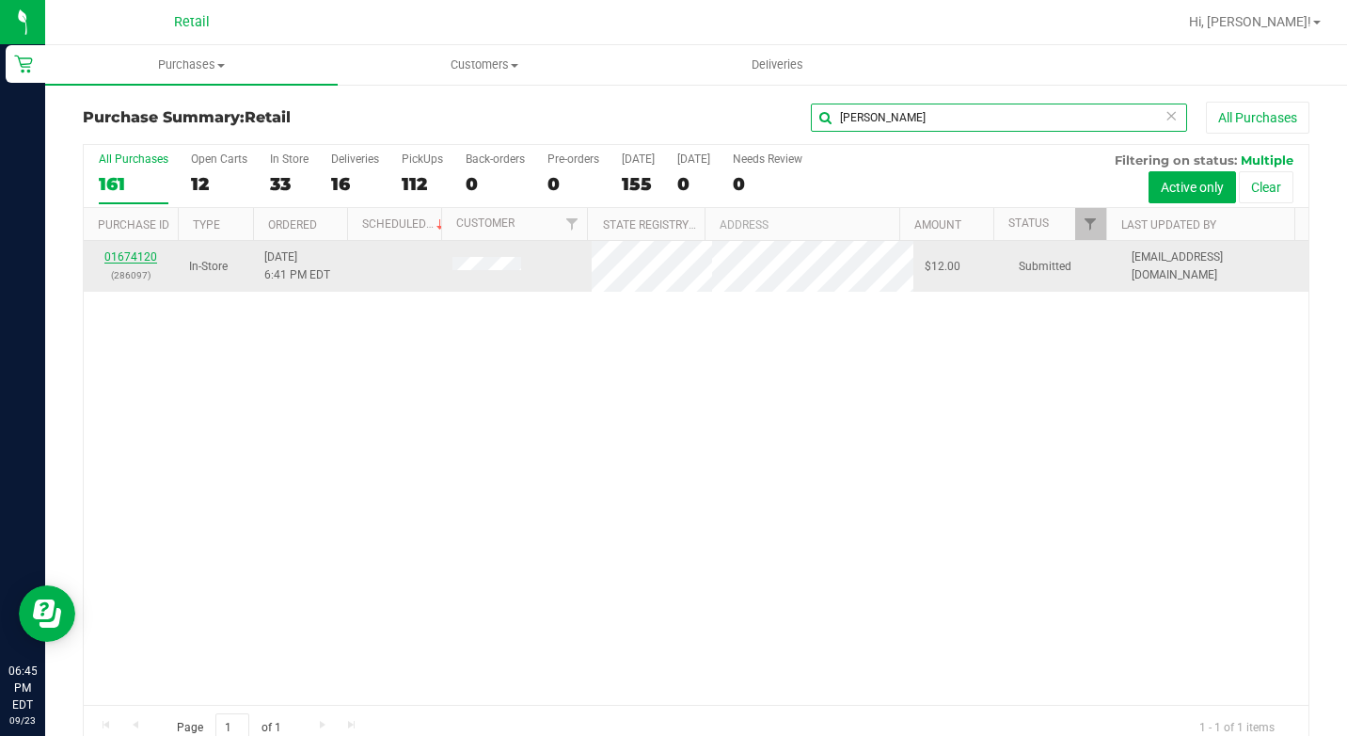
type input "moritz"
click at [127, 256] on link "01674120" at bounding box center [130, 256] width 53 height 13
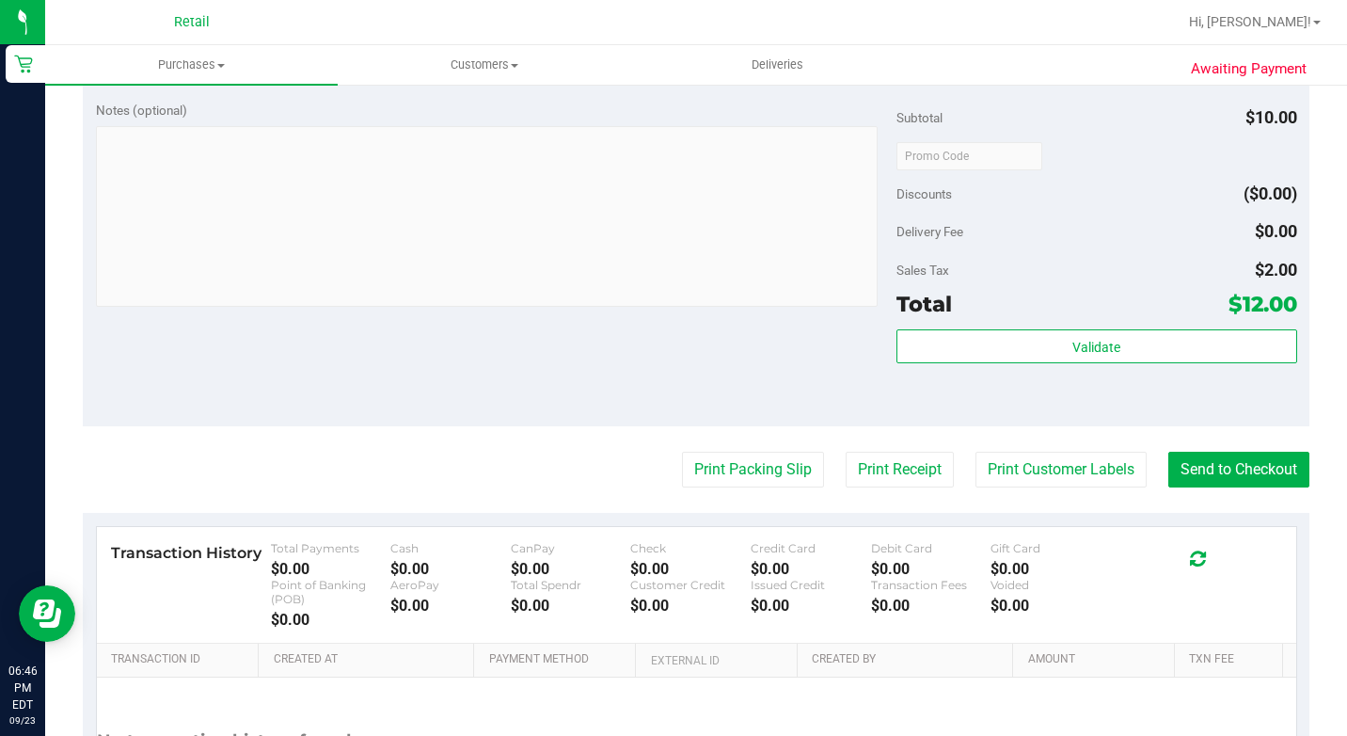
scroll to position [843, 0]
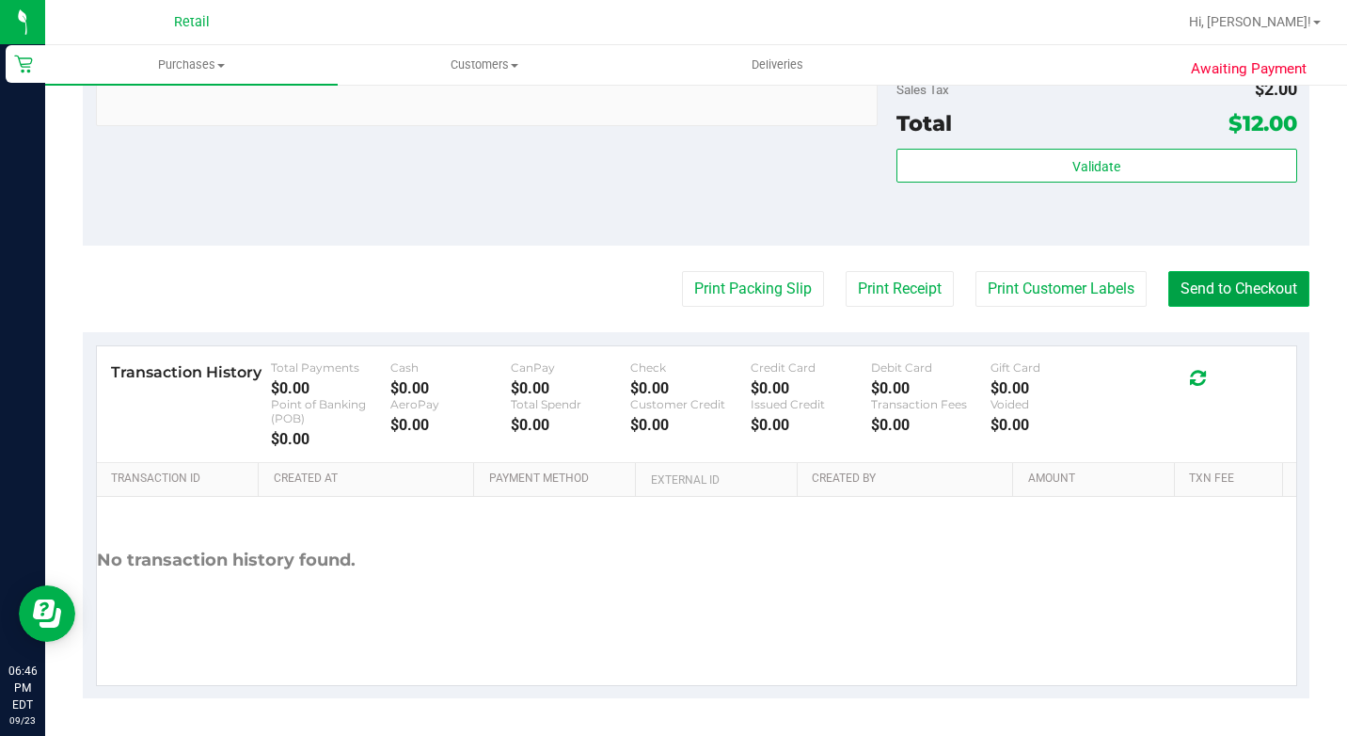
click at [1234, 278] on button "Send to Checkout" at bounding box center [1238, 289] width 141 height 36
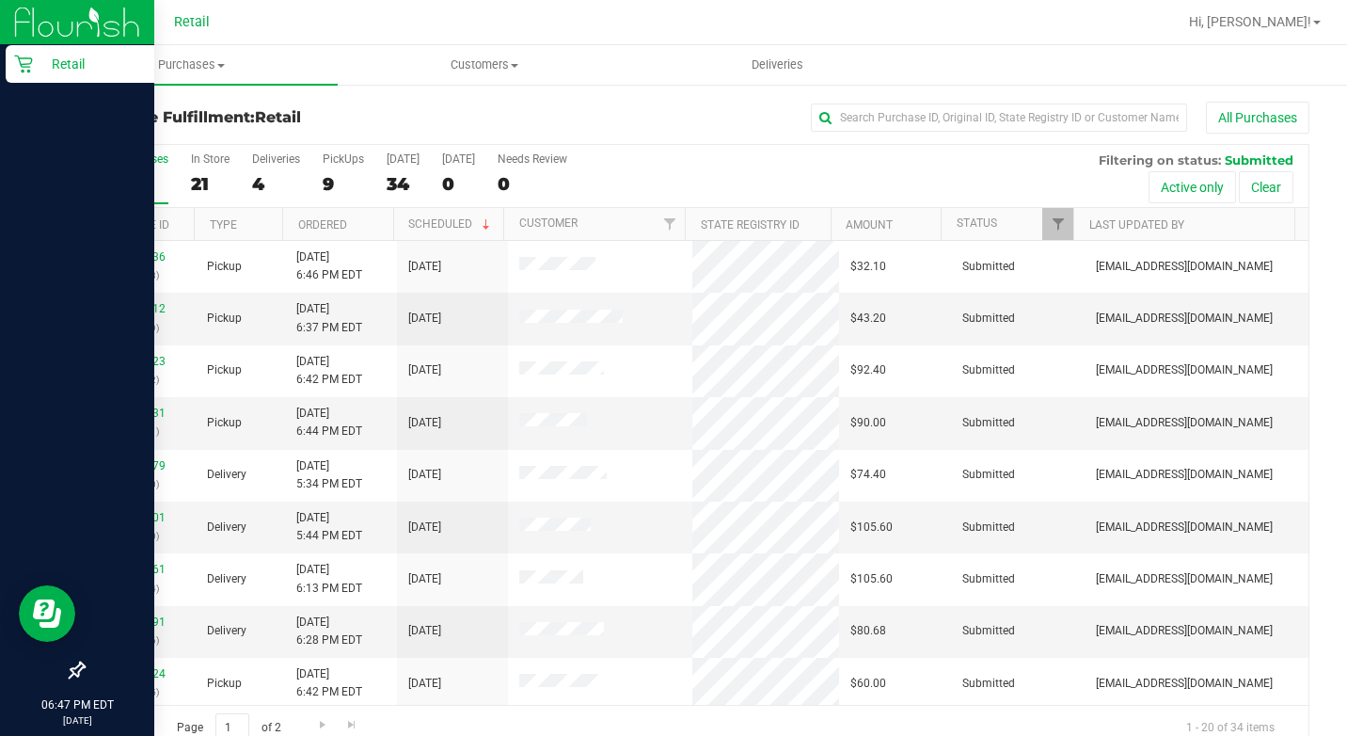
click at [39, 70] on p "Retail" at bounding box center [89, 64] width 113 height 23
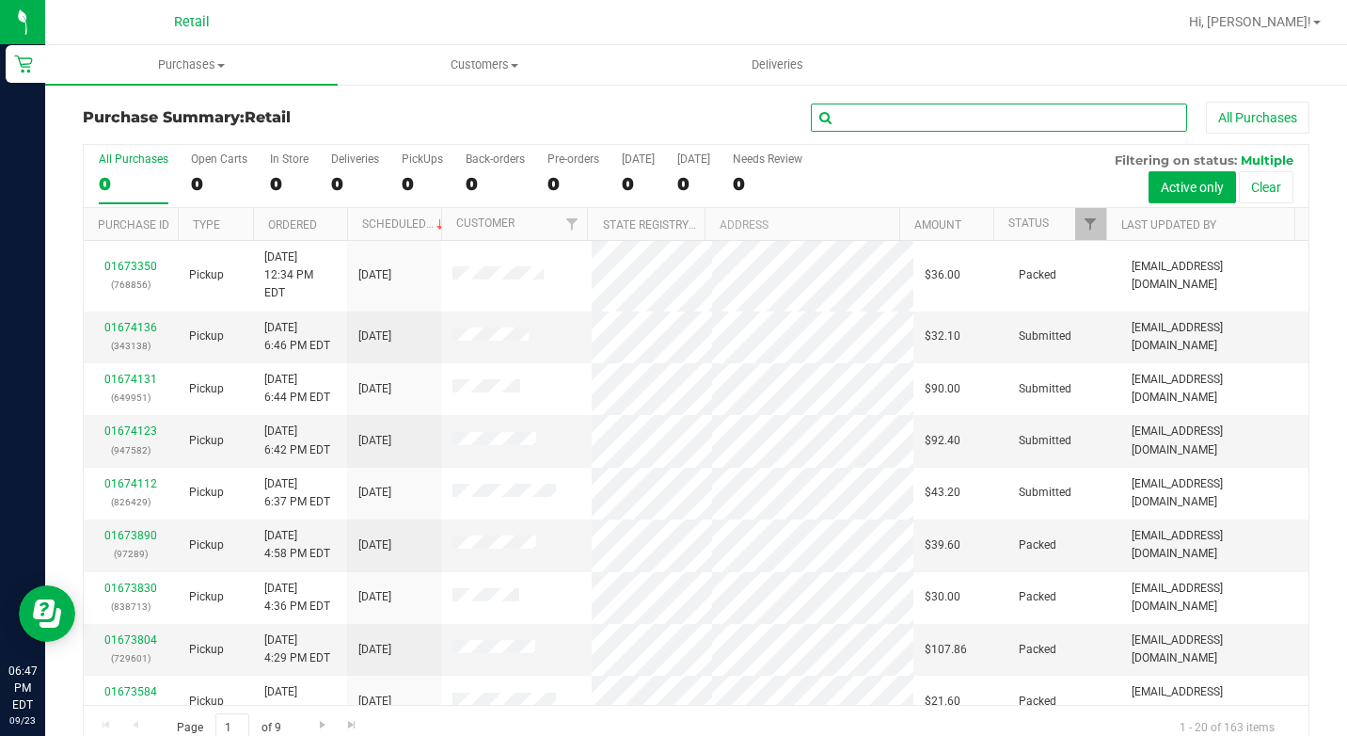
click at [815, 109] on input "text" at bounding box center [999, 117] width 376 height 28
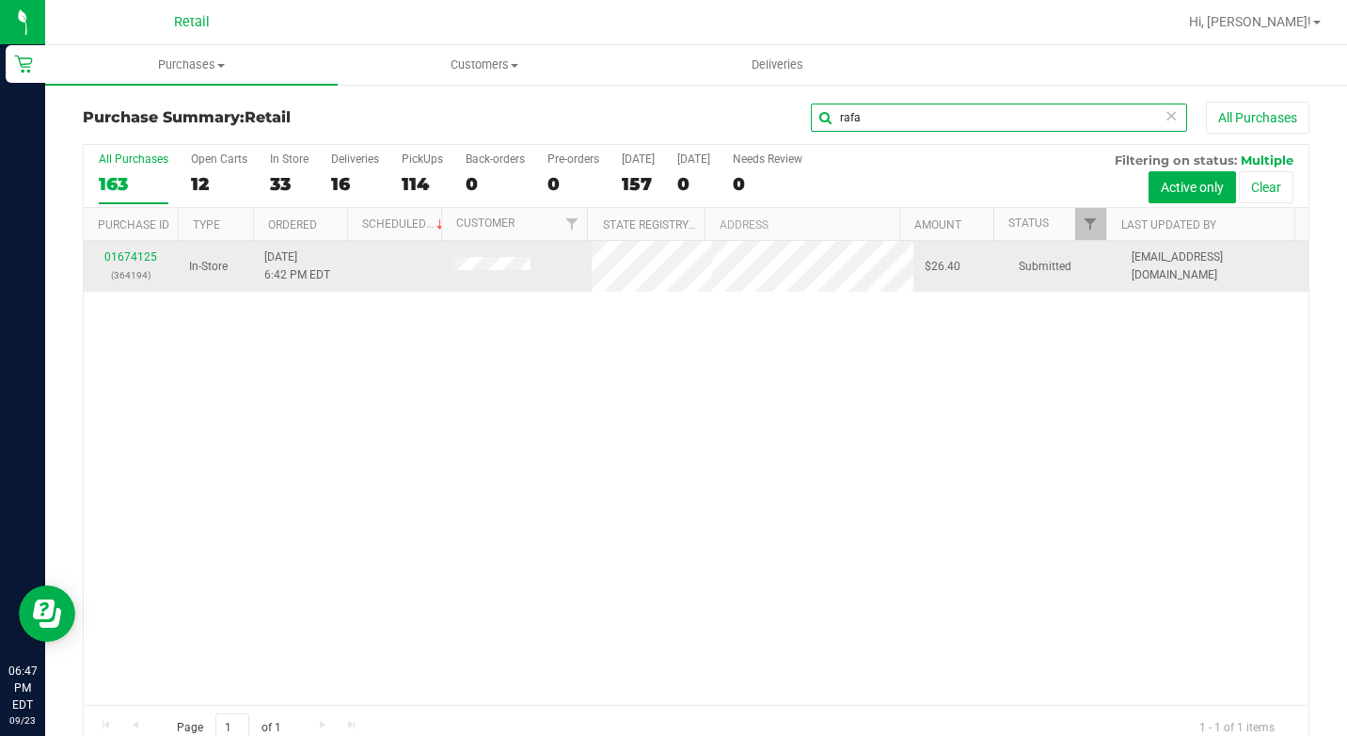
type input "rafa"
click at [137, 249] on div "01674125 (364194)" at bounding box center [130, 266] width 71 height 36
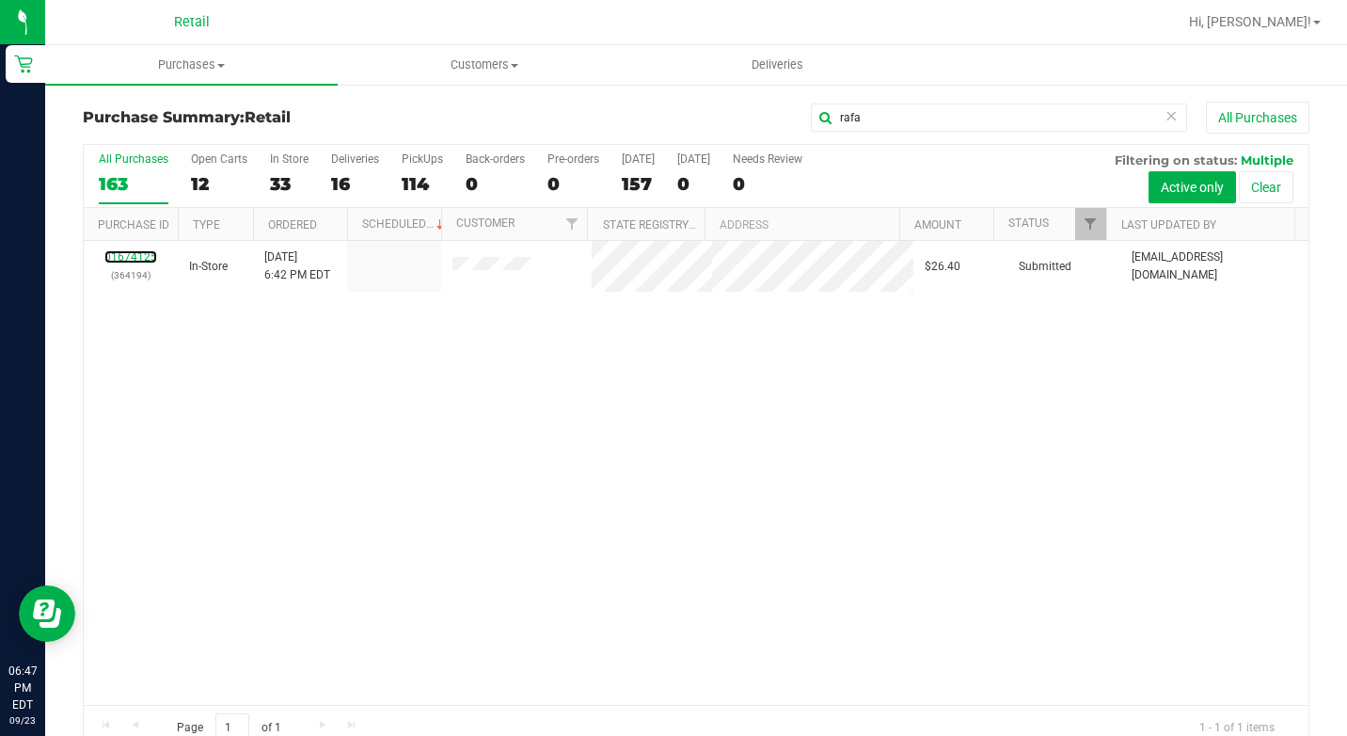
click at [142, 252] on link "01674125" at bounding box center [130, 256] width 53 height 13
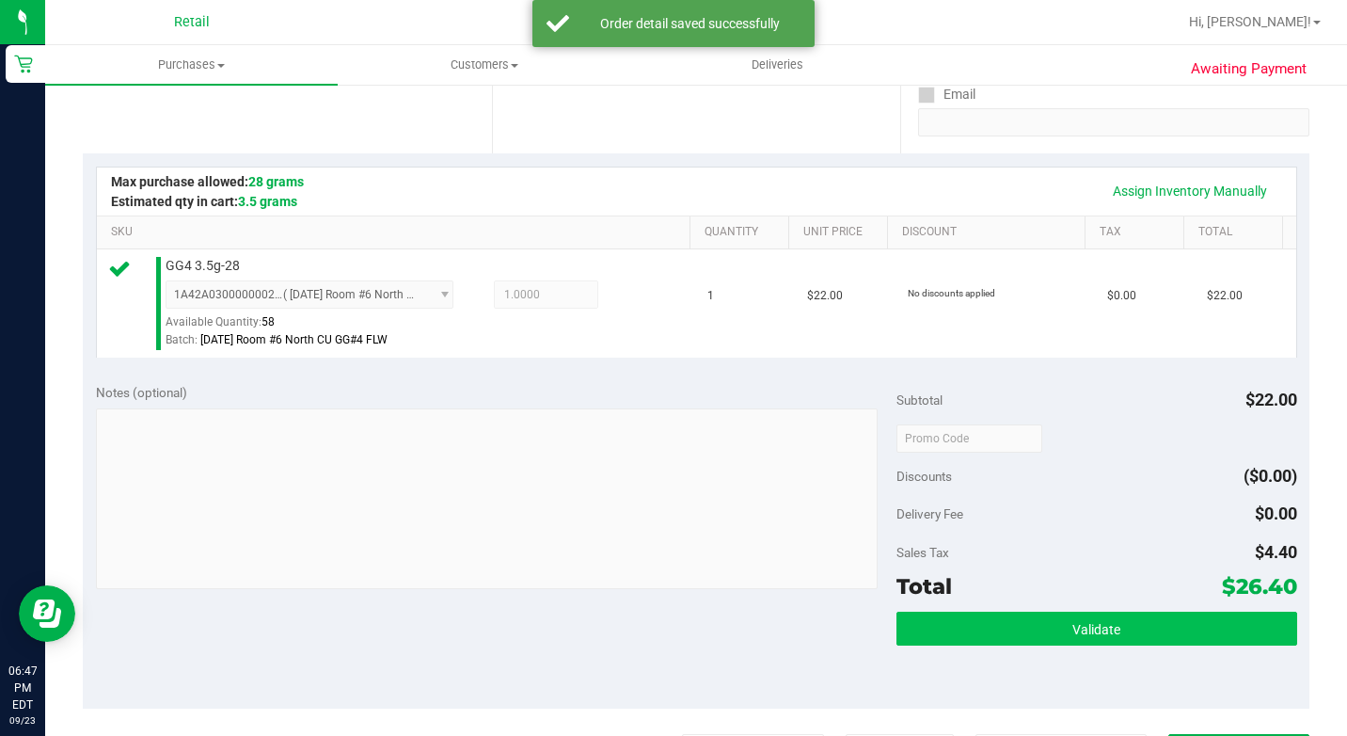
scroll to position [470, 0]
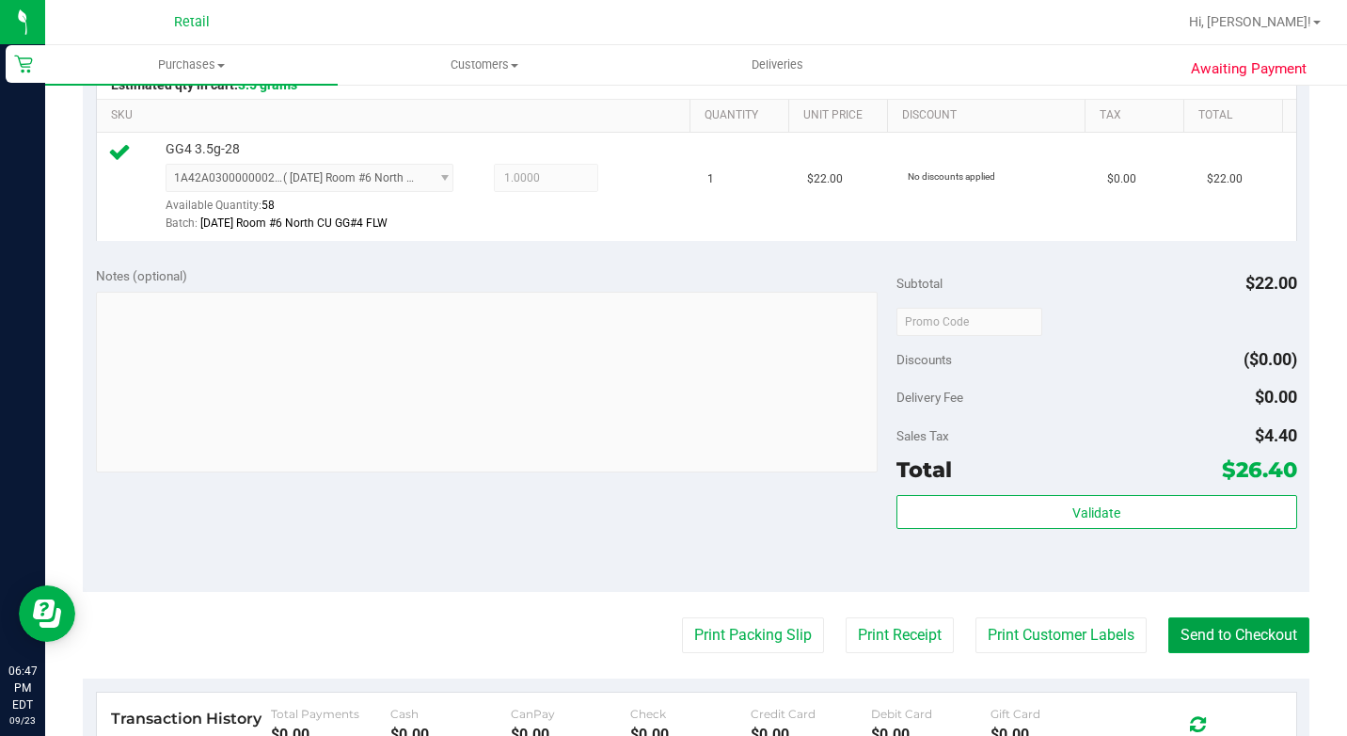
click at [1259, 647] on button "Send to Checkout" at bounding box center [1238, 635] width 141 height 36
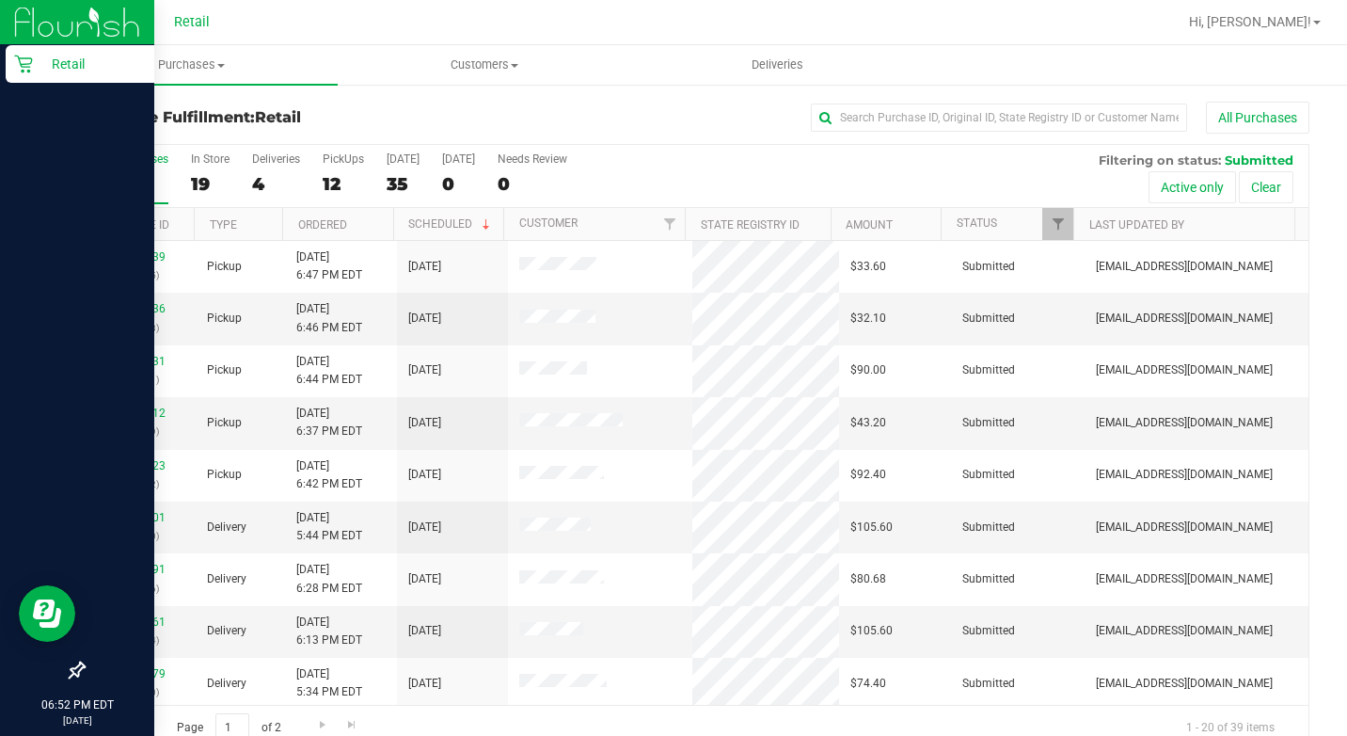
click at [36, 69] on p "Retail" at bounding box center [89, 64] width 113 height 23
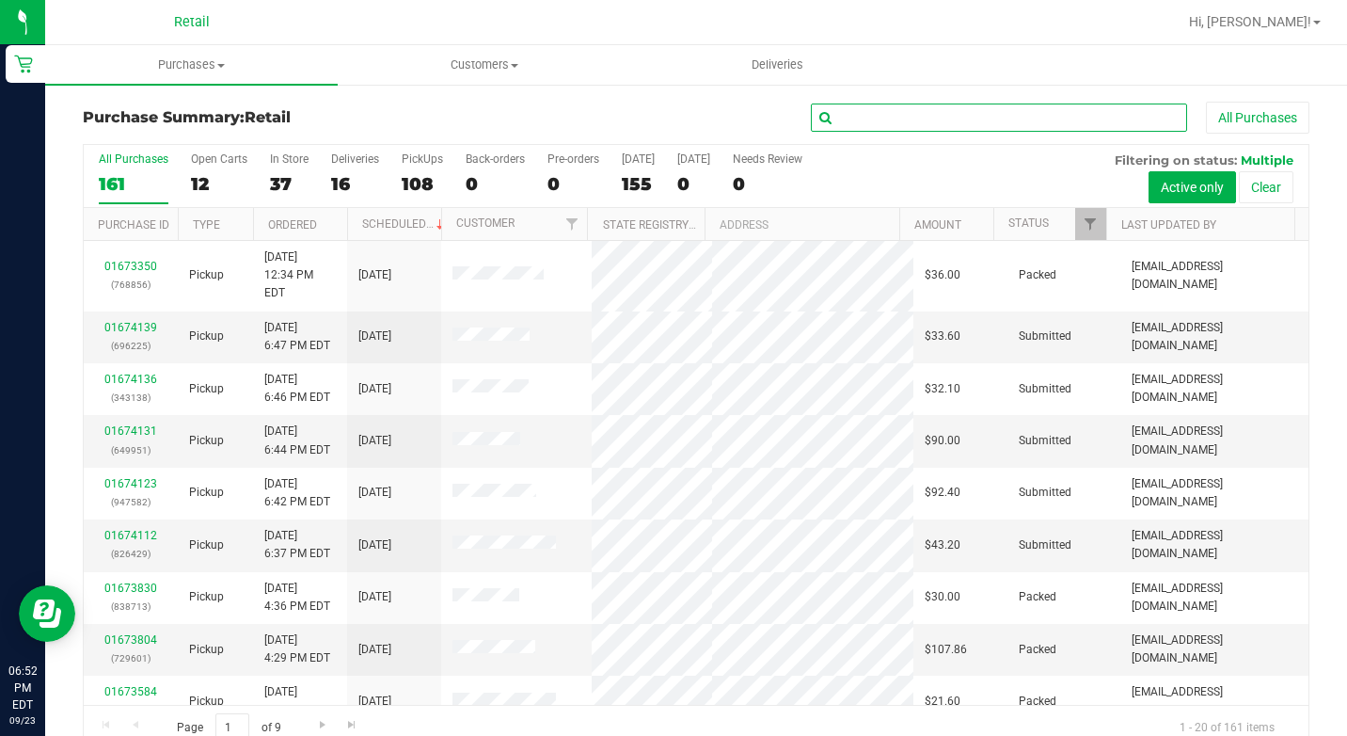
click at [930, 127] on input "text" at bounding box center [999, 117] width 376 height 28
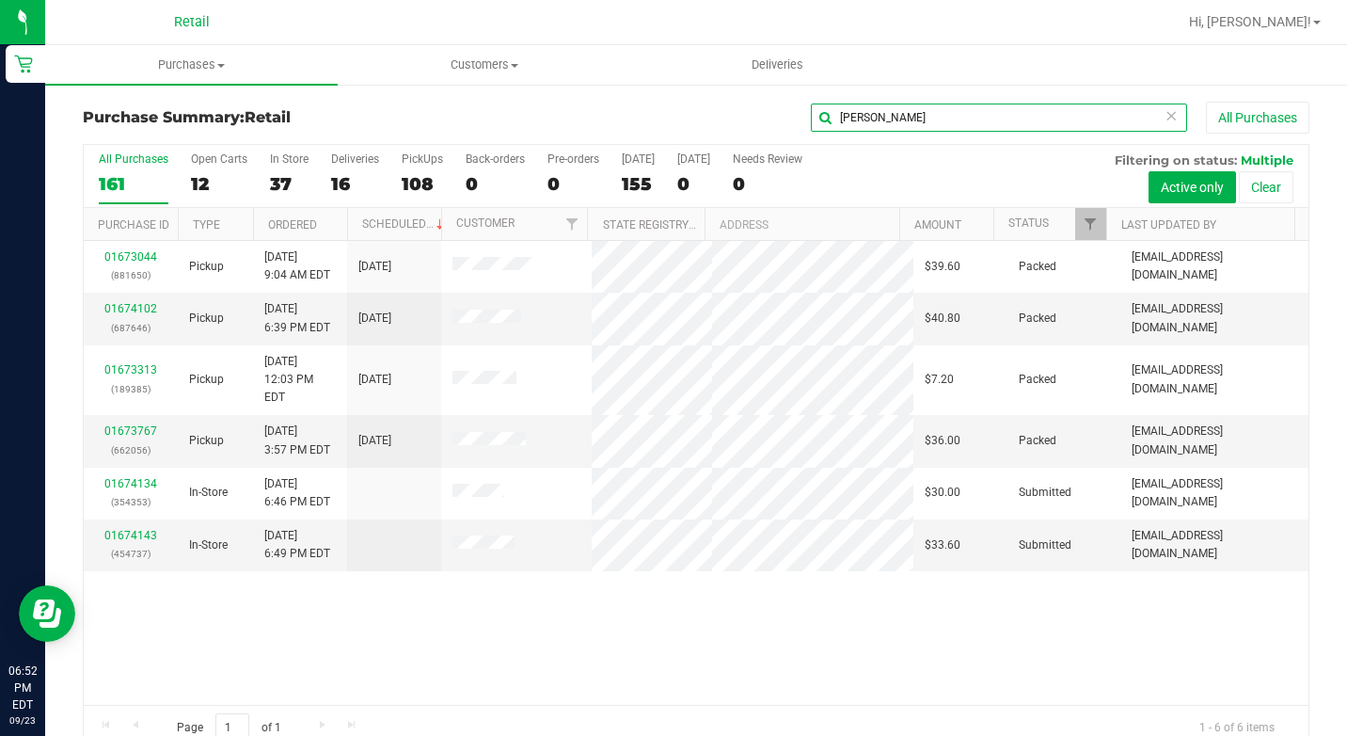
click at [934, 120] on input "[PERSON_NAME]" at bounding box center [999, 117] width 376 height 28
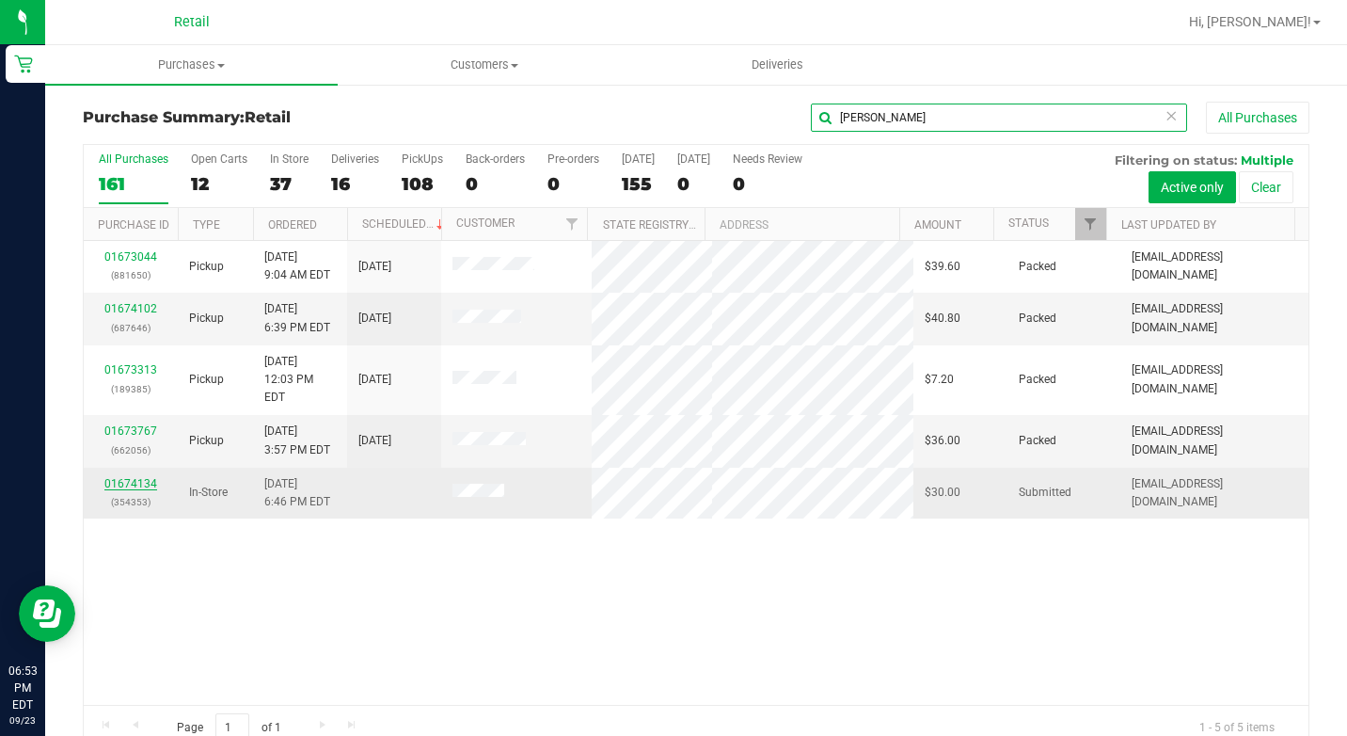
type input "[PERSON_NAME]"
click at [126, 477] on link "01674134" at bounding box center [130, 483] width 53 height 13
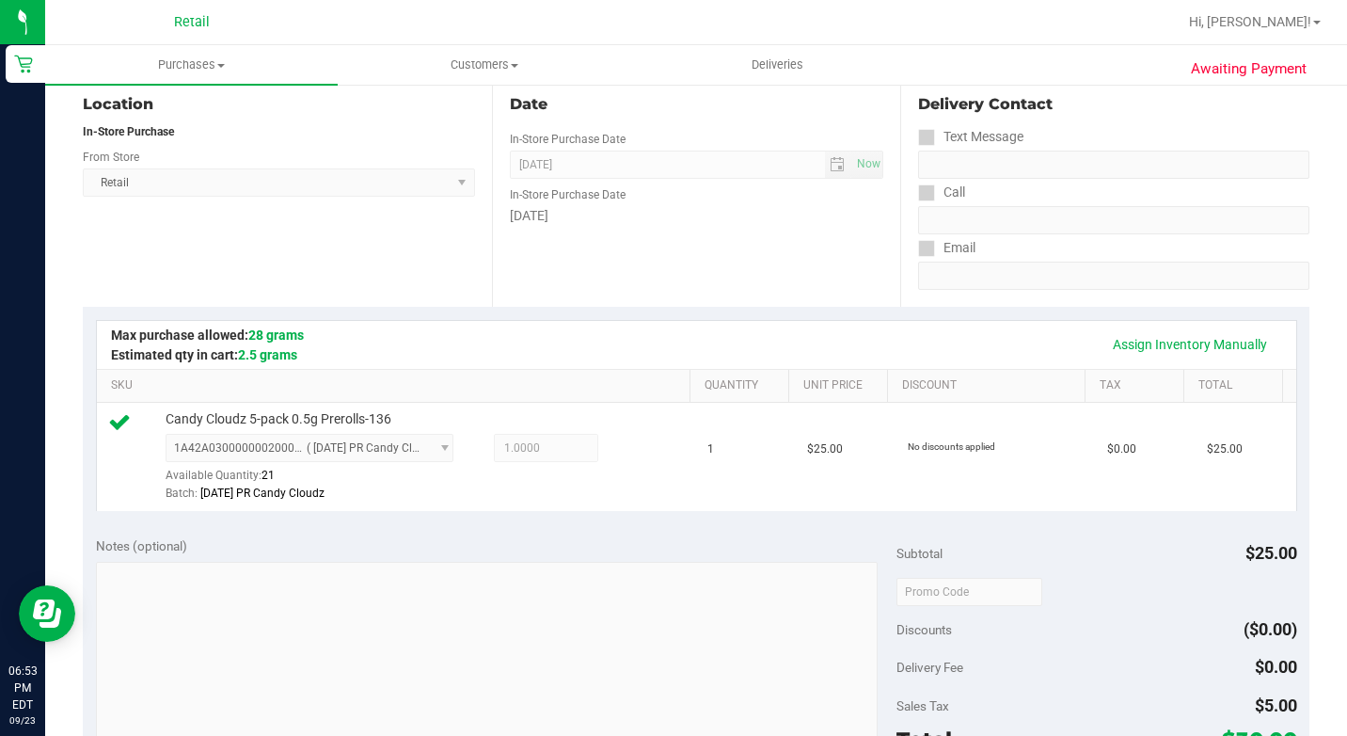
scroll to position [470, 0]
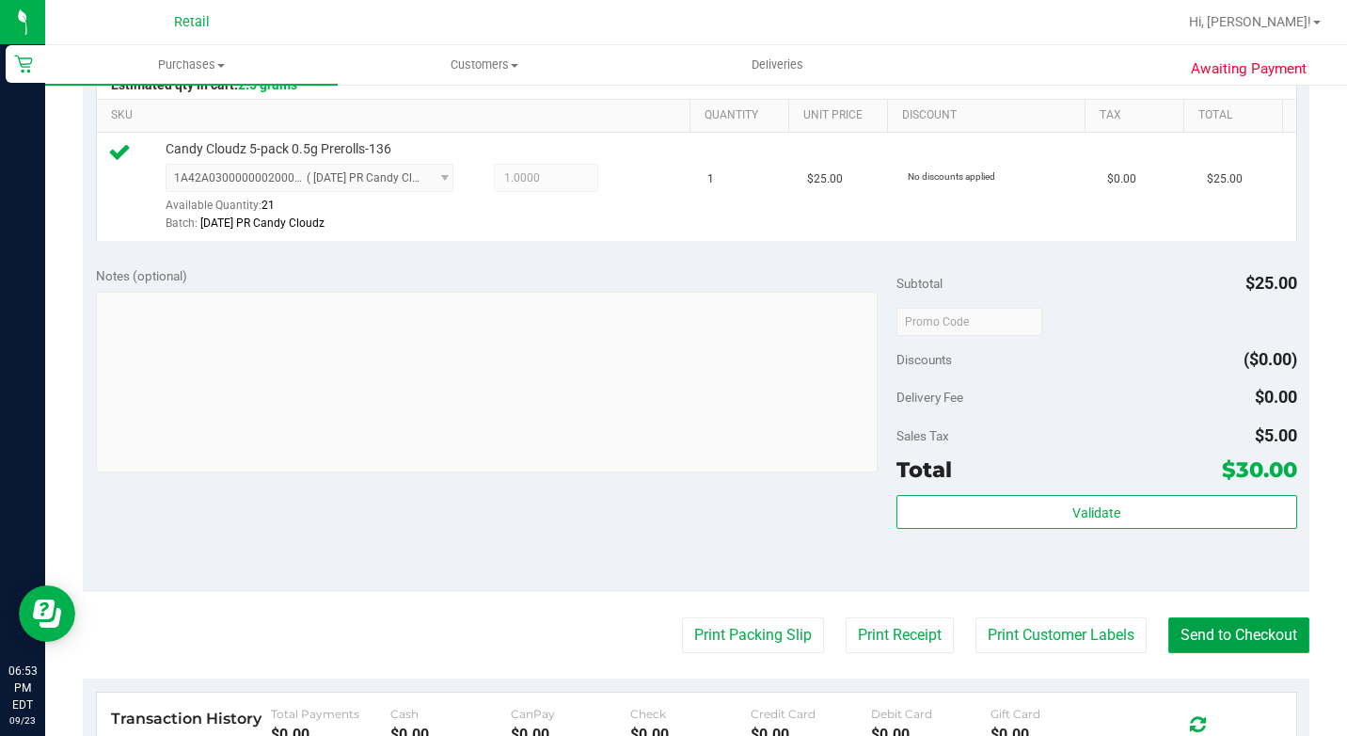
click at [1197, 653] on button "Send to Checkout" at bounding box center [1238, 635] width 141 height 36
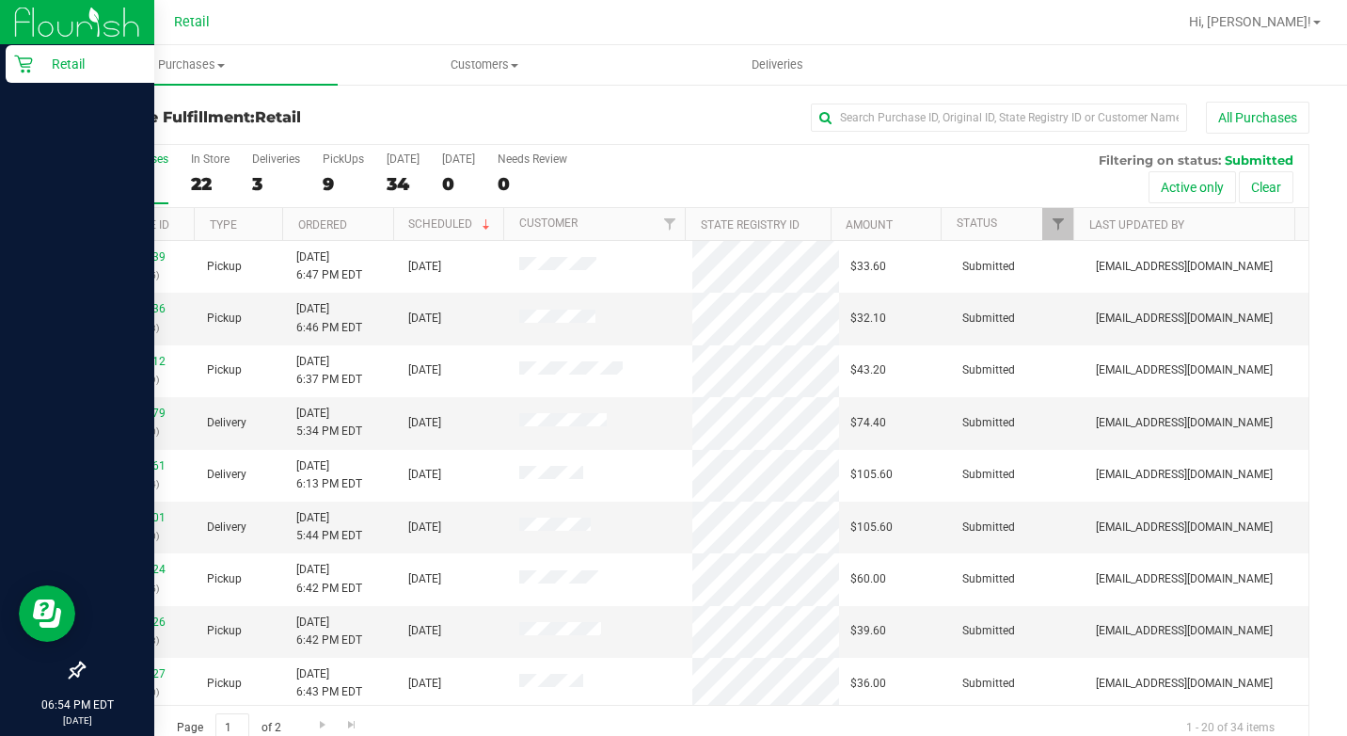
click at [36, 71] on p "Retail" at bounding box center [89, 64] width 113 height 23
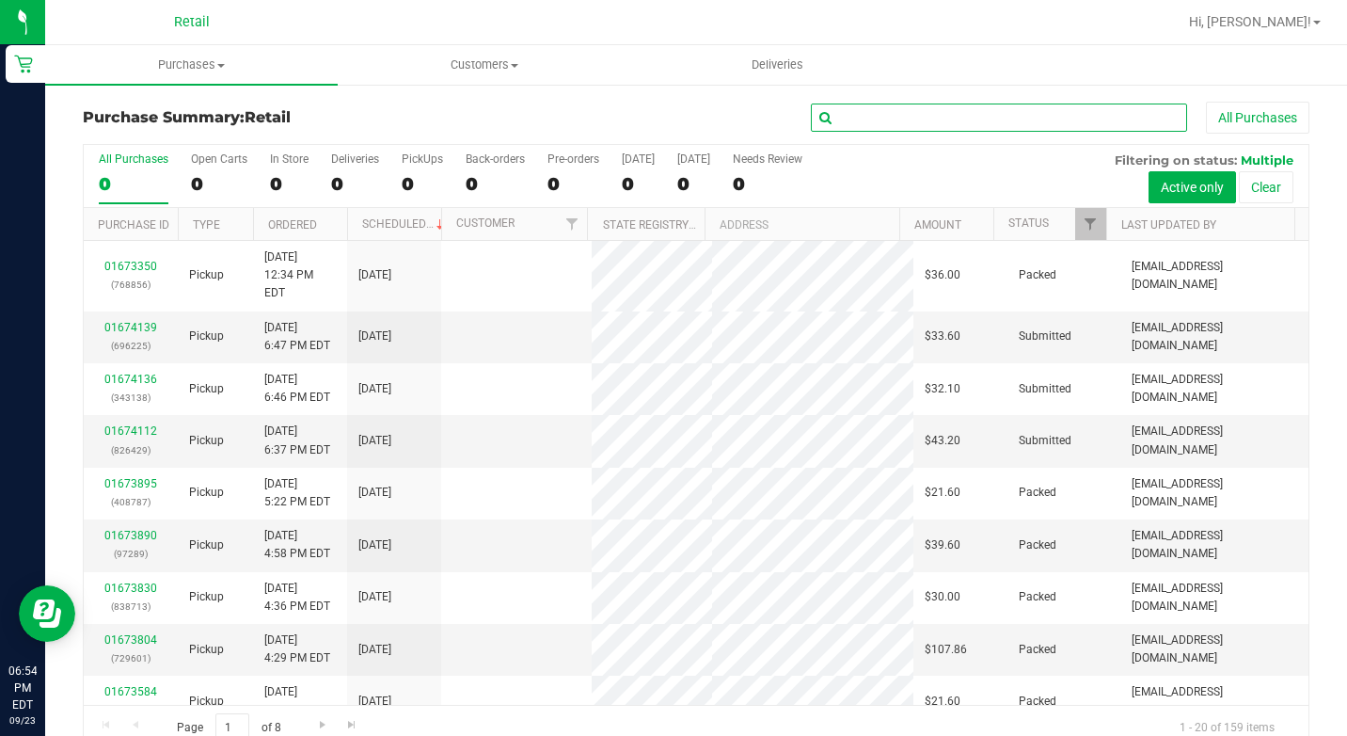
click at [852, 124] on input "text" at bounding box center [999, 117] width 376 height 28
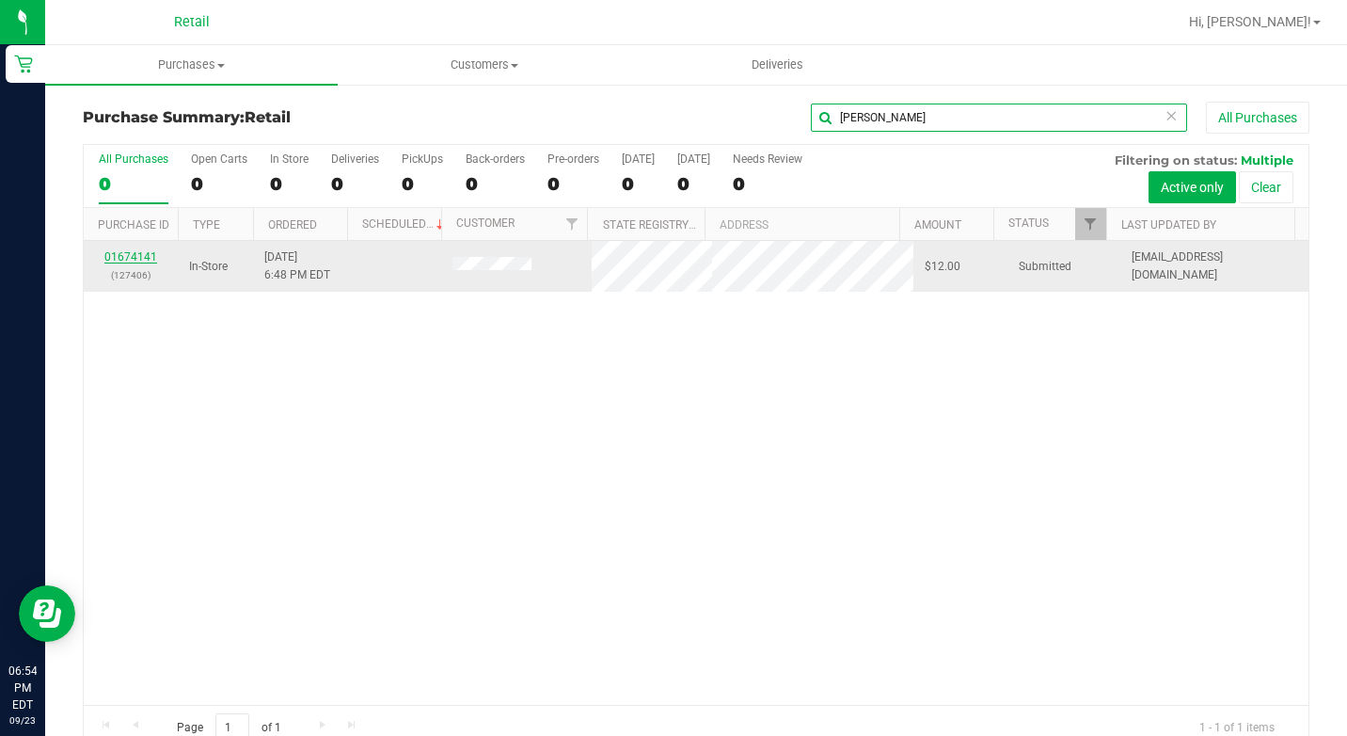
type input "donna"
click at [147, 260] on link "01674141" at bounding box center [130, 256] width 53 height 13
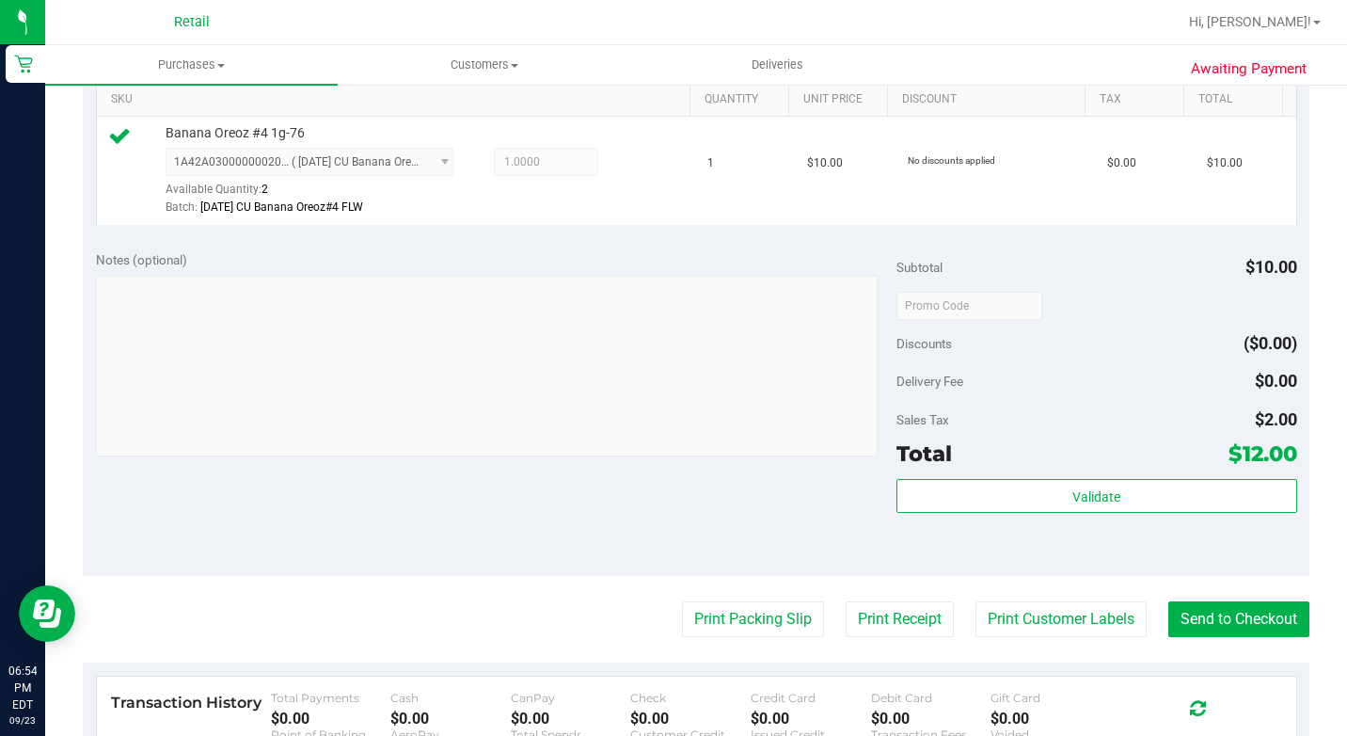
scroll to position [753, 0]
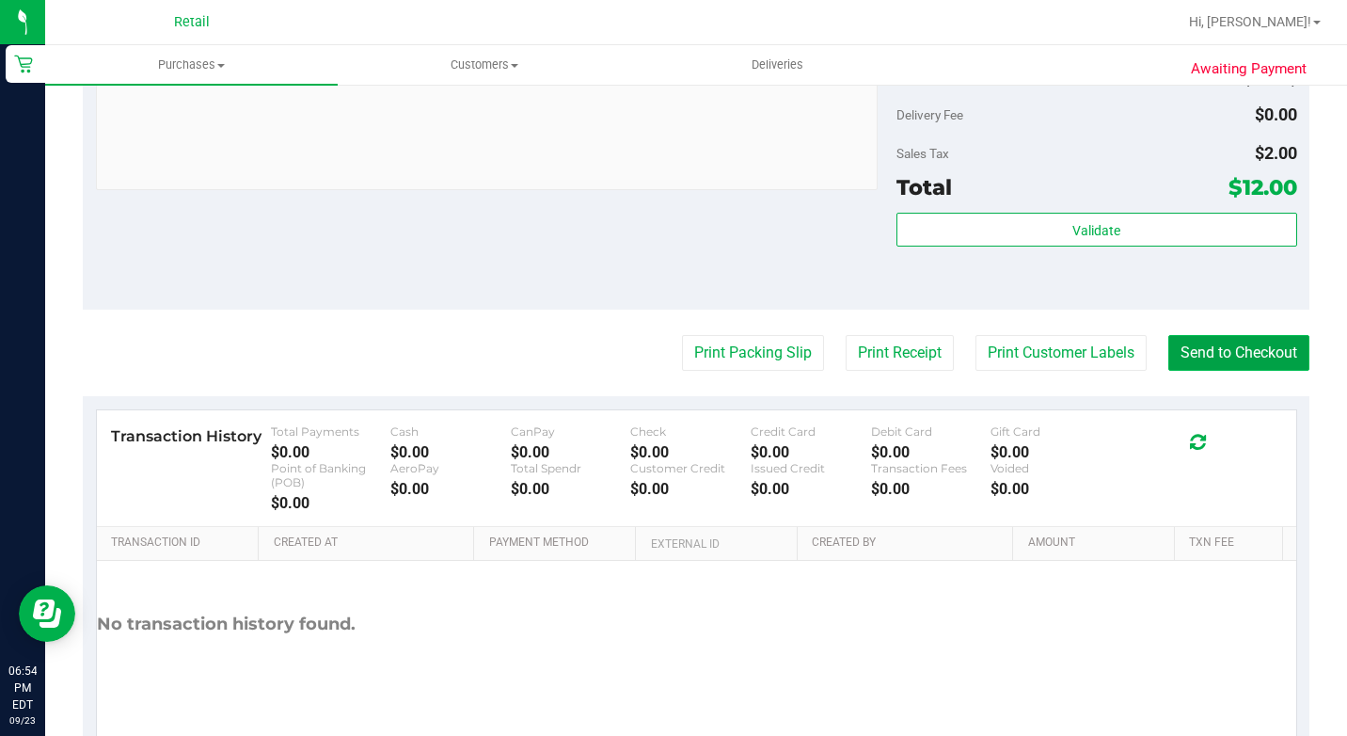
click at [1252, 371] on button "Send to Checkout" at bounding box center [1238, 353] width 141 height 36
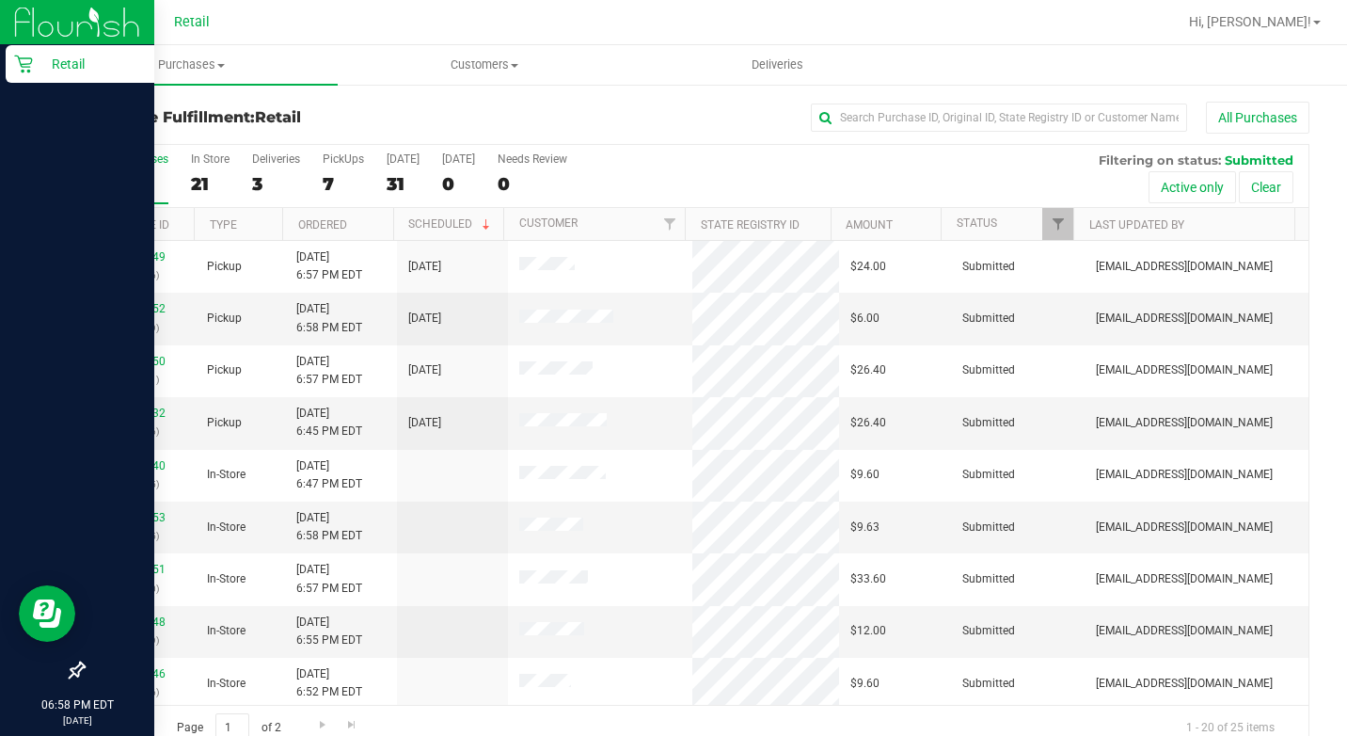
click at [37, 56] on p "Retail" at bounding box center [89, 64] width 113 height 23
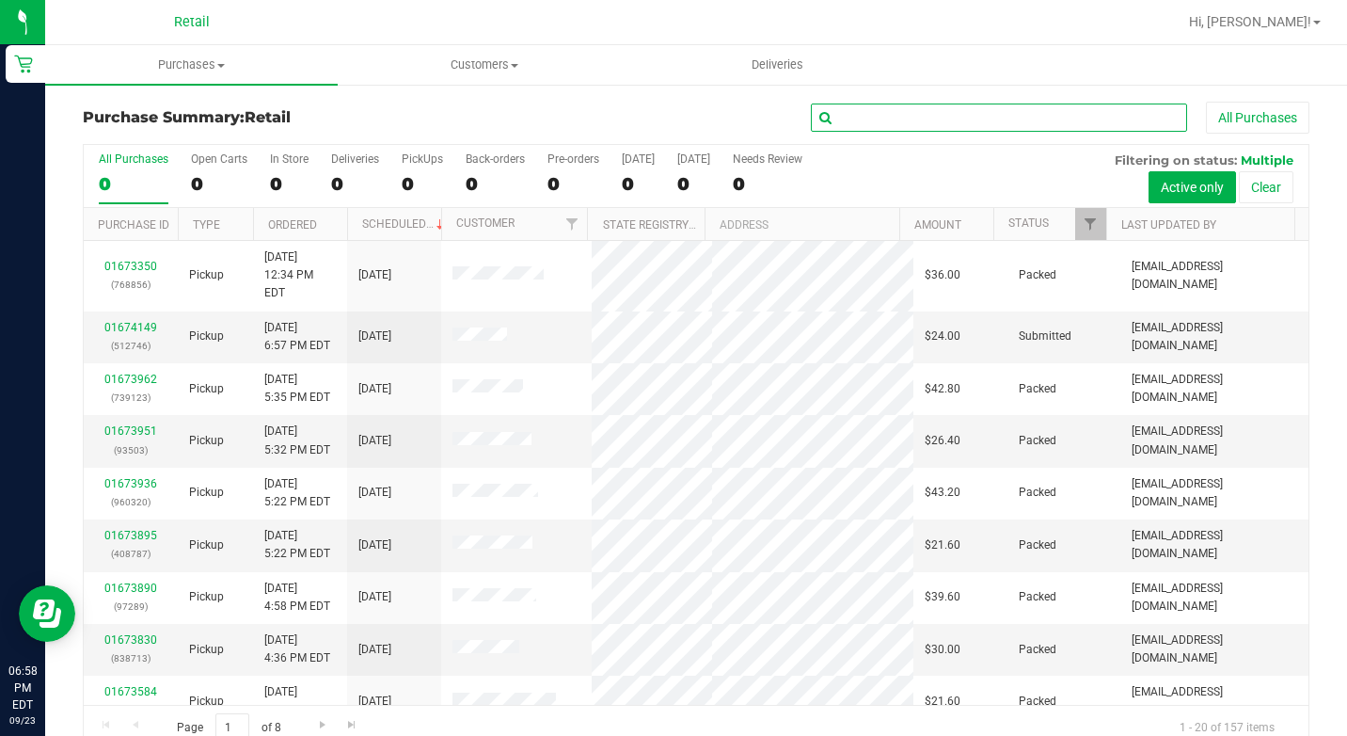
click at [1058, 119] on input "text" at bounding box center [999, 117] width 376 height 28
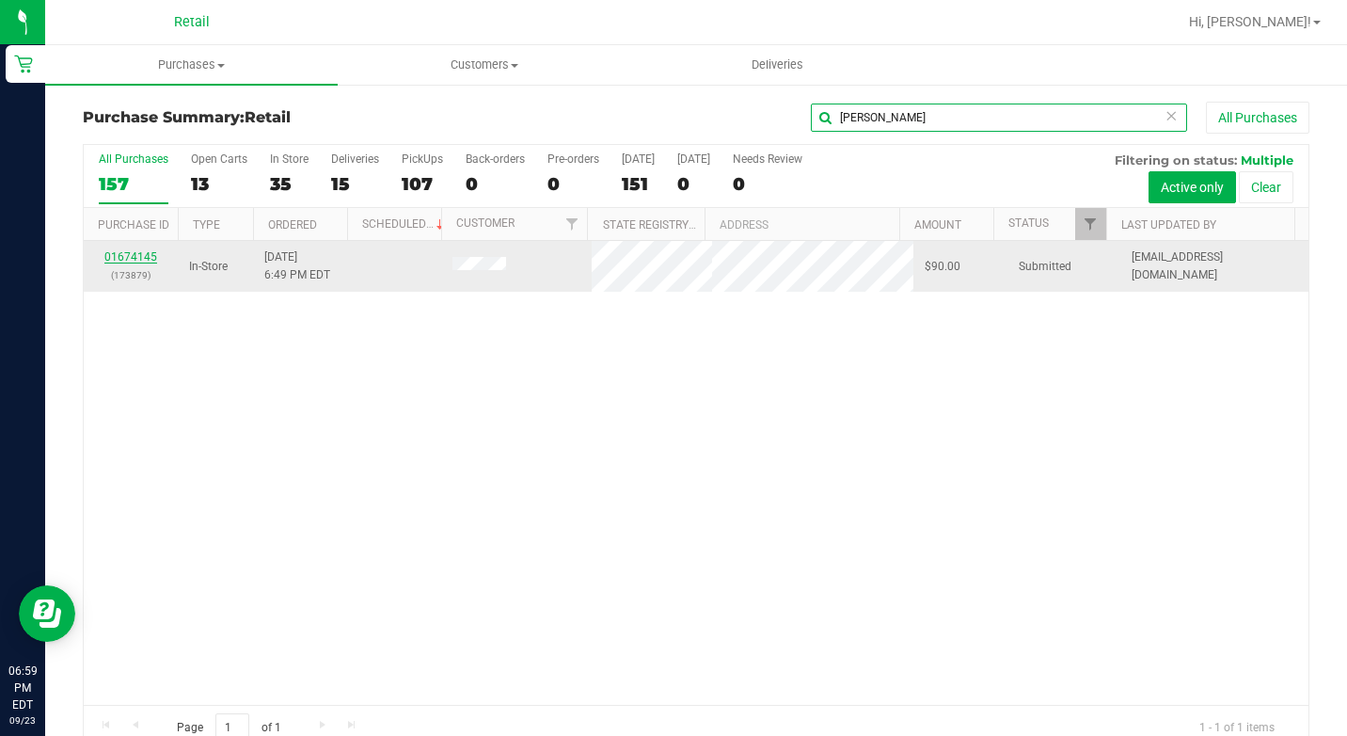
type input "marion"
click at [118, 252] on link "01674145" at bounding box center [130, 256] width 53 height 13
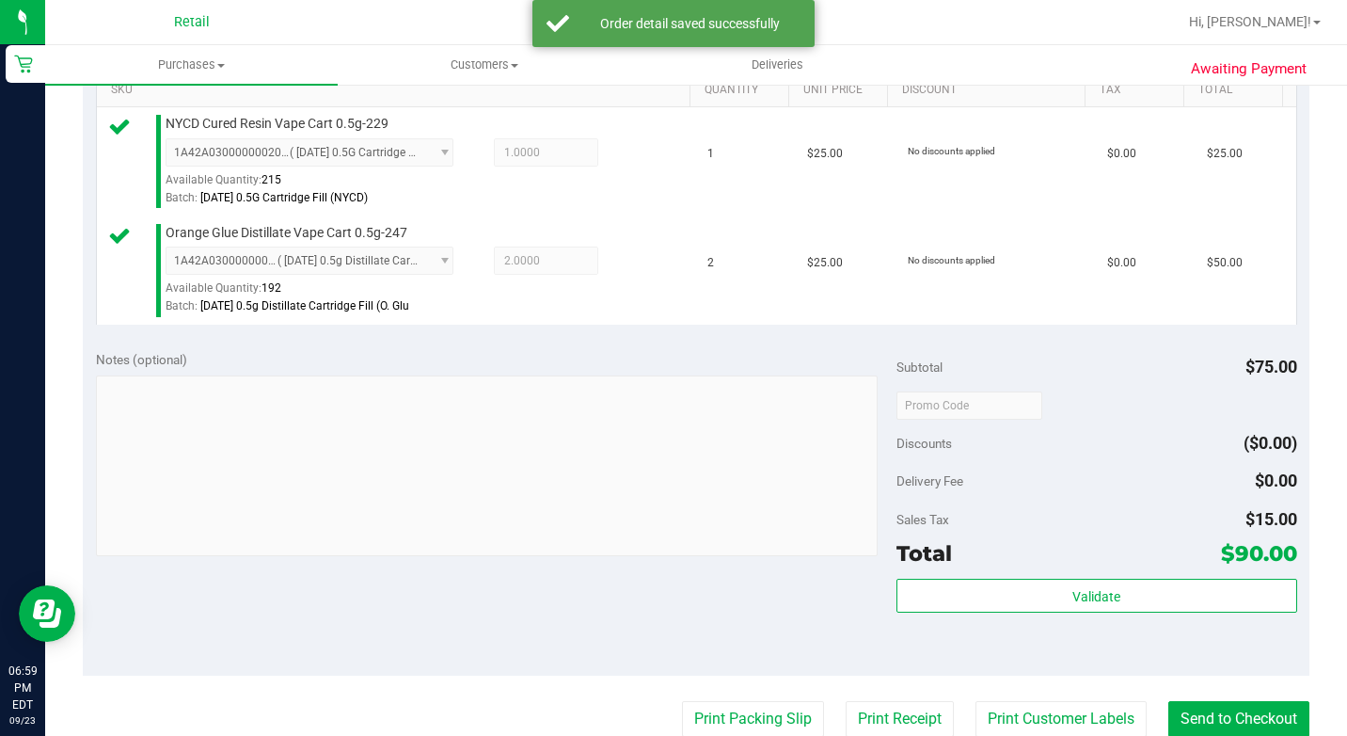
scroll to position [564, 0]
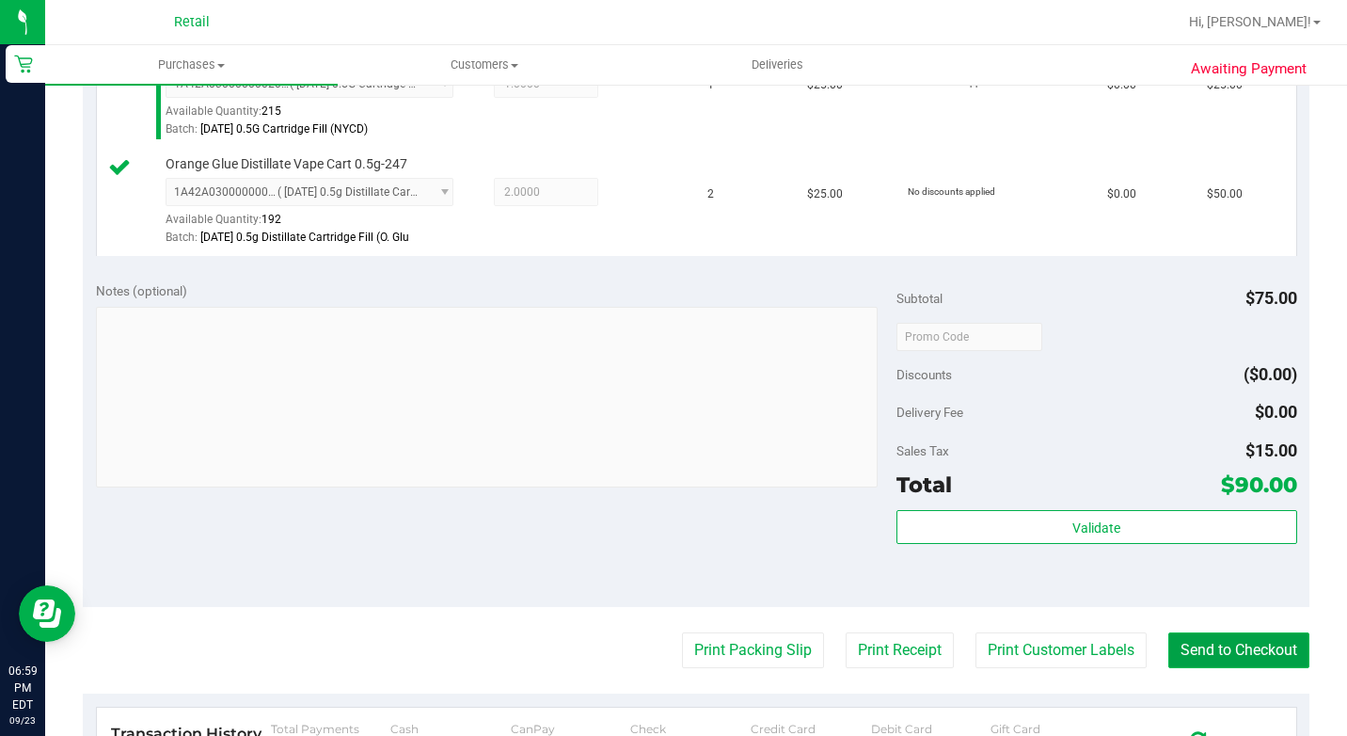
click at [1214, 668] on button "Send to Checkout" at bounding box center [1238, 650] width 141 height 36
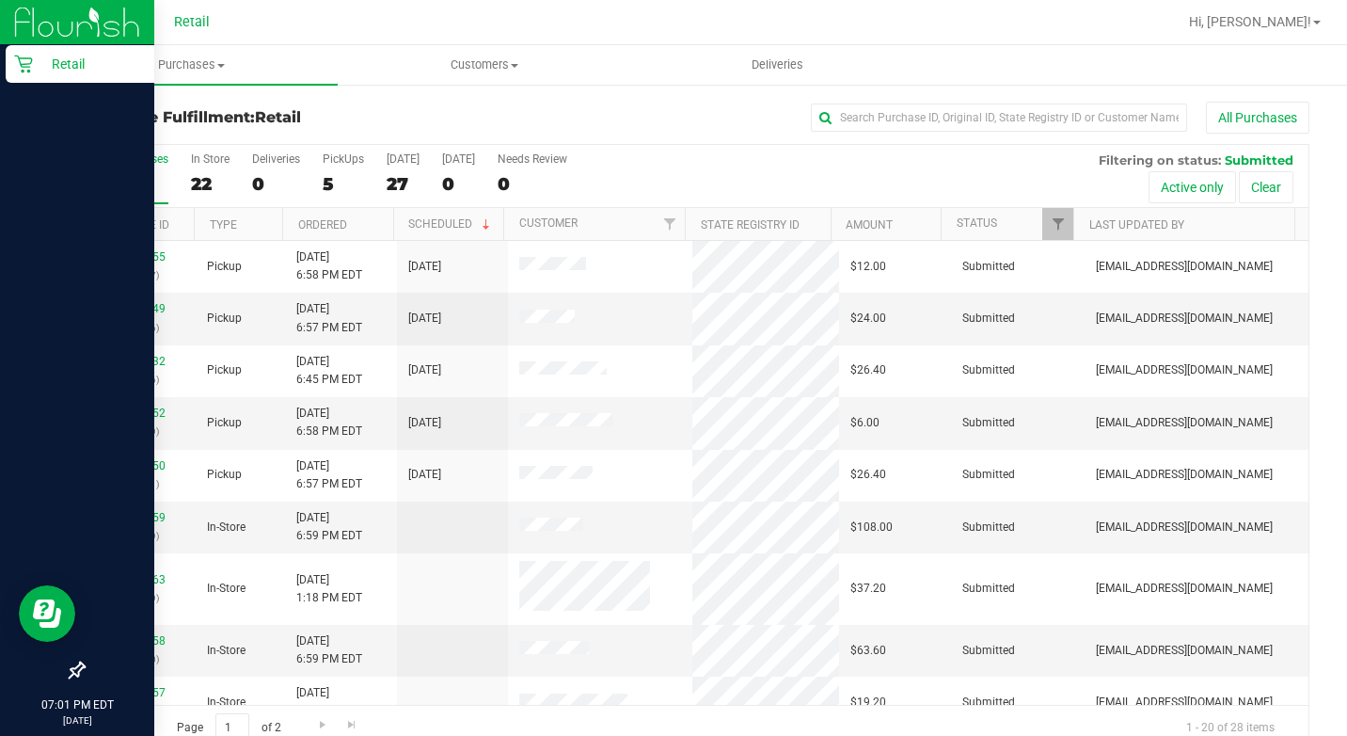
click at [38, 70] on p "Retail" at bounding box center [89, 64] width 113 height 23
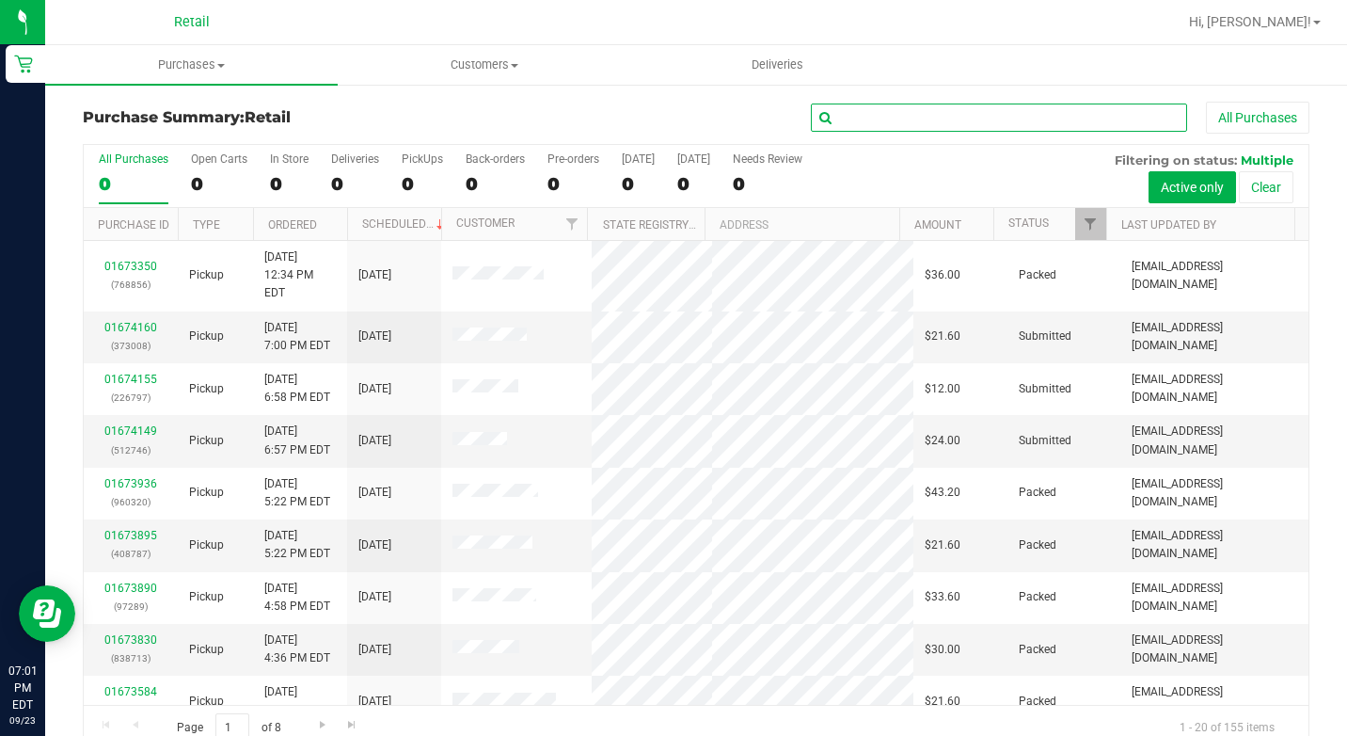
click at [880, 109] on input "text" at bounding box center [999, 117] width 376 height 28
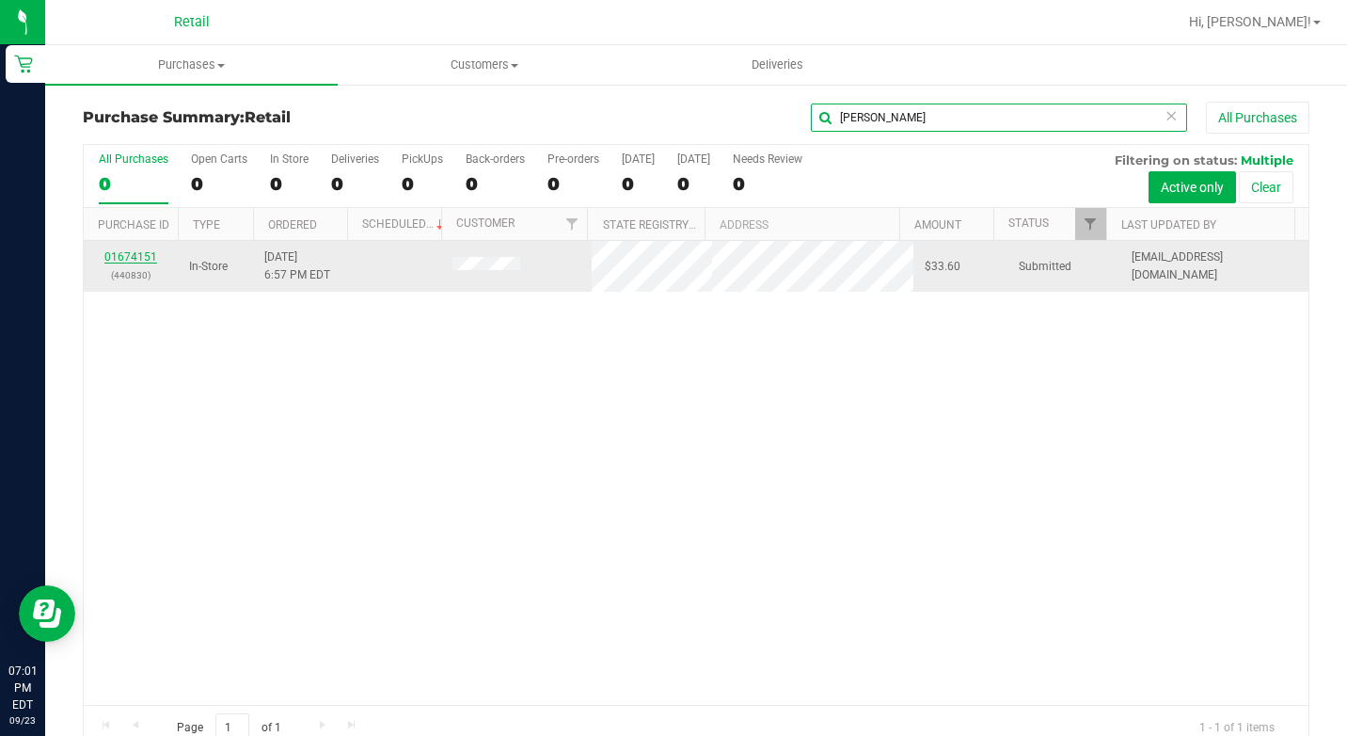
type input "john"
click at [127, 260] on link "01674151" at bounding box center [130, 256] width 53 height 13
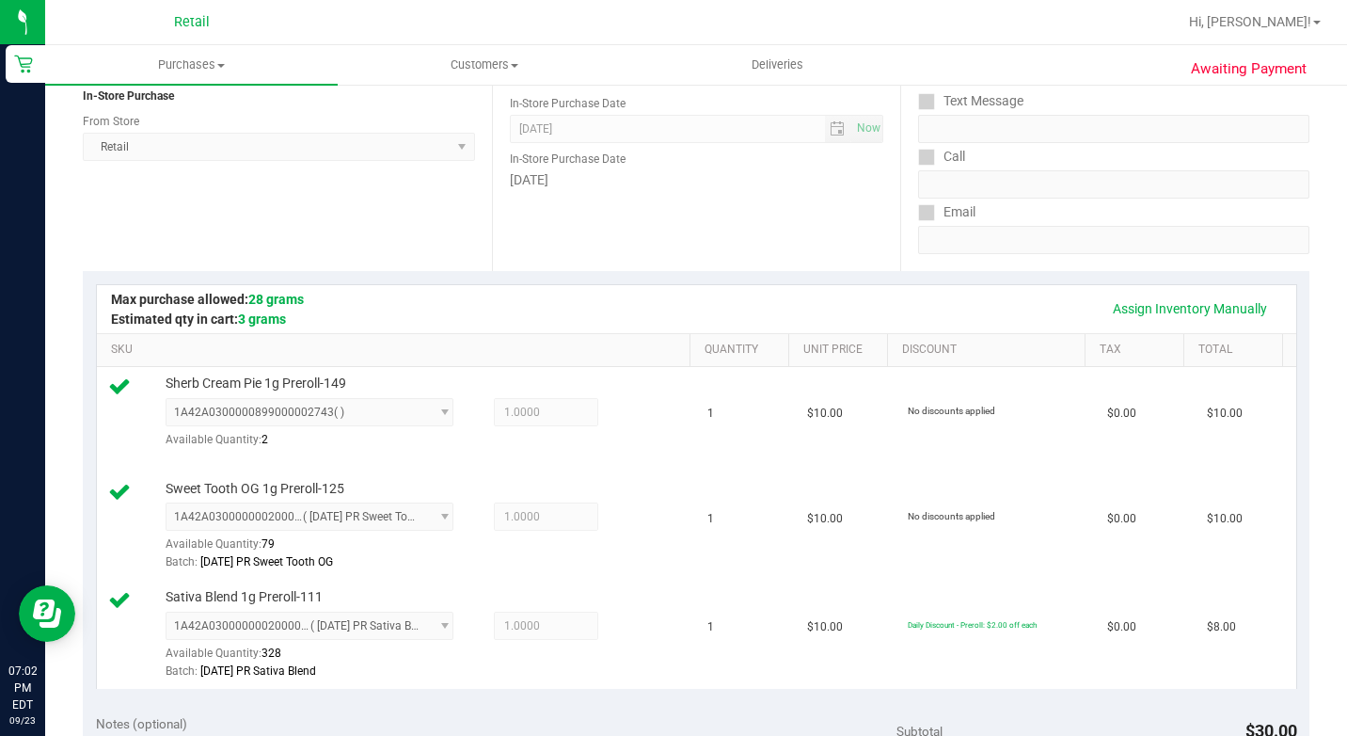
scroll to position [753, 0]
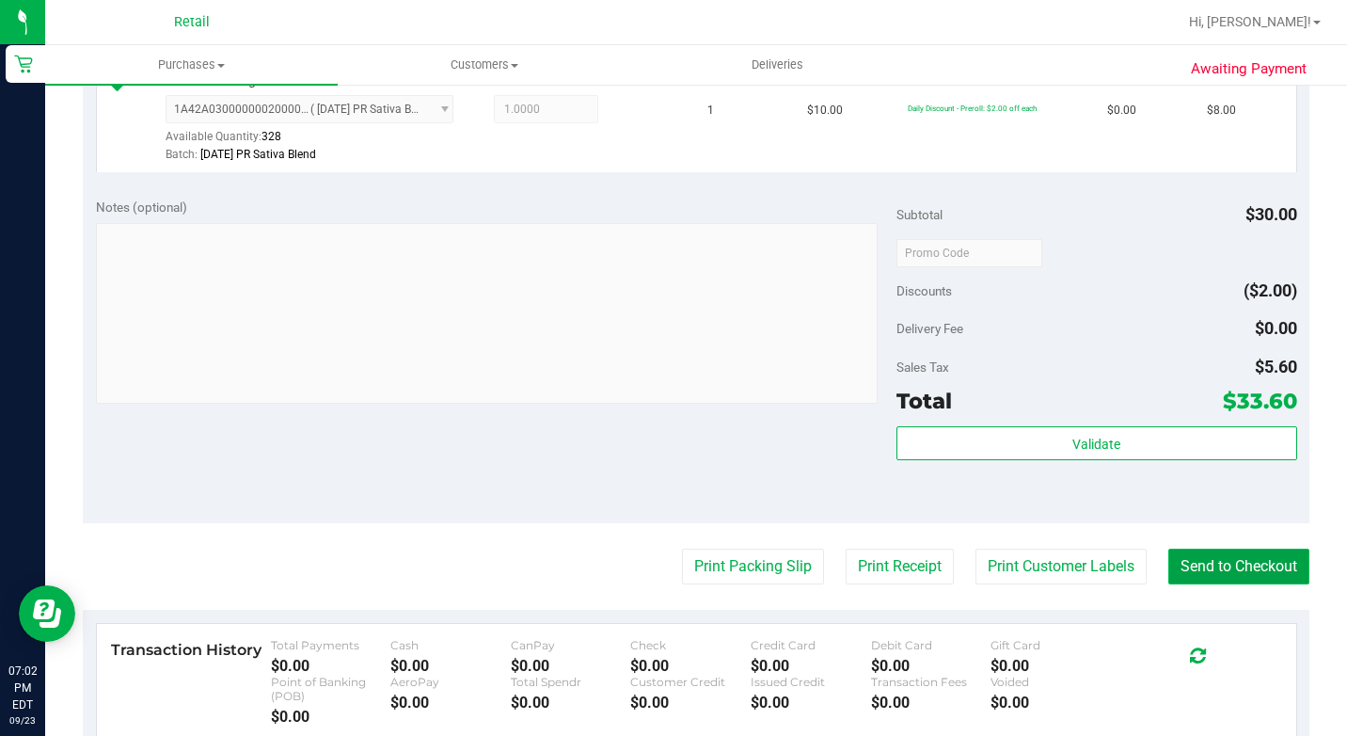
click at [1235, 584] on button "Send to Checkout" at bounding box center [1238, 566] width 141 height 36
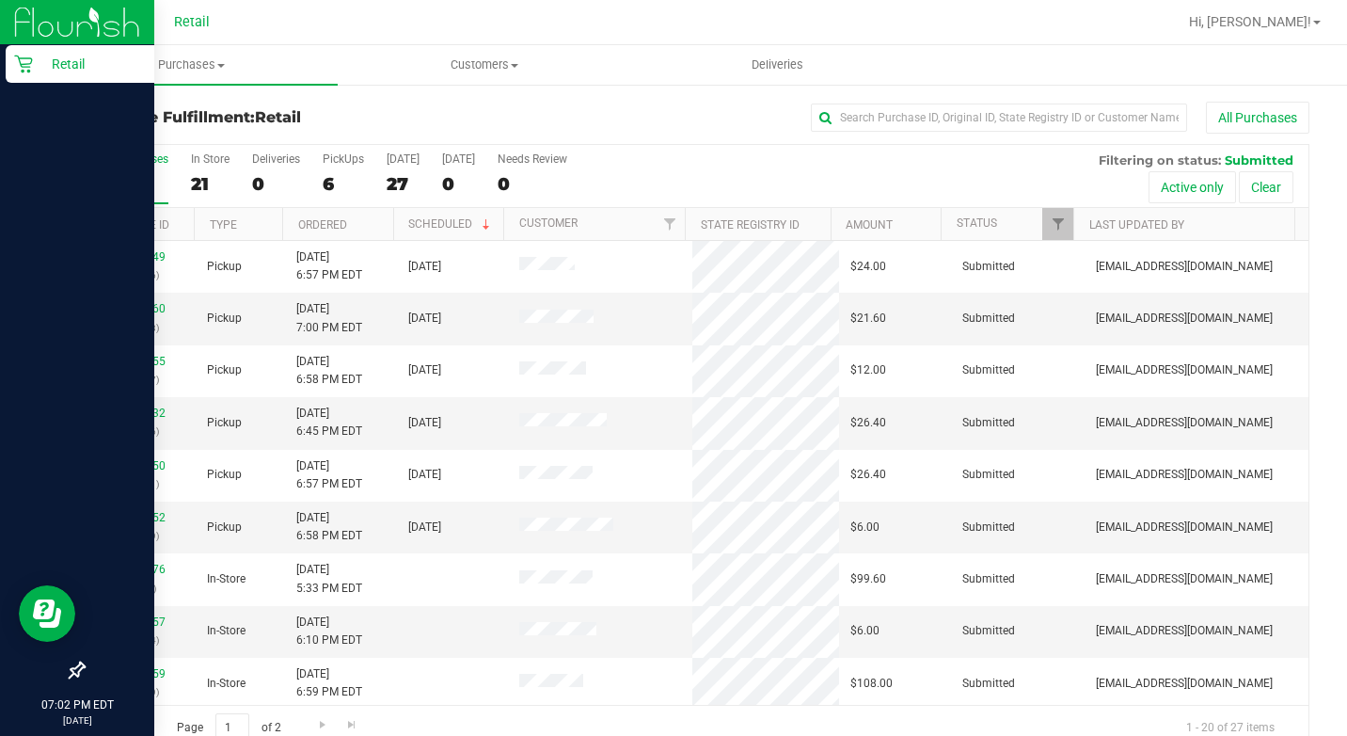
drag, startPoint x: 35, startPoint y: 63, endPoint x: 50, endPoint y: 58, distance: 15.8
click at [35, 63] on p "Retail" at bounding box center [89, 64] width 113 height 23
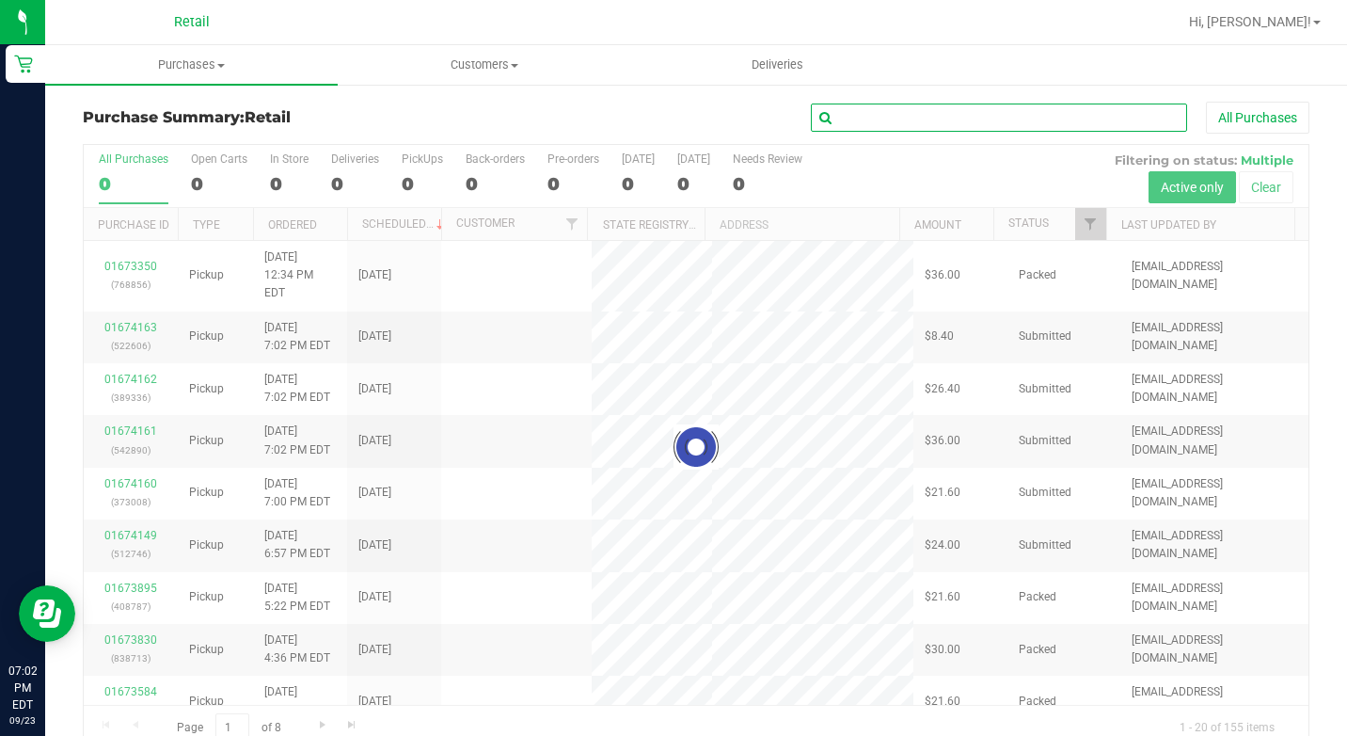
click at [933, 115] on input "text" at bounding box center [999, 117] width 376 height 28
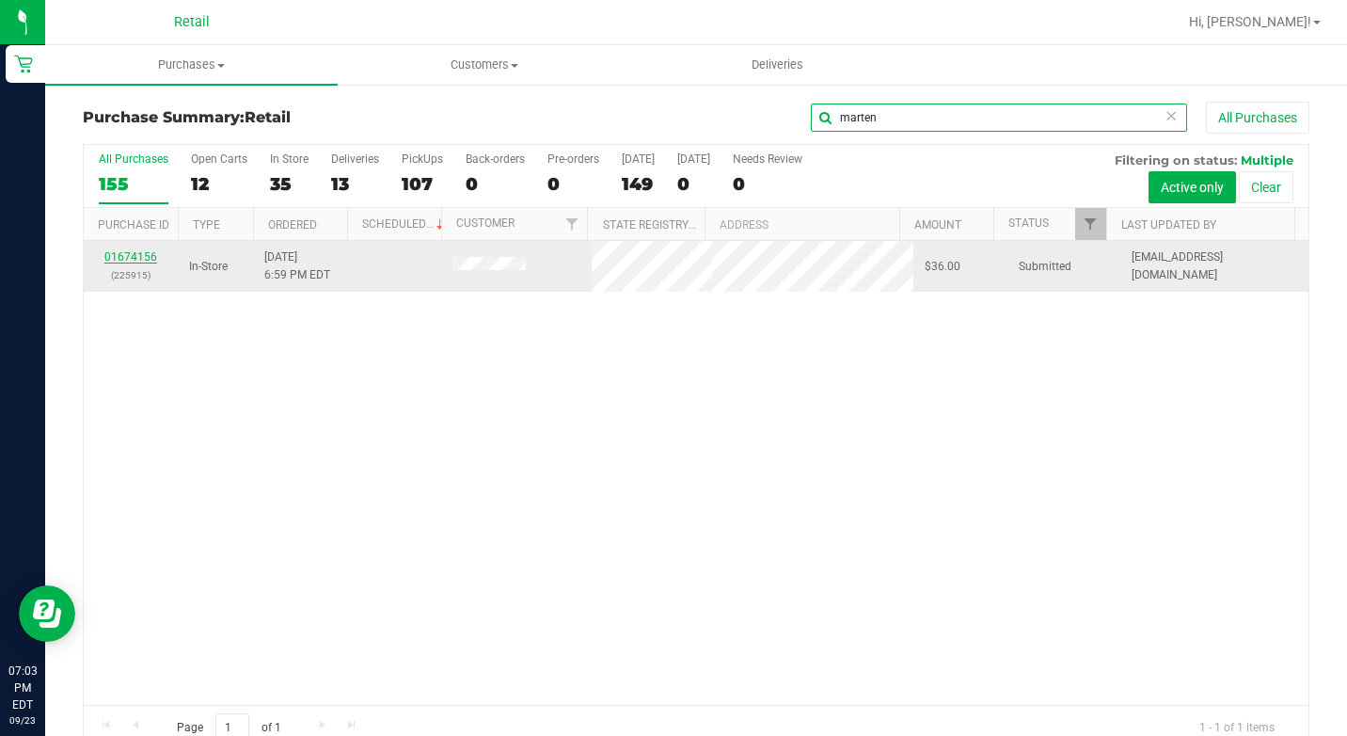
type input "marten"
click at [140, 262] on link "01674156" at bounding box center [130, 256] width 53 height 13
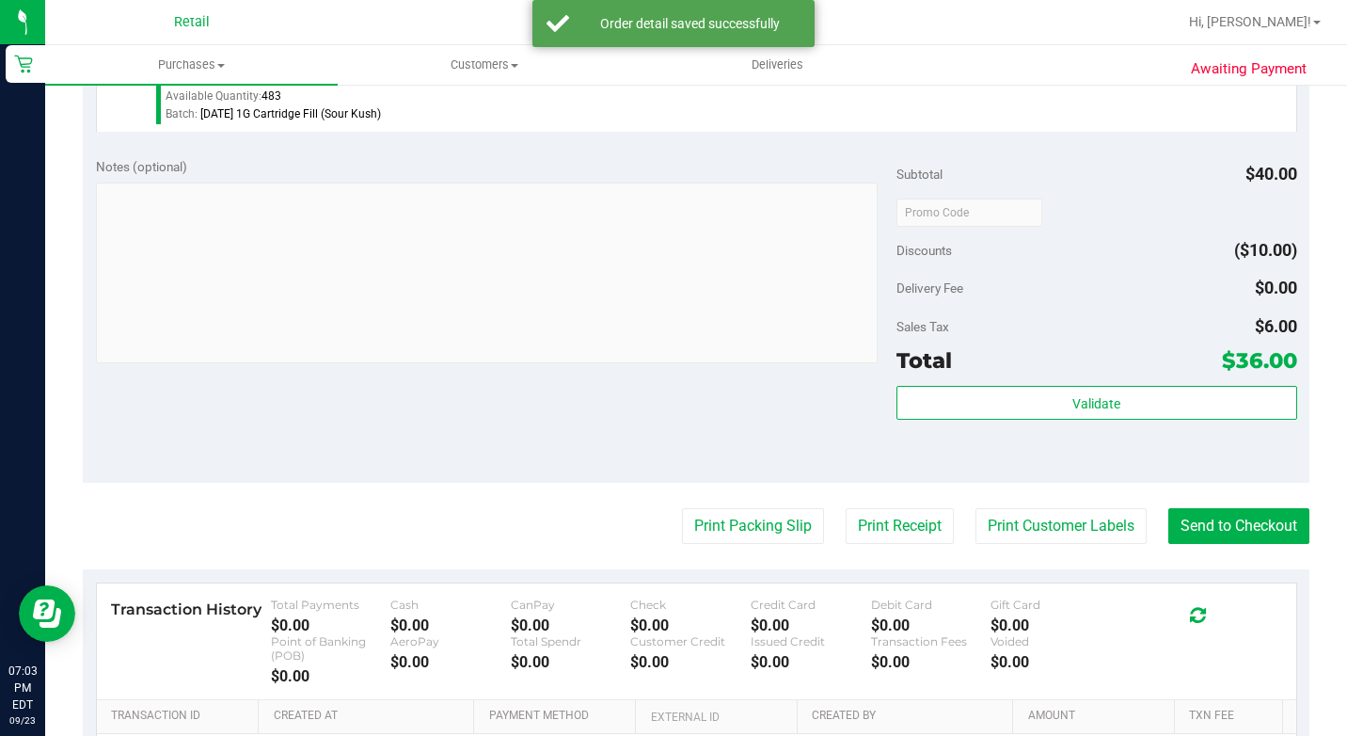
scroll to position [843, 0]
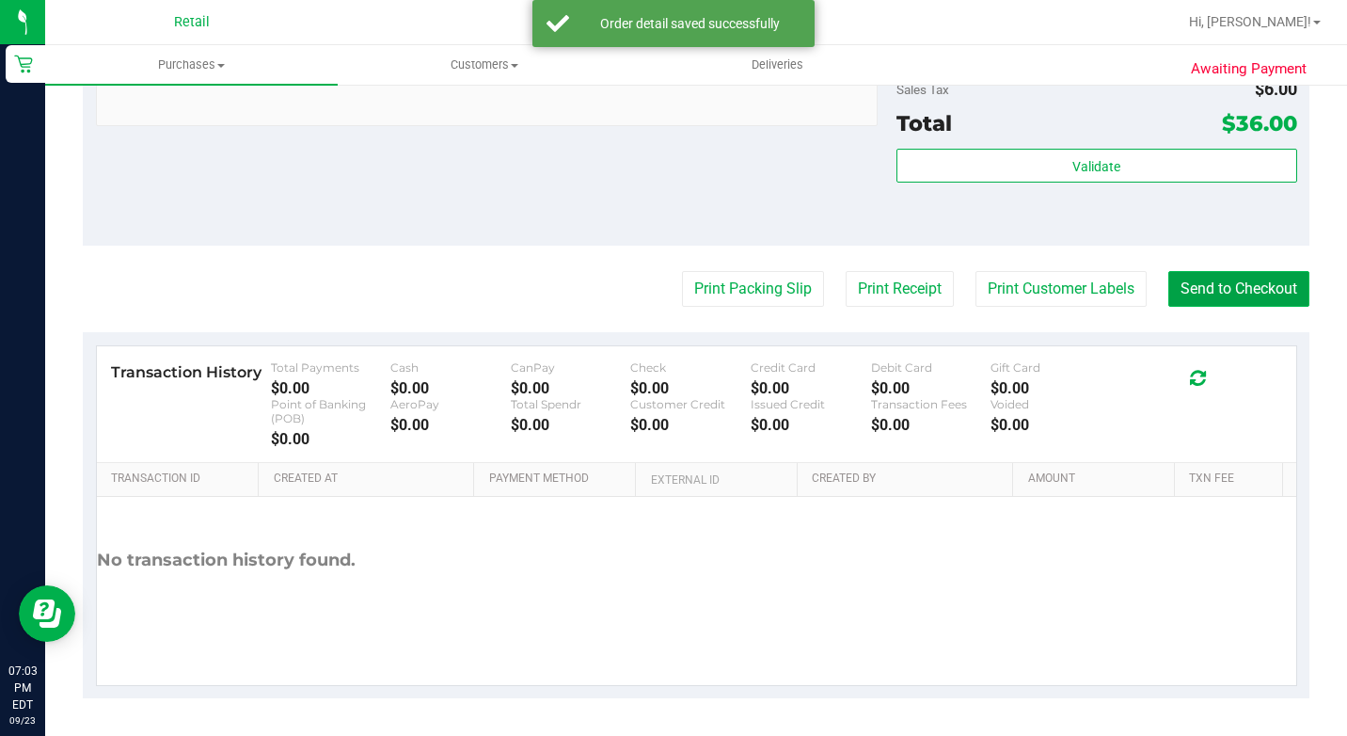
click at [1224, 278] on button "Send to Checkout" at bounding box center [1238, 289] width 141 height 36
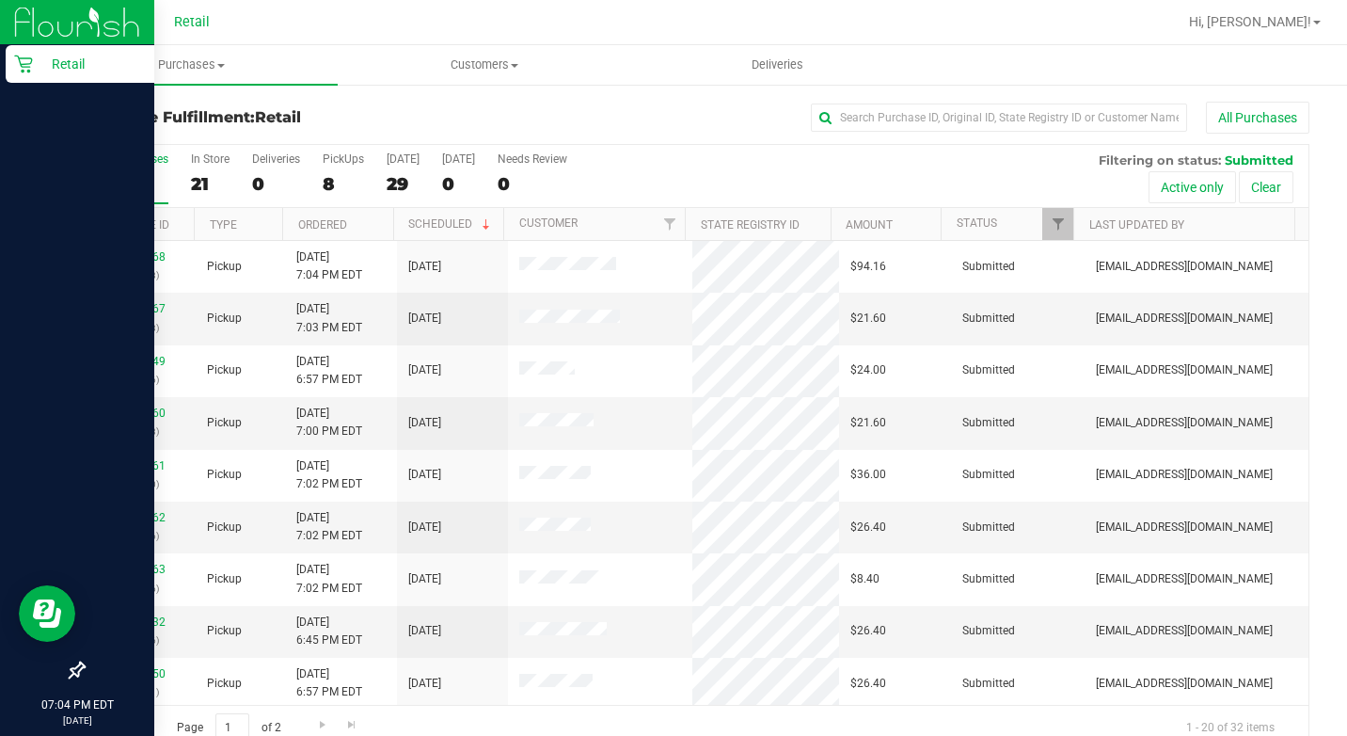
click at [27, 69] on icon at bounding box center [23, 64] width 19 height 19
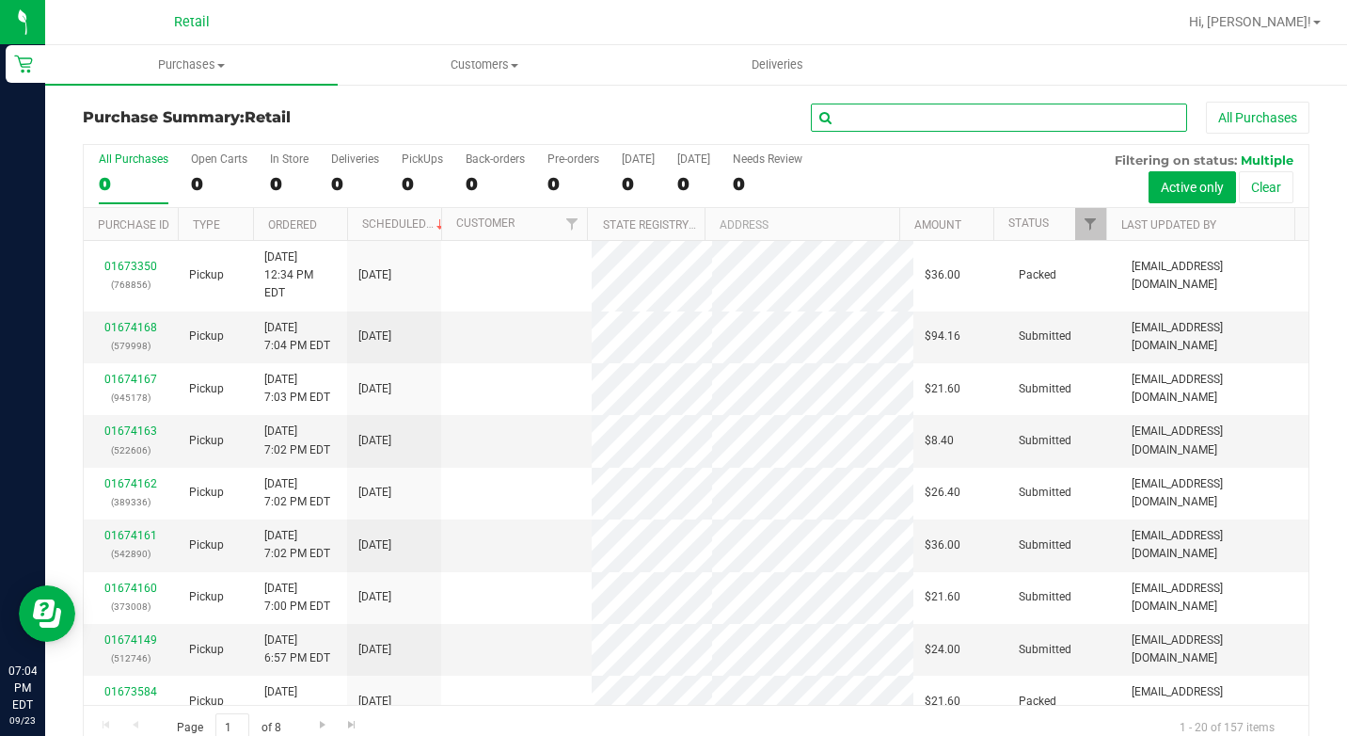
drag, startPoint x: 840, startPoint y: 109, endPoint x: 834, endPoint y: 122, distance: 14.3
click at [840, 115] on input "text" at bounding box center [999, 117] width 376 height 28
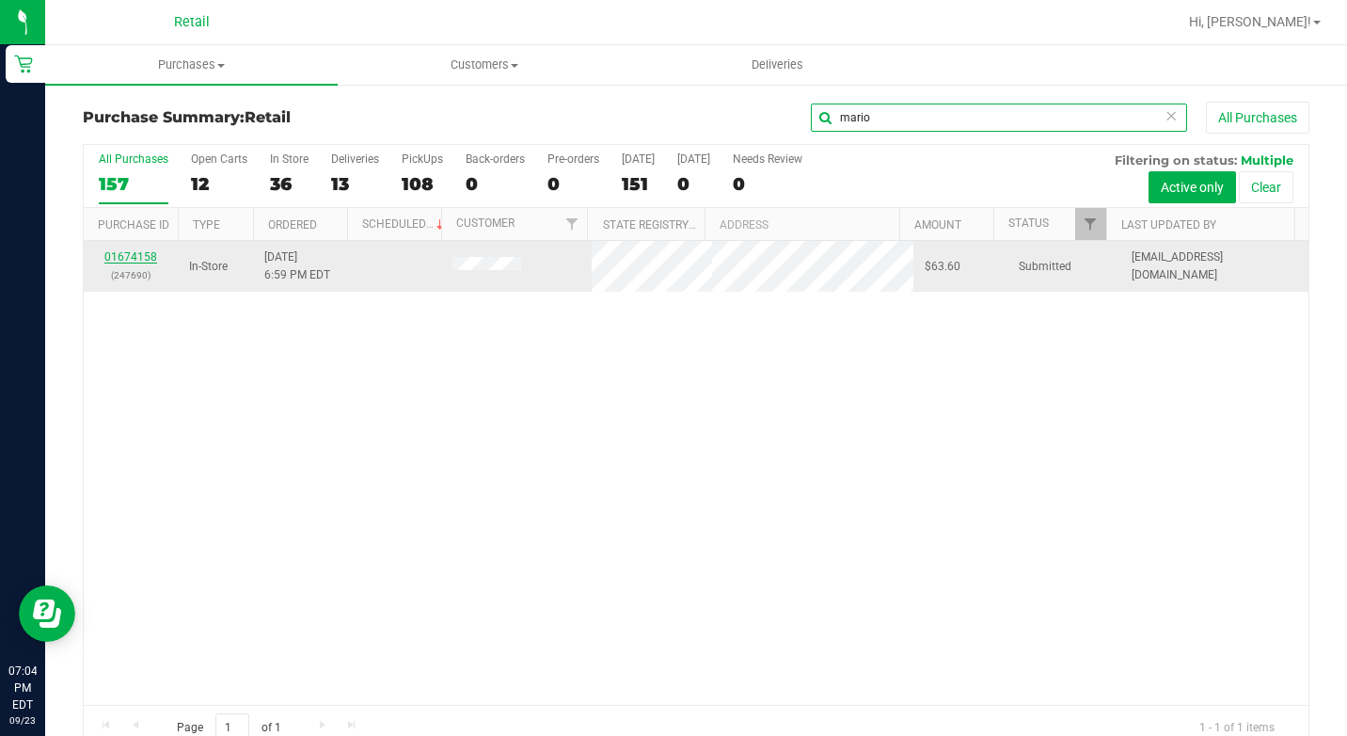
type input "mario"
click at [118, 254] on link "01674158" at bounding box center [130, 256] width 53 height 13
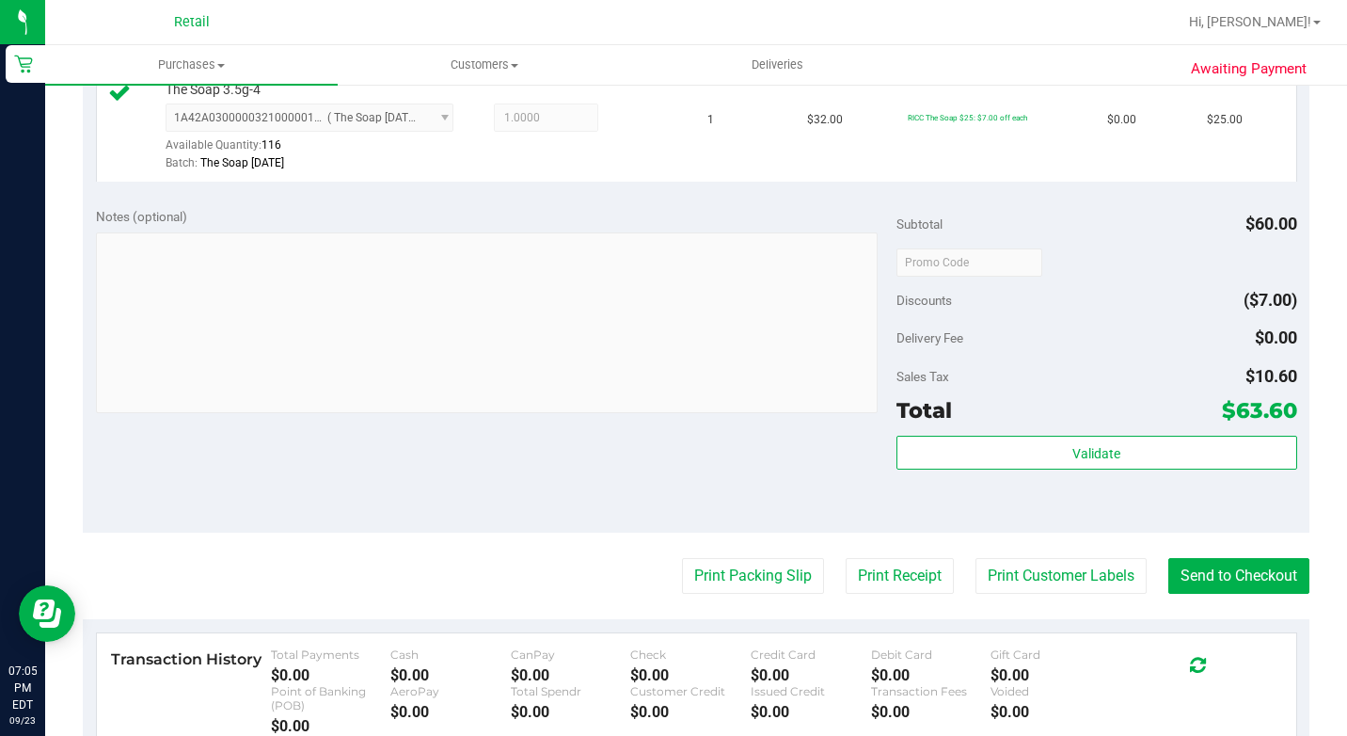
scroll to position [659, 0]
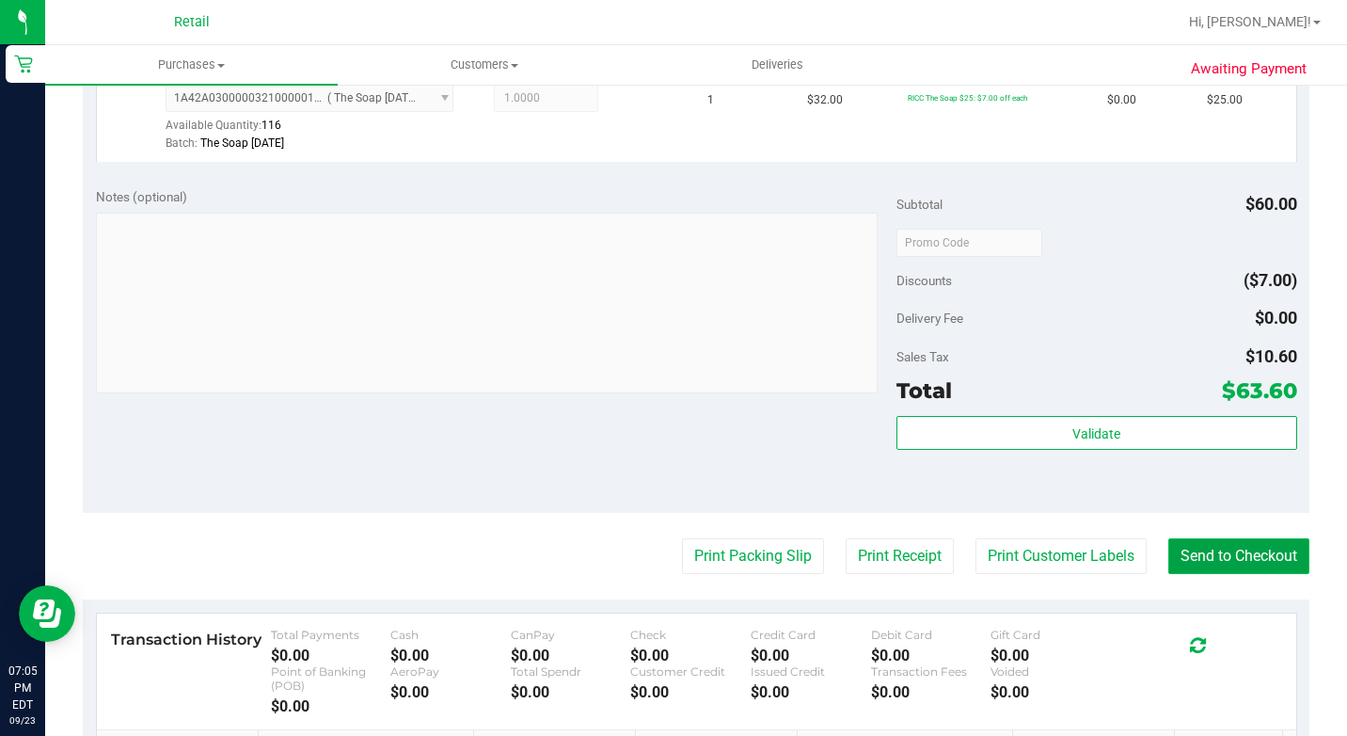
click at [1221, 574] on button "Send to Checkout" at bounding box center [1238, 556] width 141 height 36
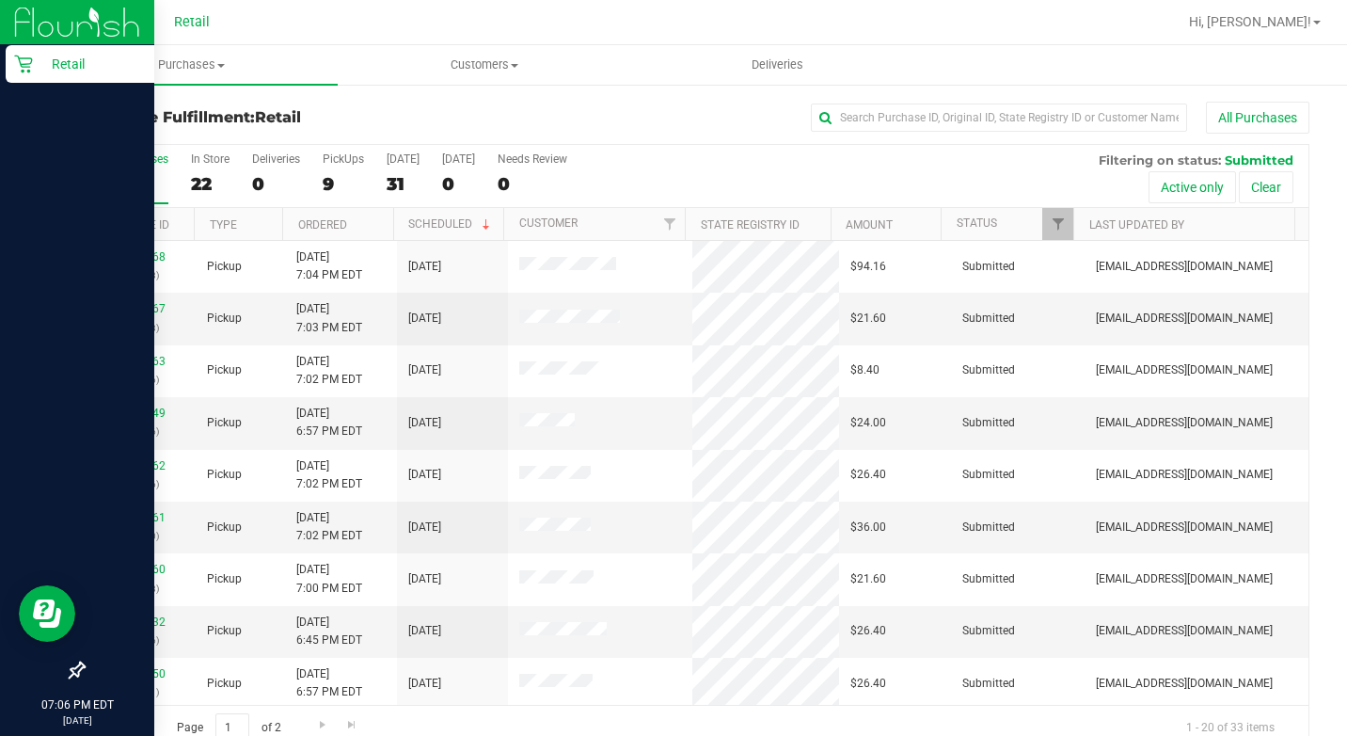
drag, startPoint x: 38, startPoint y: 64, endPoint x: 131, endPoint y: 72, distance: 93.5
click at [40, 66] on p "Retail" at bounding box center [89, 64] width 113 height 23
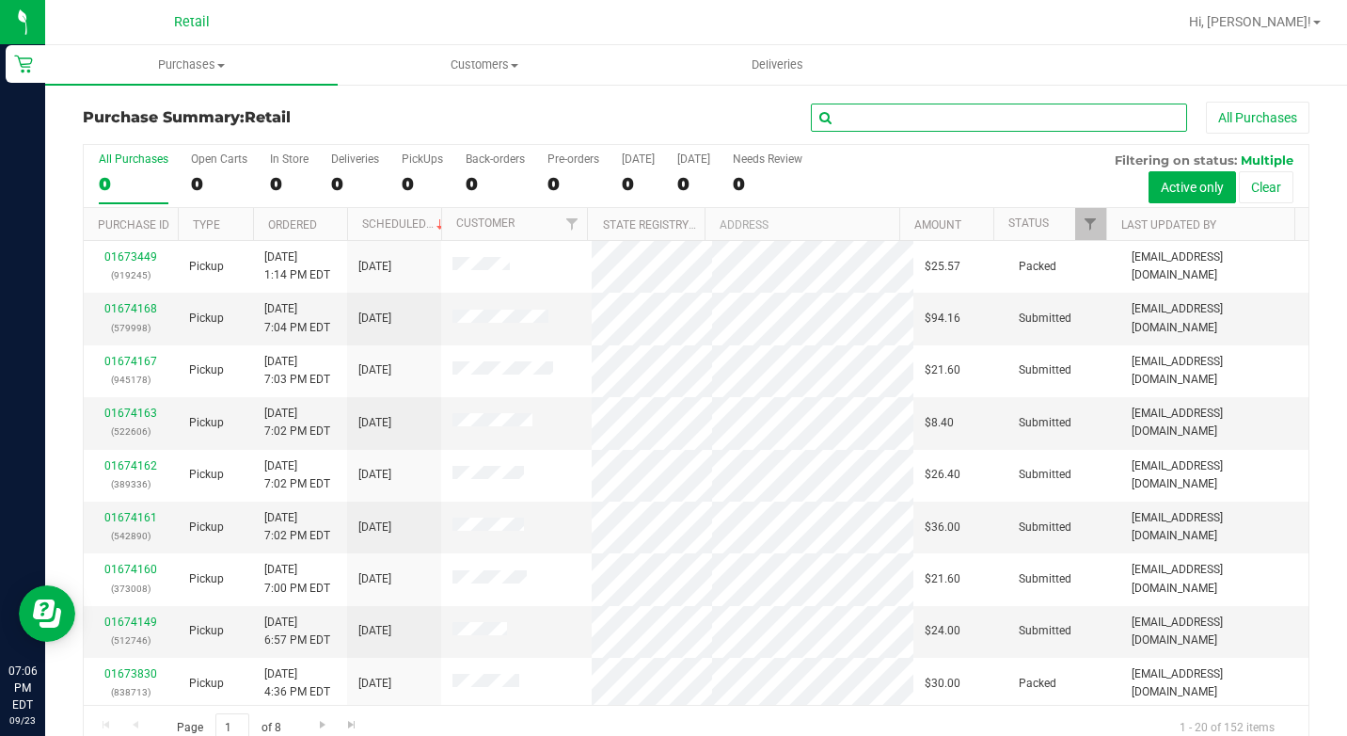
click at [918, 120] on input "text" at bounding box center [999, 117] width 376 height 28
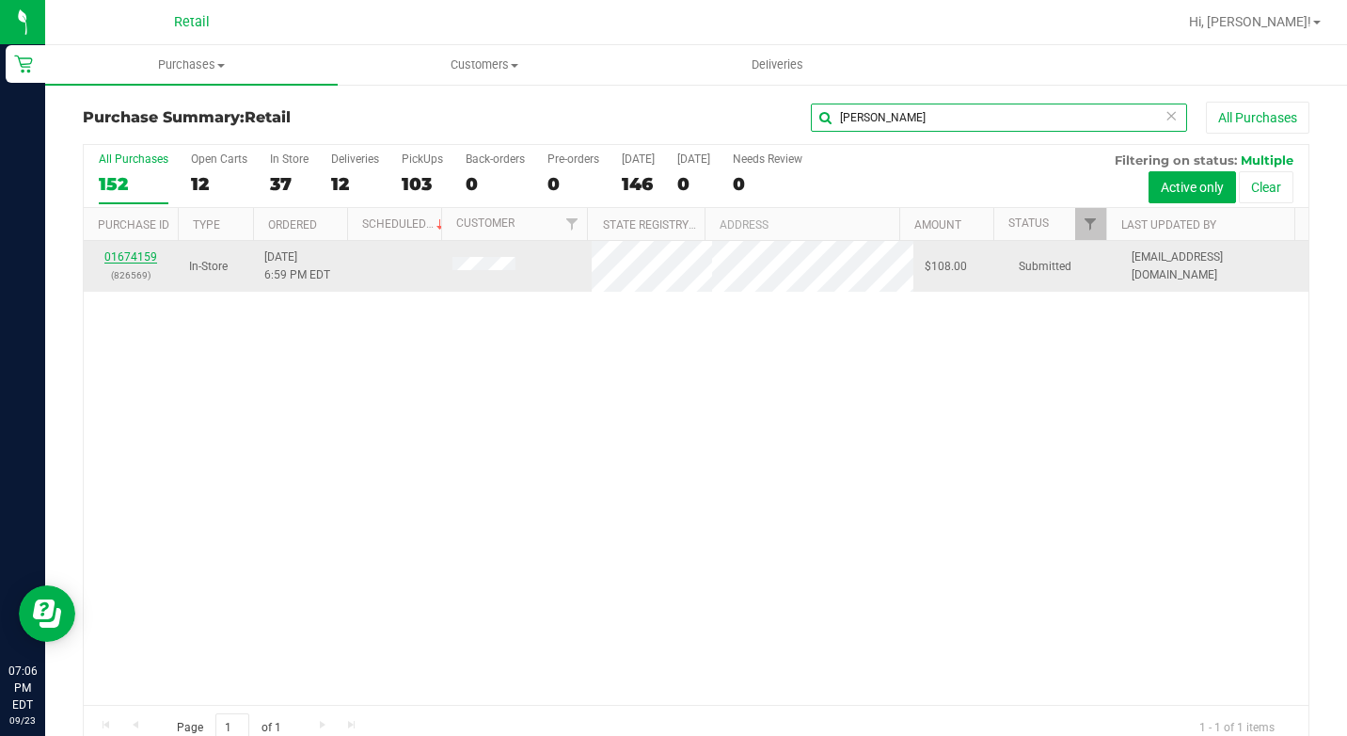
type input "[PERSON_NAME]"
click at [132, 250] on link "01674159" at bounding box center [130, 256] width 53 height 13
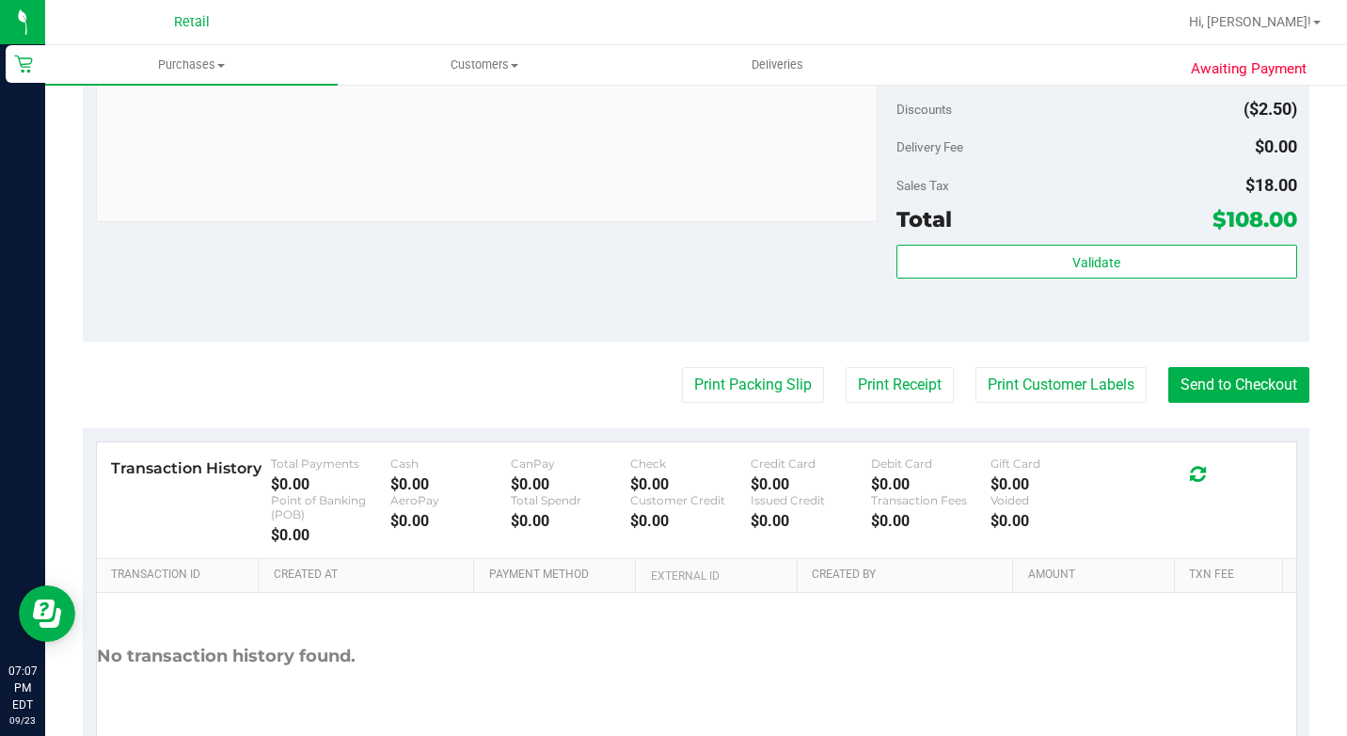
scroll to position [941, 0]
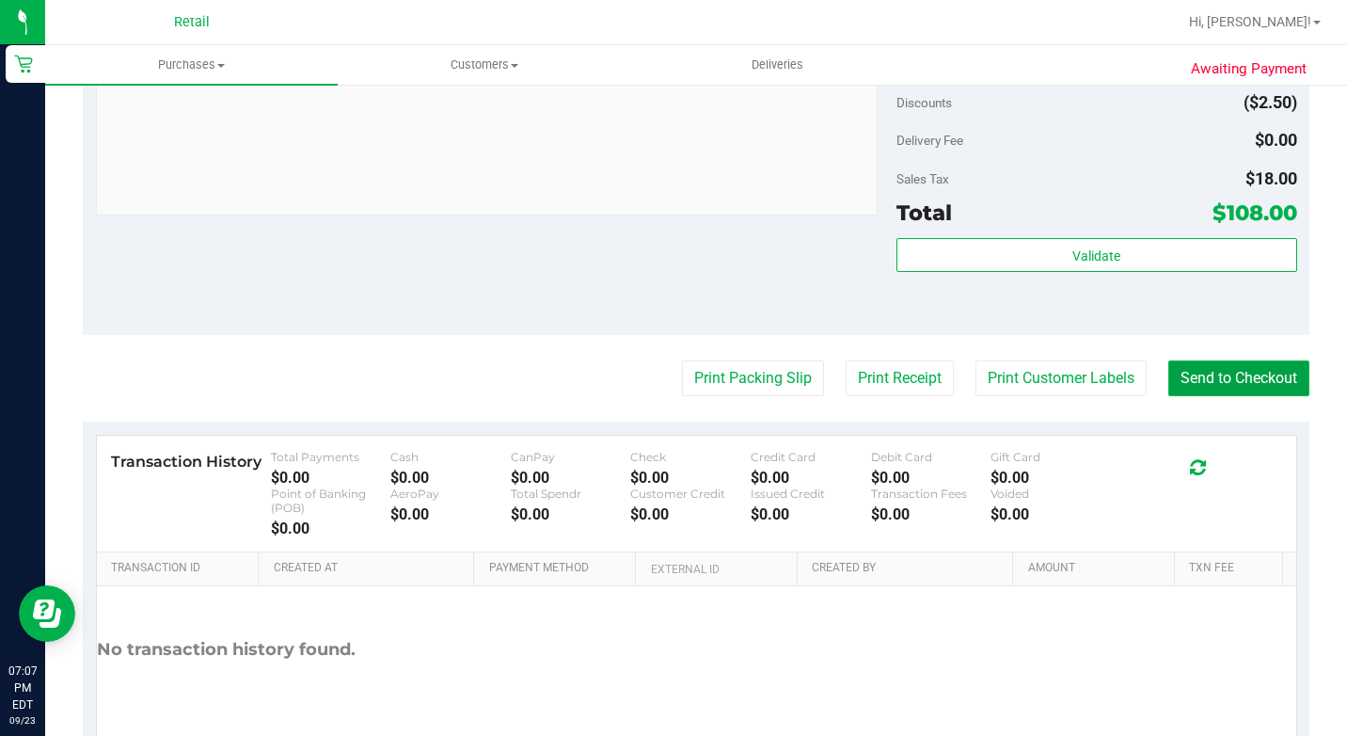
click at [1214, 396] on button "Send to Checkout" at bounding box center [1238, 378] width 141 height 36
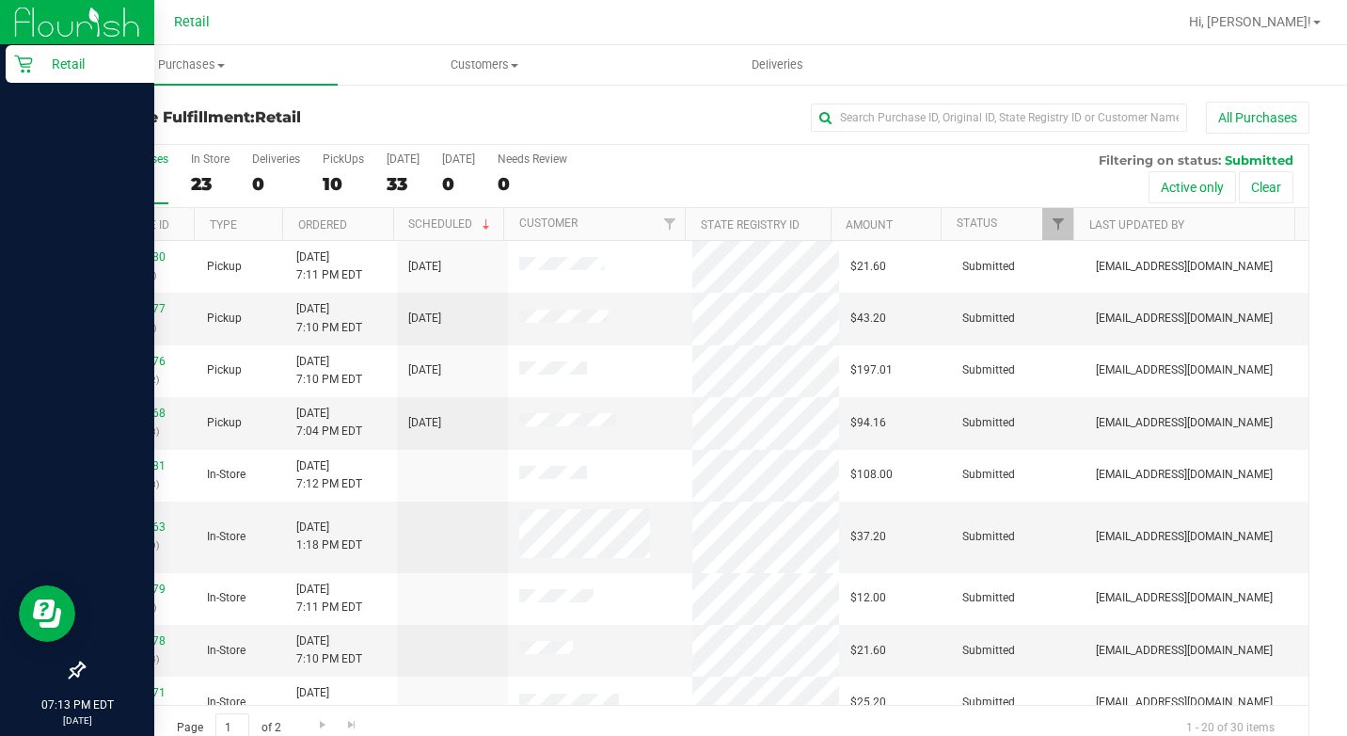
drag, startPoint x: 45, startPoint y: 66, endPoint x: 152, endPoint y: 85, distance: 108.9
click at [45, 66] on p "Retail" at bounding box center [89, 64] width 113 height 23
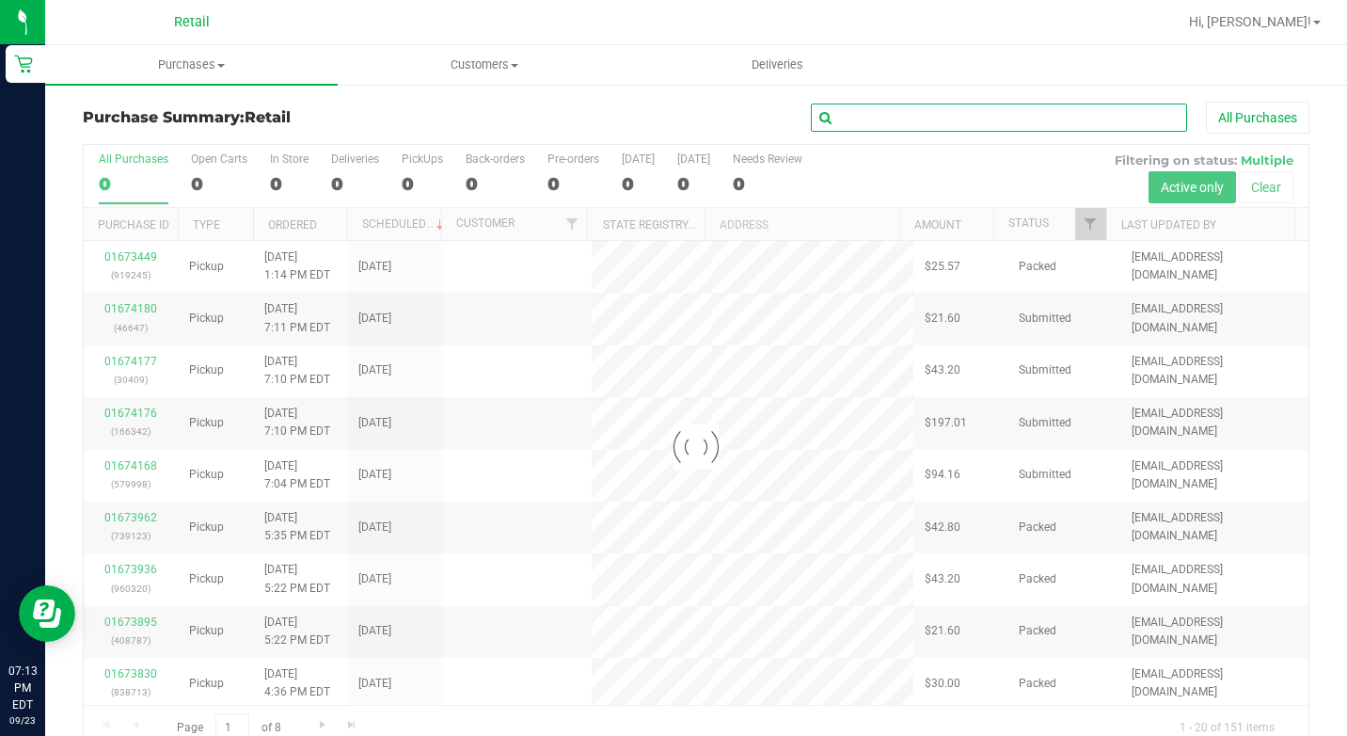
click at [926, 121] on input "text" at bounding box center [999, 117] width 376 height 28
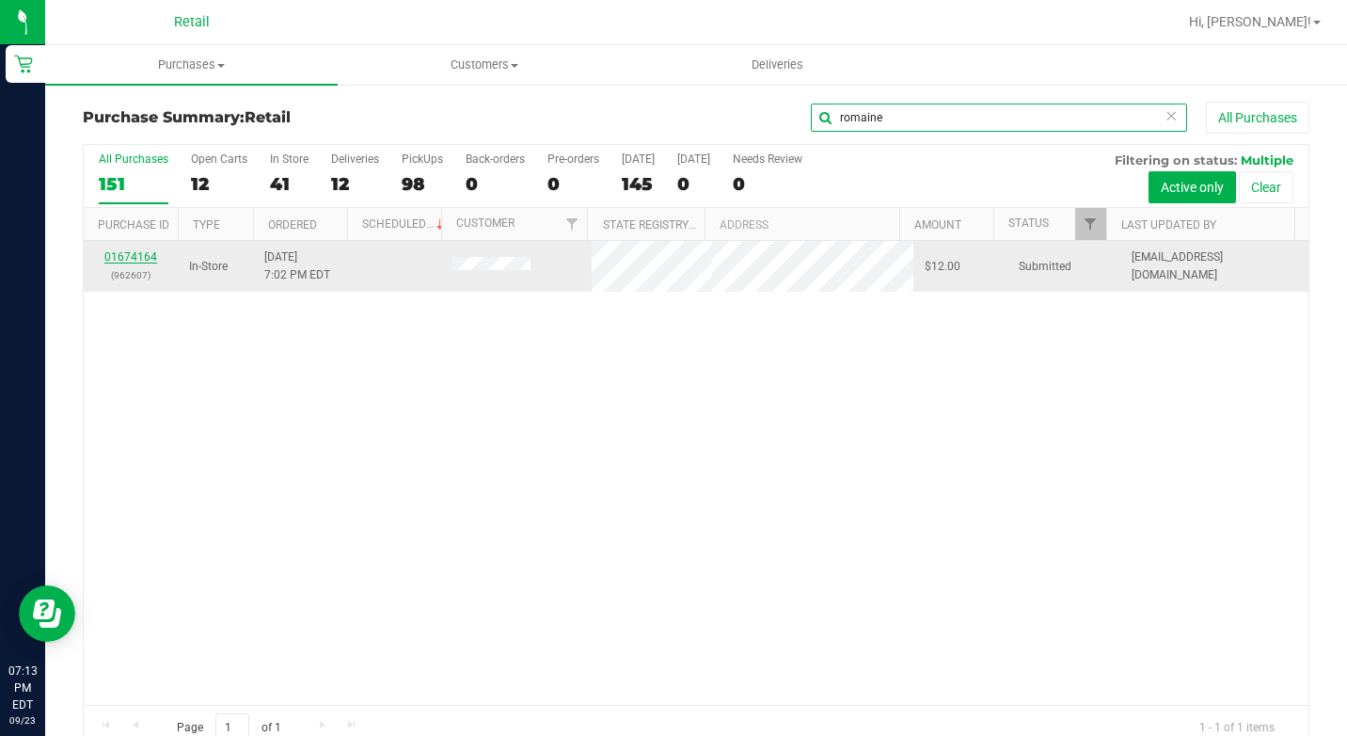
type input "romaine"
click at [135, 256] on link "01674164" at bounding box center [130, 256] width 53 height 13
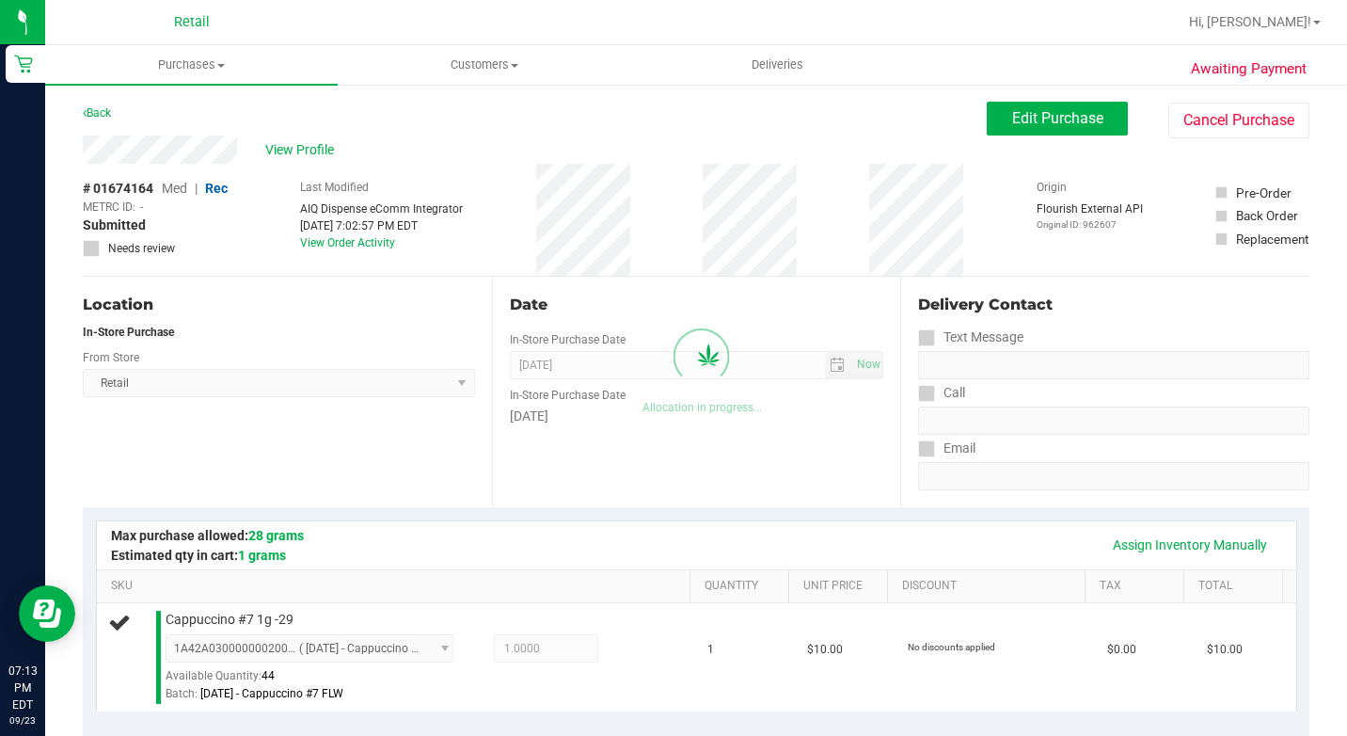
click at [249, 304] on div "Location" at bounding box center [279, 305] width 392 height 23
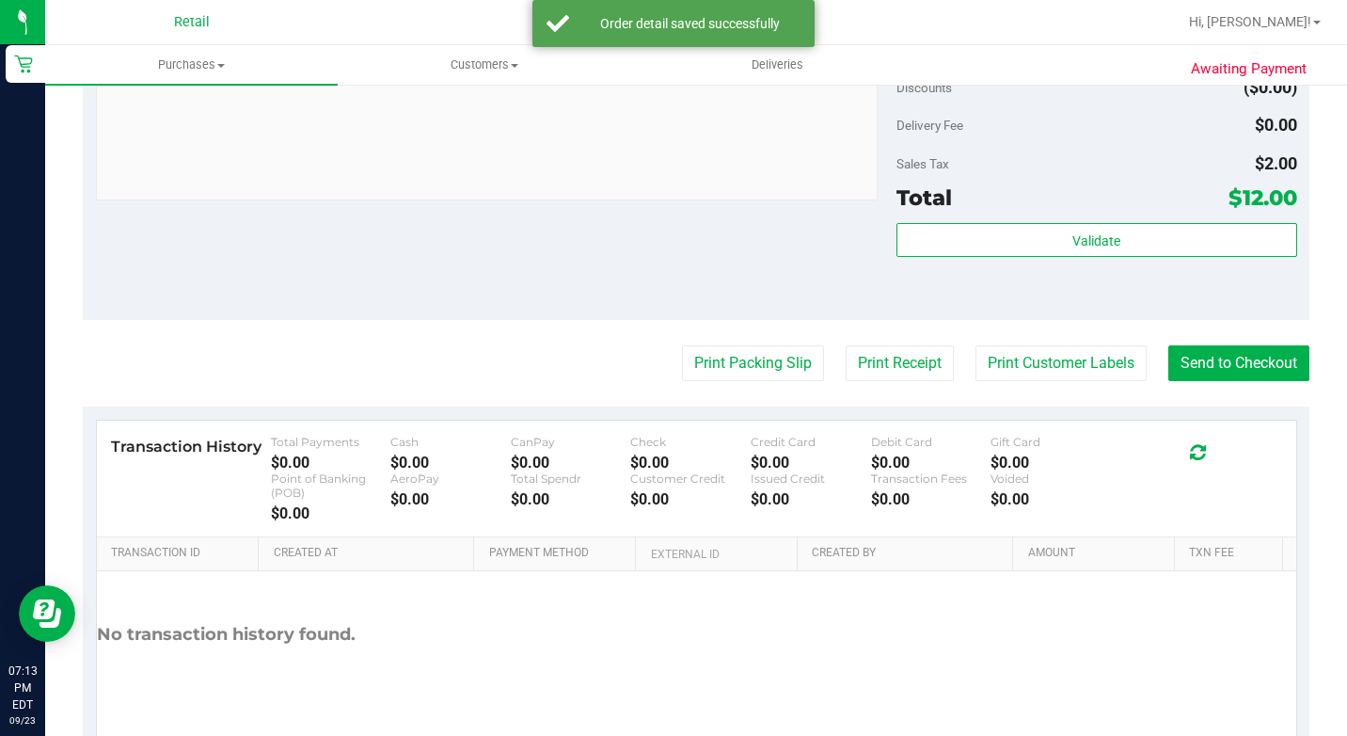
scroll to position [753, 0]
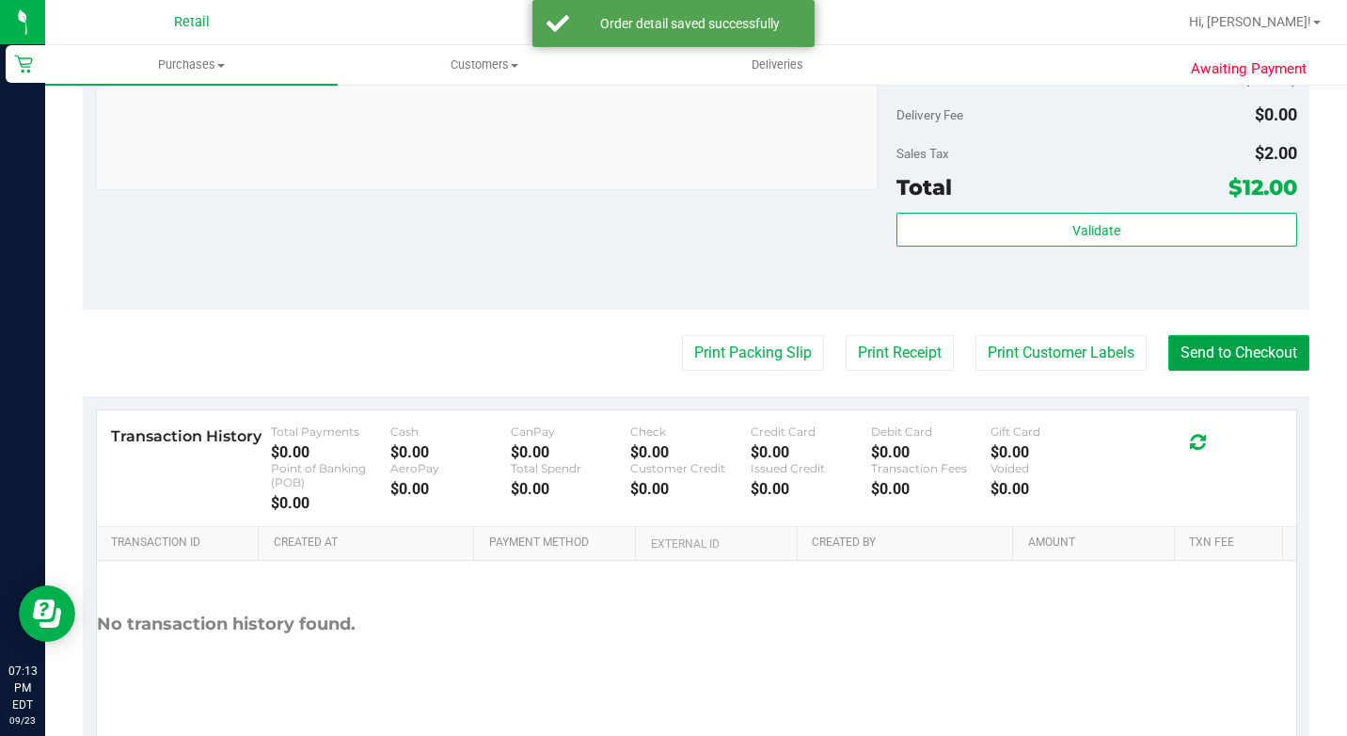
click at [1211, 371] on button "Send to Checkout" at bounding box center [1238, 353] width 141 height 36
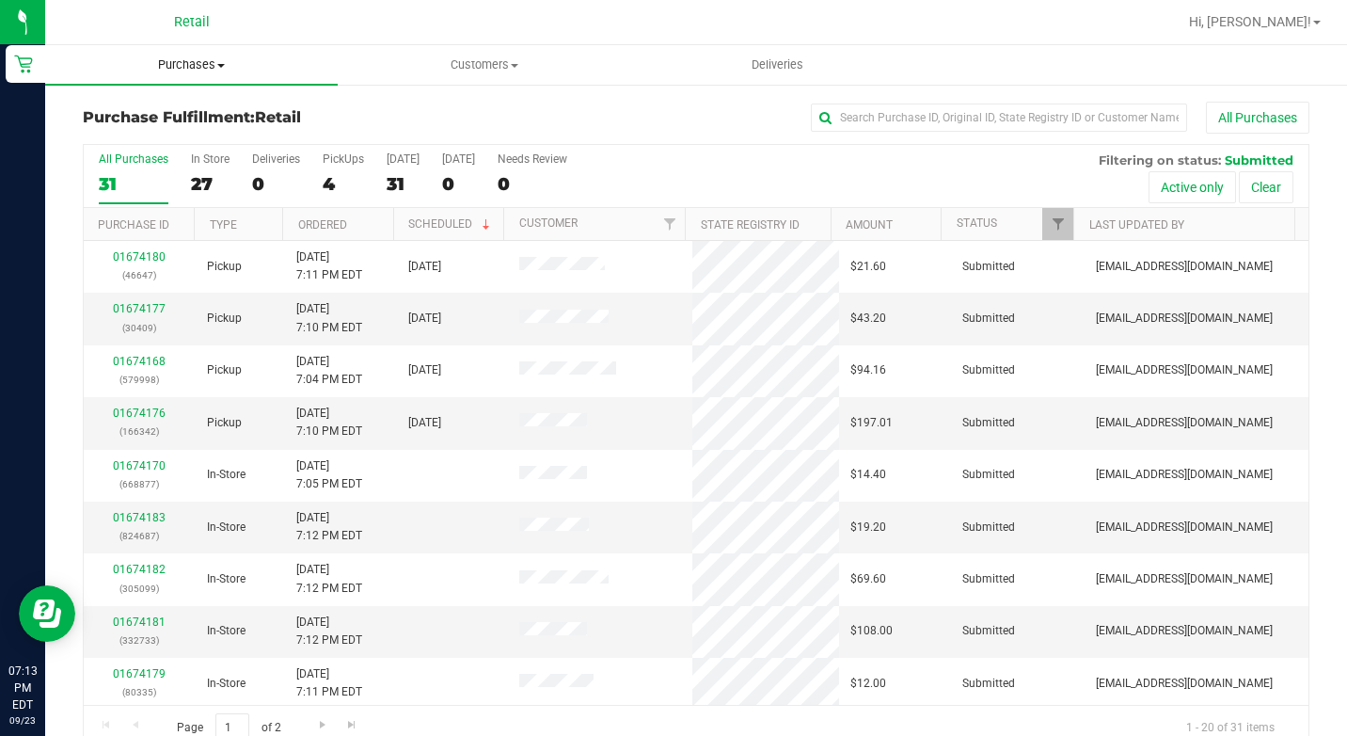
click at [186, 61] on span "Purchases" at bounding box center [191, 64] width 293 height 17
click at [186, 119] on span "Summary of purchases" at bounding box center [141, 113] width 193 height 16
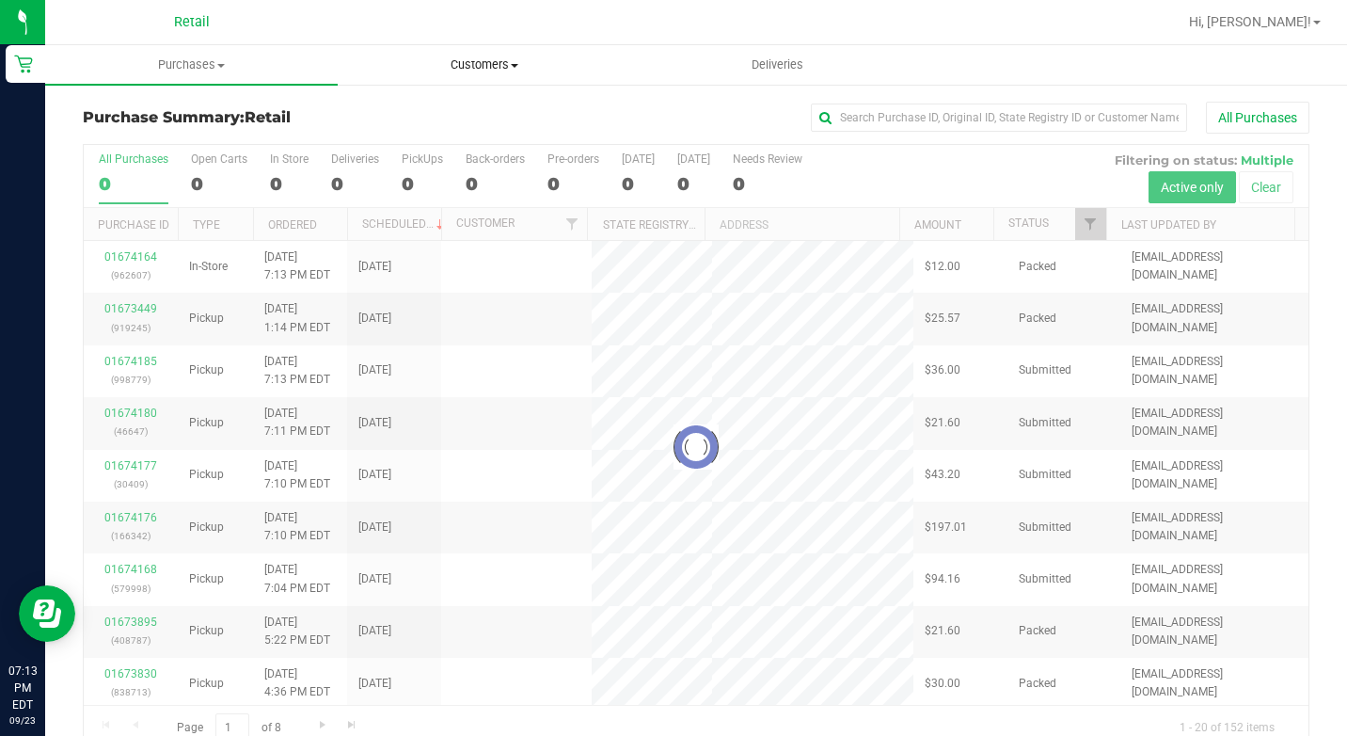
click at [456, 73] on uib-tab-heading "Customers All customers Add a new customer All physicians" at bounding box center [484, 65] width 291 height 38
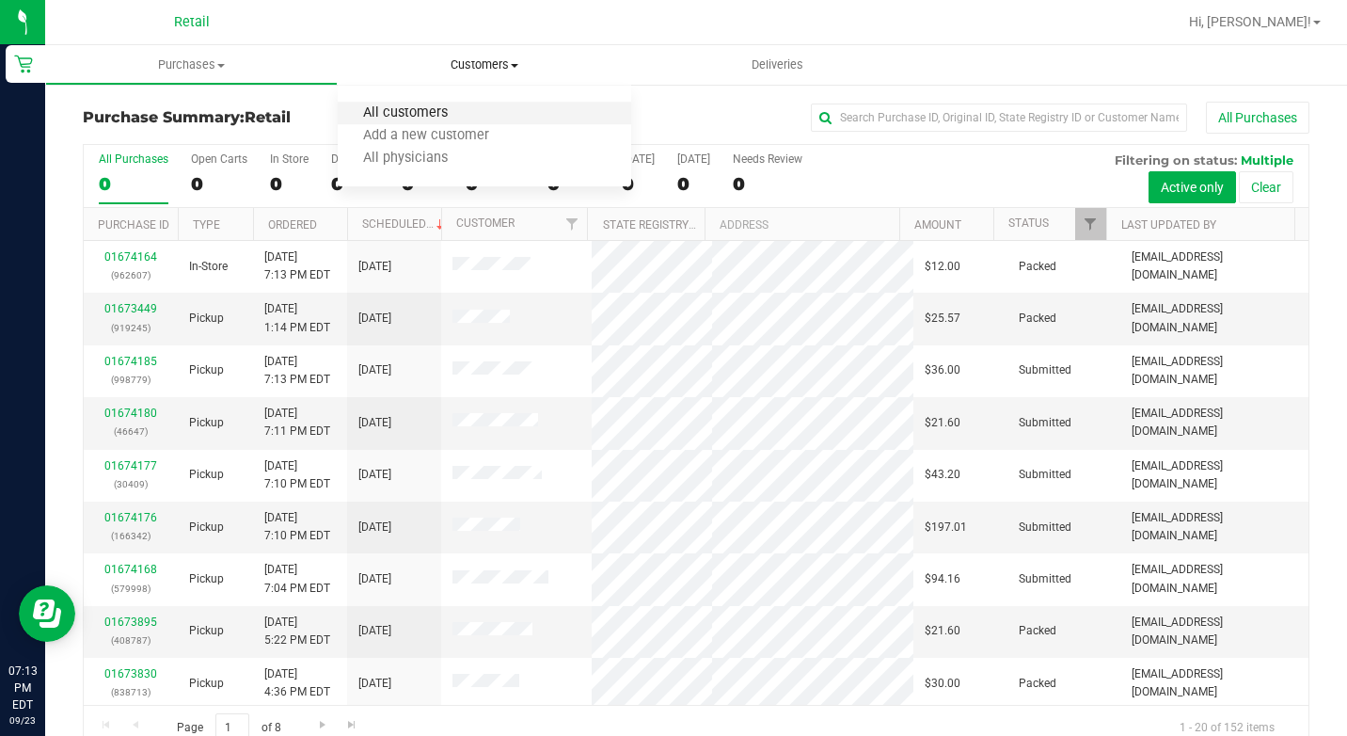
click at [431, 115] on span "All customers" at bounding box center [405, 113] width 135 height 16
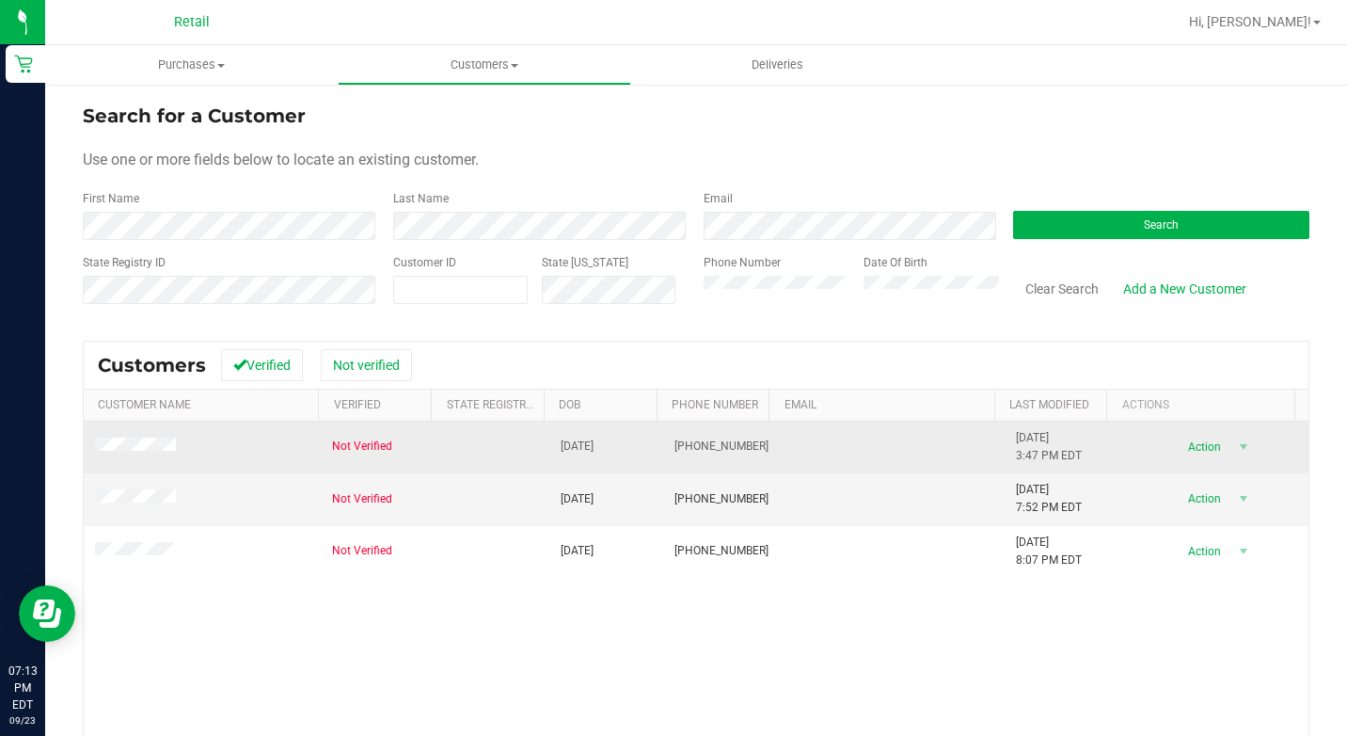
click at [140, 456] on td at bounding box center [202, 447] width 237 height 52
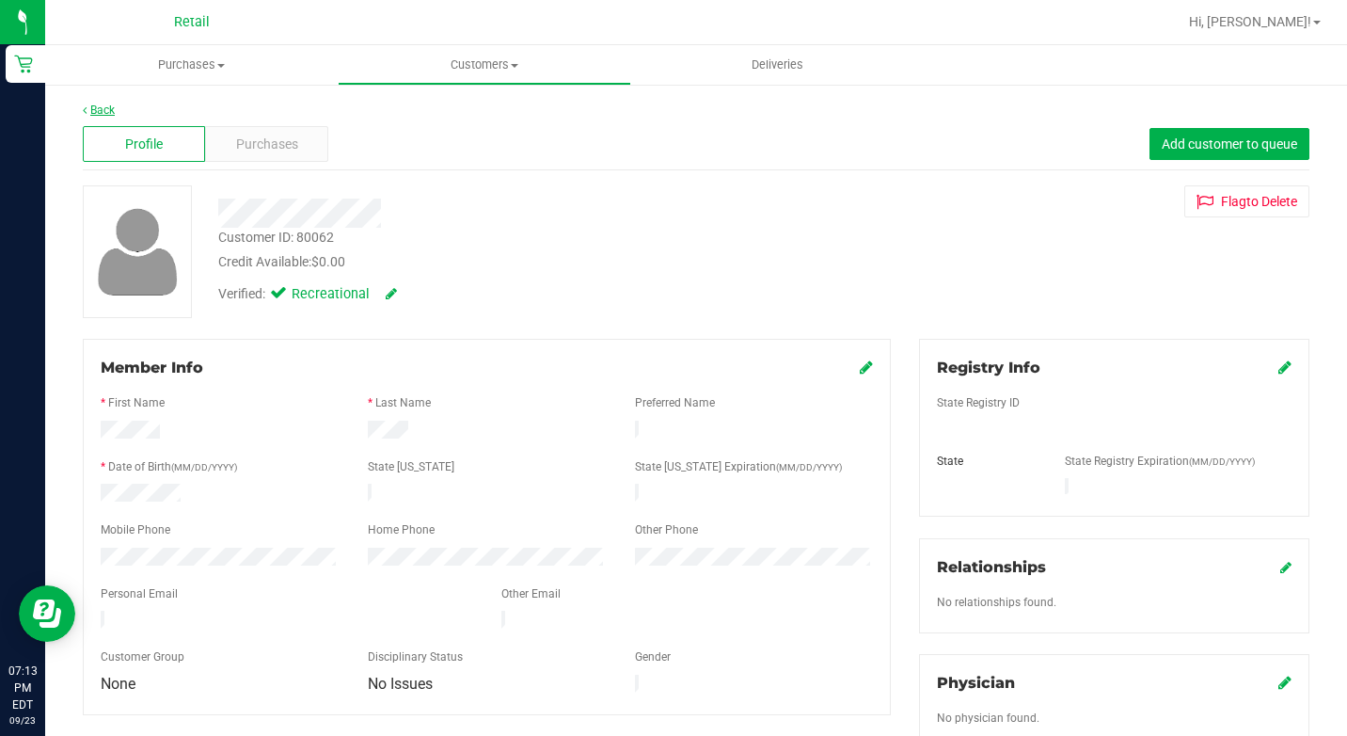
click at [111, 112] on link "Back" at bounding box center [99, 109] width 32 height 13
click at [284, 153] on span "Purchases" at bounding box center [267, 145] width 62 height 20
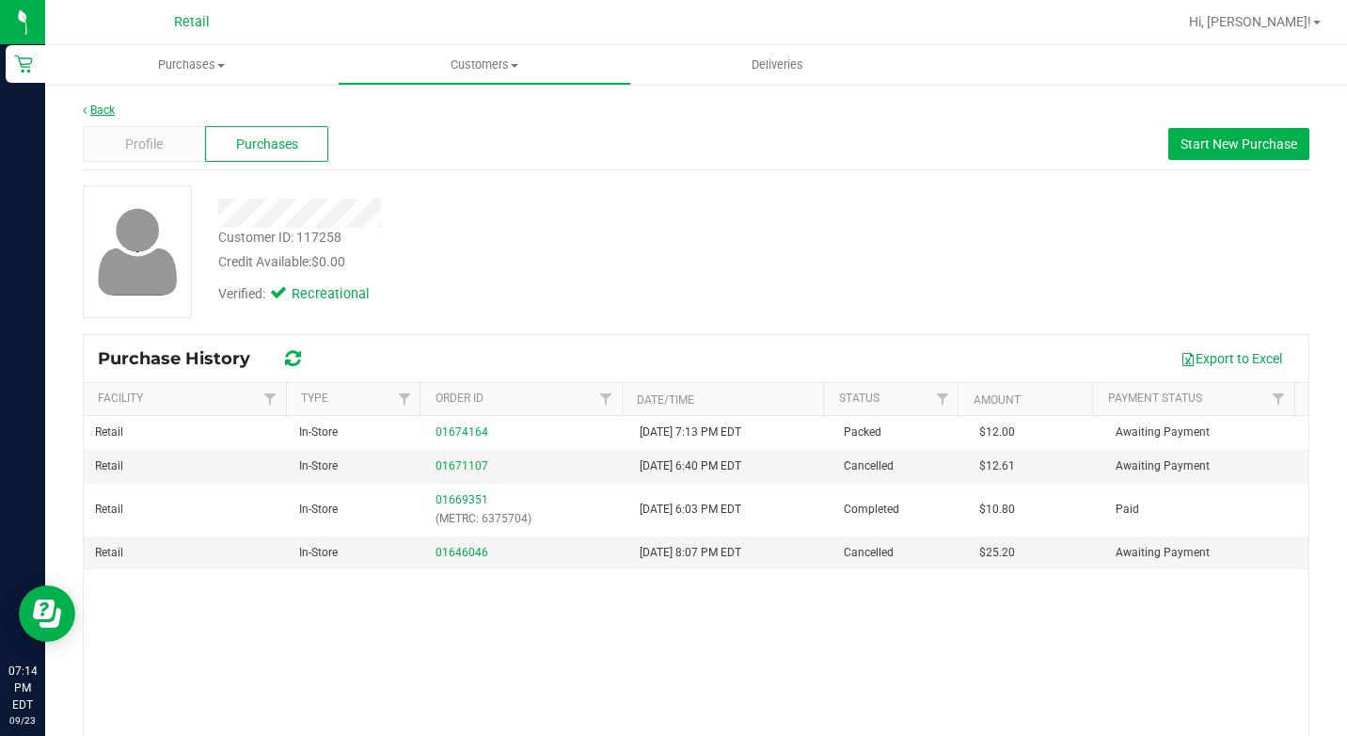
click at [110, 107] on link "Back" at bounding box center [99, 109] width 32 height 13
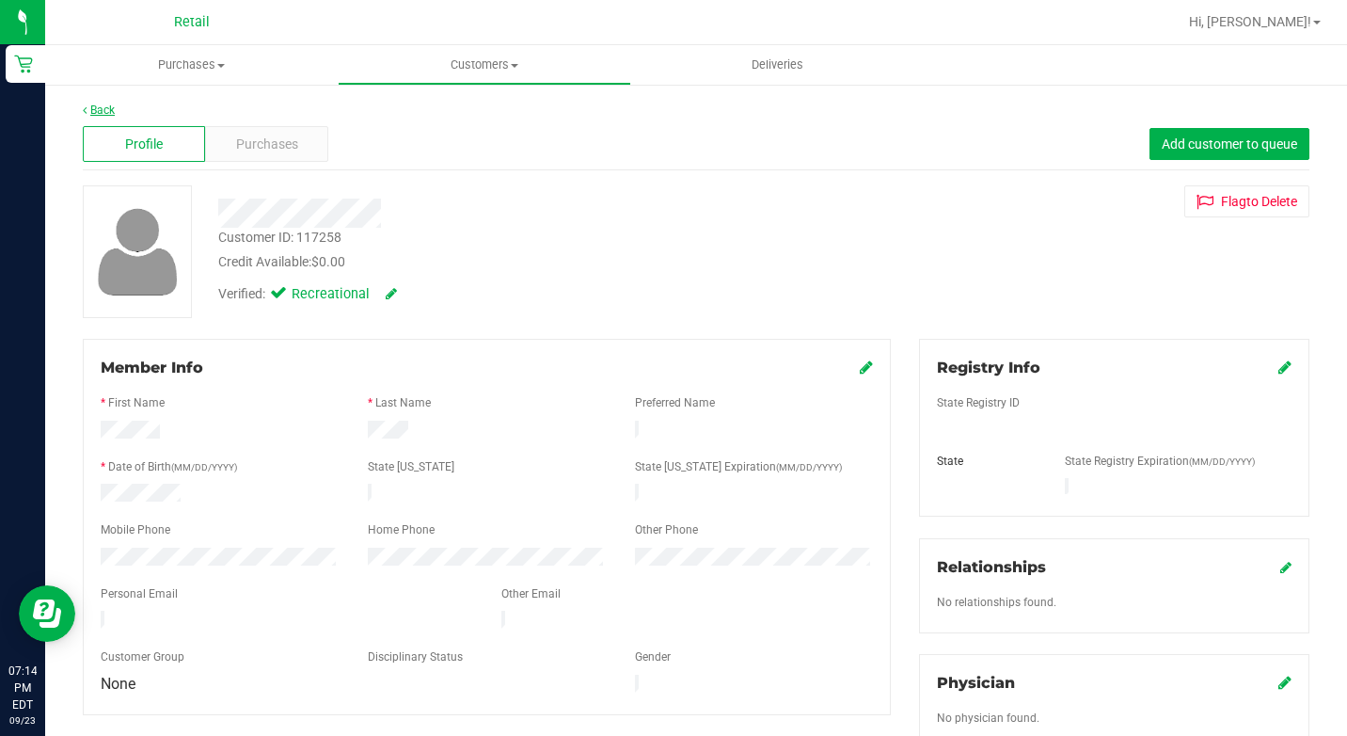
click at [106, 112] on link "Back" at bounding box center [99, 109] width 32 height 13
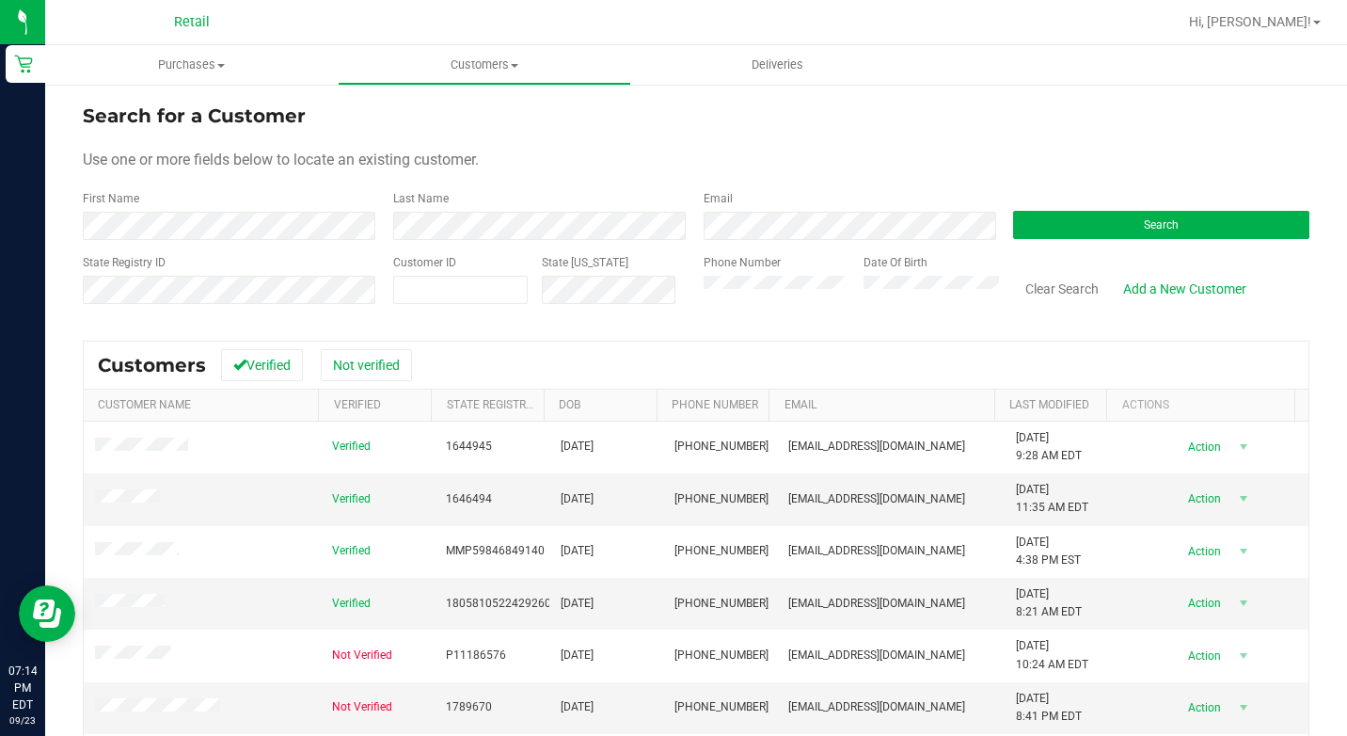
click at [166, 253] on form "Search for a Customer Use one or more fields below to locate an existing custom…" at bounding box center [696, 211] width 1227 height 219
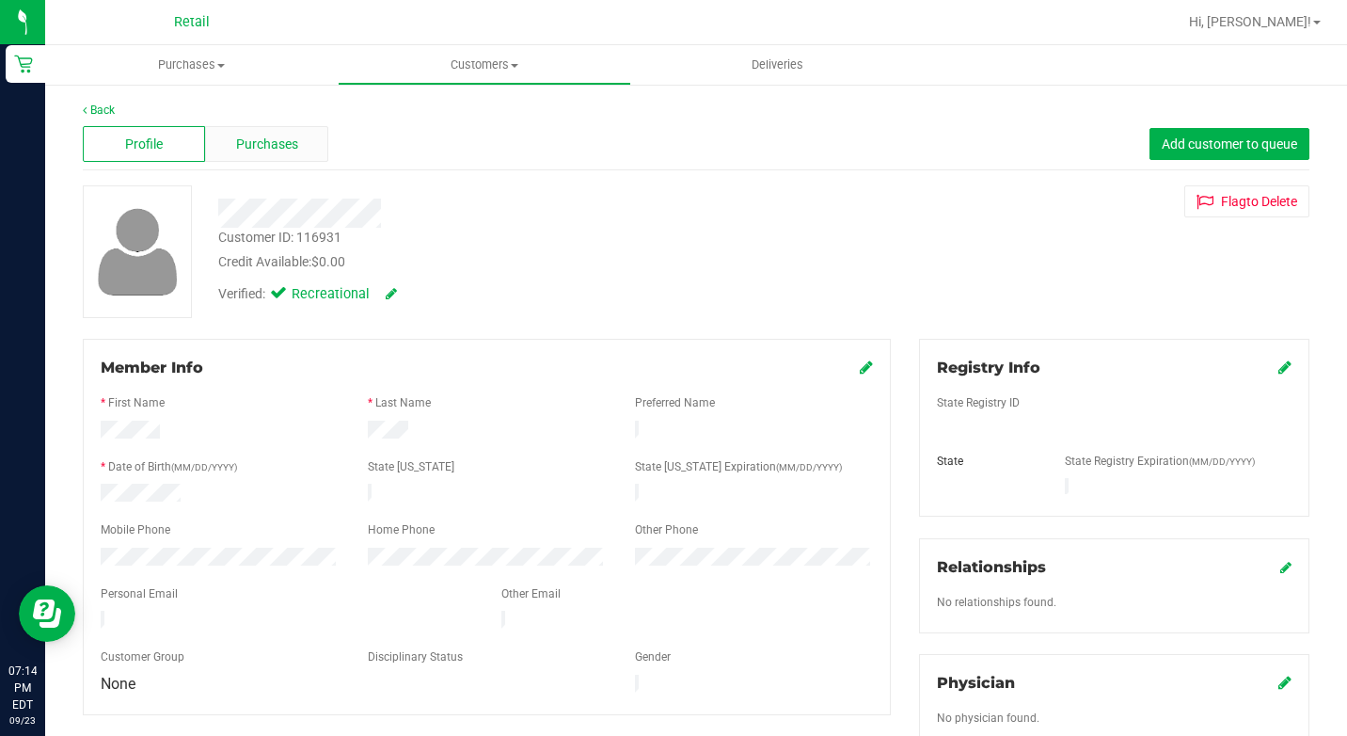
click at [265, 151] on span "Purchases" at bounding box center [267, 145] width 62 height 20
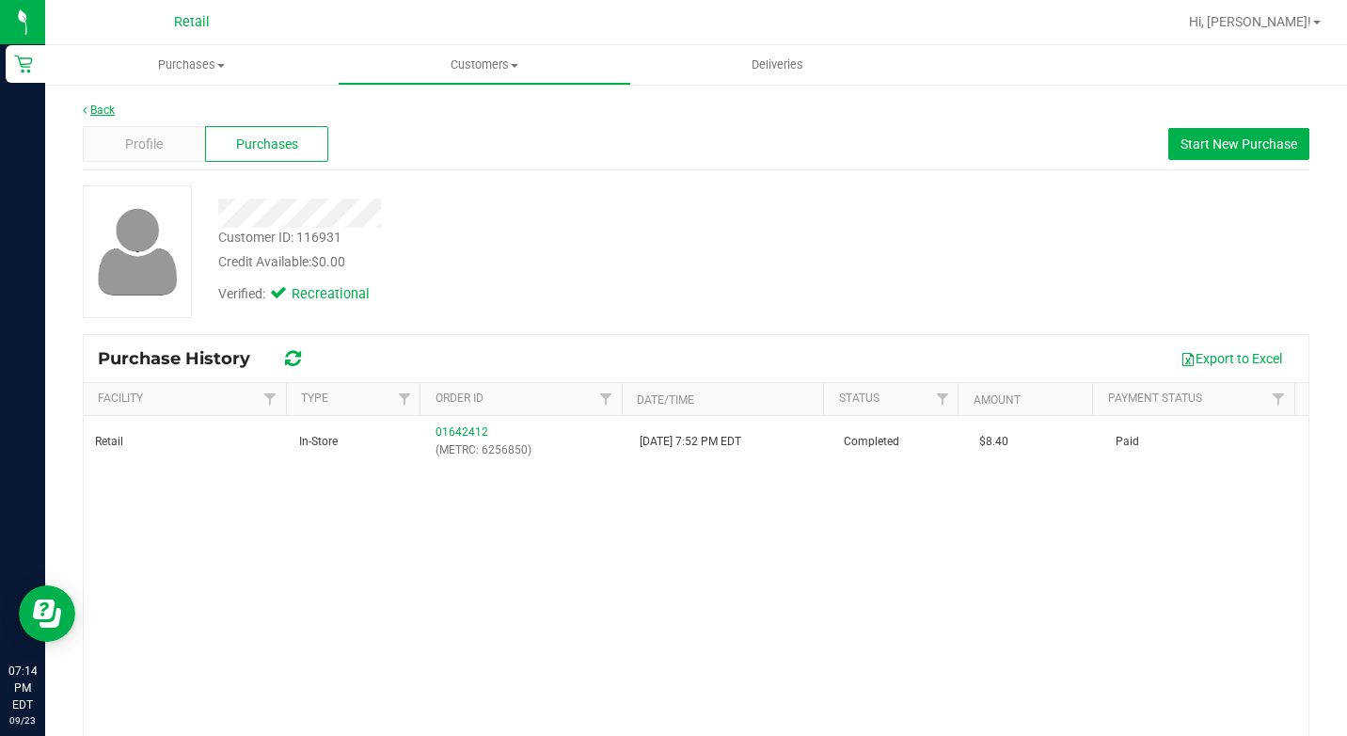
click at [96, 116] on link "Back" at bounding box center [99, 109] width 32 height 13
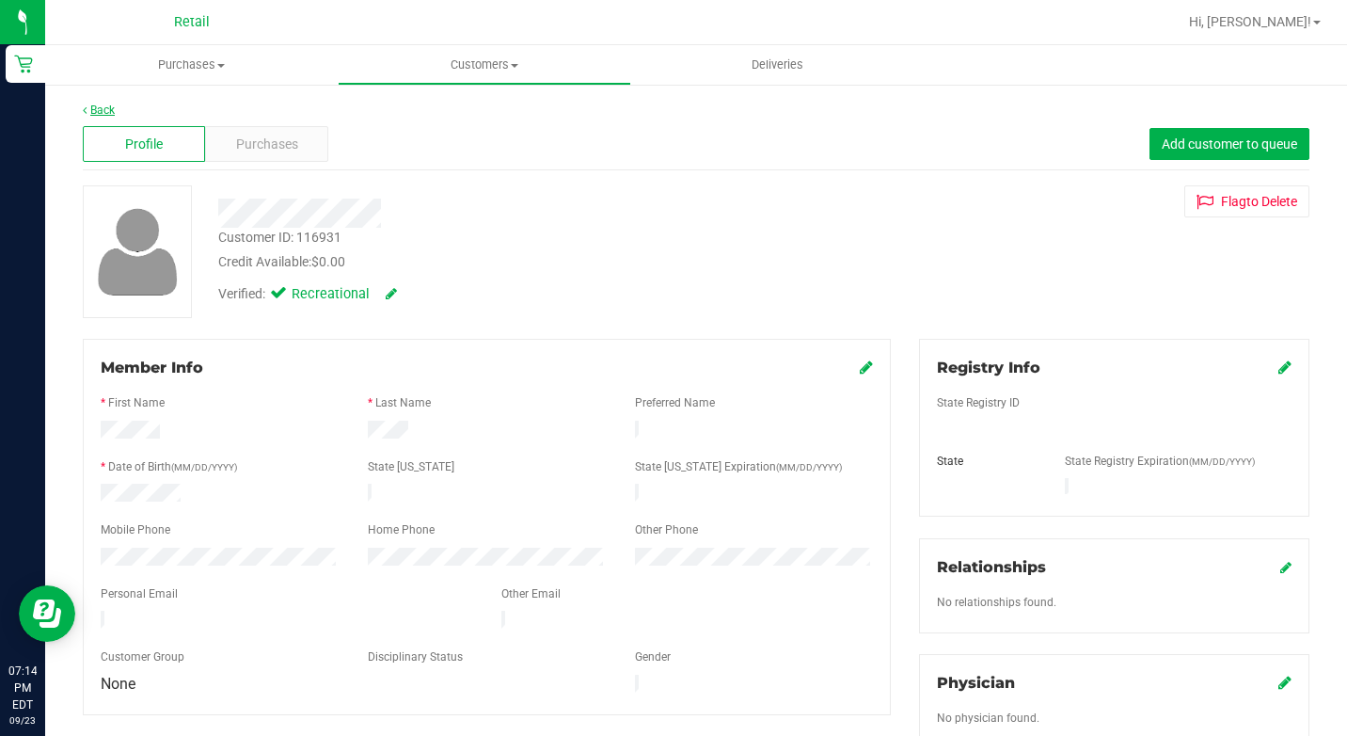
click at [99, 112] on link "Back" at bounding box center [99, 109] width 32 height 13
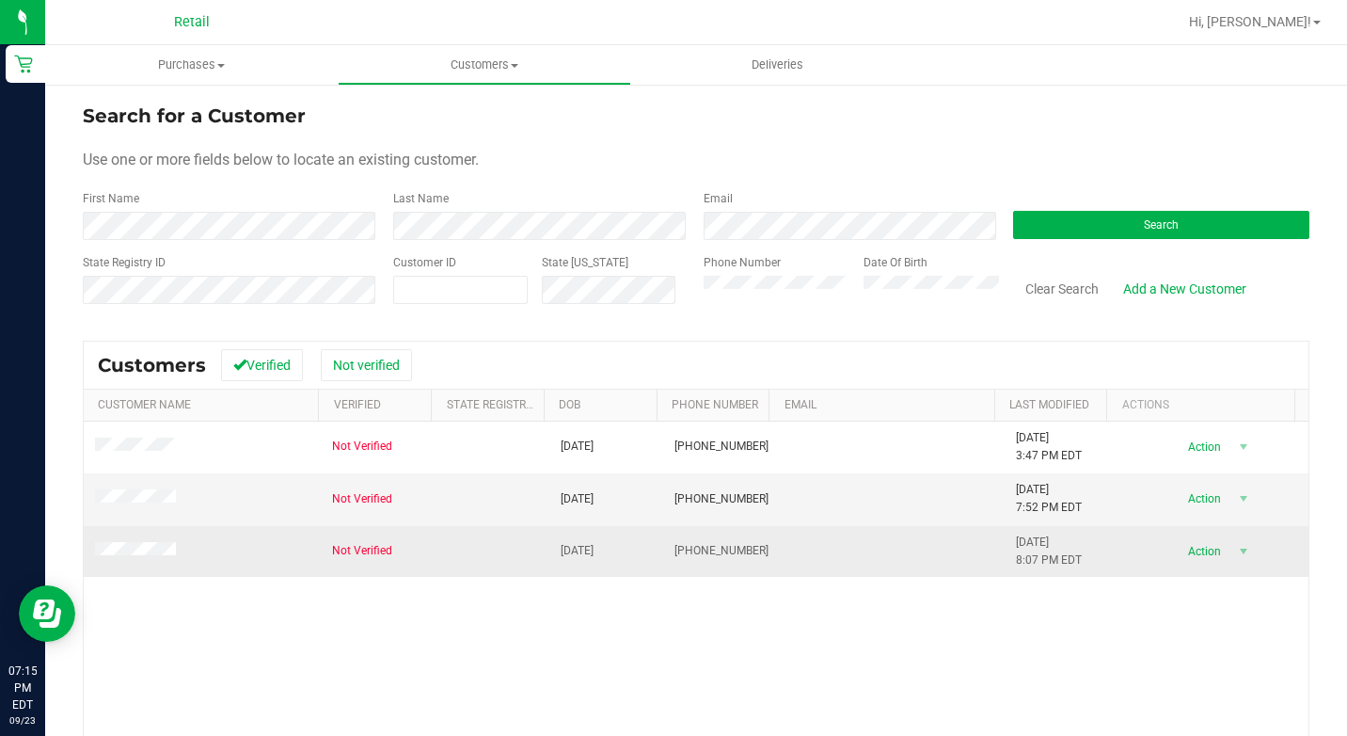
click at [150, 537] on td at bounding box center [202, 551] width 237 height 51
click at [156, 538] on td at bounding box center [202, 551] width 237 height 51
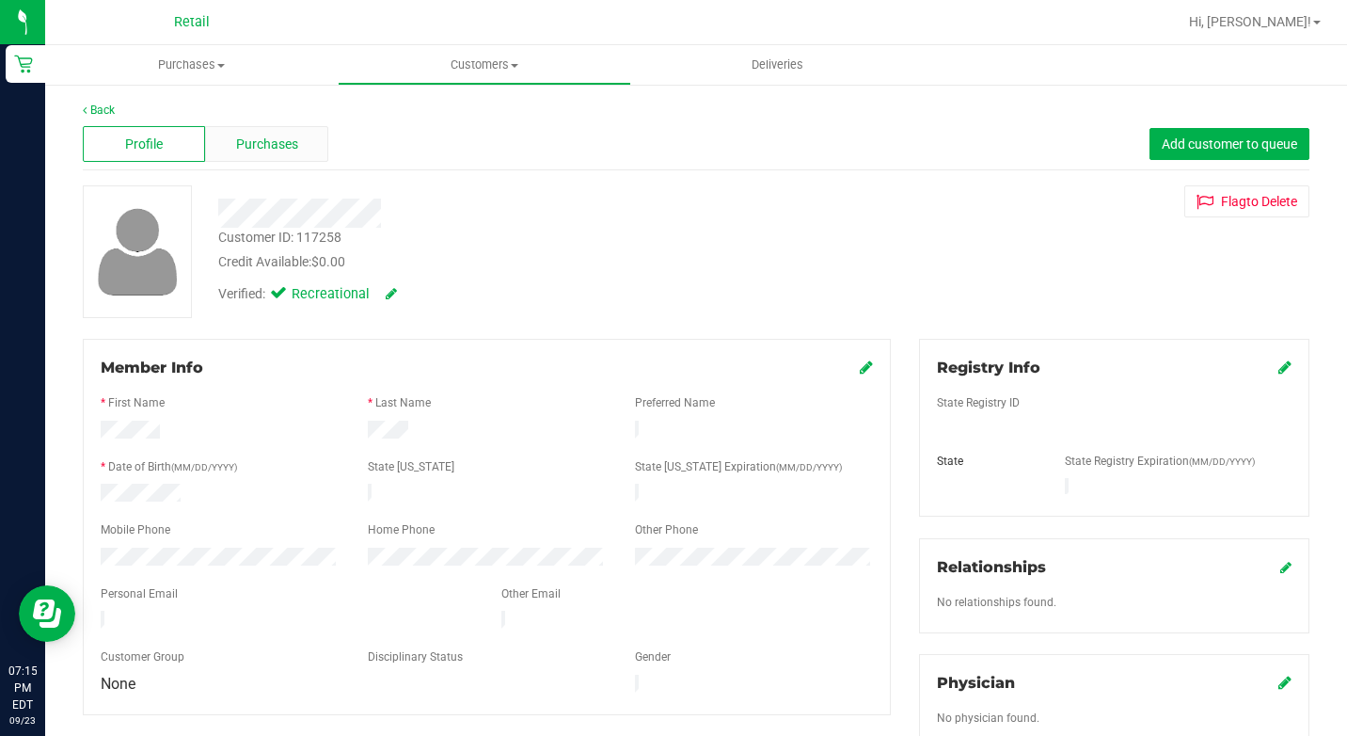
click at [257, 151] on span "Purchases" at bounding box center [267, 145] width 62 height 20
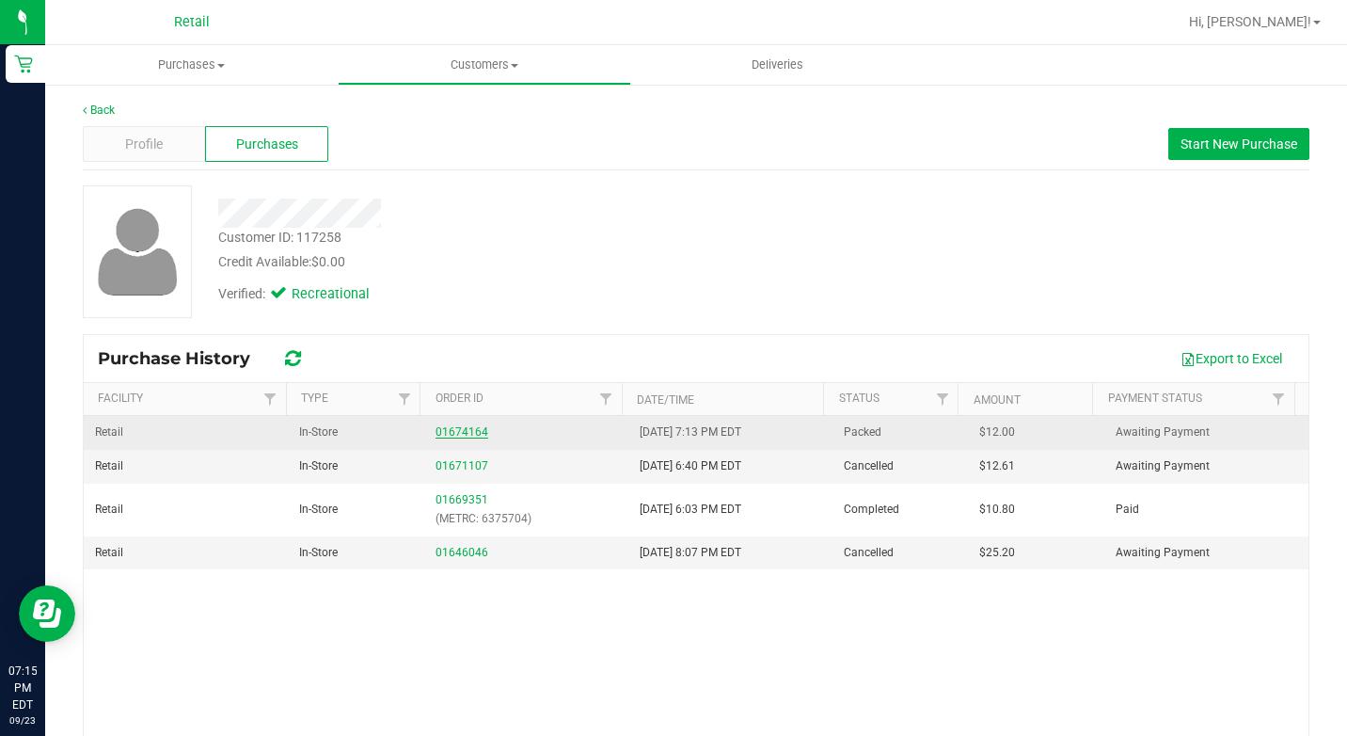
click at [468, 435] on link "01674164" at bounding box center [462, 431] width 53 height 13
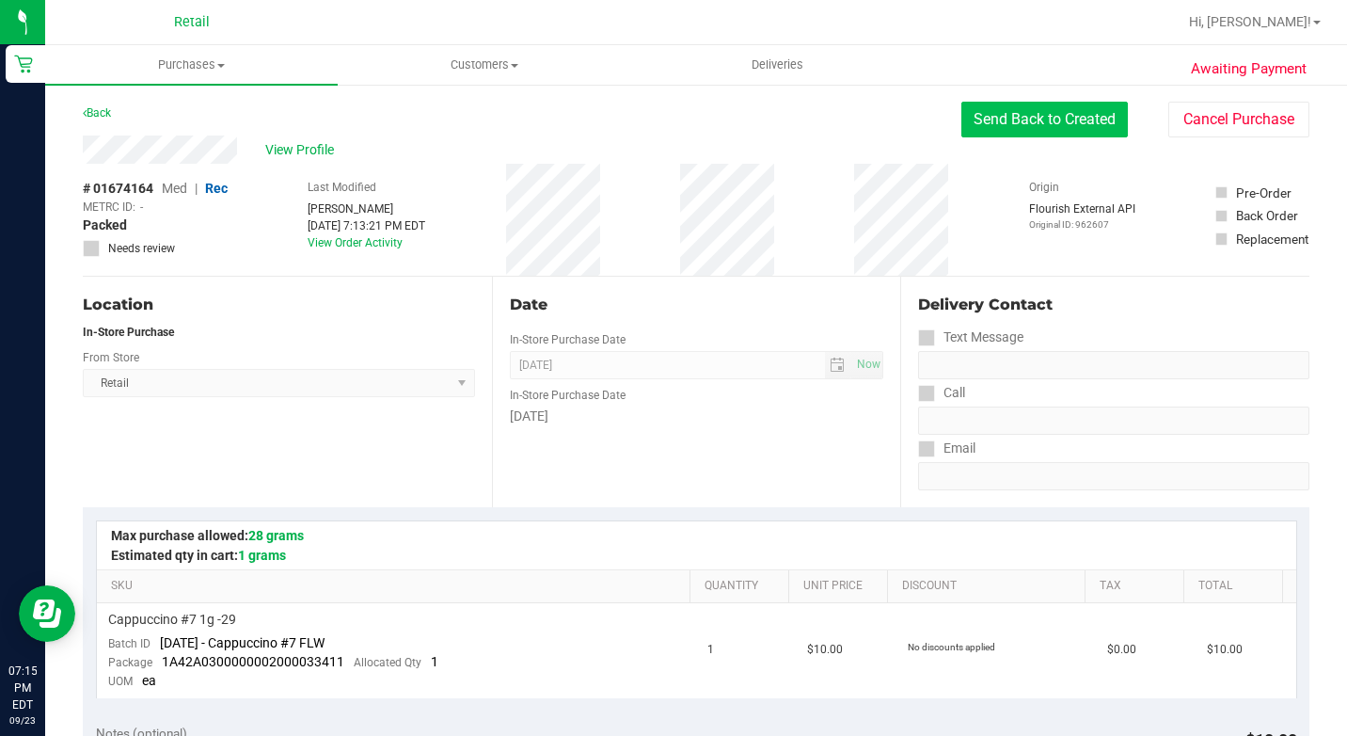
click at [1053, 126] on button "Send Back to Created" at bounding box center [1044, 120] width 167 height 36
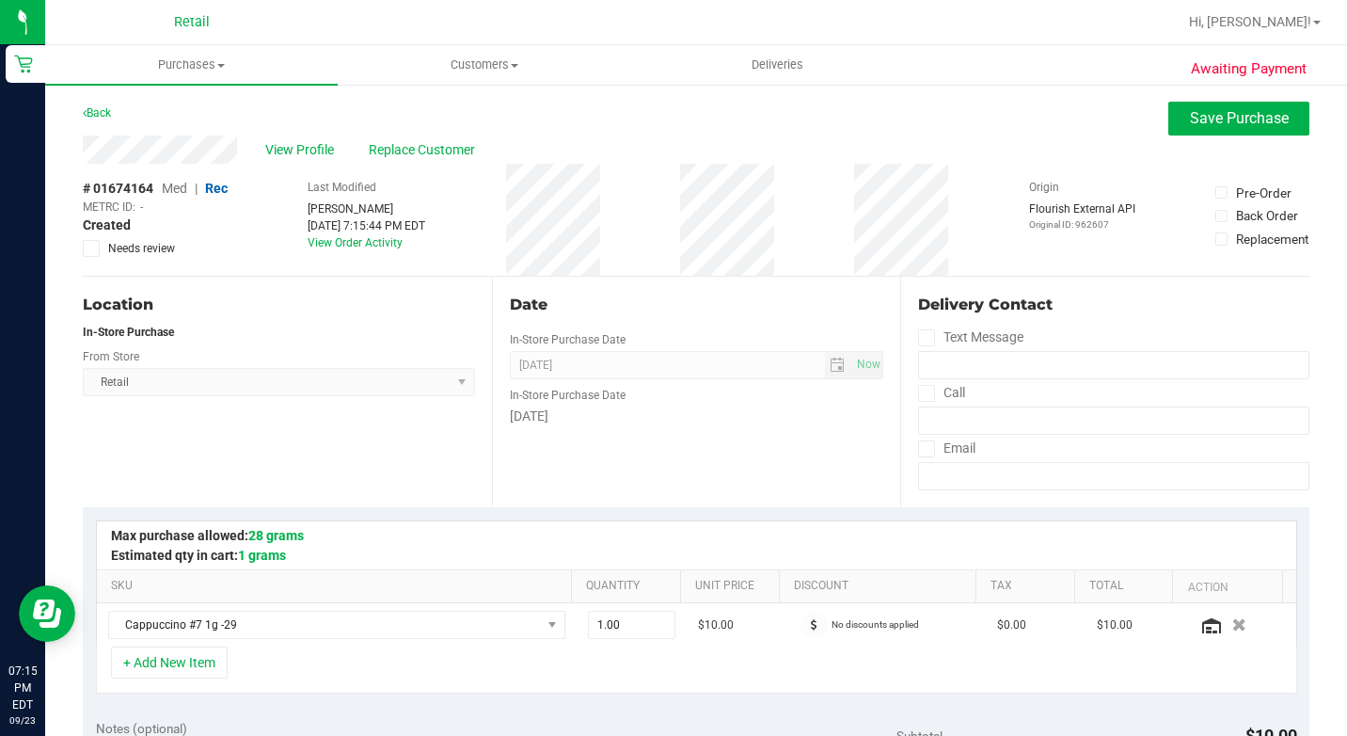
click at [401, 150] on span "Replace Customer" at bounding box center [425, 150] width 113 height 20
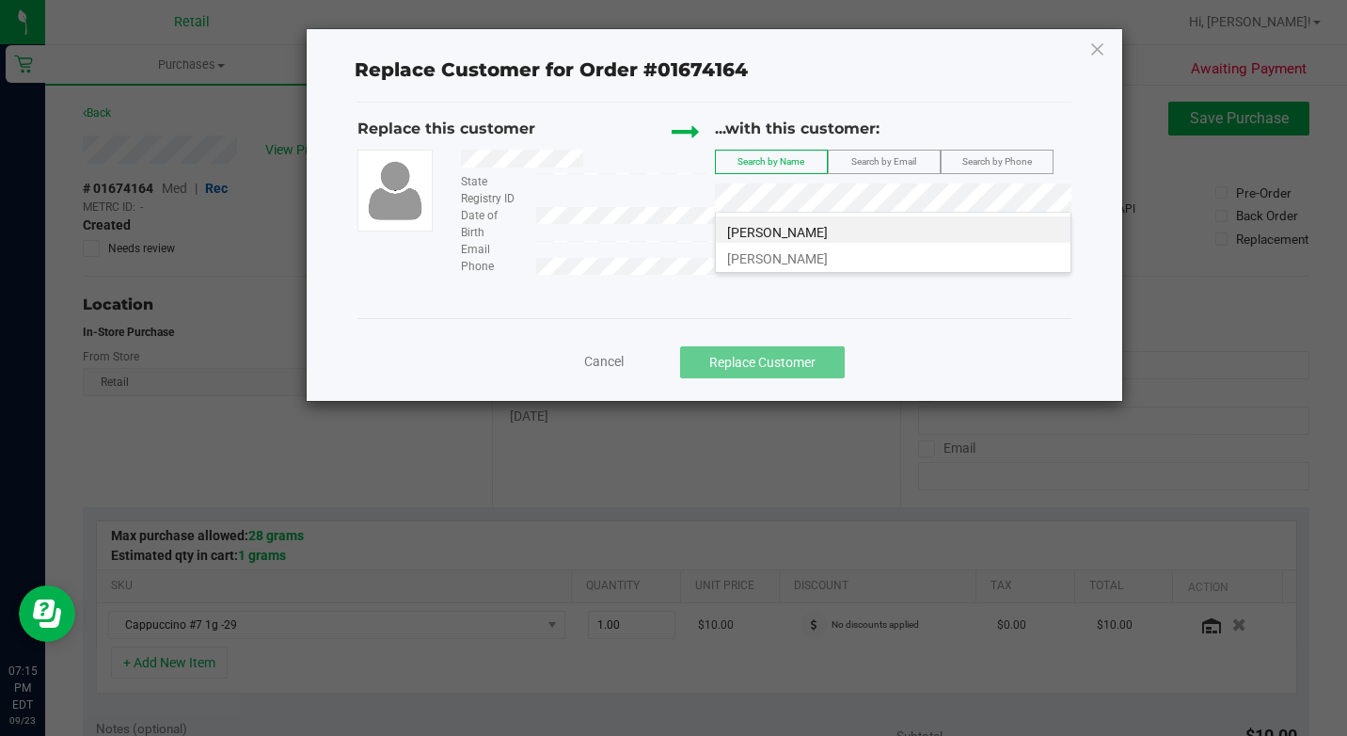
click at [817, 234] on span "[PERSON_NAME]" at bounding box center [777, 232] width 101 height 15
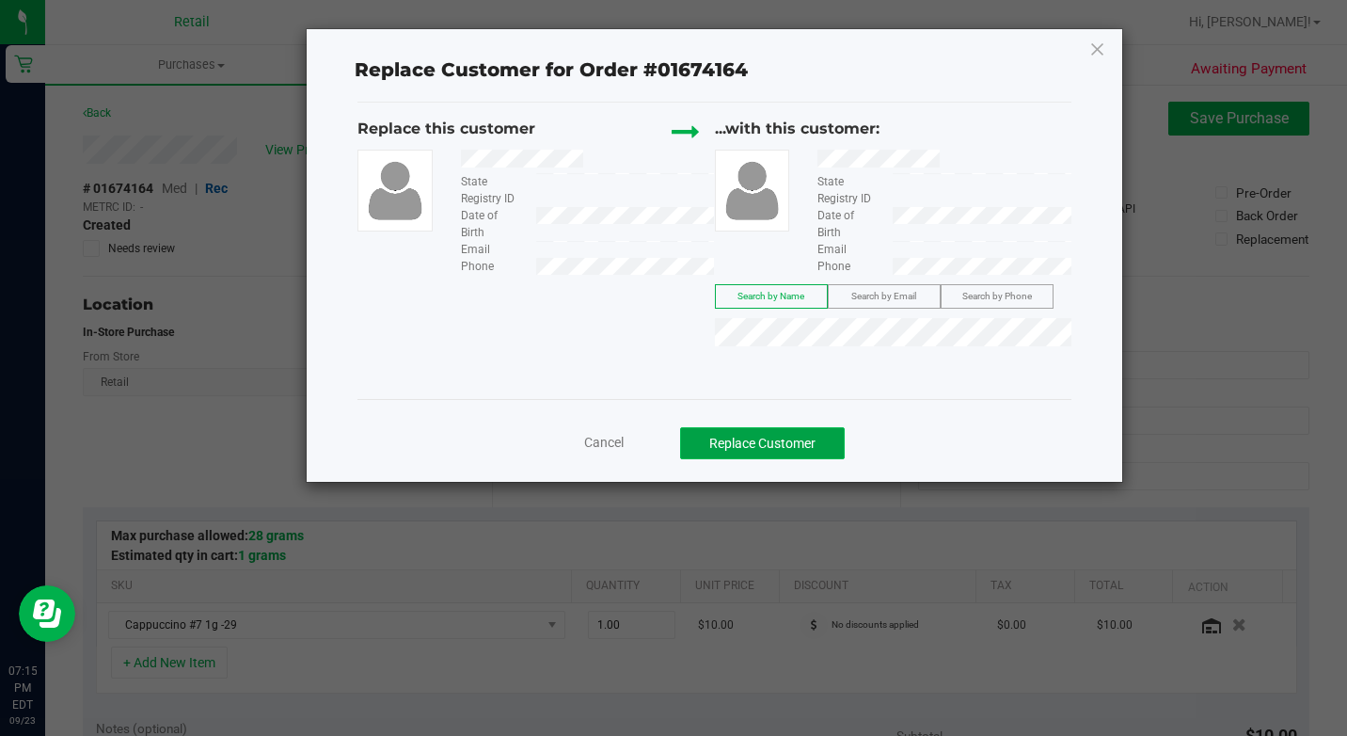
click at [814, 448] on button "Replace Customer" at bounding box center [762, 443] width 165 height 32
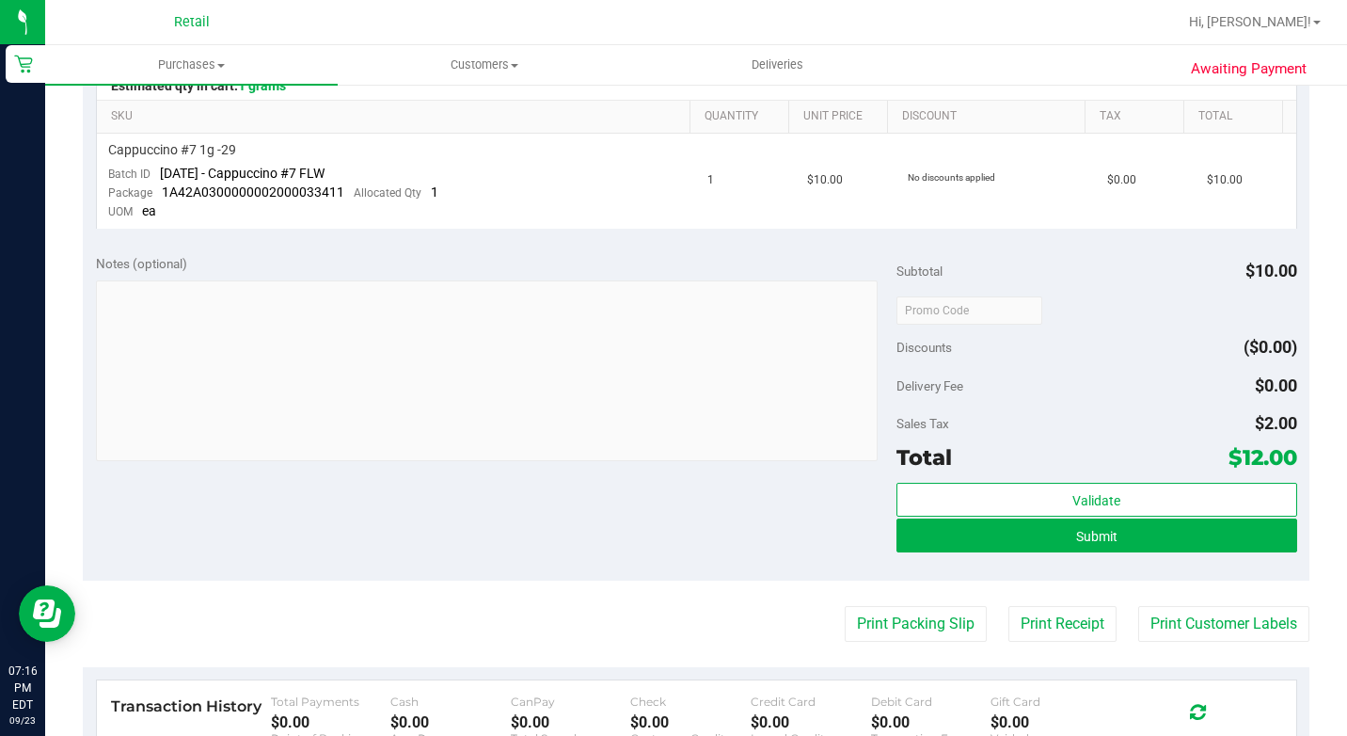
scroll to position [470, 0]
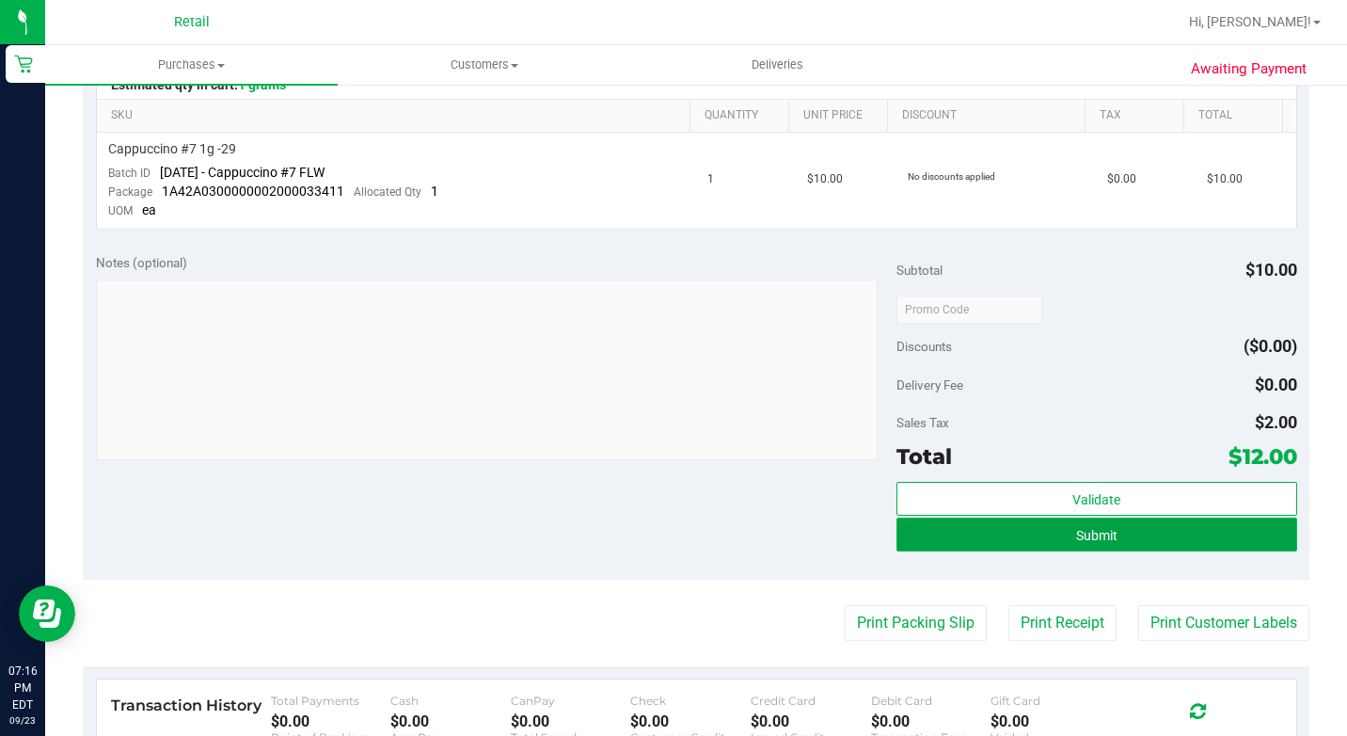
click at [1060, 539] on button "Submit" at bounding box center [1097, 534] width 401 height 34
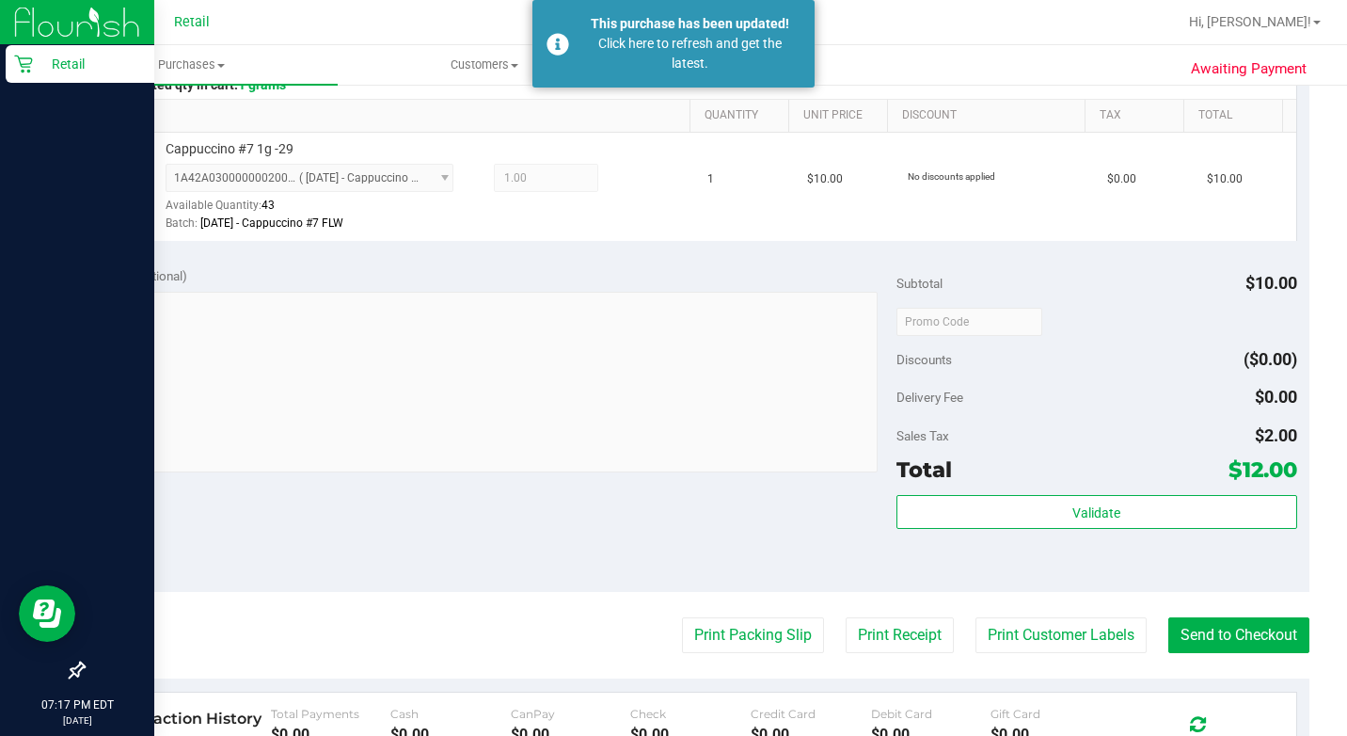
click at [15, 66] on icon at bounding box center [23, 64] width 19 height 19
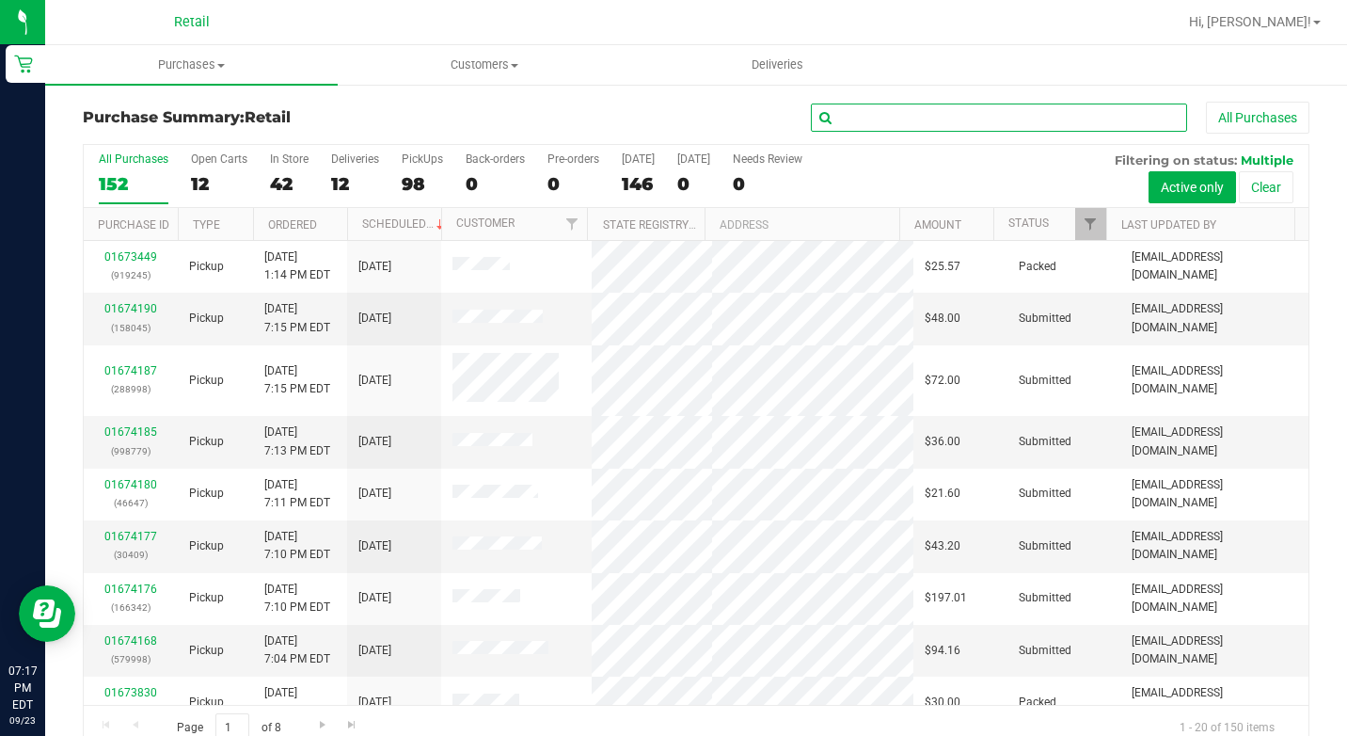
click at [972, 110] on input "text" at bounding box center [999, 117] width 376 height 28
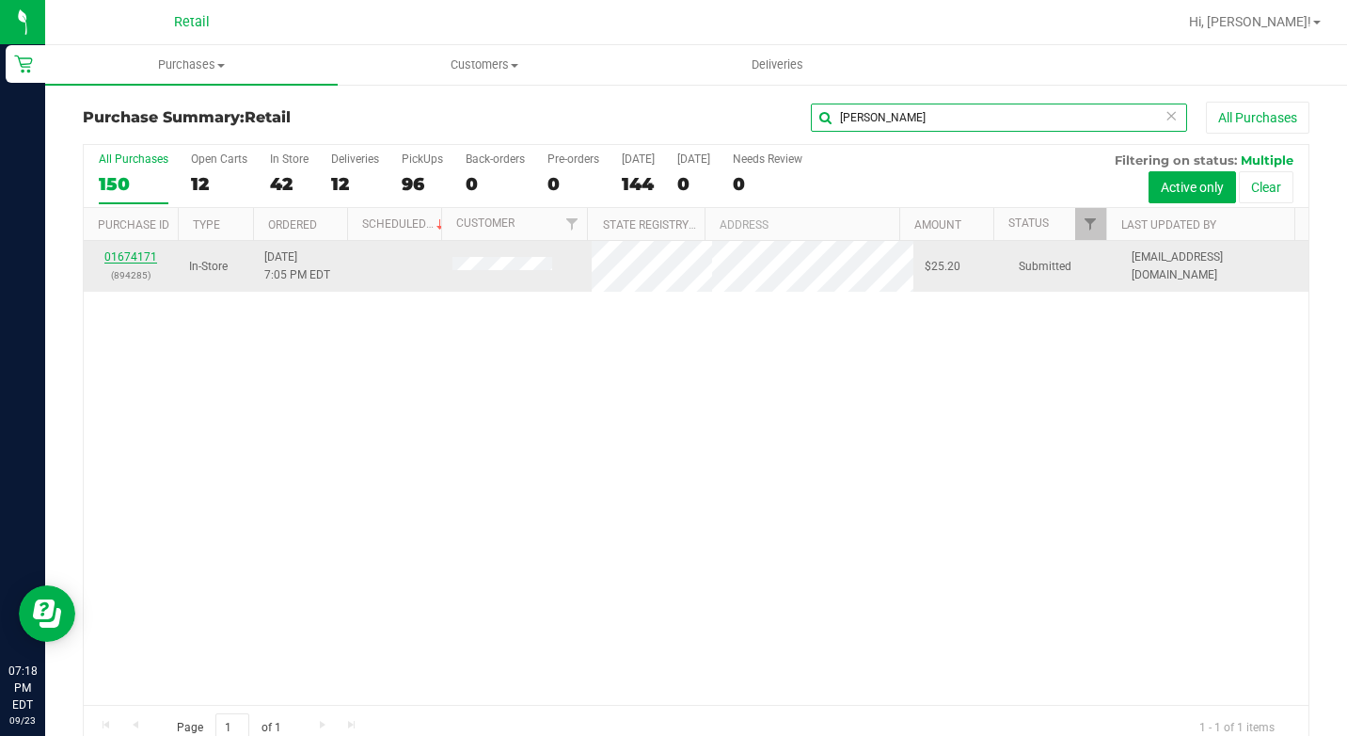
type input "[PERSON_NAME]"
click at [153, 256] on link "01674171" at bounding box center [130, 256] width 53 height 13
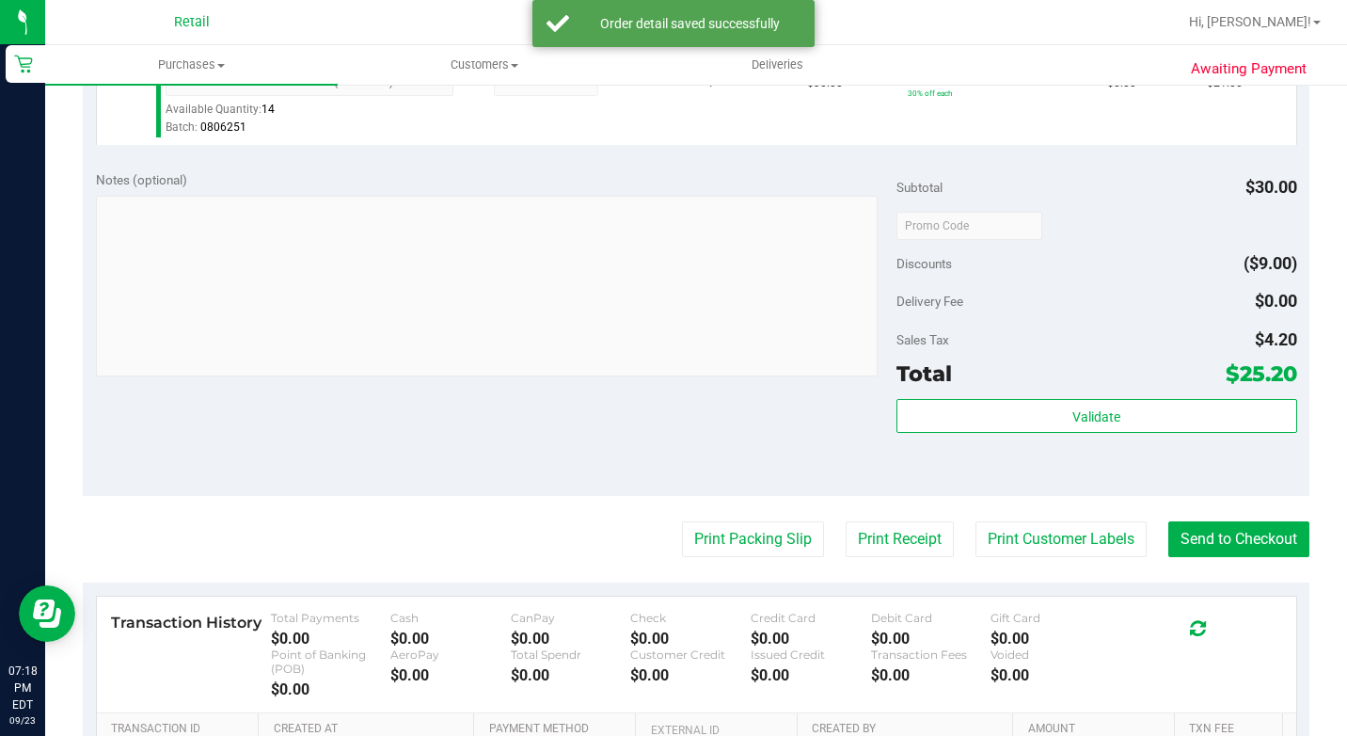
scroll to position [753, 0]
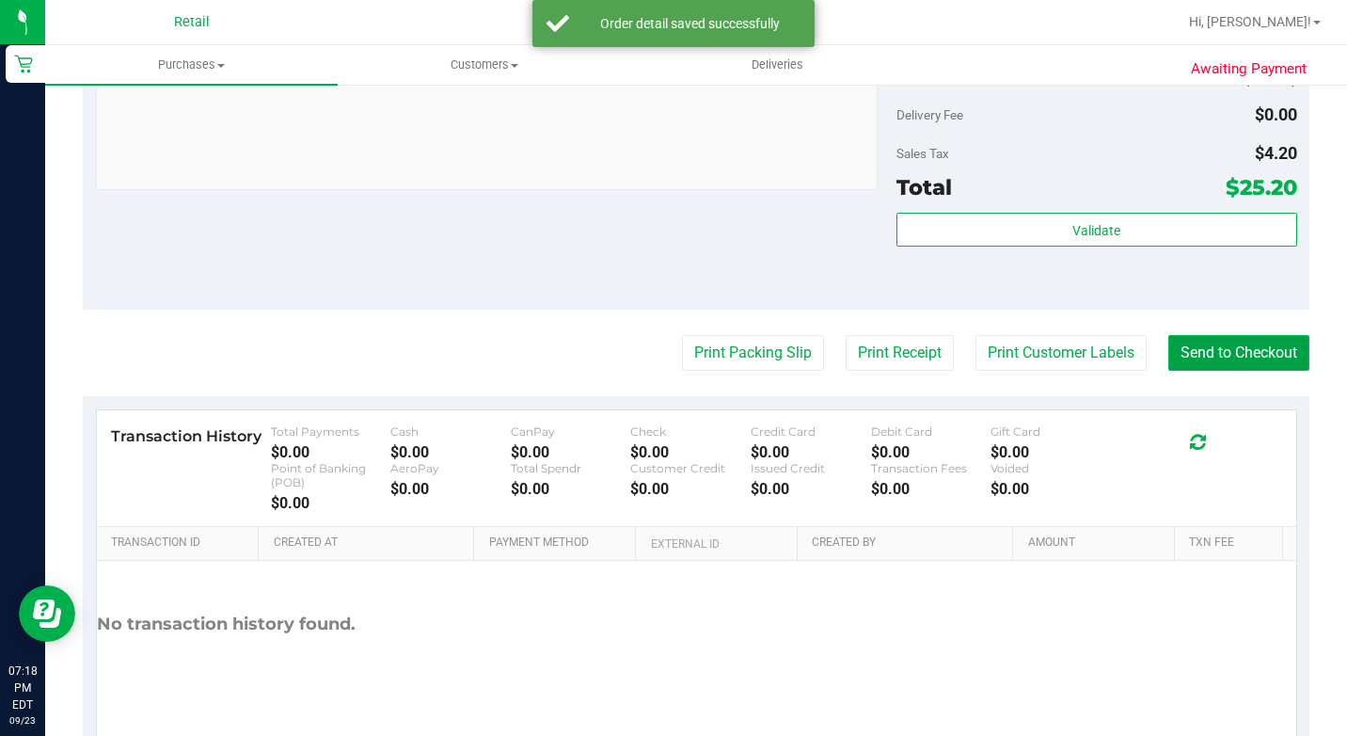
click at [1261, 371] on button "Send to Checkout" at bounding box center [1238, 353] width 141 height 36
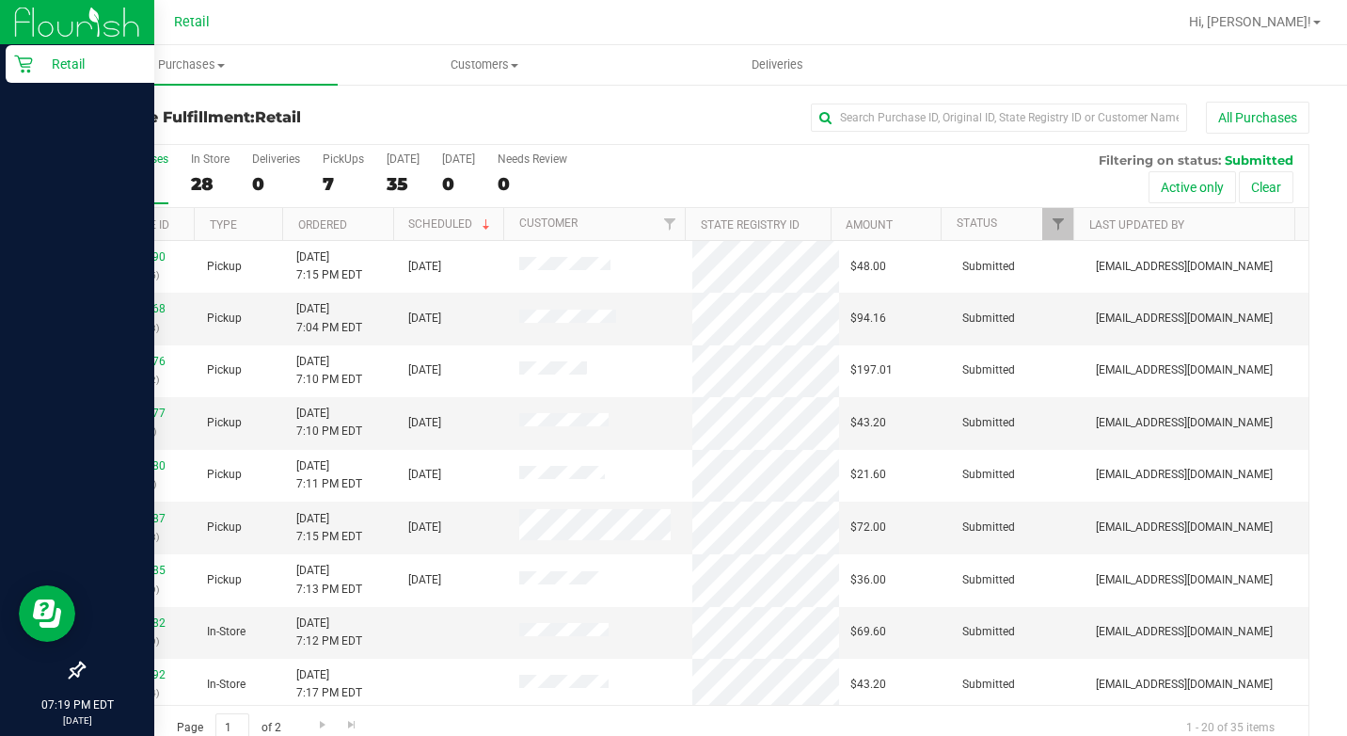
click at [7, 55] on div "Retail" at bounding box center [80, 64] width 149 height 38
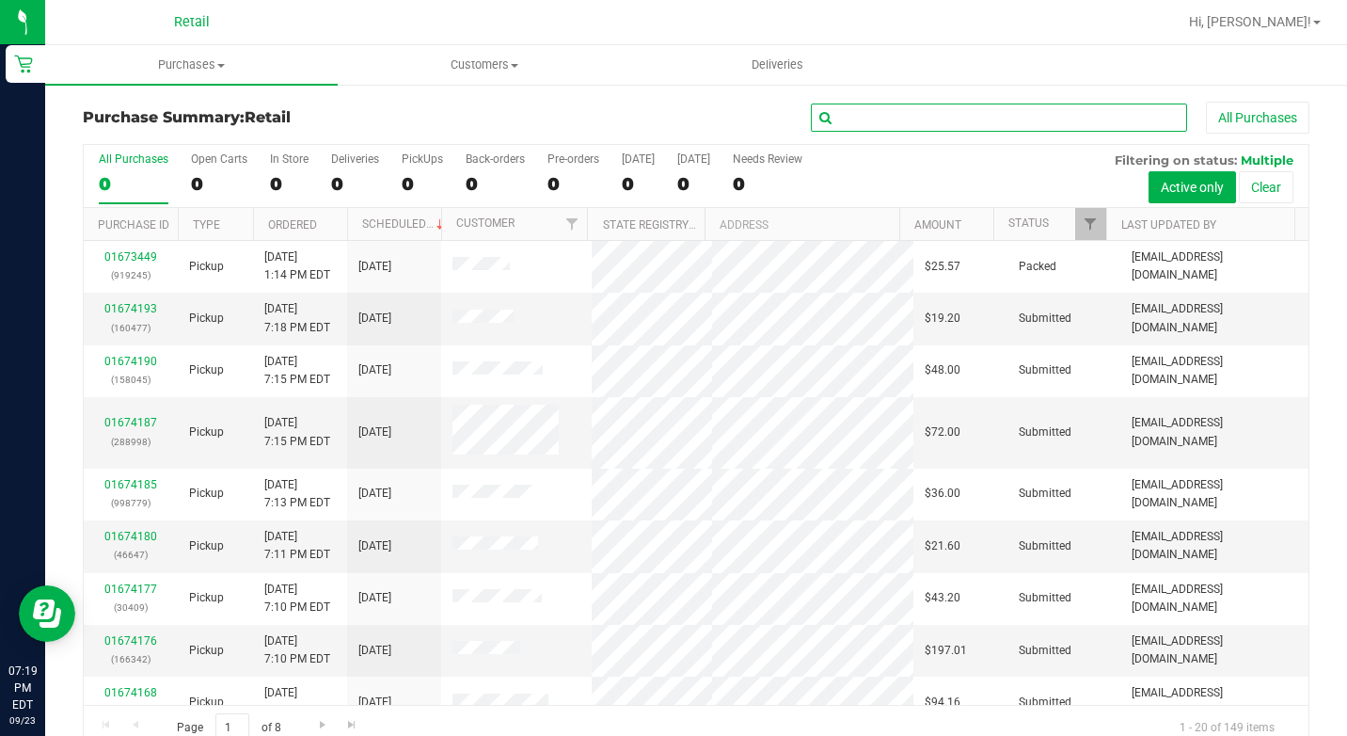
click at [1069, 117] on input "text" at bounding box center [999, 117] width 376 height 28
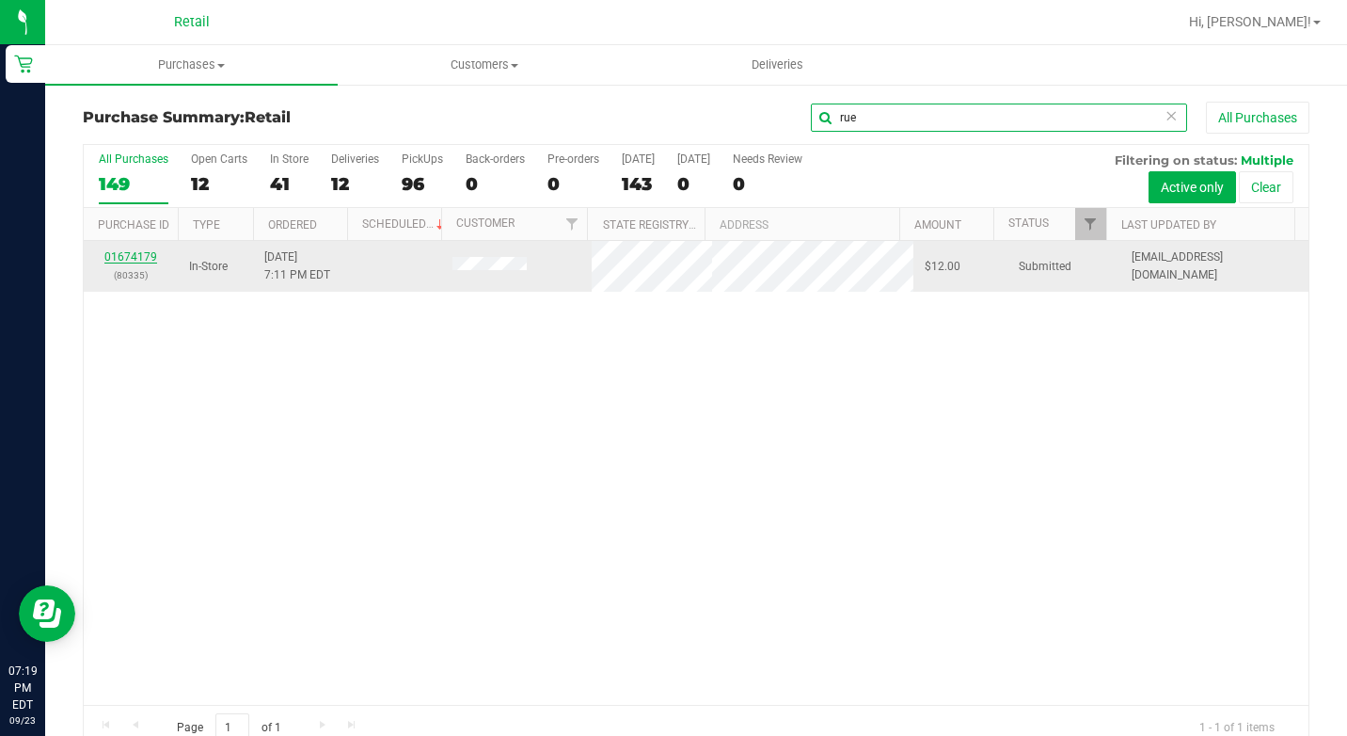
type input "rue"
click at [133, 259] on link "01674179" at bounding box center [130, 256] width 53 height 13
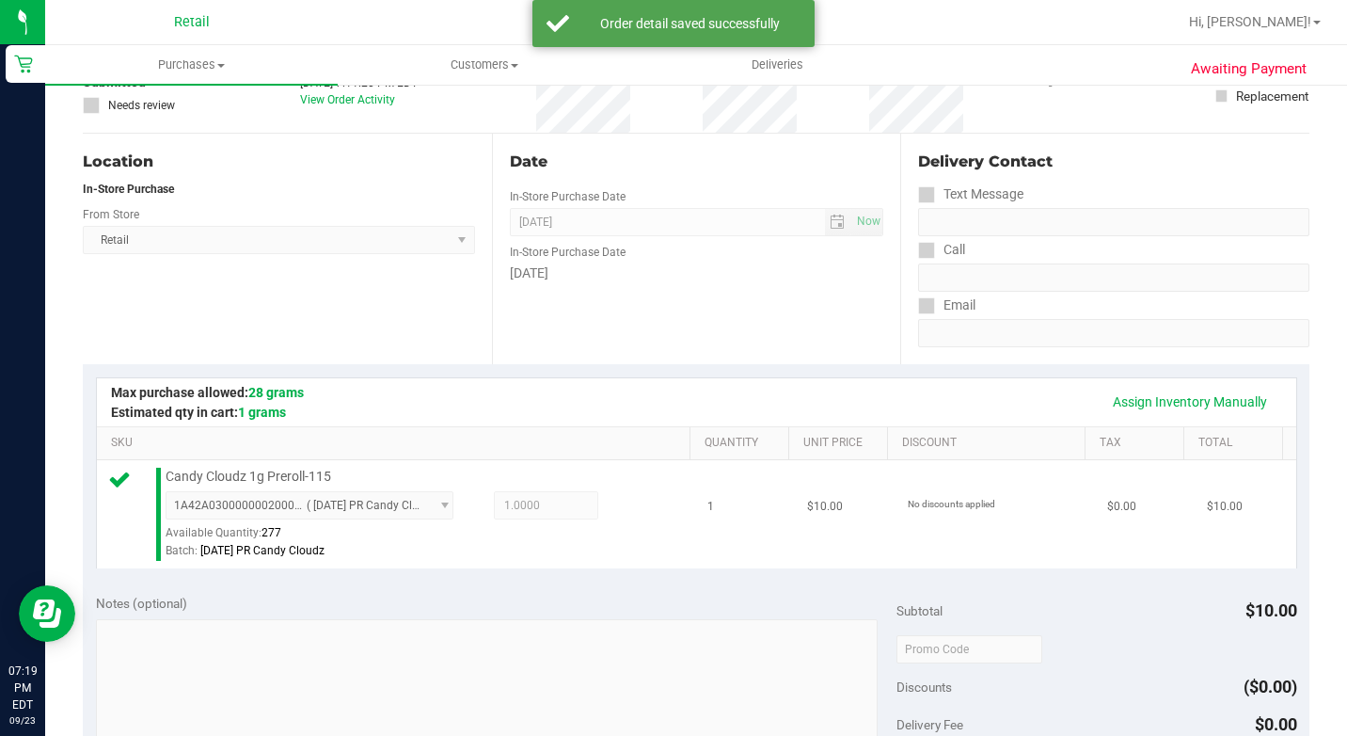
scroll to position [470, 0]
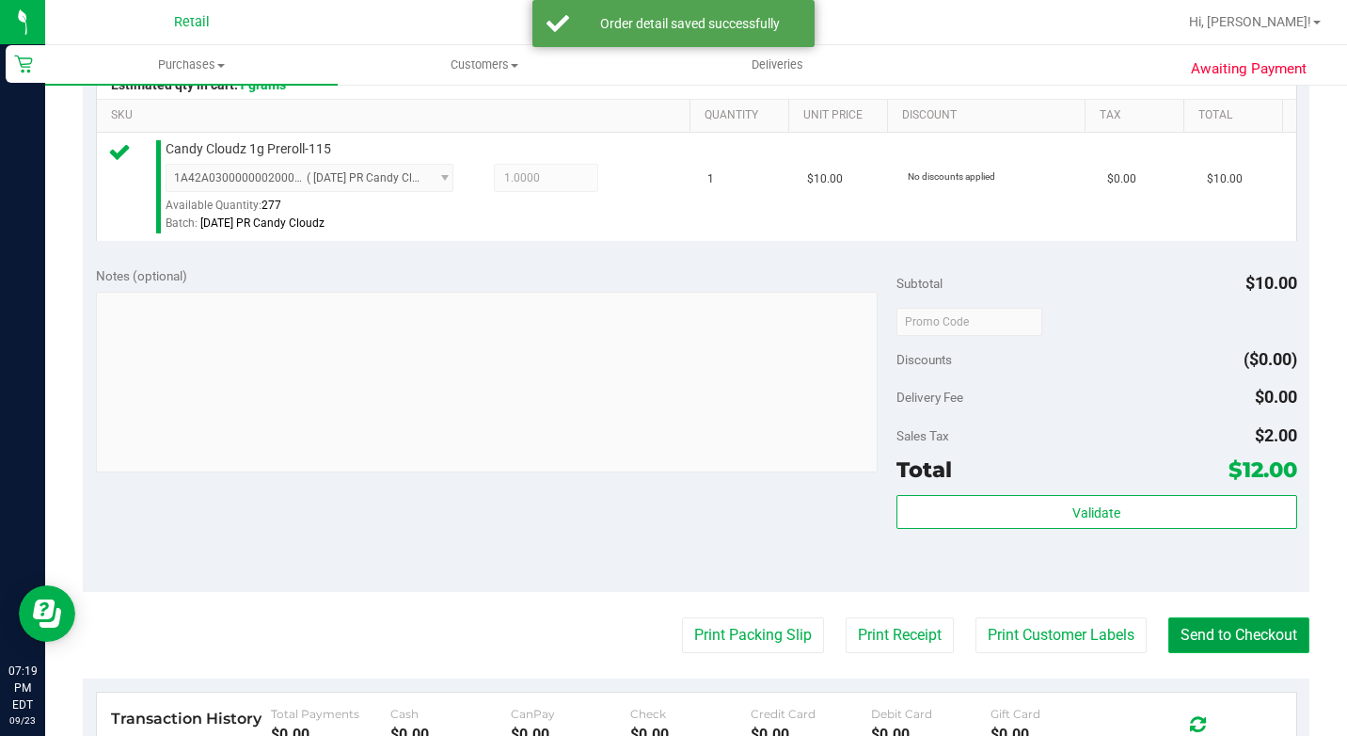
click at [1215, 653] on button "Send to Checkout" at bounding box center [1238, 635] width 141 height 36
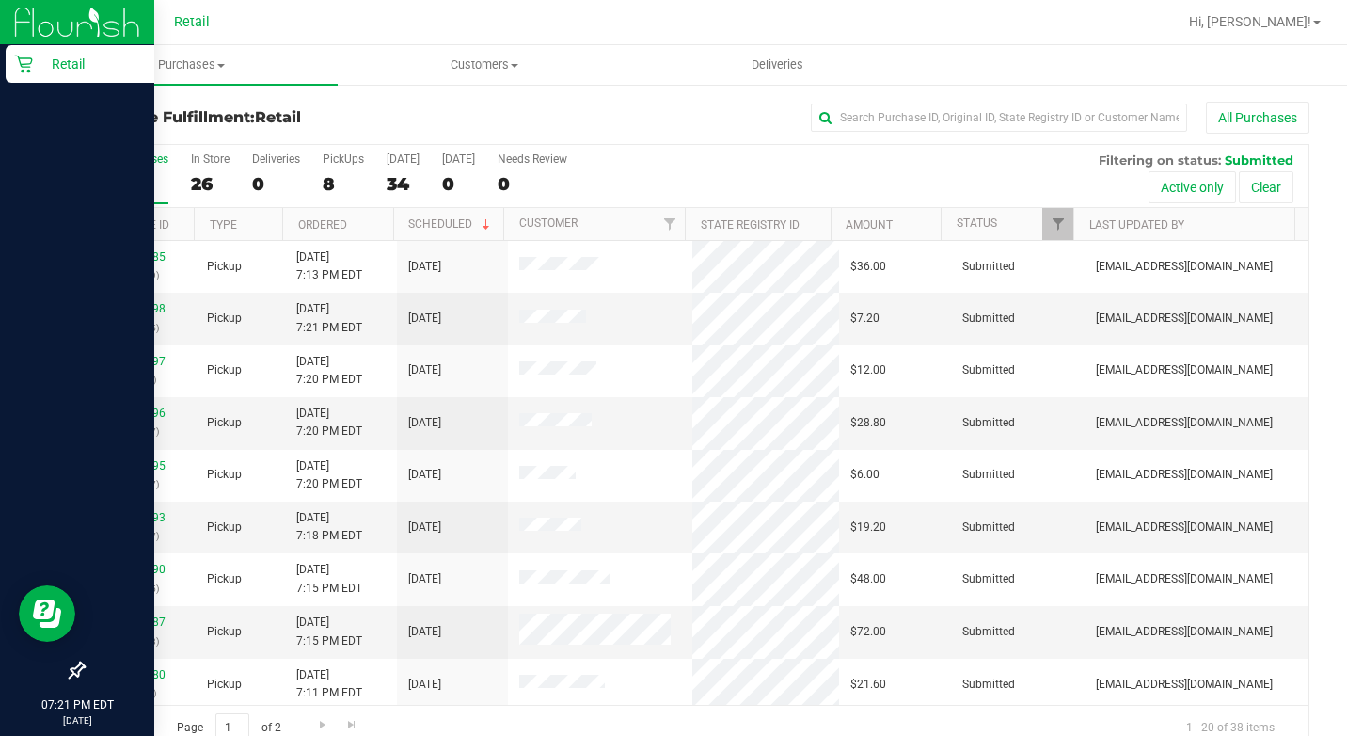
click at [41, 65] on p "Retail" at bounding box center [89, 64] width 113 height 23
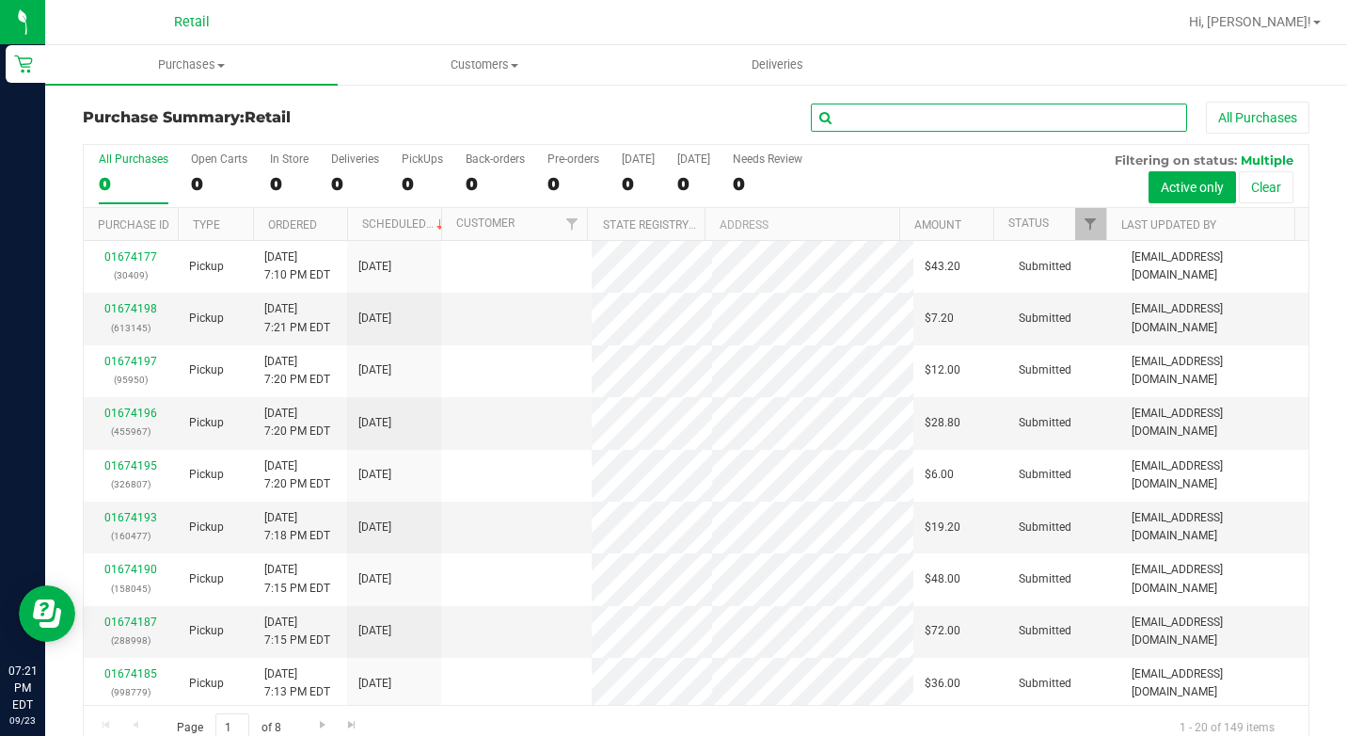
click at [966, 111] on input "text" at bounding box center [999, 117] width 376 height 28
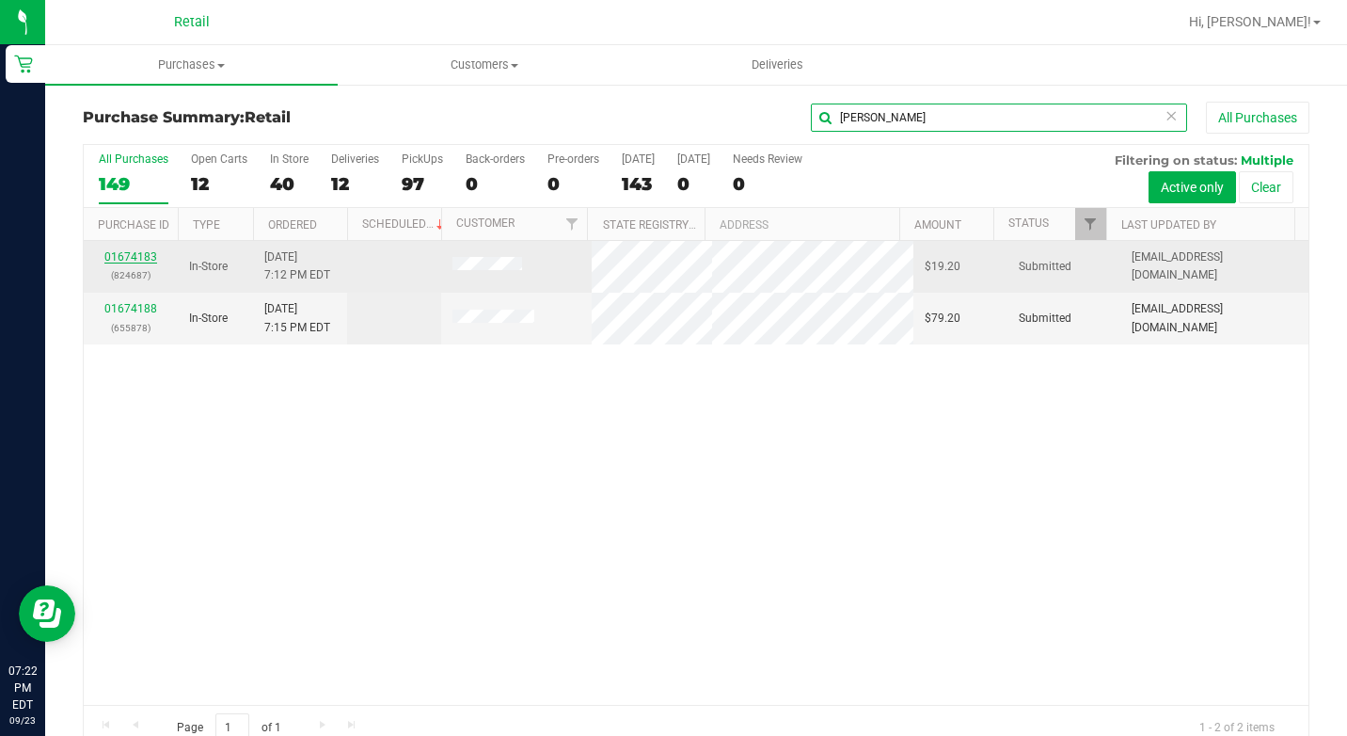
type input "[PERSON_NAME]"
click at [135, 255] on link "01674183" at bounding box center [130, 256] width 53 height 13
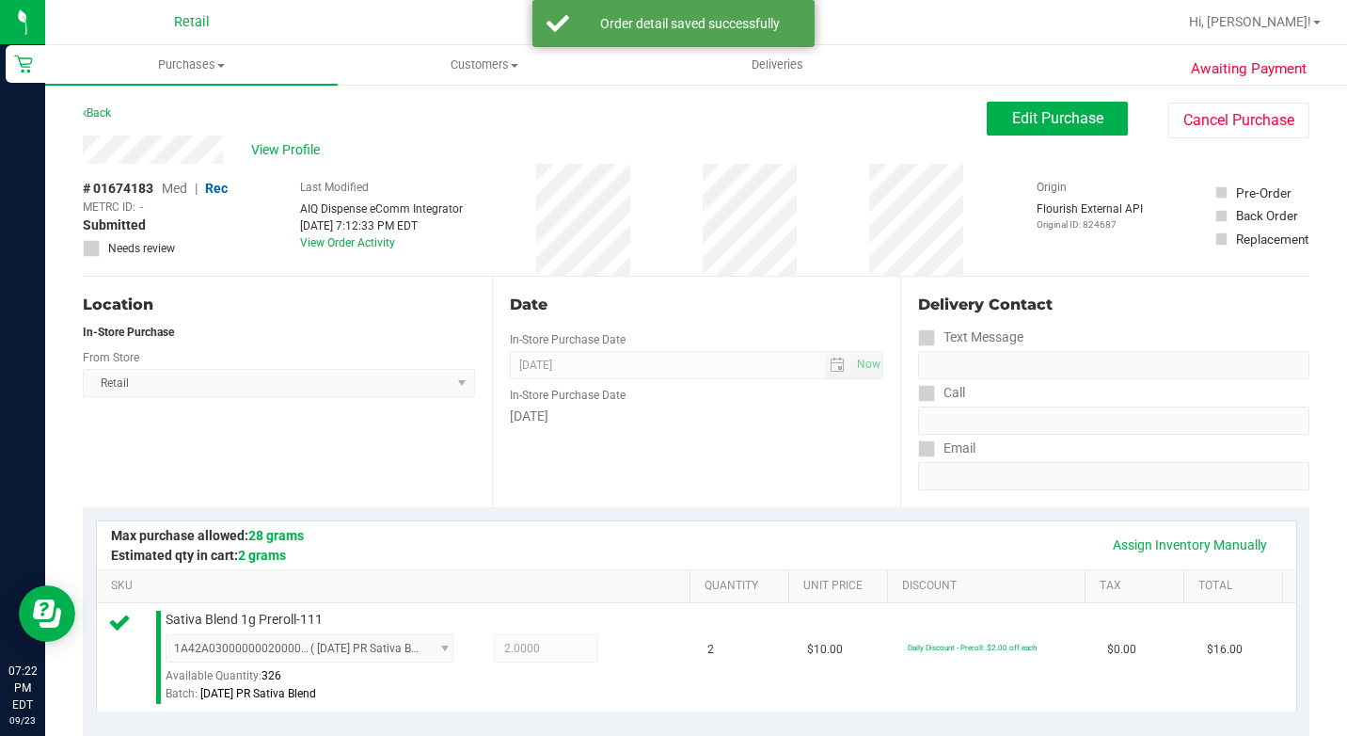
scroll to position [470, 0]
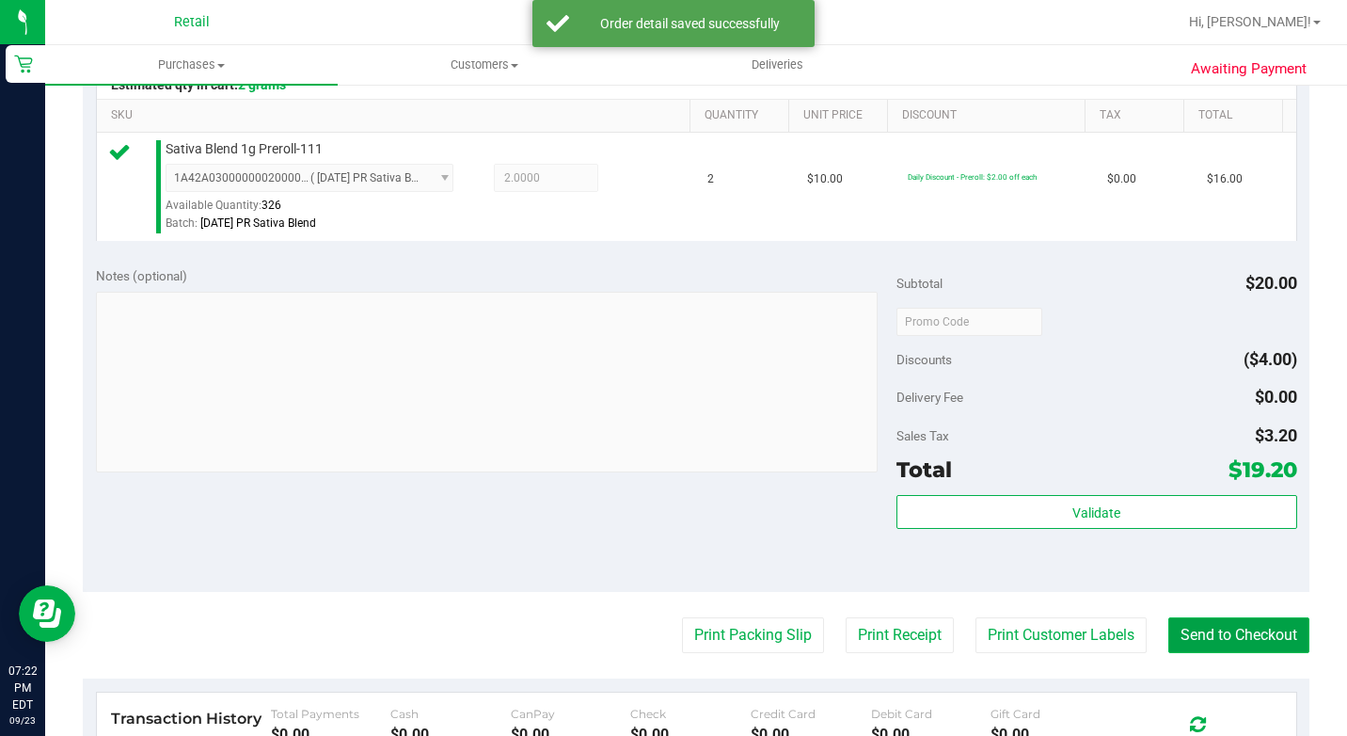
click at [1190, 653] on button "Send to Checkout" at bounding box center [1238, 635] width 141 height 36
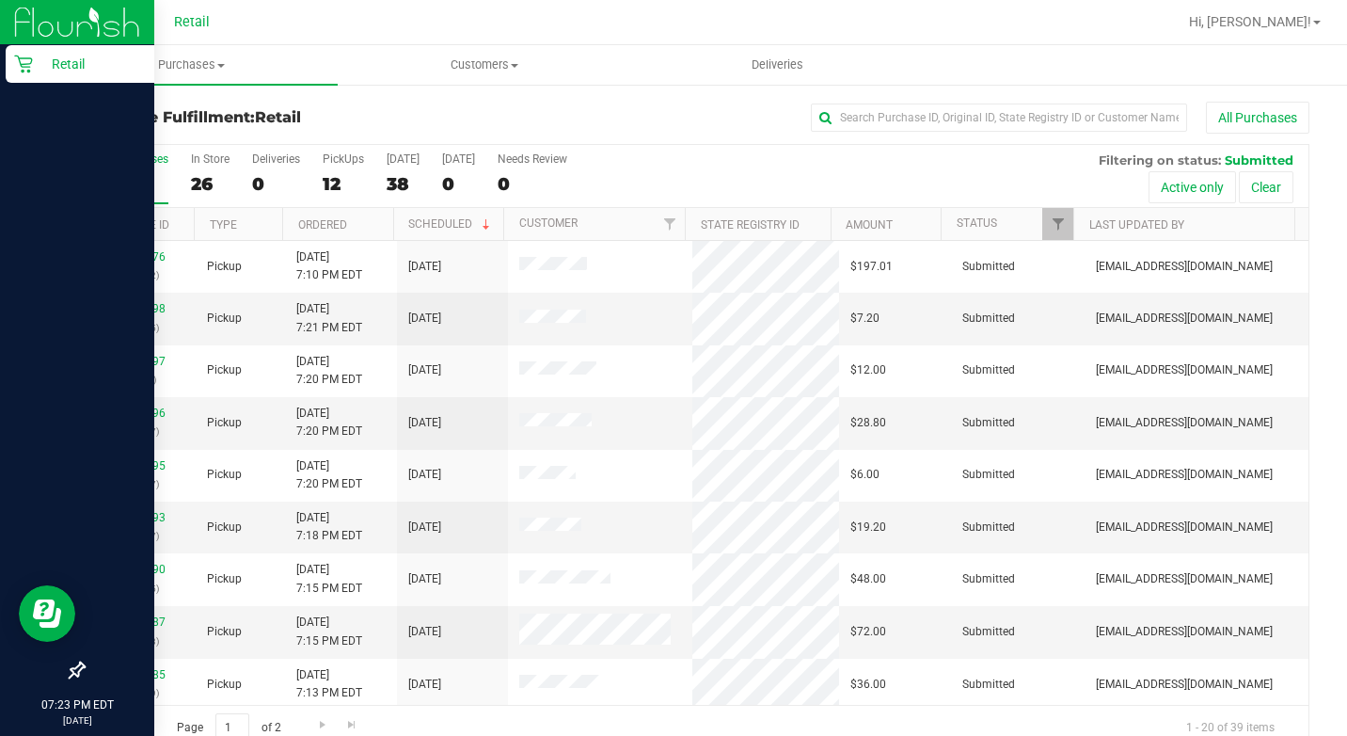
click at [38, 59] on p "Retail" at bounding box center [89, 64] width 113 height 23
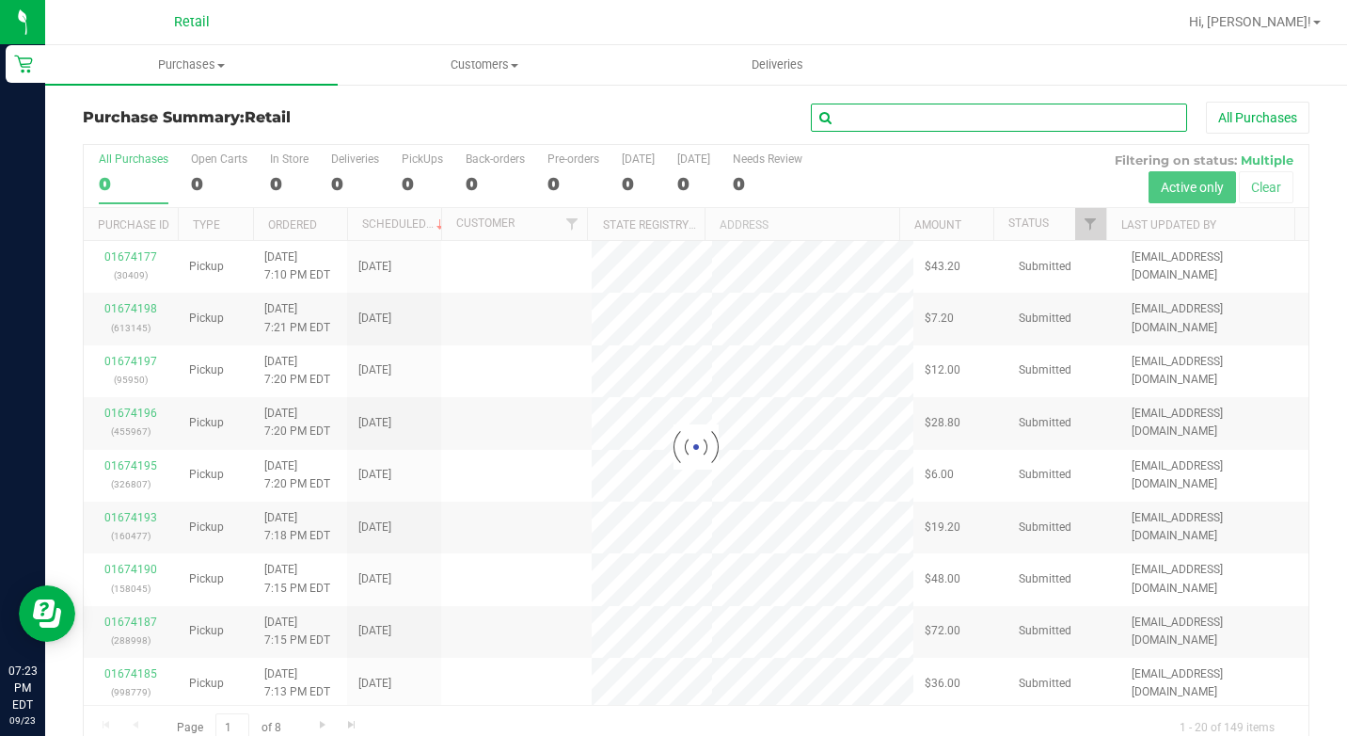
click at [973, 129] on input "text" at bounding box center [999, 117] width 376 height 28
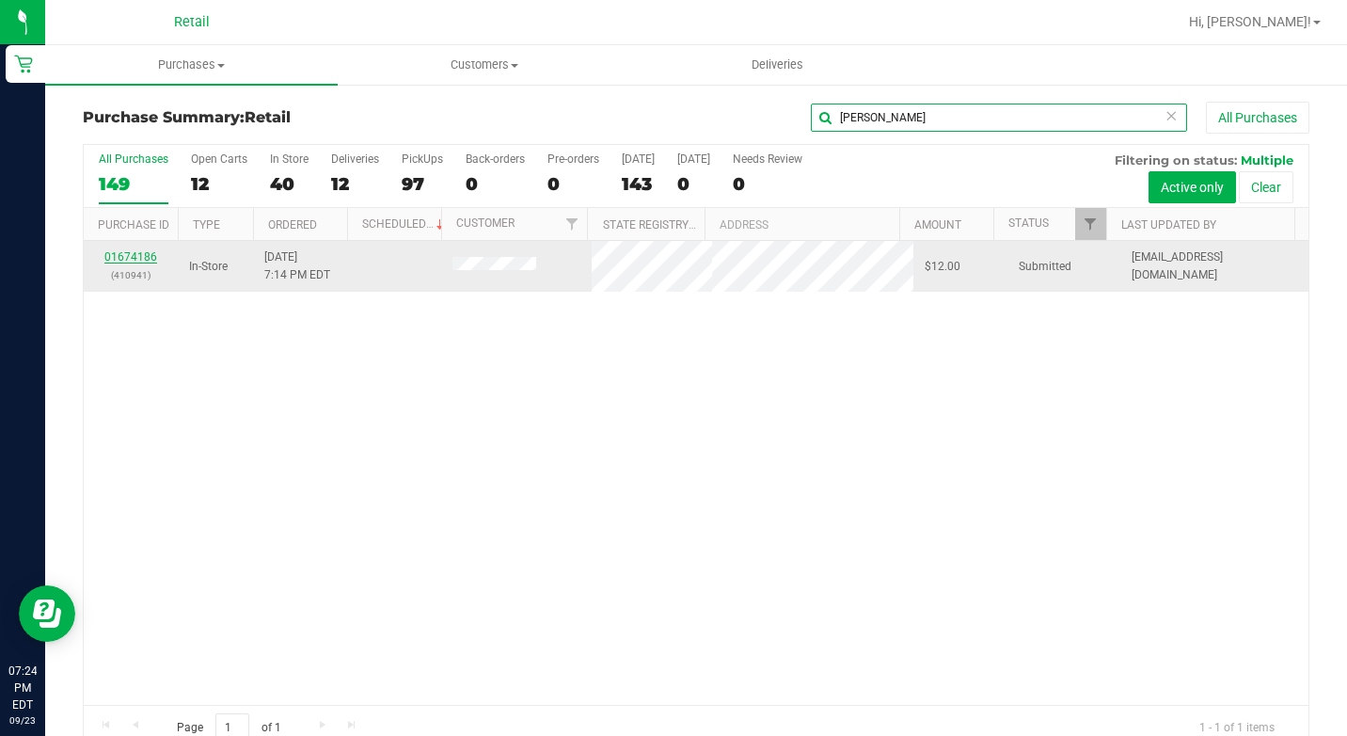
type input "[PERSON_NAME]"
click at [136, 262] on link "01674186" at bounding box center [130, 256] width 53 height 13
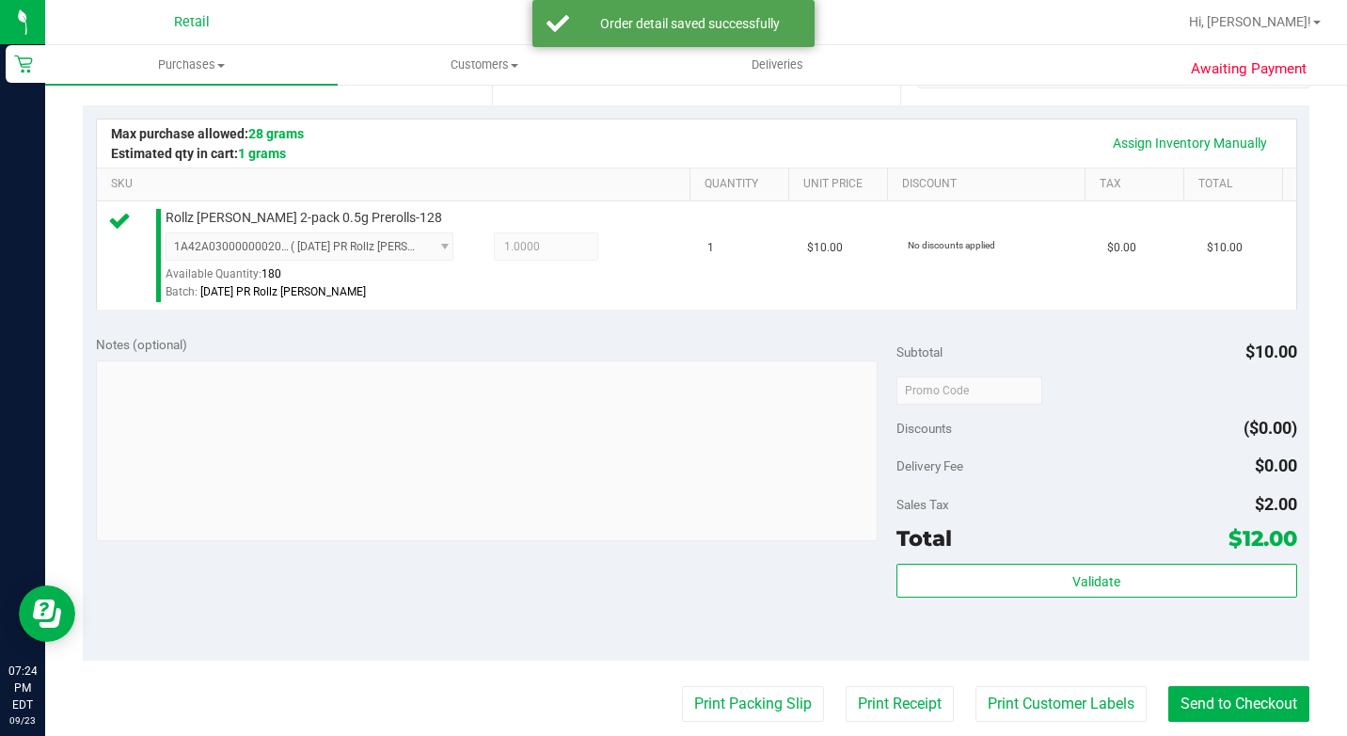
scroll to position [843, 0]
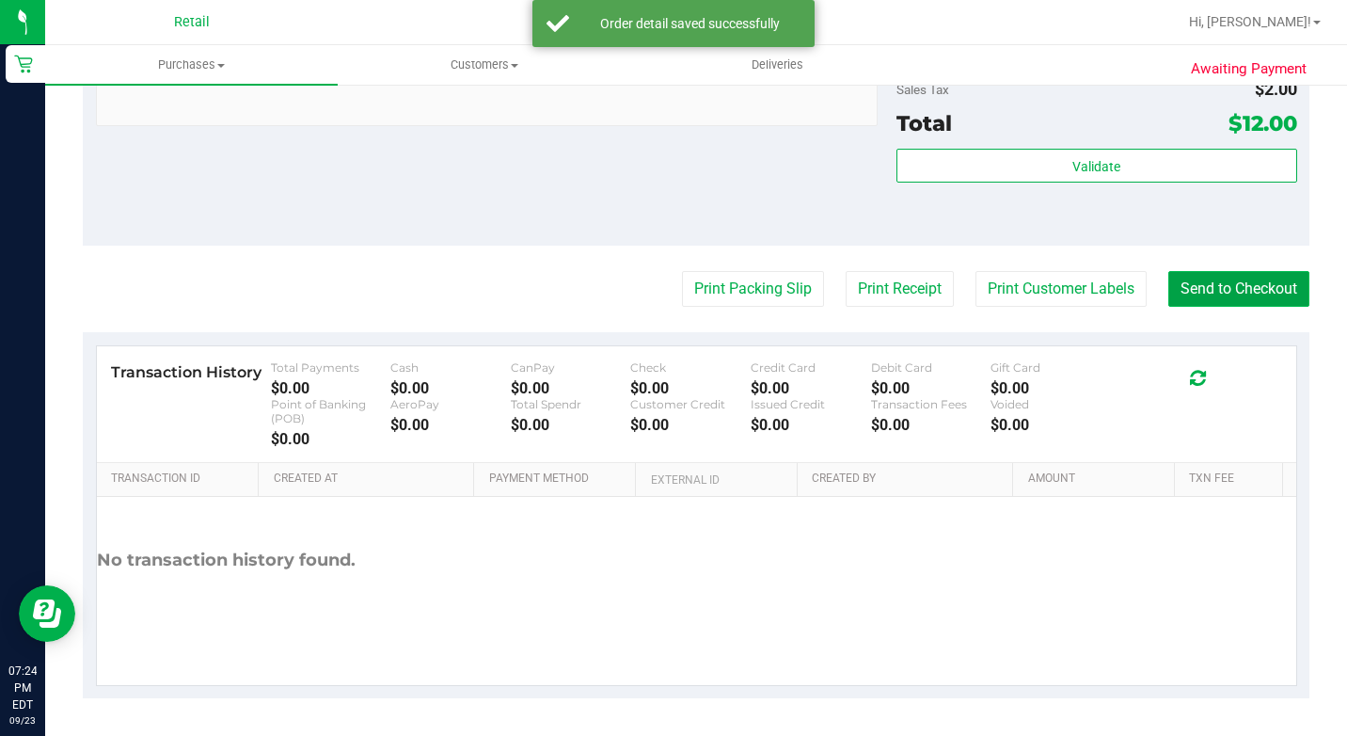
click at [1272, 304] on button "Send to Checkout" at bounding box center [1238, 289] width 141 height 36
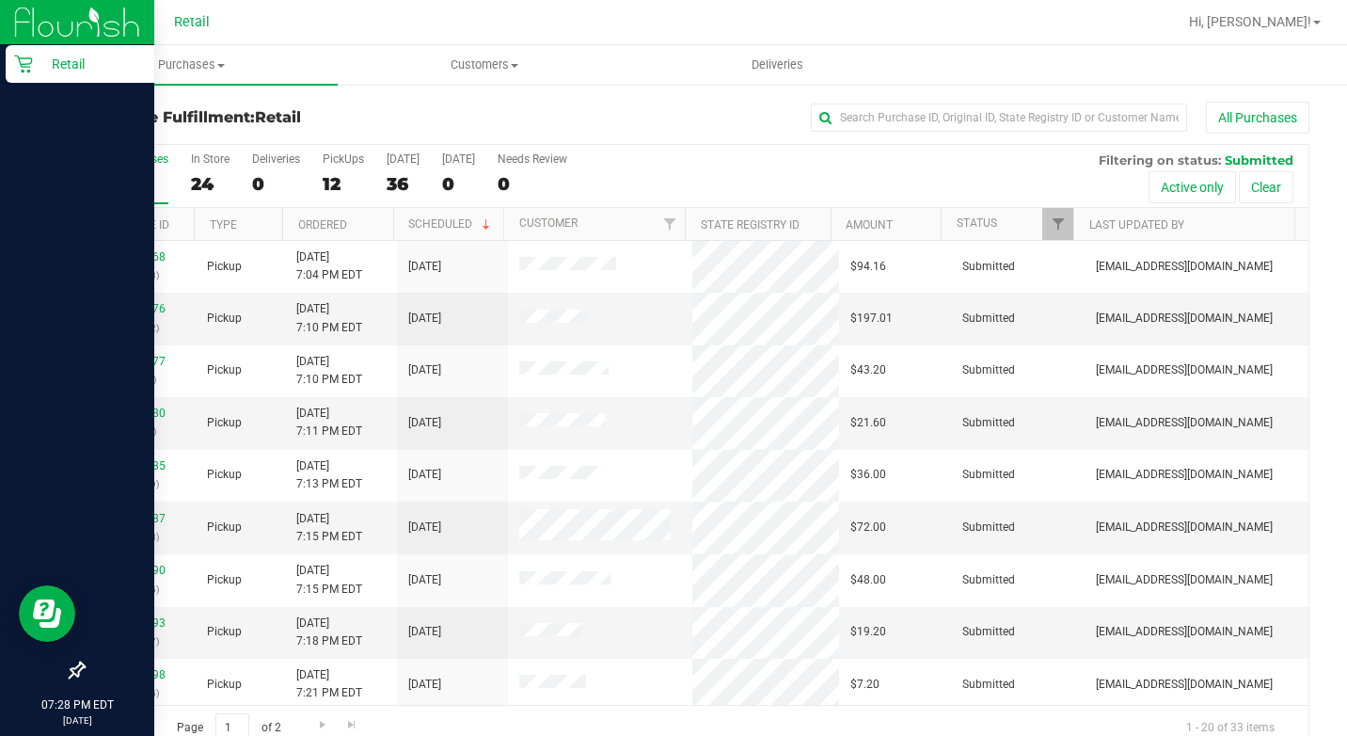
click at [44, 75] on div "Retail" at bounding box center [80, 64] width 149 height 38
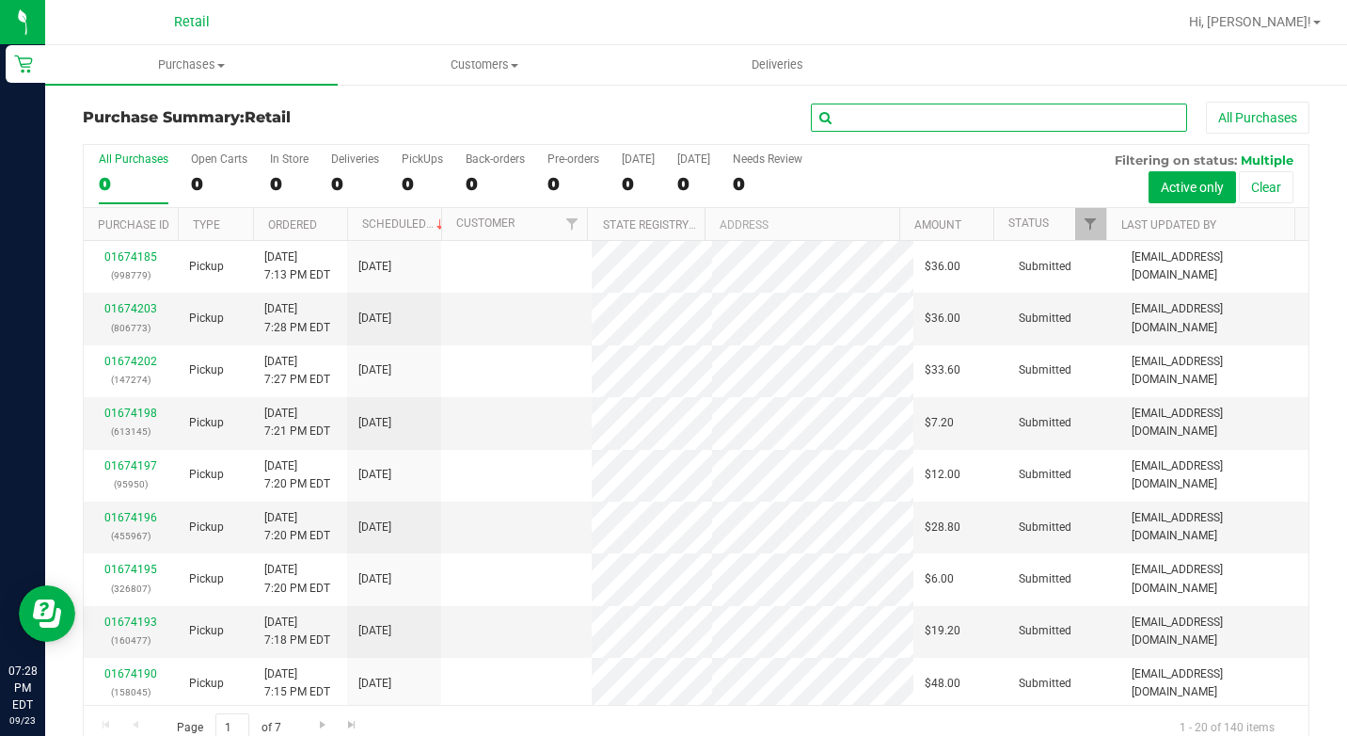
click at [984, 124] on input "text" at bounding box center [999, 117] width 376 height 28
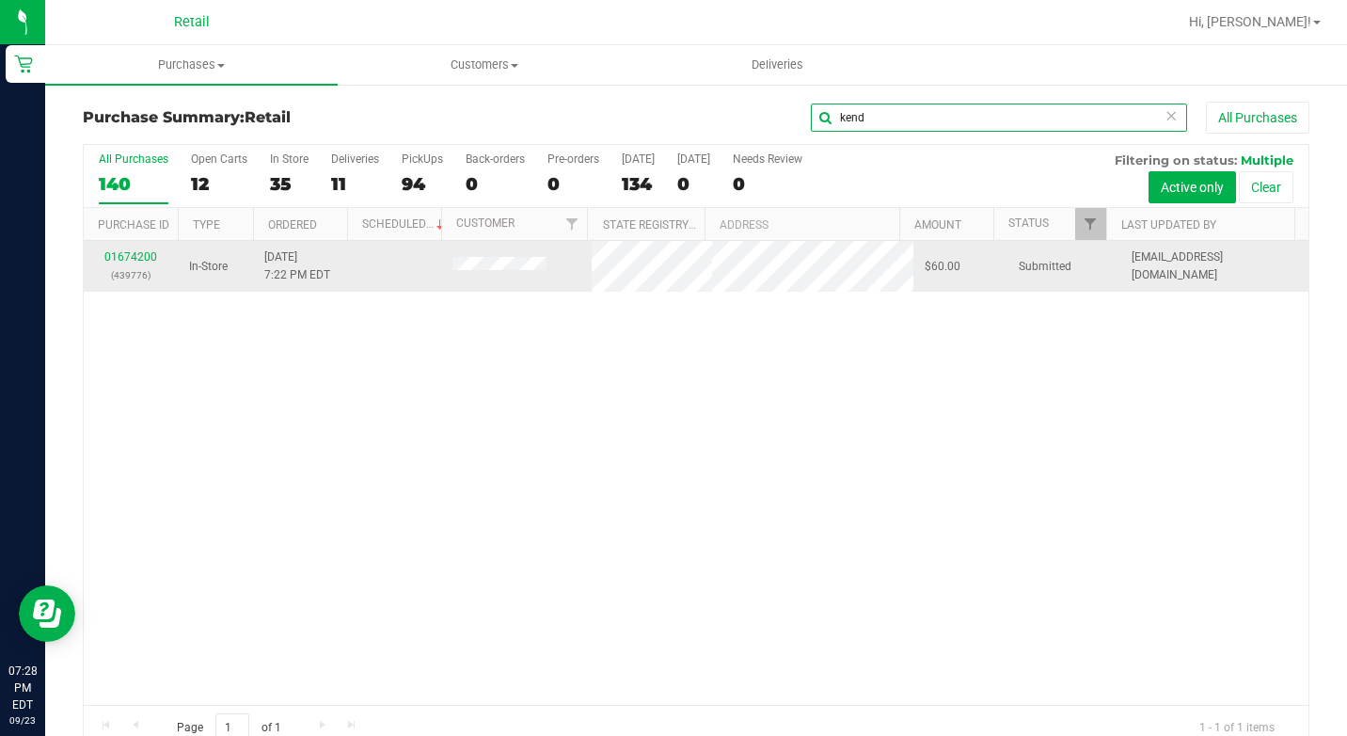
type input "kend"
drag, startPoint x: 155, startPoint y: 247, endPoint x: 141, endPoint y: 257, distance: 17.0
click at [142, 257] on td "01674200 (439776)" at bounding box center [131, 266] width 94 height 51
click at [141, 257] on link "01674200" at bounding box center [130, 256] width 53 height 13
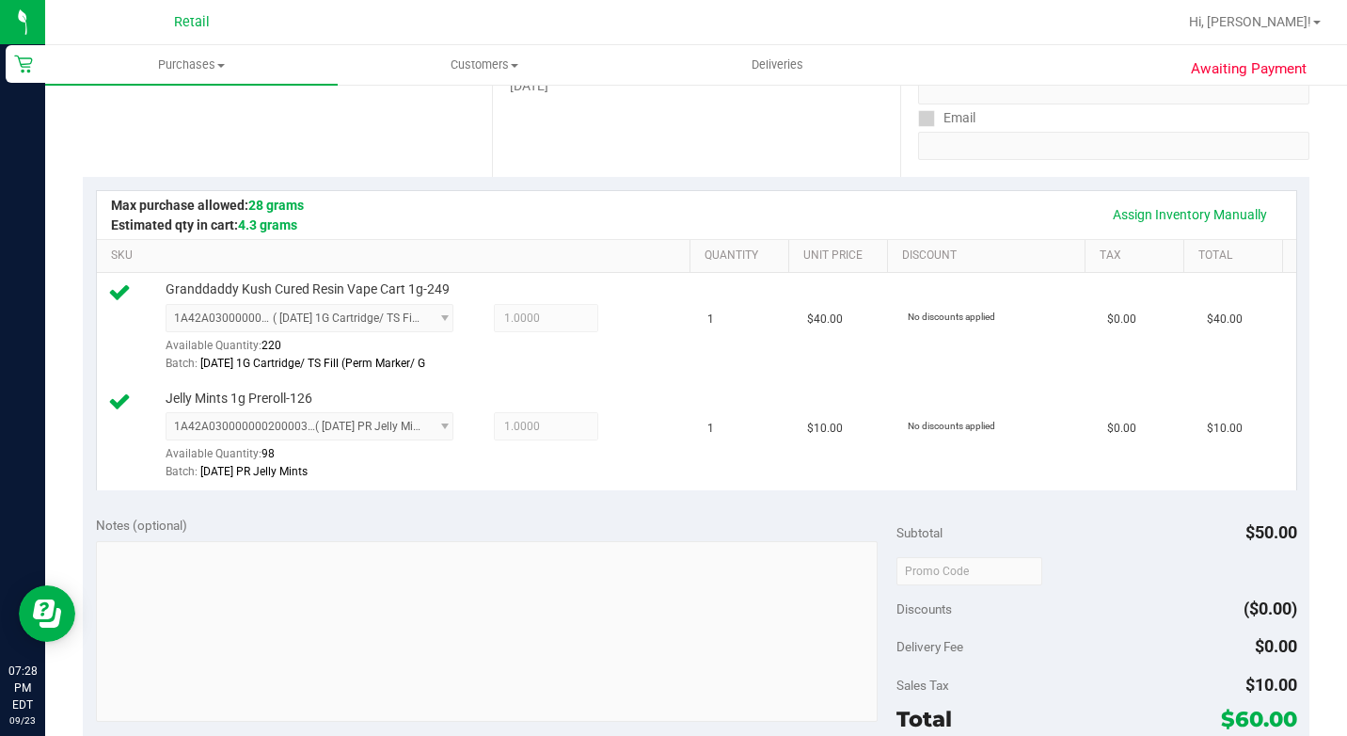
scroll to position [941, 0]
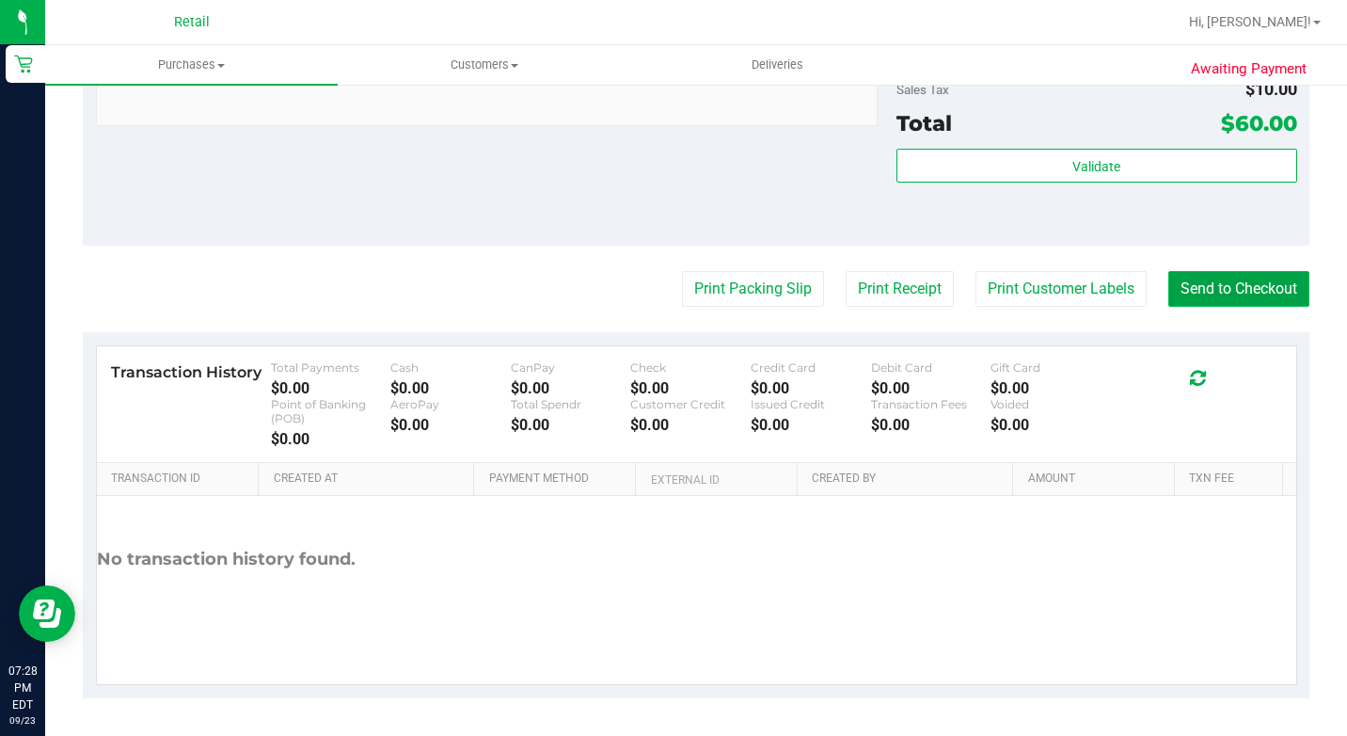
click at [1196, 307] on button "Send to Checkout" at bounding box center [1238, 289] width 141 height 36
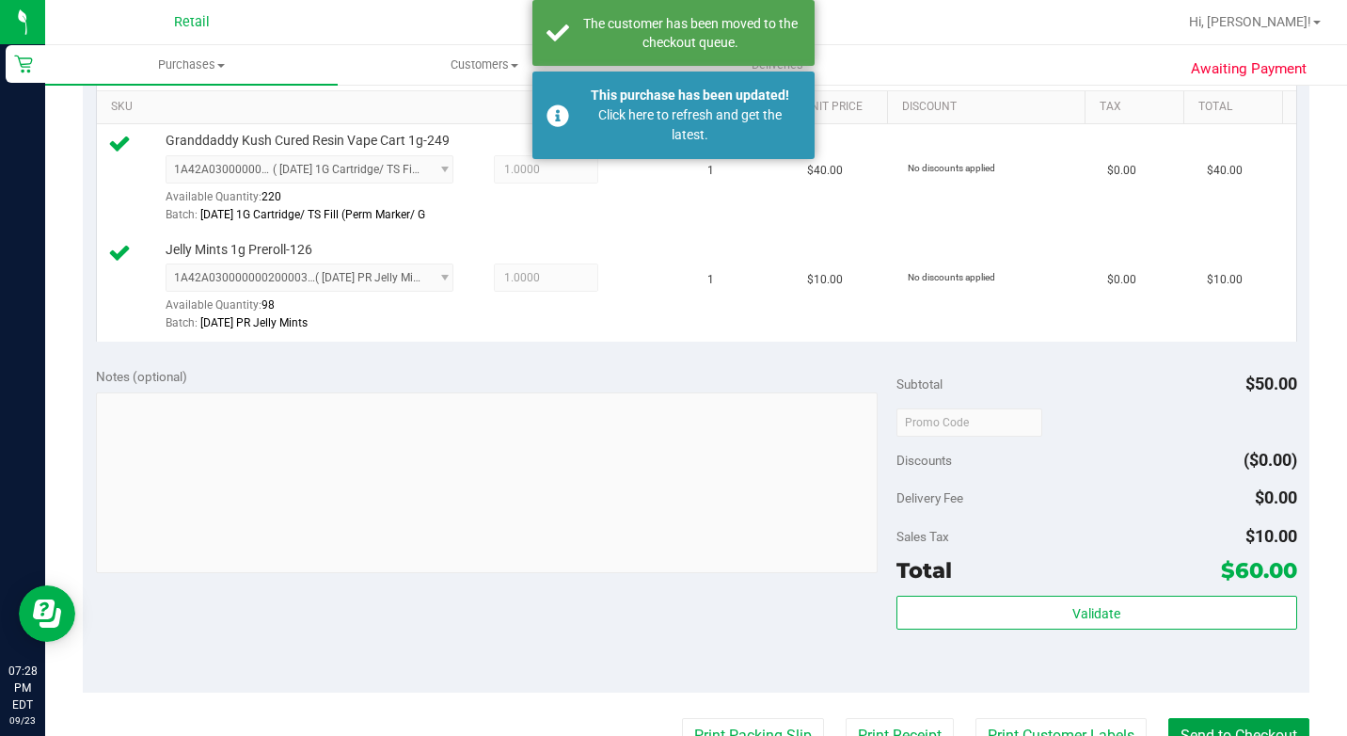
scroll to position [470, 0]
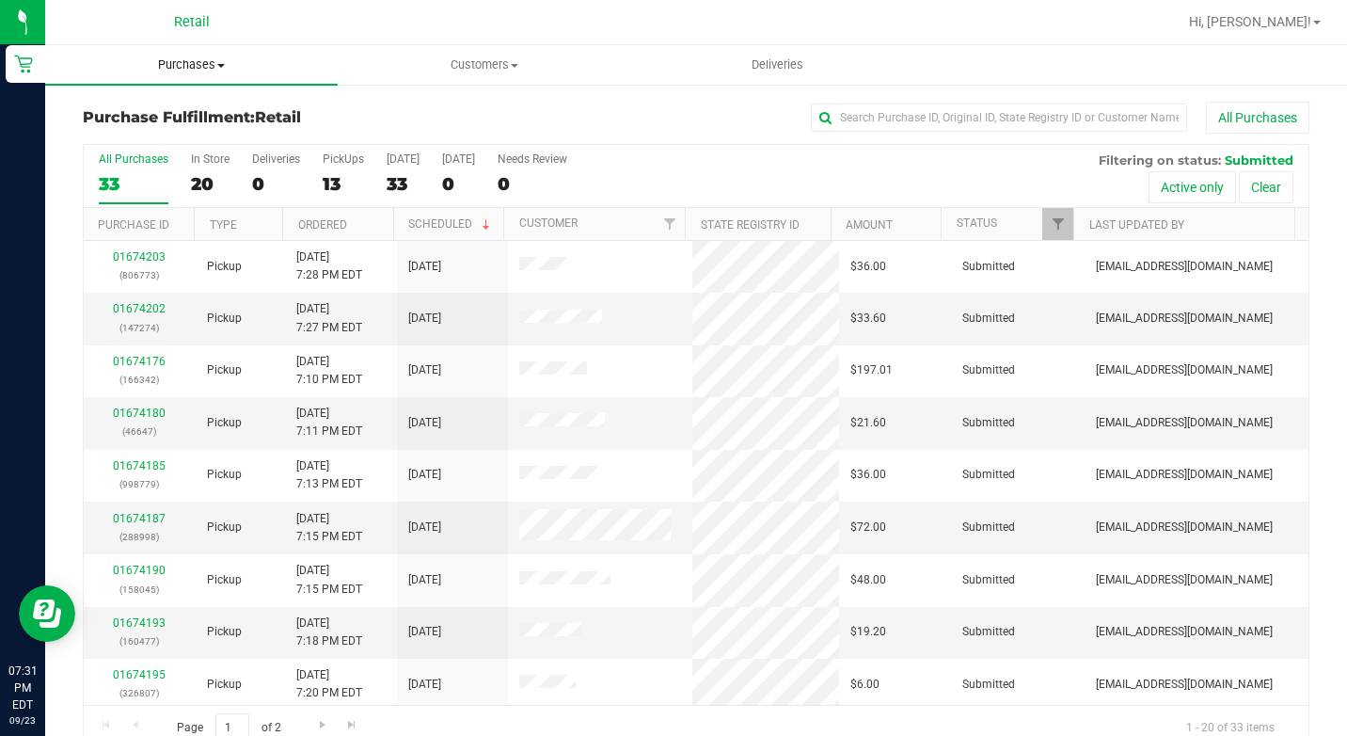
click at [55, 63] on span "Purchases" at bounding box center [191, 64] width 293 height 17
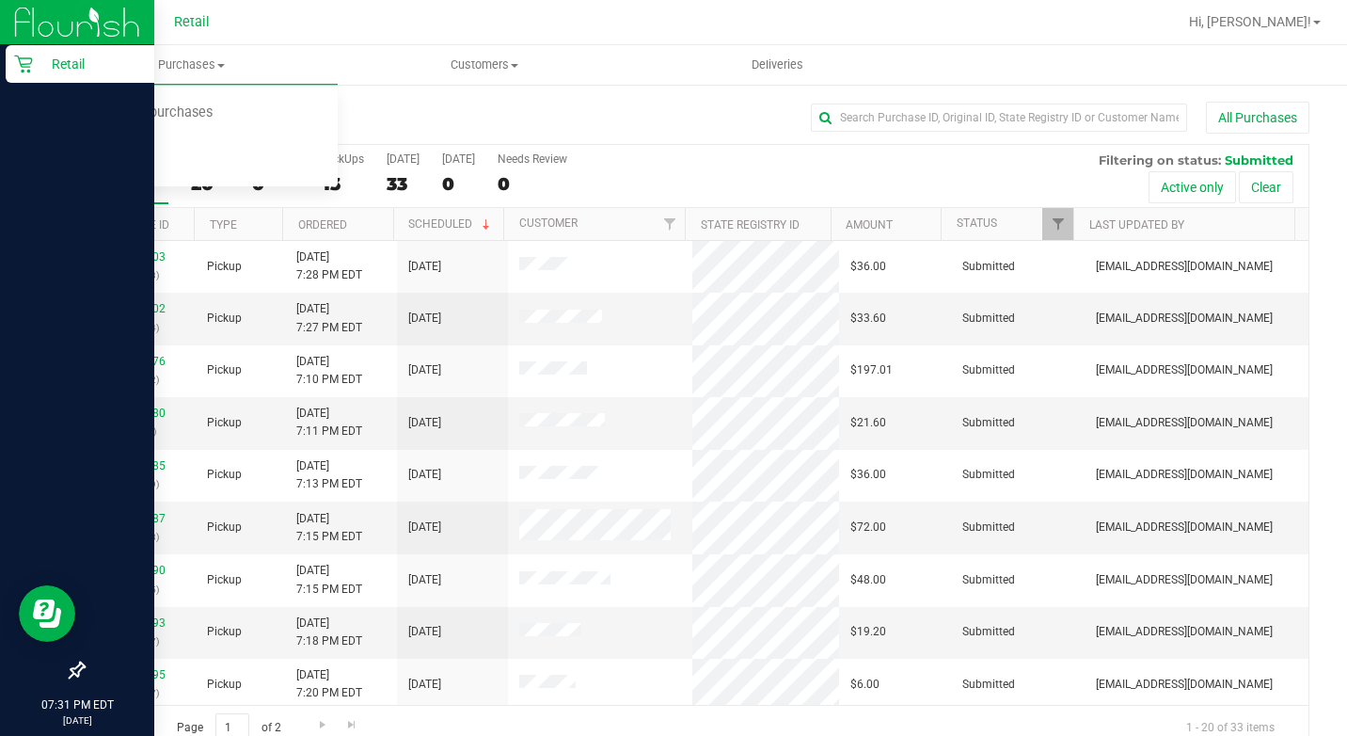
click at [35, 63] on p "Retail" at bounding box center [89, 64] width 113 height 23
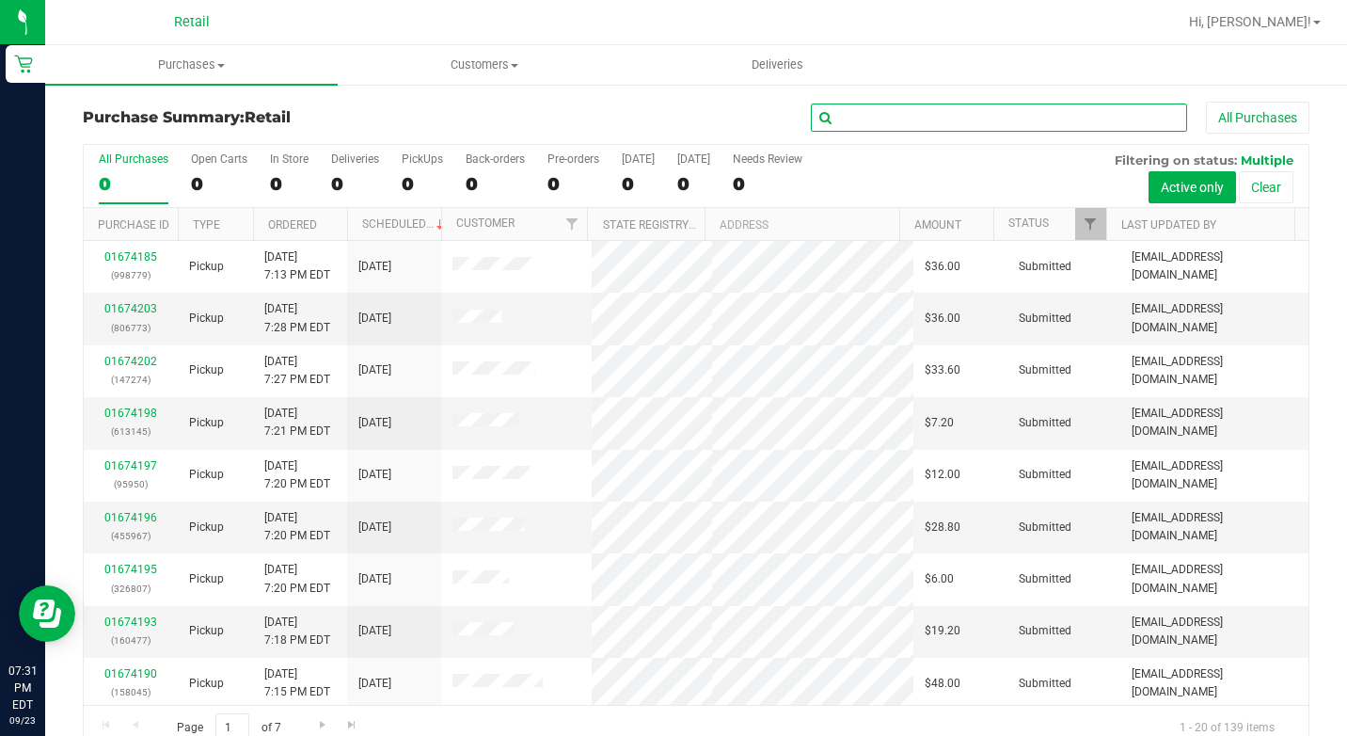
click at [990, 119] on input "text" at bounding box center [999, 117] width 376 height 28
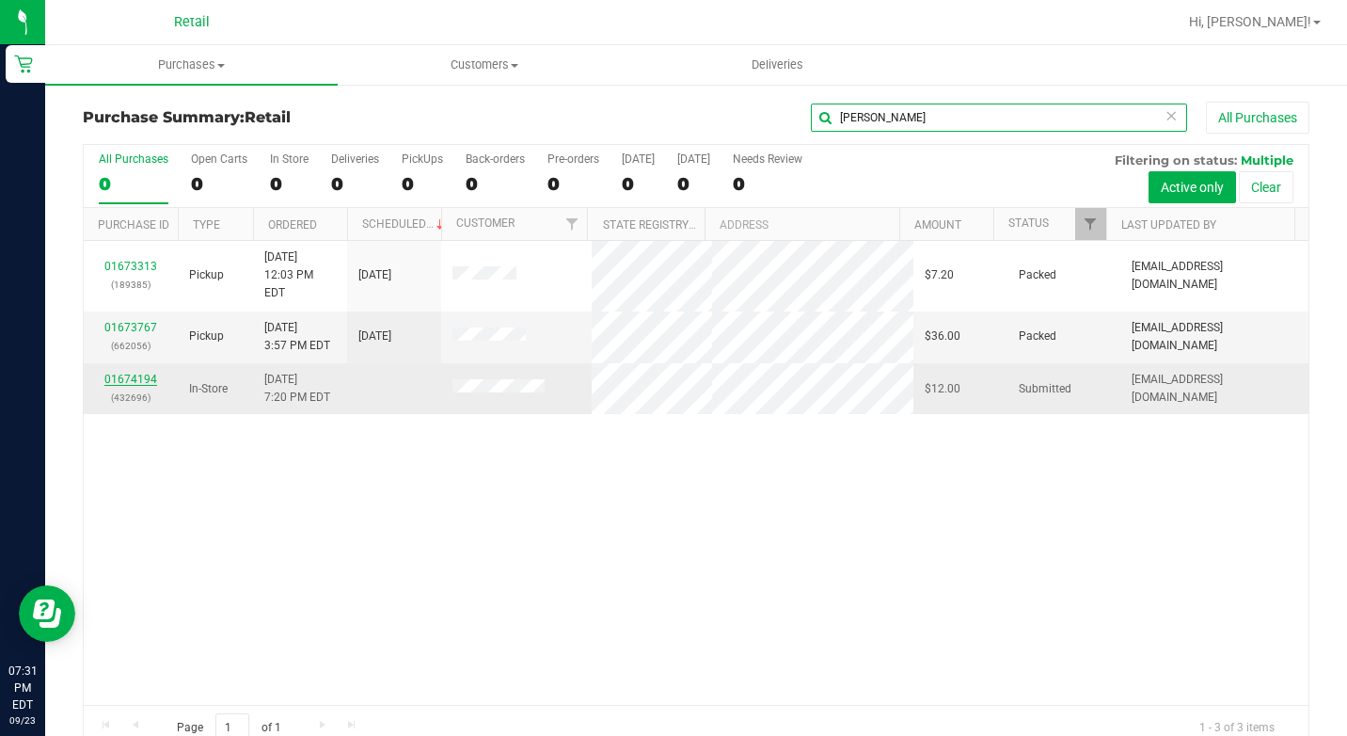
type input "[PERSON_NAME]"
click at [146, 373] on link "01674194" at bounding box center [130, 379] width 53 height 13
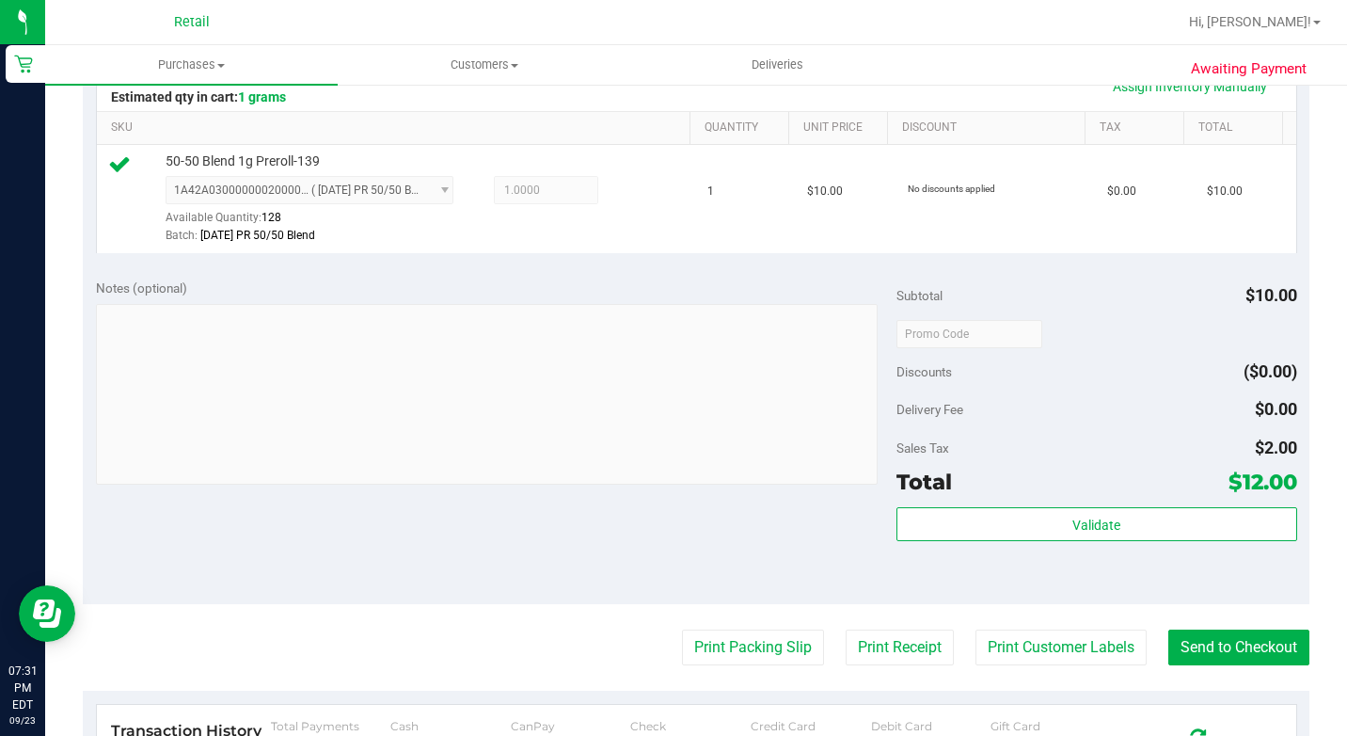
scroll to position [470, 0]
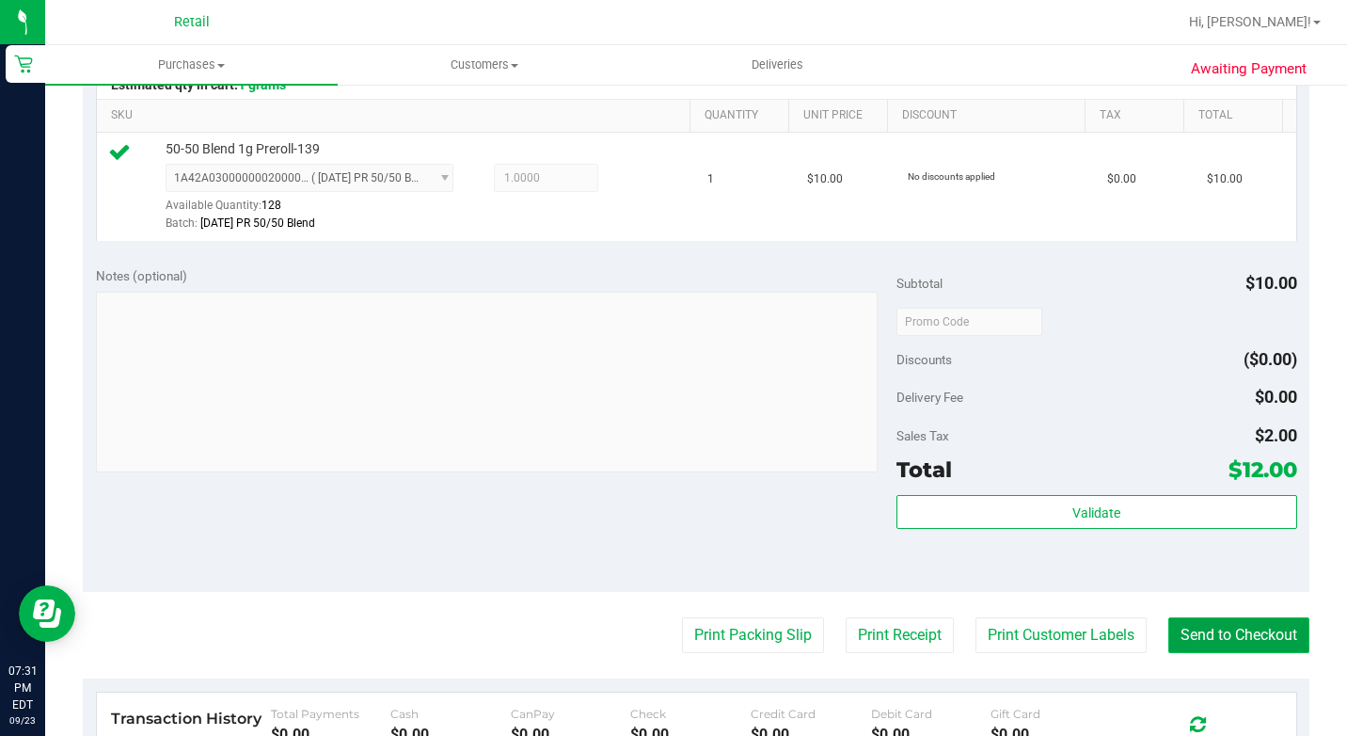
click at [1223, 650] on button "Send to Checkout" at bounding box center [1238, 635] width 141 height 36
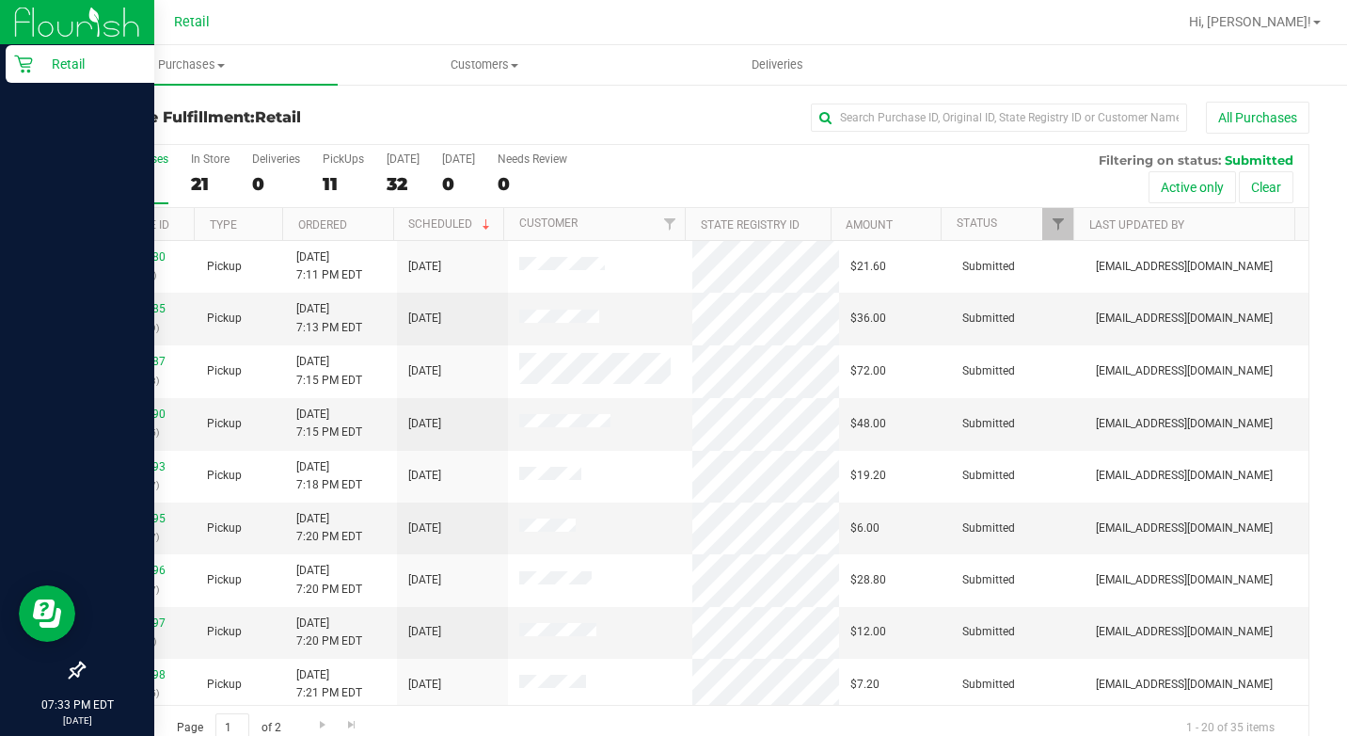
click at [11, 69] on div "Retail" at bounding box center [80, 64] width 149 height 38
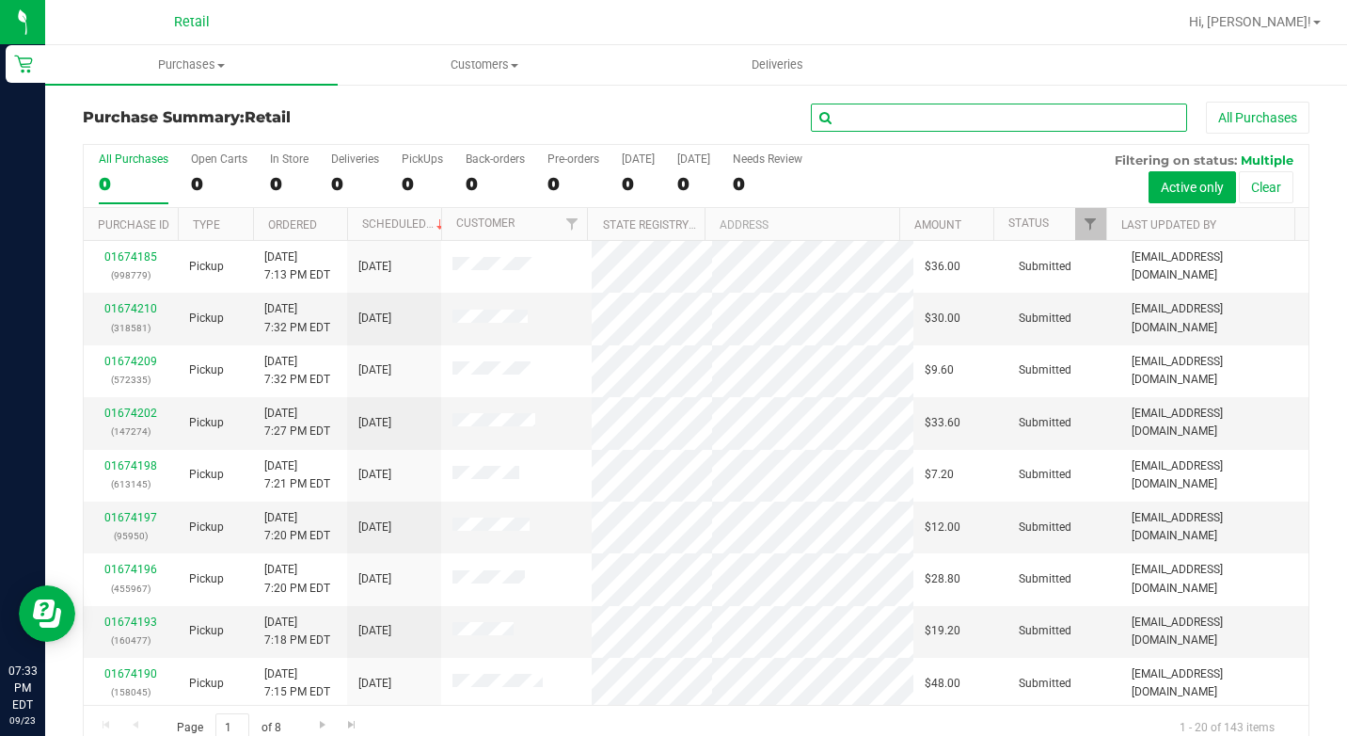
click at [968, 106] on input "text" at bounding box center [999, 117] width 376 height 28
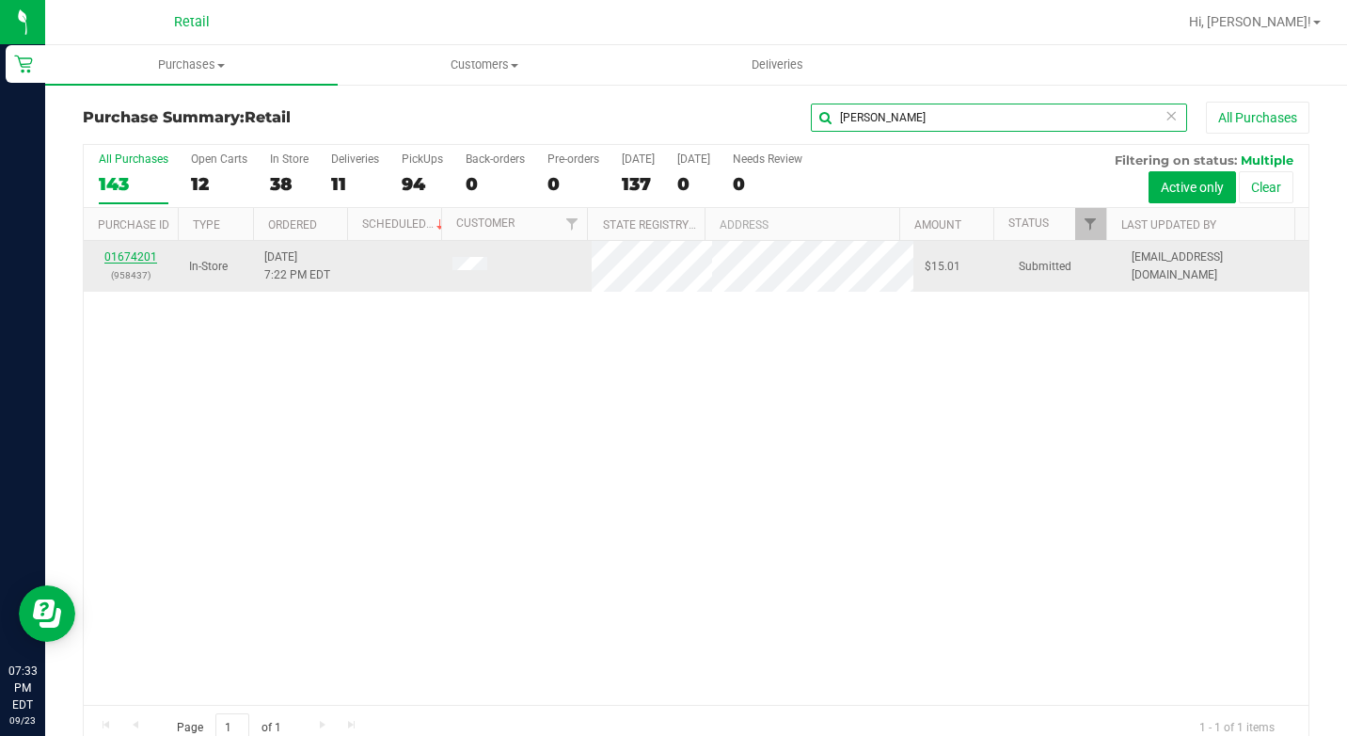
type input "[PERSON_NAME]"
click at [155, 258] on link "01674201" at bounding box center [130, 256] width 53 height 13
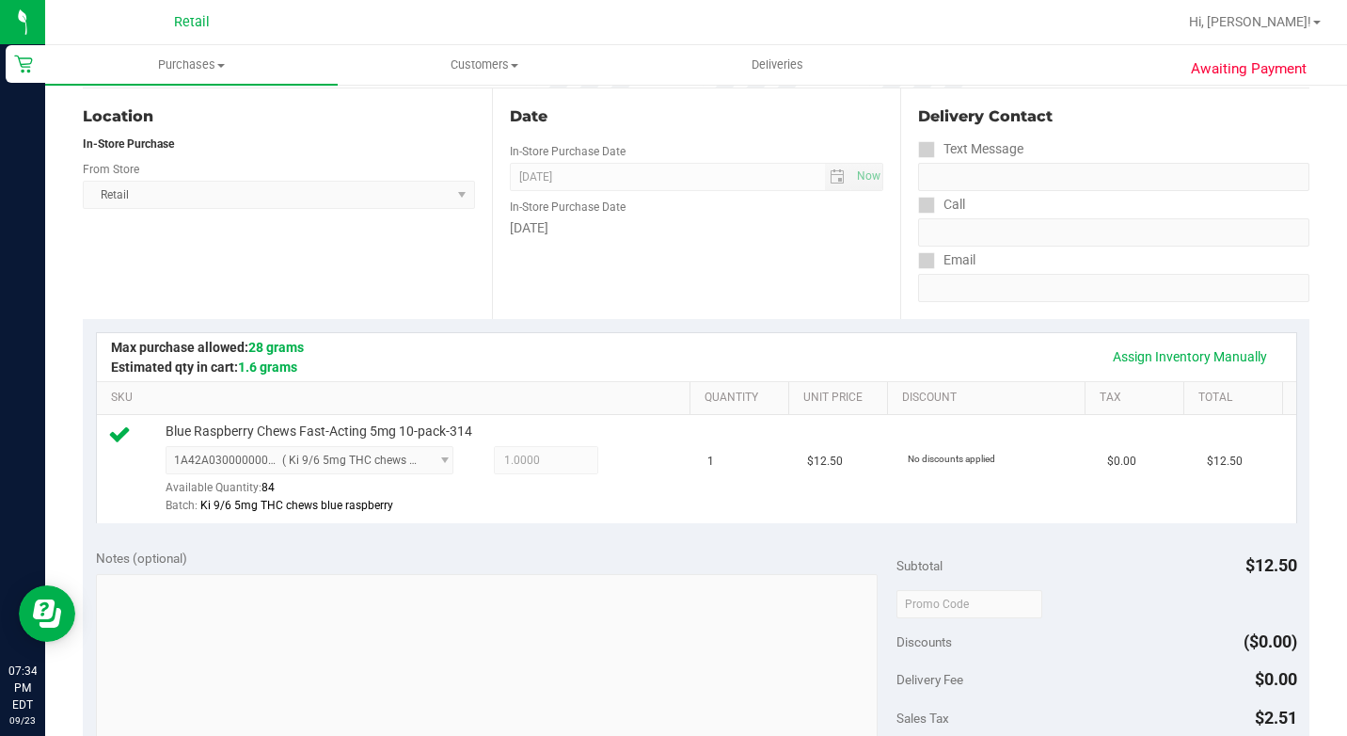
scroll to position [470, 0]
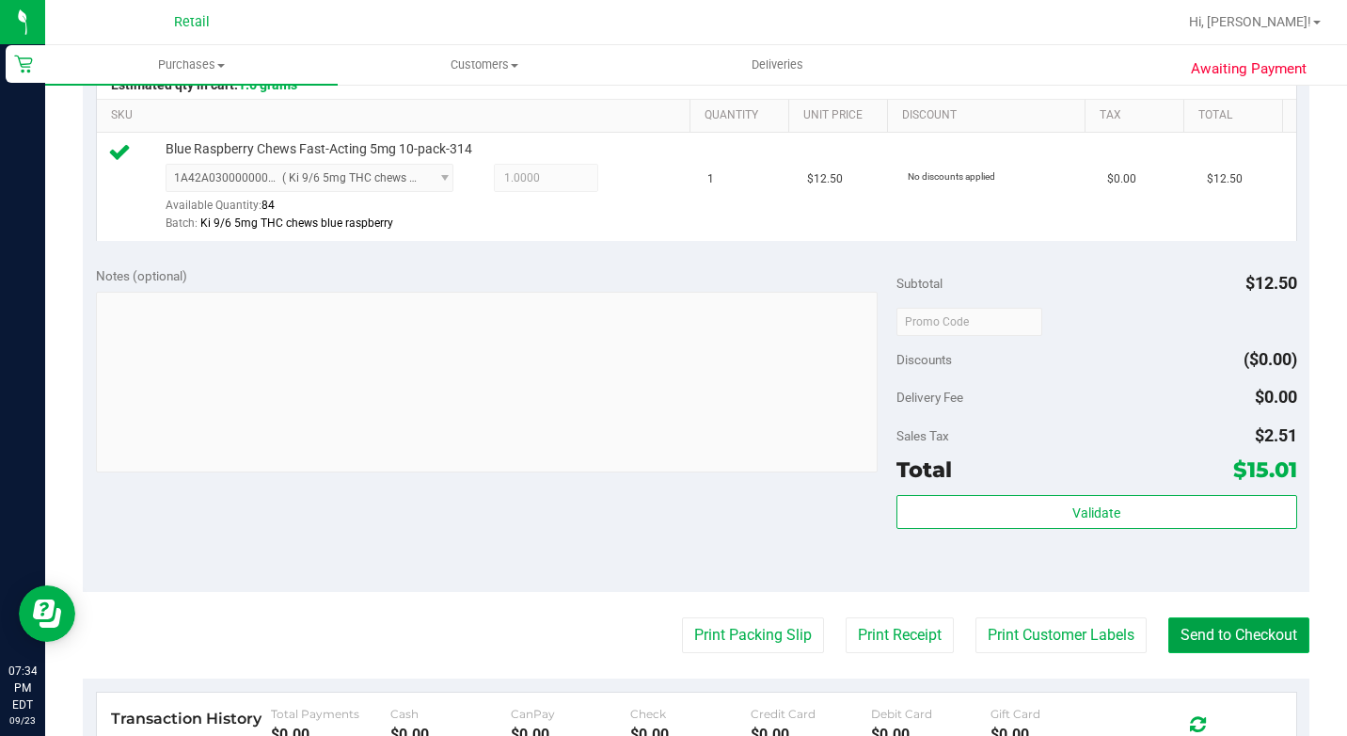
click at [1250, 653] on button "Send to Checkout" at bounding box center [1238, 635] width 141 height 36
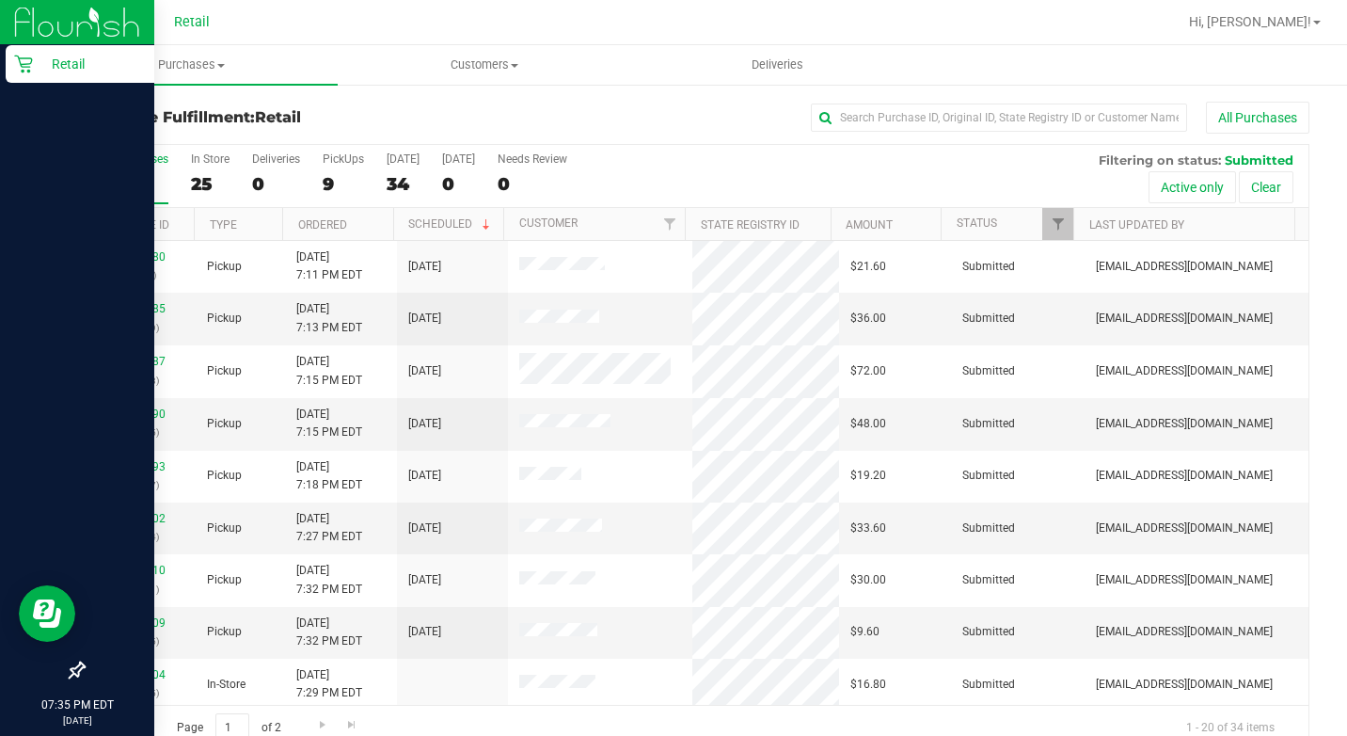
click at [4, 59] on link "Retail" at bounding box center [77, 65] width 154 height 40
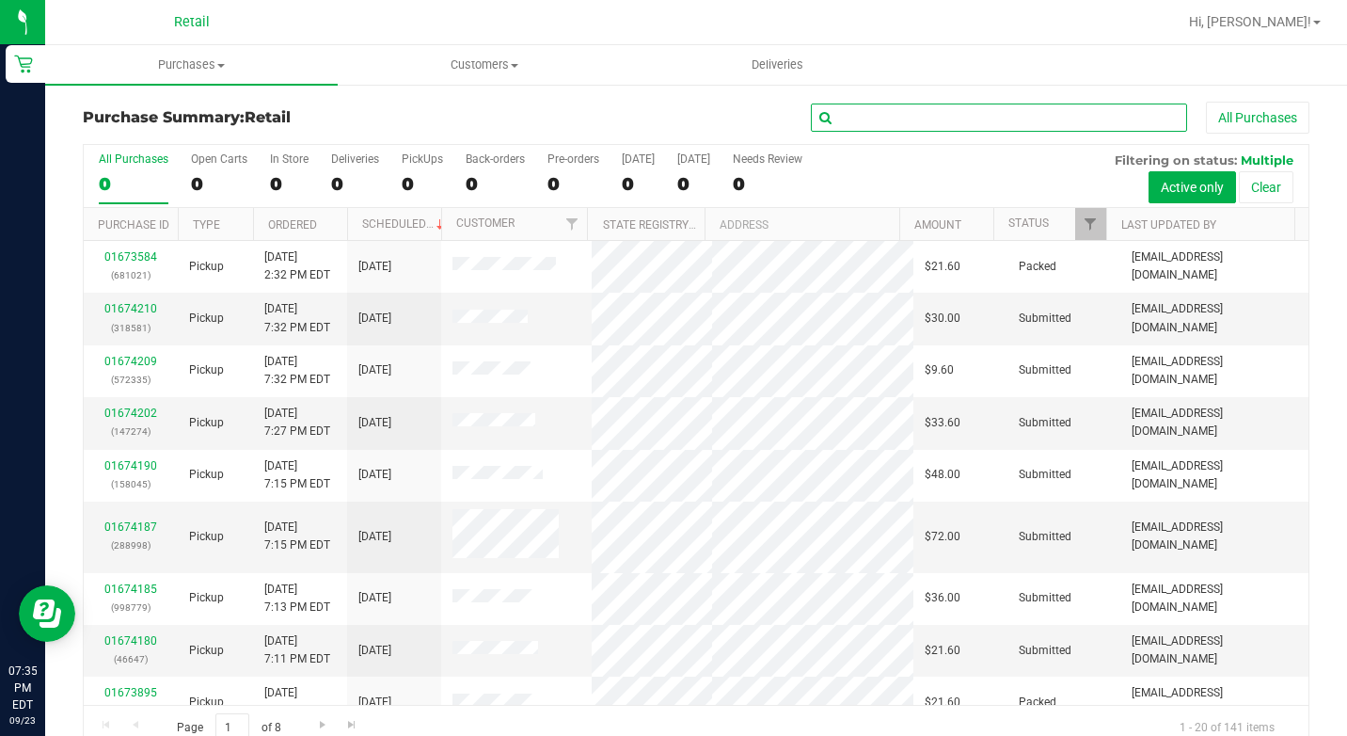
click at [944, 124] on input "text" at bounding box center [999, 117] width 376 height 28
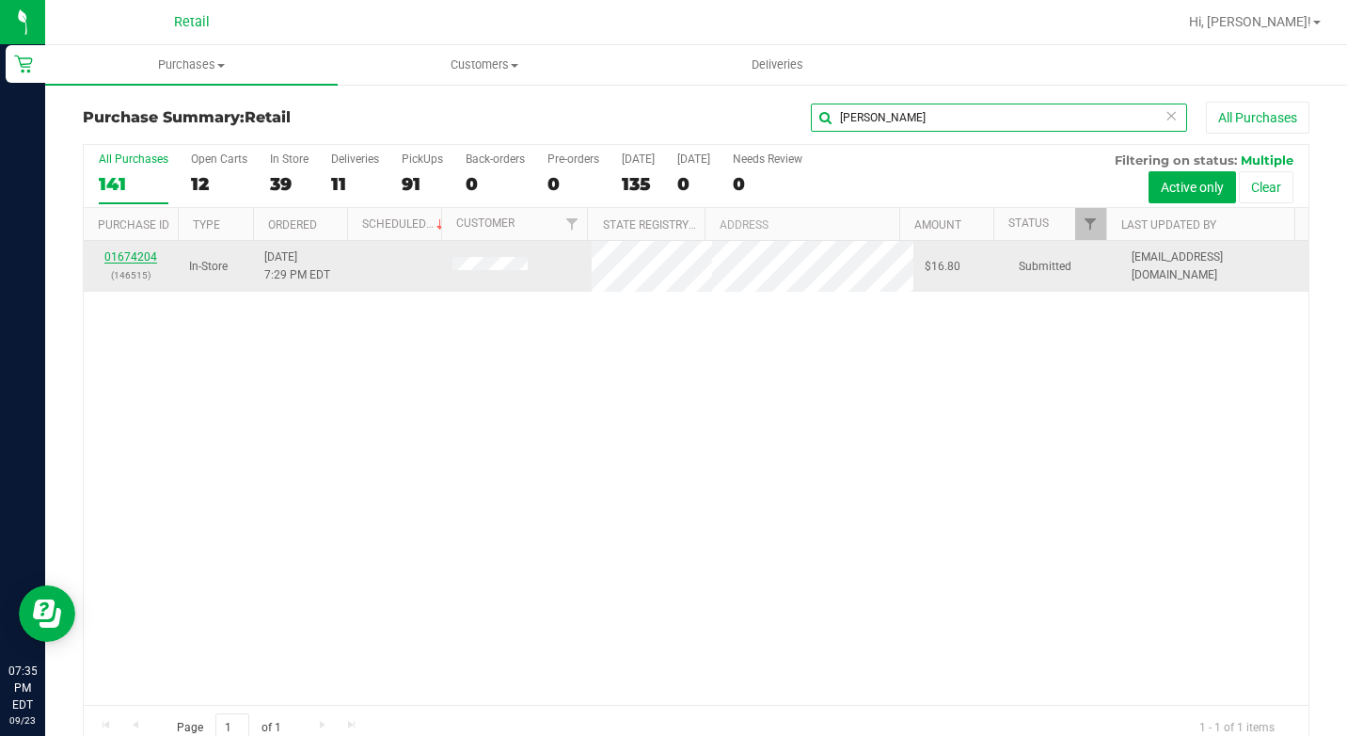
type input "[PERSON_NAME]"
click at [116, 257] on link "01674204" at bounding box center [130, 256] width 53 height 13
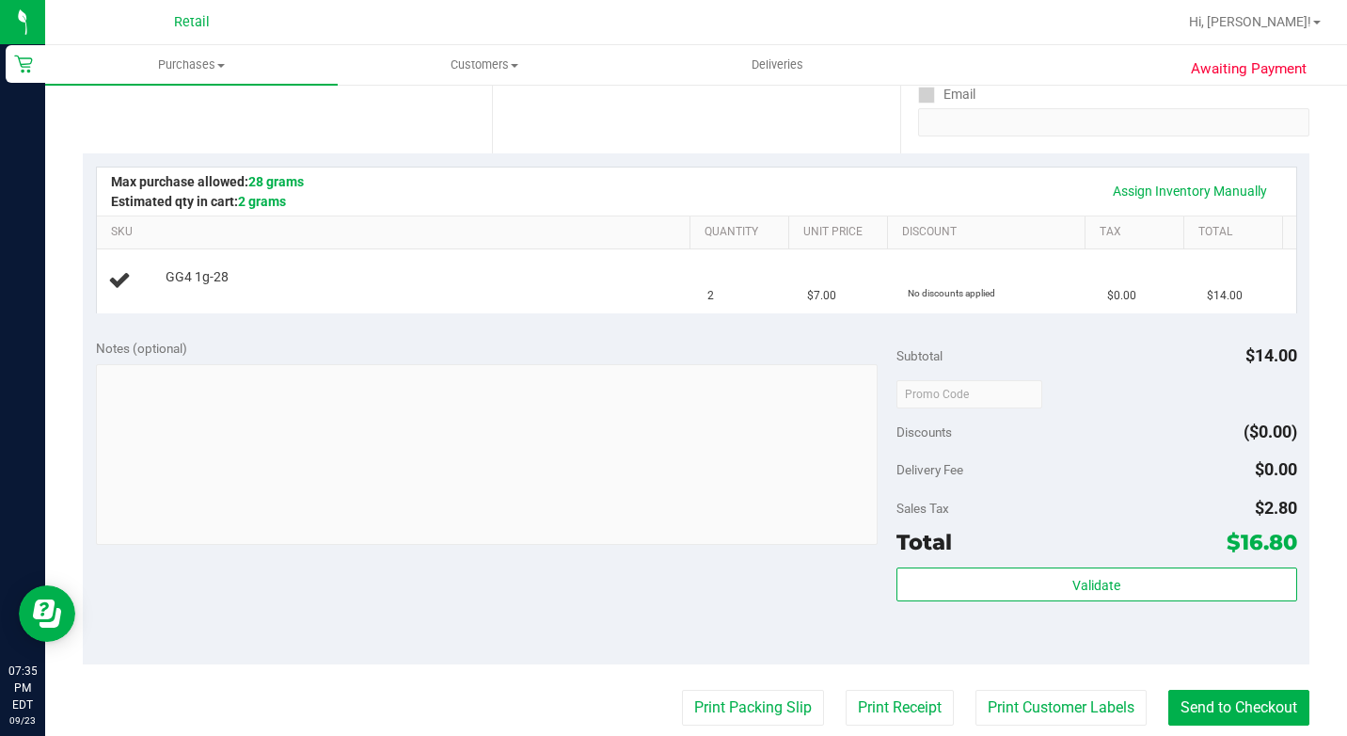
scroll to position [470, 0]
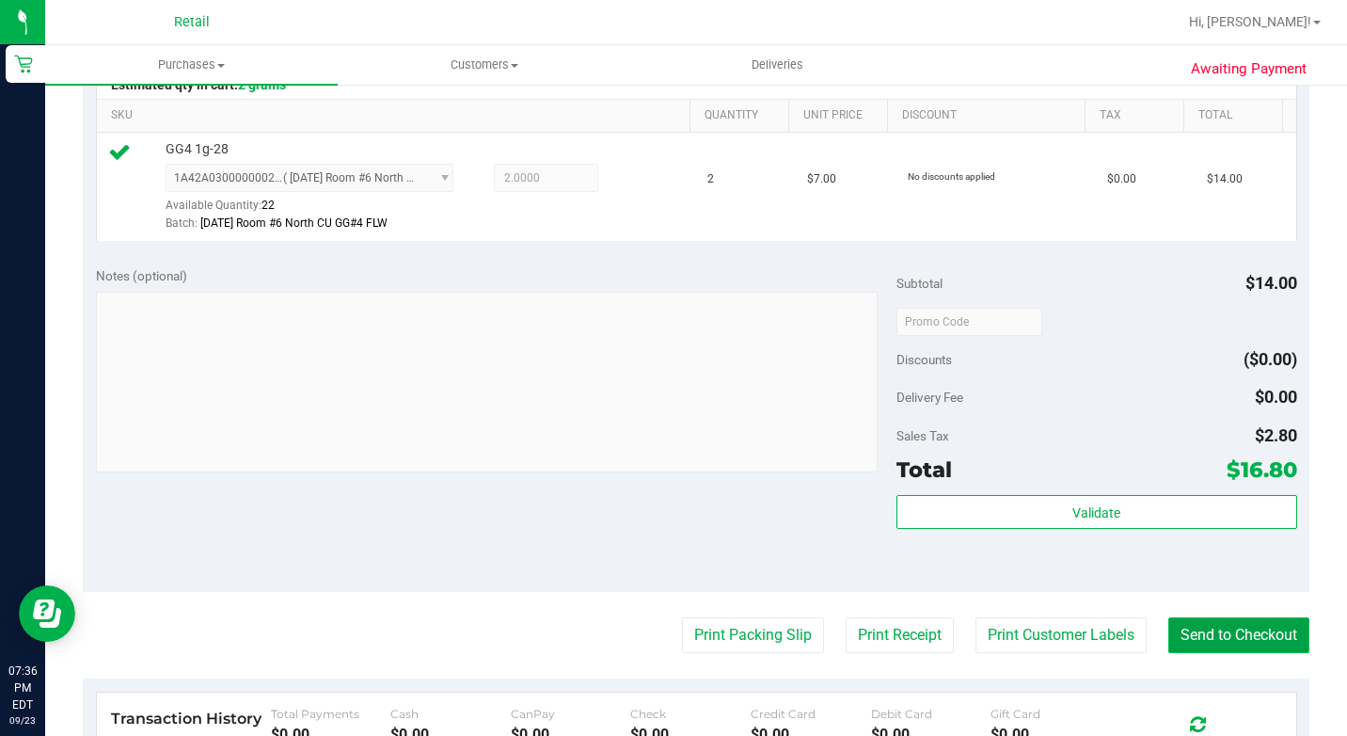
click at [1257, 653] on button "Send to Checkout" at bounding box center [1238, 635] width 141 height 36
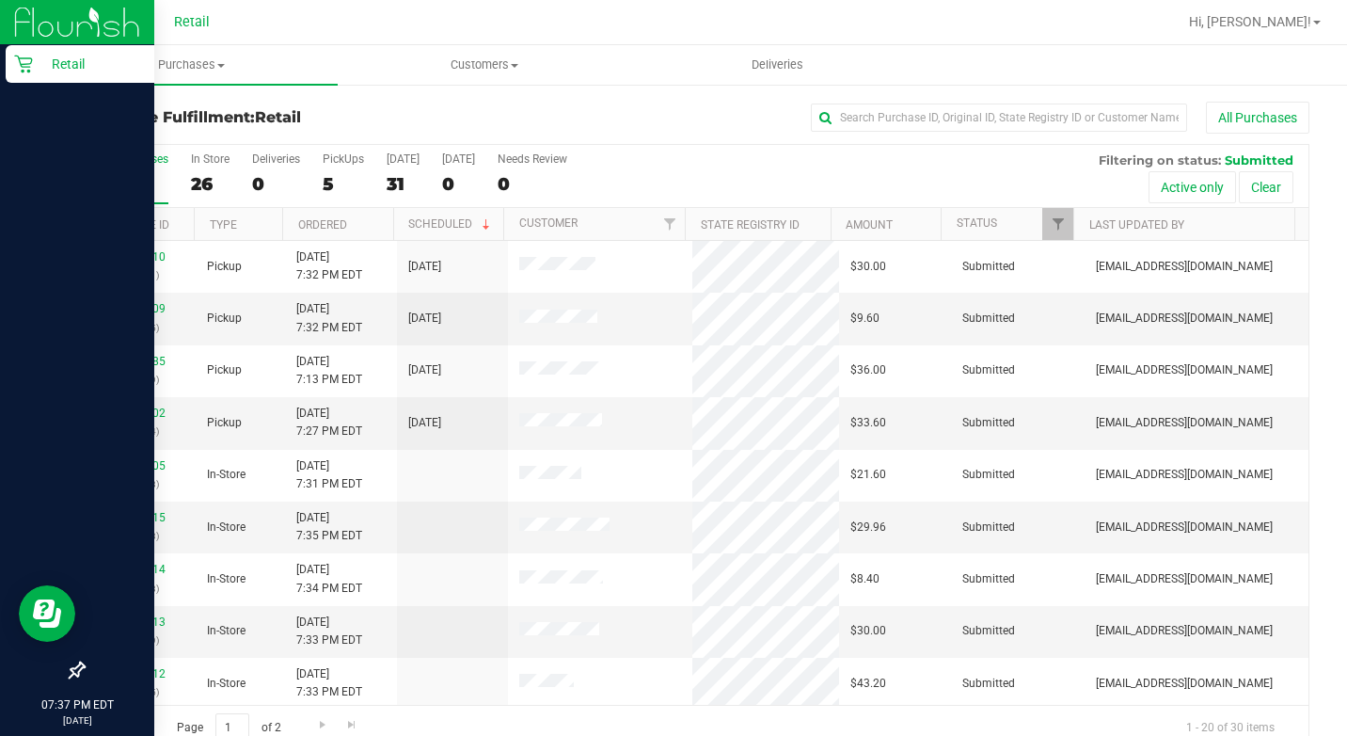
click at [24, 73] on div "Retail" at bounding box center [80, 64] width 149 height 38
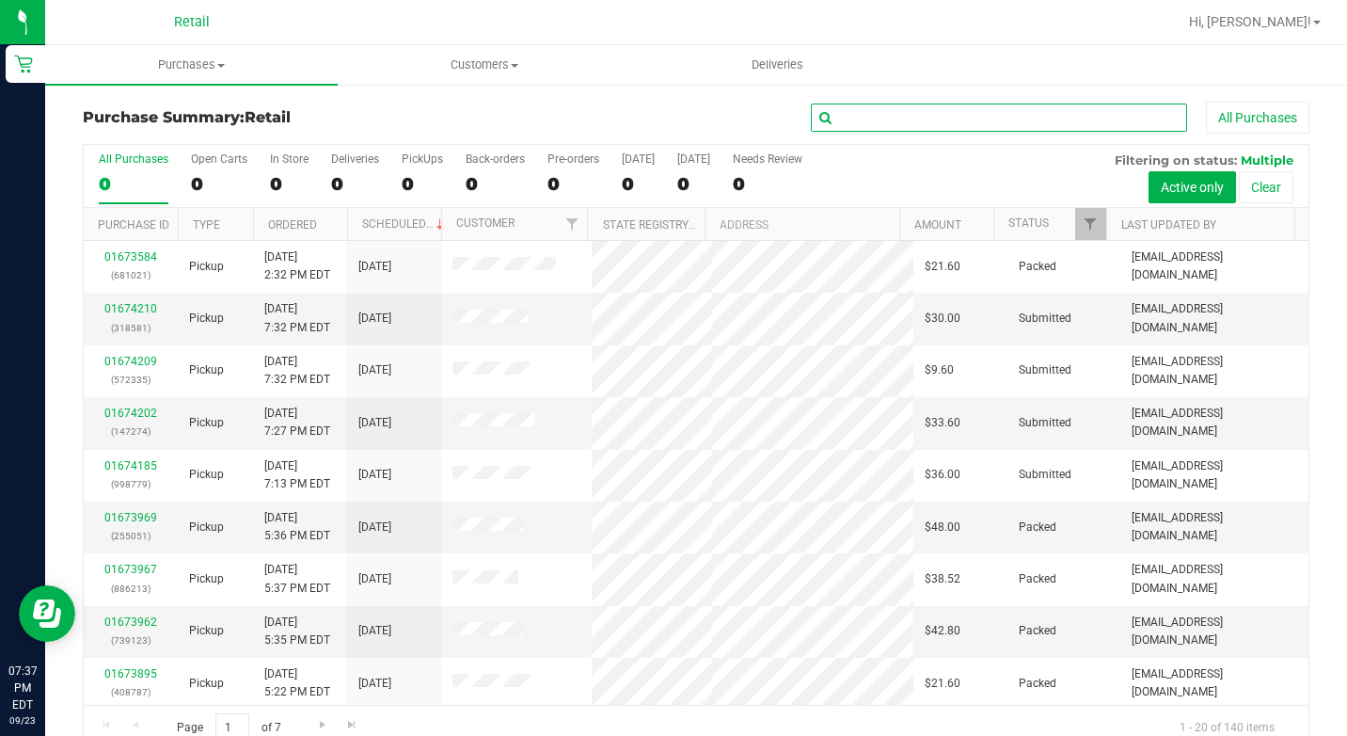
click at [916, 119] on input "text" at bounding box center [999, 117] width 376 height 28
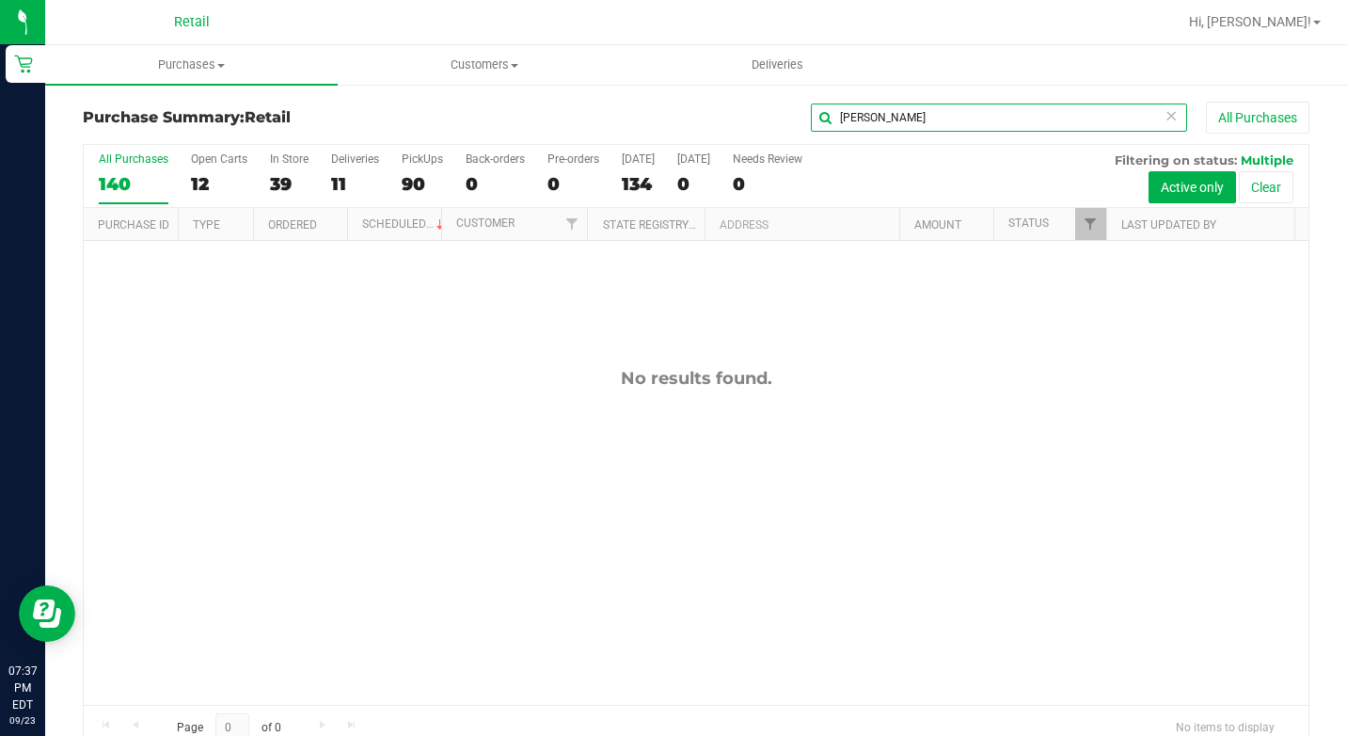
type input "[PERSON_NAME]"
click at [889, 121] on input "[PERSON_NAME]" at bounding box center [999, 117] width 376 height 28
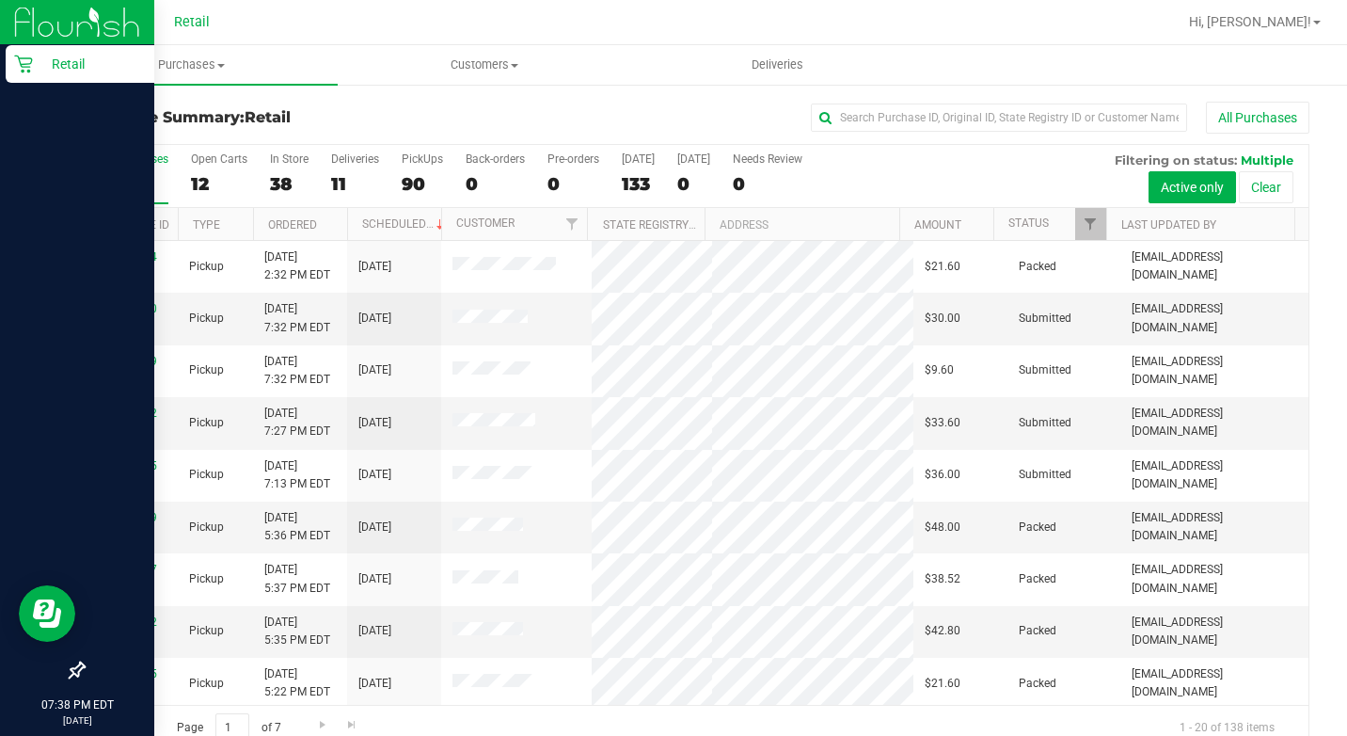
click at [22, 64] on icon at bounding box center [23, 65] width 18 height 18
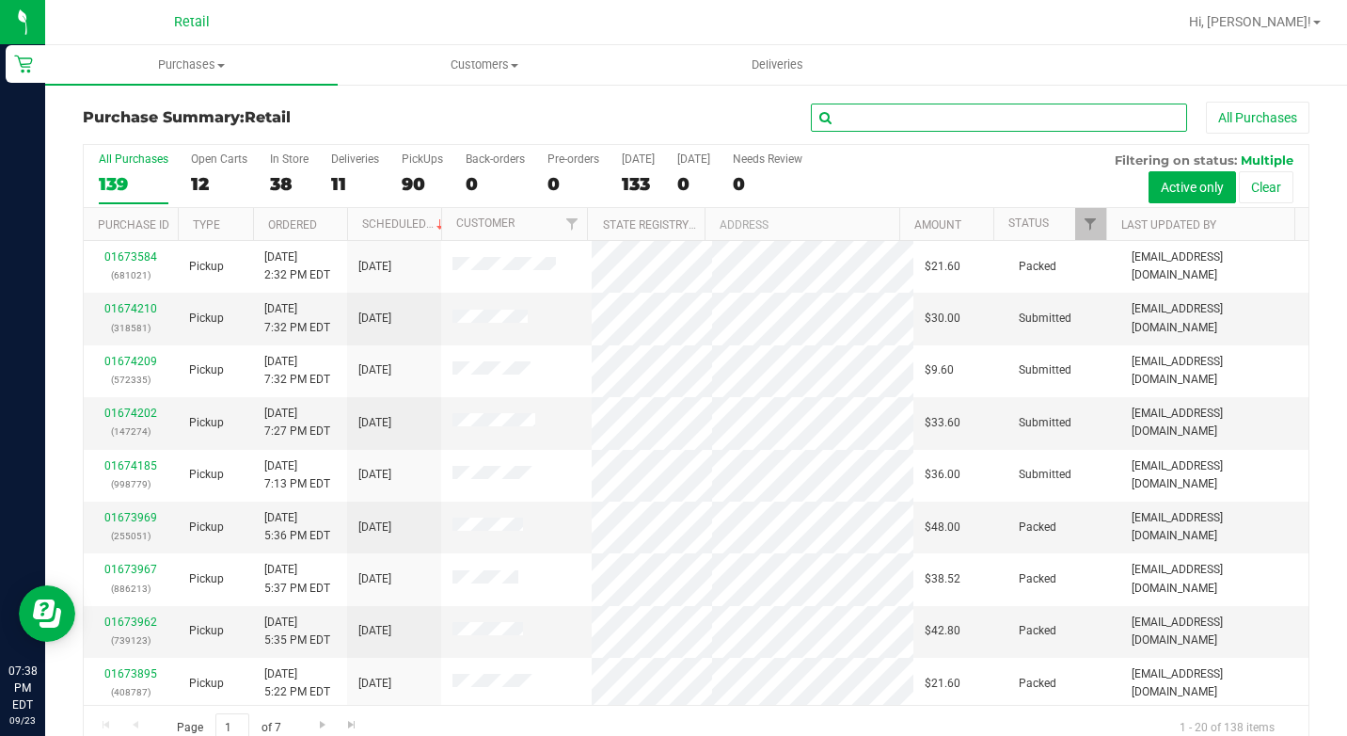
click at [992, 115] on input "text" at bounding box center [999, 117] width 376 height 28
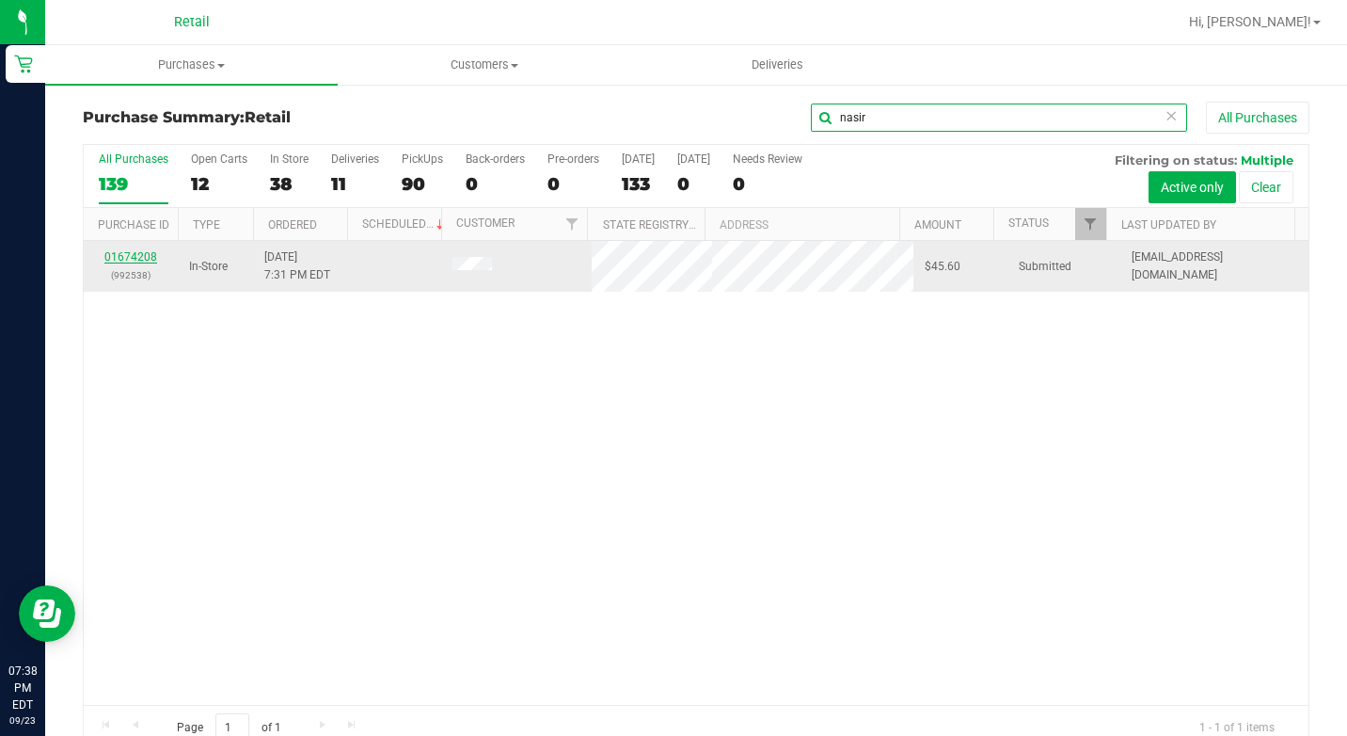
type input "nasir"
click at [127, 253] on link "01674208" at bounding box center [130, 256] width 53 height 13
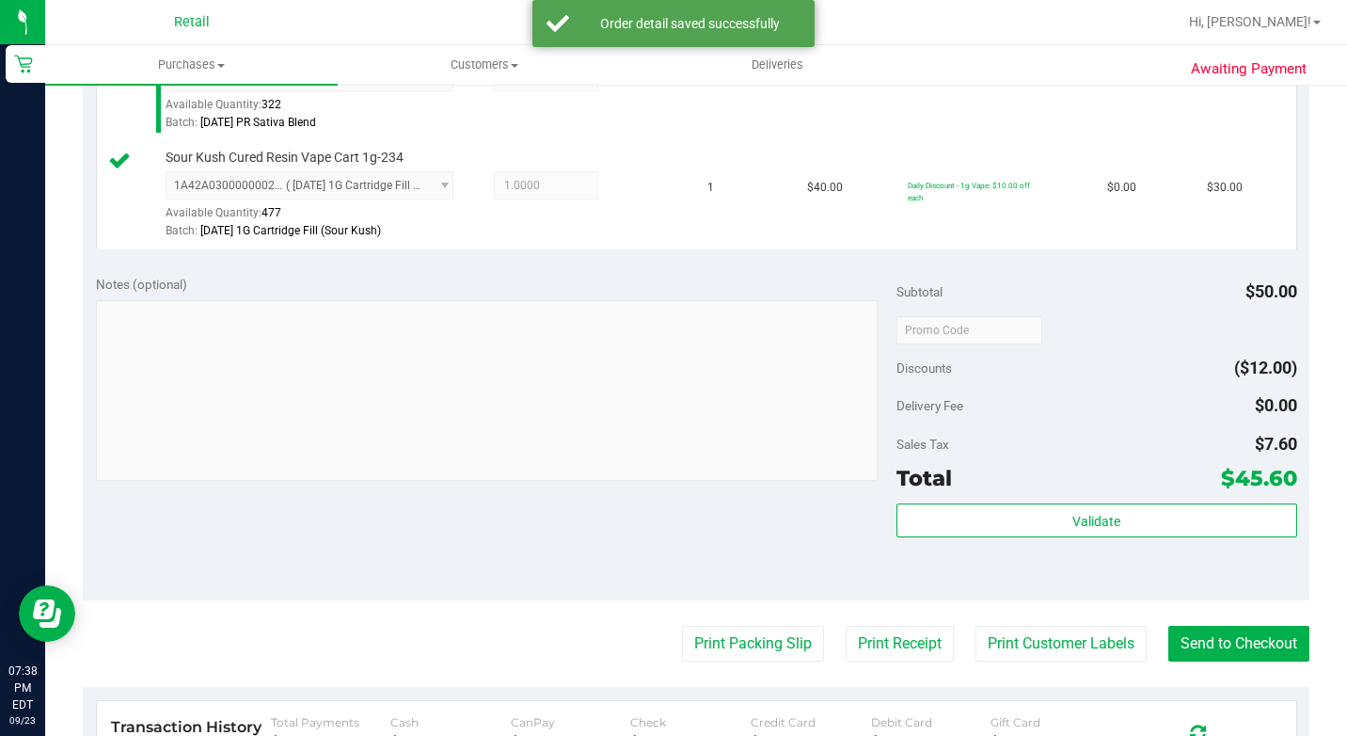
scroll to position [659, 0]
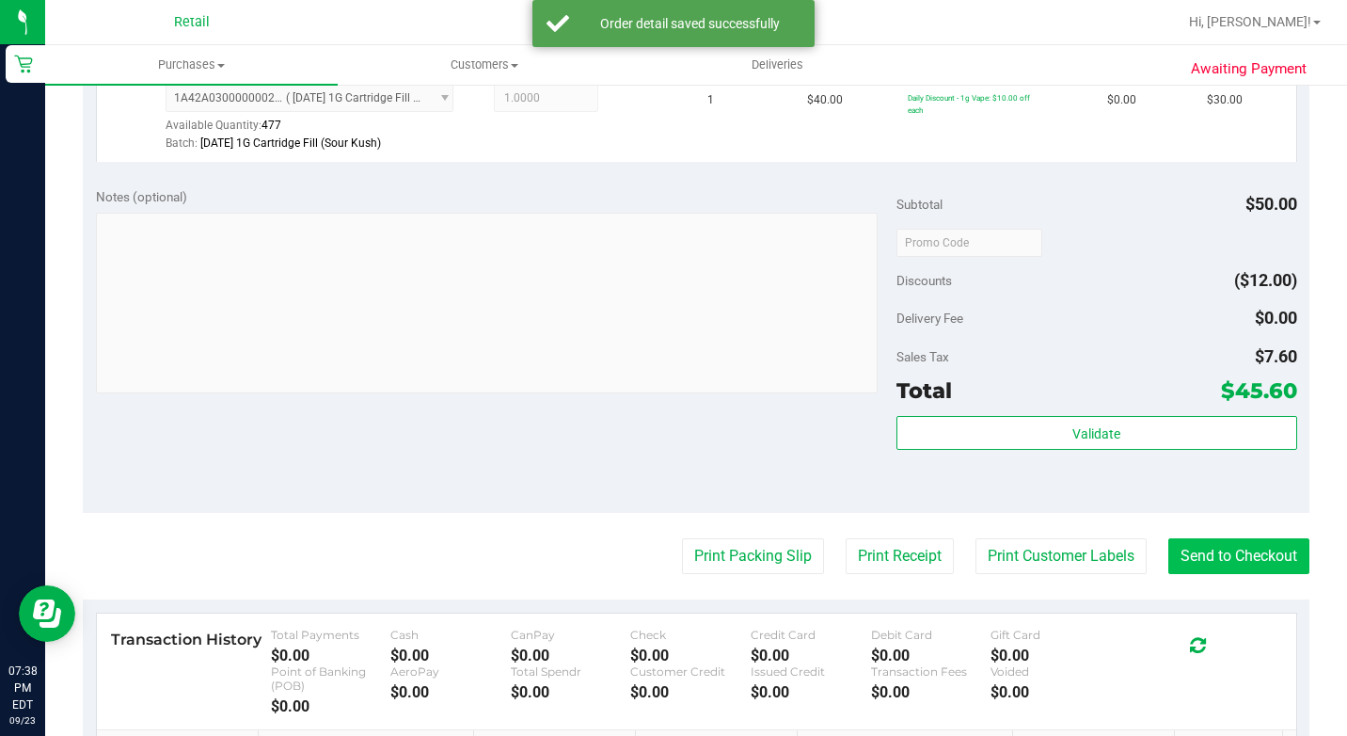
drag, startPoint x: 1177, startPoint y: 582, endPoint x: 1179, endPoint y: 606, distance: 23.6
click at [1178, 601] on purchase-details "Back Edit Purchase Cancel Purchase View Profile # 01674208 Med | Rec METRC ID: …" at bounding box center [696, 204] width 1227 height 1522
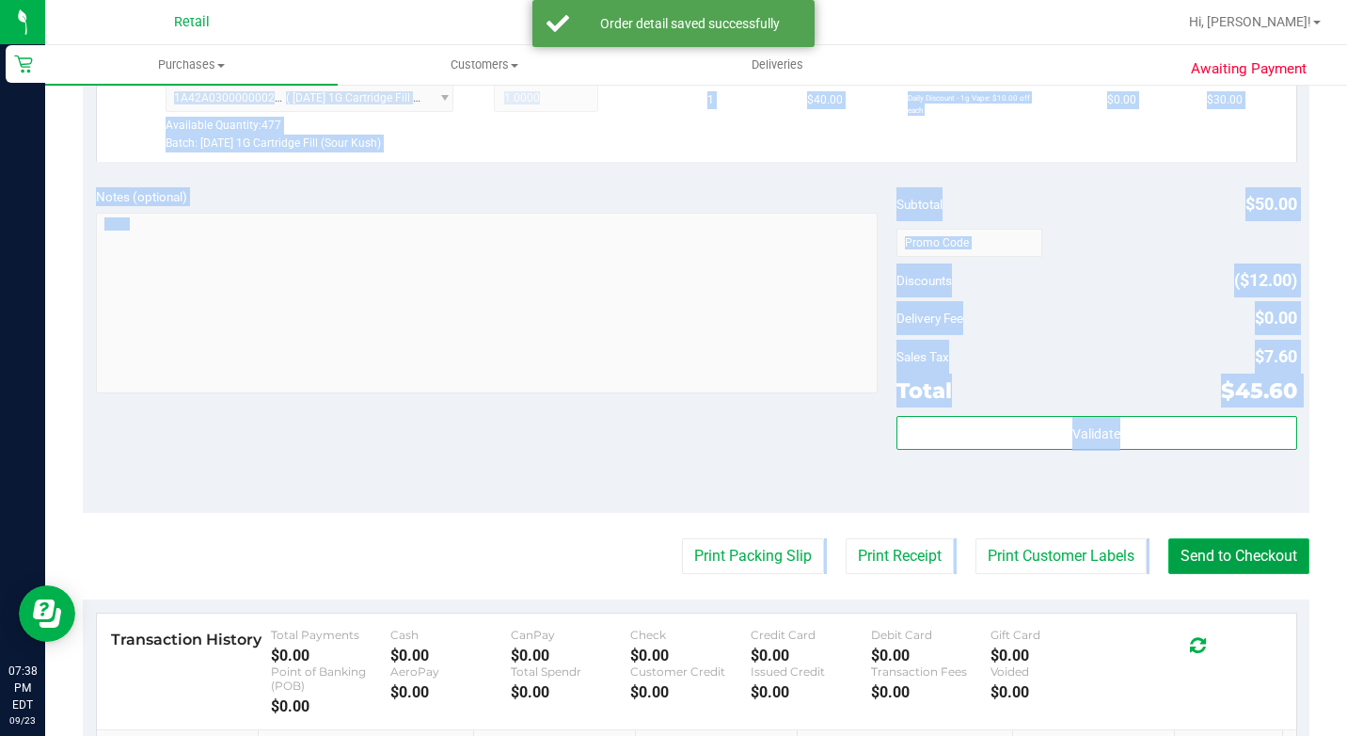
click at [1179, 574] on button "Send to Checkout" at bounding box center [1238, 556] width 141 height 36
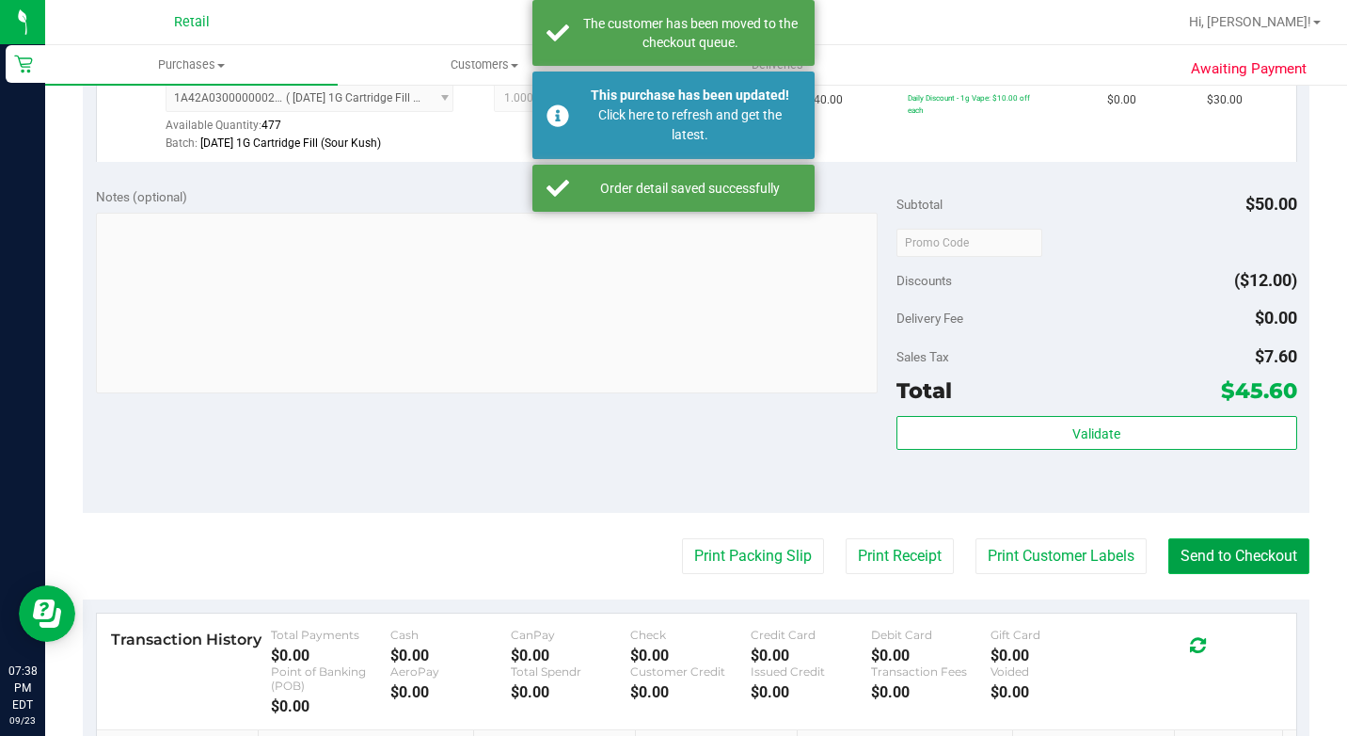
click at [1223, 574] on button "Send to Checkout" at bounding box center [1238, 556] width 141 height 36
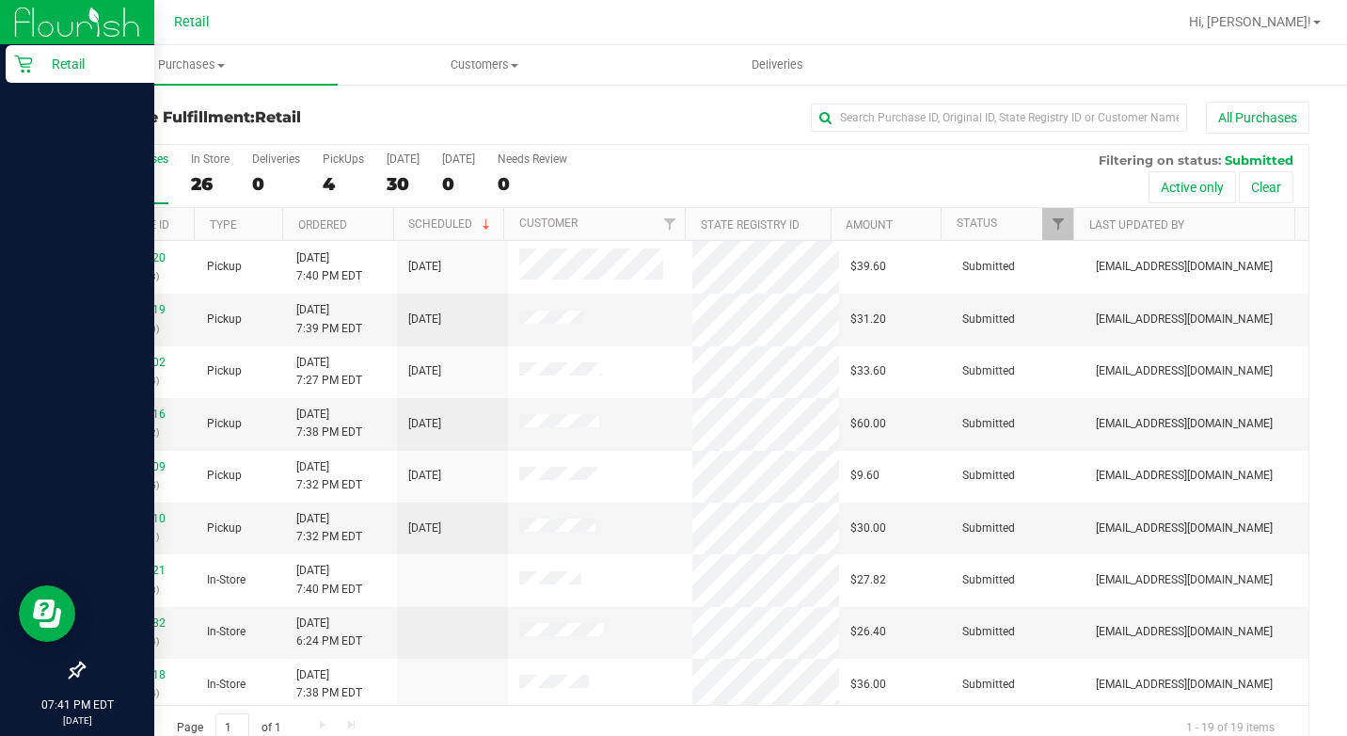
click at [33, 76] on div "Retail" at bounding box center [80, 64] width 149 height 38
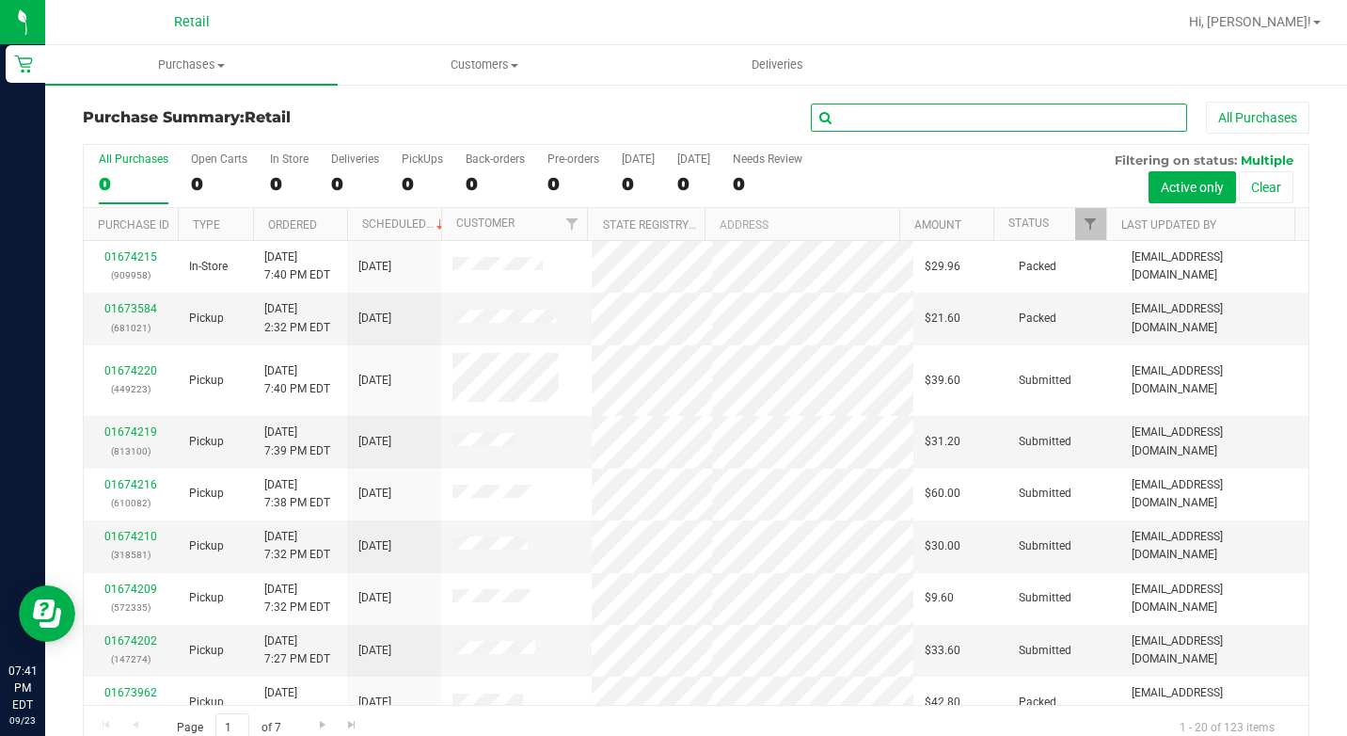
click at [905, 107] on input "text" at bounding box center [999, 117] width 376 height 28
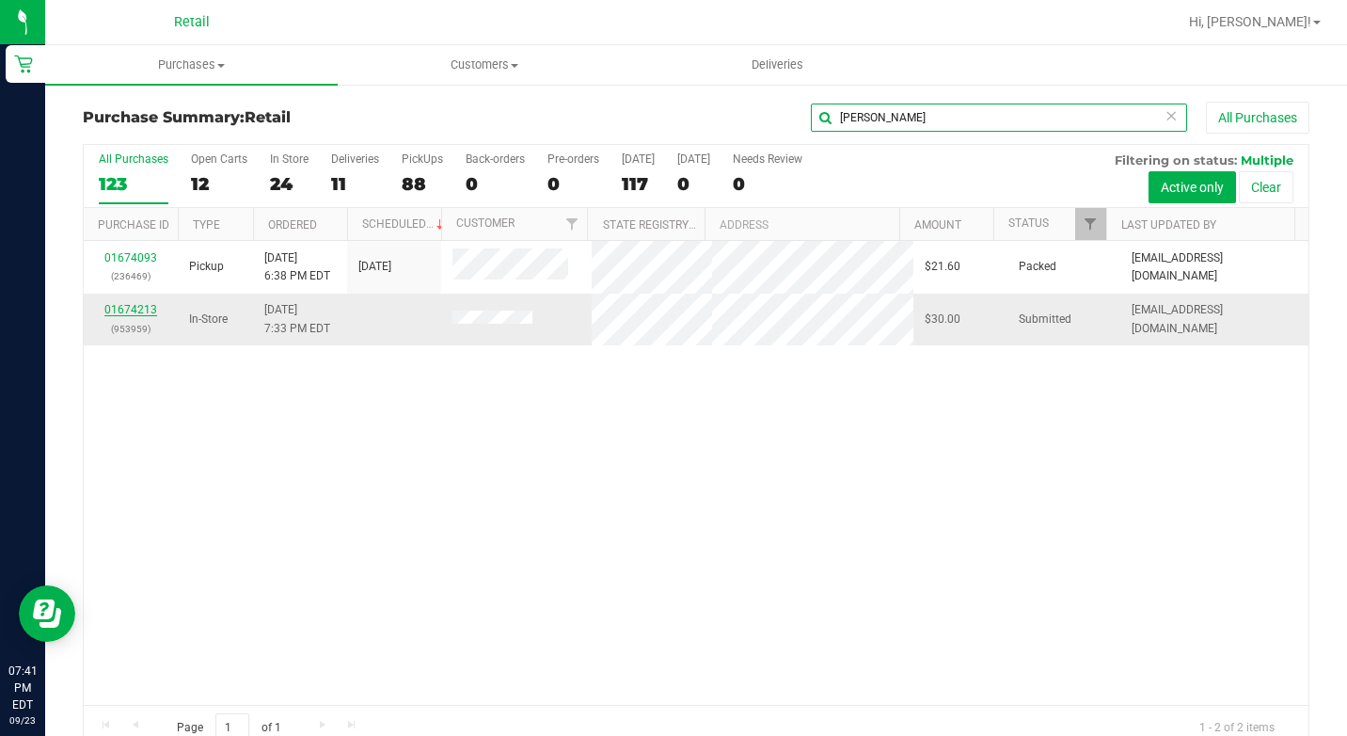
type input "[PERSON_NAME]"
click at [142, 311] on link "01674213" at bounding box center [130, 309] width 53 height 13
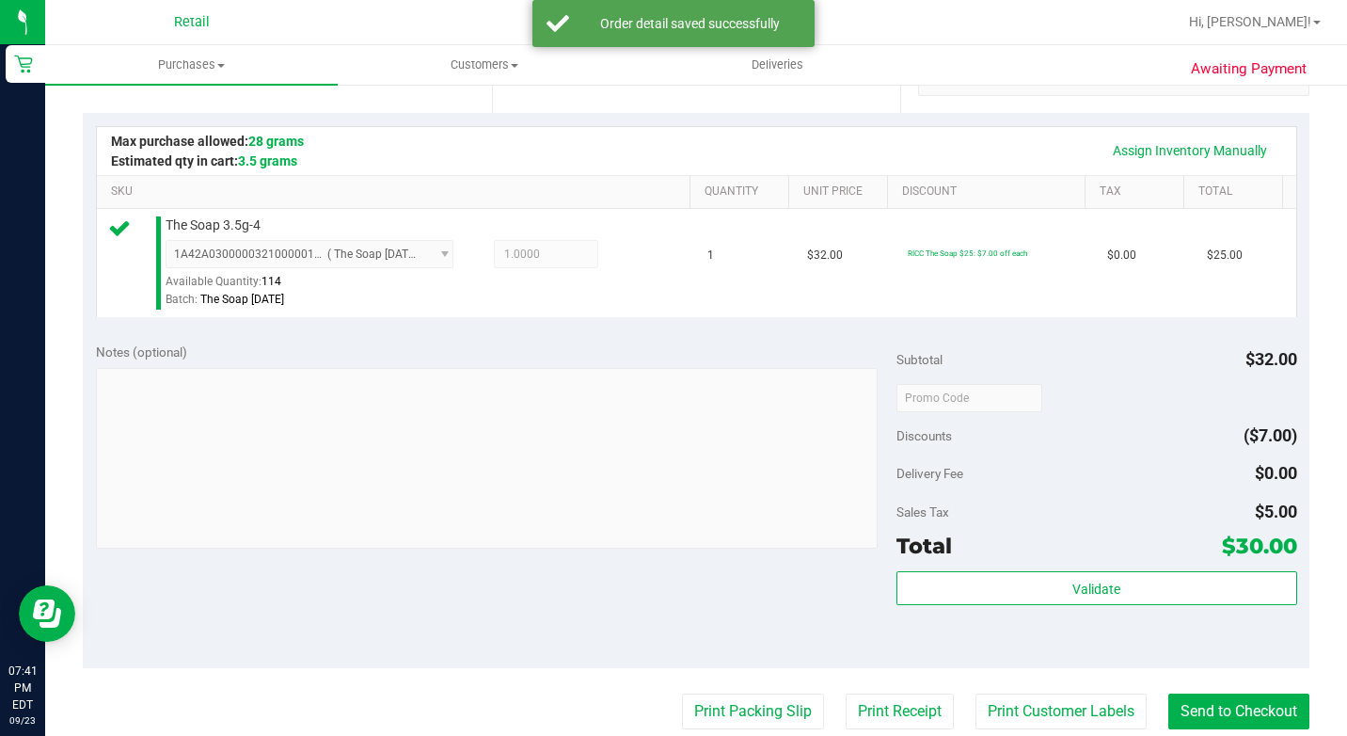
scroll to position [843, 0]
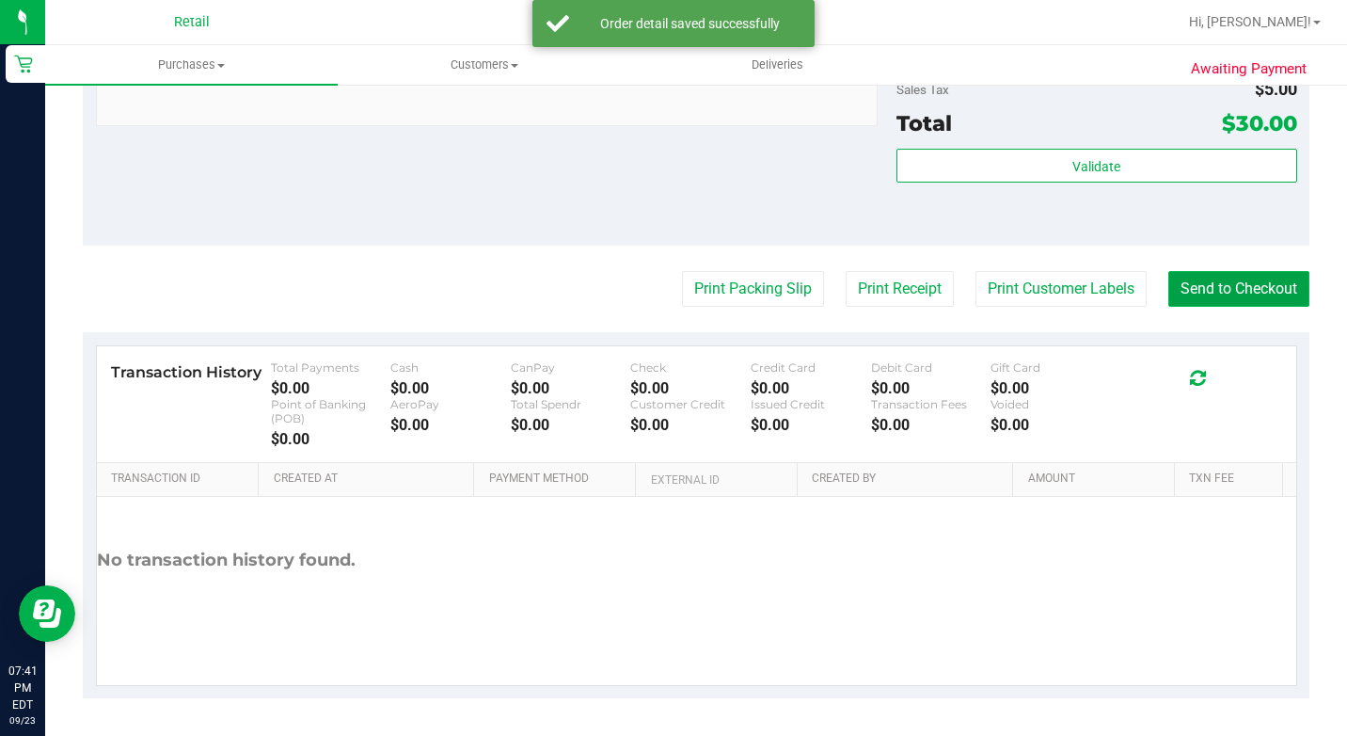
click at [1262, 303] on button "Send to Checkout" at bounding box center [1238, 289] width 141 height 36
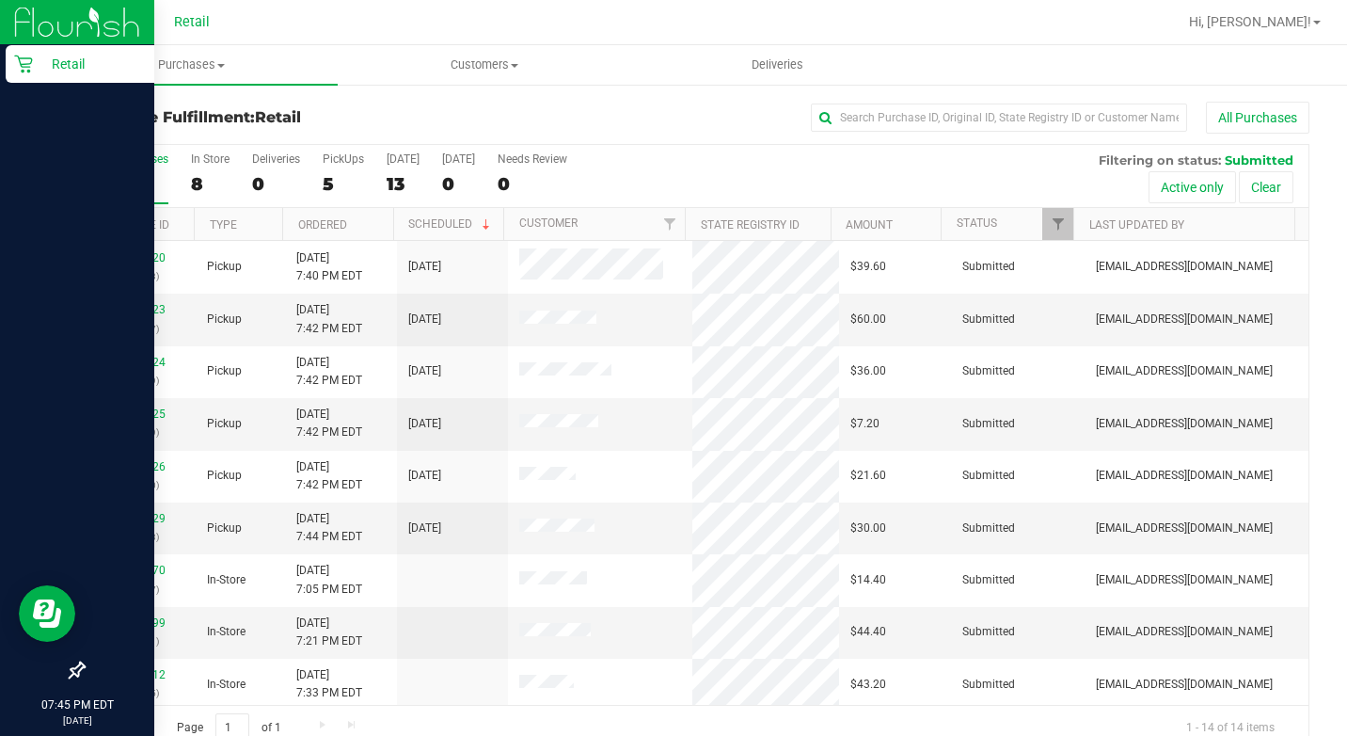
click at [4, 64] on link "Retail" at bounding box center [77, 65] width 154 height 40
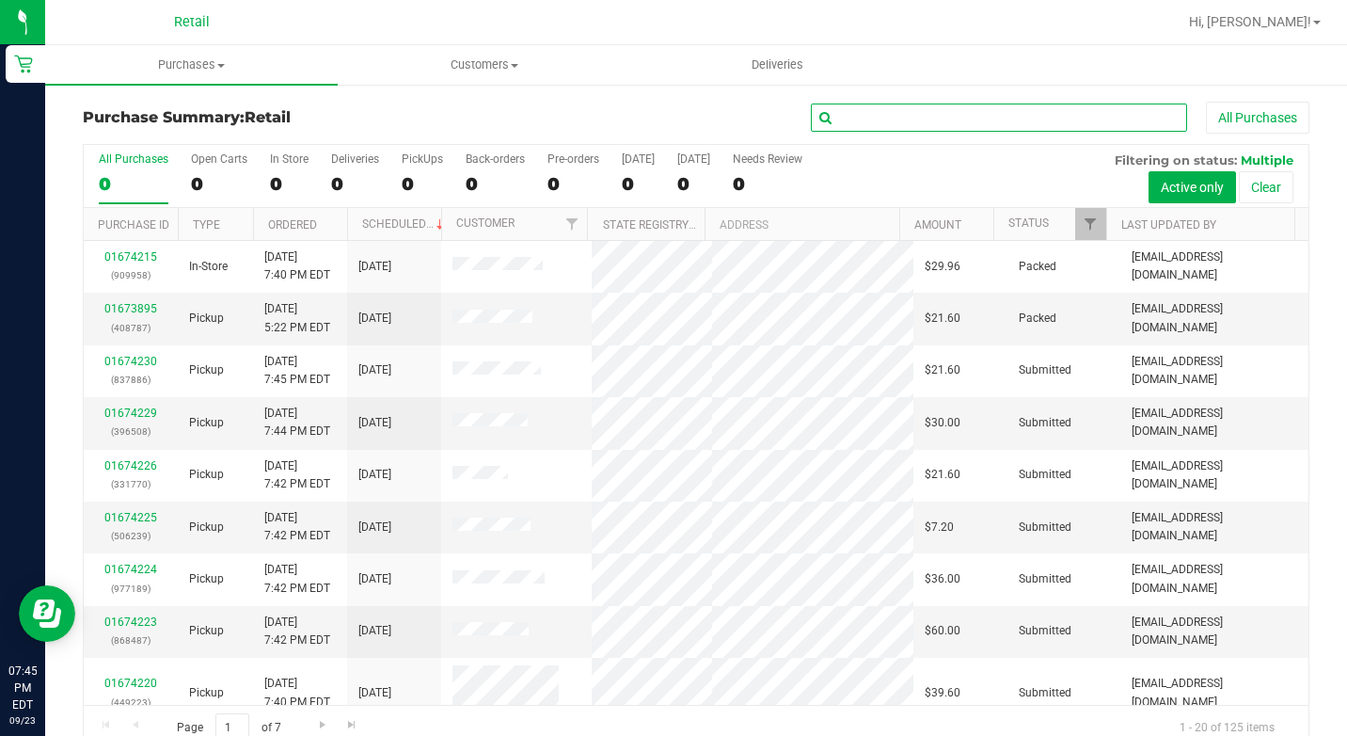
click at [942, 114] on input "text" at bounding box center [999, 117] width 376 height 28
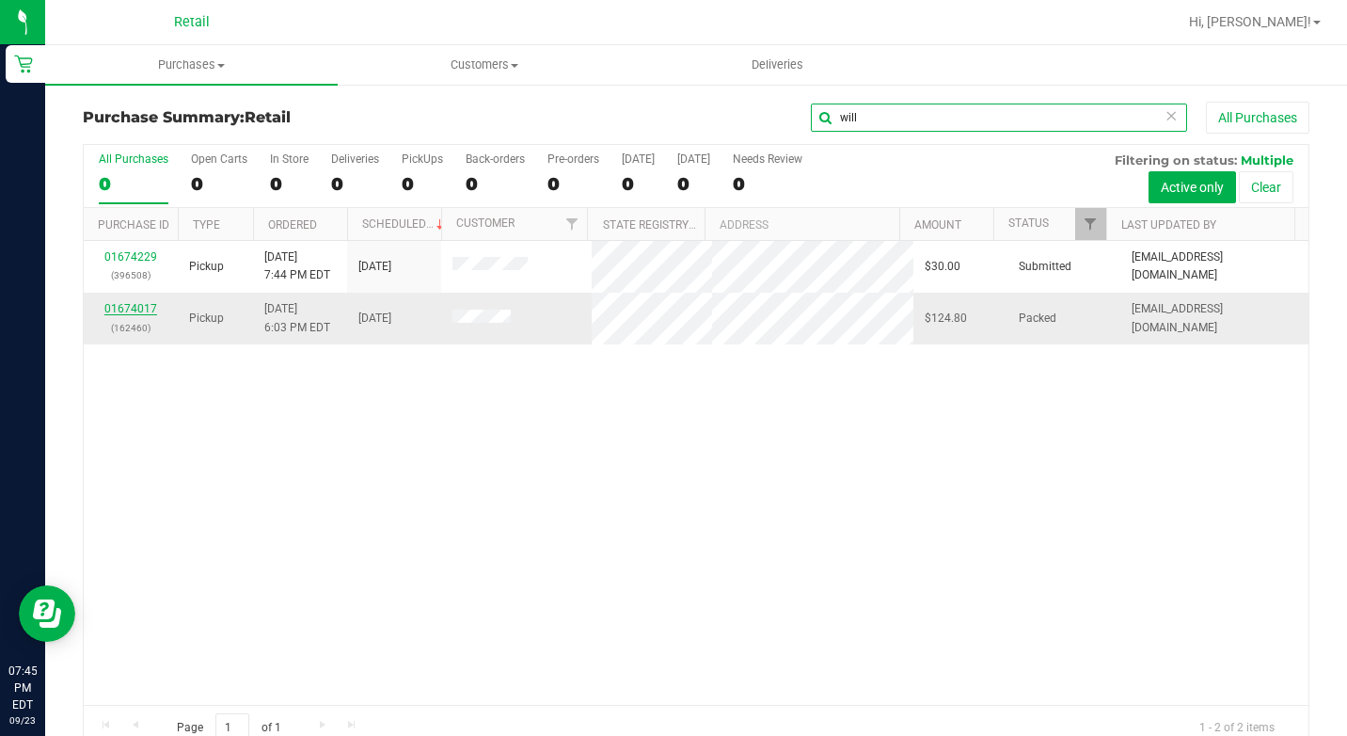
type input "will"
click at [137, 311] on link "01674017" at bounding box center [130, 308] width 53 height 13
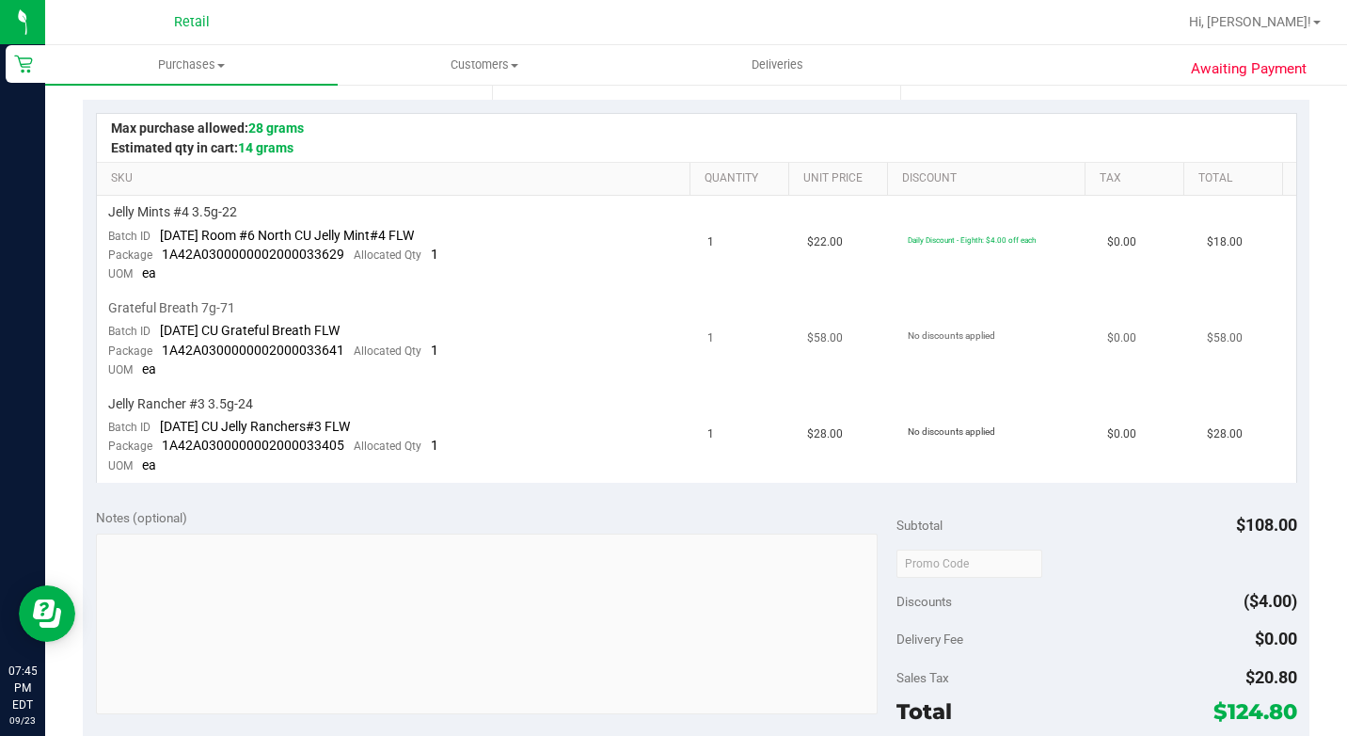
scroll to position [376, 0]
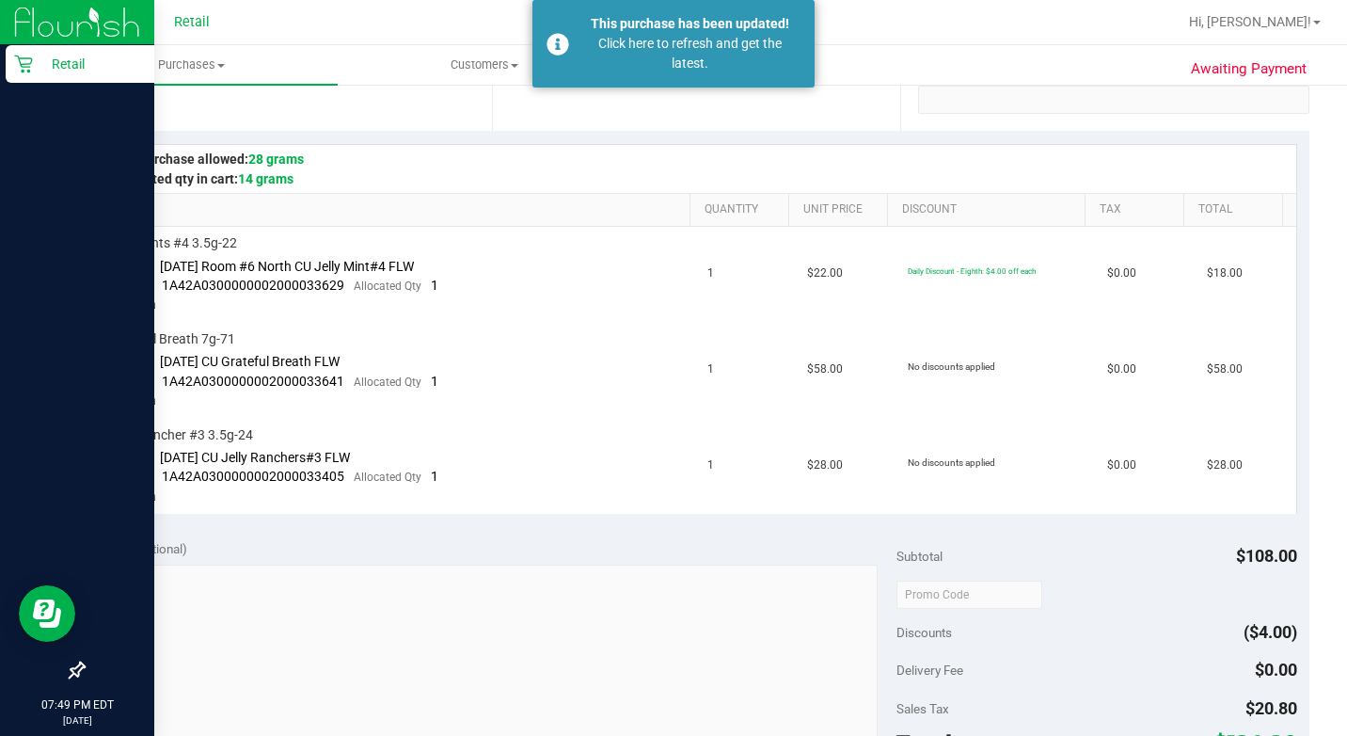
click at [30, 70] on icon at bounding box center [23, 64] width 19 height 19
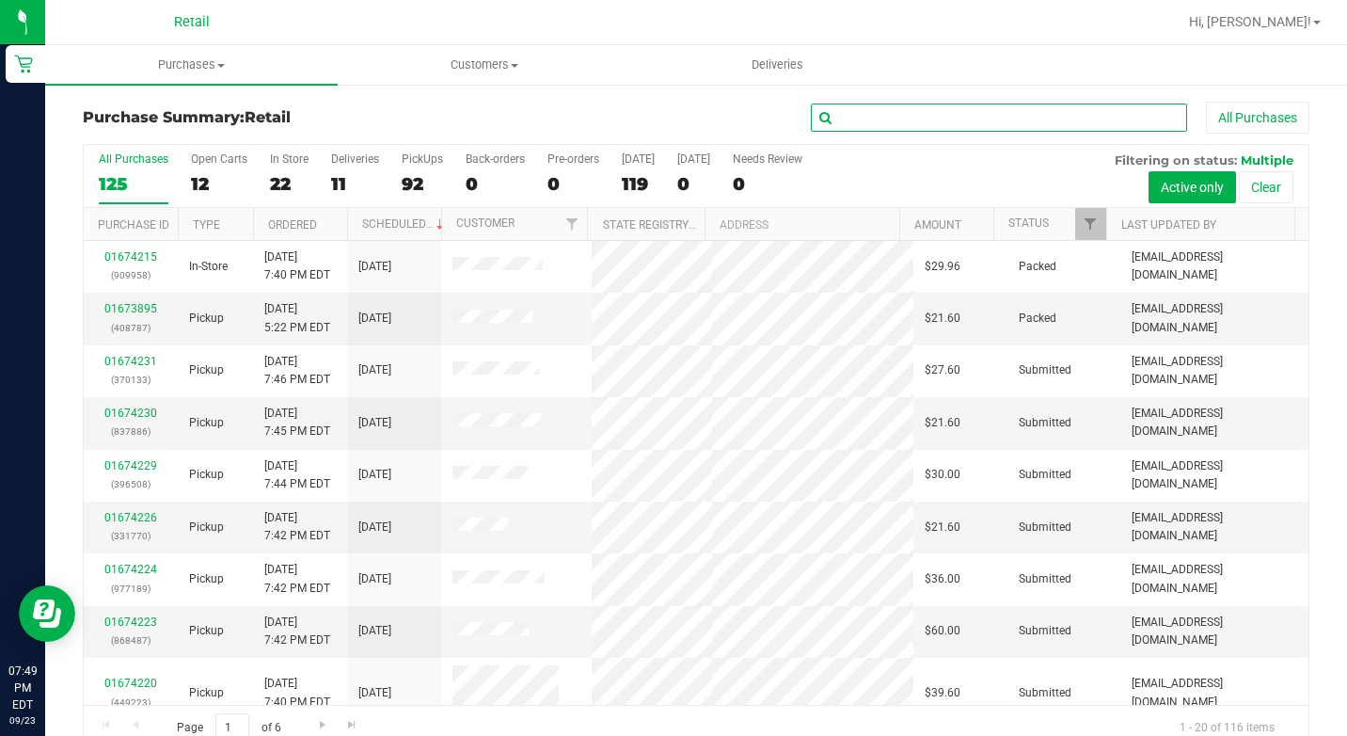
click at [950, 118] on input "text" at bounding box center [999, 117] width 376 height 28
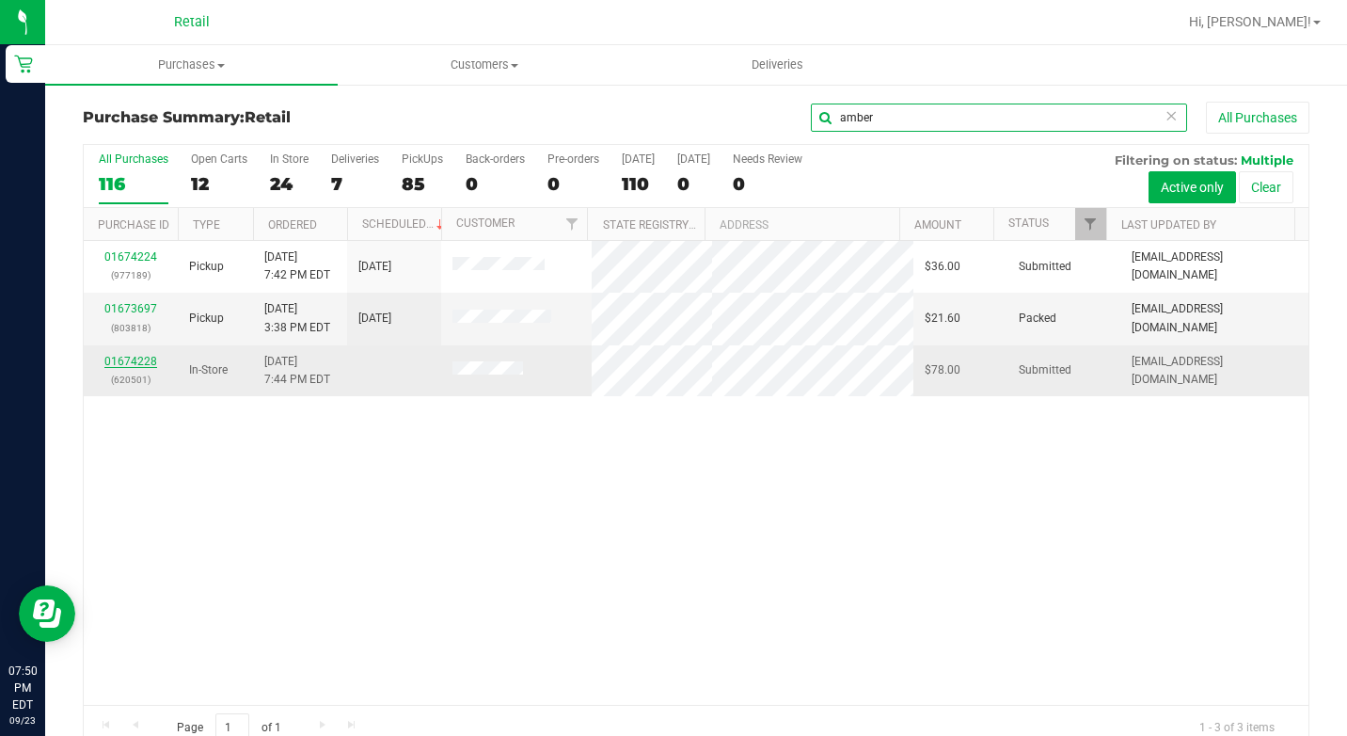
type input "amber"
click at [142, 364] on link "01674228" at bounding box center [130, 361] width 53 height 13
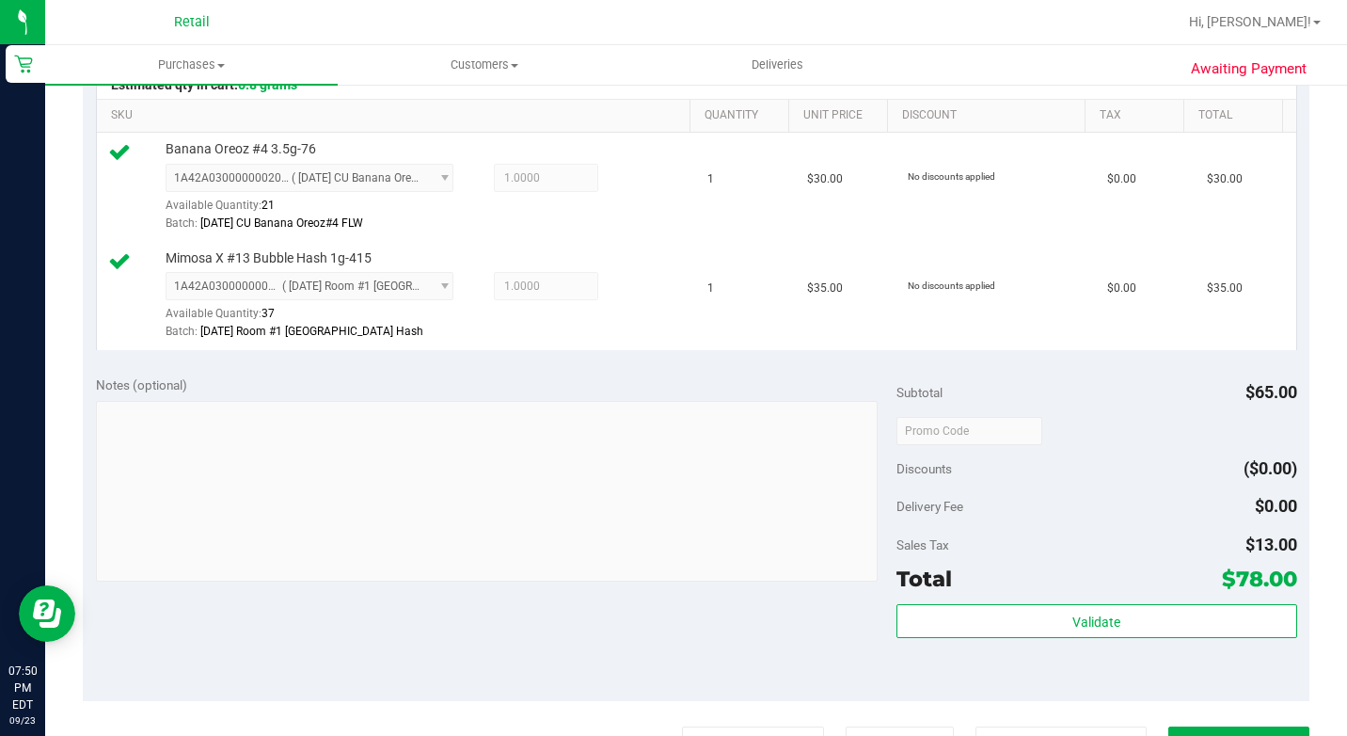
scroll to position [753, 0]
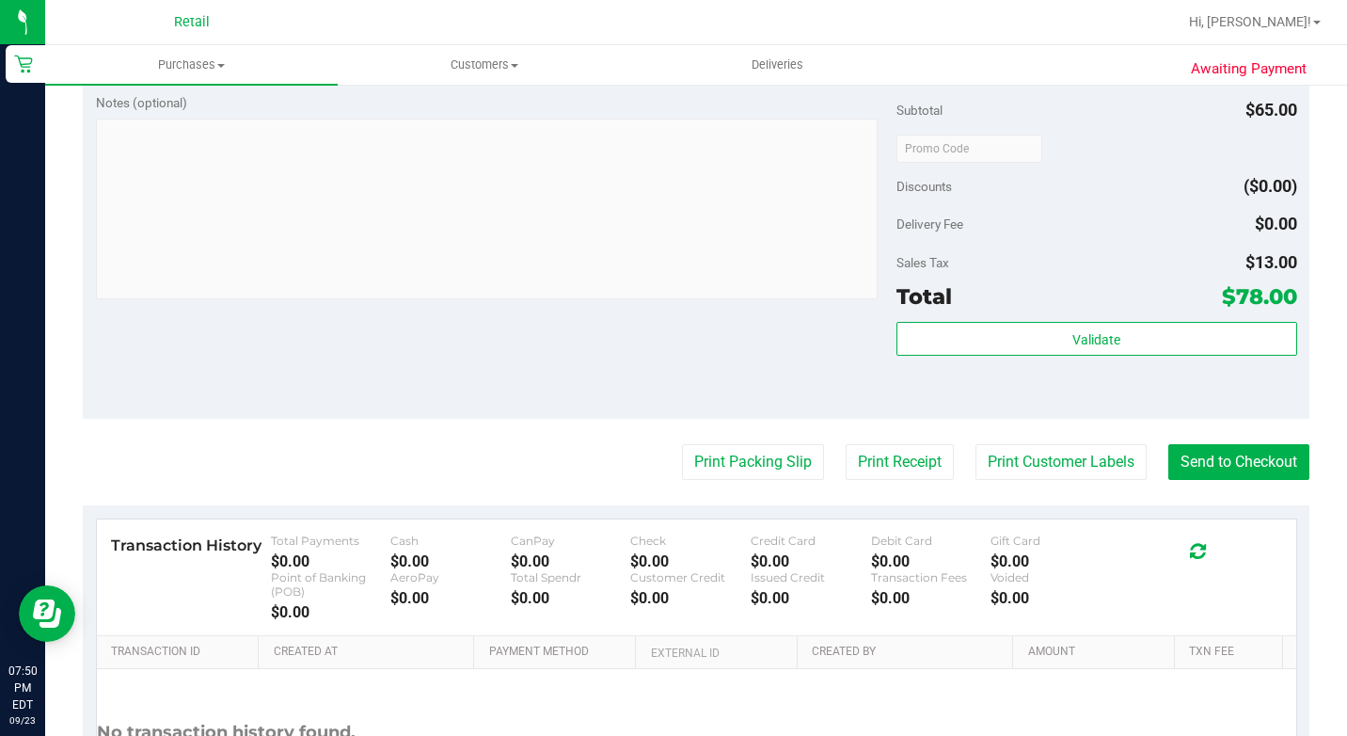
click at [1230, 491] on purchase-details "Back Edit Purchase Cancel Purchase View Profile # 01674228 Med | Rec METRC ID: …" at bounding box center [696, 110] width 1227 height 1522
click at [1215, 480] on button "Send to Checkout" at bounding box center [1238, 462] width 141 height 36
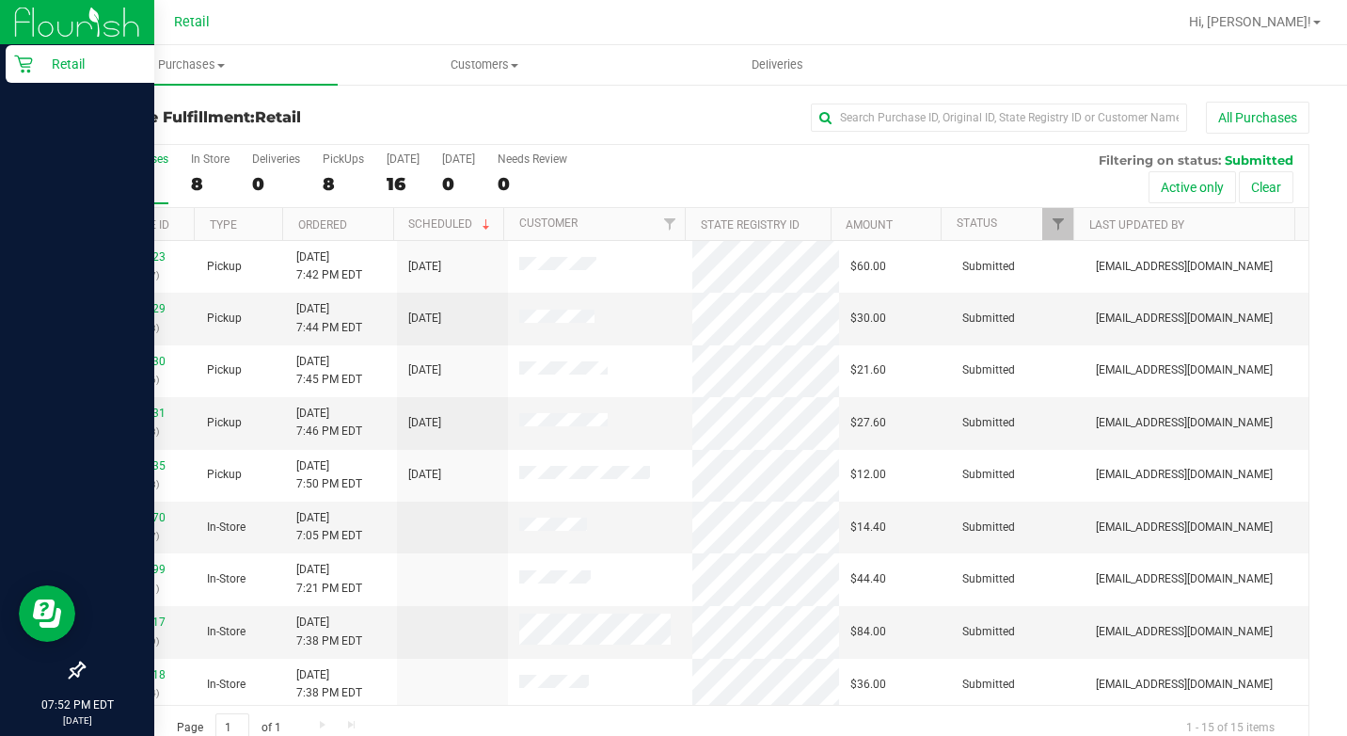
click at [34, 60] on p "Retail" at bounding box center [89, 64] width 113 height 23
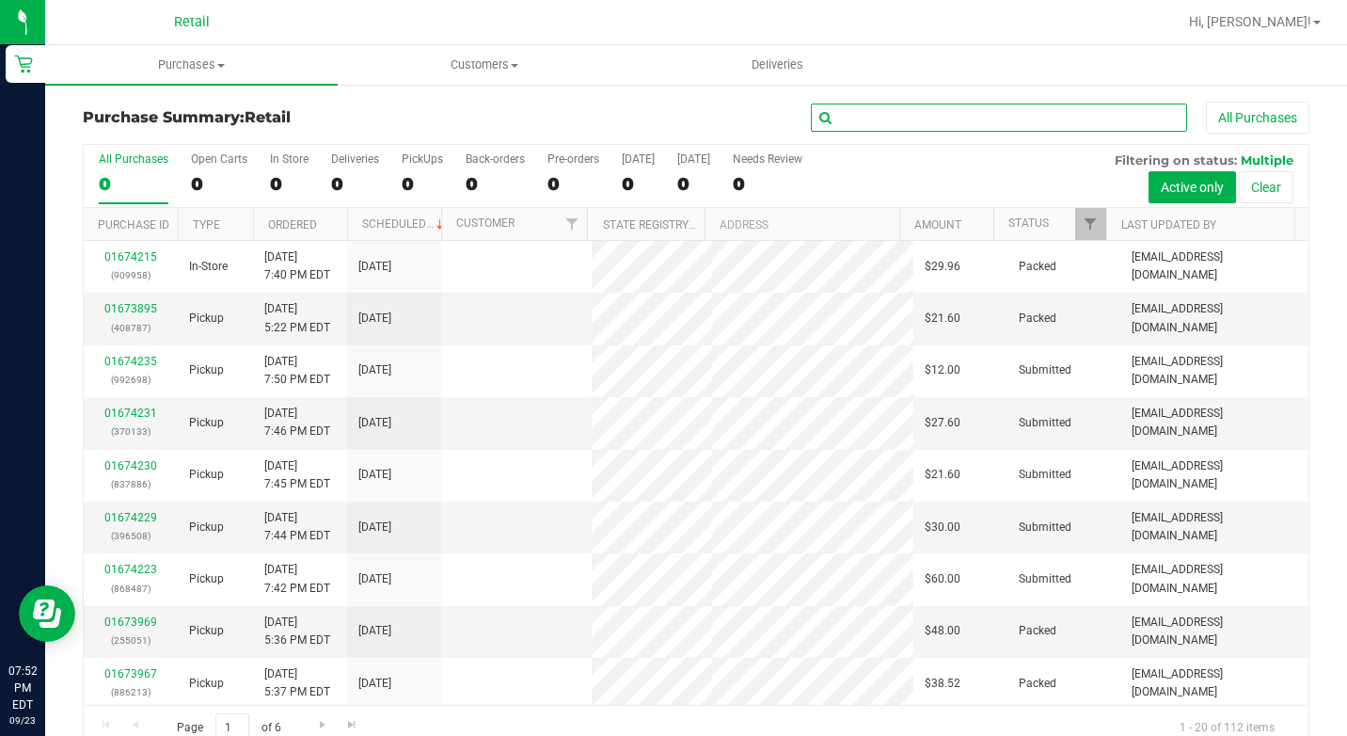
click at [951, 130] on input "text" at bounding box center [999, 117] width 376 height 28
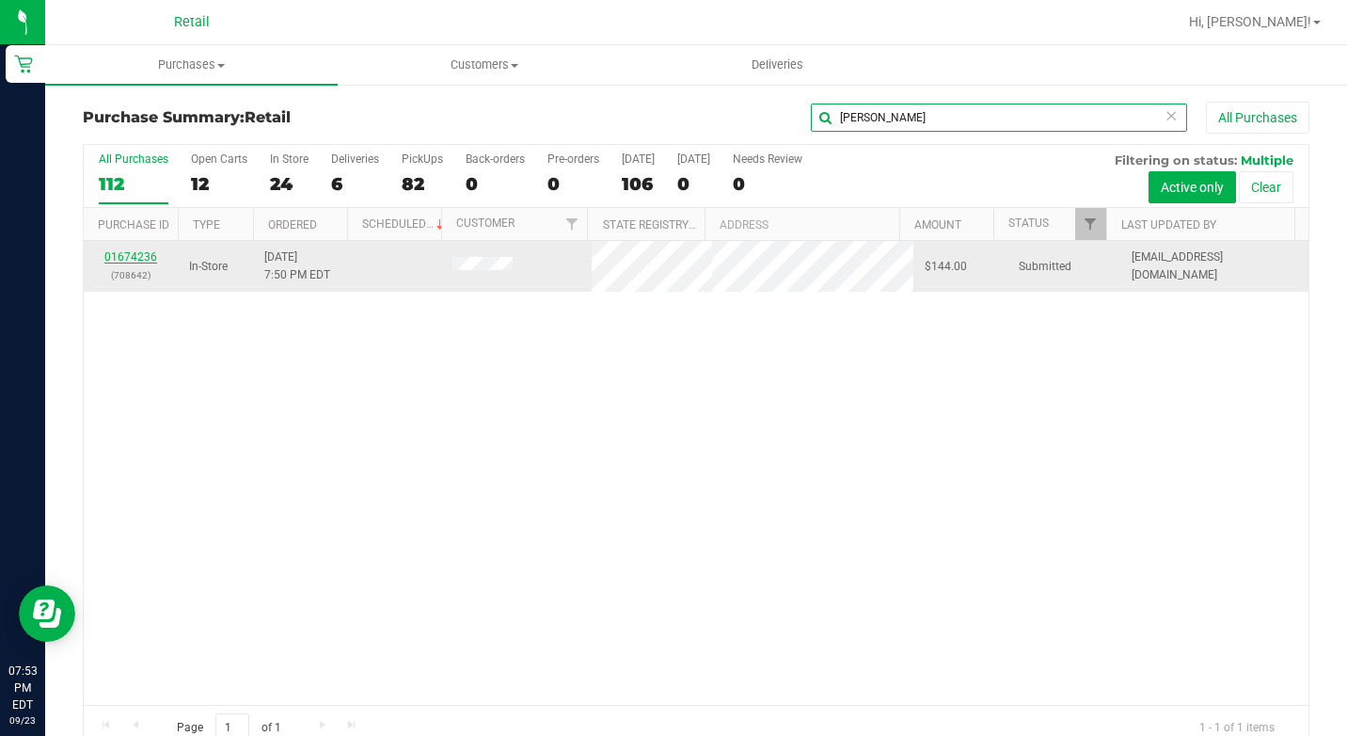
type input "[PERSON_NAME]"
click at [147, 260] on link "01674236" at bounding box center [130, 256] width 53 height 13
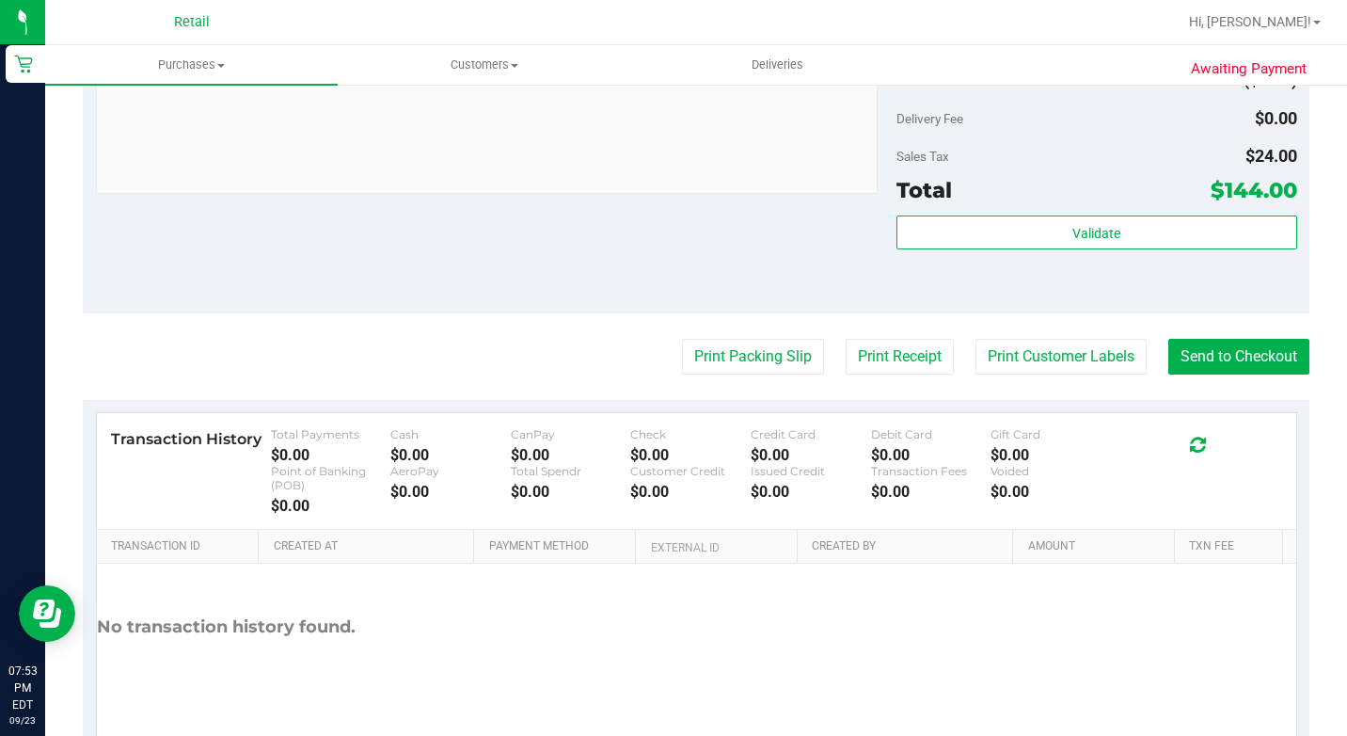
scroll to position [1035, 0]
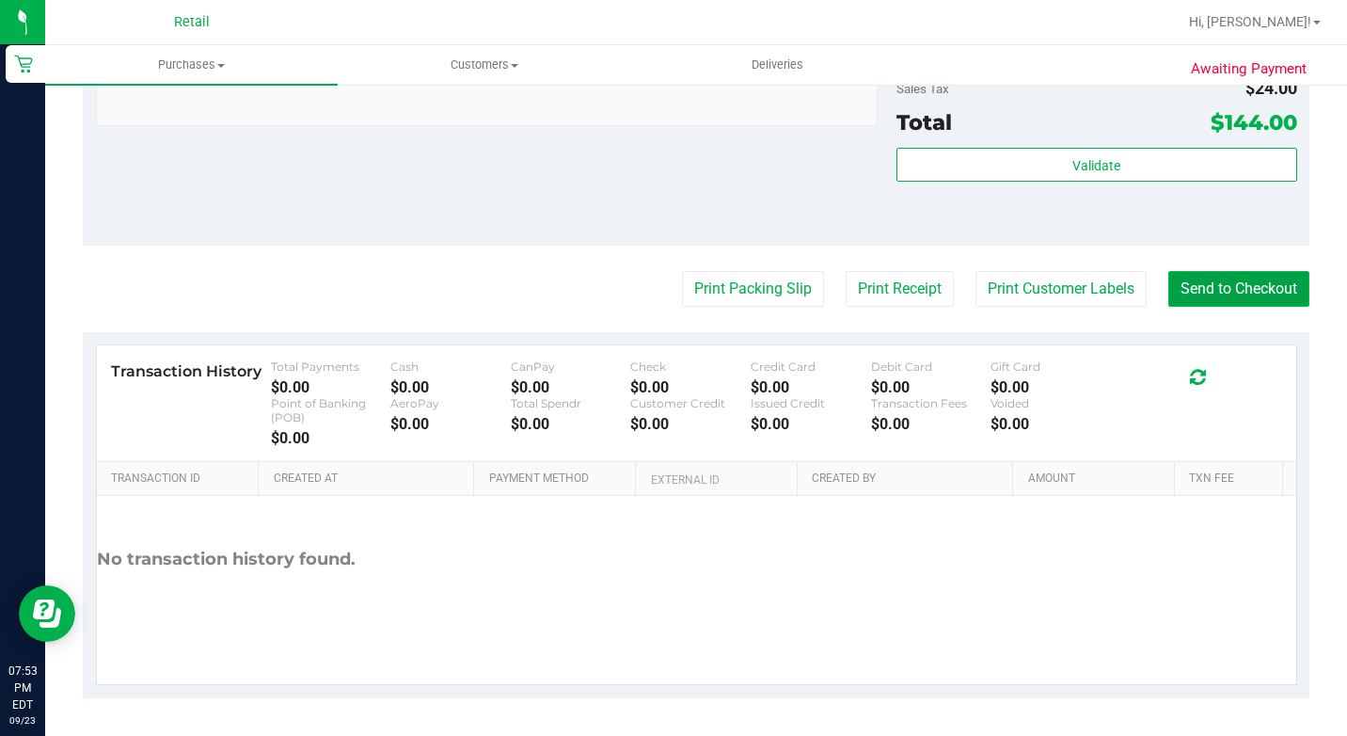
click at [1233, 307] on button "Send to Checkout" at bounding box center [1238, 289] width 141 height 36
